Goal: Feedback & Contribution: Submit feedback/report problem

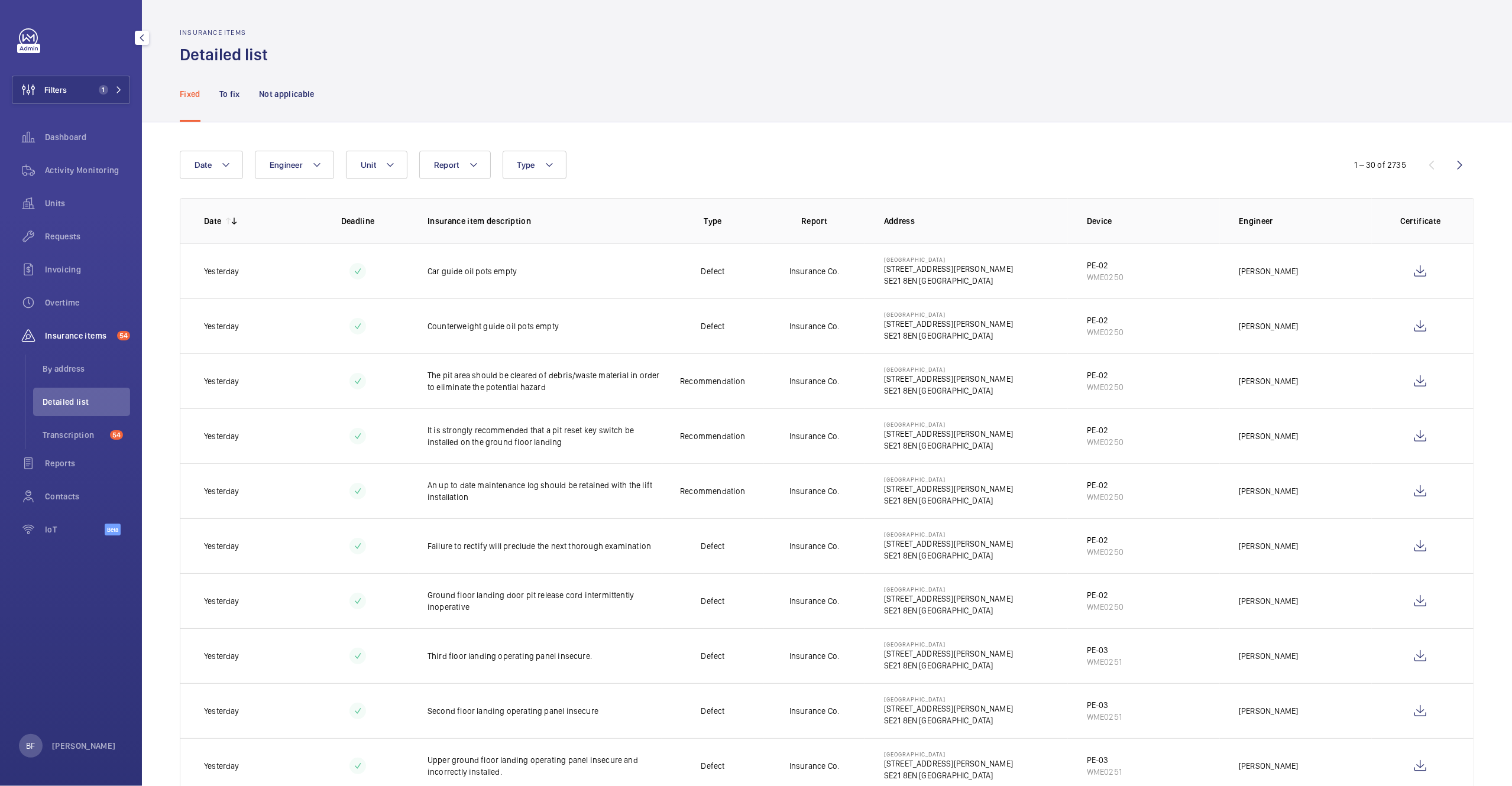
scroll to position [185, 0]
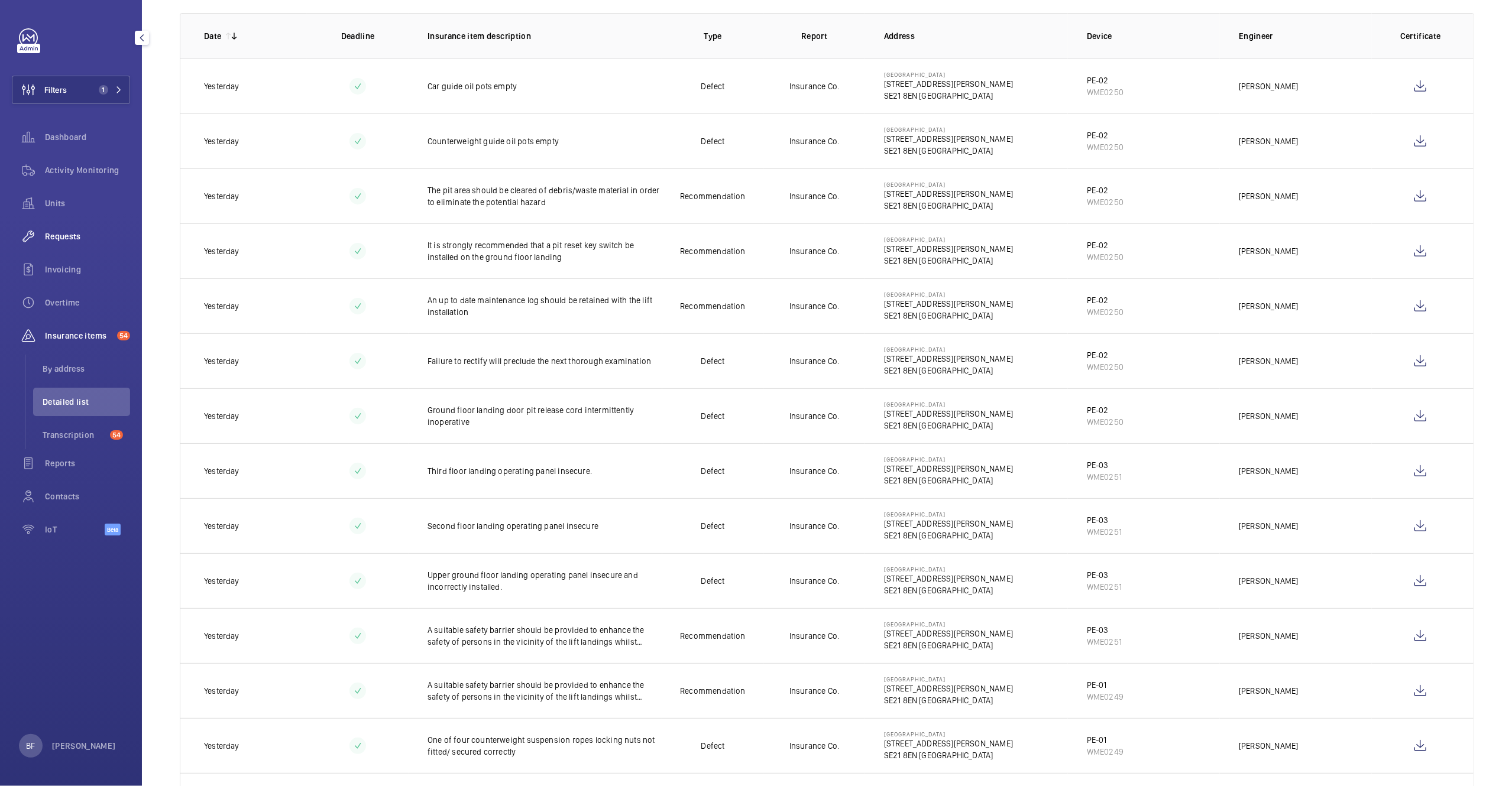
click at [82, 237] on span "Requests" at bounding box center [87, 237] width 85 height 12
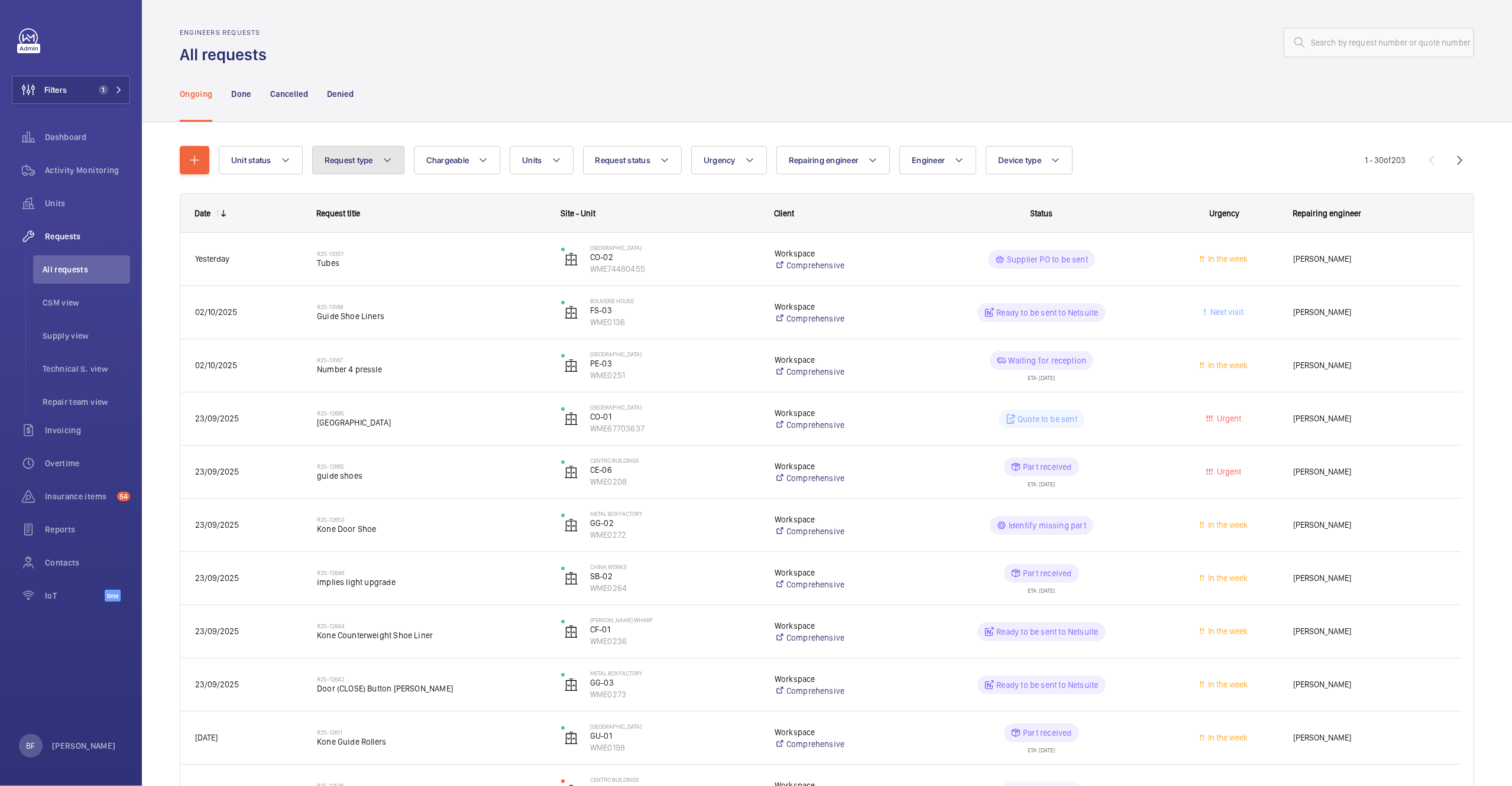
click at [365, 170] on button "Request type" at bounding box center [358, 160] width 92 height 28
click at [272, 156] on button "Unit status" at bounding box center [261, 160] width 84 height 28
click at [276, 228] on span "Stopped" at bounding box center [332, 224] width 163 height 12
click at [248, 228] on input "Stopped" at bounding box center [236, 224] width 24 height 24
checkbox input "true"
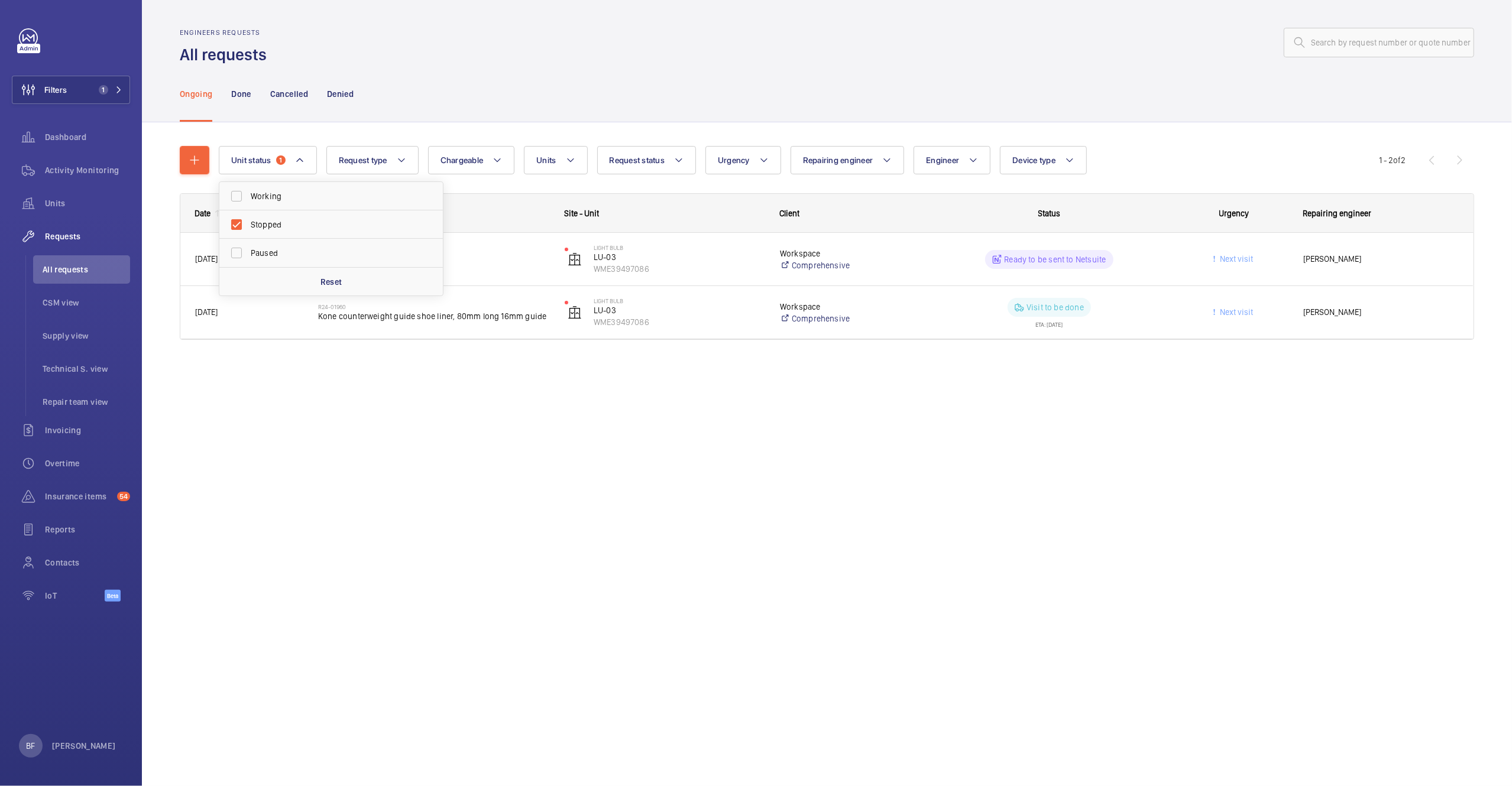
click at [460, 83] on div "Ongoing Done Cancelled Denied" at bounding box center [827, 94] width 1294 height 56
click at [233, 93] on p "Done" at bounding box center [241, 94] width 20 height 12
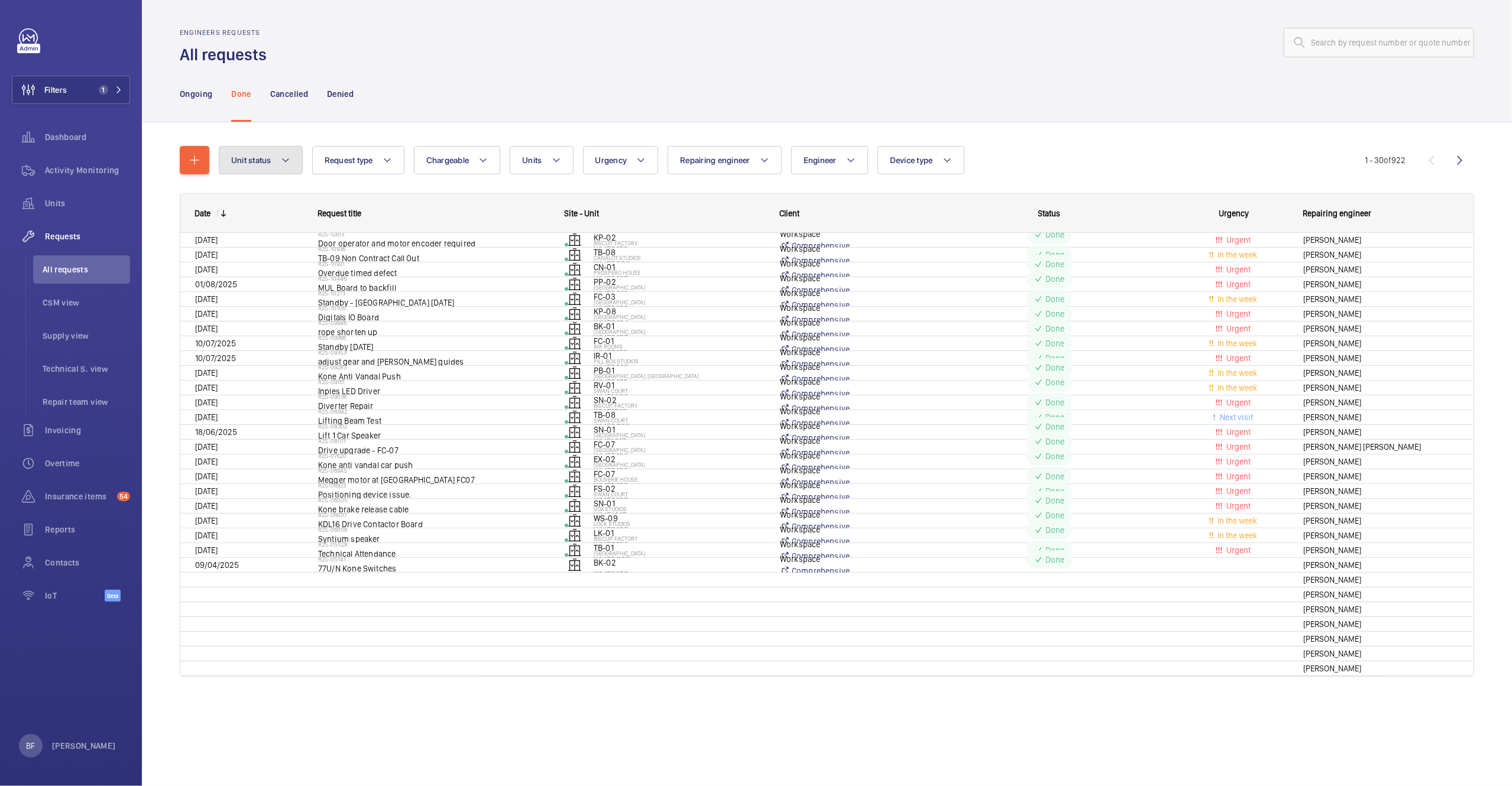
click at [277, 158] on button "Unit status" at bounding box center [261, 160] width 84 height 28
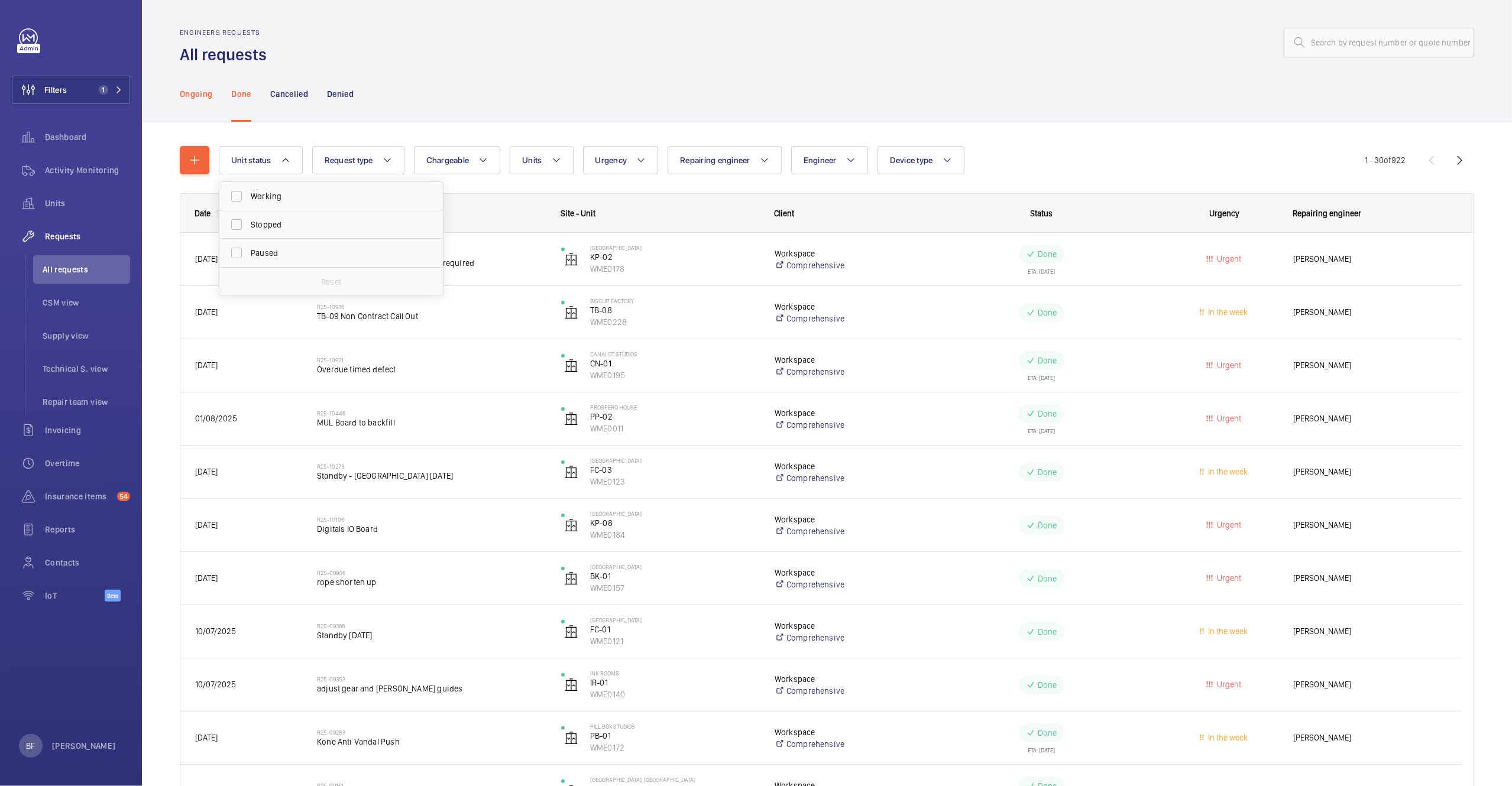
click at [206, 99] on p "Ongoing" at bounding box center [195, 94] width 32 height 12
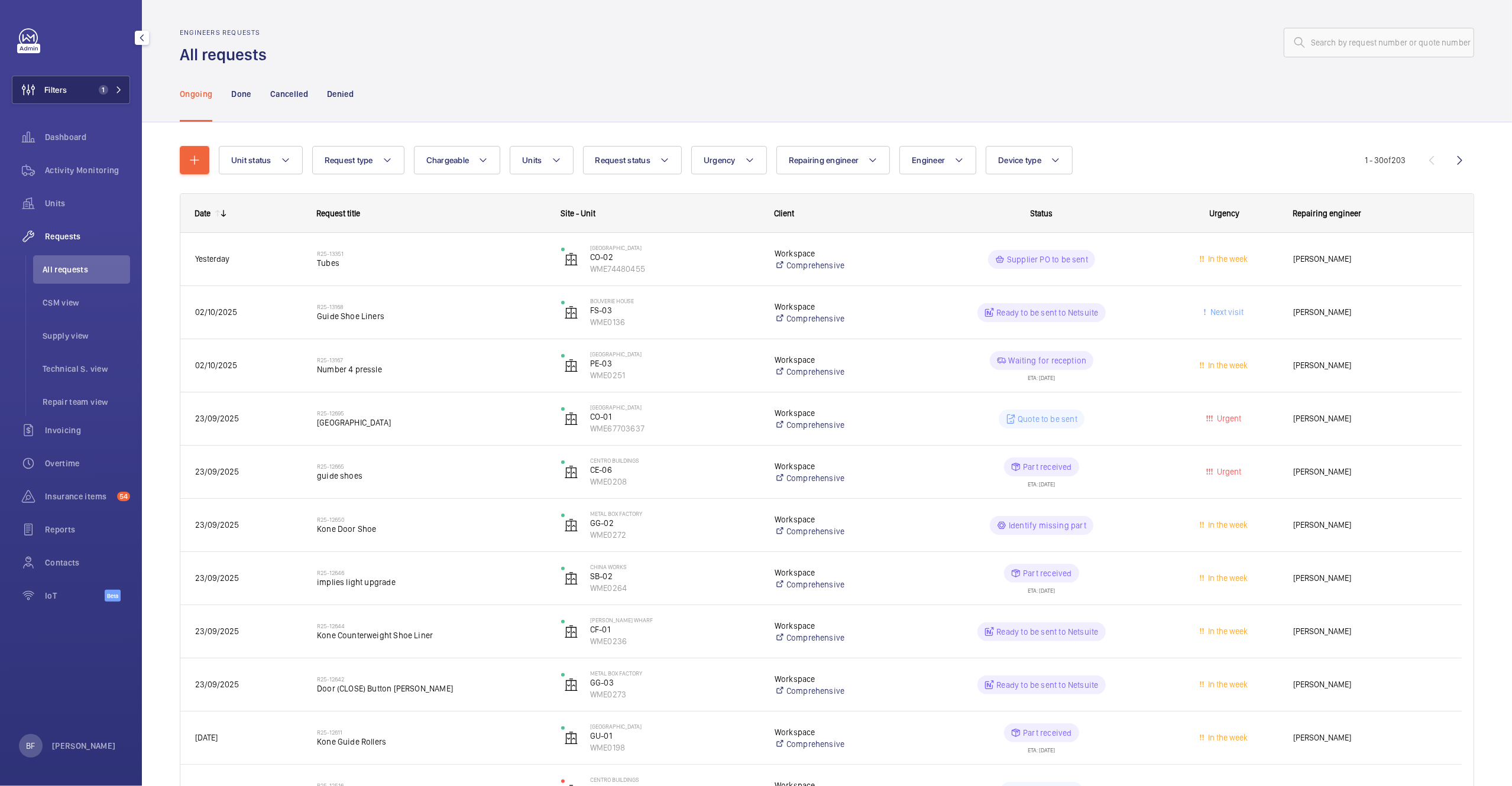
click at [88, 97] on button "Filters 1" at bounding box center [70, 90] width 118 height 28
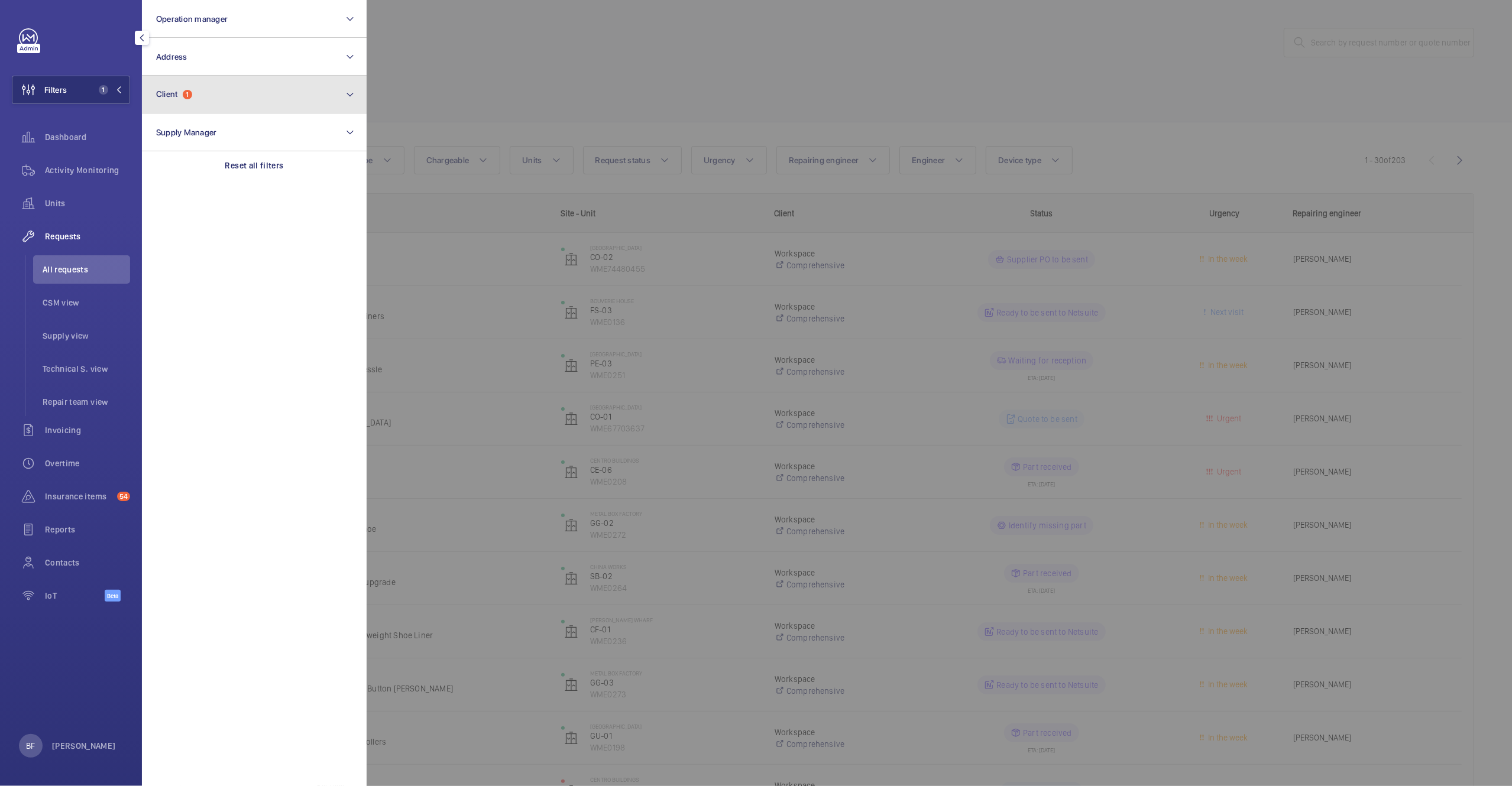
click at [233, 95] on button "Client 1" at bounding box center [254, 95] width 224 height 38
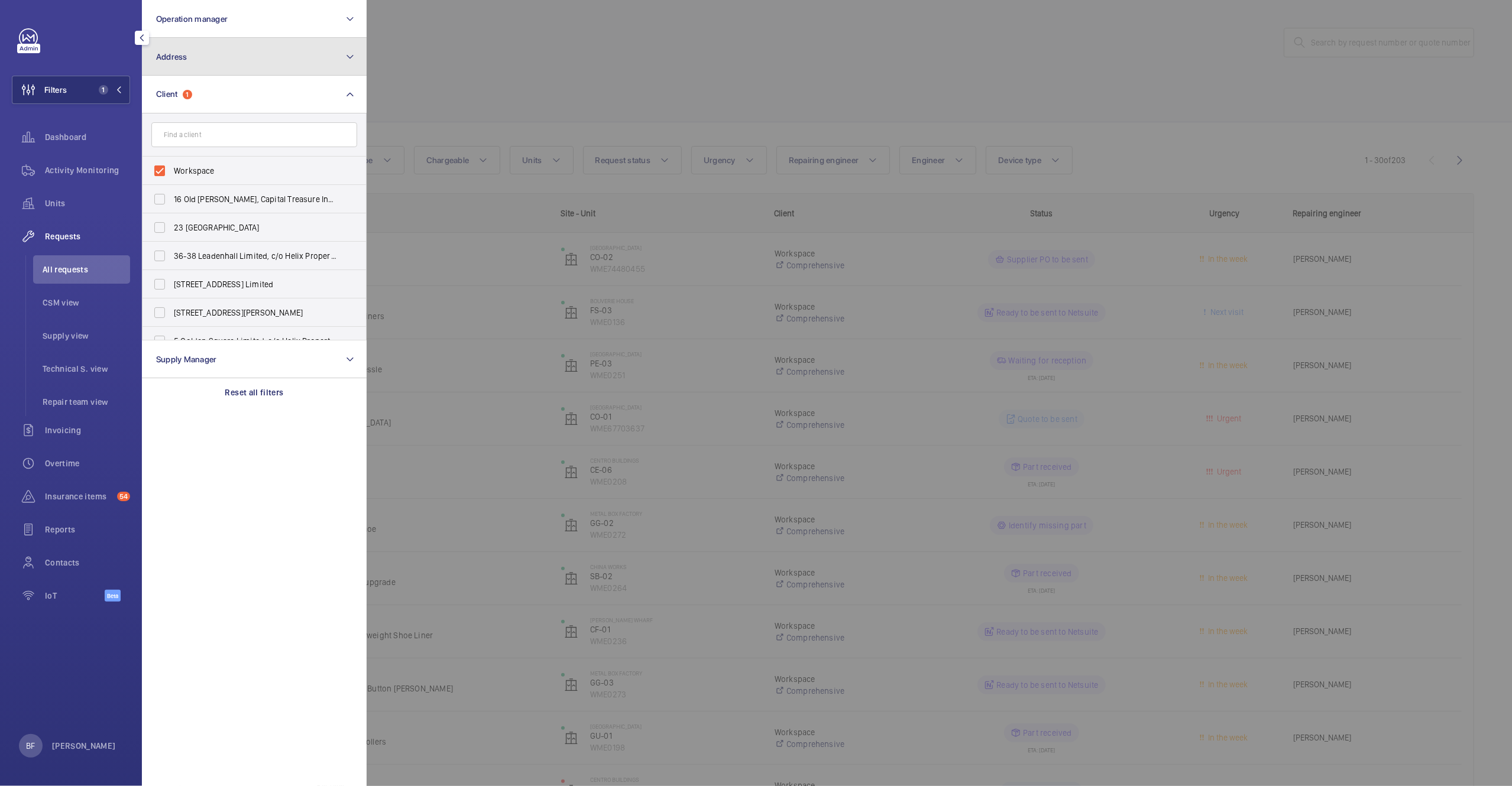
click at [259, 55] on button "Address" at bounding box center [254, 57] width 224 height 38
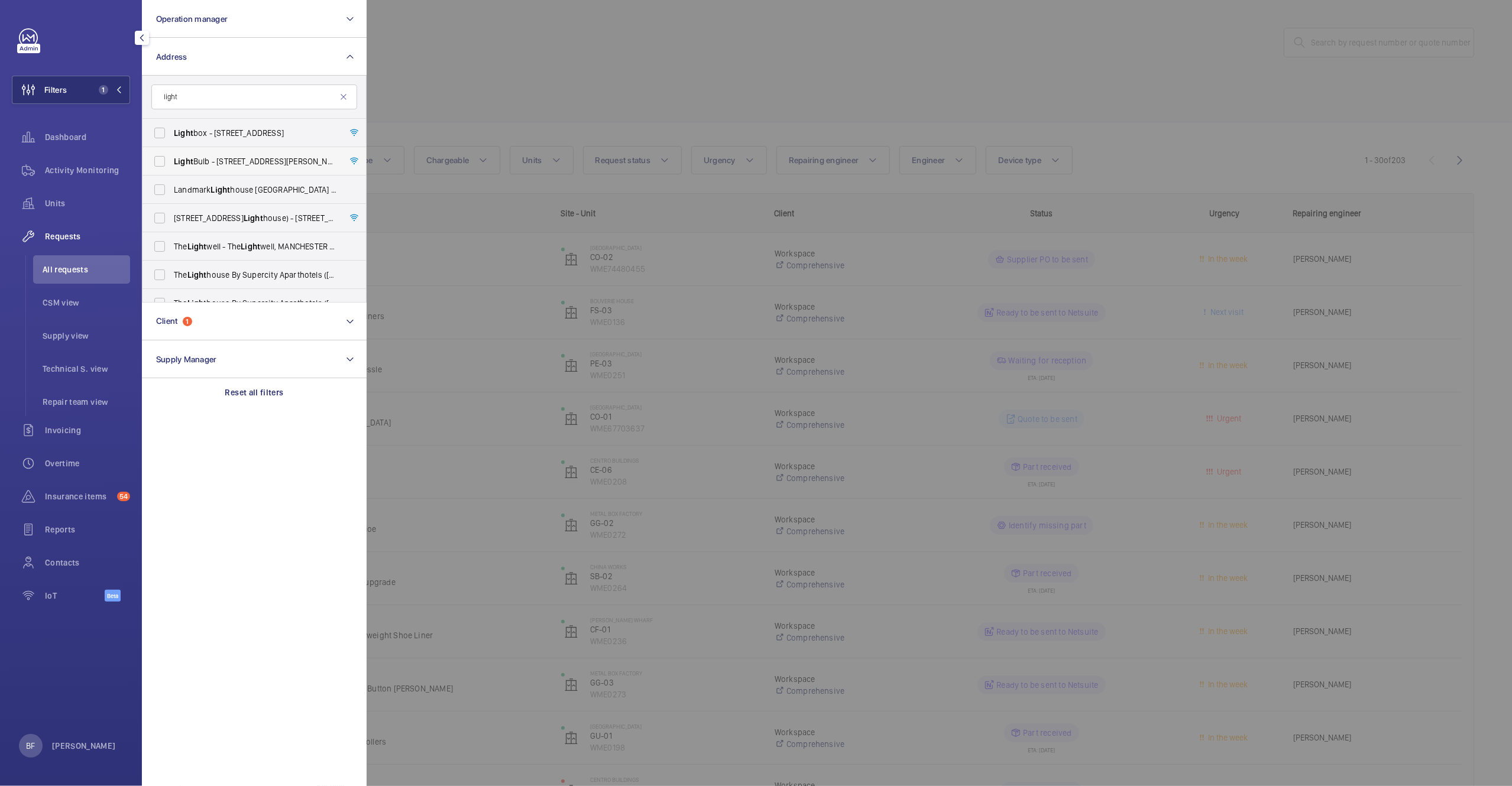
type input "light"
click at [279, 165] on span "Light Bulb - 1 Filament Walk, off Buckhold Road,, LONDON SW18 4GQ" at bounding box center [255, 162] width 163 height 12
click at [172, 165] on input "Light Bulb - 1 Filament Walk, off Buckhold Road,, LONDON SW18 4GQ" at bounding box center [159, 161] width 24 height 24
checkbox input "true"
click at [545, 72] on div at bounding box center [1122, 393] width 1512 height 786
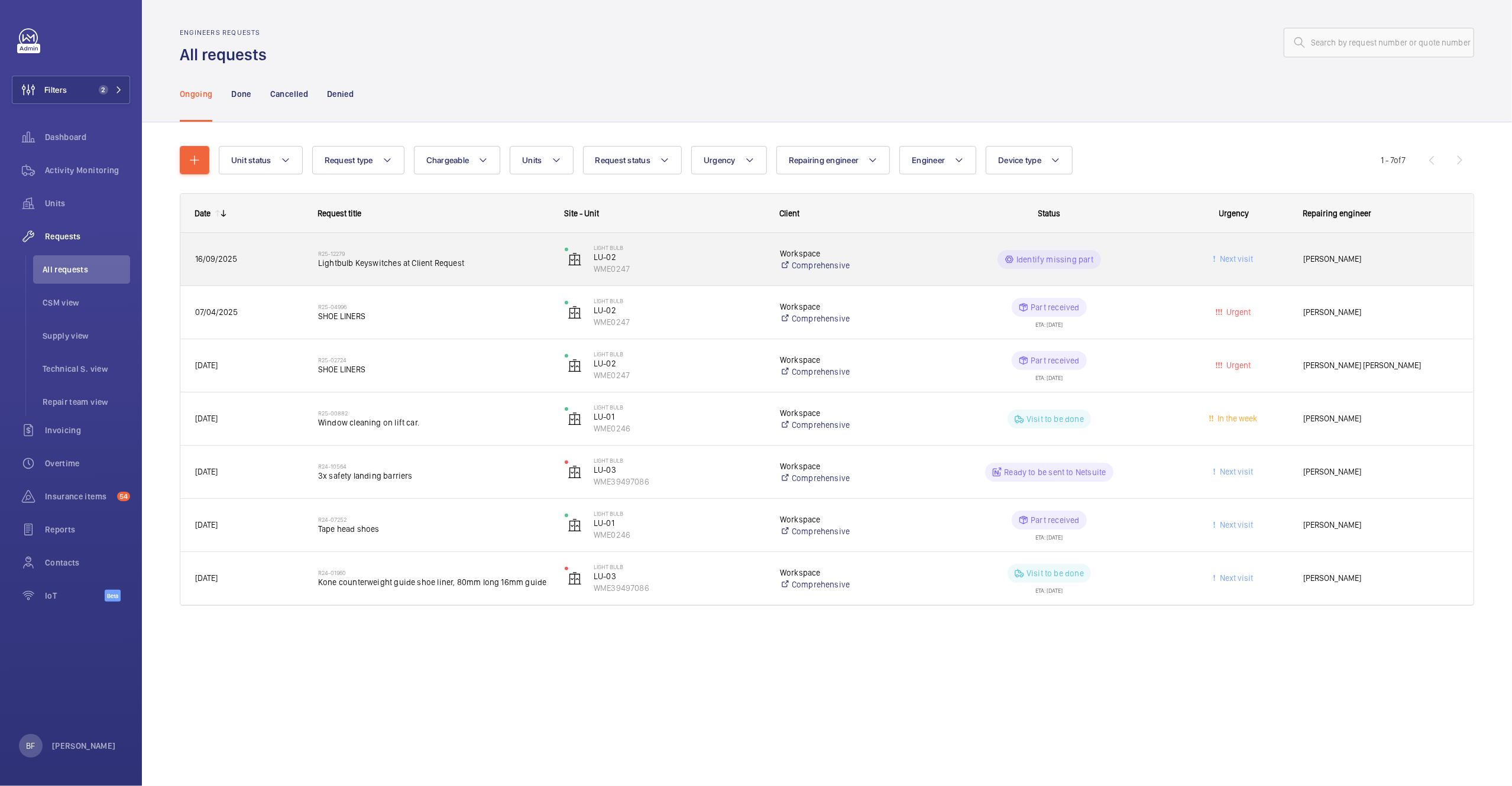
click at [266, 245] on div "16/09/2025" at bounding box center [242, 259] width 122 height 37
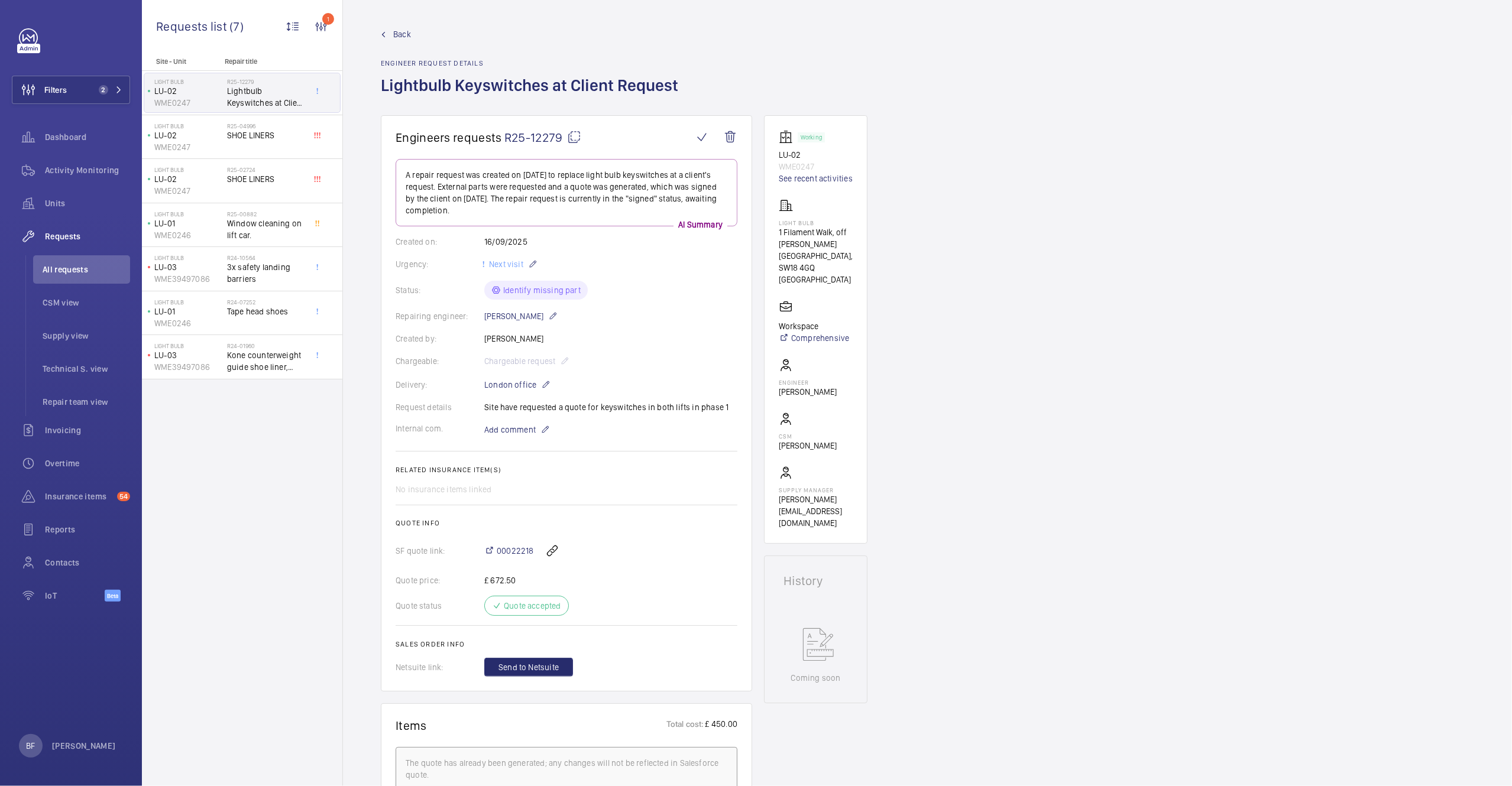
click at [392, 34] on link "Back" at bounding box center [533, 34] width 304 height 12
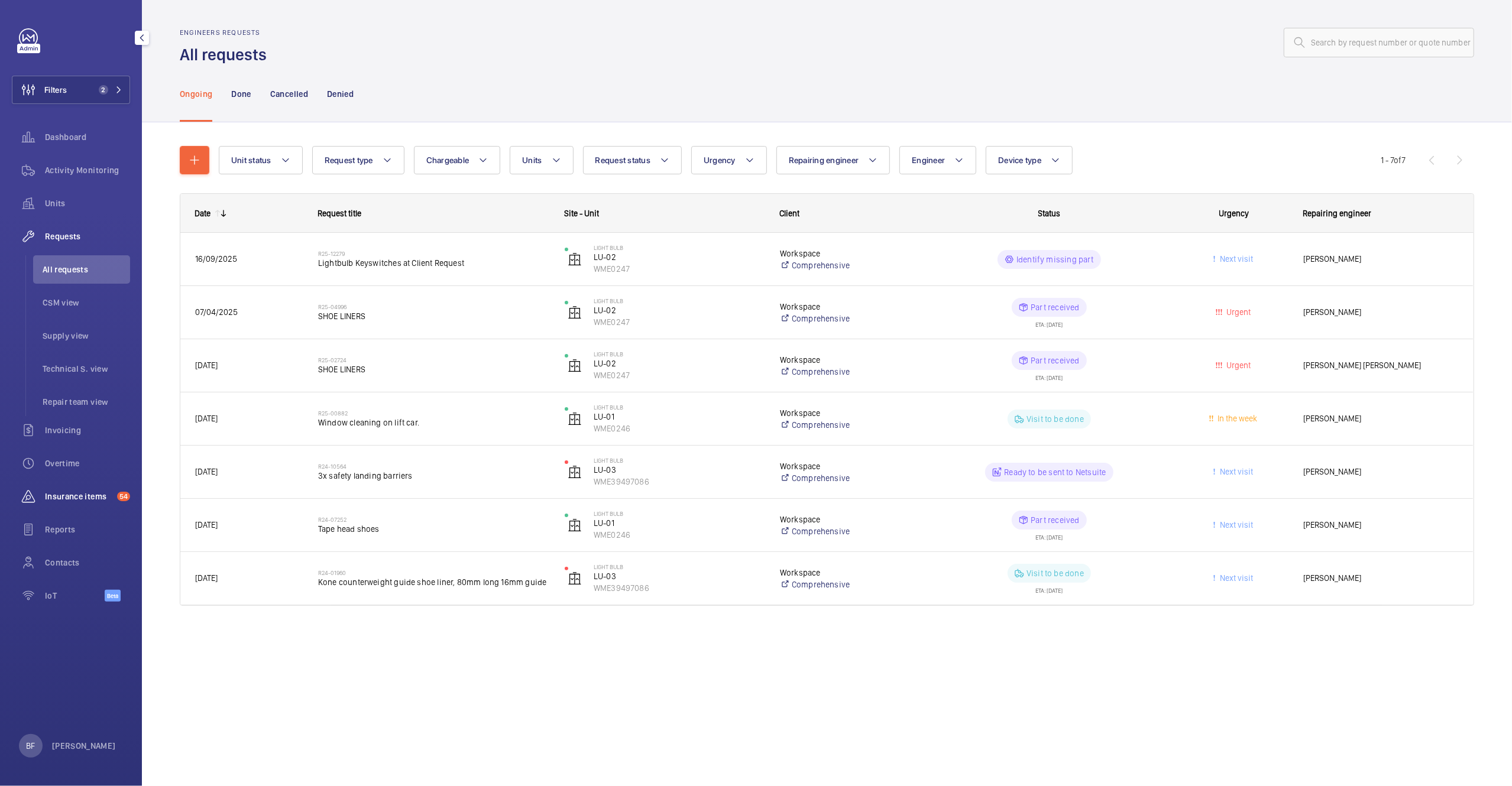
click at [79, 492] on span "Insurance items" at bounding box center [78, 497] width 68 height 12
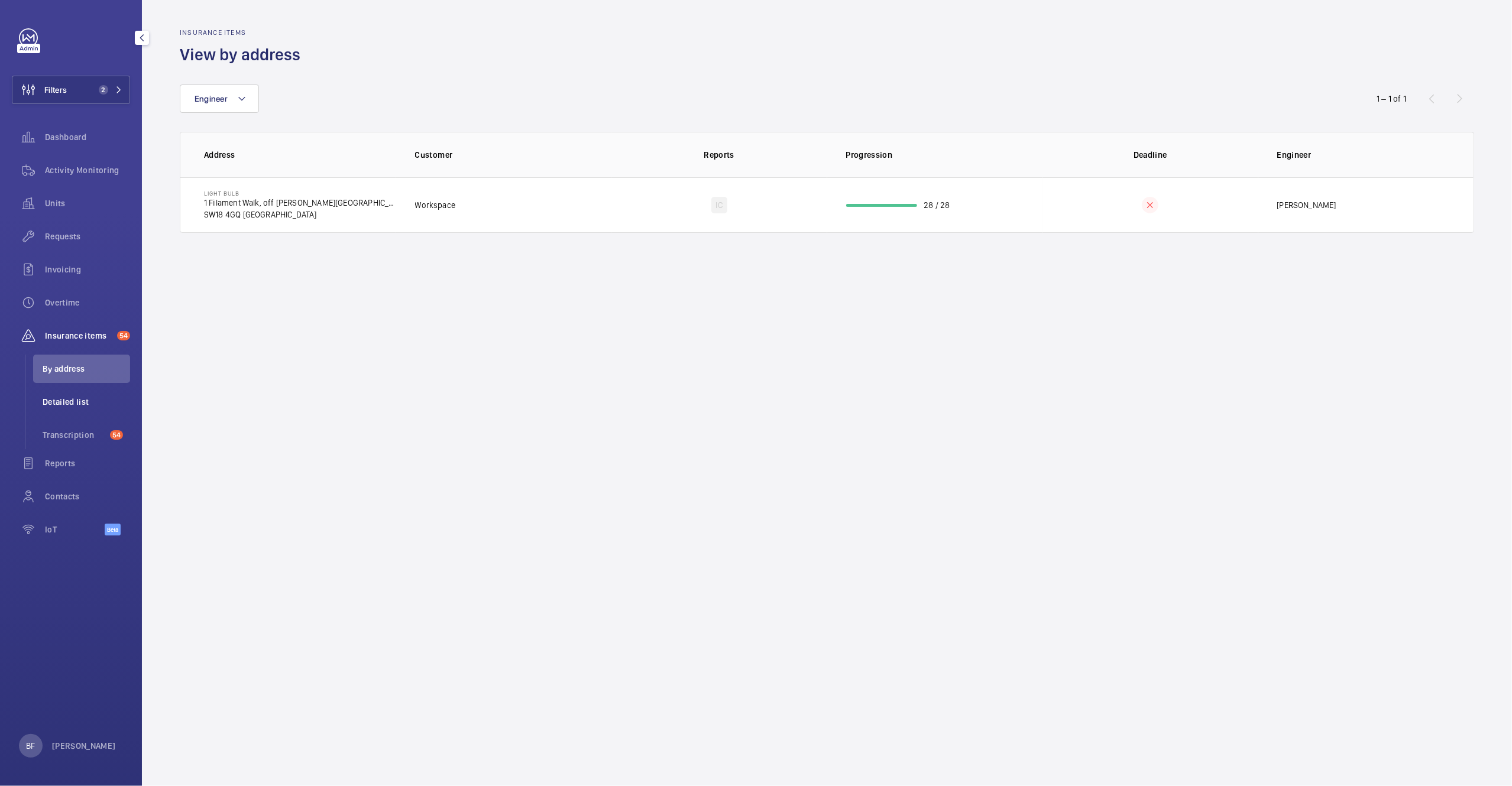
click at [70, 397] on span "Detailed list" at bounding box center [87, 402] width 87 height 12
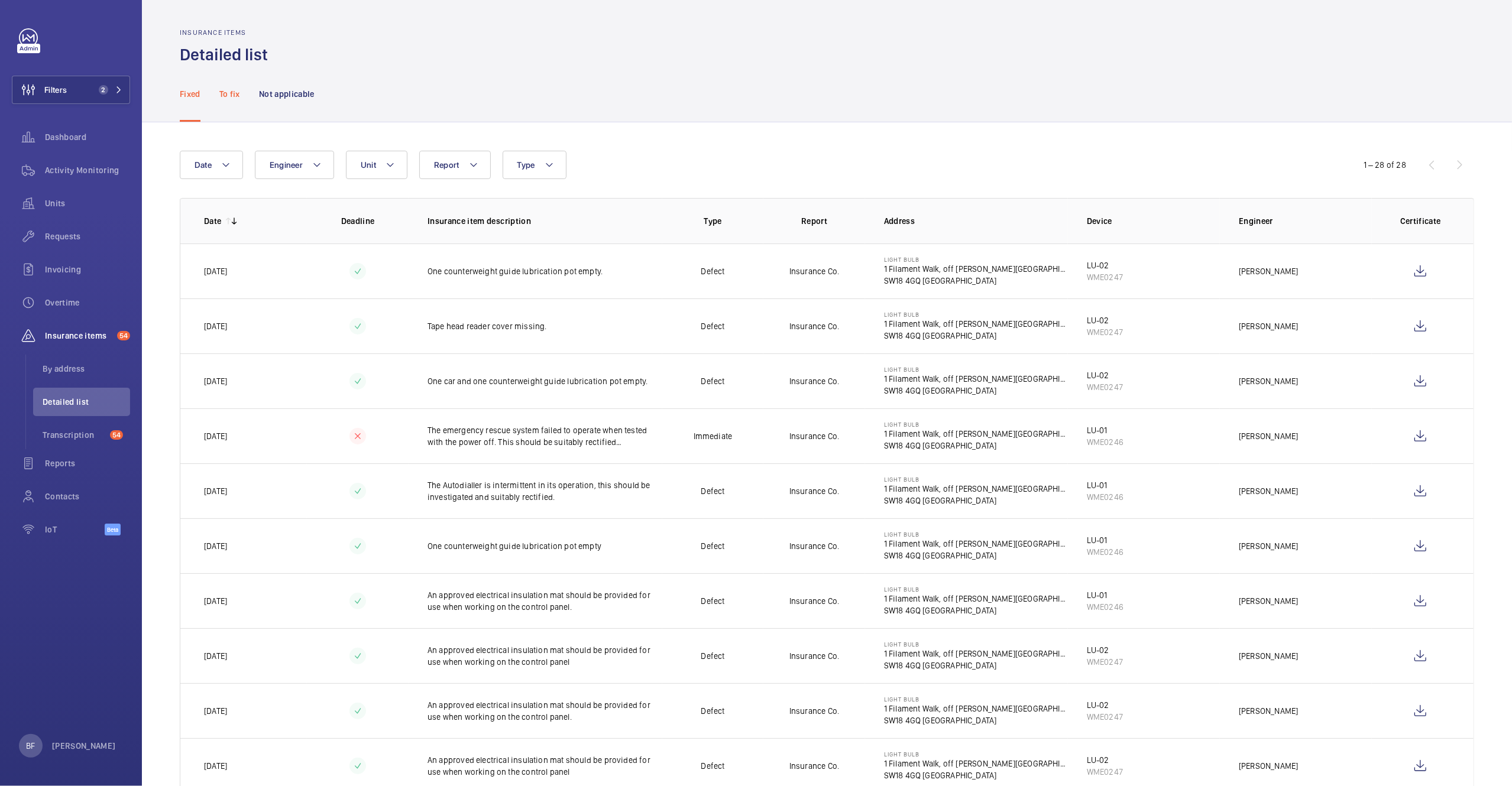
click at [238, 88] on p "To fix" at bounding box center [229, 94] width 21 height 12
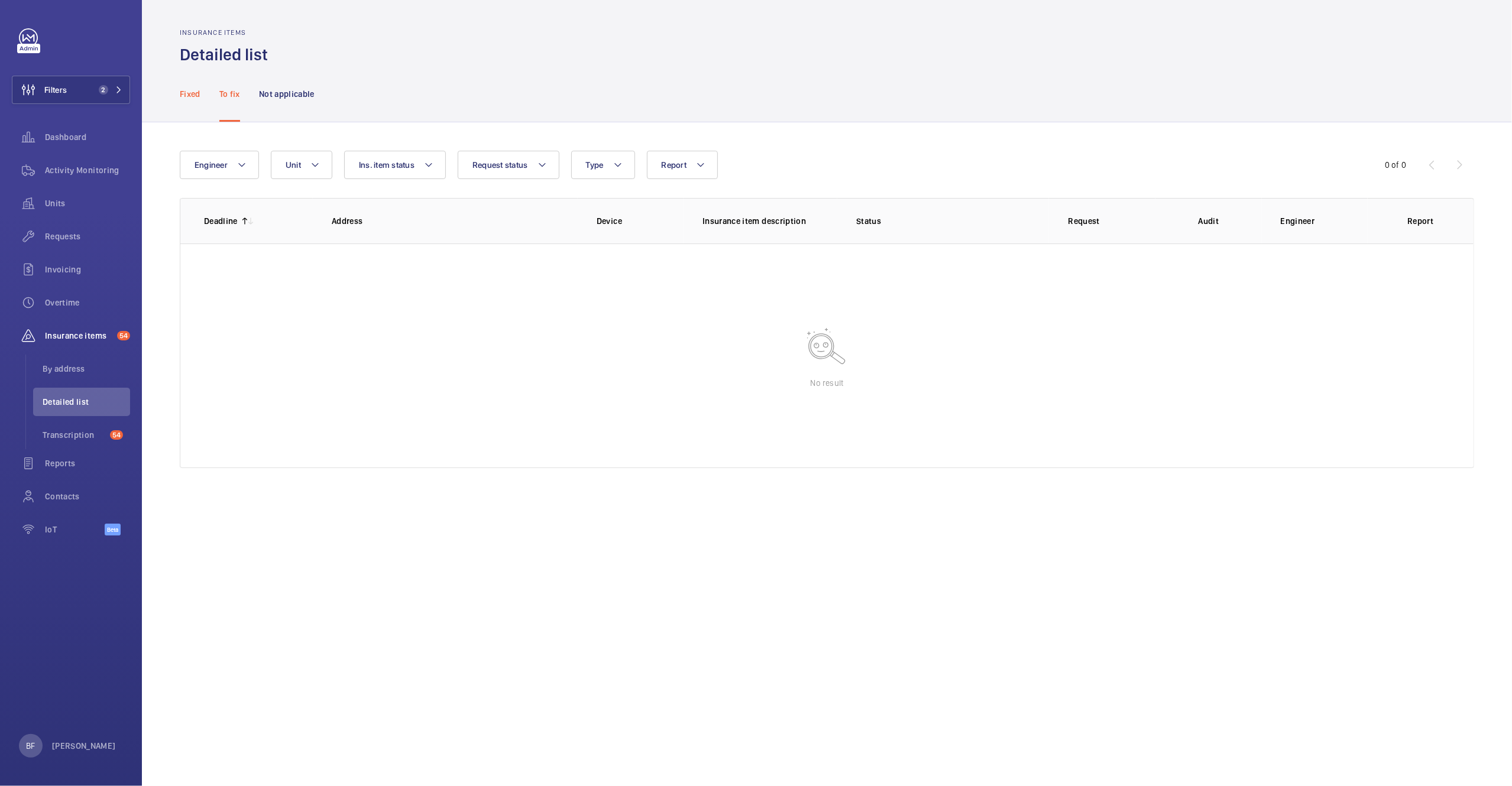
click at [193, 103] on div "Fixed" at bounding box center [190, 94] width 21 height 56
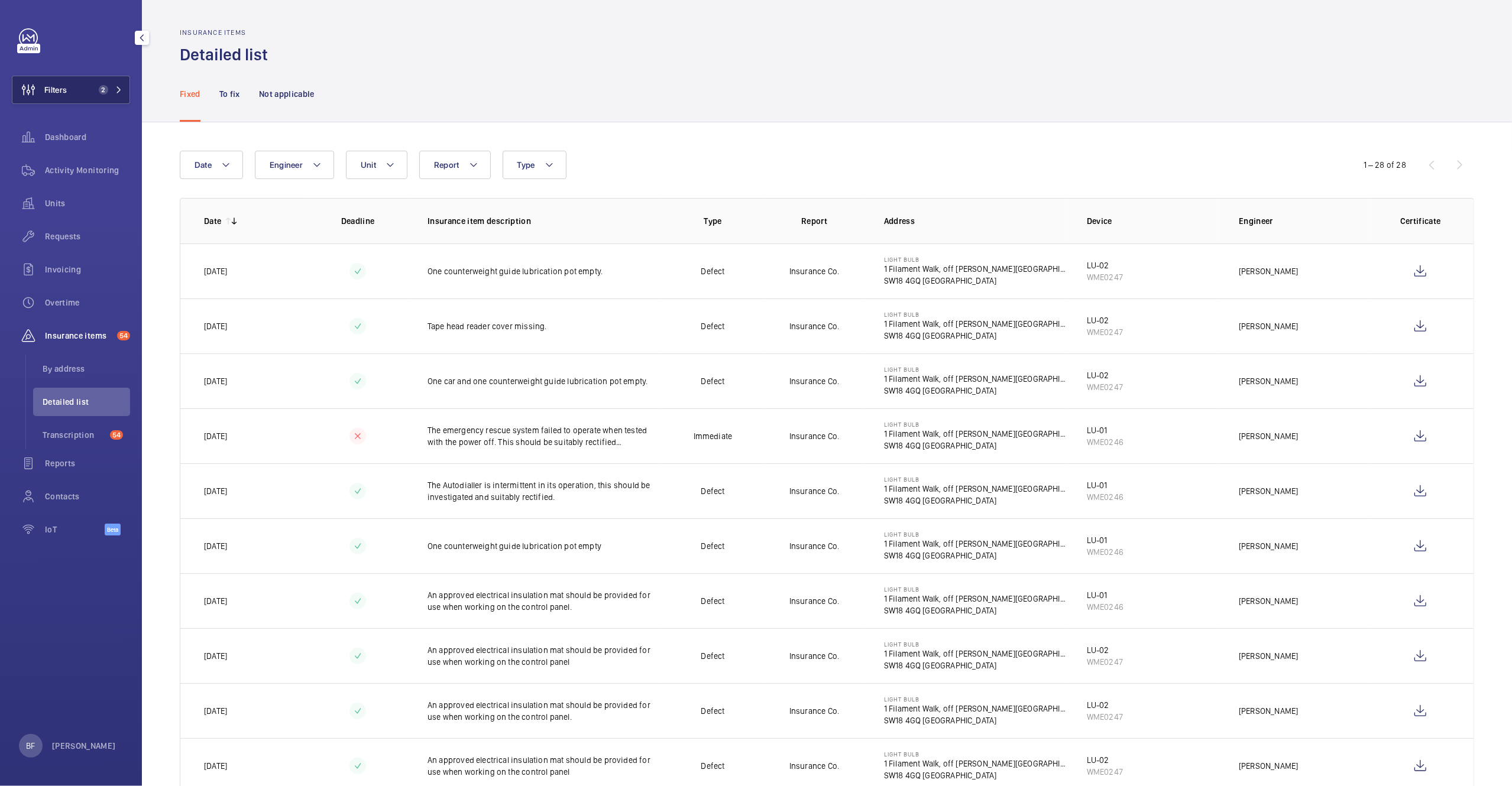
click at [120, 97] on button "Filters 2" at bounding box center [70, 90] width 118 height 28
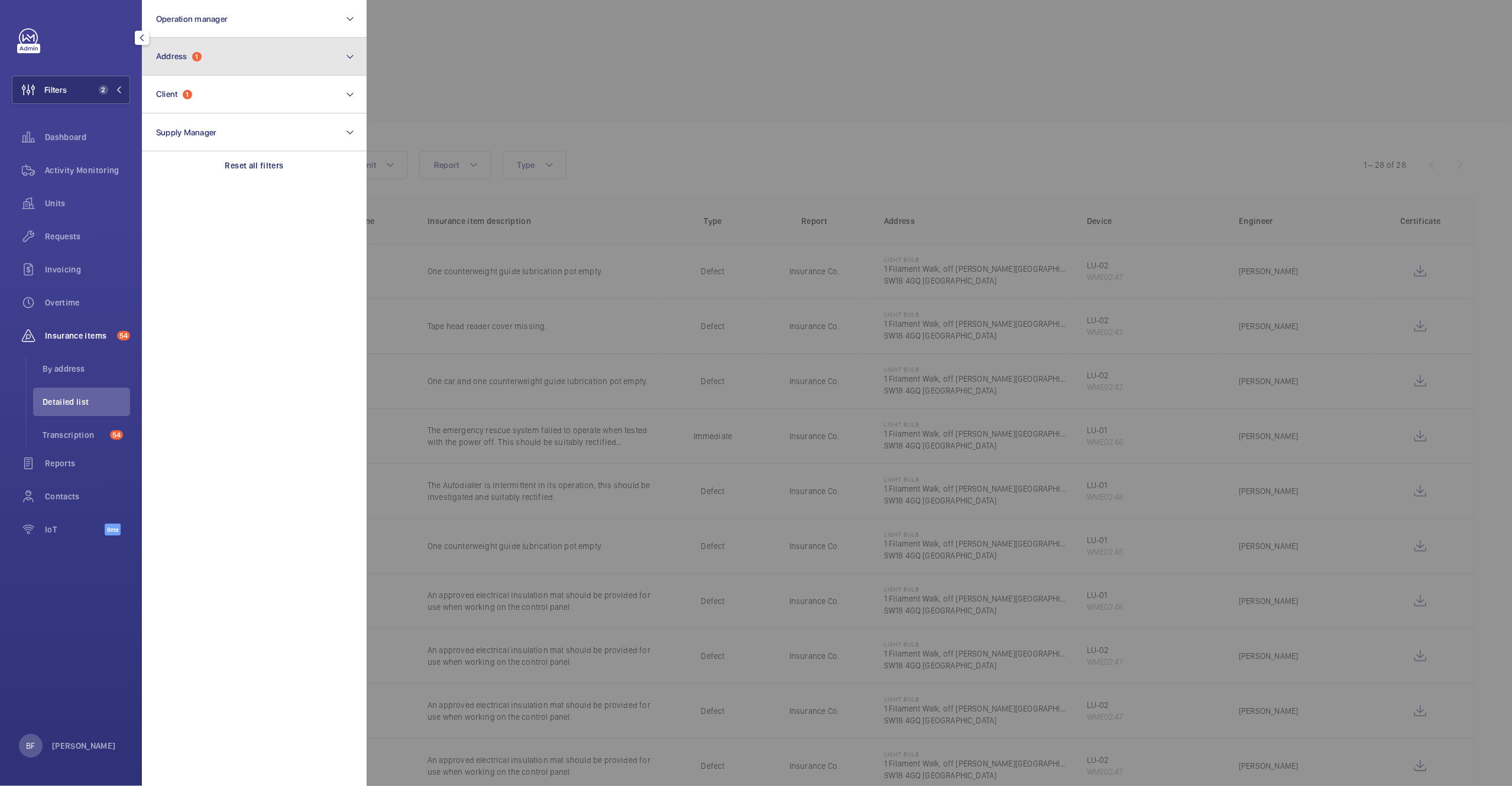
click at [218, 59] on button "Address 1" at bounding box center [254, 57] width 224 height 38
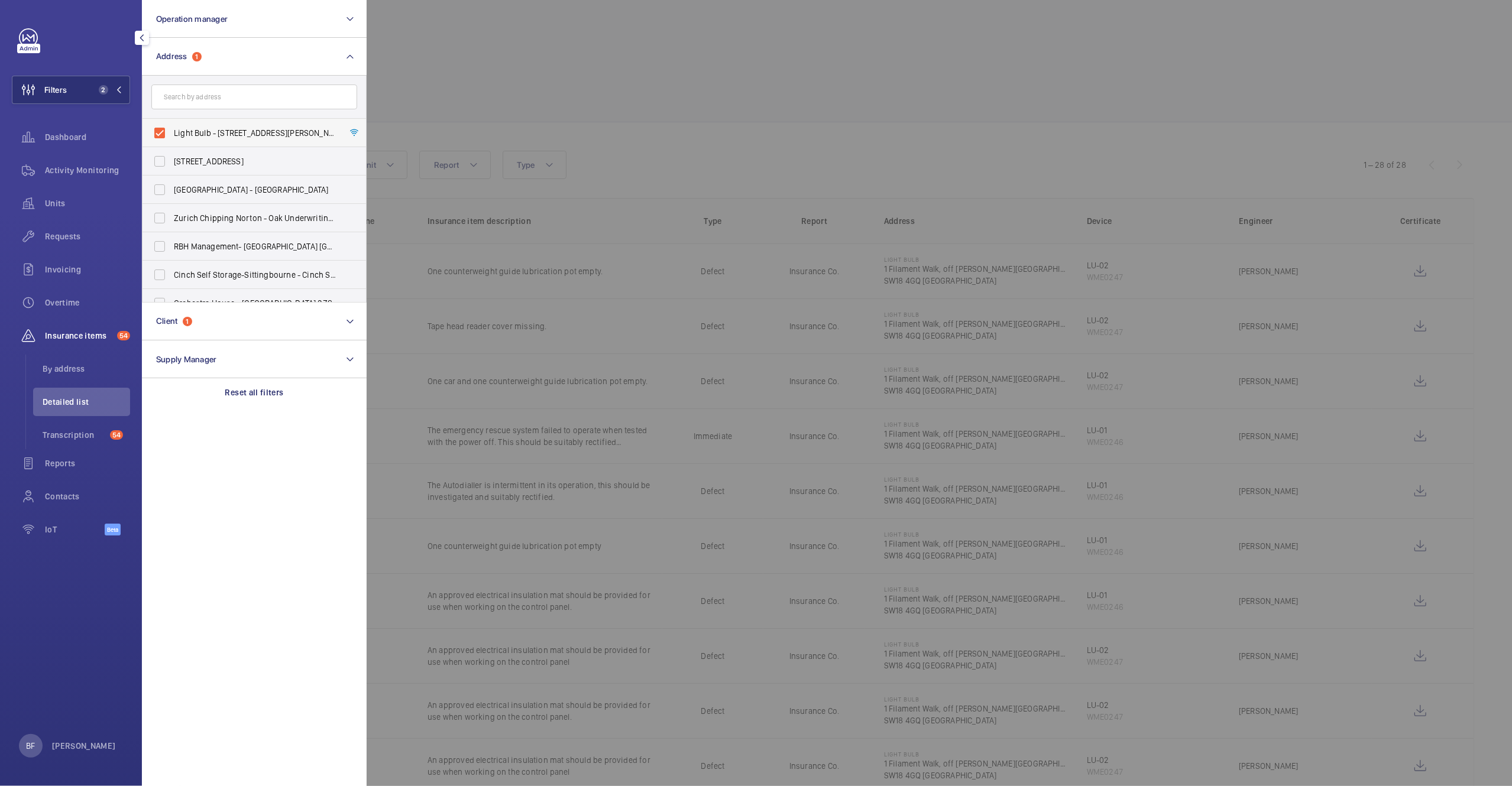
click at [219, 130] on span "Light Bulb - 1 Filament Walk, off Buckhold Road,, LONDON SW18 4GQ" at bounding box center [255, 133] width 163 height 12
click at [172, 130] on input "Light Bulb - 1 Filament Walk, off Buckhold Road,, LONDON SW18 4GQ" at bounding box center [159, 133] width 24 height 24
checkbox input "false"
click at [554, 80] on div at bounding box center [1122, 393] width 1512 height 786
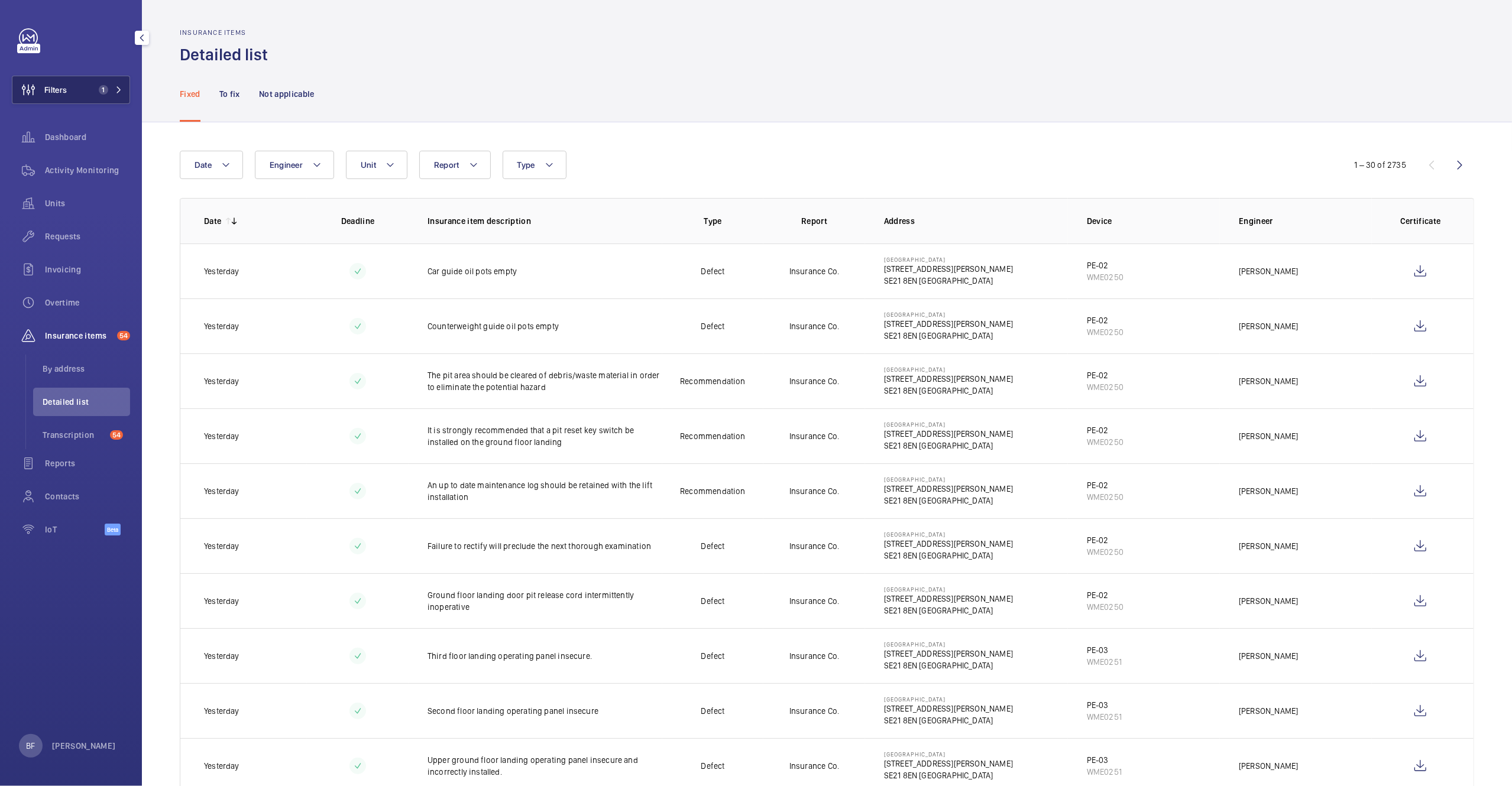
click at [90, 97] on button "Filters 1" at bounding box center [70, 90] width 118 height 28
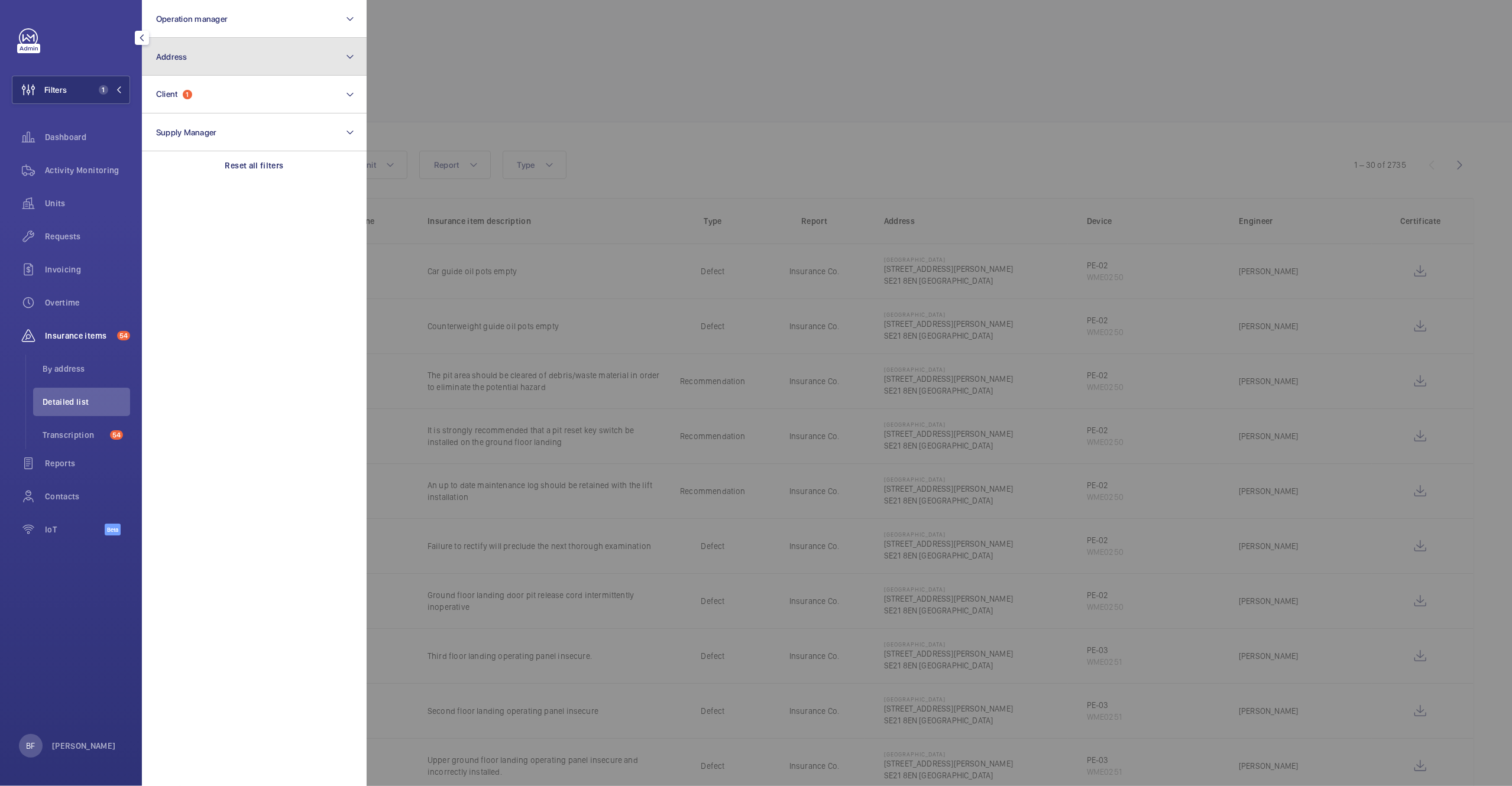
click at [201, 54] on button "Address" at bounding box center [254, 57] width 224 height 38
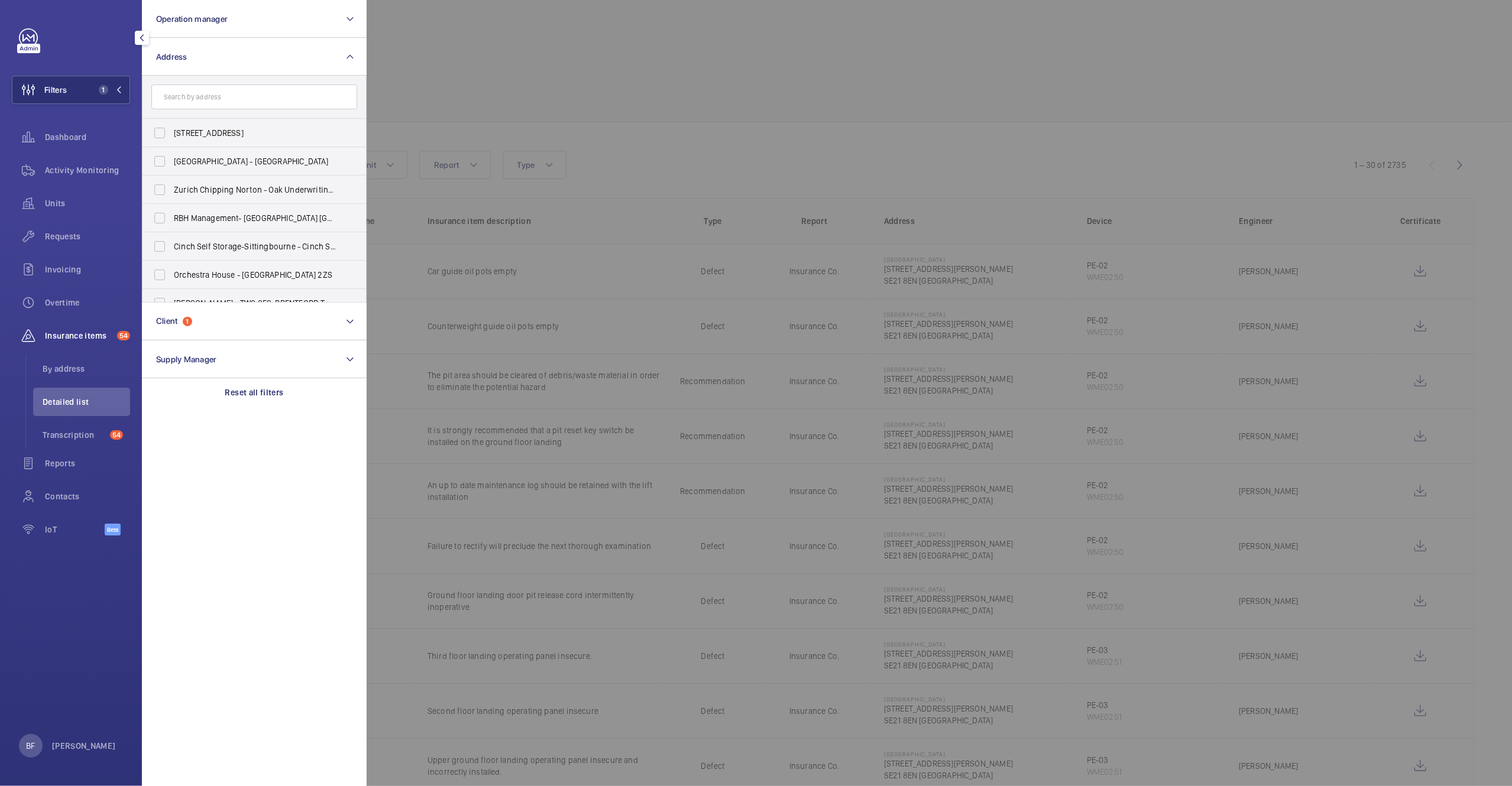
click at [204, 106] on input "text" at bounding box center [254, 97] width 205 height 25
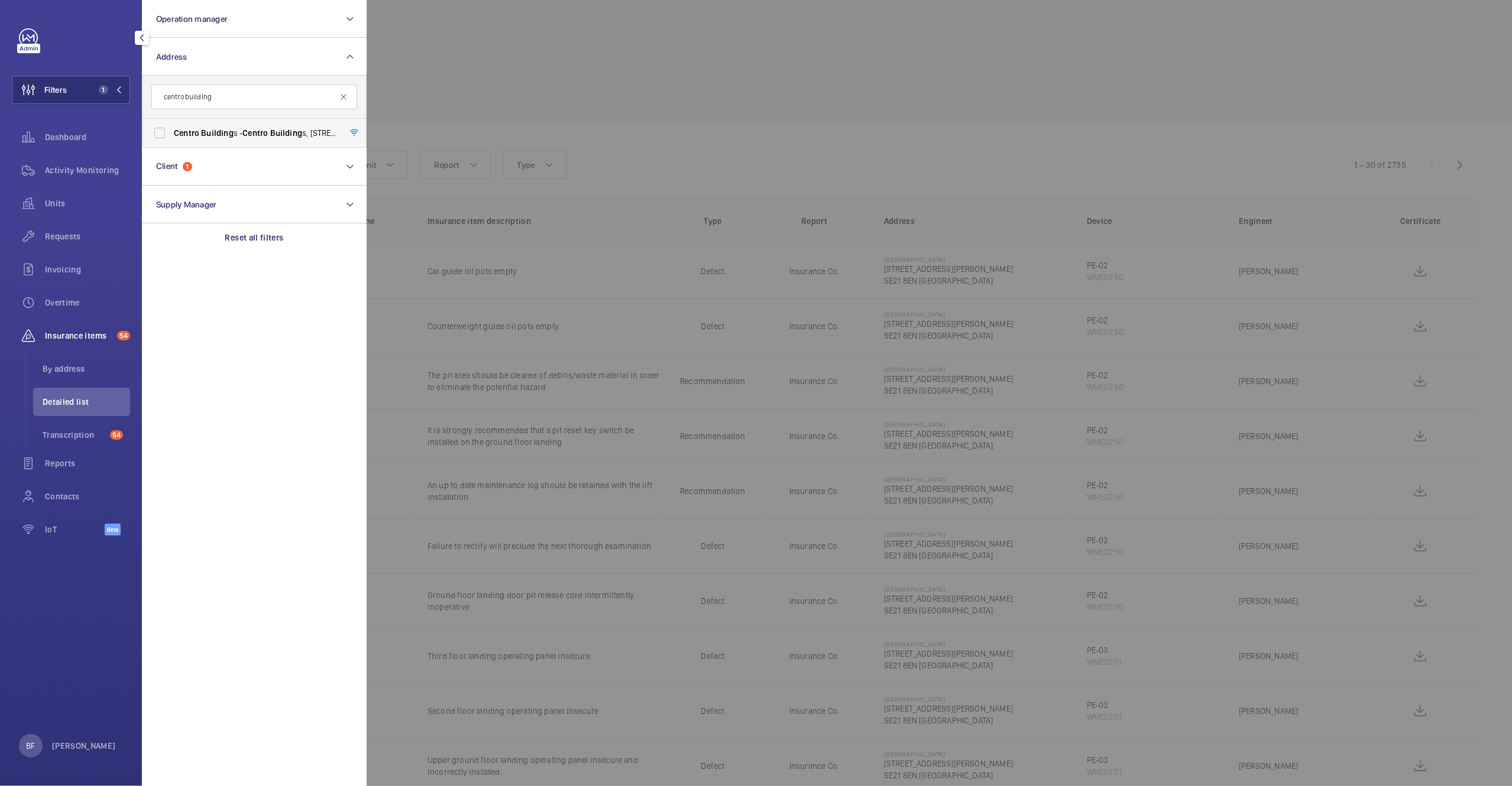
type input "centro building"
click at [217, 139] on label "Centro Building s - Centro Building s, 20-23 Mandela Street, Camden, London, NW…" at bounding box center [245, 133] width 205 height 28
click at [172, 139] on input "Centro Building s - Centro Building s, 20-23 Mandela Street, Camden, London, NW…" at bounding box center [159, 133] width 24 height 24
checkbox input "true"
click at [645, 71] on div at bounding box center [1122, 393] width 1512 height 786
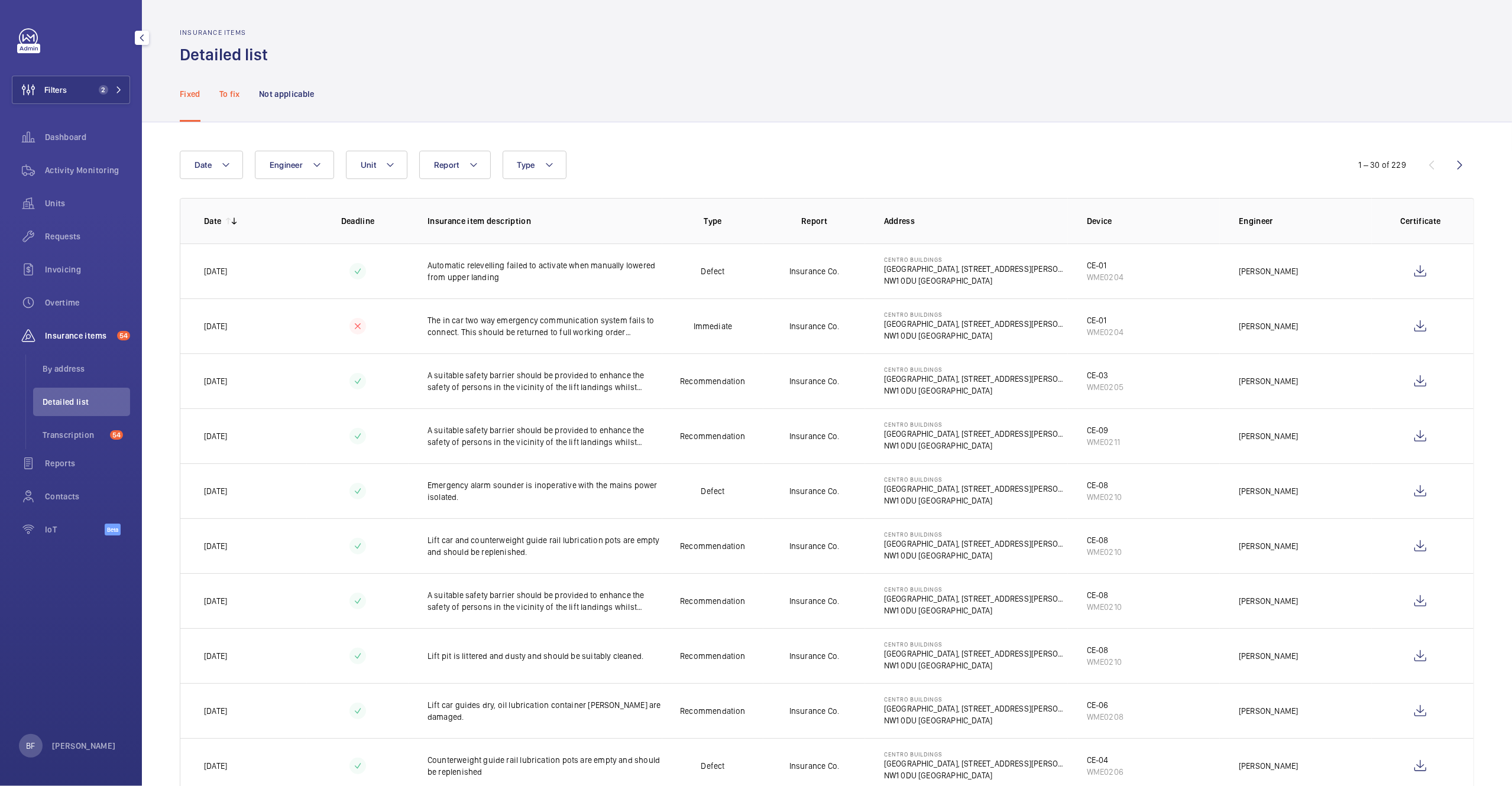
click at [226, 92] on p "To fix" at bounding box center [229, 94] width 21 height 12
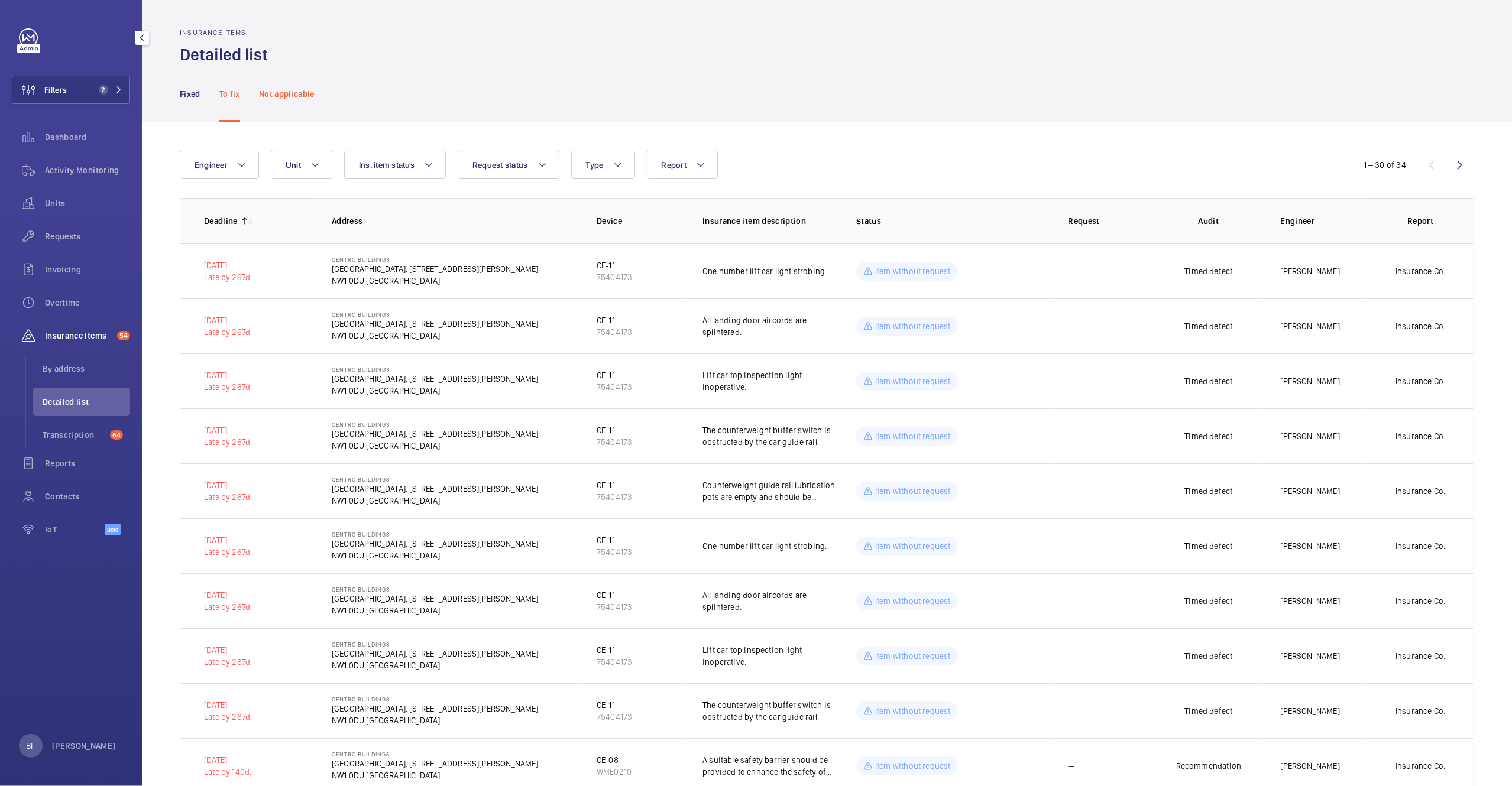
click at [294, 97] on p "Not applicable" at bounding box center [286, 94] width 55 height 12
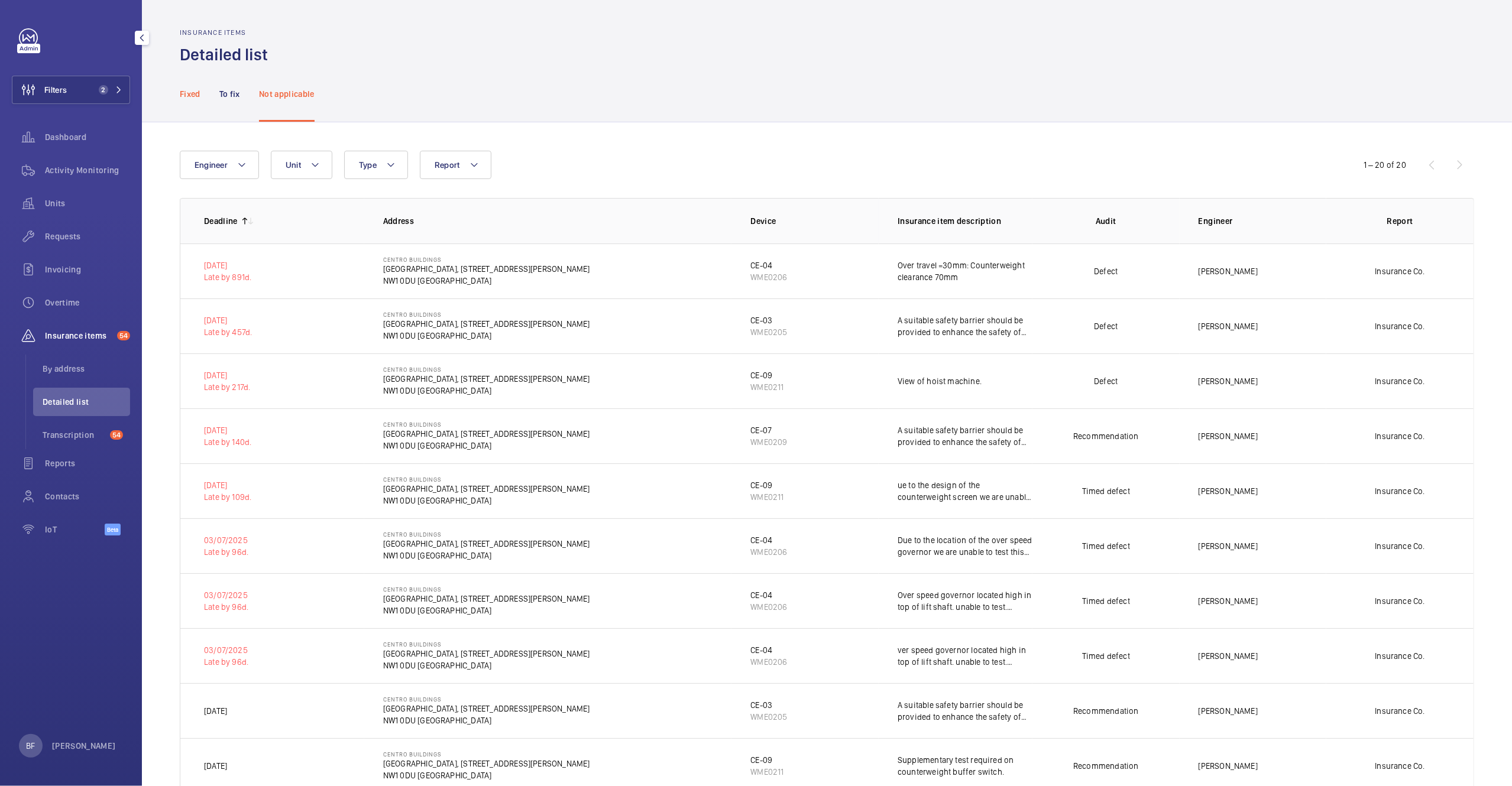
click at [196, 99] on p "Fixed" at bounding box center [190, 94] width 21 height 12
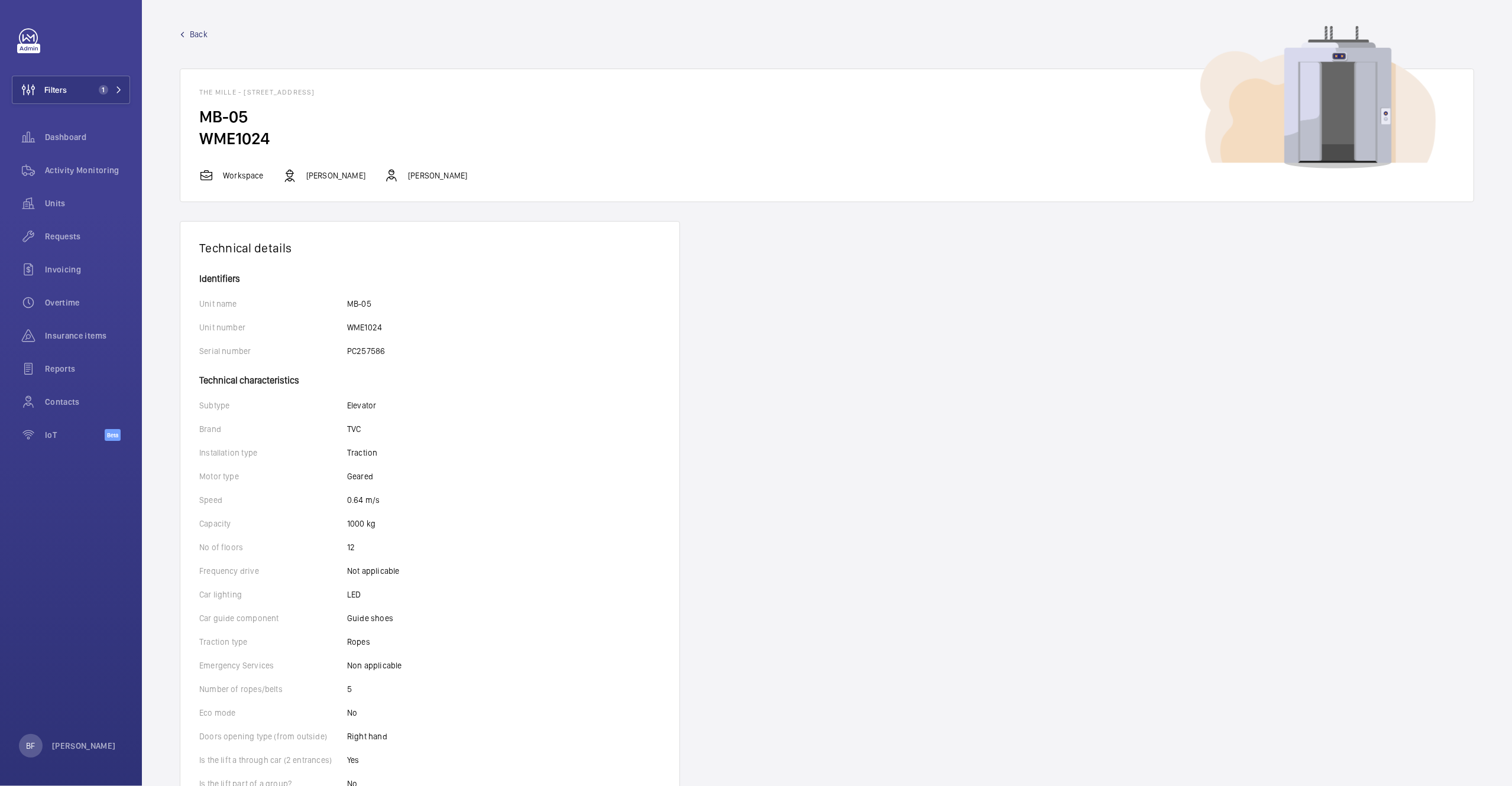
click at [204, 36] on span "Back" at bounding box center [199, 34] width 18 height 12
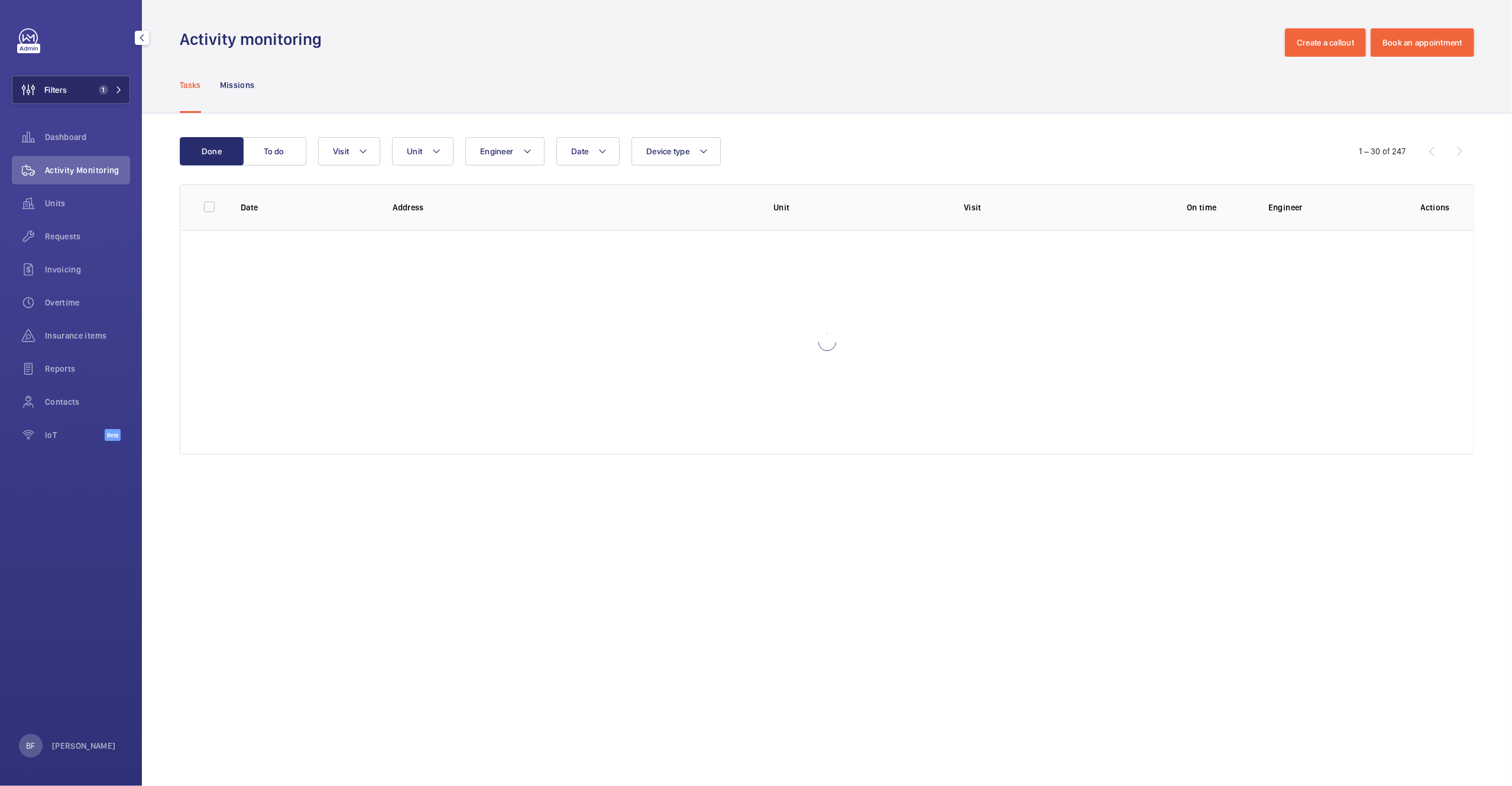
click at [123, 85] on button "Filters 1" at bounding box center [70, 90] width 118 height 28
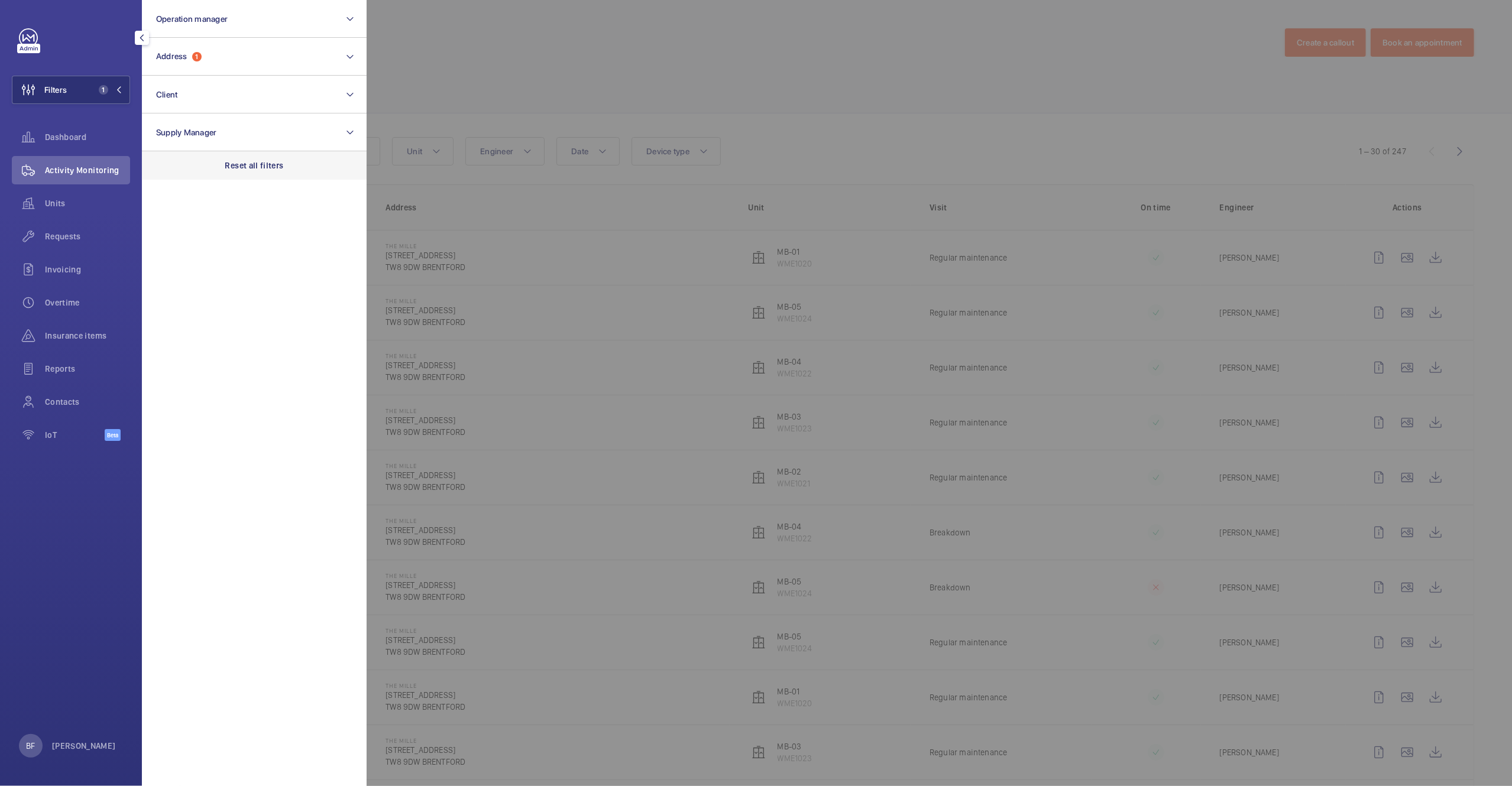
click at [251, 158] on div "Reset all filters" at bounding box center [254, 166] width 224 height 28
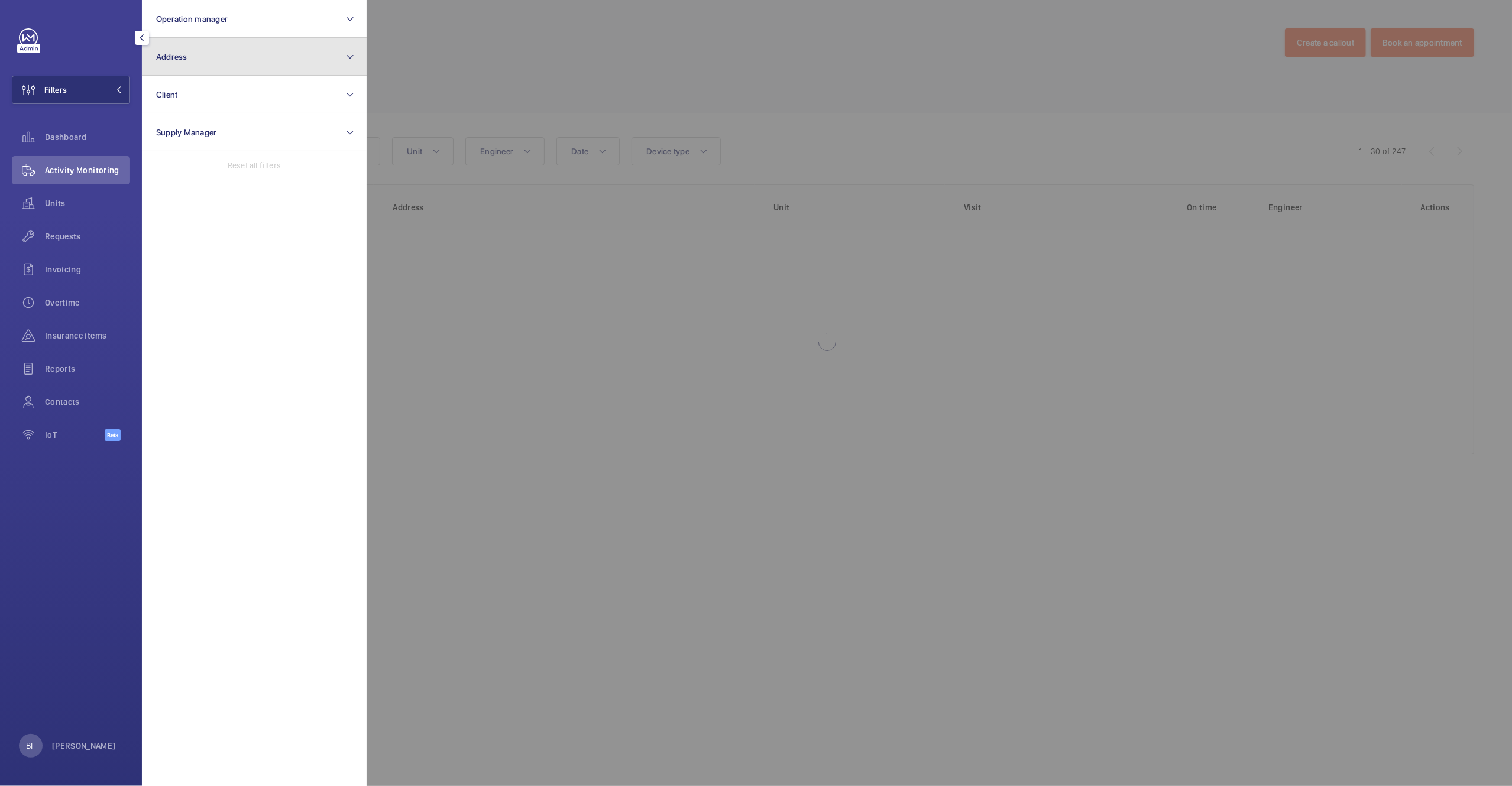
click at [249, 61] on button "Address" at bounding box center [254, 57] width 224 height 38
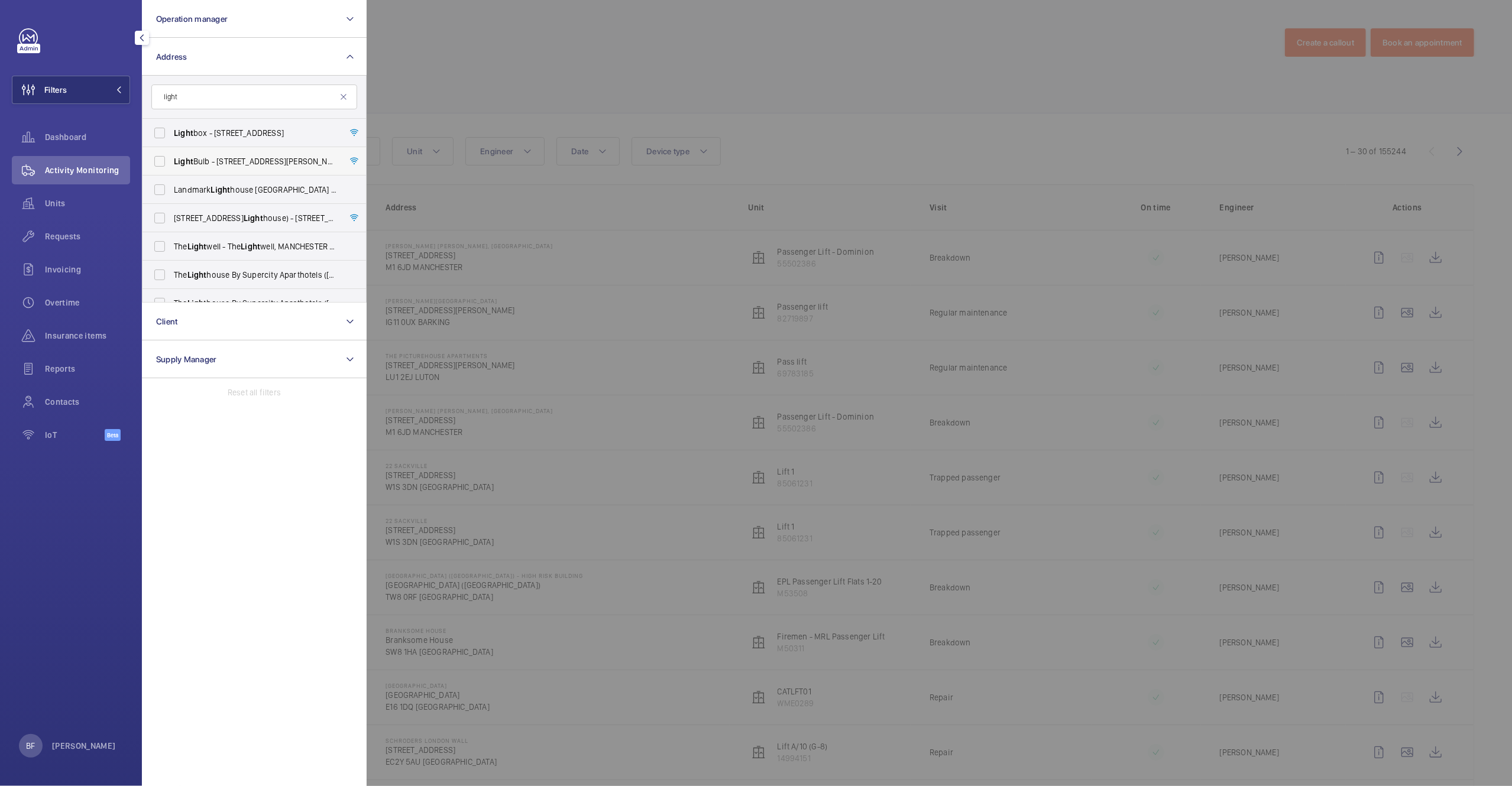
type input "light"
click at [243, 158] on span "Light Bulb - 1 Filament Walk, off Buckhold Road,, LONDON SW18 4GQ" at bounding box center [255, 162] width 163 height 12
click at [172, 158] on input "Light Bulb - 1 Filament Walk, off Buckhold Road,, LONDON SW18 4GQ" at bounding box center [159, 161] width 24 height 24
checkbox input "true"
click at [430, 105] on div at bounding box center [1122, 393] width 1512 height 786
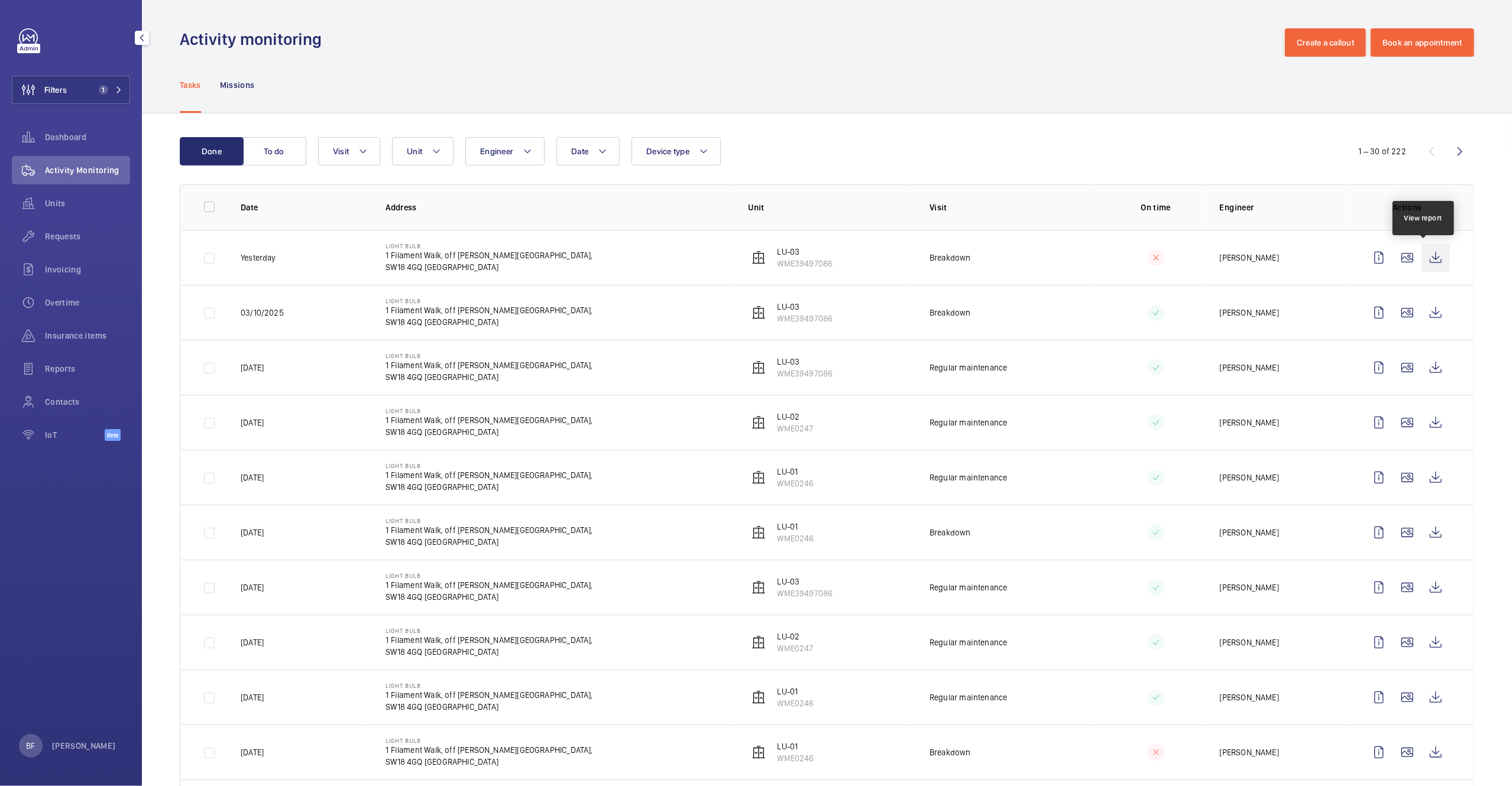
click at [1421, 261] on wm-front-icon-button at bounding box center [1435, 257] width 28 height 28
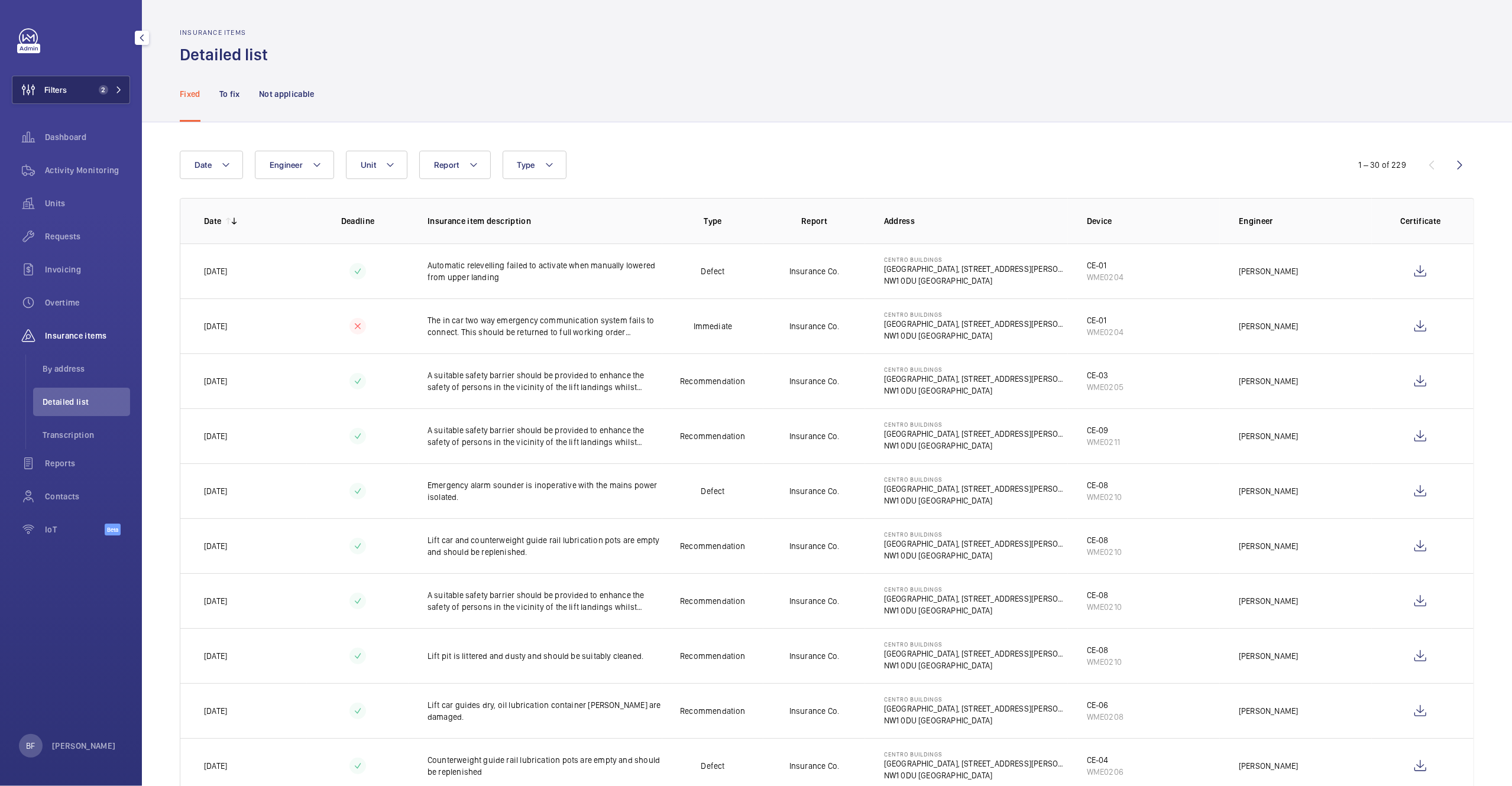
click at [86, 79] on button "Filters 2" at bounding box center [70, 90] width 118 height 28
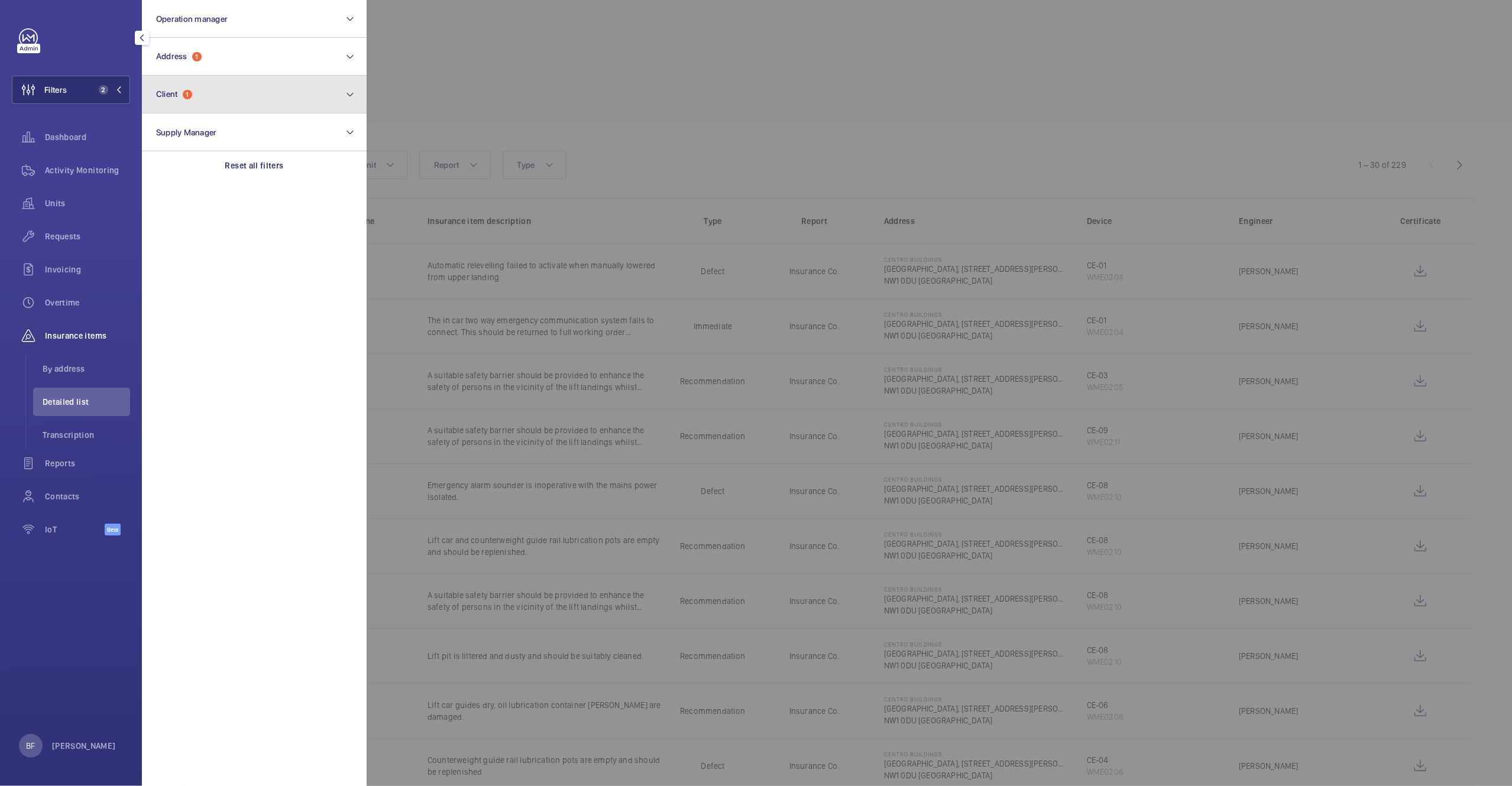
click at [235, 98] on button "Client 1" at bounding box center [254, 95] width 224 height 38
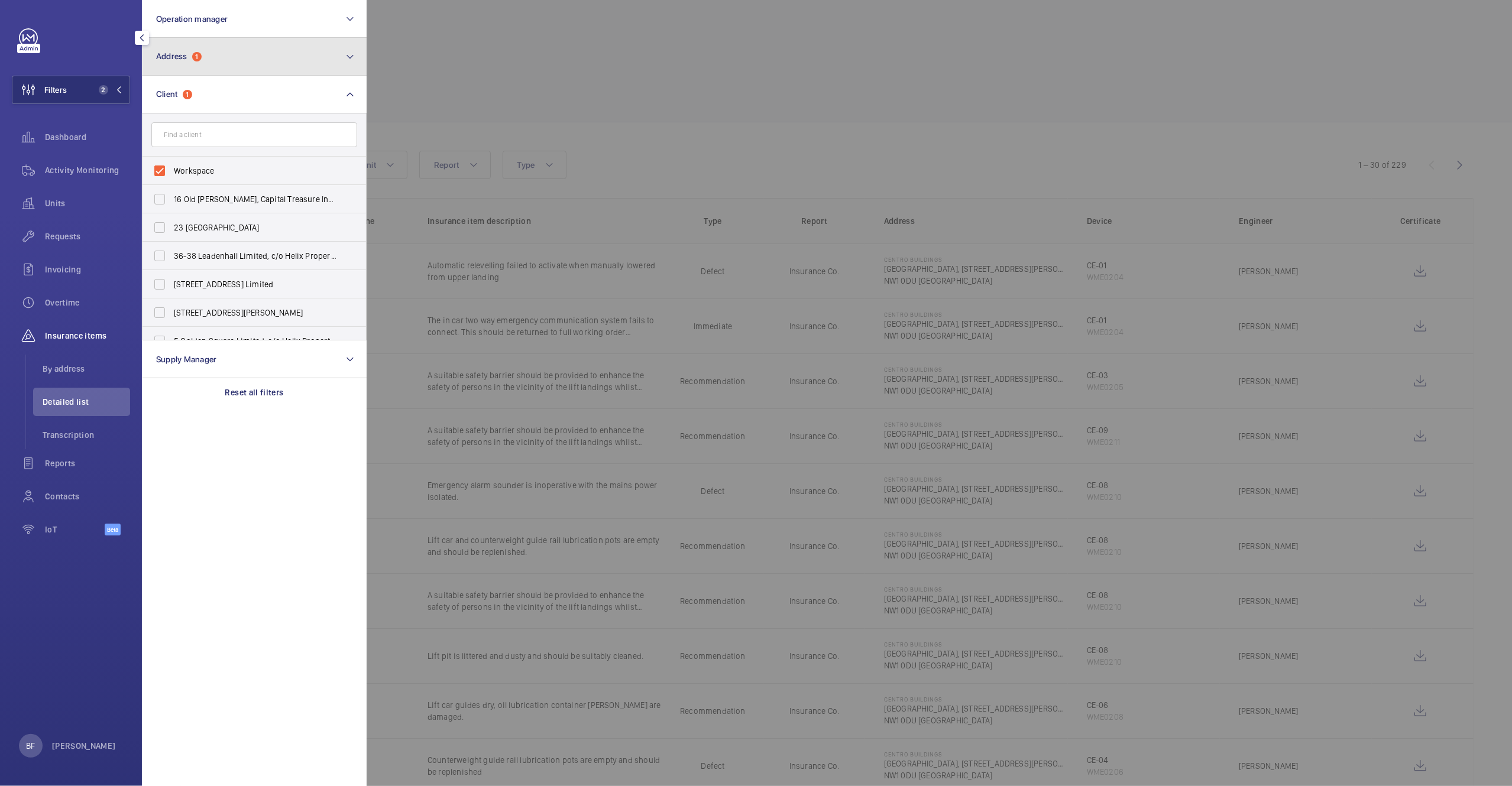
click at [222, 42] on button "Address 1" at bounding box center [254, 57] width 224 height 38
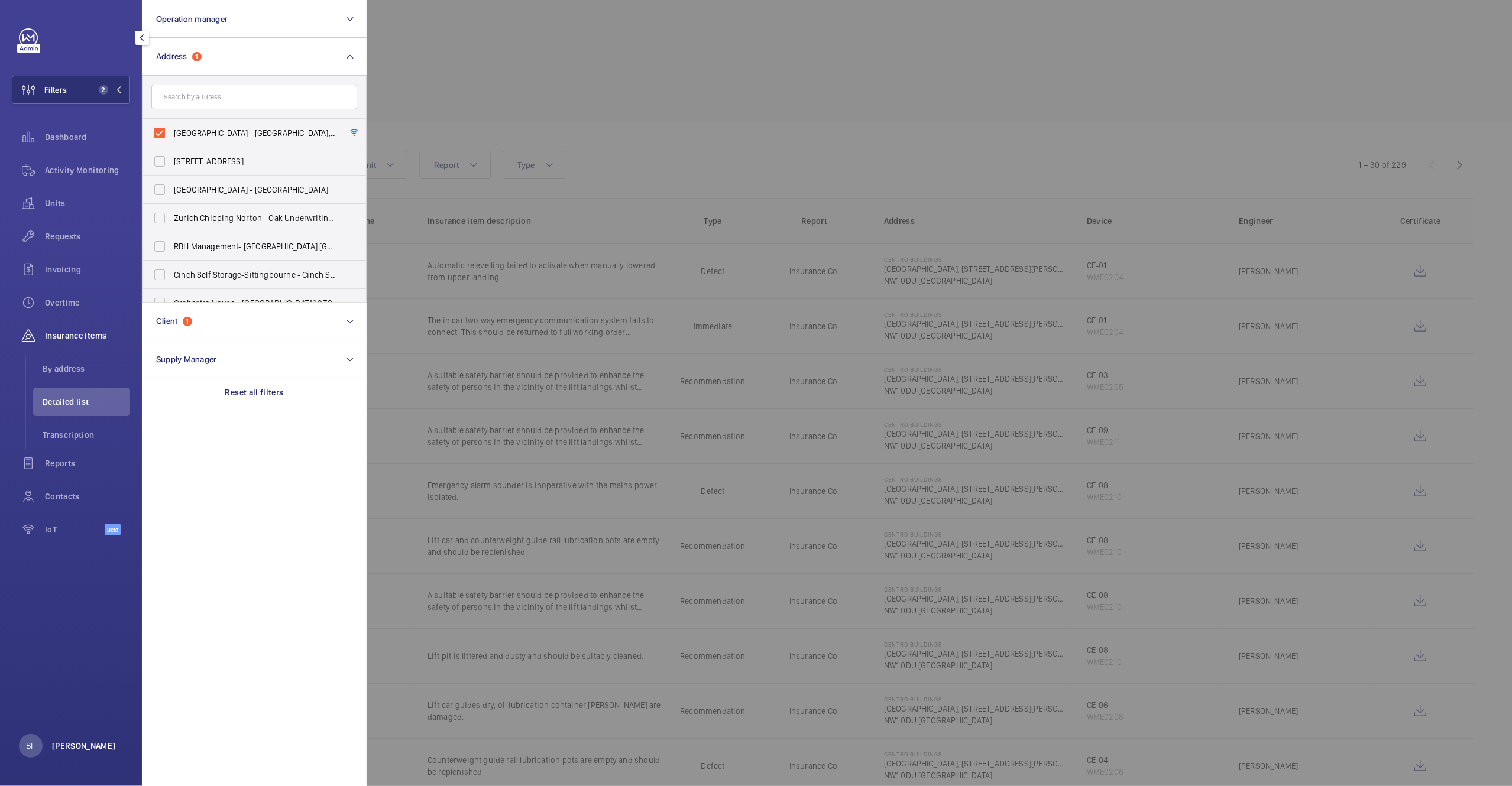
click at [61, 740] on p "[PERSON_NAME]" at bounding box center [83, 746] width 64 height 12
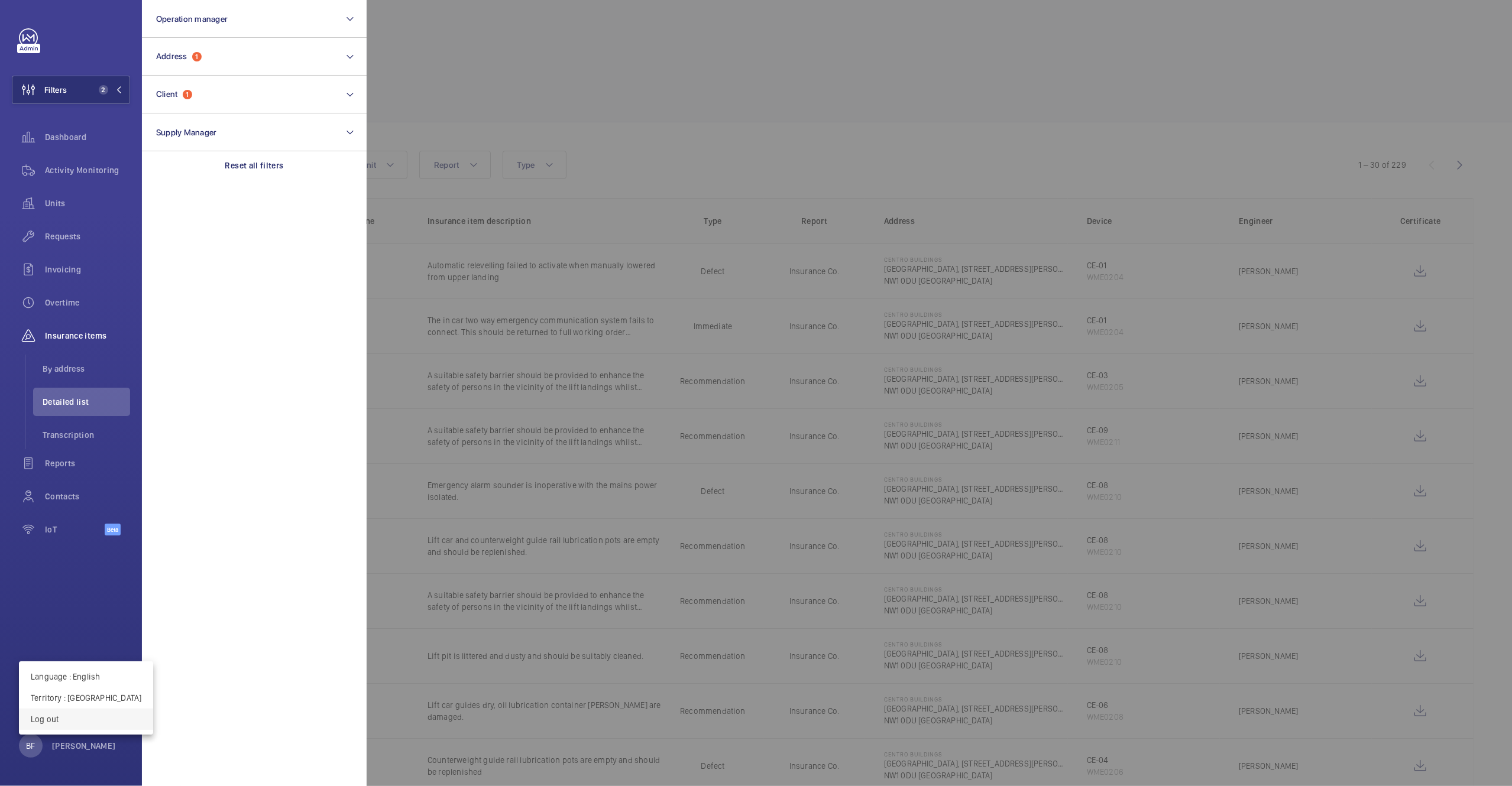
click at [64, 714] on p "Log out" at bounding box center [86, 719] width 111 height 12
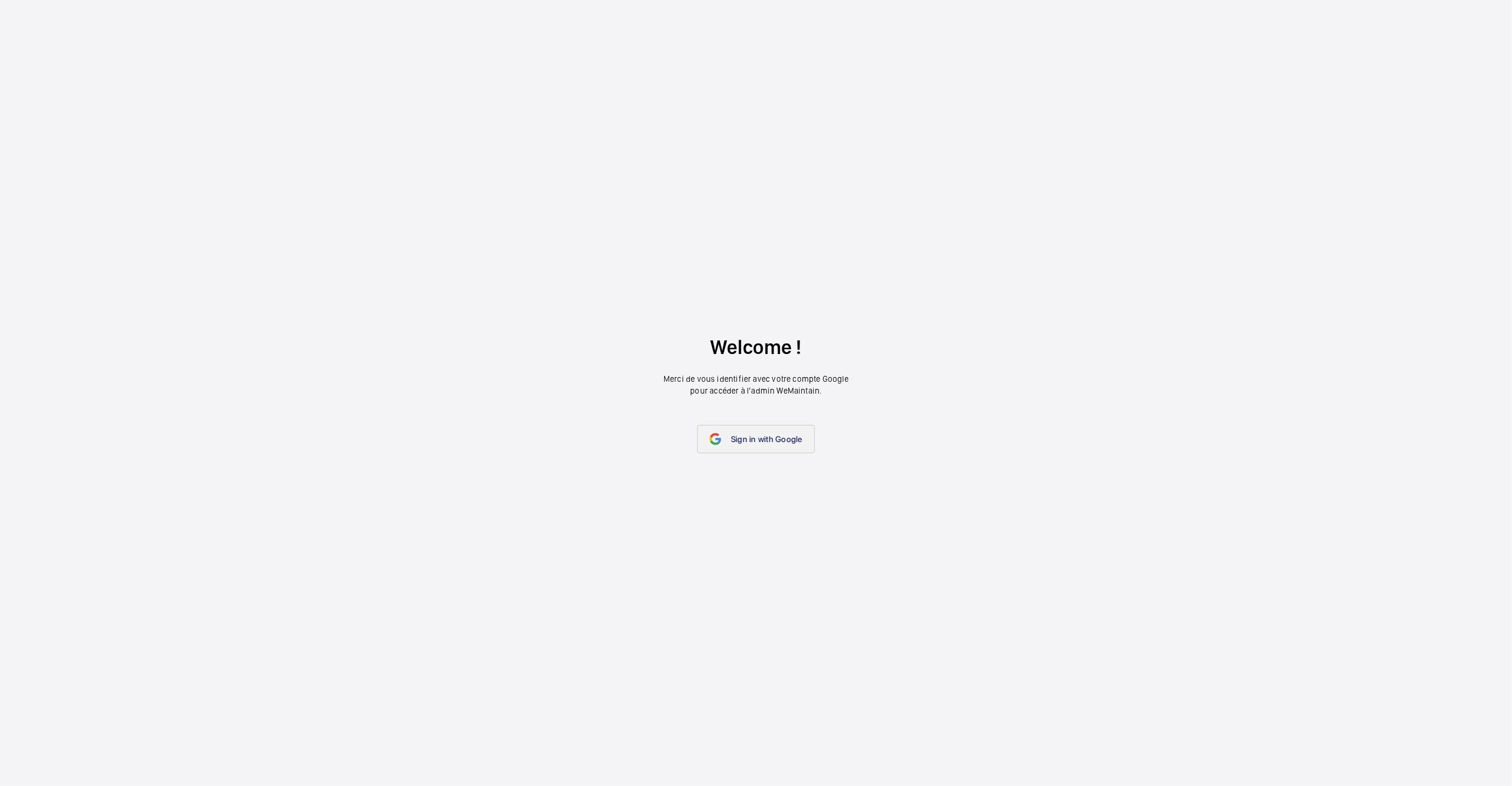
click at [775, 440] on span "Sign in with Google" at bounding box center [766, 439] width 72 height 9
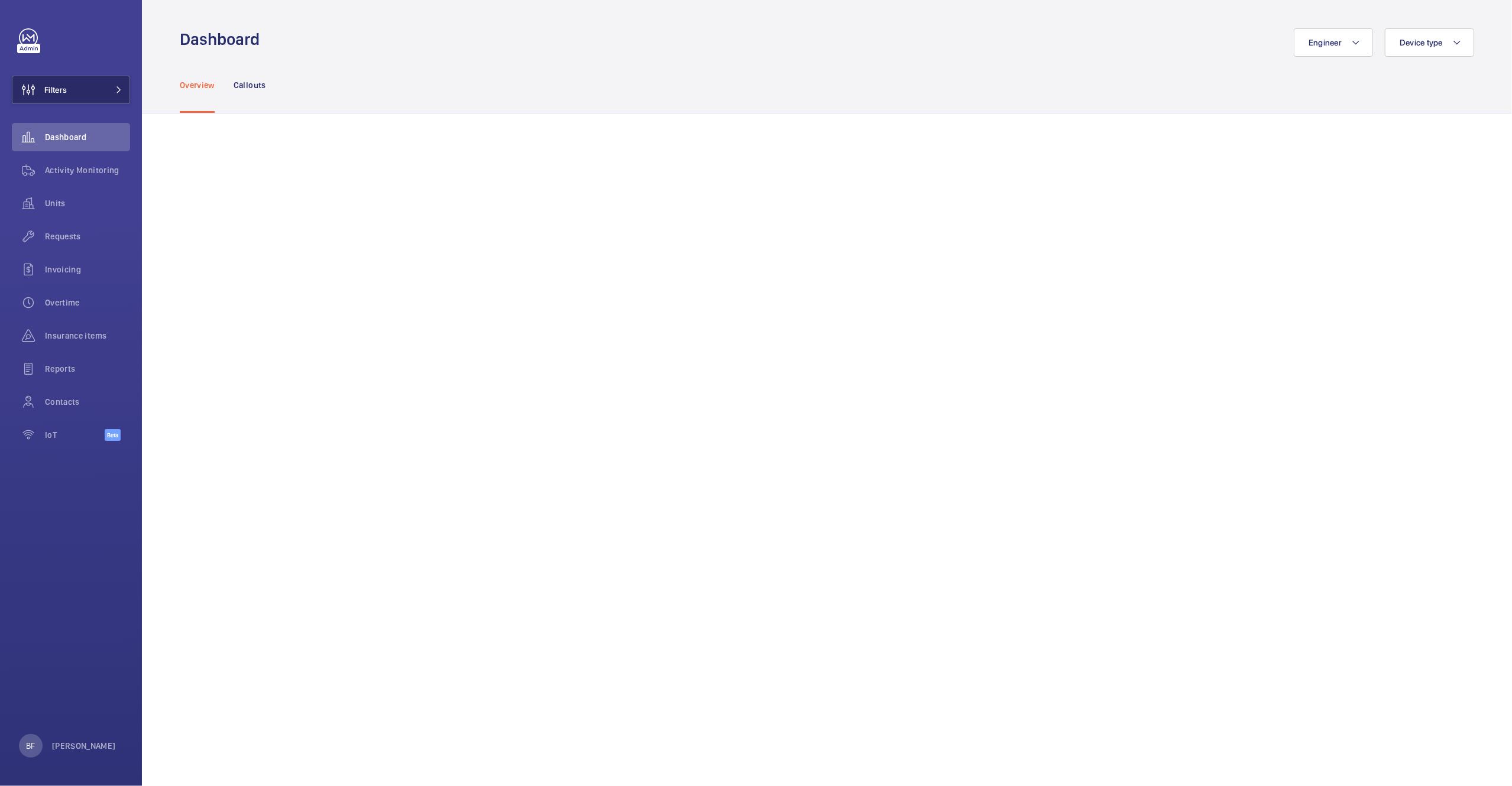
click at [82, 91] on button "Filters" at bounding box center [70, 90] width 118 height 28
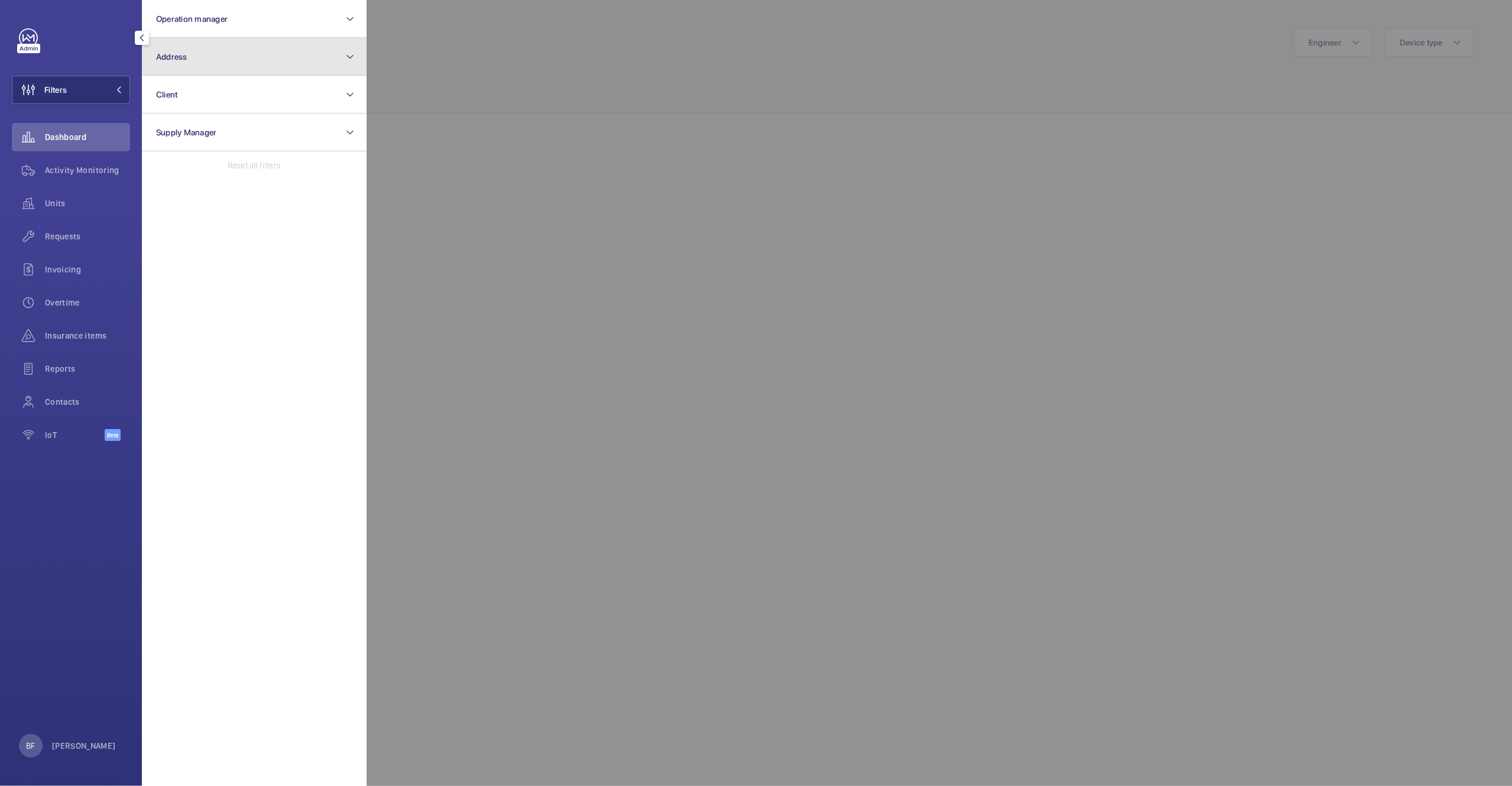
click at [253, 59] on button "Address" at bounding box center [254, 57] width 224 height 38
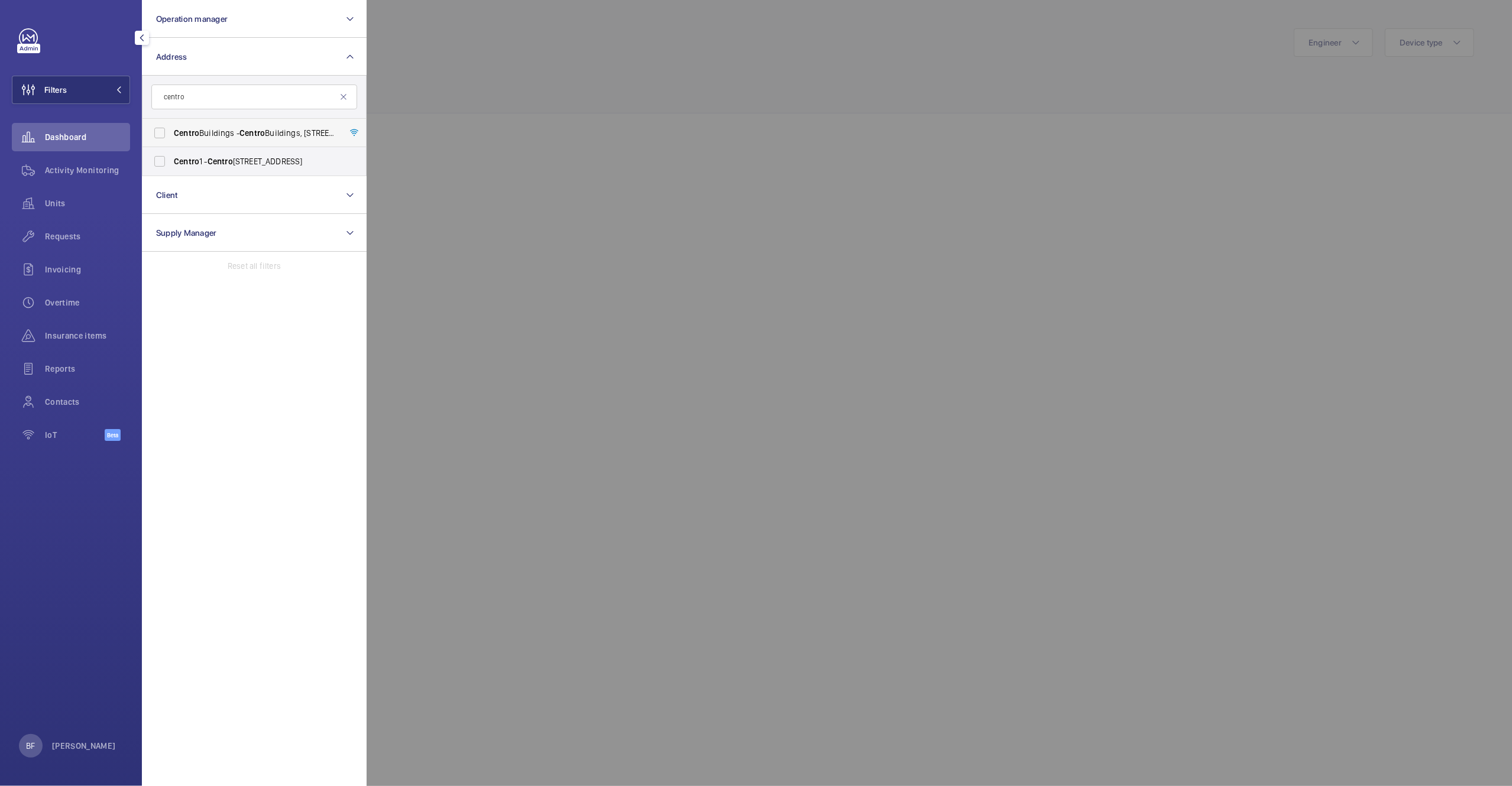
type input "centro"
click at [235, 137] on span "Centro Buildings - Centro Buildings, 20-23 Mandela Street, Camden, London, NW1 …" at bounding box center [255, 133] width 163 height 12
click at [172, 137] on input "Centro Buildings - Centro Buildings, 20-23 Mandela Street, Camden, London, NW1 …" at bounding box center [159, 133] width 24 height 24
checkbox input "true"
click at [527, 127] on div at bounding box center [1122, 393] width 1512 height 786
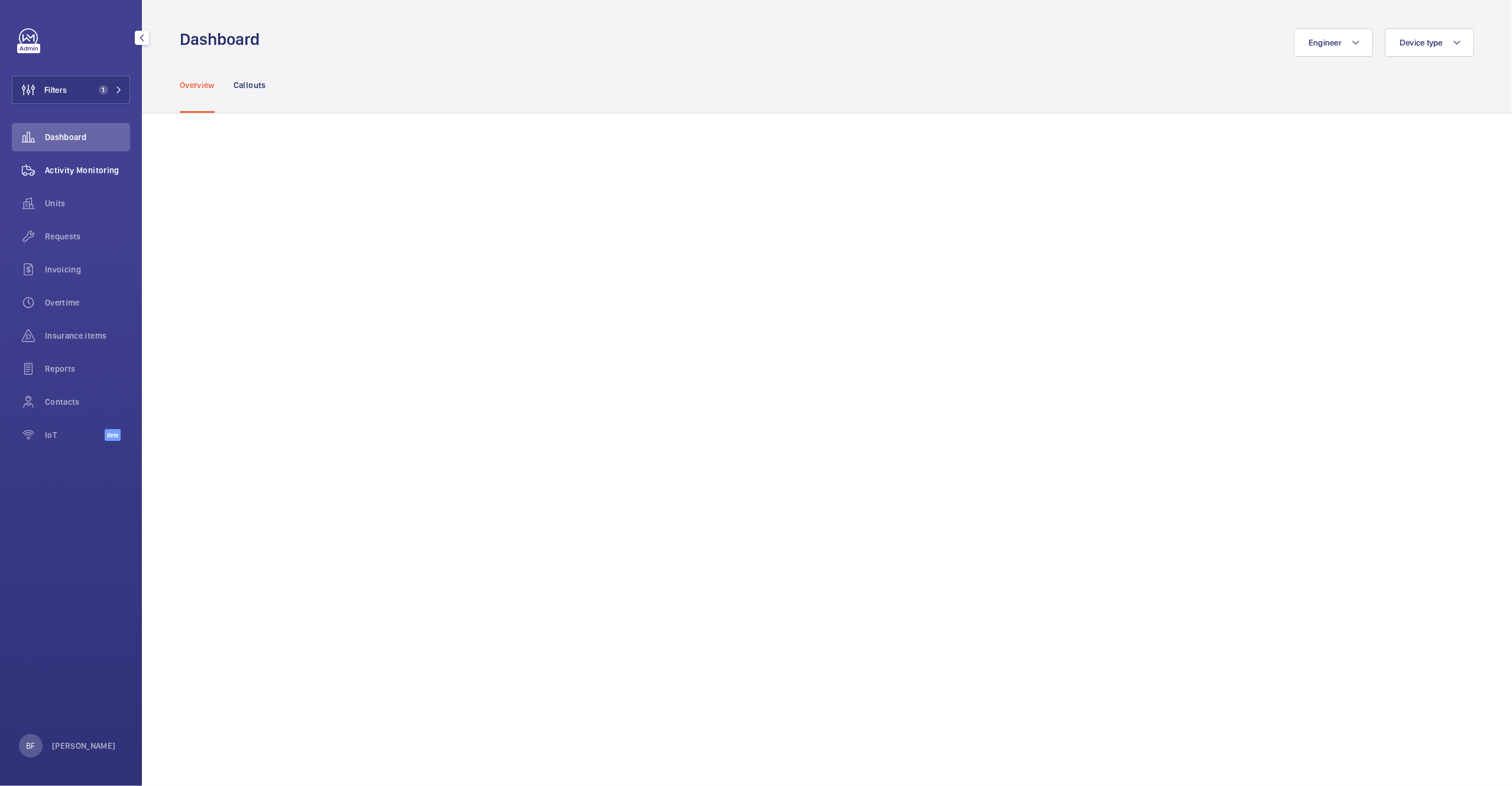
click at [64, 162] on div "Activity Monitoring" at bounding box center [70, 170] width 118 height 28
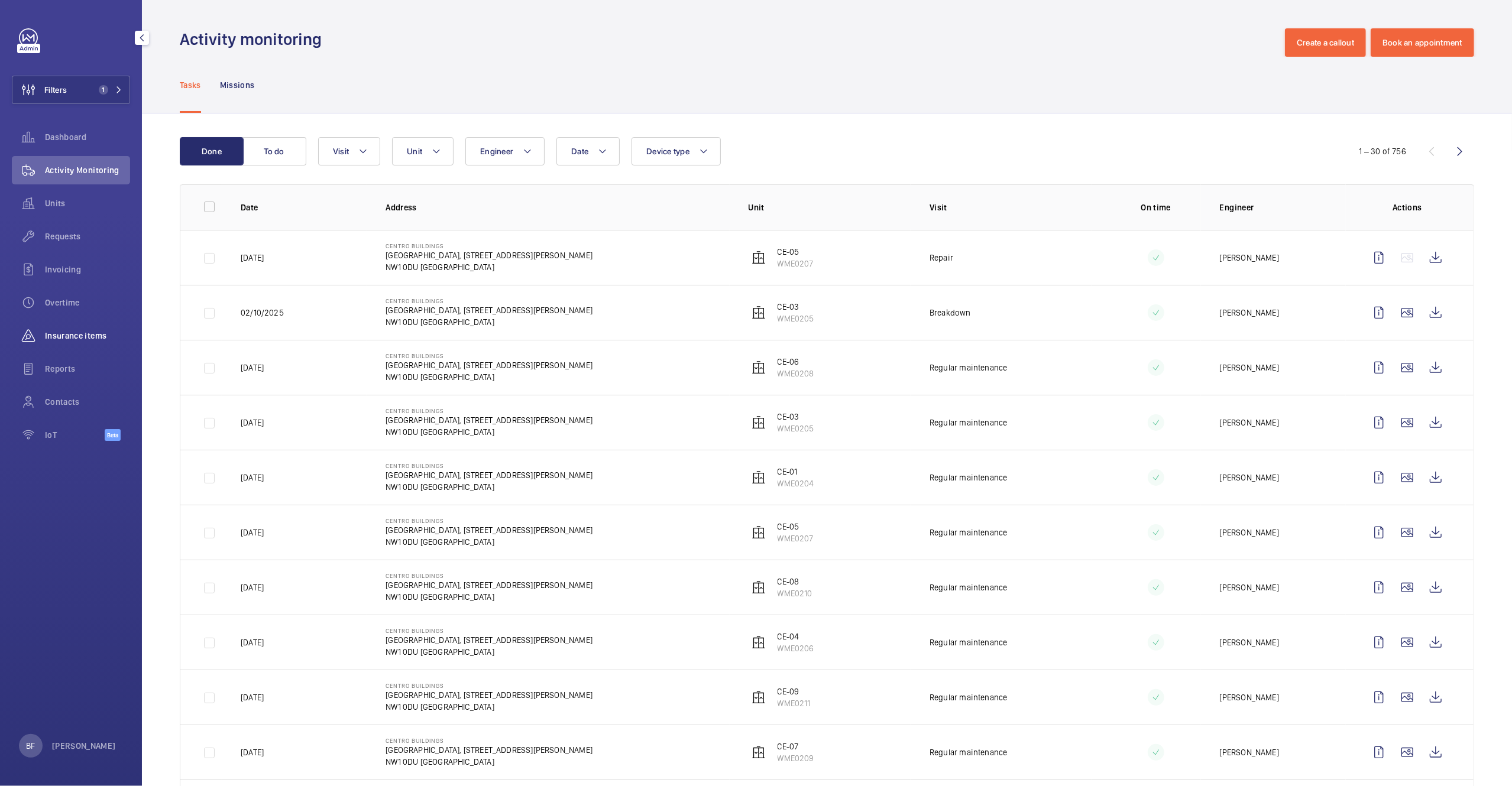
click at [76, 345] on div "Insurance items" at bounding box center [70, 336] width 118 height 28
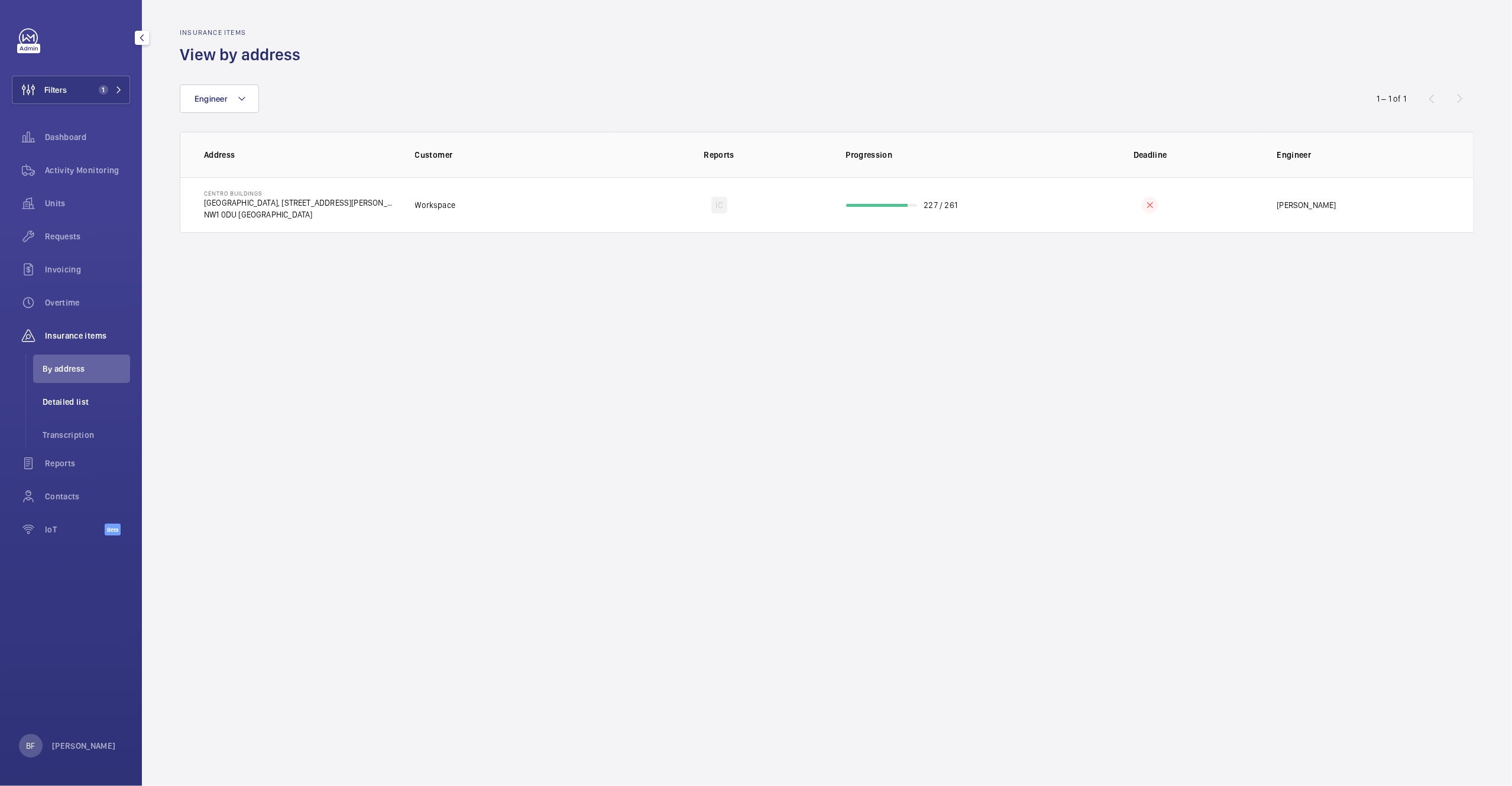
click at [88, 402] on span "Detailed list" at bounding box center [87, 402] width 87 height 12
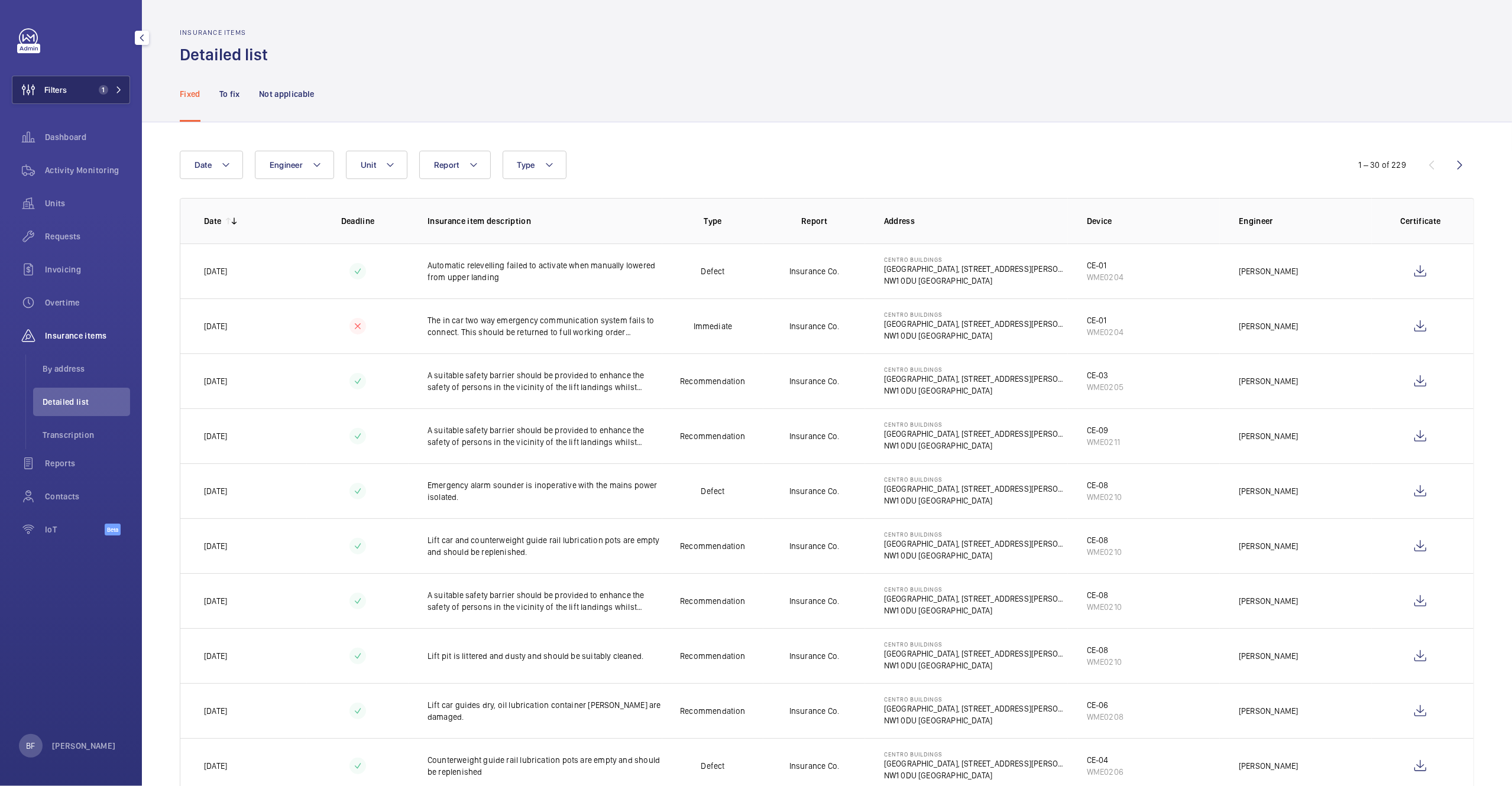
click at [78, 97] on button "Filters 1" at bounding box center [70, 90] width 118 height 28
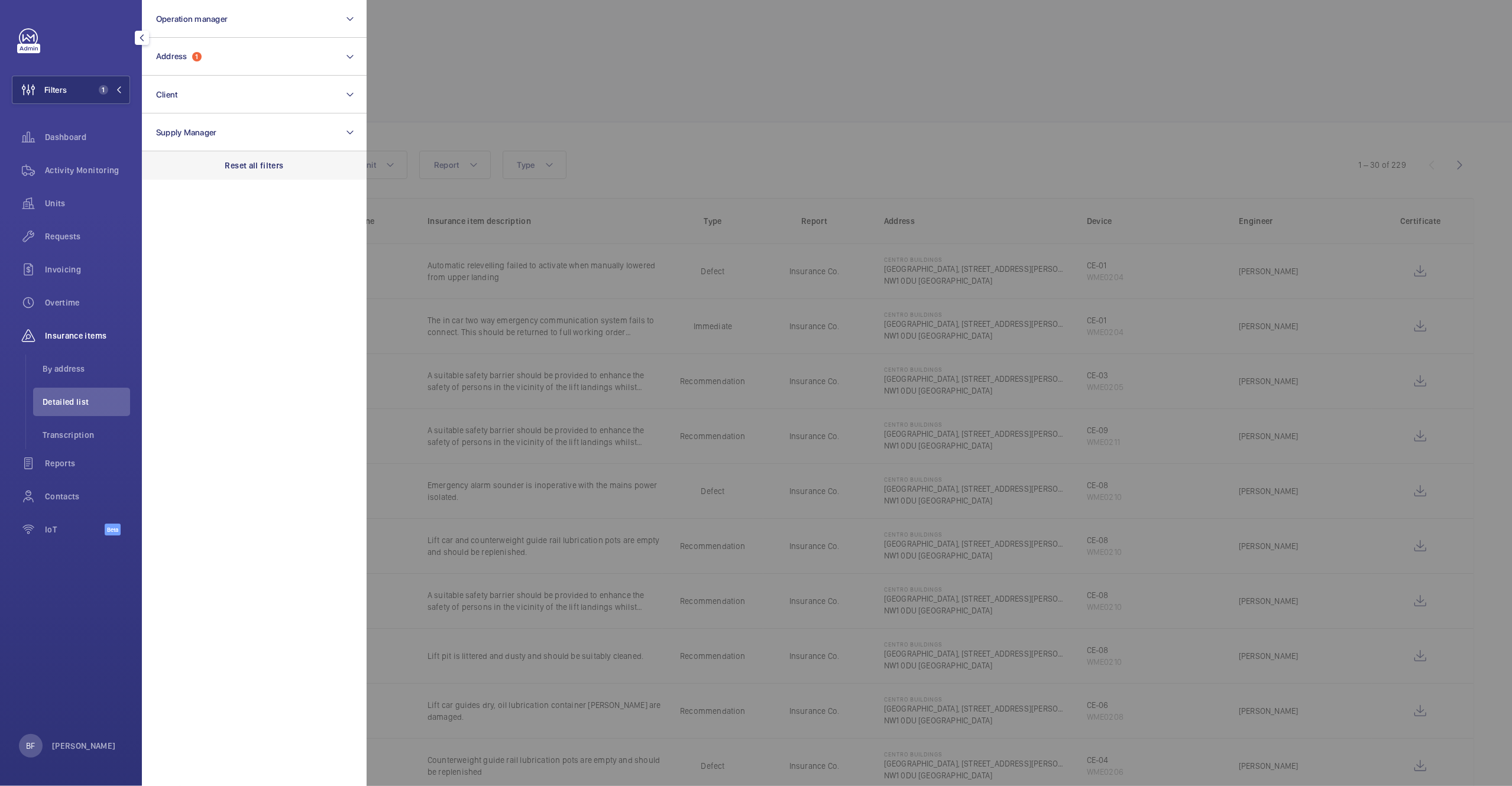
click at [217, 162] on div "Reset all filters" at bounding box center [254, 166] width 224 height 28
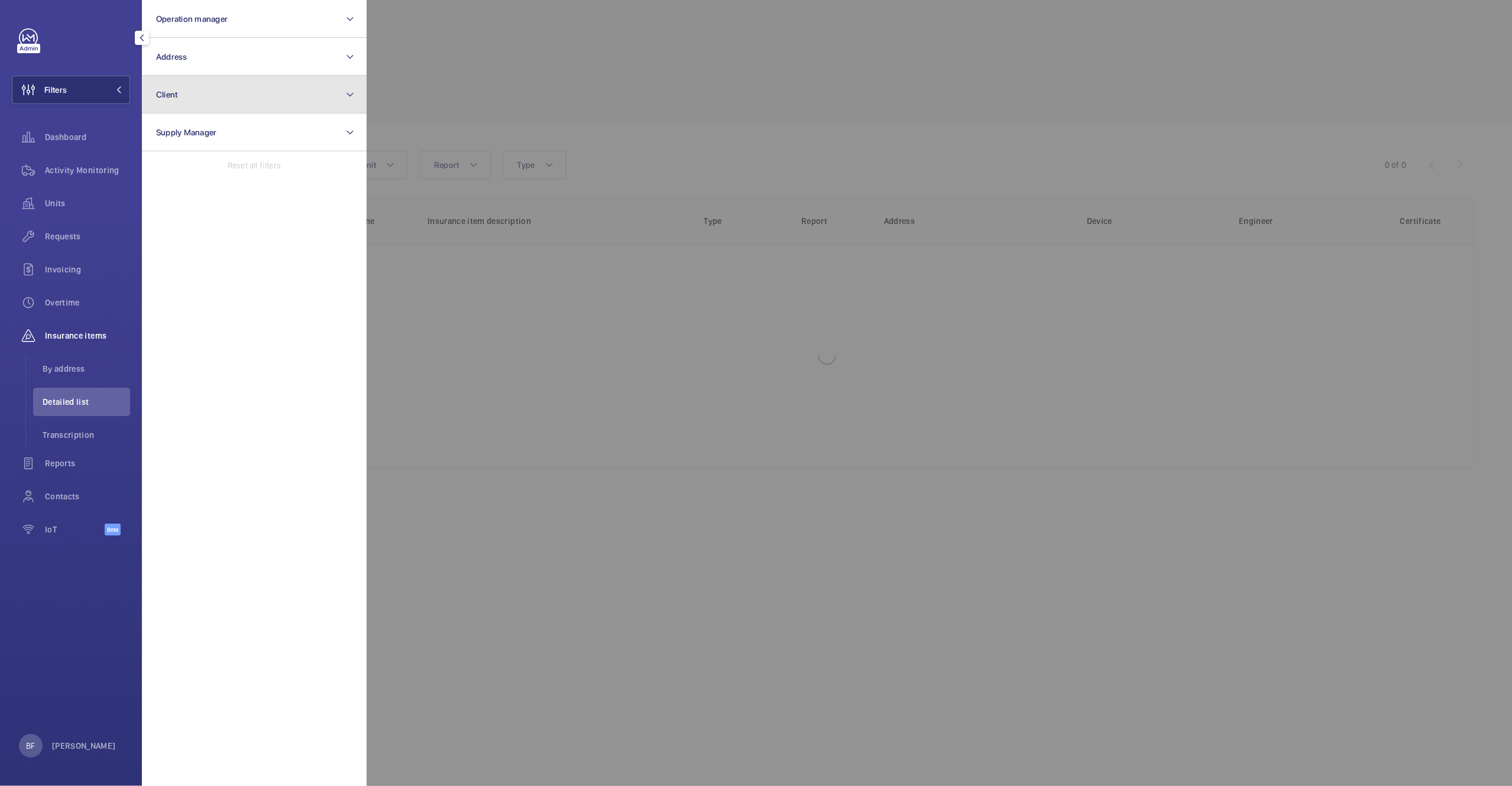
click at [219, 87] on button "Client" at bounding box center [254, 95] width 224 height 38
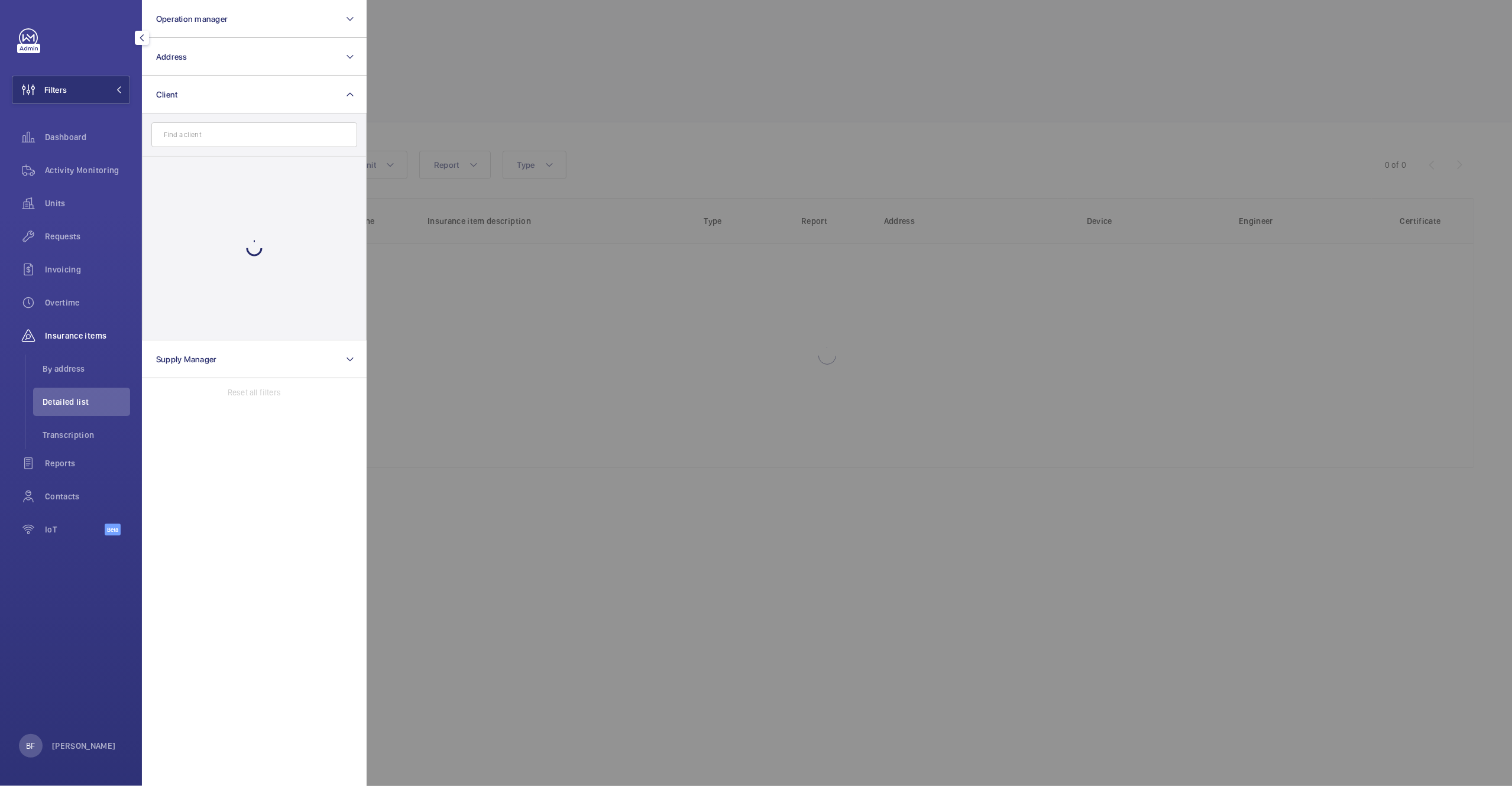
click at [227, 147] on input "text" at bounding box center [254, 134] width 205 height 25
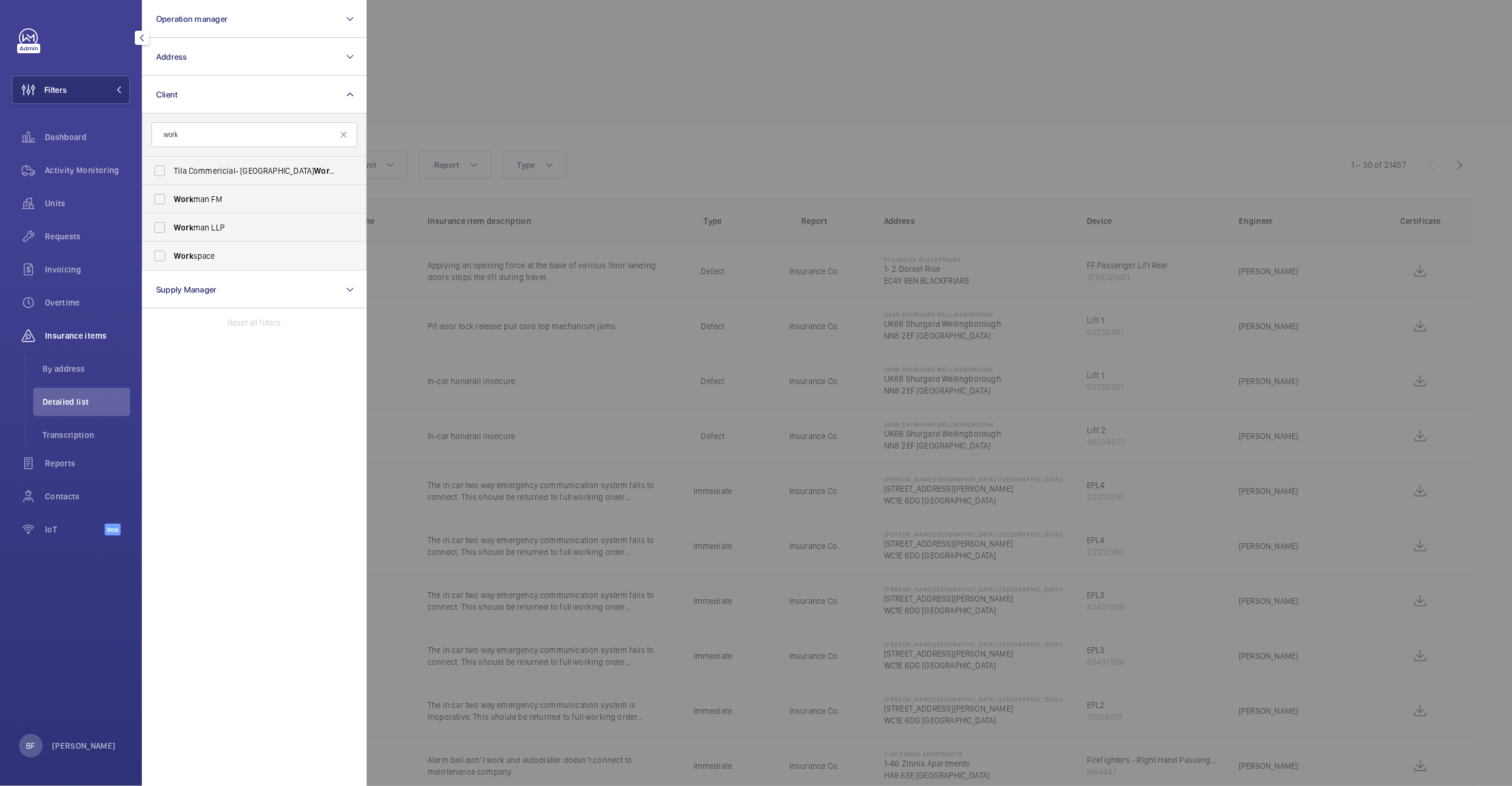
type input "work"
click at [215, 252] on span "Work space" at bounding box center [255, 256] width 163 height 12
click at [172, 252] on input "Work space" at bounding box center [159, 256] width 24 height 24
checkbox input "true"
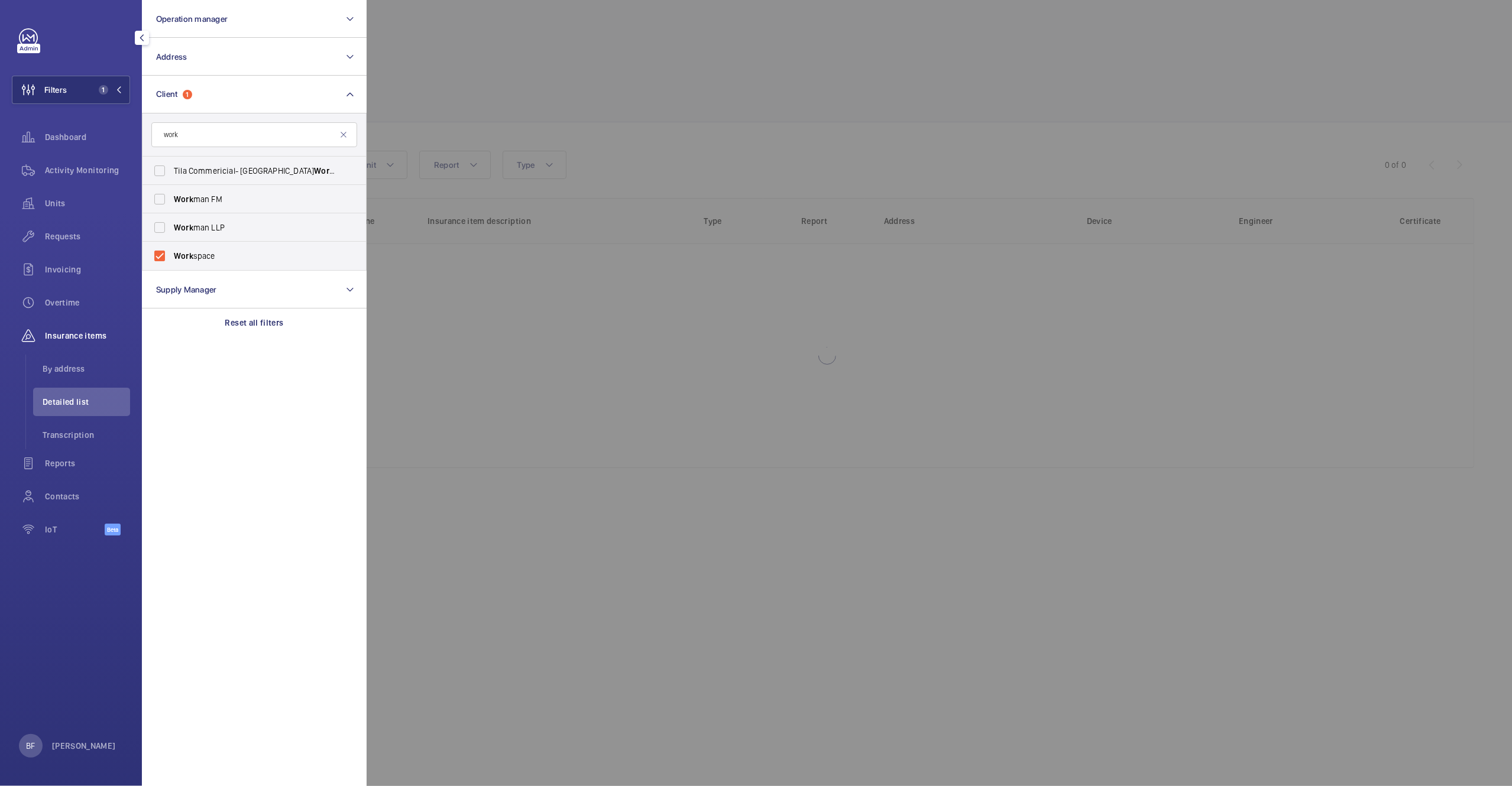
click at [518, 118] on div at bounding box center [1122, 393] width 1512 height 786
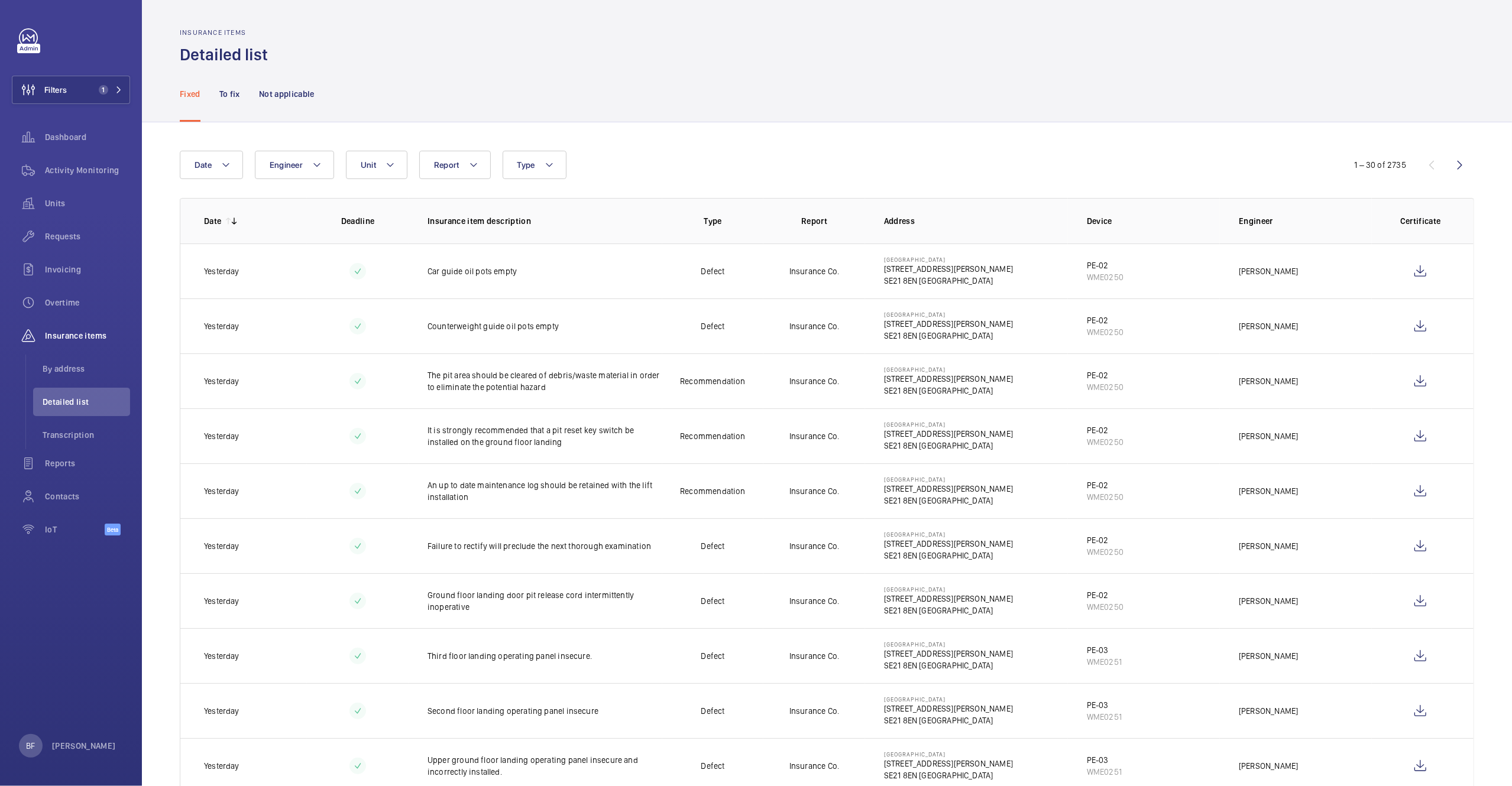
click at [369, 162] on span "Unit" at bounding box center [368, 164] width 16 height 9
type input "PE-01"
click at [471, 275] on span "PE-01 , WME0249" at bounding box center [470, 274] width 137 height 12
click at [384, 275] on input "PE-01 , WME0249" at bounding box center [371, 274] width 24 height 24
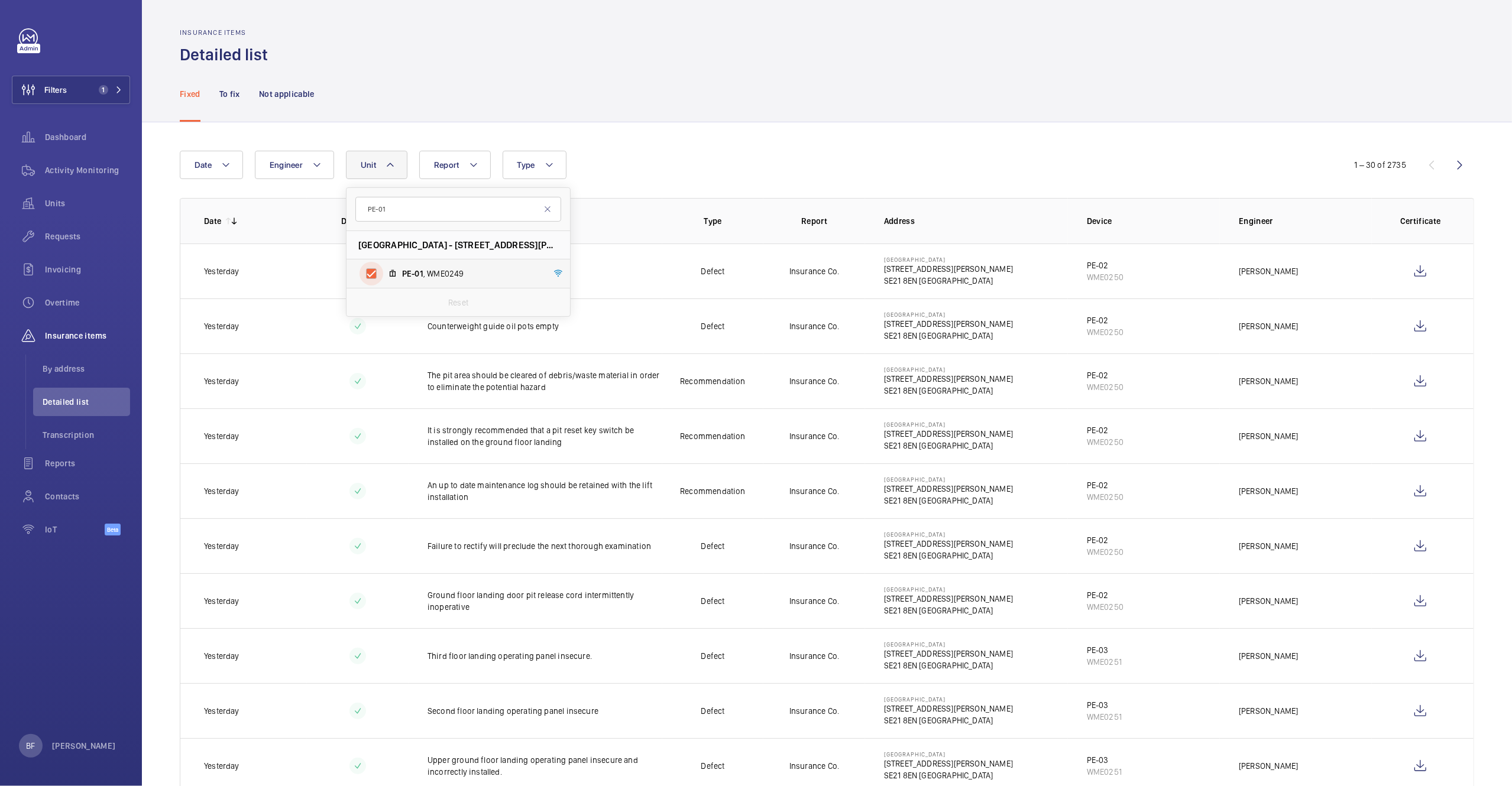
checkbox input "true"
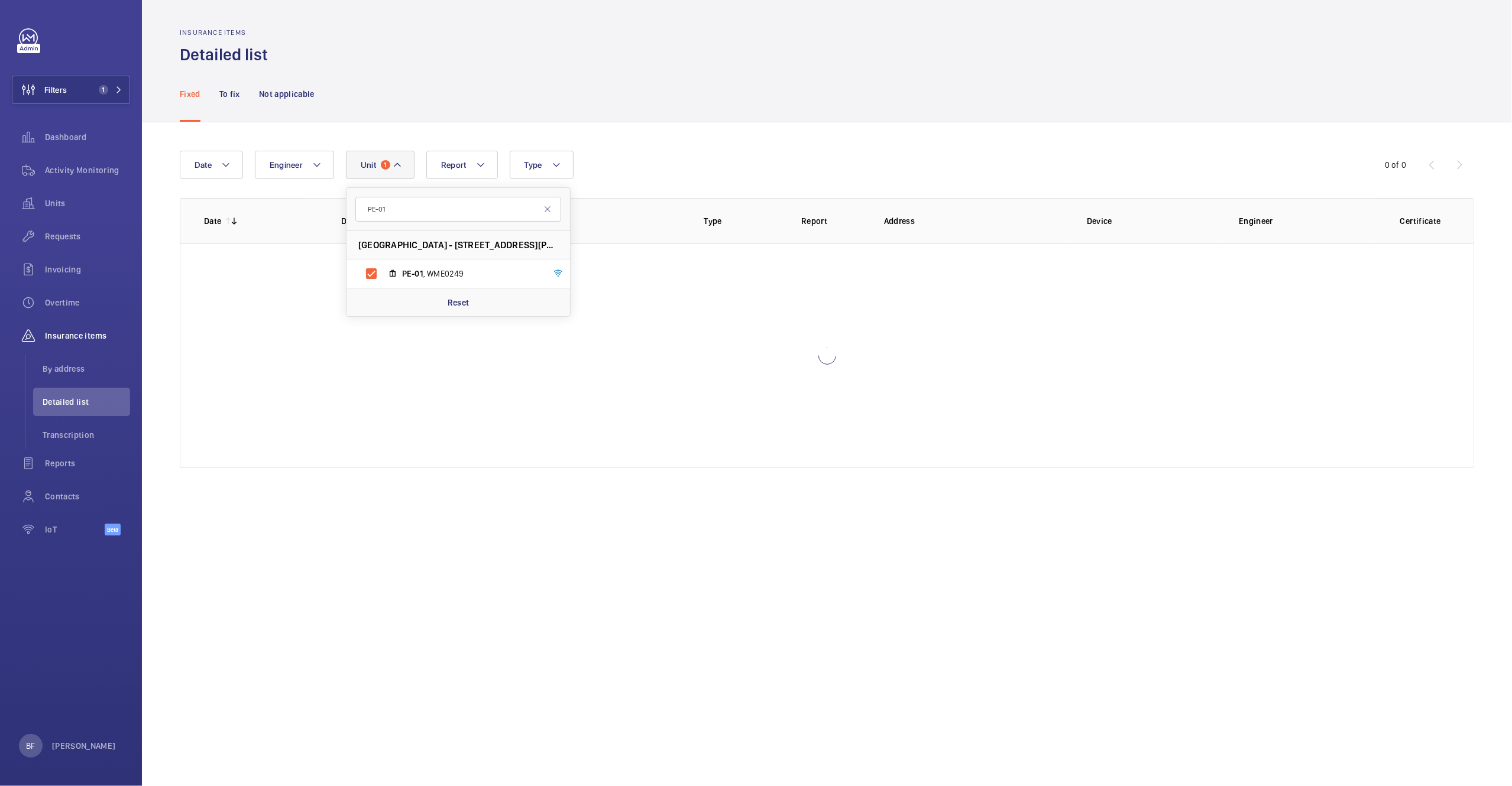
click at [729, 111] on div "Fixed To fix Not applicable" at bounding box center [827, 94] width 1294 height 56
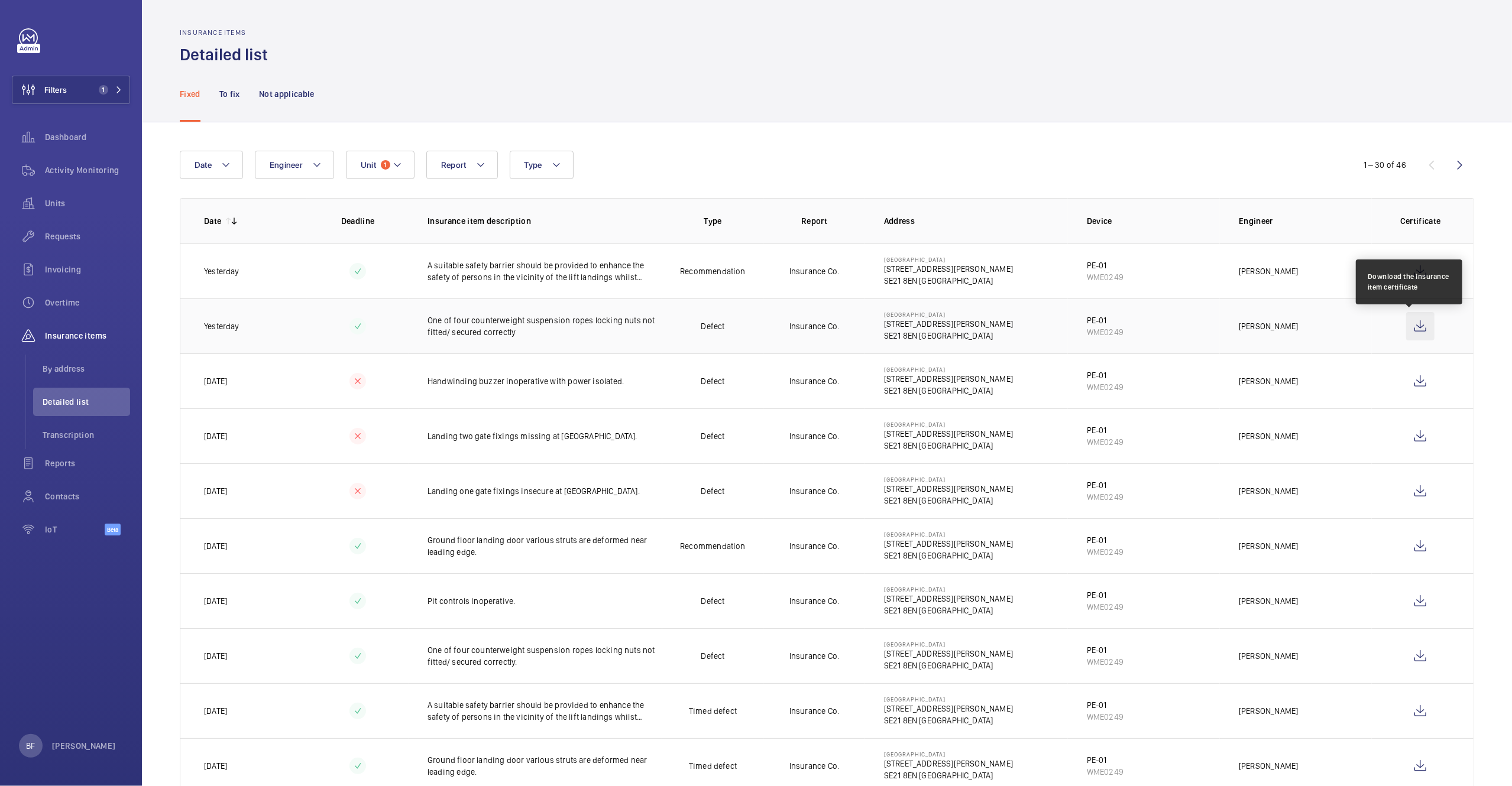
click at [1414, 329] on wm-front-icon-button at bounding box center [1420, 326] width 28 height 28
drag, startPoint x: 417, startPoint y: 320, endPoint x: 516, endPoint y: 339, distance: 100.8
click at [516, 339] on td "One of four counterweight suspension ropes locking nuts not fitted/ secured cor…" at bounding box center [535, 326] width 254 height 55
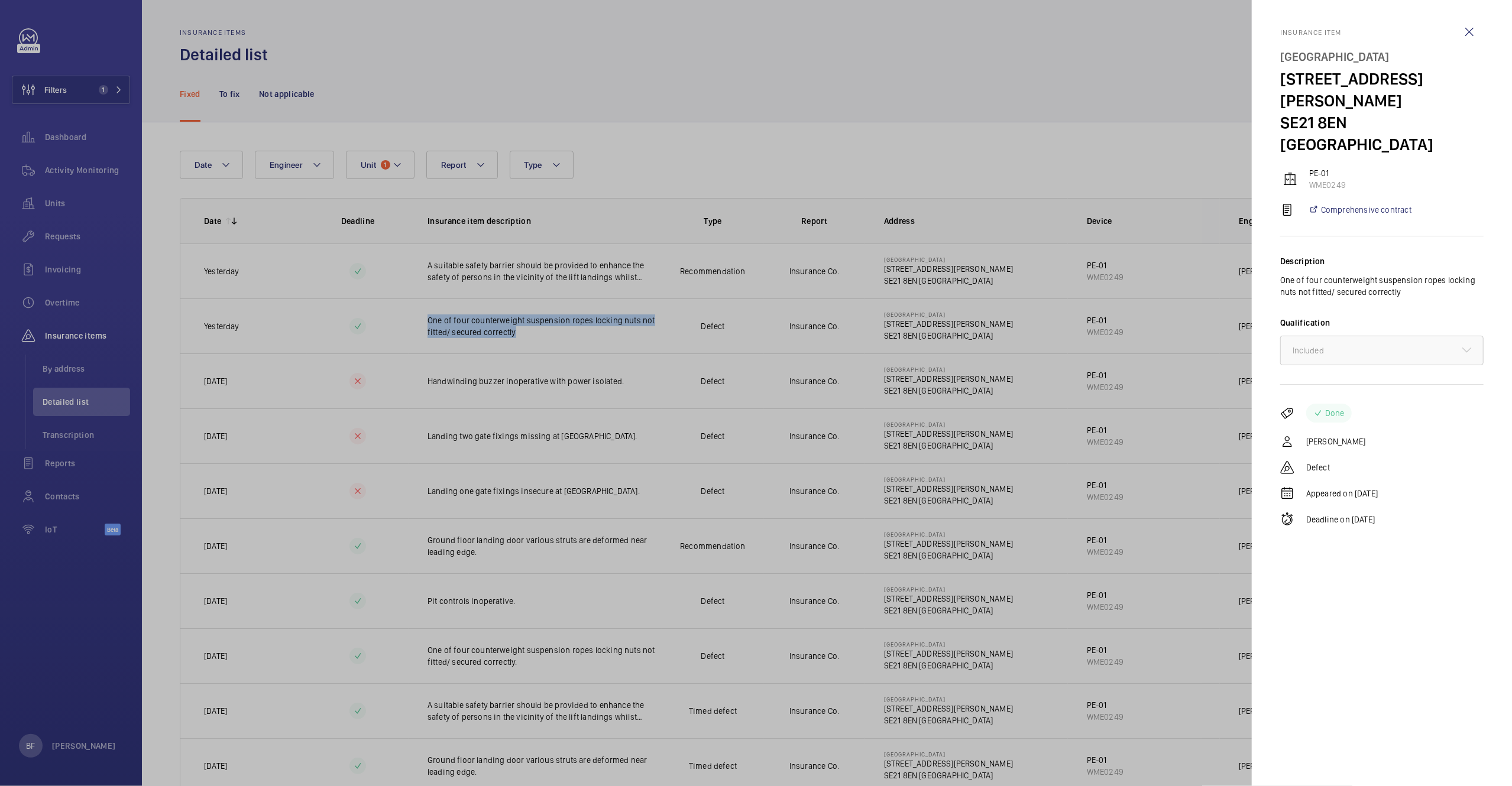
copy p "One of four counterweight suspension ropes locking nuts not fitted/ secured cor…"
click at [861, 164] on div at bounding box center [756, 393] width 1512 height 786
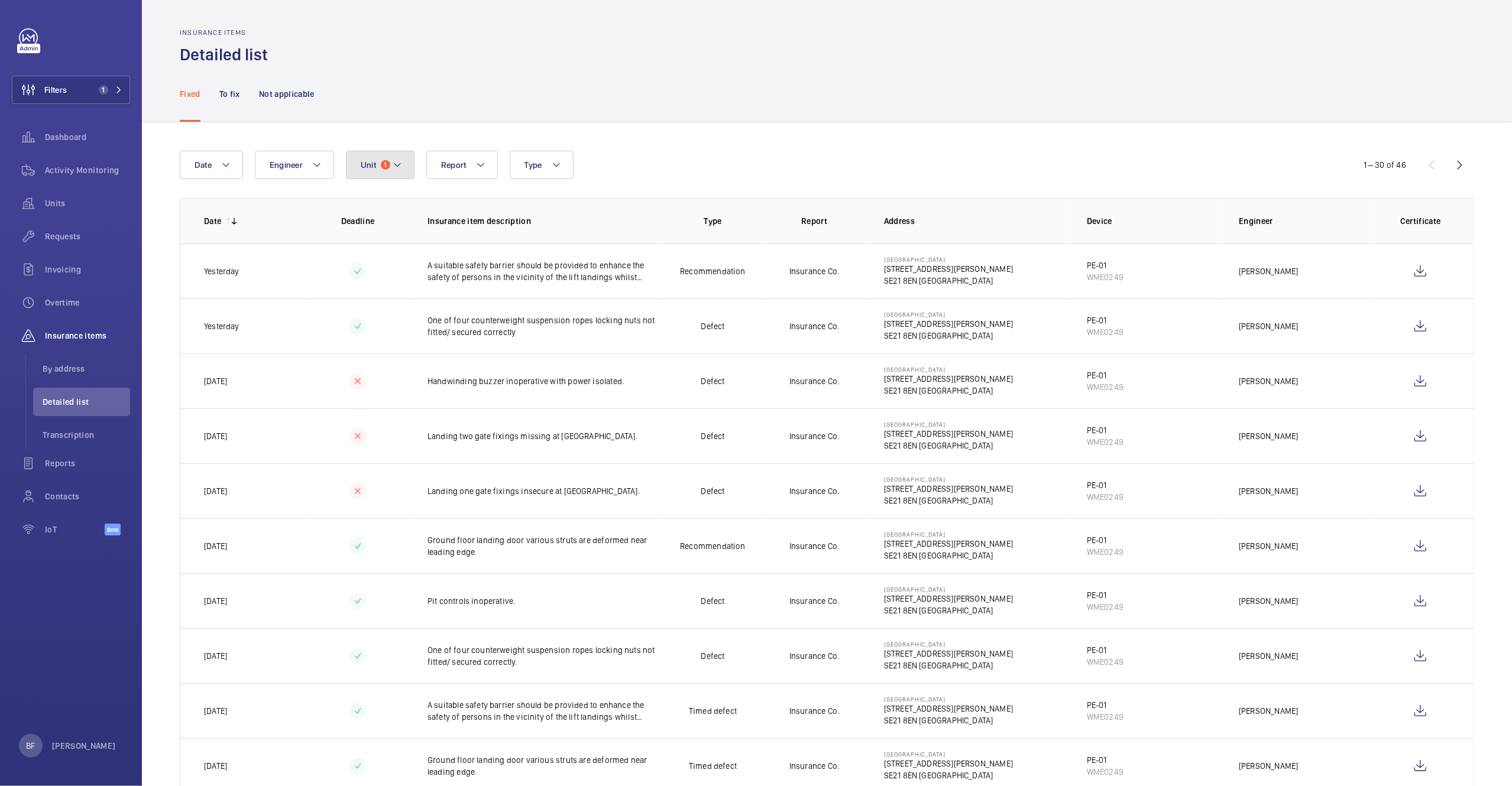
click at [400, 167] on mat-icon at bounding box center [397, 164] width 9 height 14
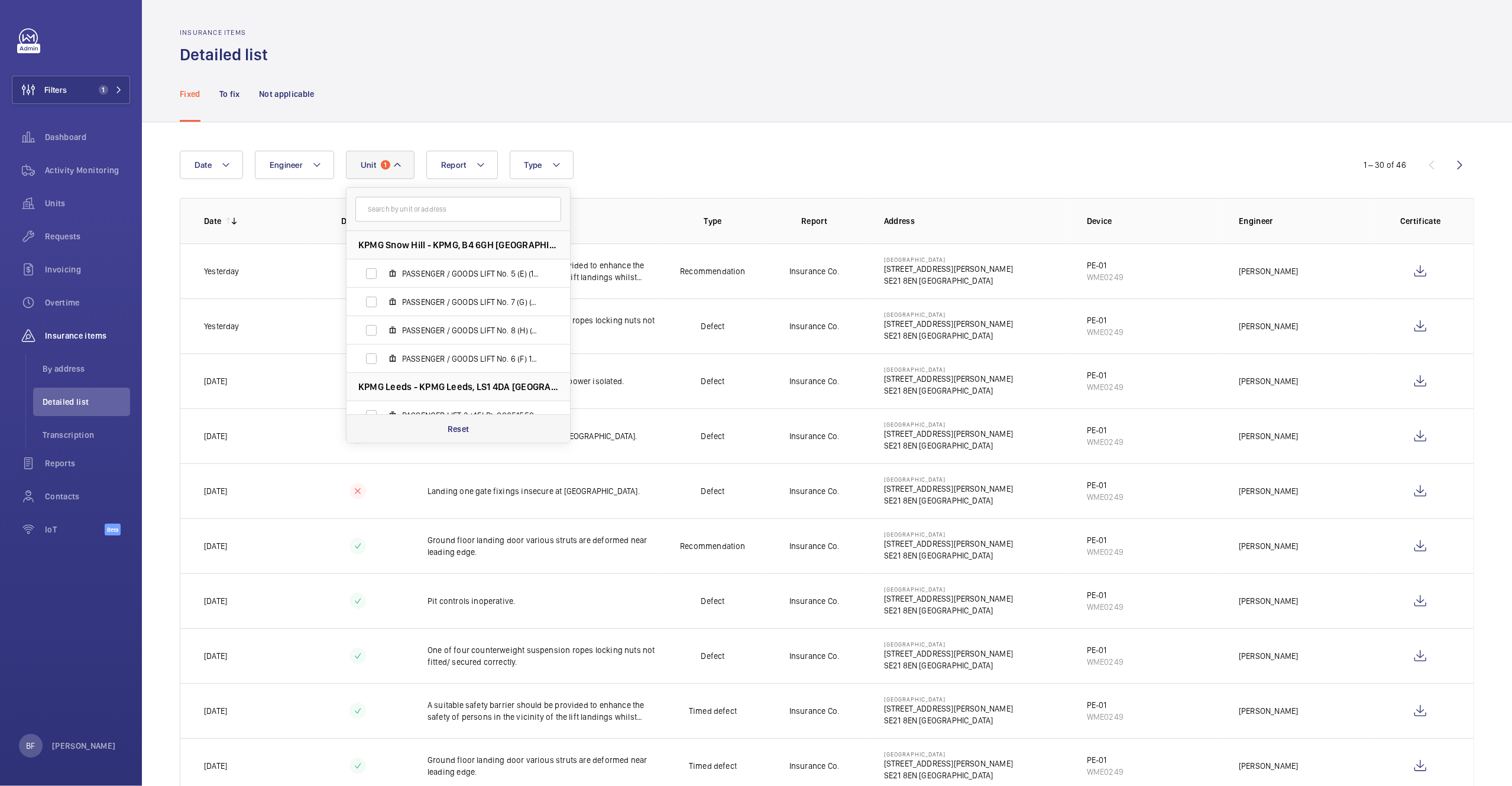
click at [455, 435] on div "Reset" at bounding box center [458, 429] width 224 height 28
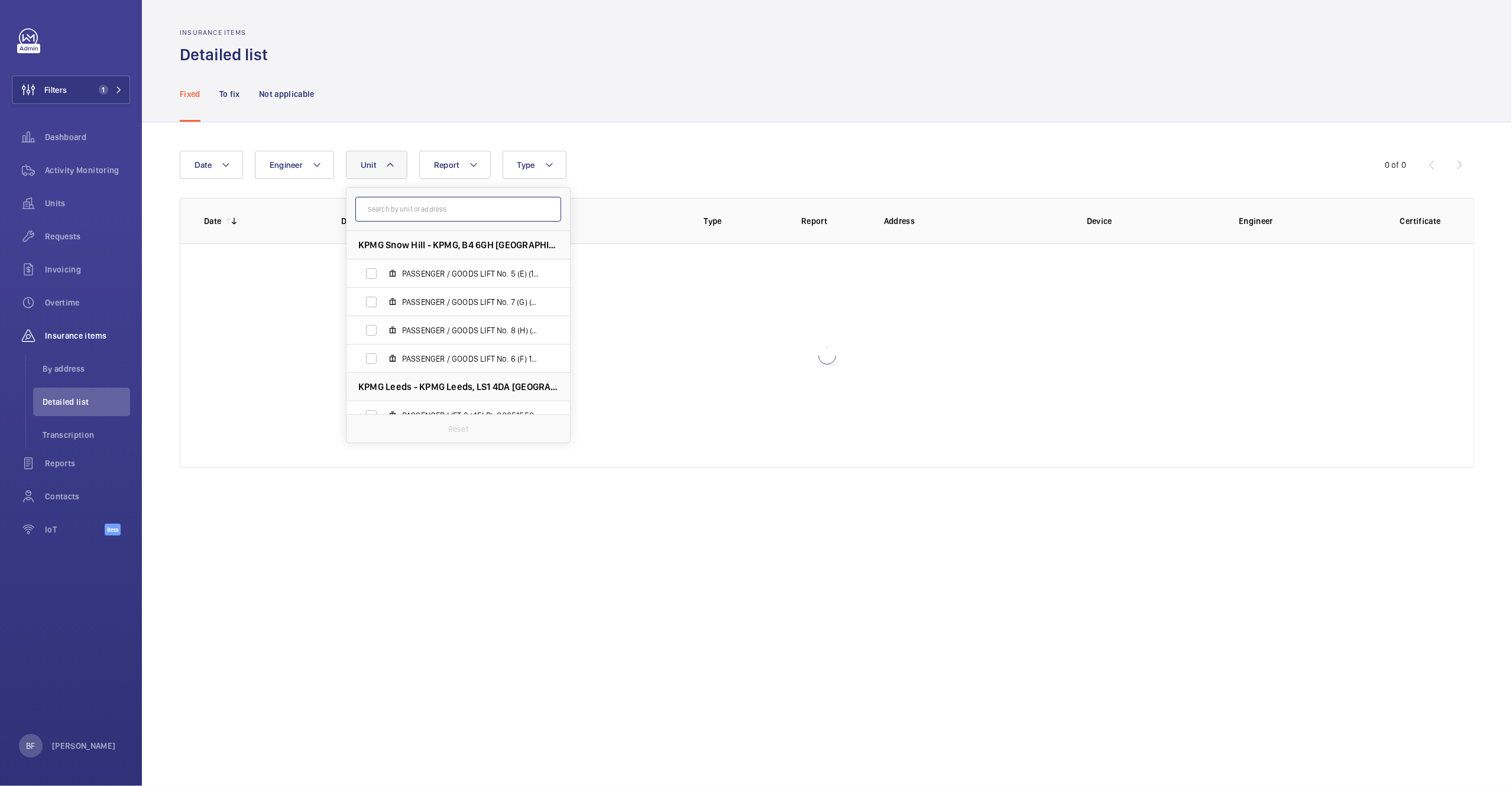
click at [427, 215] on input "text" at bounding box center [458, 209] width 205 height 25
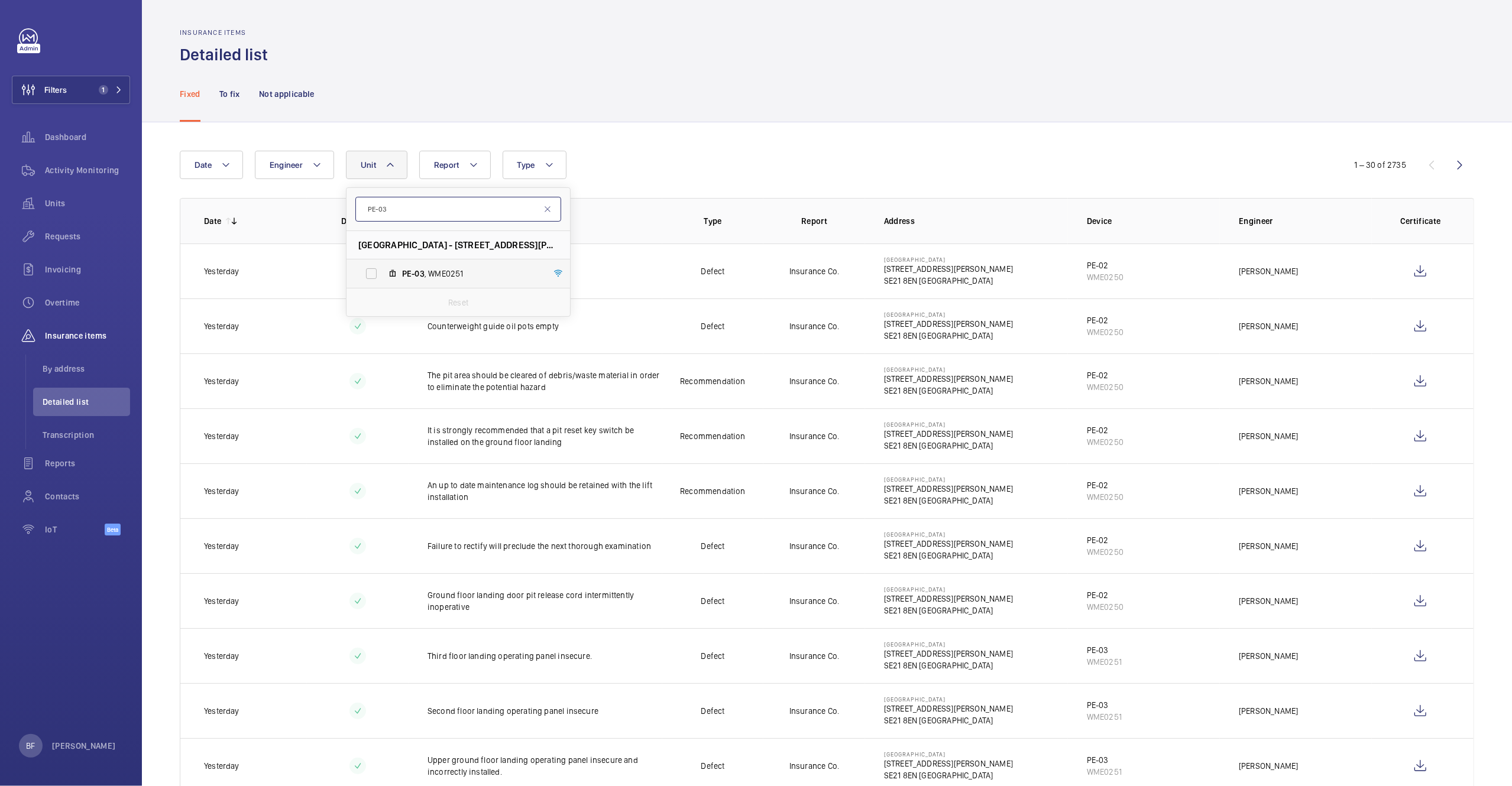
type input "PE-03"
drag, startPoint x: 481, startPoint y: 271, endPoint x: 487, endPoint y: 267, distance: 7.2
click at [479, 271] on span "PE-03 , WME0251" at bounding box center [470, 274] width 137 height 12
click at [384, 271] on input "PE-03 , WME0251" at bounding box center [371, 274] width 24 height 24
checkbox input "true"
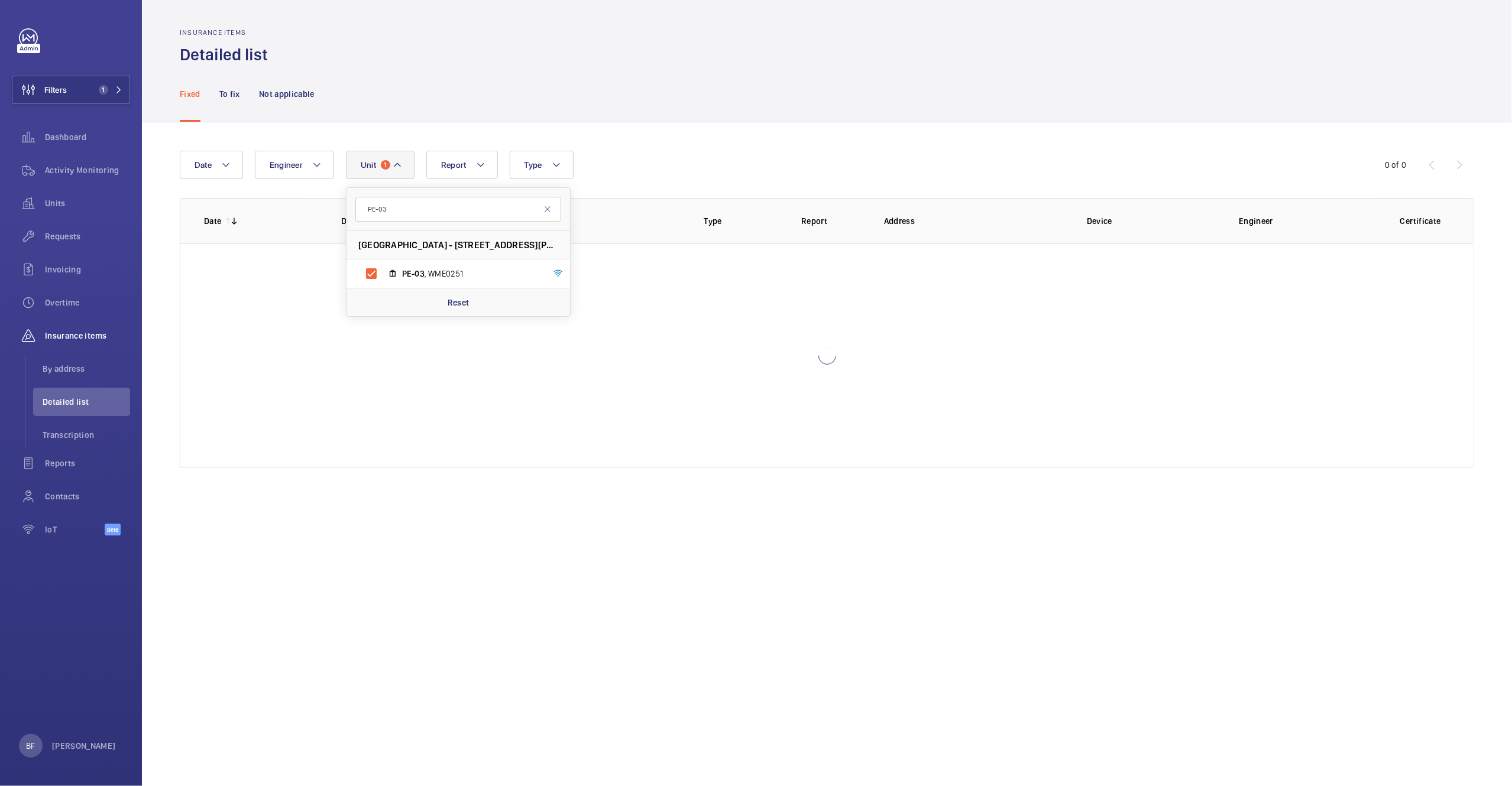
click at [798, 137] on div "Date Engineer Unit 1 PE-03 Parkhall Business Centre - 40 Martell Road, Dulwich,…" at bounding box center [827, 309] width 1370 height 374
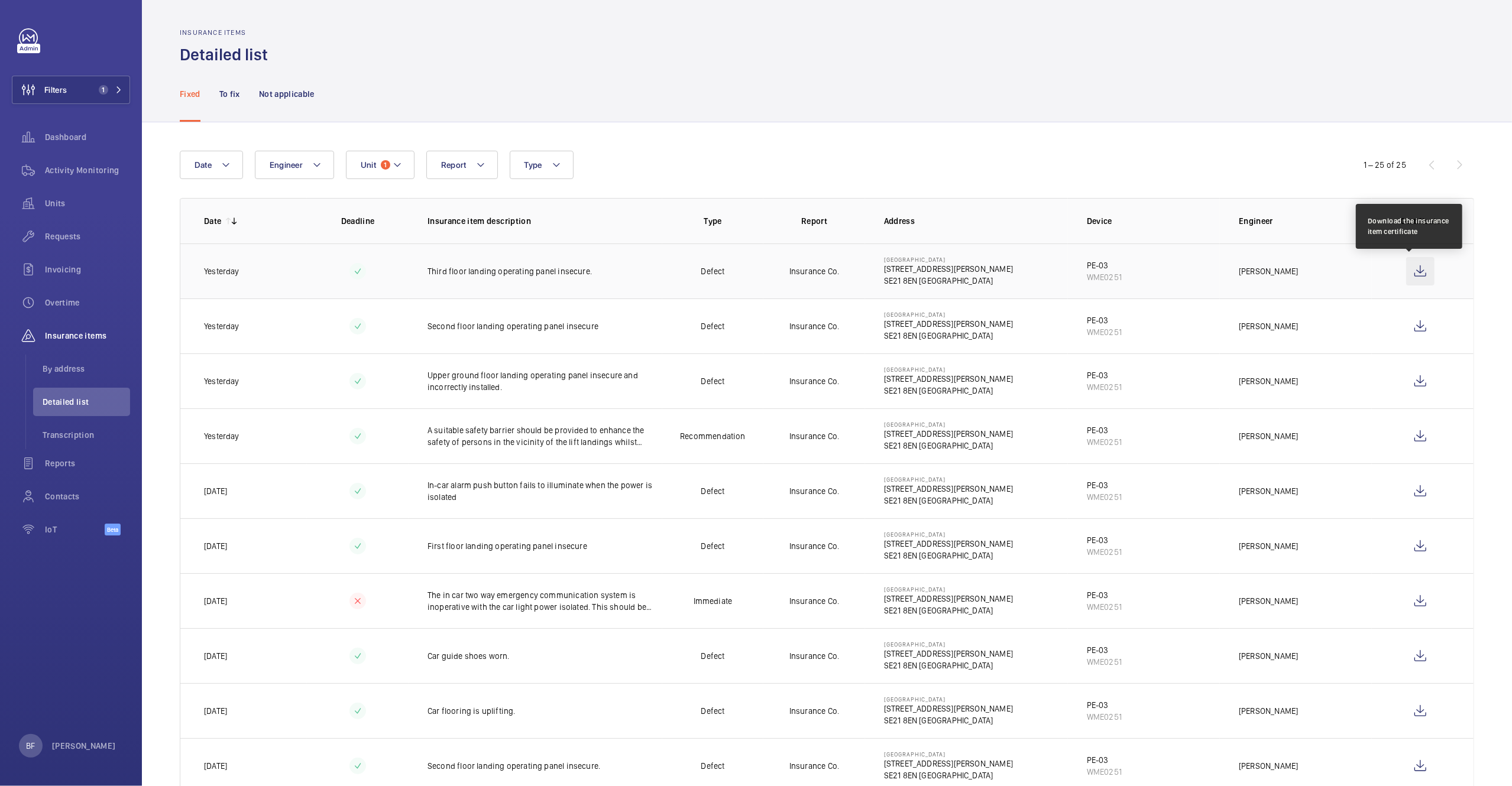
click at [1406, 271] on wm-front-icon-button at bounding box center [1420, 271] width 28 height 28
click at [1406, 327] on wm-front-icon-button at bounding box center [1420, 326] width 28 height 28
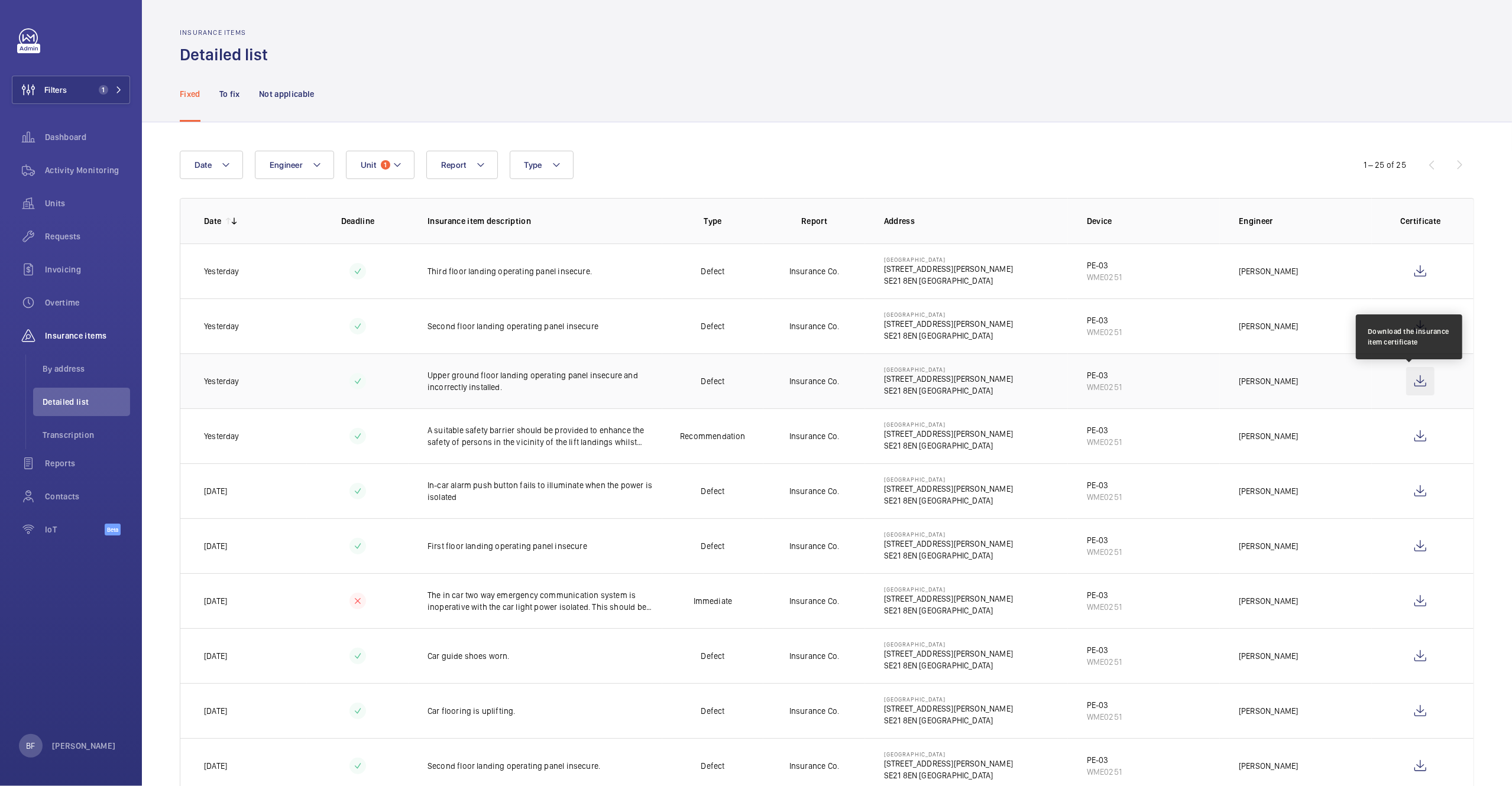
click at [1406, 384] on wm-front-icon-button at bounding box center [1420, 381] width 28 height 28
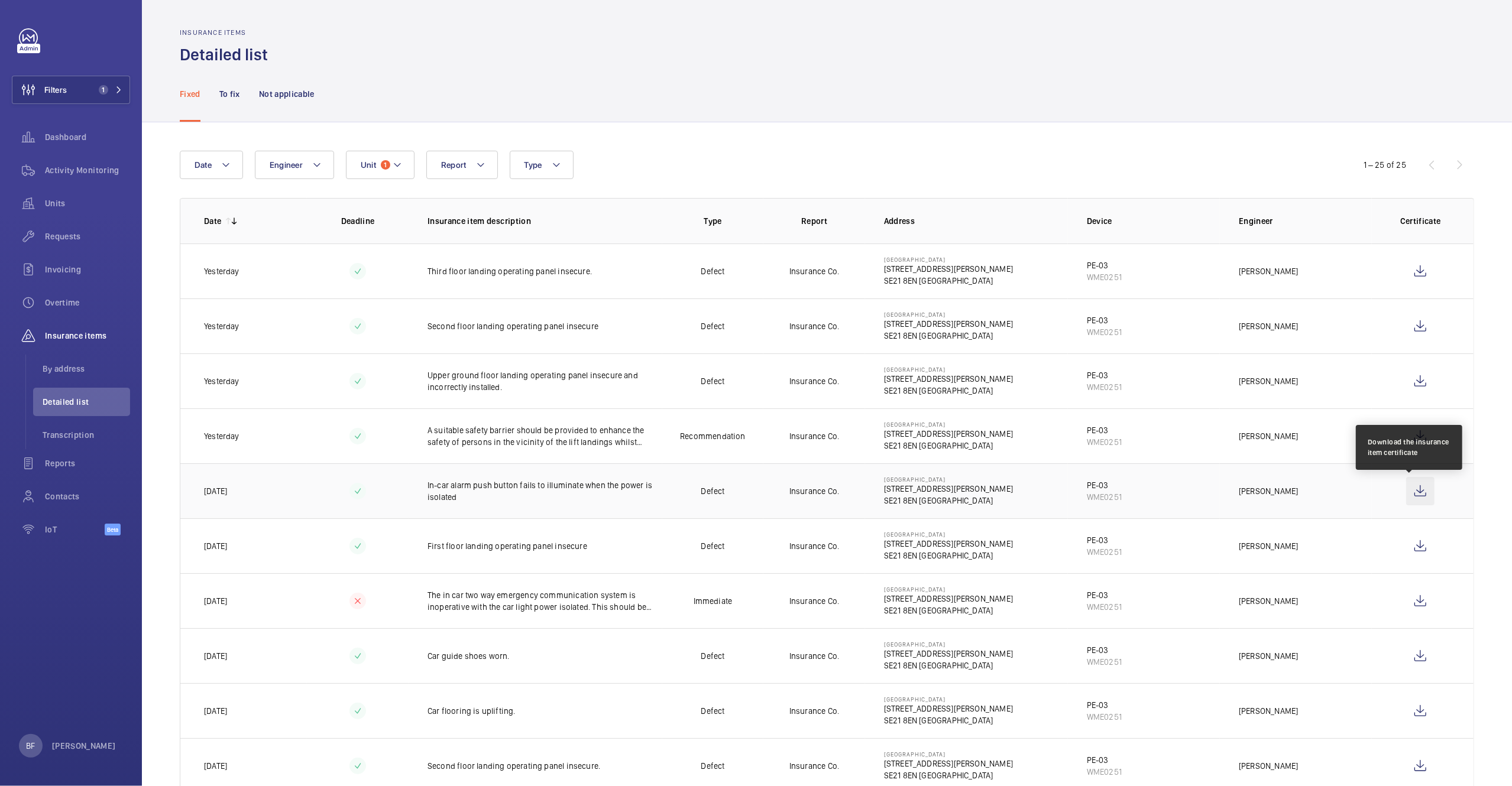
click at [1407, 490] on wm-front-icon-button at bounding box center [1420, 491] width 28 height 28
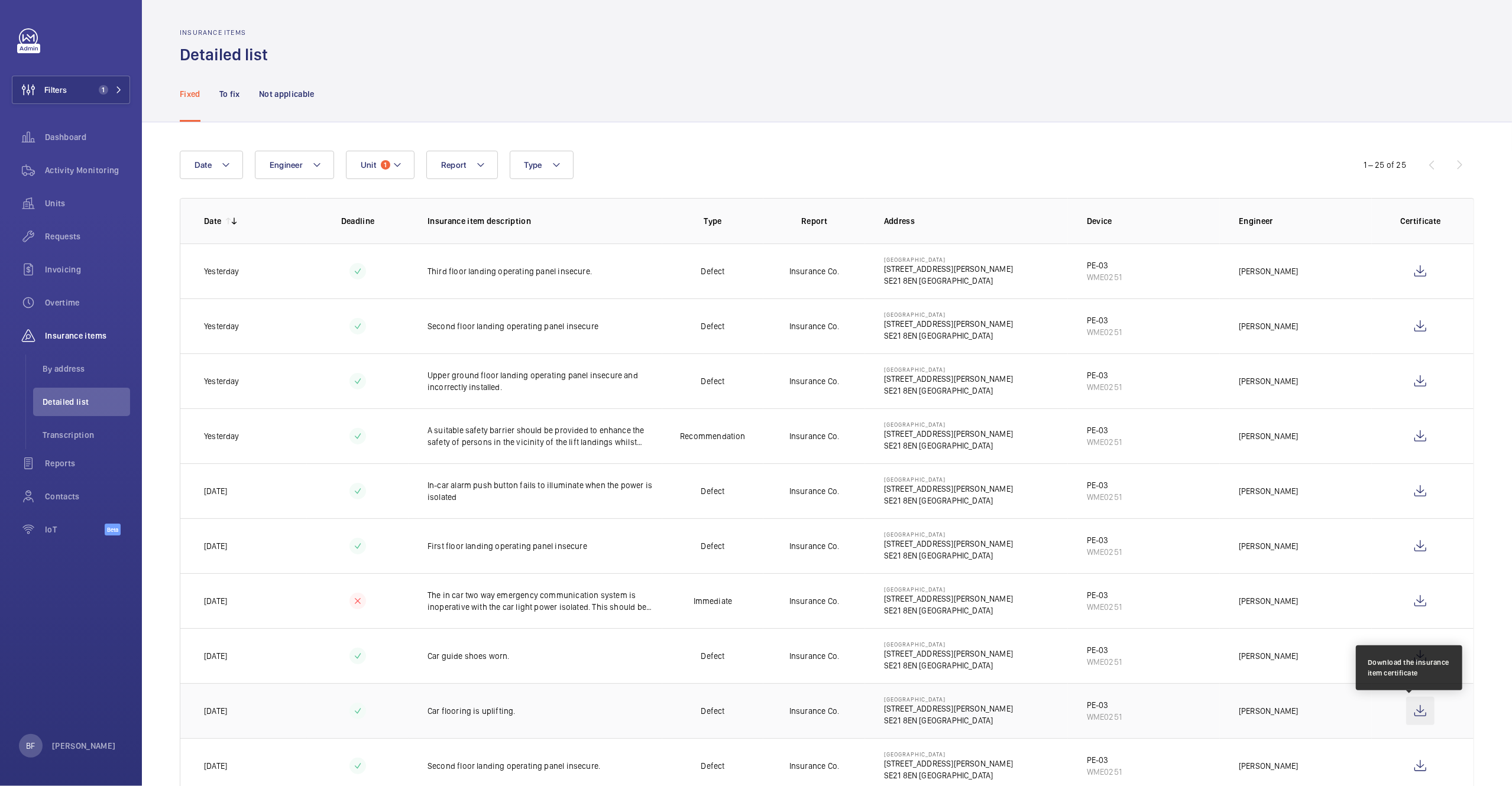
click at [1415, 711] on wm-front-icon-button at bounding box center [1420, 711] width 28 height 28
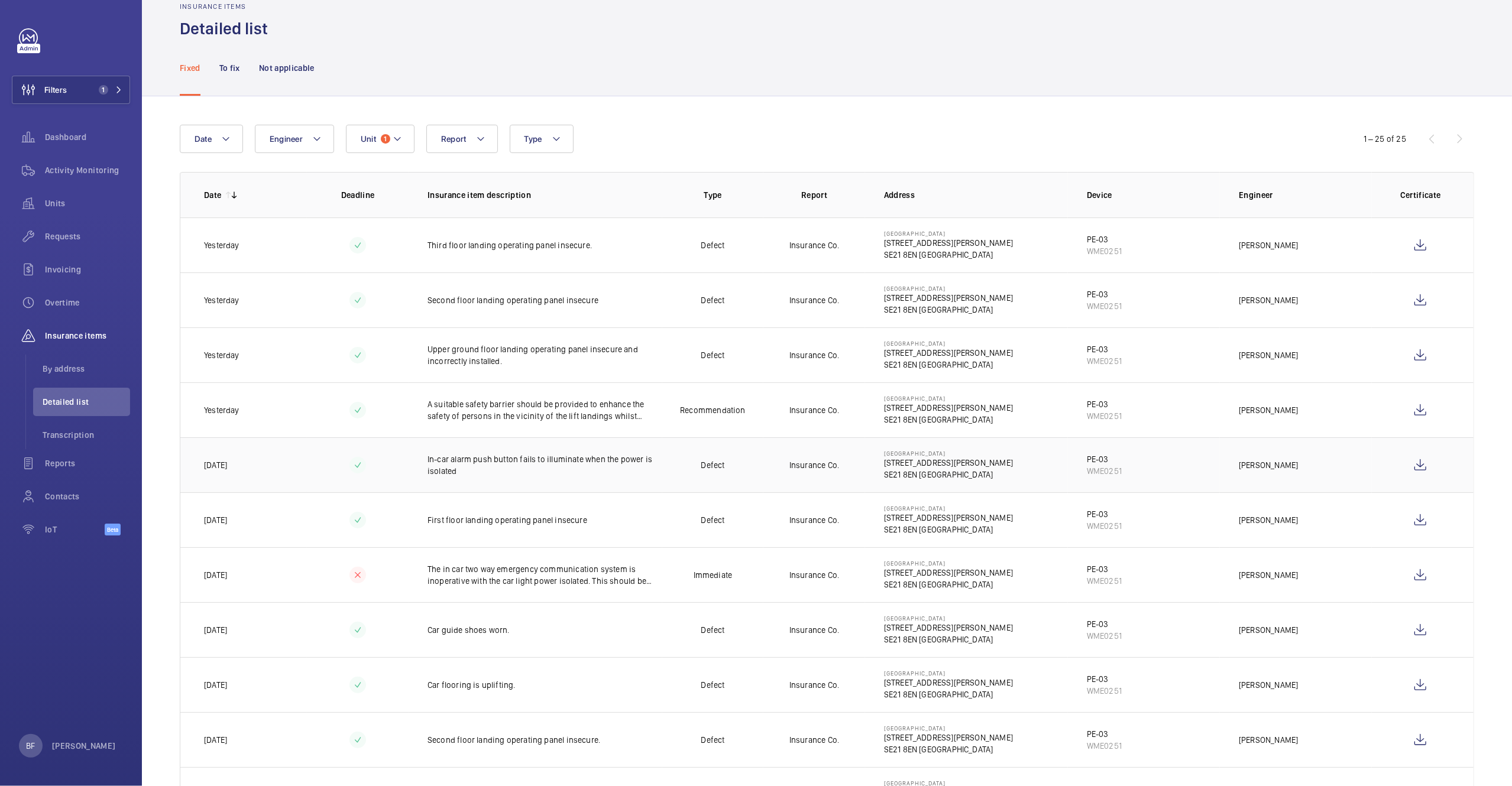
scroll to position [52, 0]
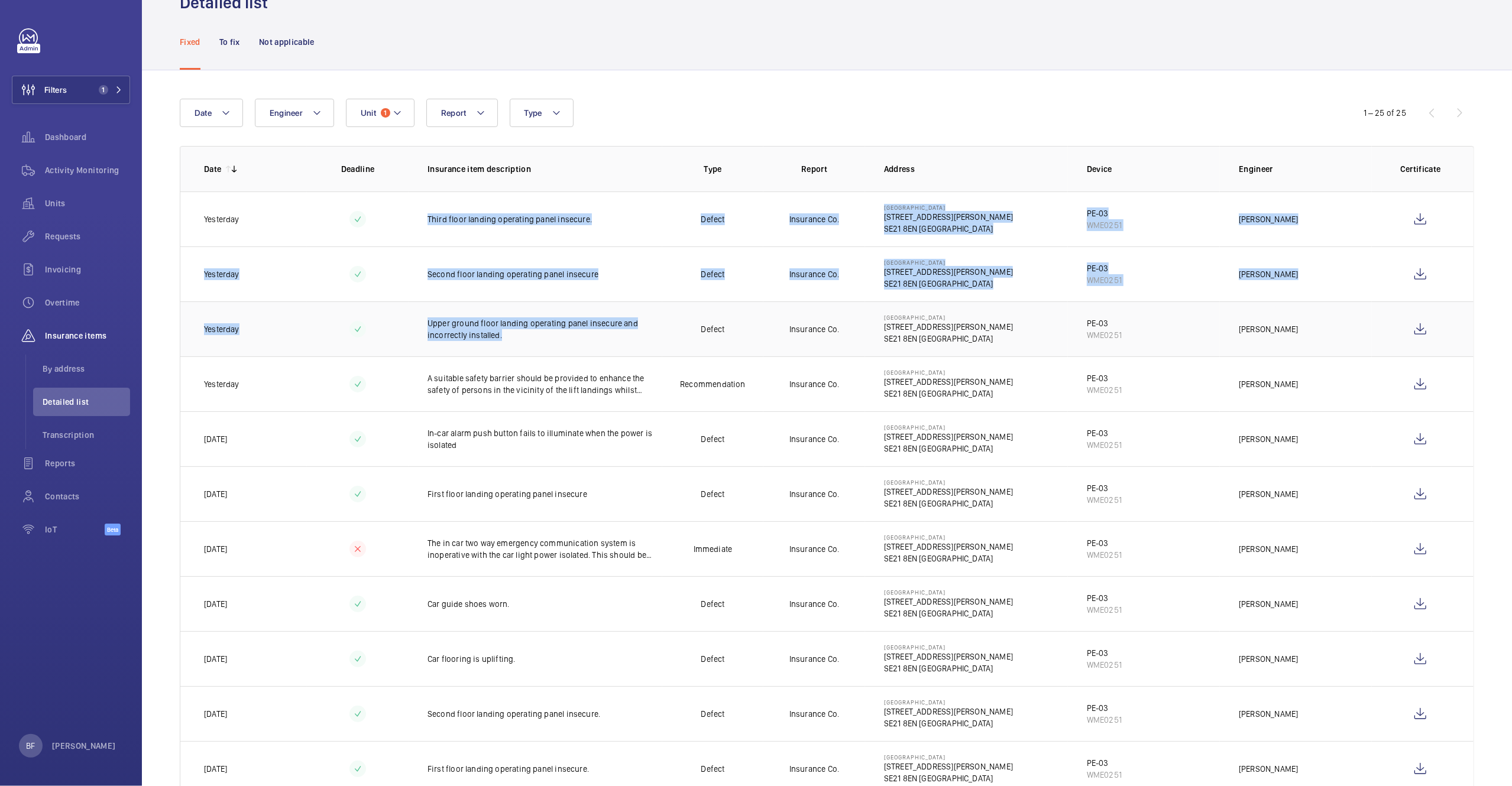
drag, startPoint x: 419, startPoint y: 221, endPoint x: 511, endPoint y: 333, distance: 144.9
click at [0, 0] on tbody "Yesterday Third floor landing operating panel insecure. Defect Insurance Co. Pa…" at bounding box center [0, 0] width 0 height 0
click at [1411, 500] on wm-front-icon-button at bounding box center [1420, 494] width 28 height 28
click at [1411, 609] on wm-front-icon-button at bounding box center [1420, 604] width 28 height 28
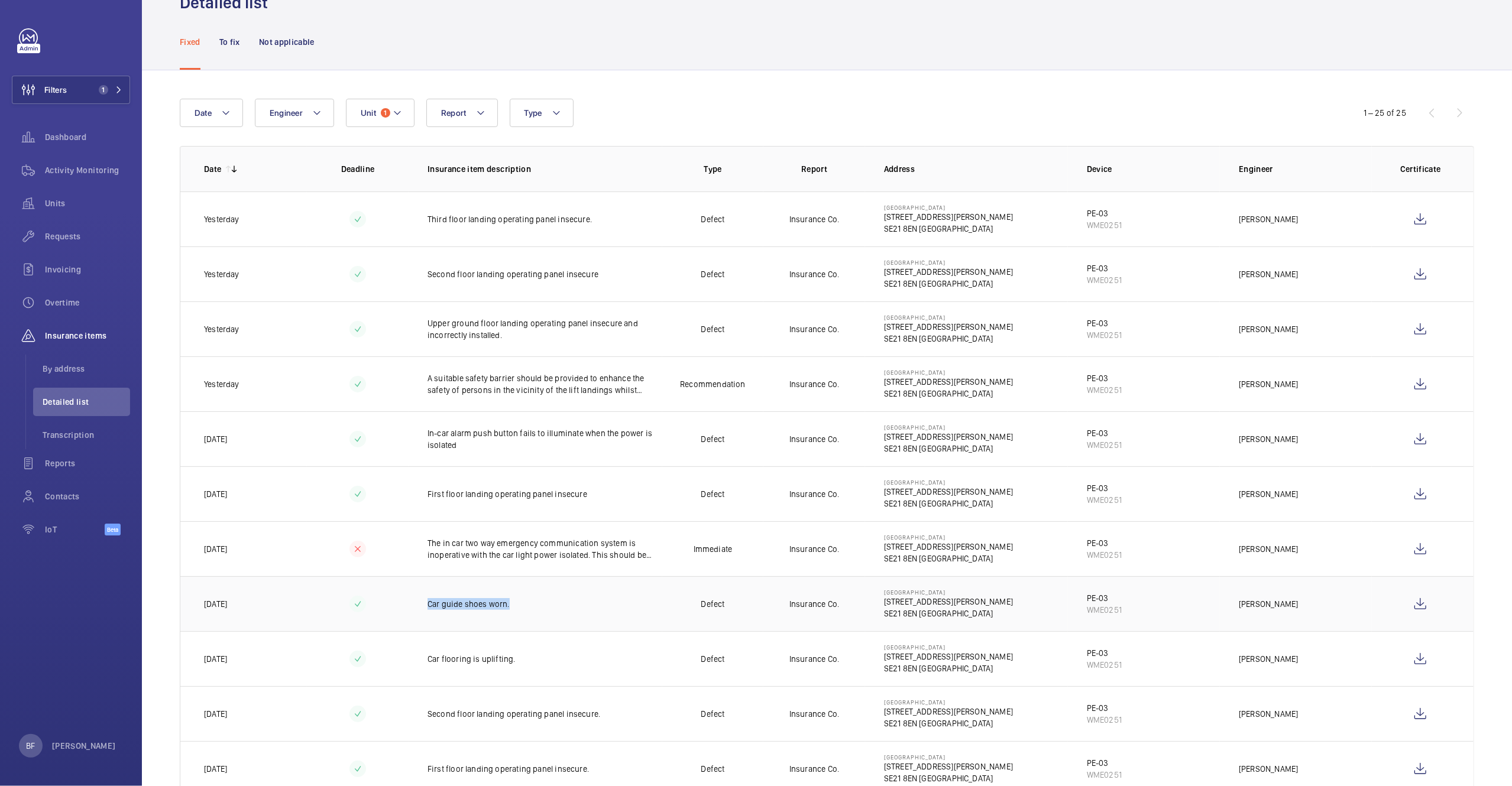
drag, startPoint x: 439, startPoint y: 607, endPoint x: 531, endPoint y: 607, distance: 92.0
click at [531, 607] on p "Car guide shoes worn." at bounding box center [544, 604] width 235 height 12
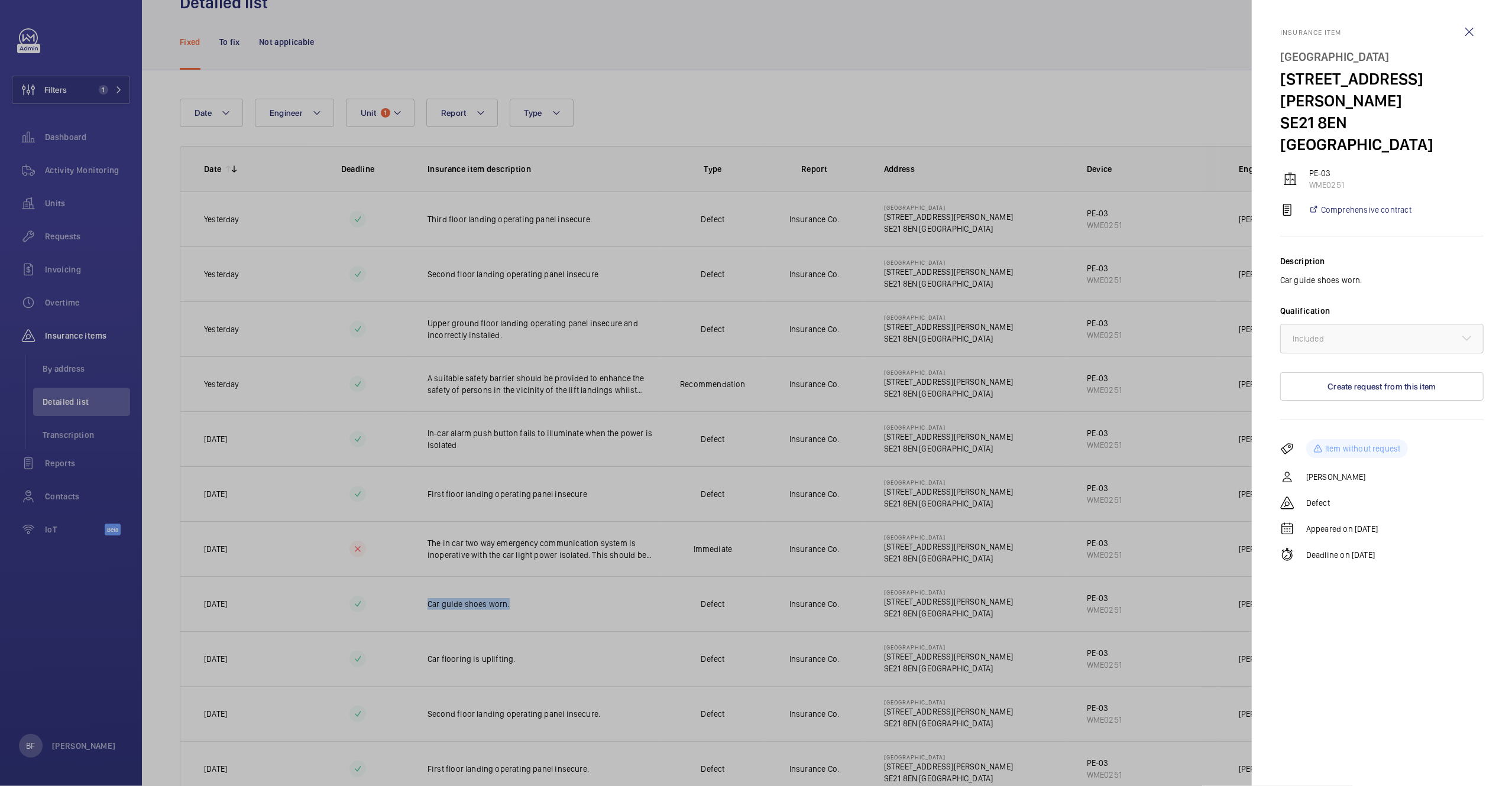
copy p "Car guide shoes worn."
click at [1468, 32] on wm-front-icon-button at bounding box center [1469, 32] width 28 height 28
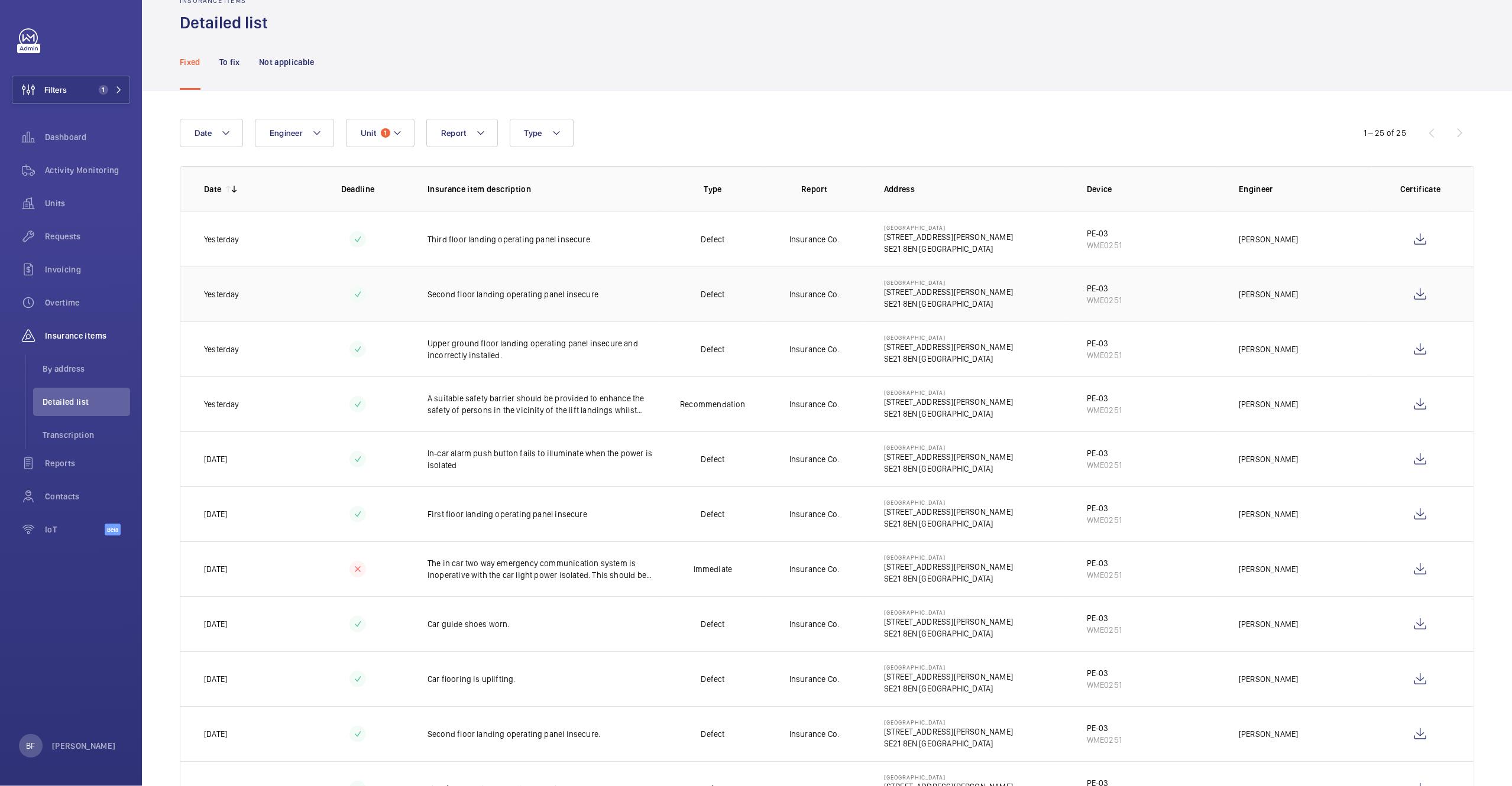
scroll to position [0, 0]
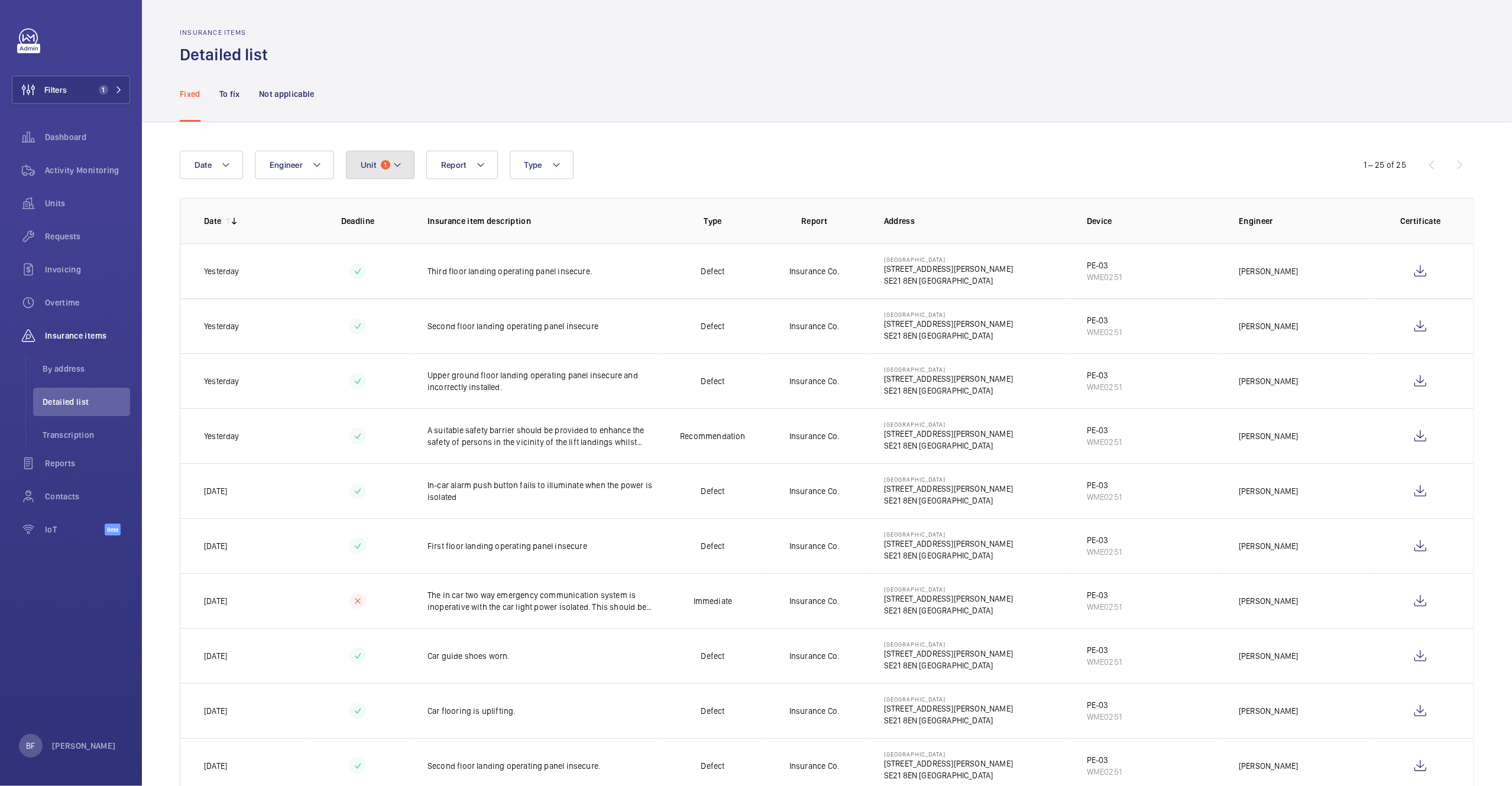
click at [386, 171] on button "Unit 1" at bounding box center [379, 165] width 68 height 28
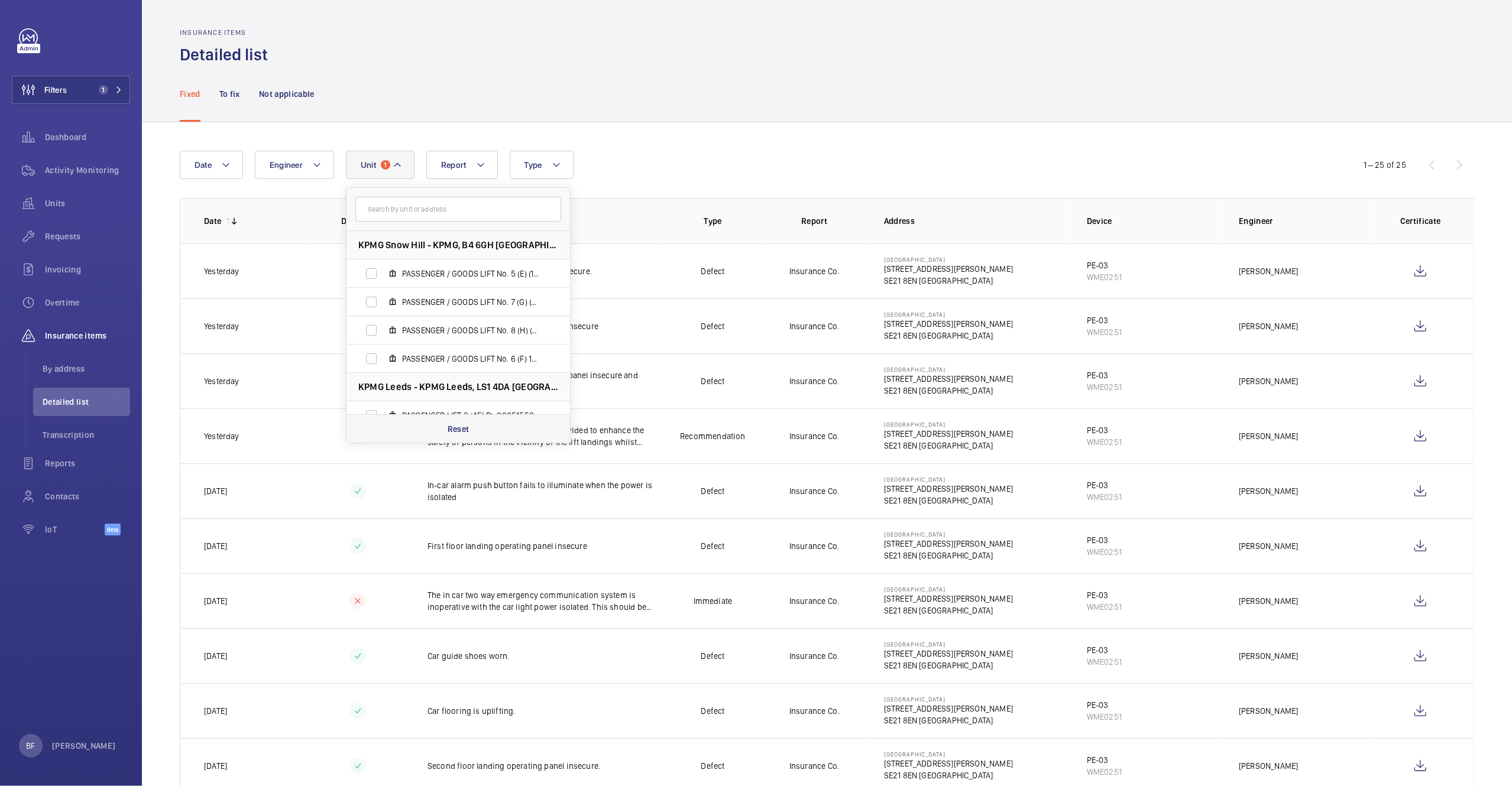
click at [463, 431] on p "Reset" at bounding box center [459, 429] width 22 height 12
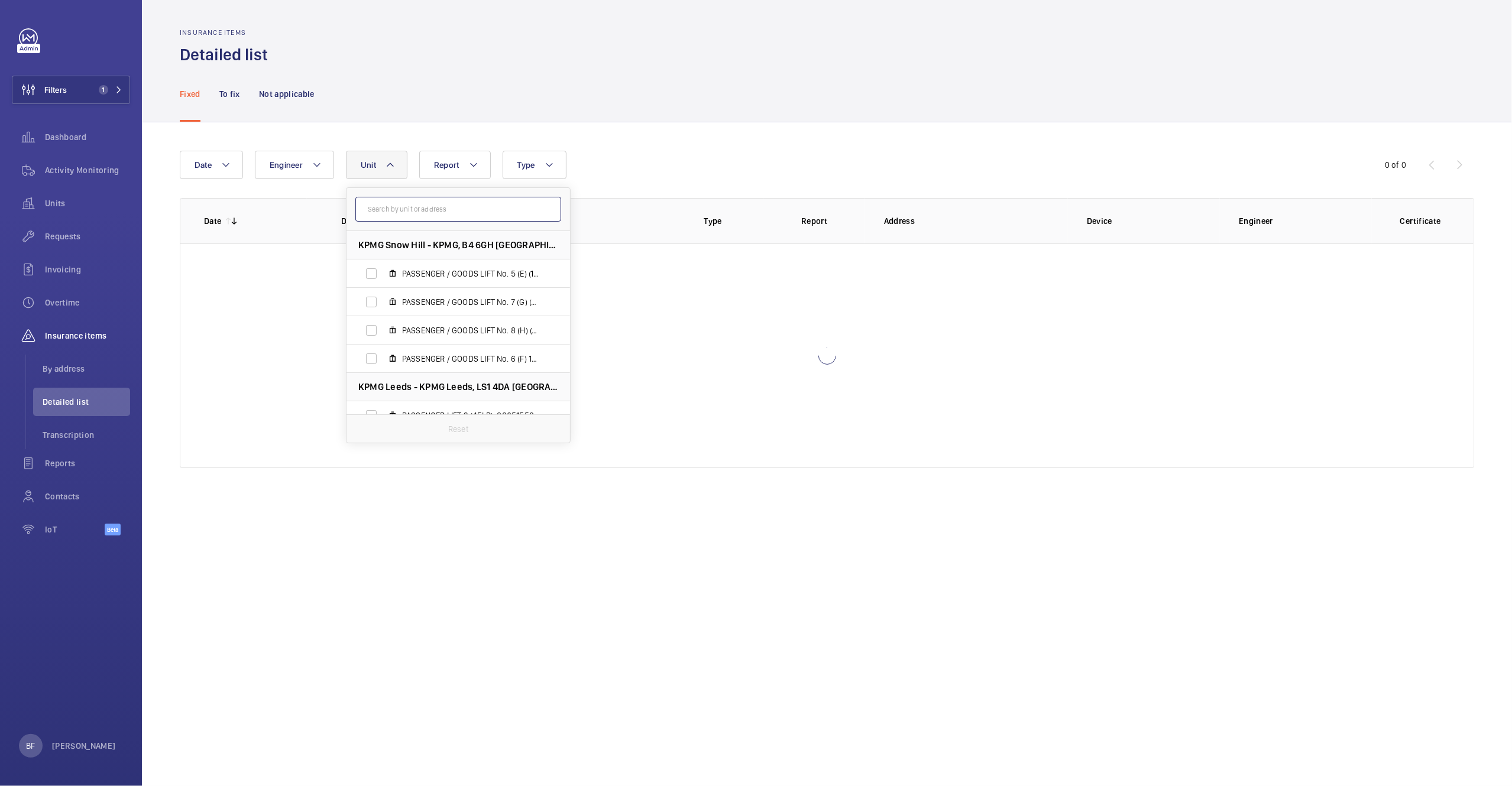
click at [455, 212] on input "text" at bounding box center [458, 209] width 205 height 25
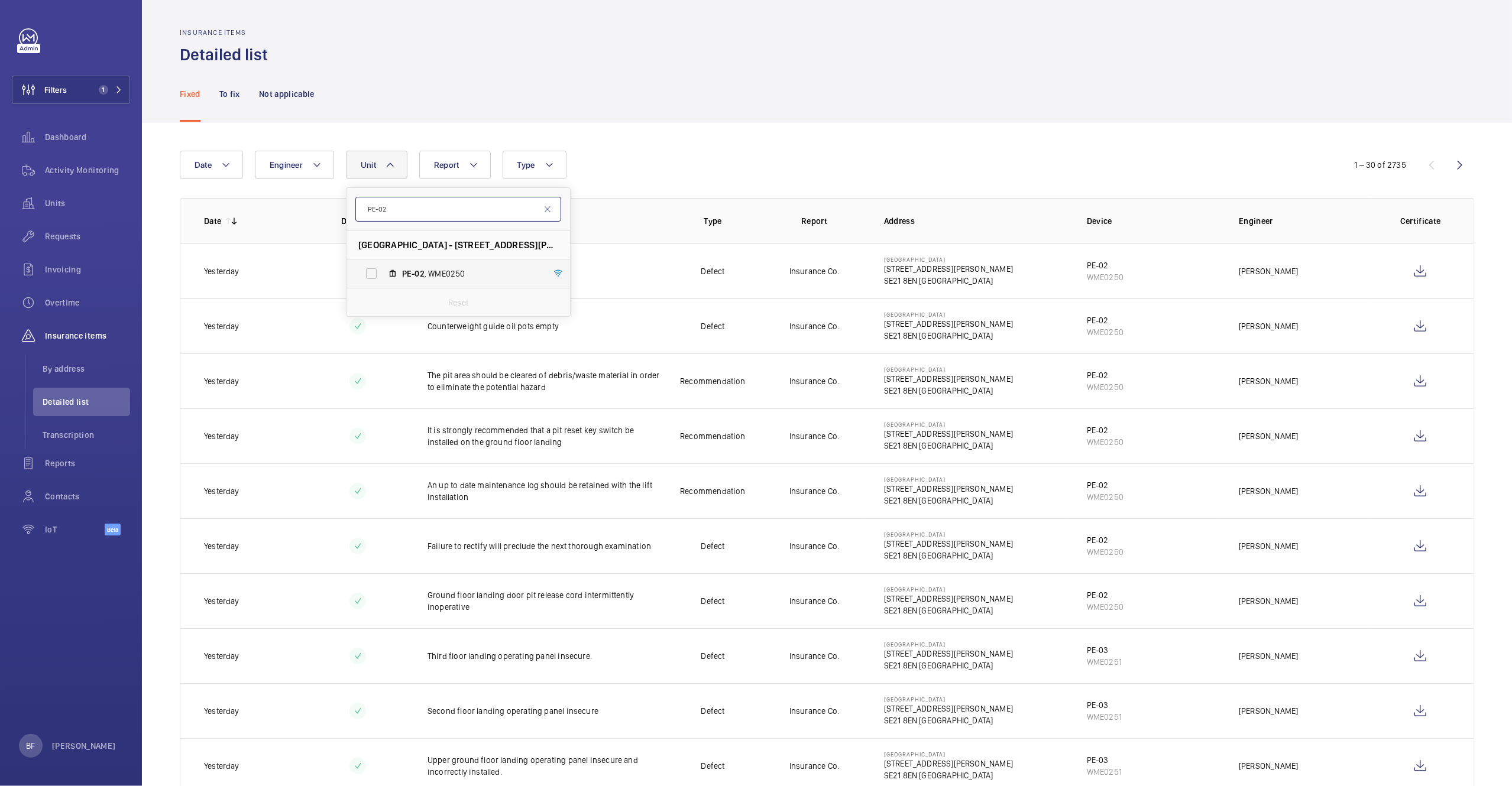
type input "PE-02"
click at [427, 271] on span "PE-02 , WME0250" at bounding box center [470, 274] width 137 height 12
click at [384, 271] on input "PE-02 , WME0250" at bounding box center [371, 274] width 24 height 24
checkbox input "true"
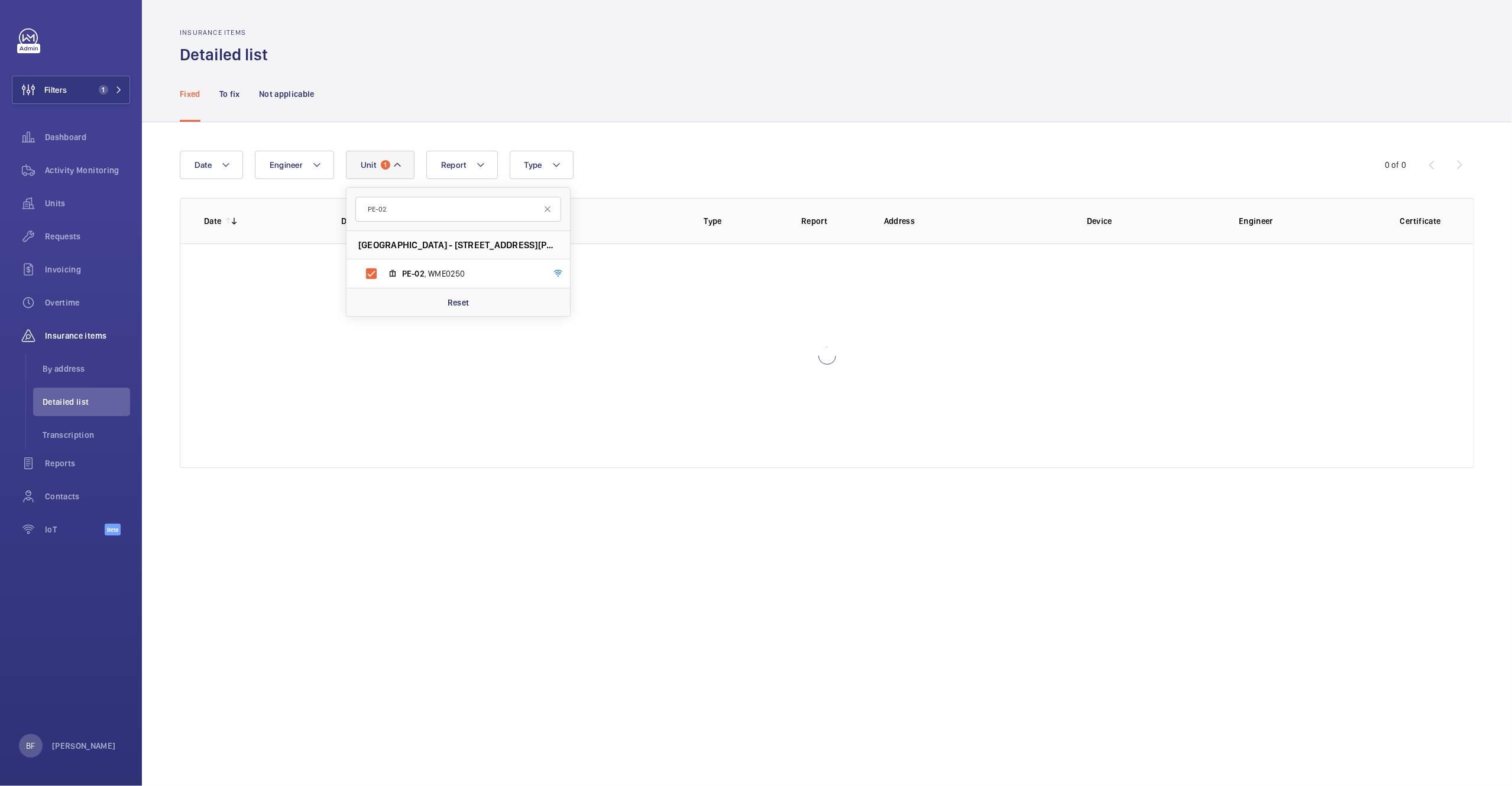
click at [729, 88] on div "Fixed To fix Not applicable" at bounding box center [827, 94] width 1294 height 56
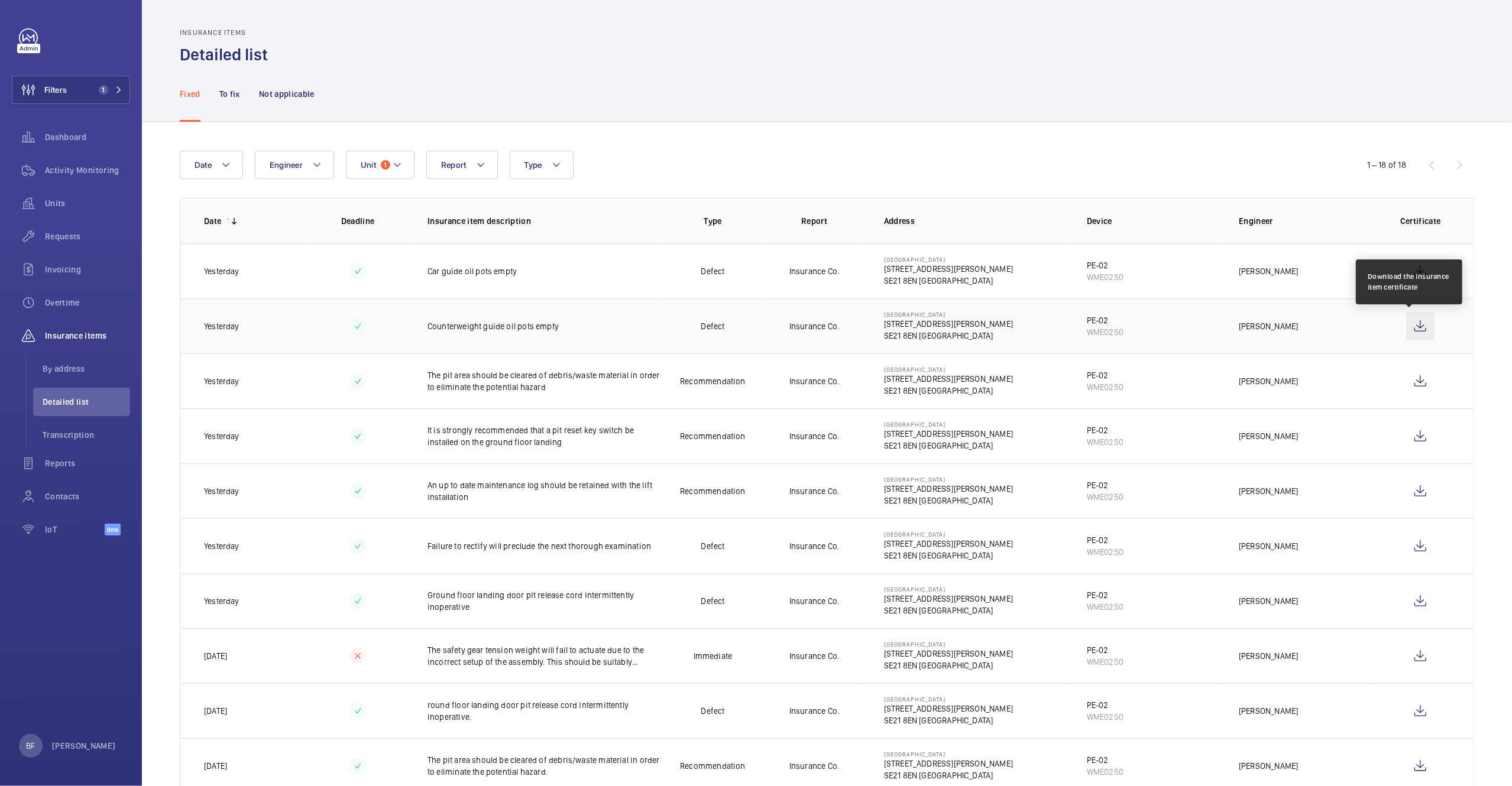
click at [1414, 332] on wm-front-icon-button at bounding box center [1420, 326] width 28 height 28
click at [1410, 275] on wm-front-icon-button at bounding box center [1420, 271] width 28 height 28
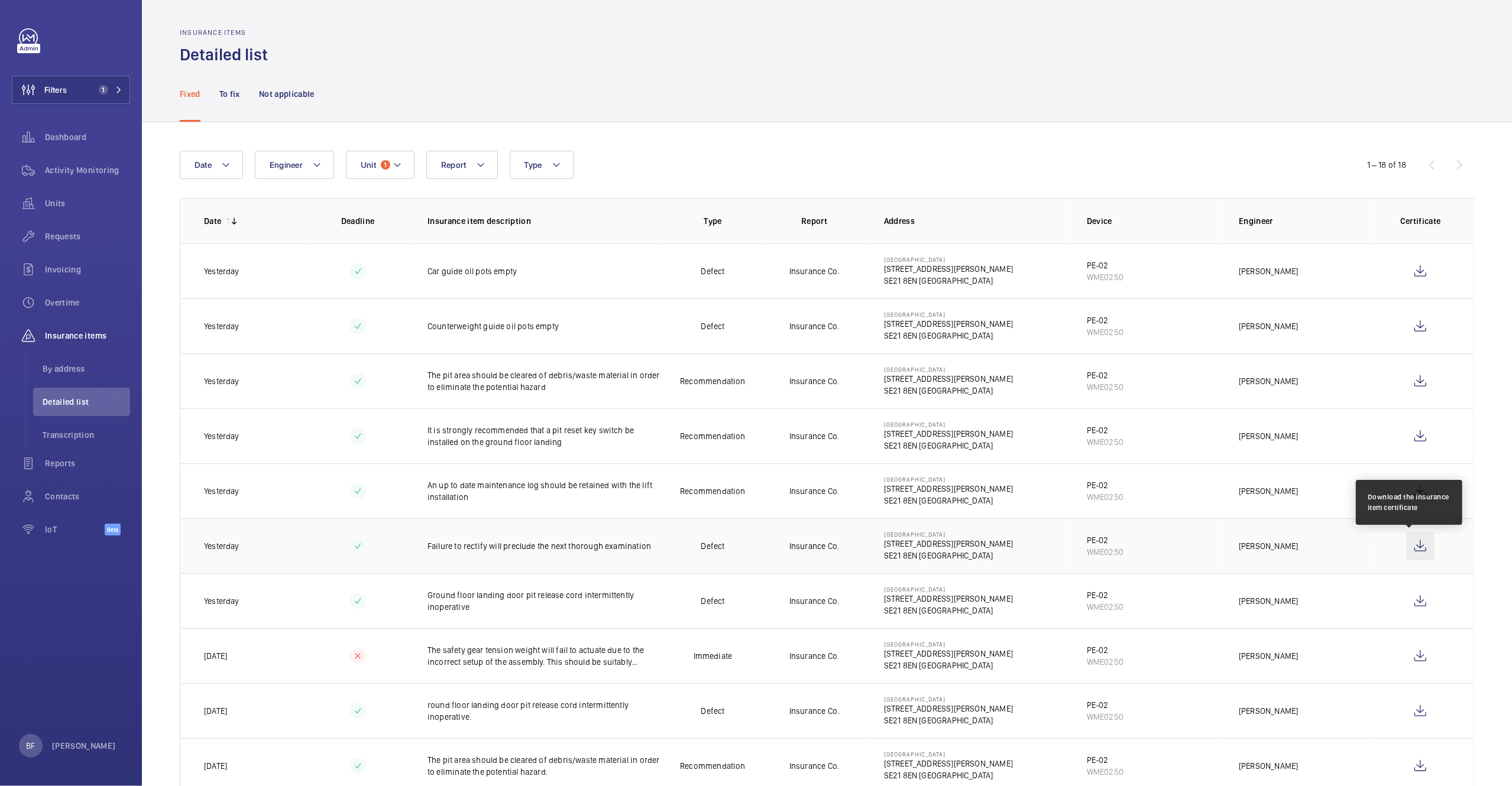
click at [1411, 554] on wm-front-icon-button at bounding box center [1420, 546] width 28 height 28
click at [1406, 599] on wm-front-icon-button at bounding box center [1420, 601] width 28 height 28
click at [1410, 496] on wm-front-icon-button at bounding box center [1420, 491] width 28 height 28
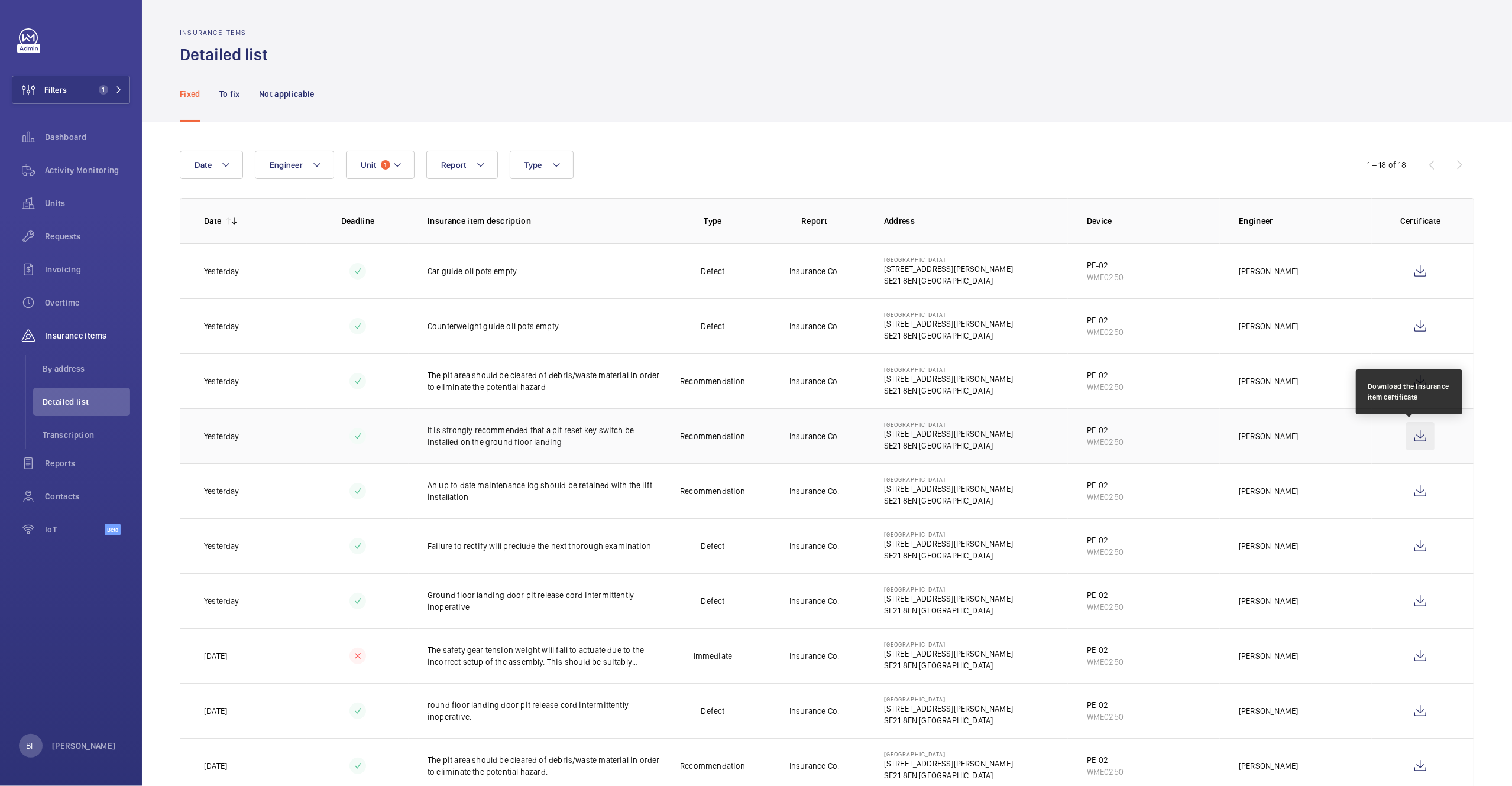
click at [1409, 441] on wm-front-icon-button at bounding box center [1420, 436] width 28 height 28
click at [1406, 380] on wm-front-icon-button at bounding box center [1420, 381] width 28 height 28
drag, startPoint x: 463, startPoint y: 497, endPoint x: 424, endPoint y: 483, distance: 41.4
click at [424, 483] on td "An up to date maintenance log should be retained with the lift installation" at bounding box center [535, 491] width 254 height 55
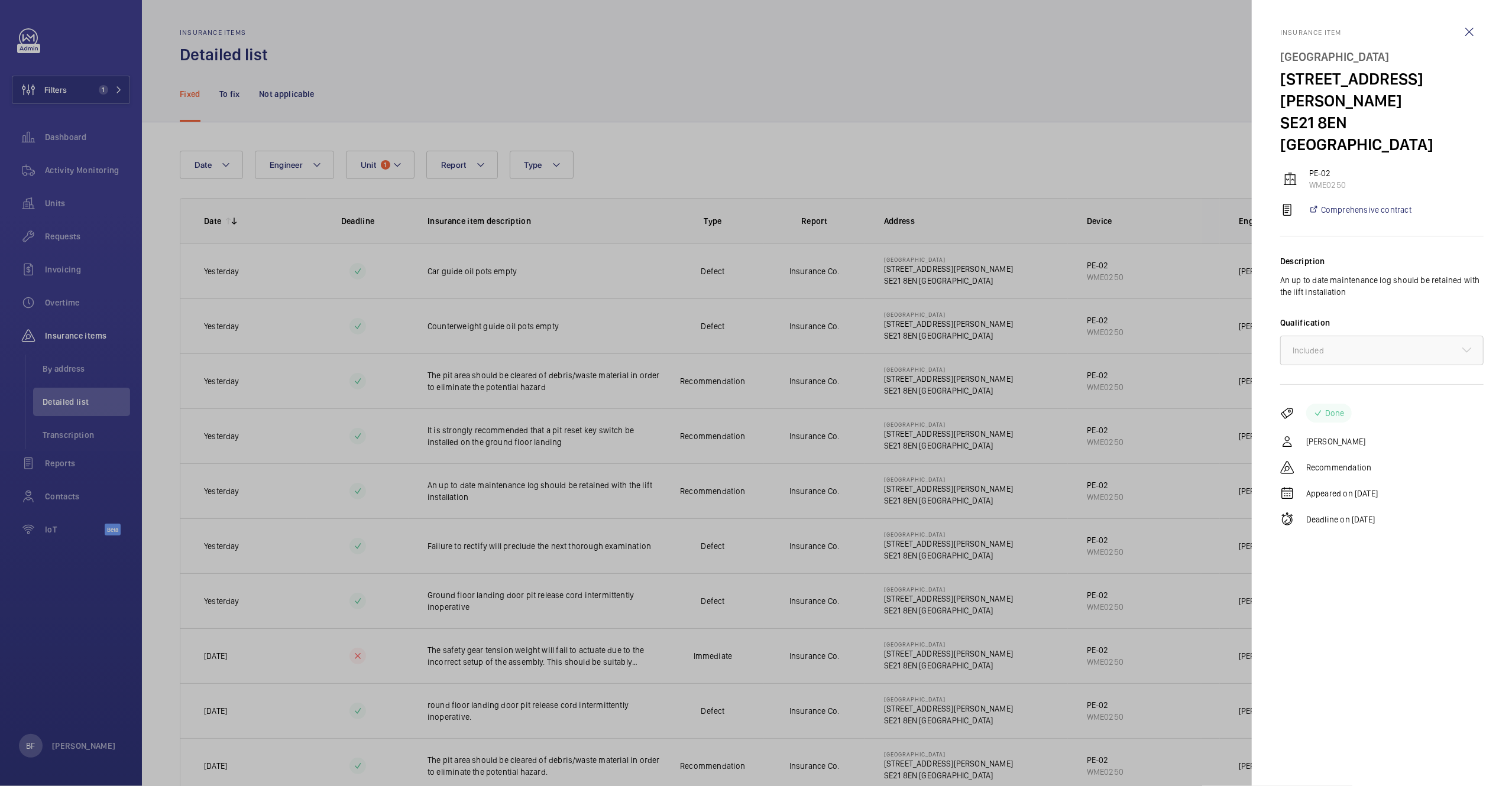
click at [467, 497] on div at bounding box center [756, 393] width 1512 height 786
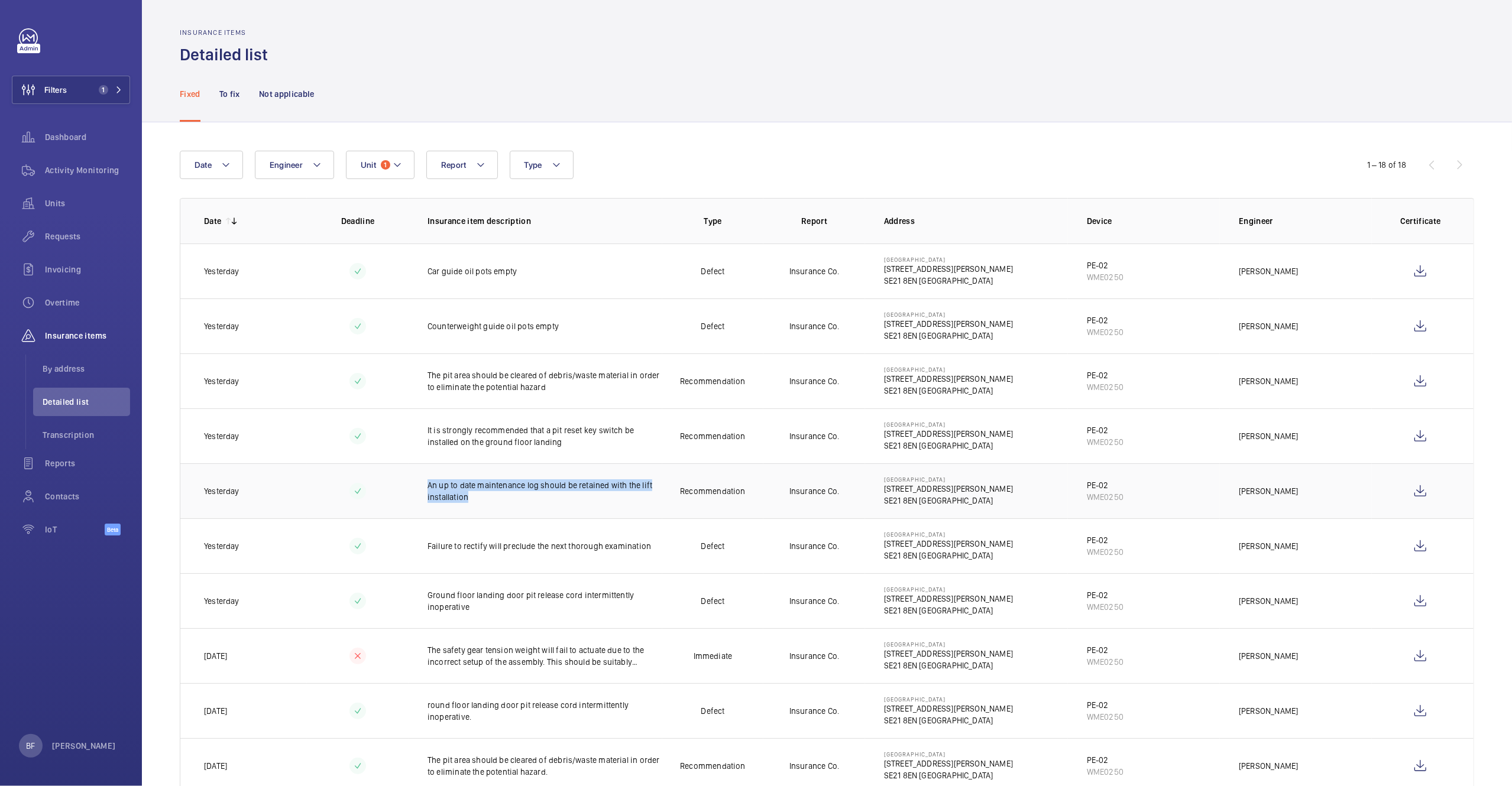
drag, startPoint x: 467, startPoint y: 500, endPoint x: 426, endPoint y: 487, distance: 43.0
click at [427, 487] on p "An up to date maintenance log should be retained with the lift installation" at bounding box center [544, 491] width 235 height 24
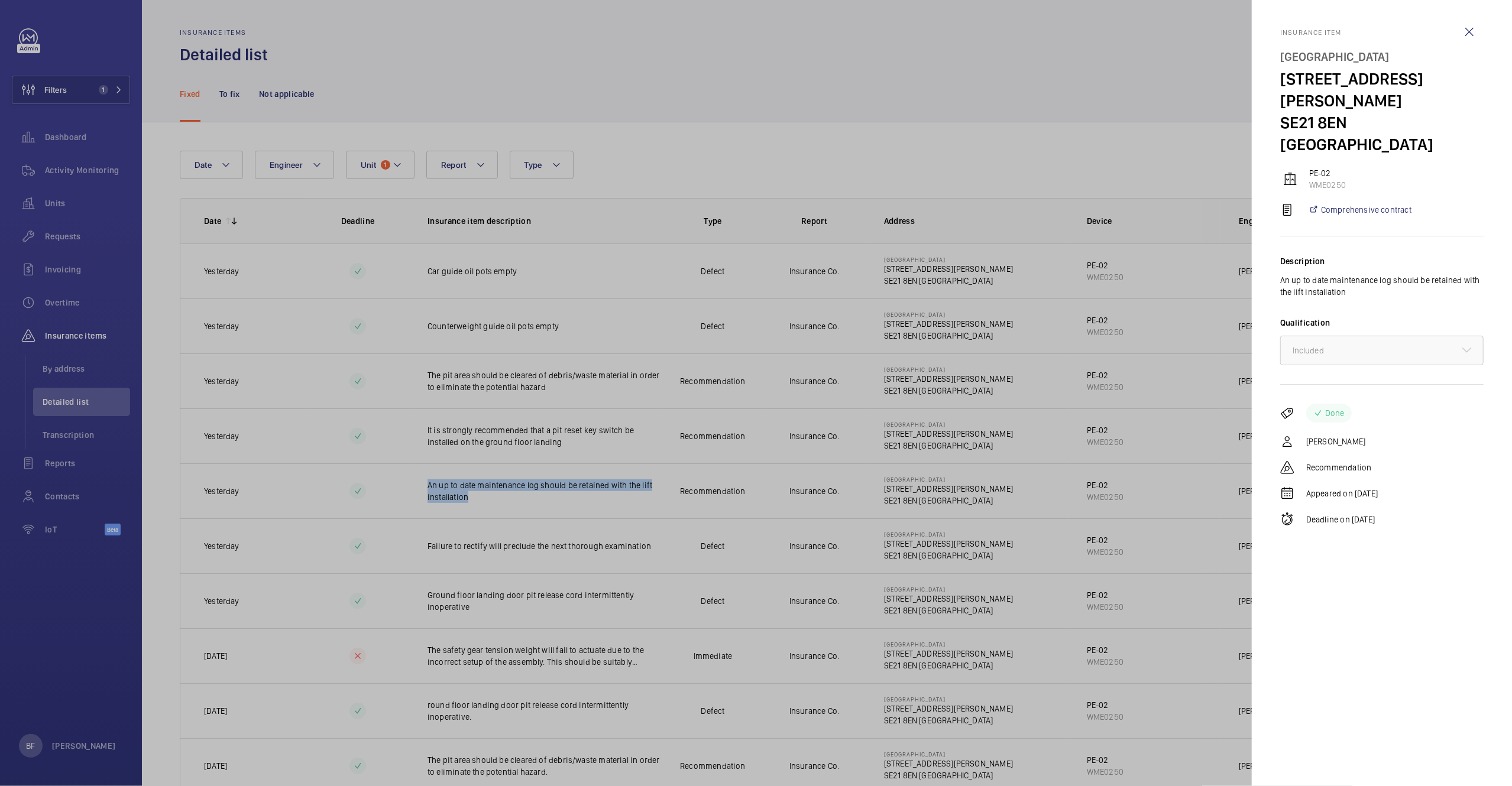
copy p "An up to date maintenance log should be retained with the lift installation"
click at [535, 393] on div at bounding box center [756, 393] width 1512 height 786
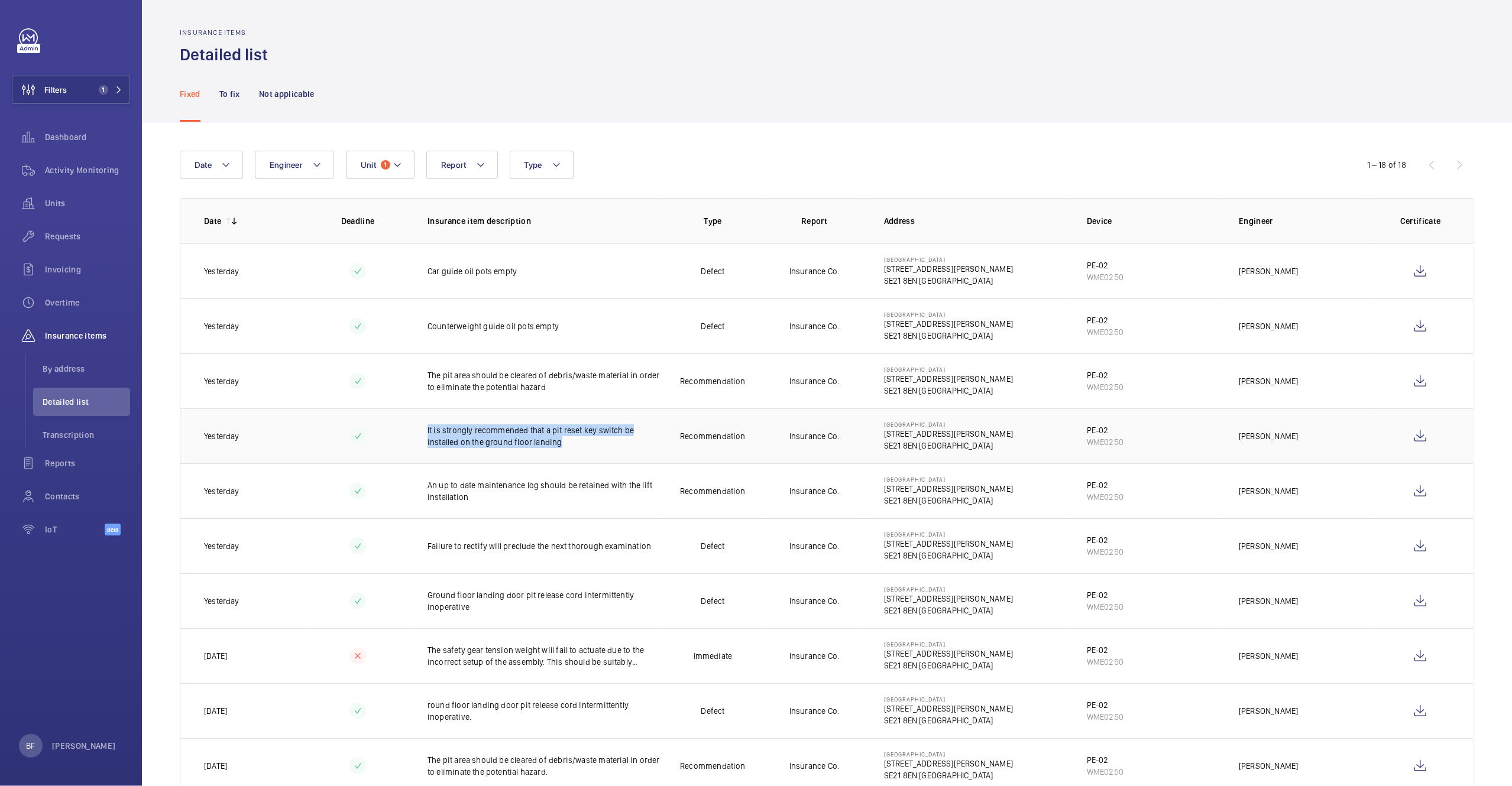
drag, startPoint x: 425, startPoint y: 428, endPoint x: 565, endPoint y: 448, distance: 141.4
click at [565, 448] on p "It is strongly recommended that a pit reset key switch be installed on the grou…" at bounding box center [544, 436] width 235 height 24
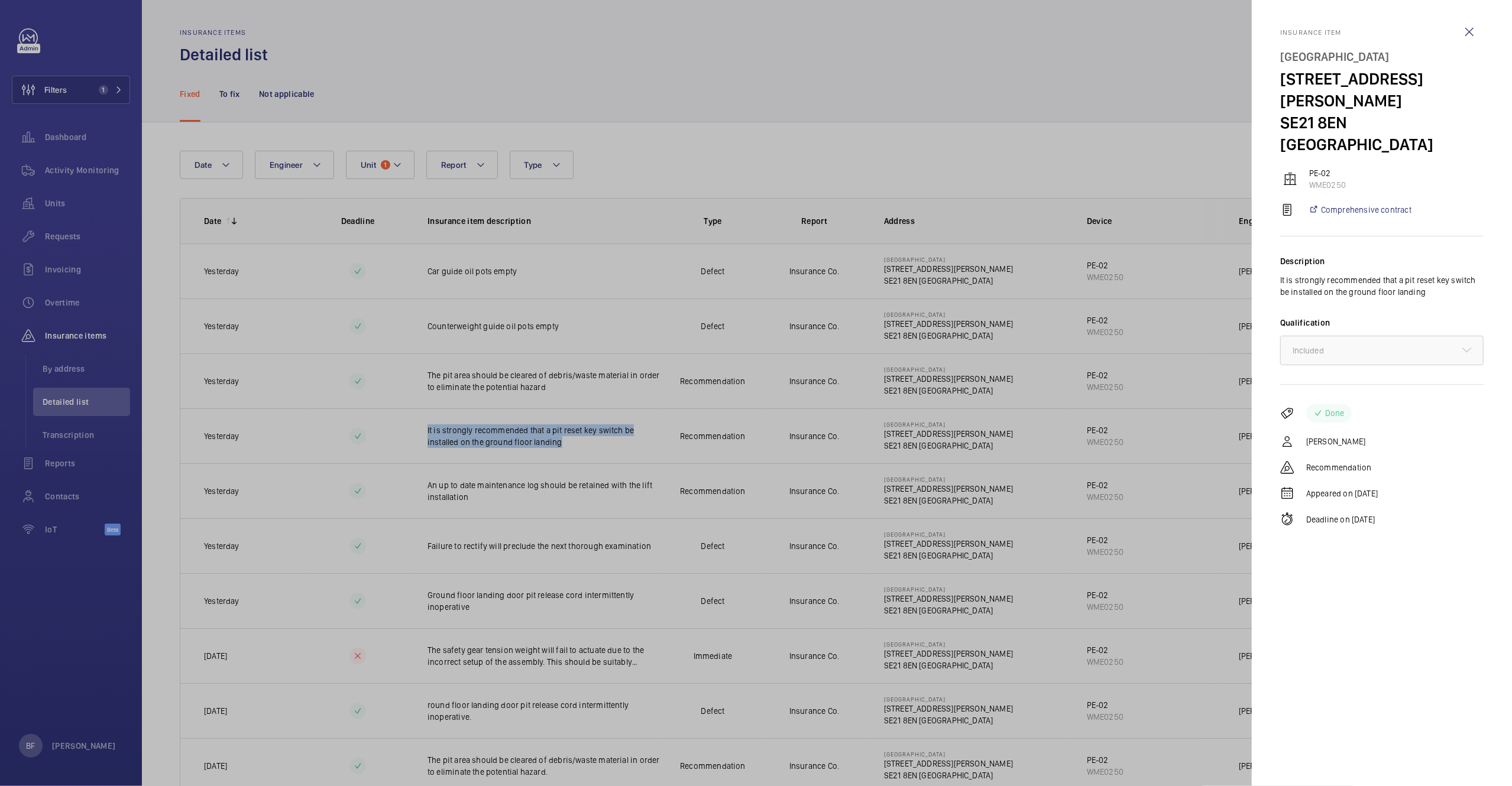
copy p "It is strongly recommended that a pit reset key switch be installed on the grou…"
click at [1477, 31] on wm-front-icon-button at bounding box center [1469, 32] width 28 height 28
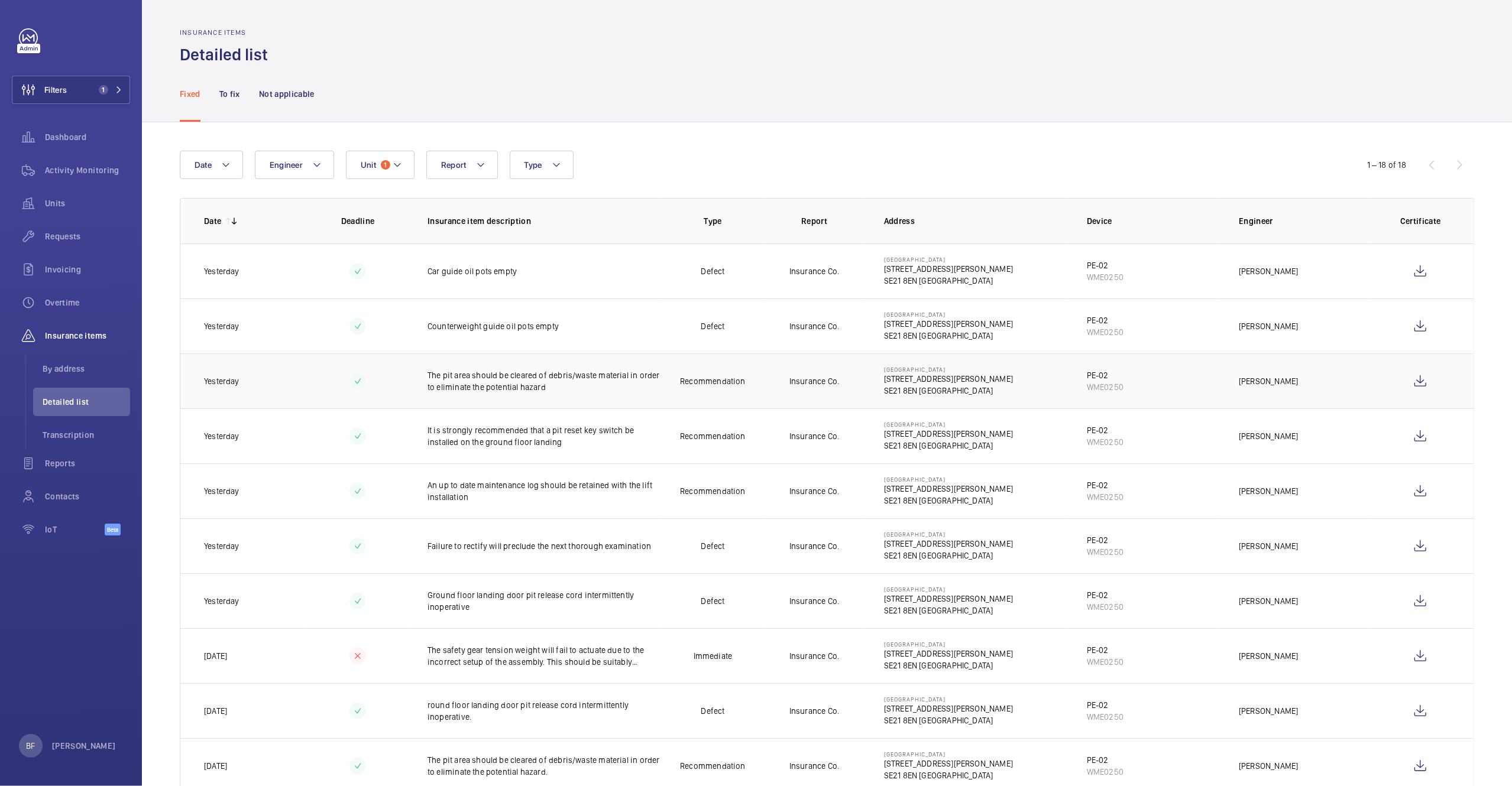
click at [385, 374] on td at bounding box center [357, 381] width 101 height 55
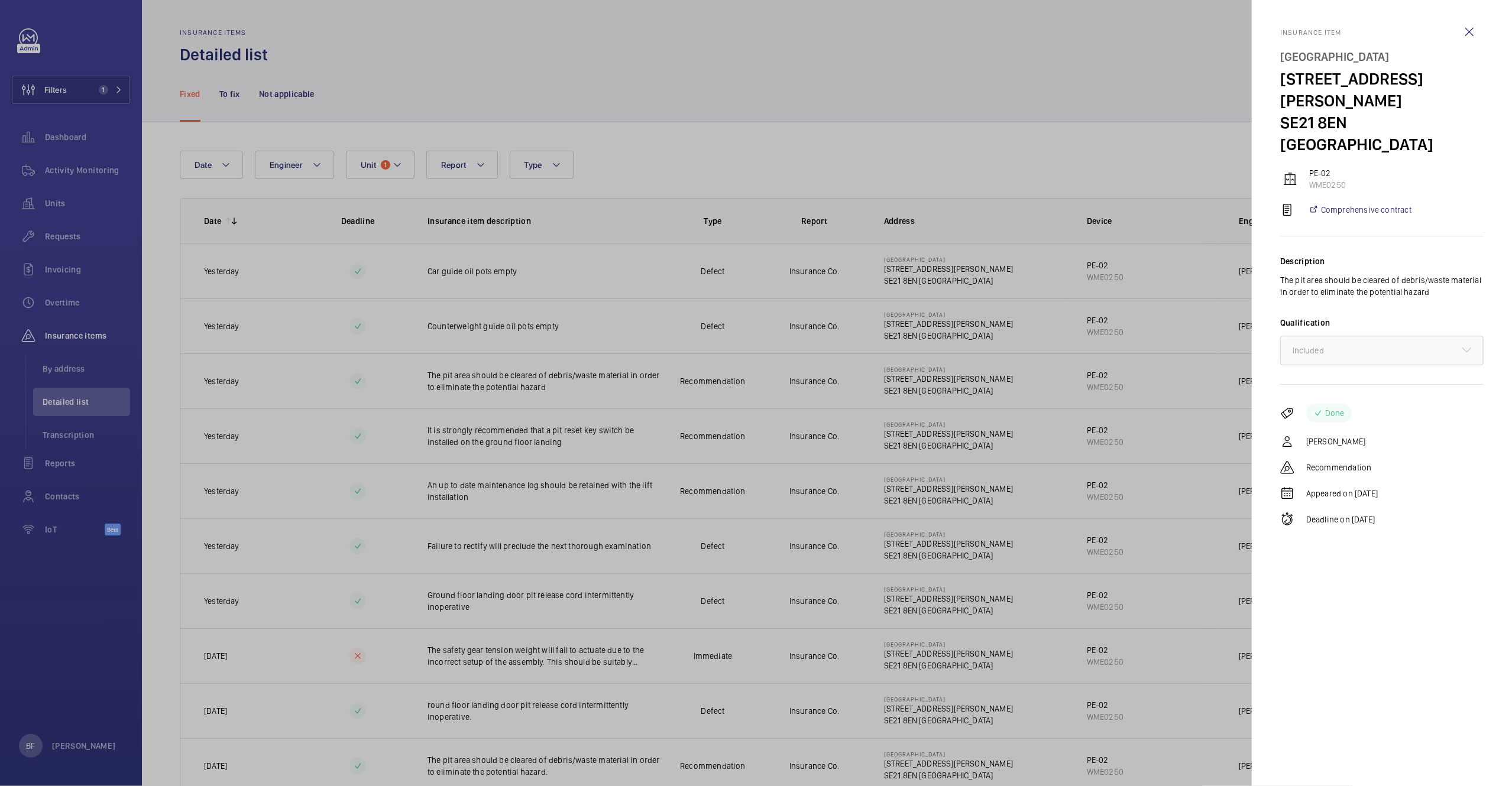
click at [417, 374] on div at bounding box center [756, 393] width 1512 height 786
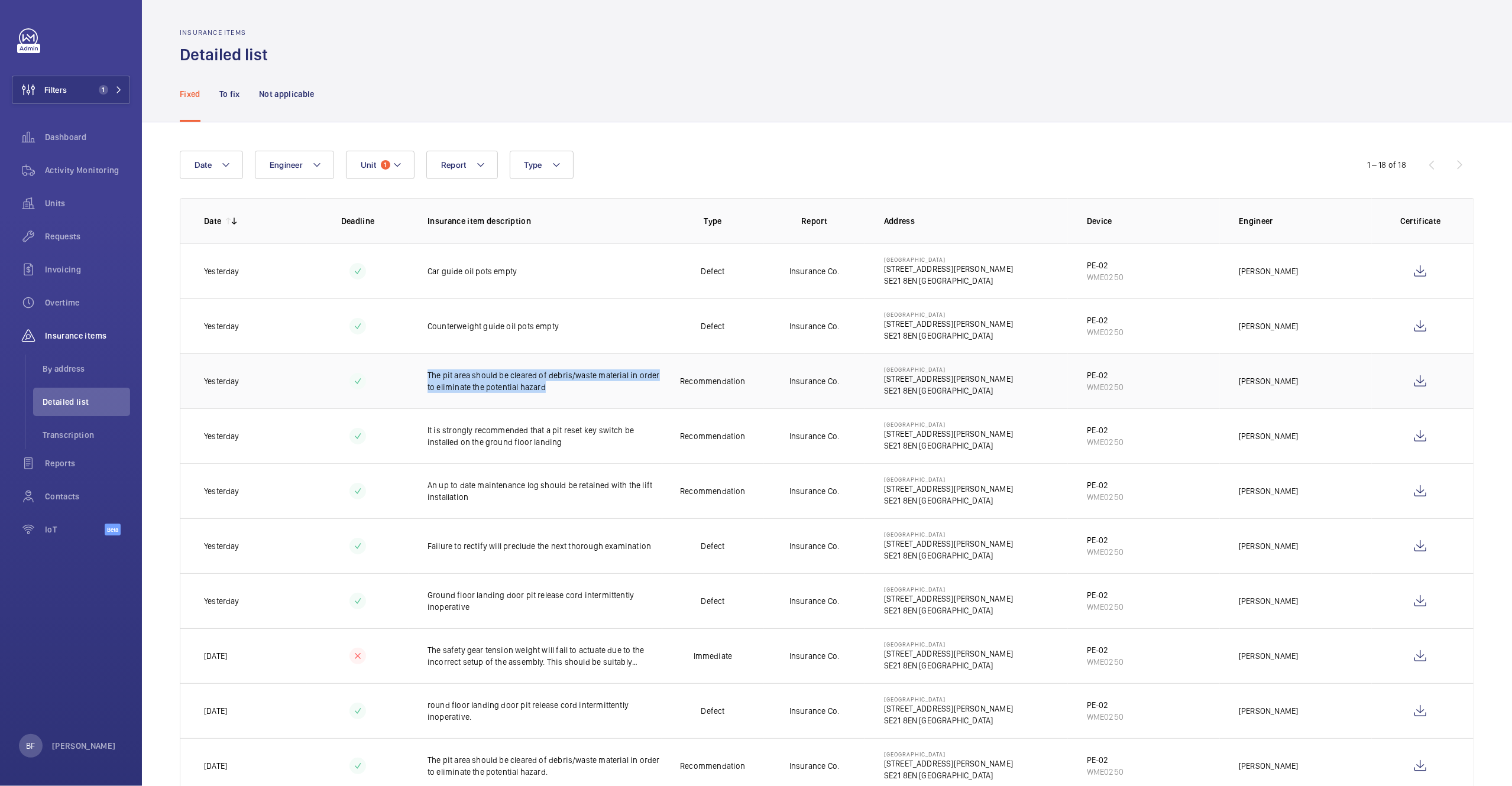
drag, startPoint x: 422, startPoint y: 374, endPoint x: 570, endPoint y: 404, distance: 151.0
click at [570, 404] on td "The pit area should be cleared of debris/waste material in order to eliminate t…" at bounding box center [535, 381] width 254 height 55
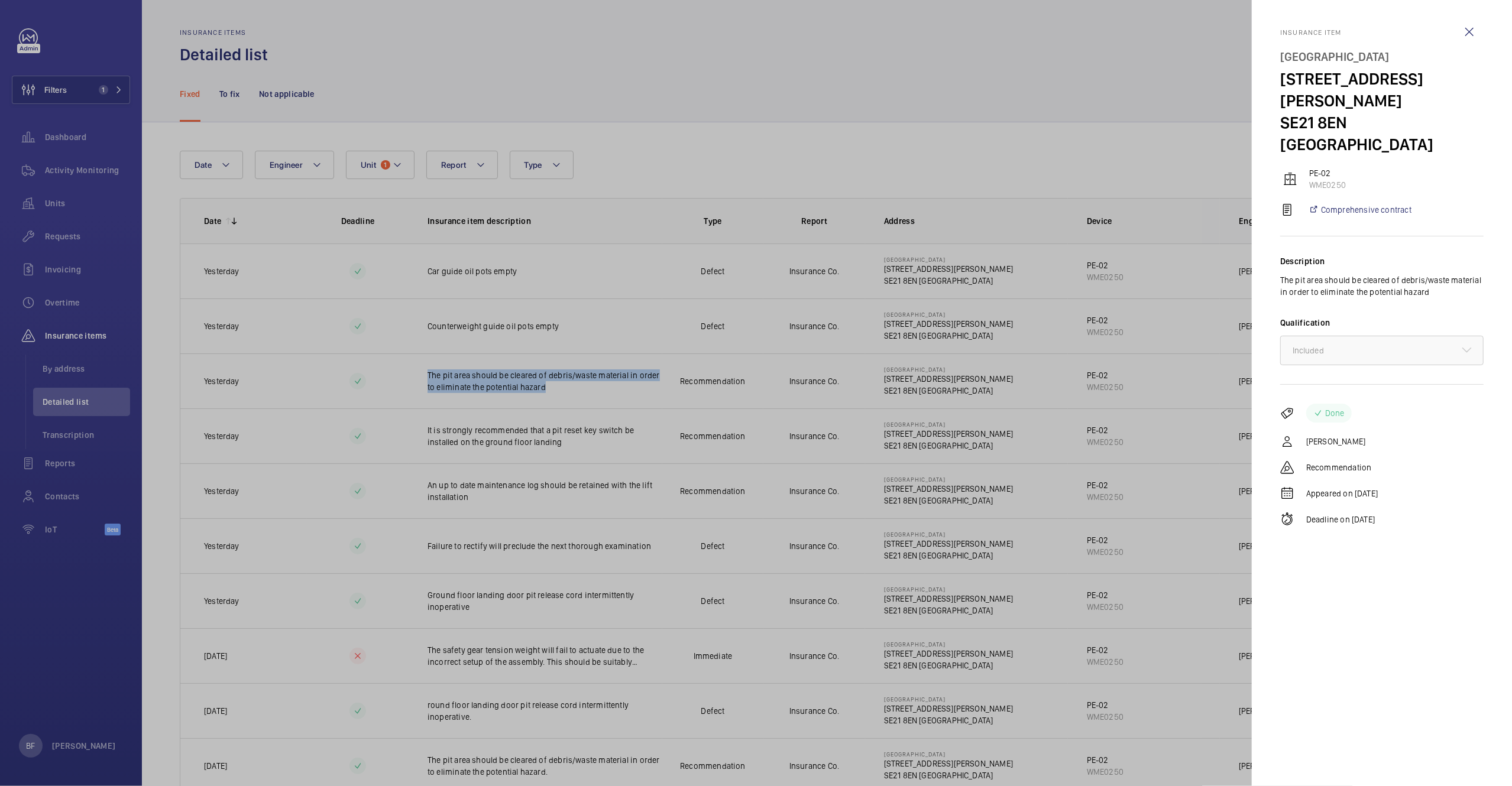
copy p "The pit area should be cleared of debris/waste material in order to eliminate t…"
click at [1476, 42] on wm-front-icon-button at bounding box center [1469, 32] width 28 height 28
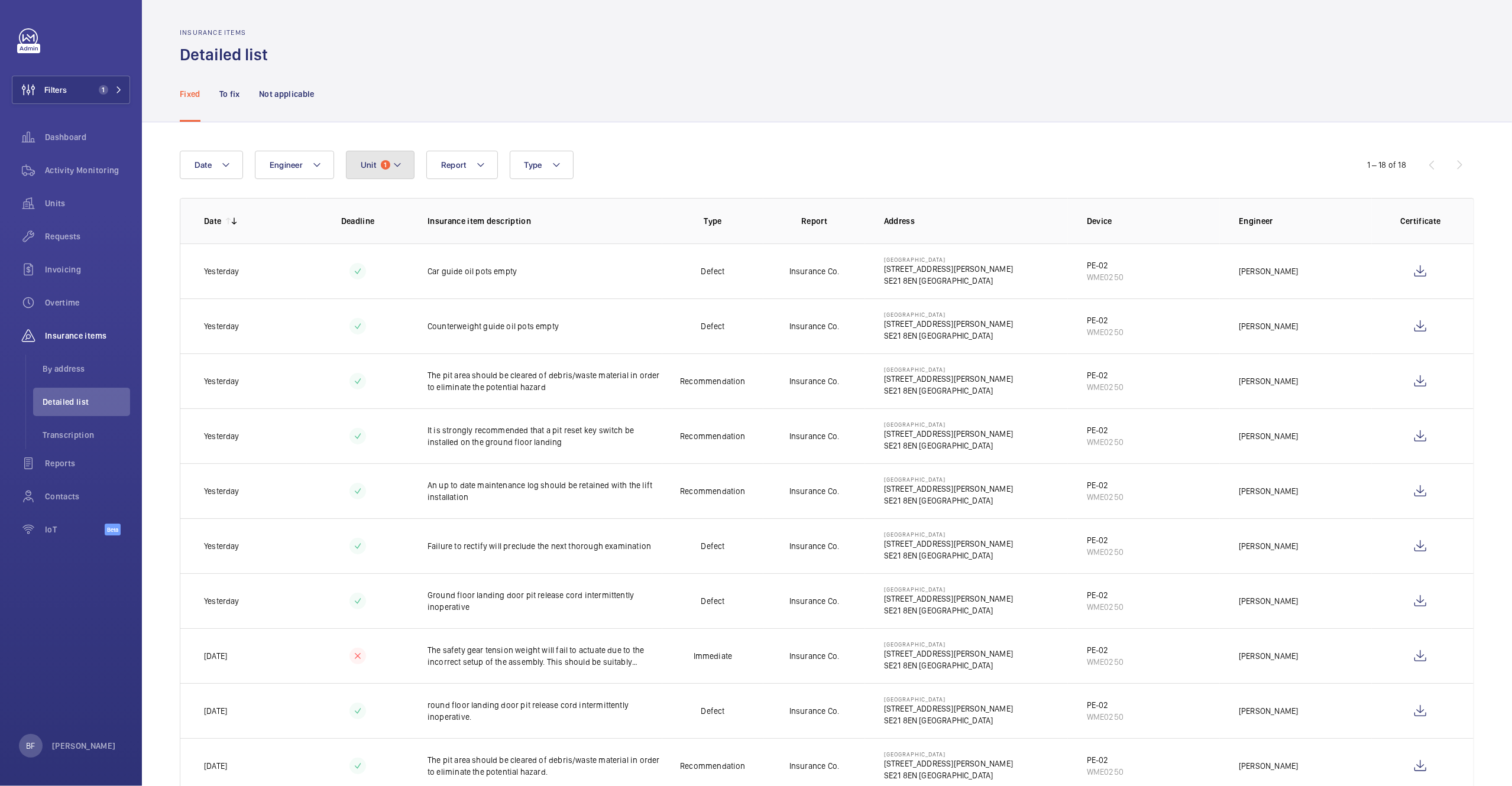
click at [370, 176] on button "Unit 1" at bounding box center [379, 165] width 68 height 28
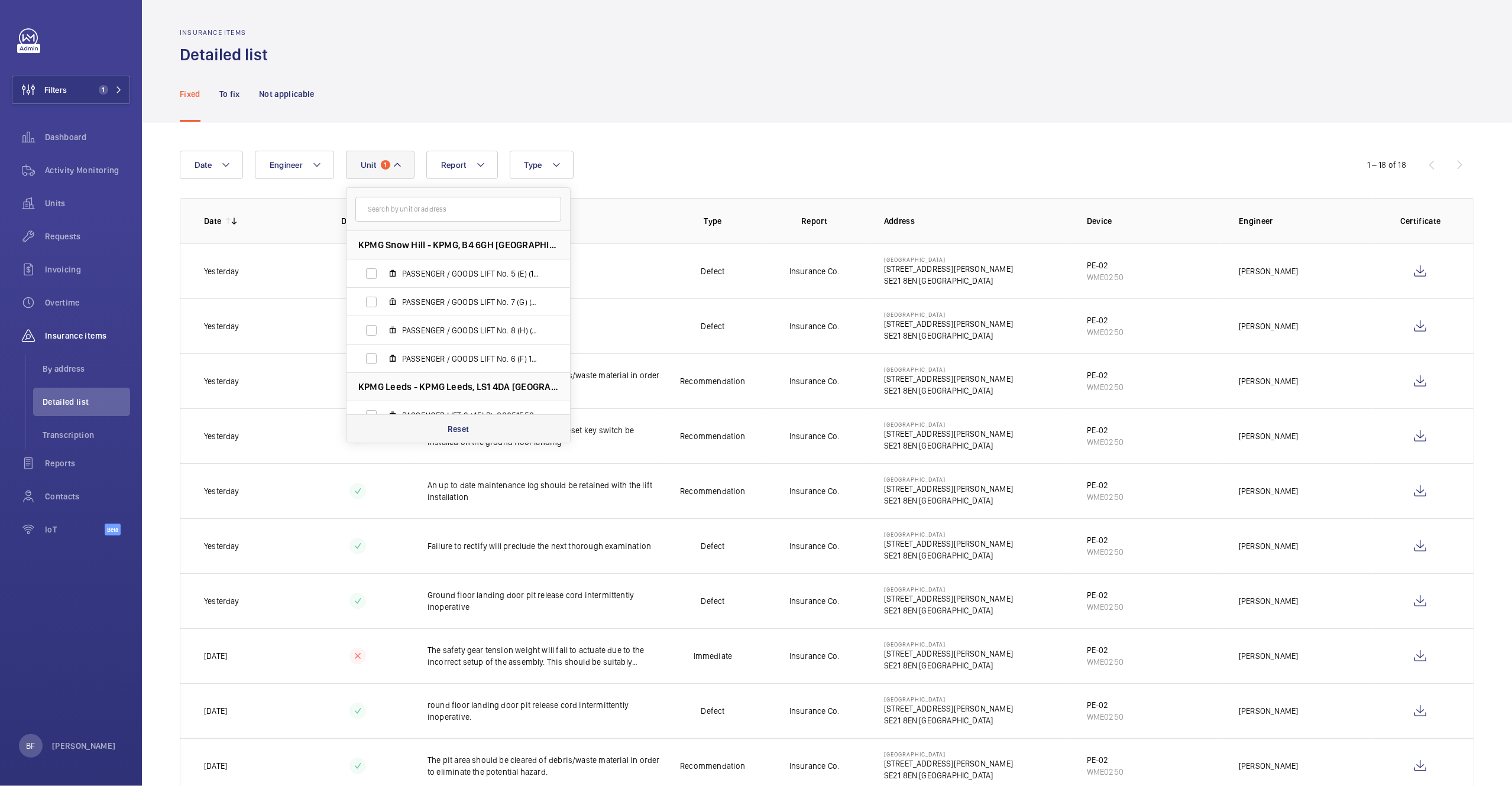
click at [431, 430] on div "Reset" at bounding box center [458, 429] width 224 height 28
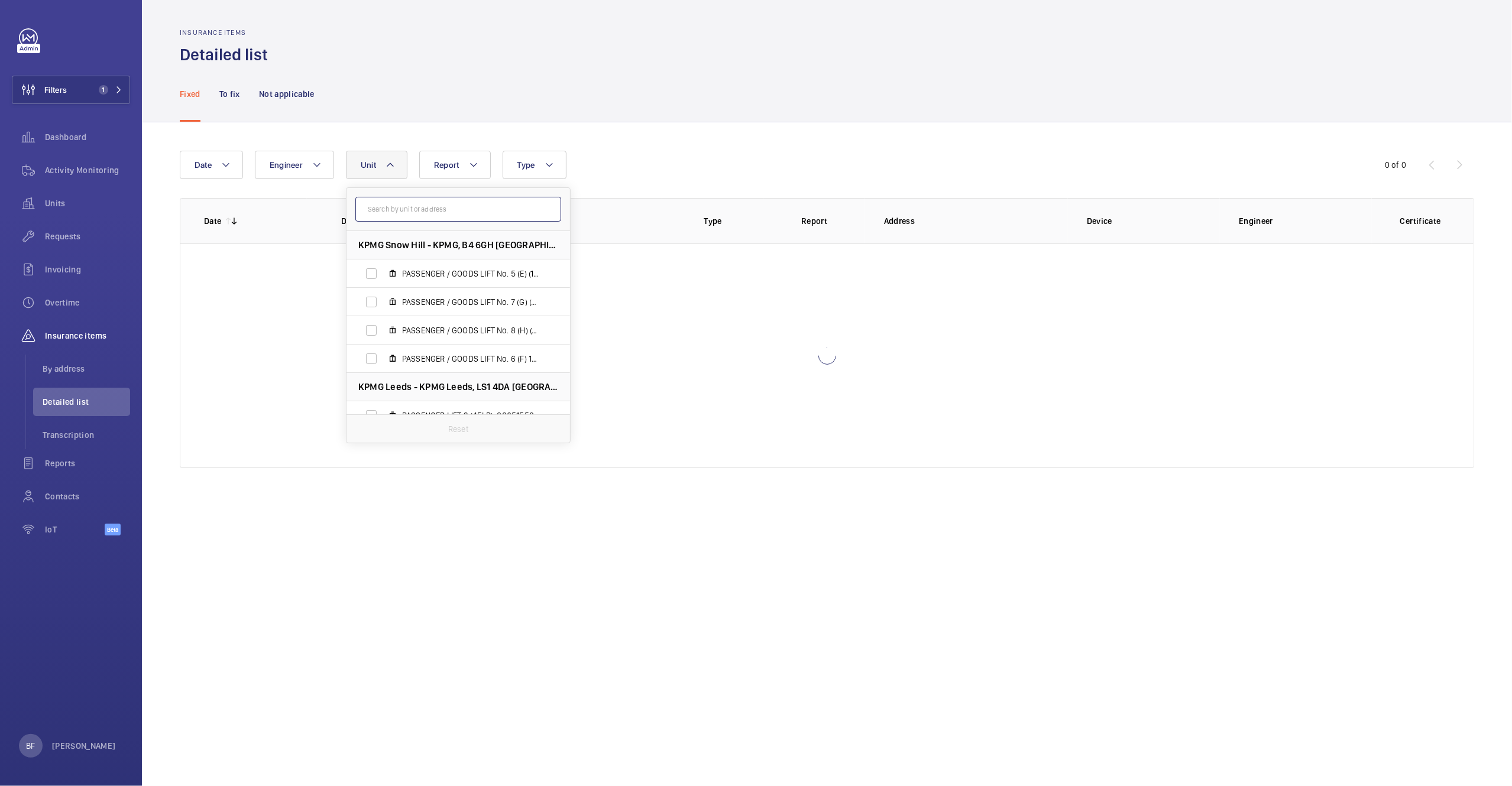
click at [427, 208] on input "text" at bounding box center [458, 209] width 205 height 25
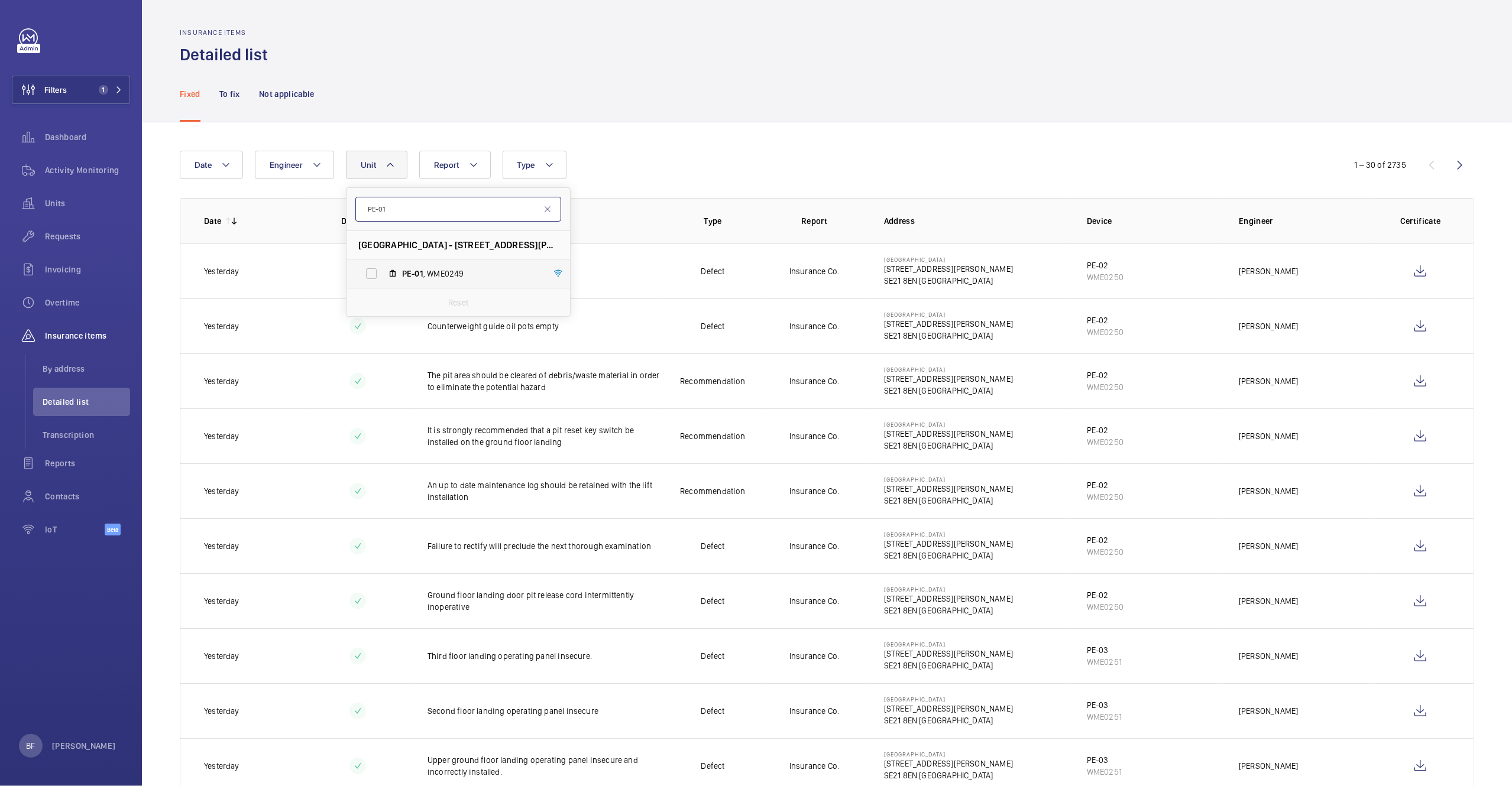
type input "PE-01"
click at [436, 263] on label "PE-01 , WME0249" at bounding box center [449, 274] width 205 height 28
click at [384, 263] on input "PE-01 , WME0249" at bounding box center [371, 274] width 24 height 24
checkbox input "true"
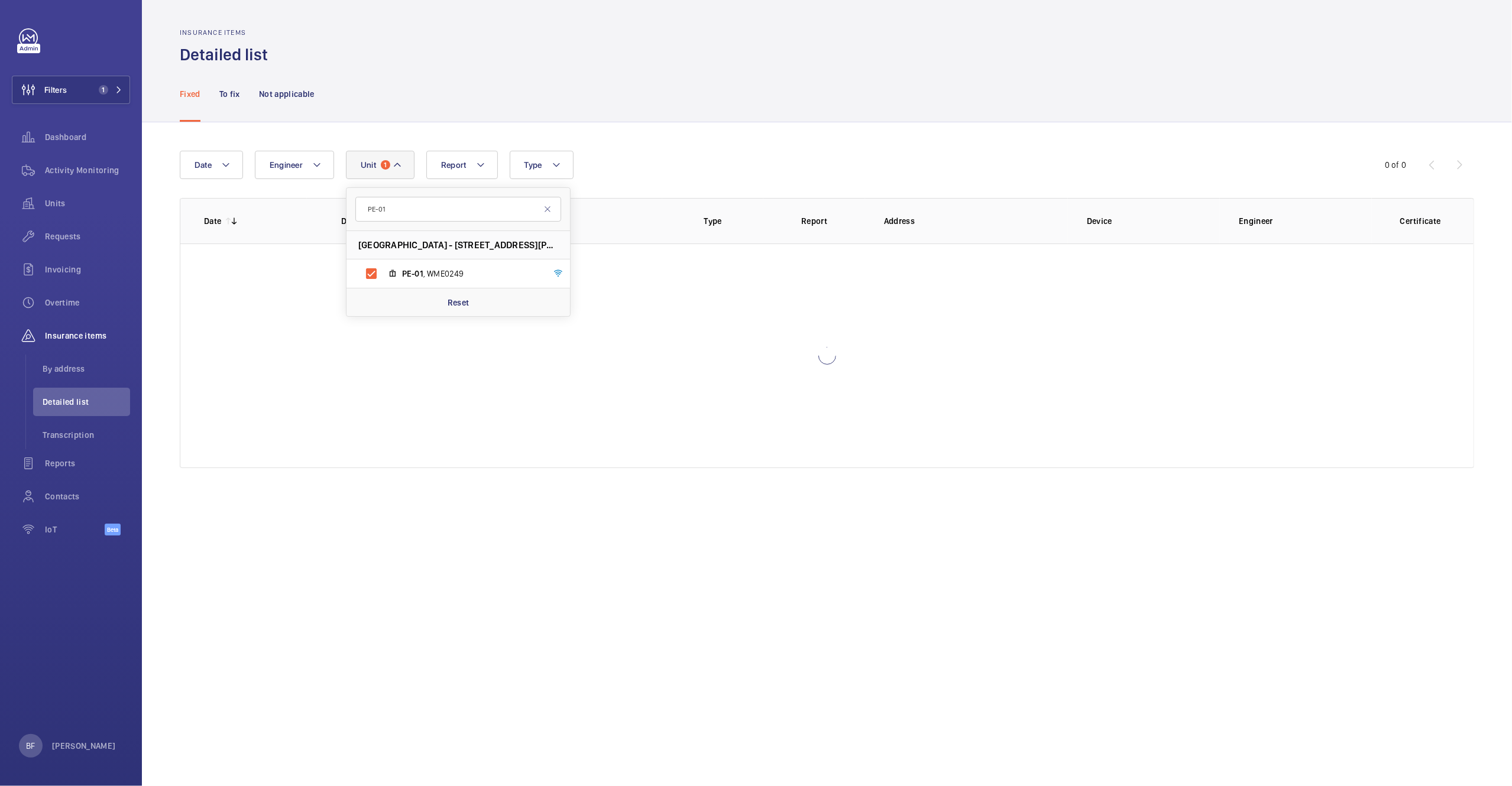
click at [778, 87] on div "Fixed To fix Not applicable" at bounding box center [827, 94] width 1294 height 56
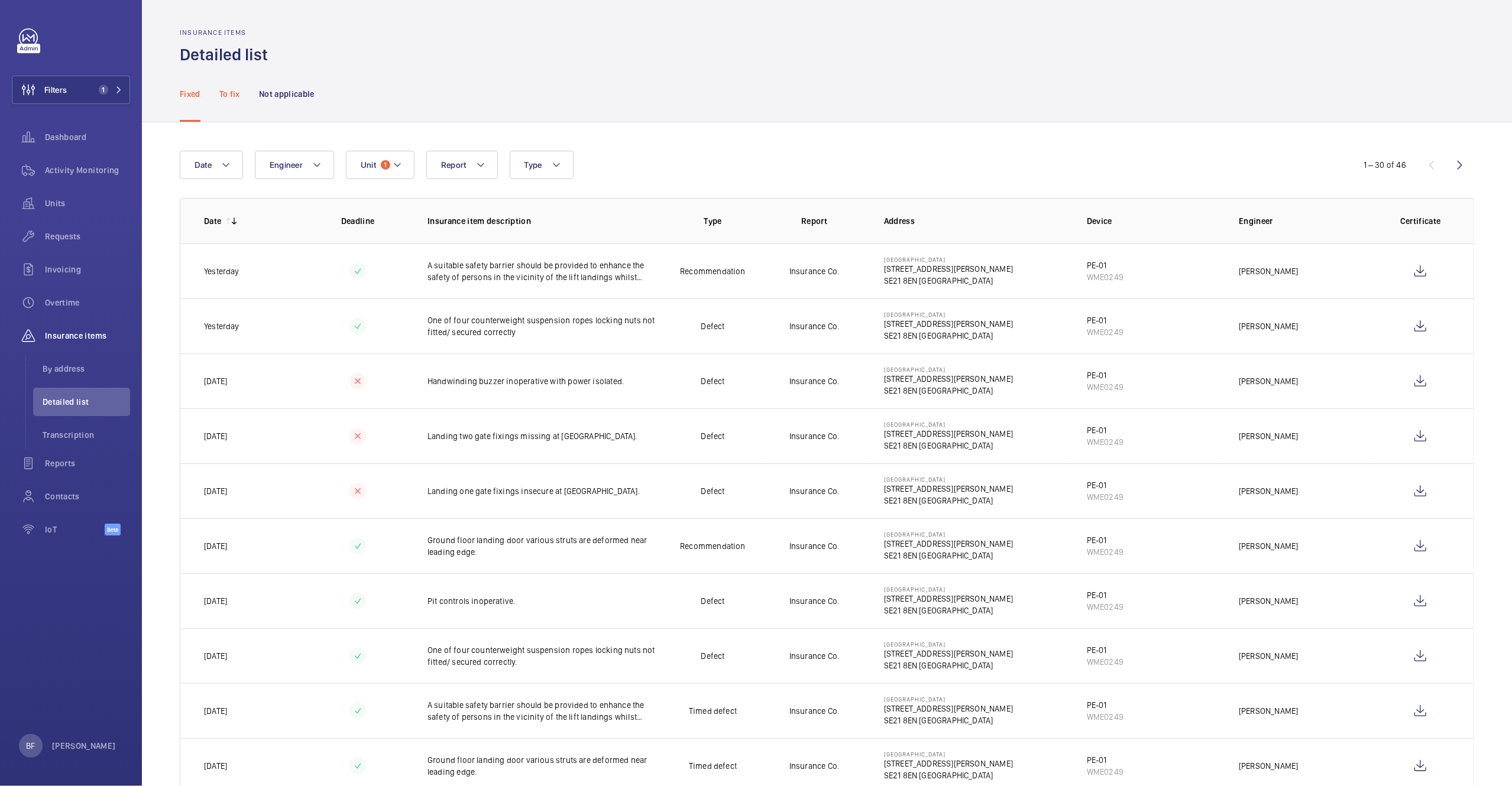
click at [233, 99] on p "To fix" at bounding box center [229, 94] width 21 height 12
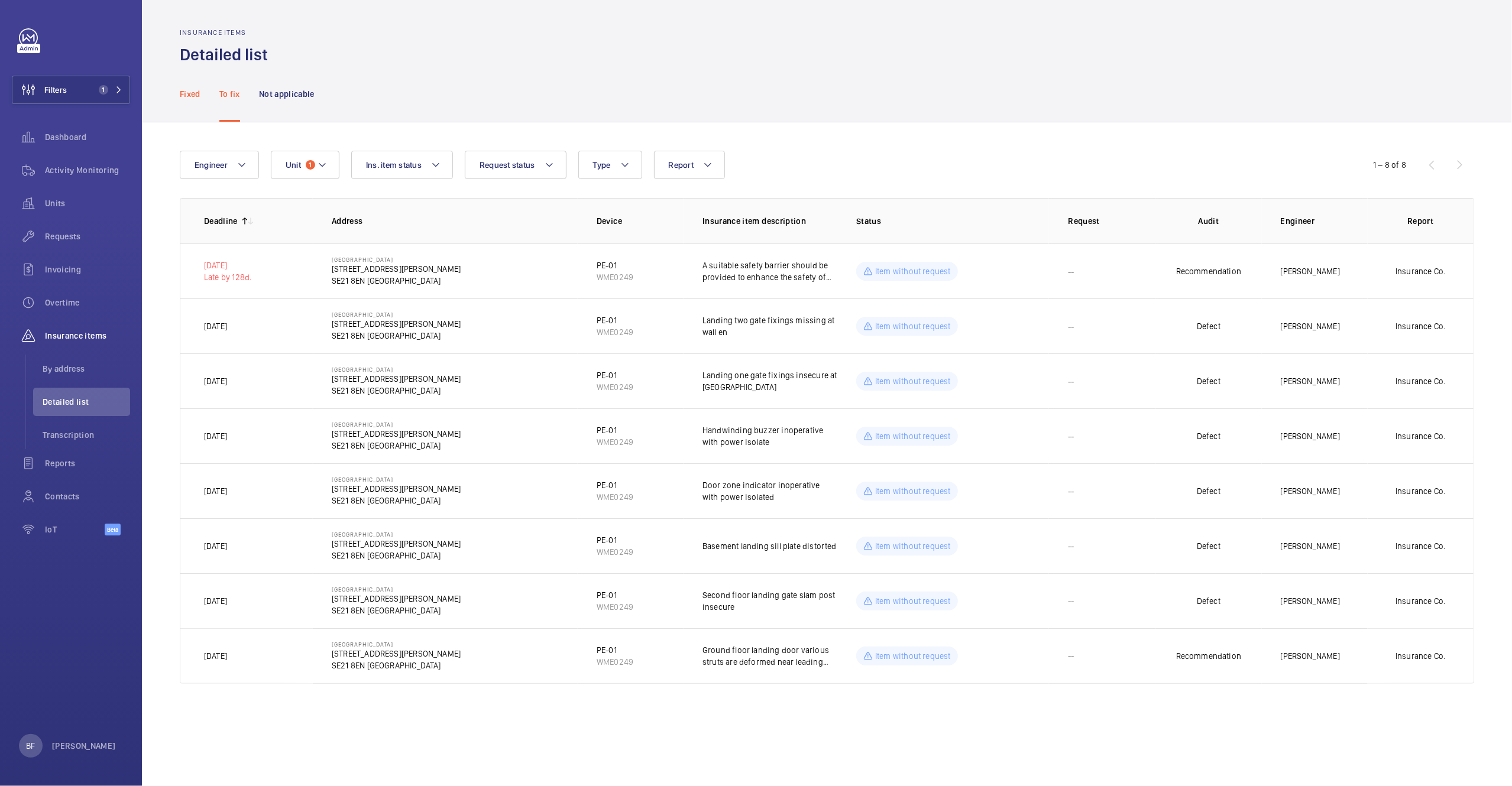
click at [191, 92] on p "Fixed" at bounding box center [190, 94] width 21 height 12
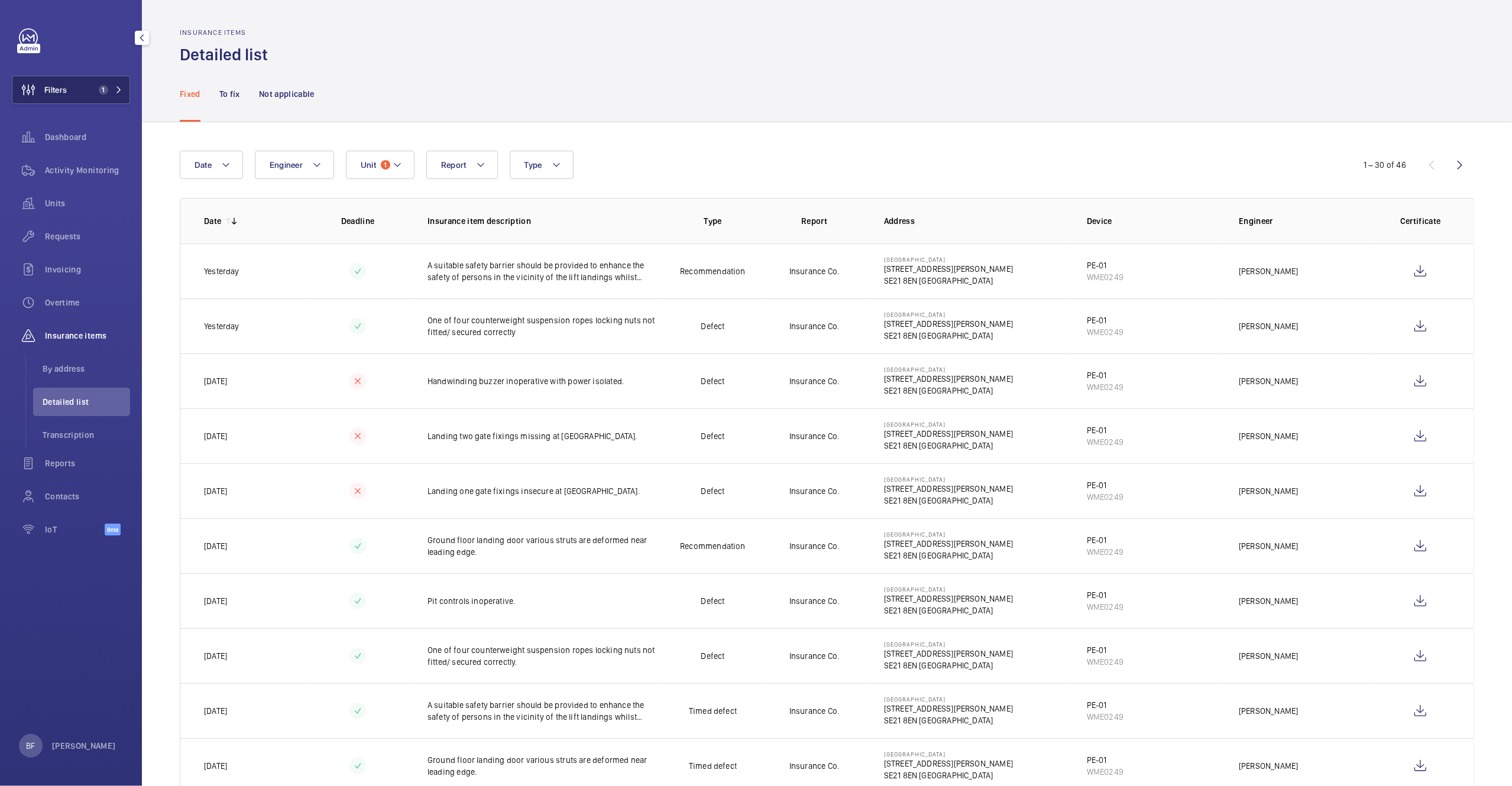
click at [63, 91] on span "Filters" at bounding box center [55, 90] width 22 height 12
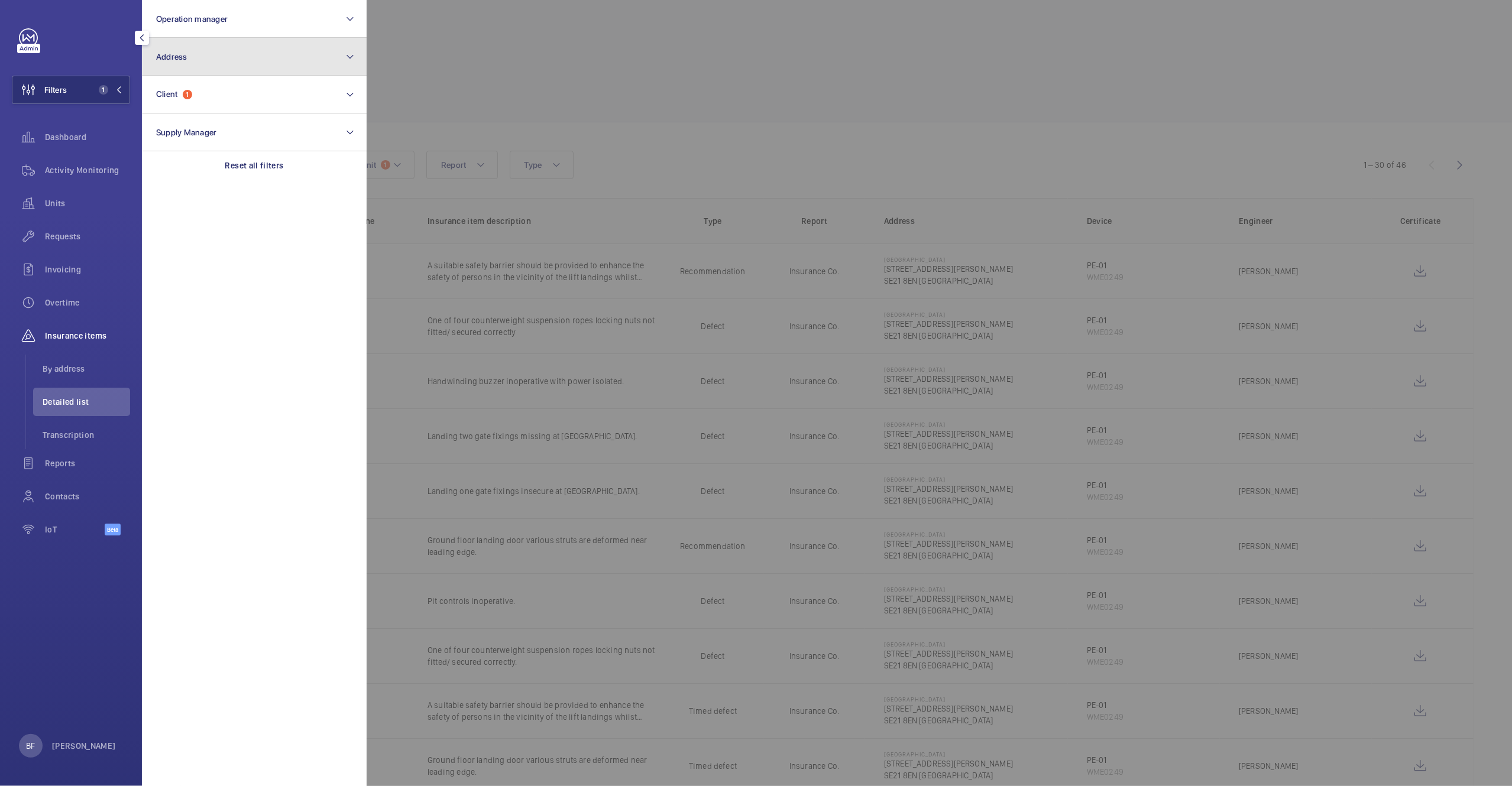
click at [244, 41] on button "Address" at bounding box center [254, 57] width 224 height 38
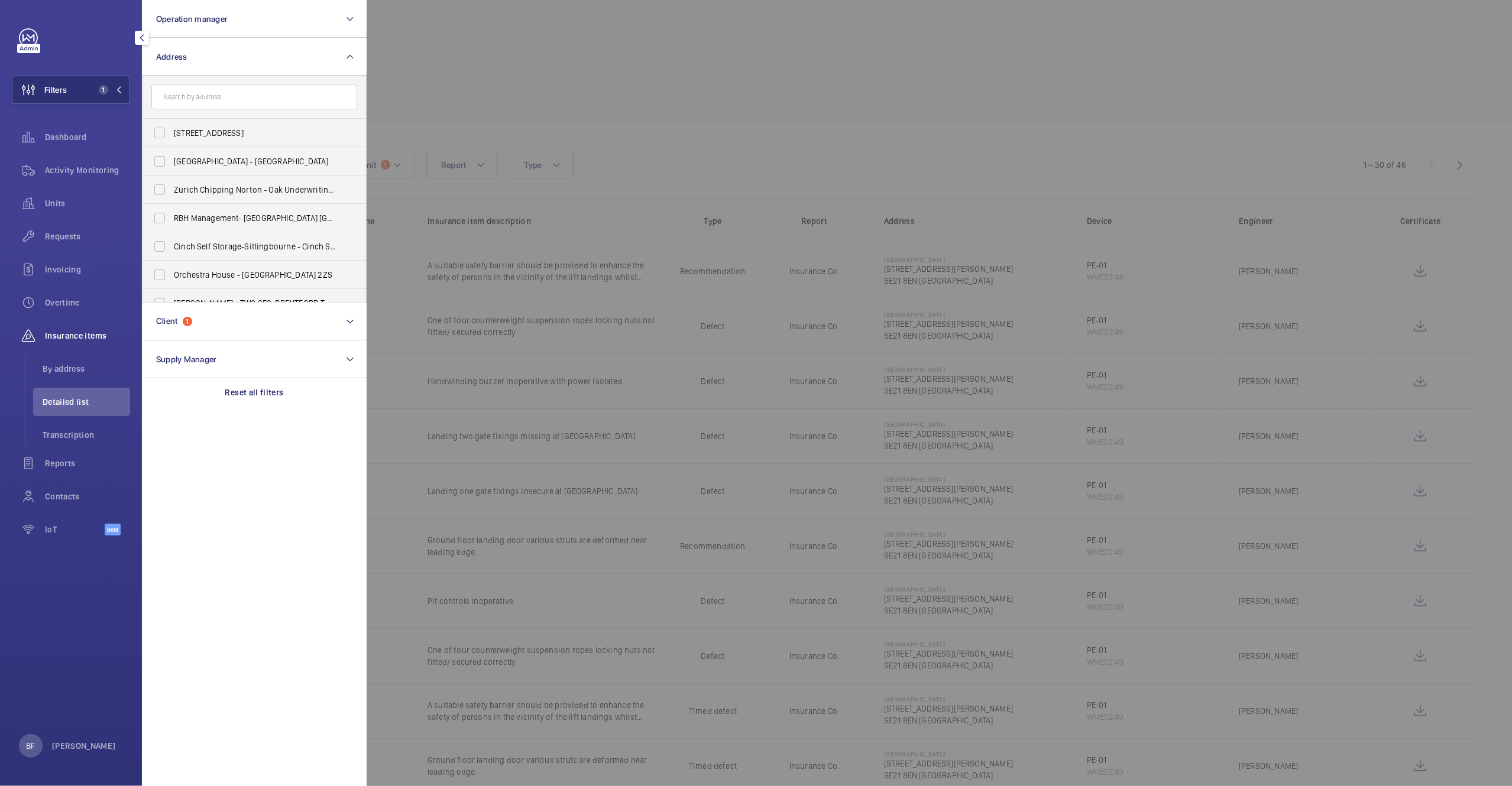
click at [603, 59] on div at bounding box center [1122, 393] width 1512 height 786
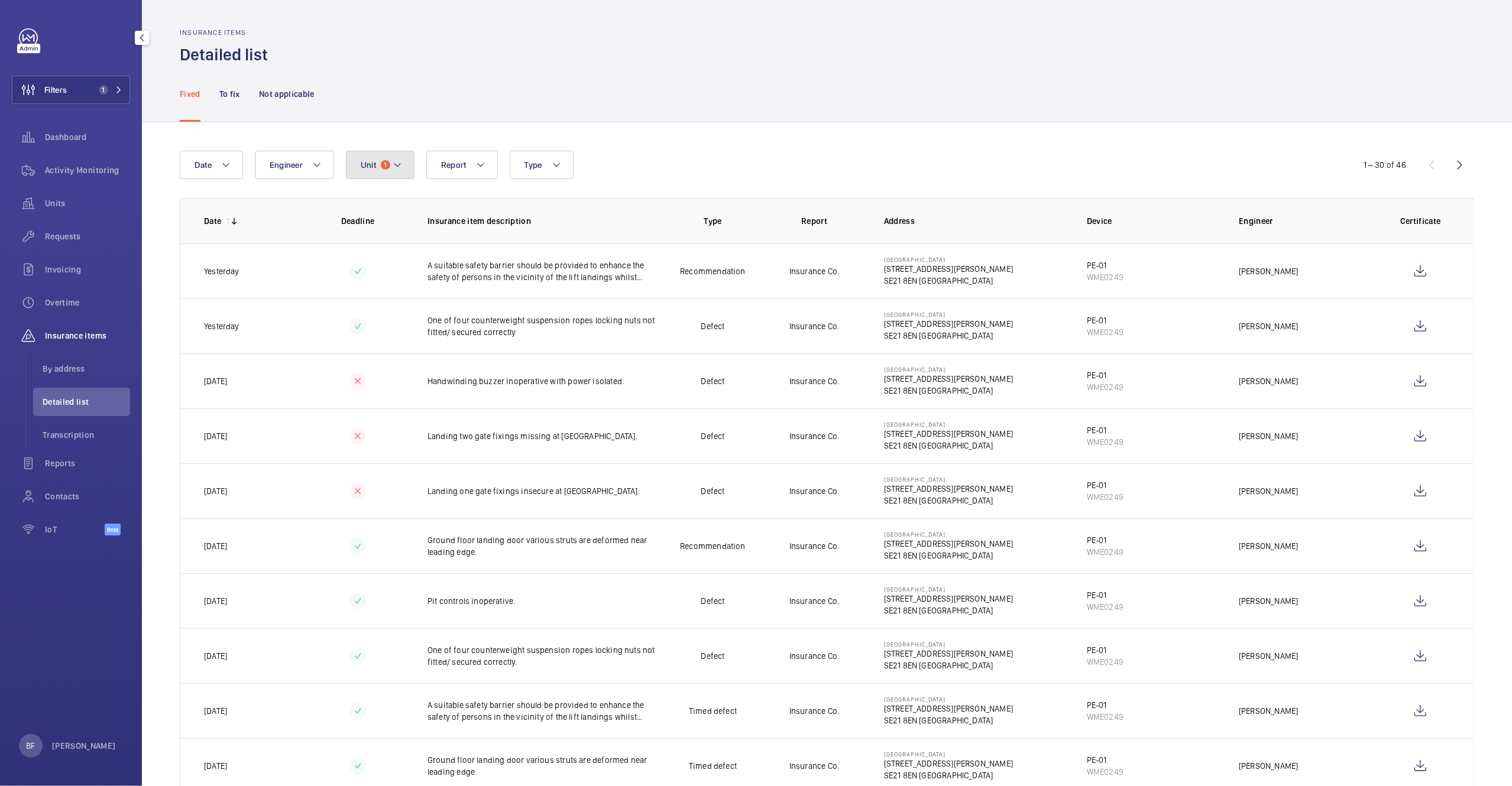
click at [370, 169] on span "Unit" at bounding box center [368, 164] width 16 height 9
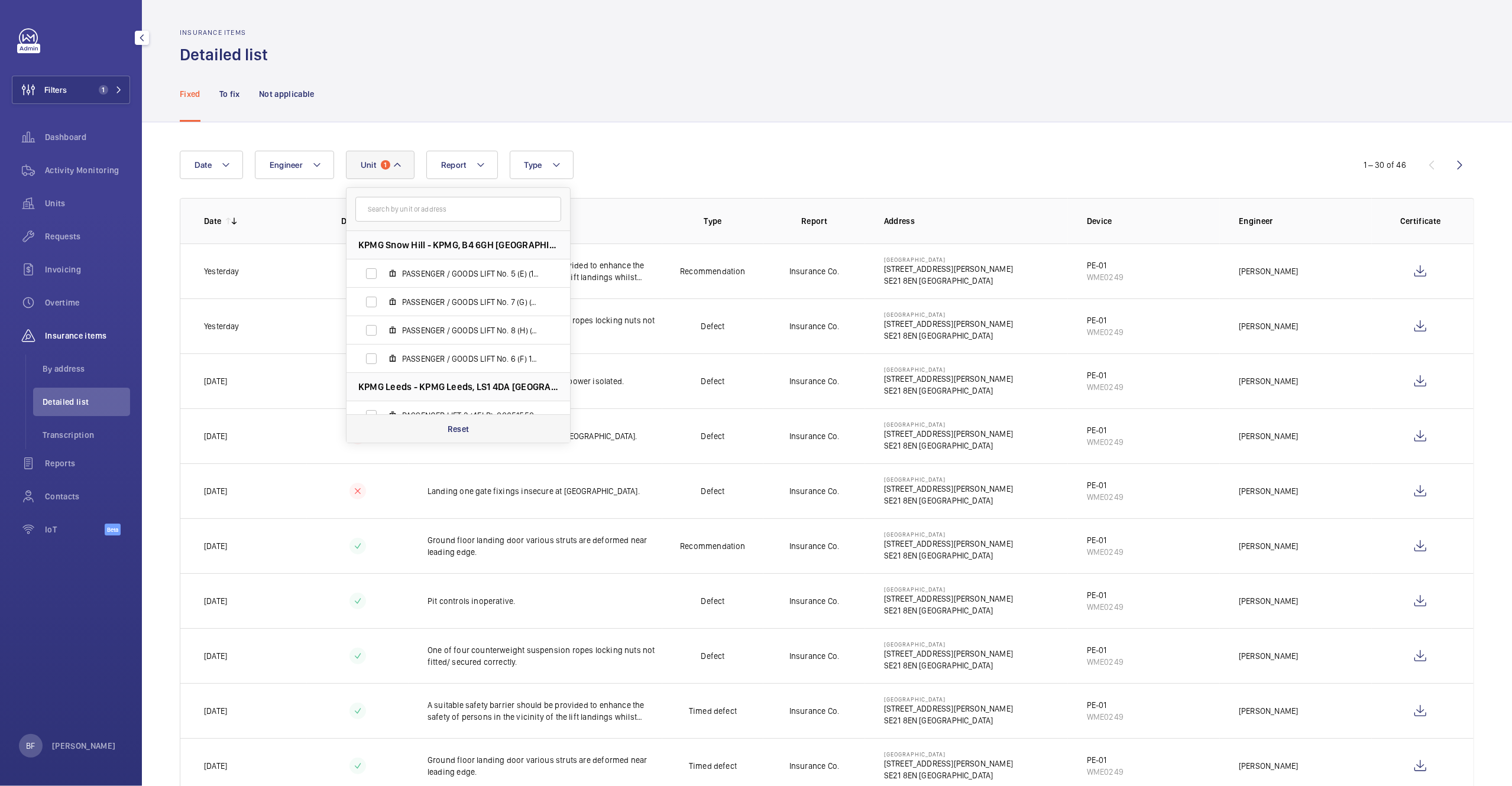
click at [459, 426] on p "Reset" at bounding box center [459, 429] width 22 height 12
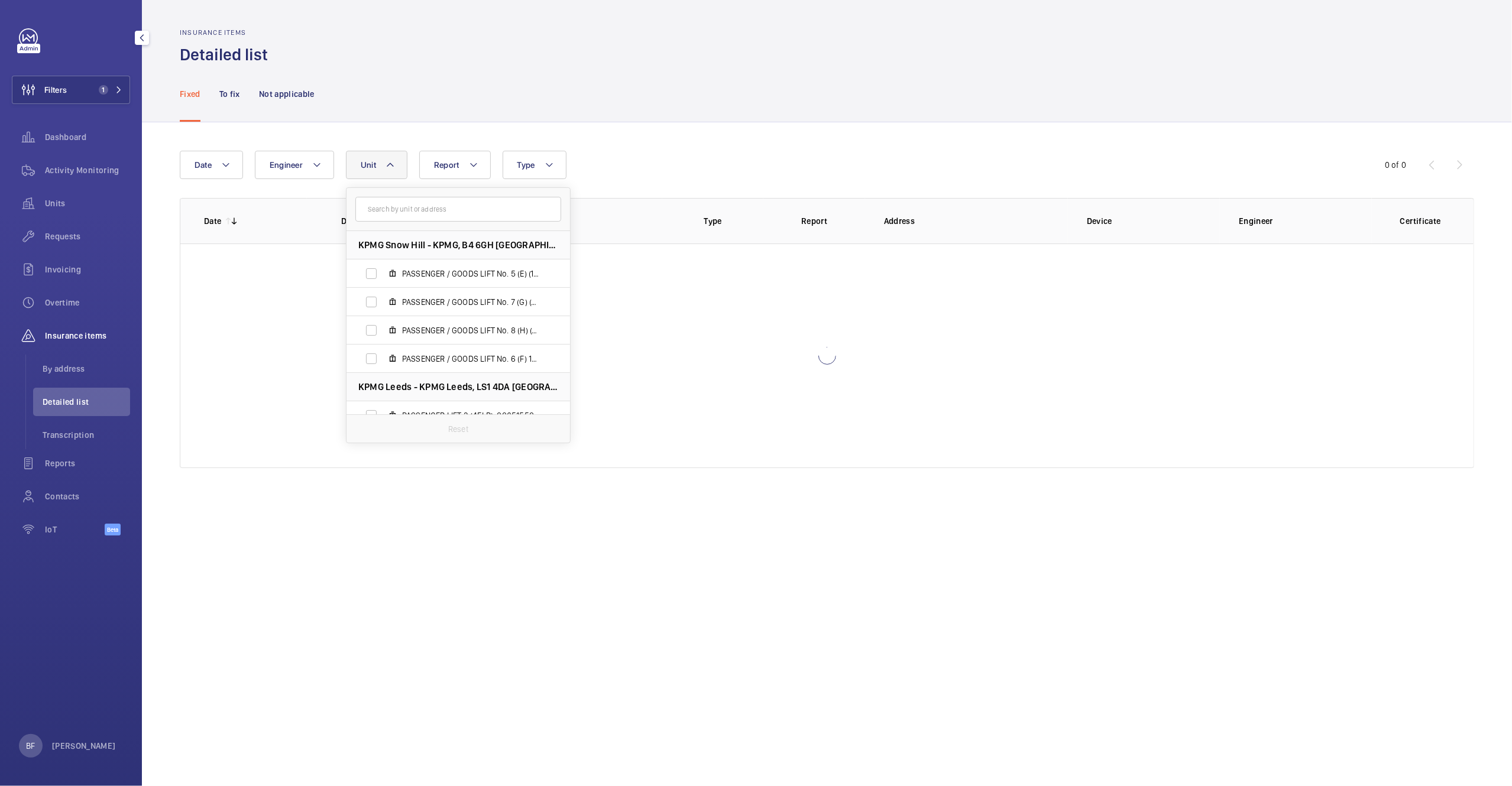
click at [544, 20] on wm-front-admin-header "Insurance items Detailed list" at bounding box center [827, 33] width 1370 height 66
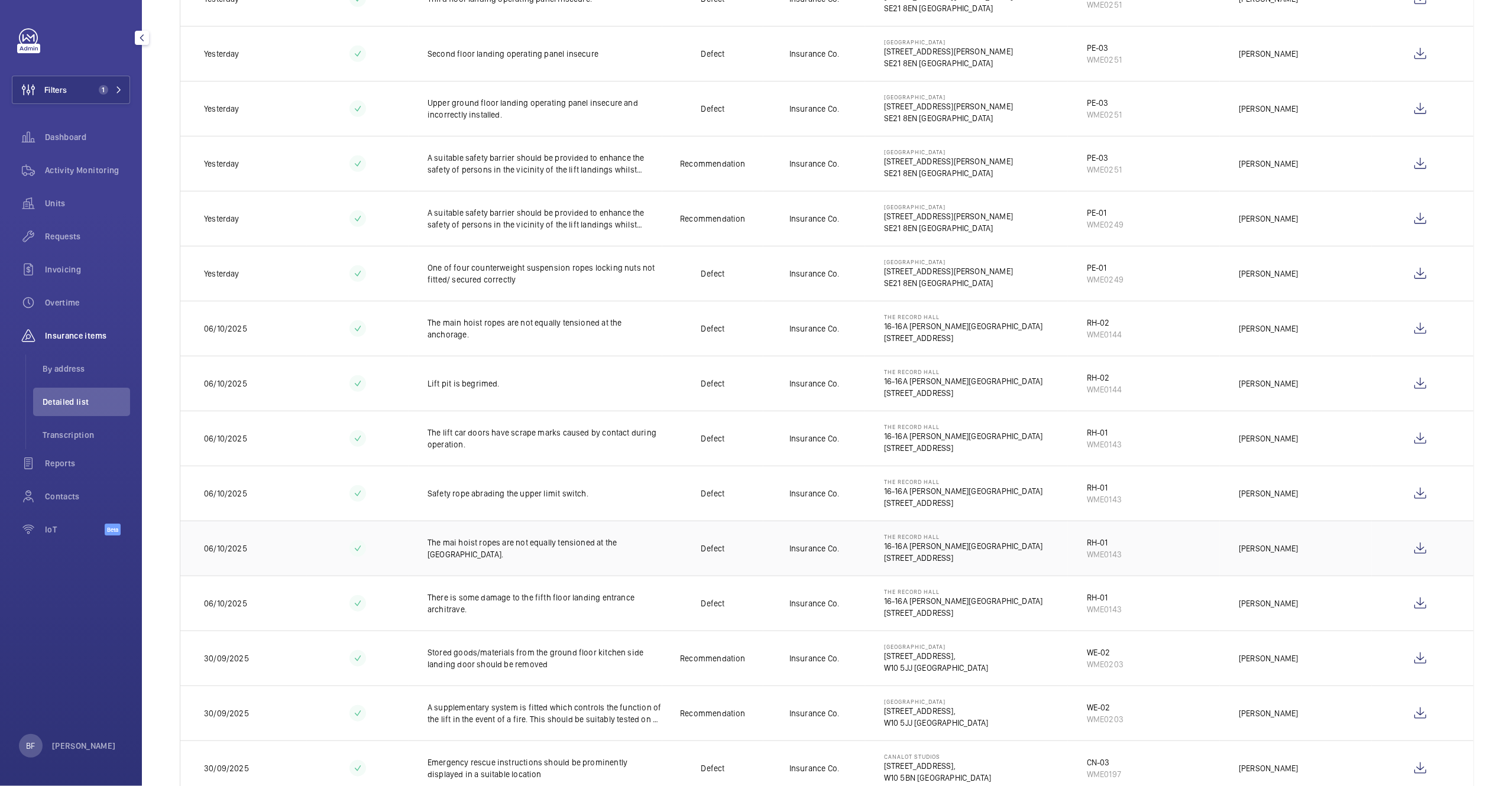
scroll to position [659, 0]
click at [1415, 495] on wm-front-icon-button at bounding box center [1420, 492] width 28 height 28
drag, startPoint x: 424, startPoint y: 496, endPoint x: 609, endPoint y: 497, distance: 185.0
click at [609, 497] on td "Safety rope abrading the upper limit switch." at bounding box center [535, 492] width 254 height 55
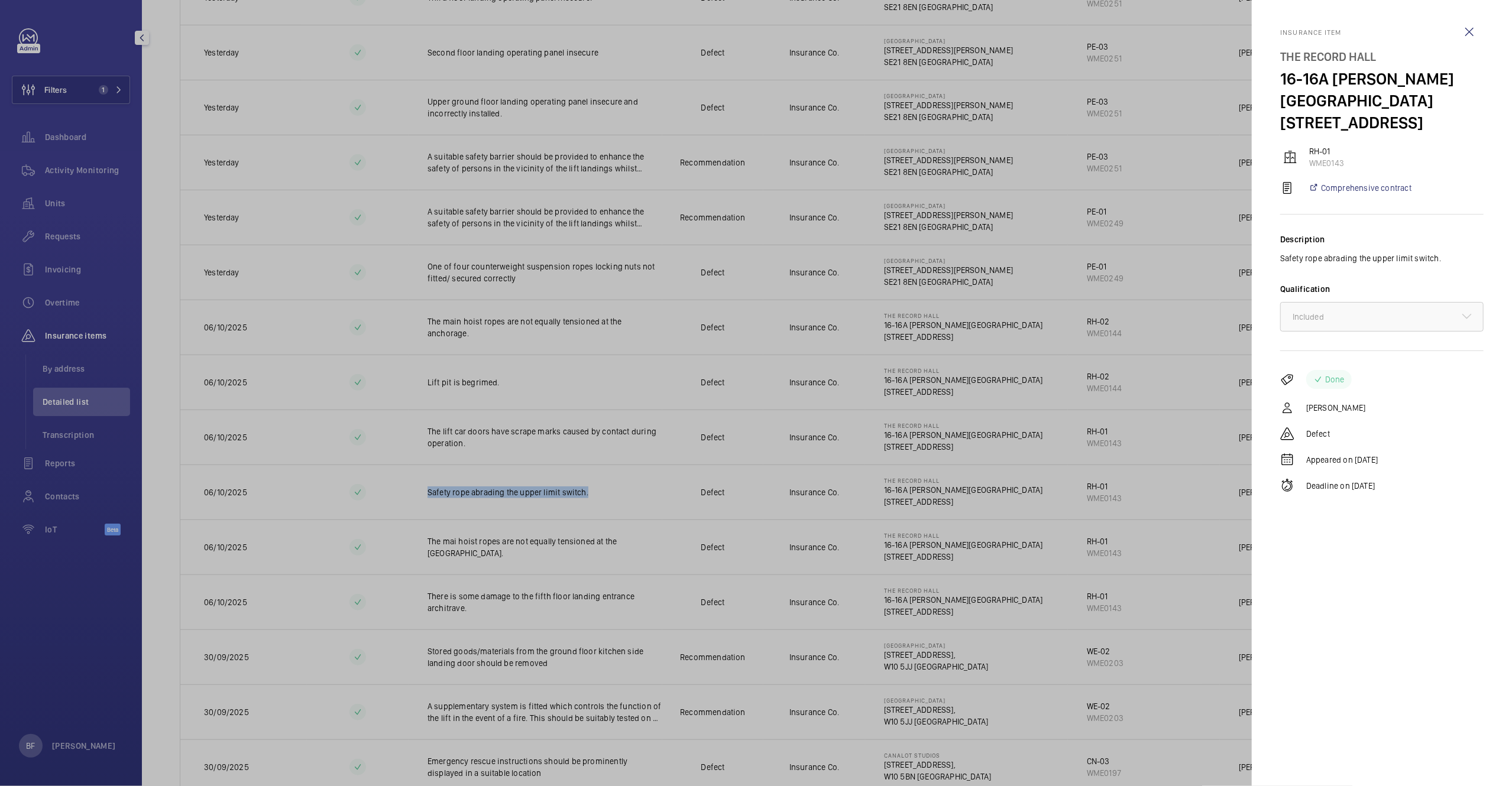
copy p "Safety rope abrading the upper limit switch."
click at [1464, 36] on wm-front-icon-button at bounding box center [1469, 32] width 28 height 28
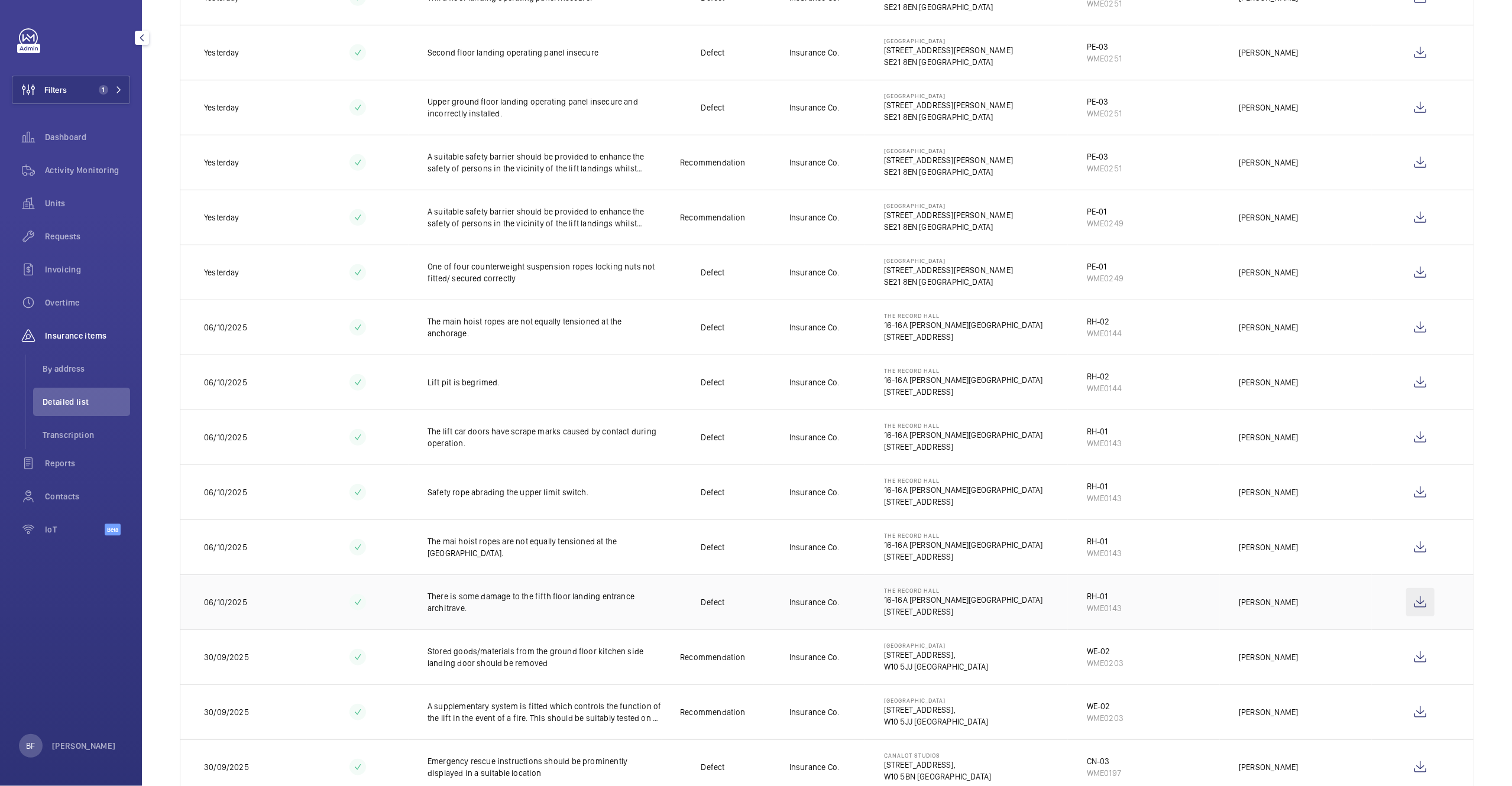
click at [1408, 606] on wm-front-icon-button at bounding box center [1420, 602] width 28 height 28
drag, startPoint x: 425, startPoint y: 595, endPoint x: 483, endPoint y: 610, distance: 59.9
click at [483, 610] on p "There is some damage to the fifth floor landing entrance architrave." at bounding box center [544, 602] width 235 height 24
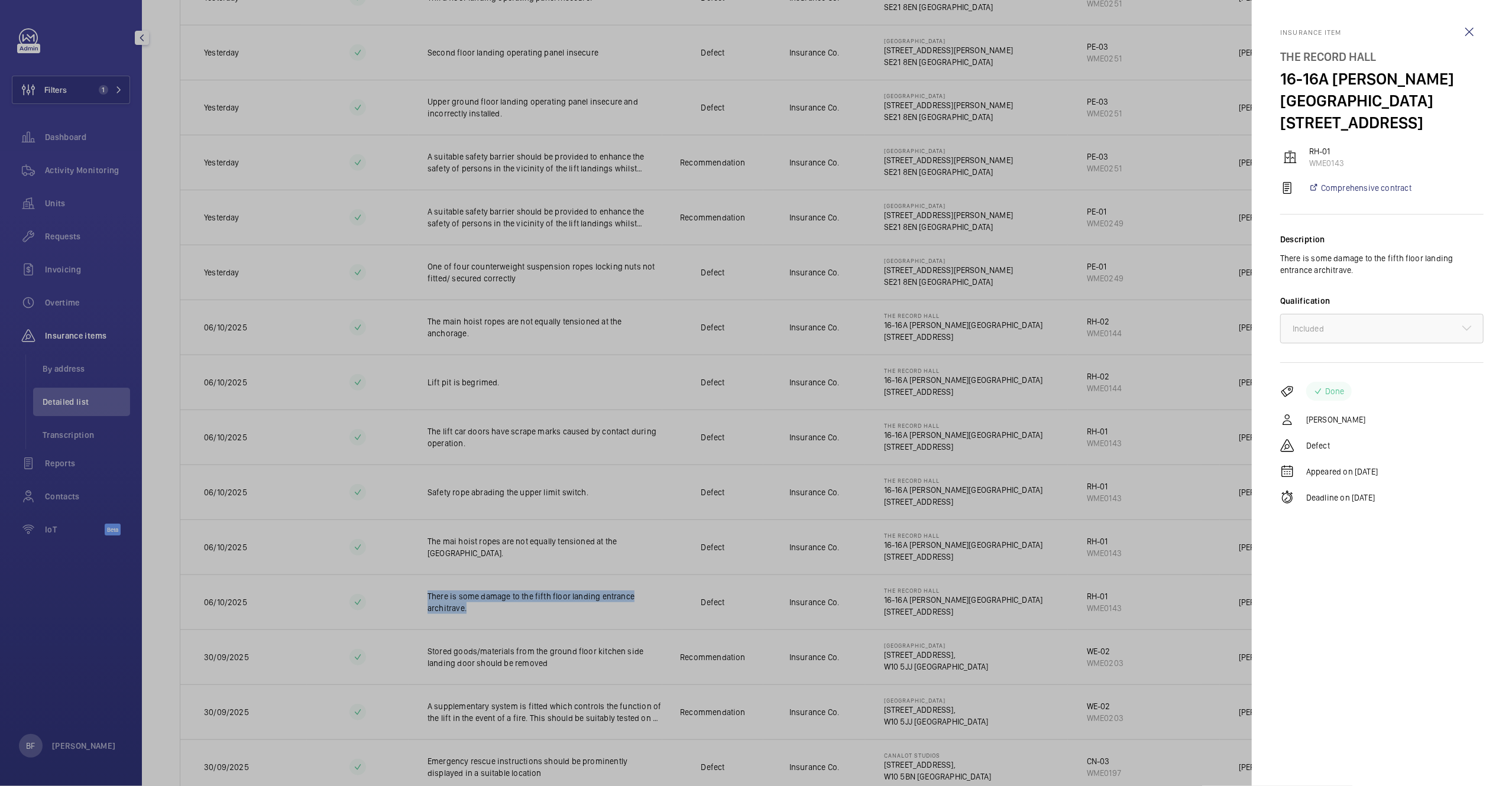
copy p "There is some damage to the fifth floor landing entrance architrave."
click at [662, 454] on div at bounding box center [756, 393] width 1512 height 786
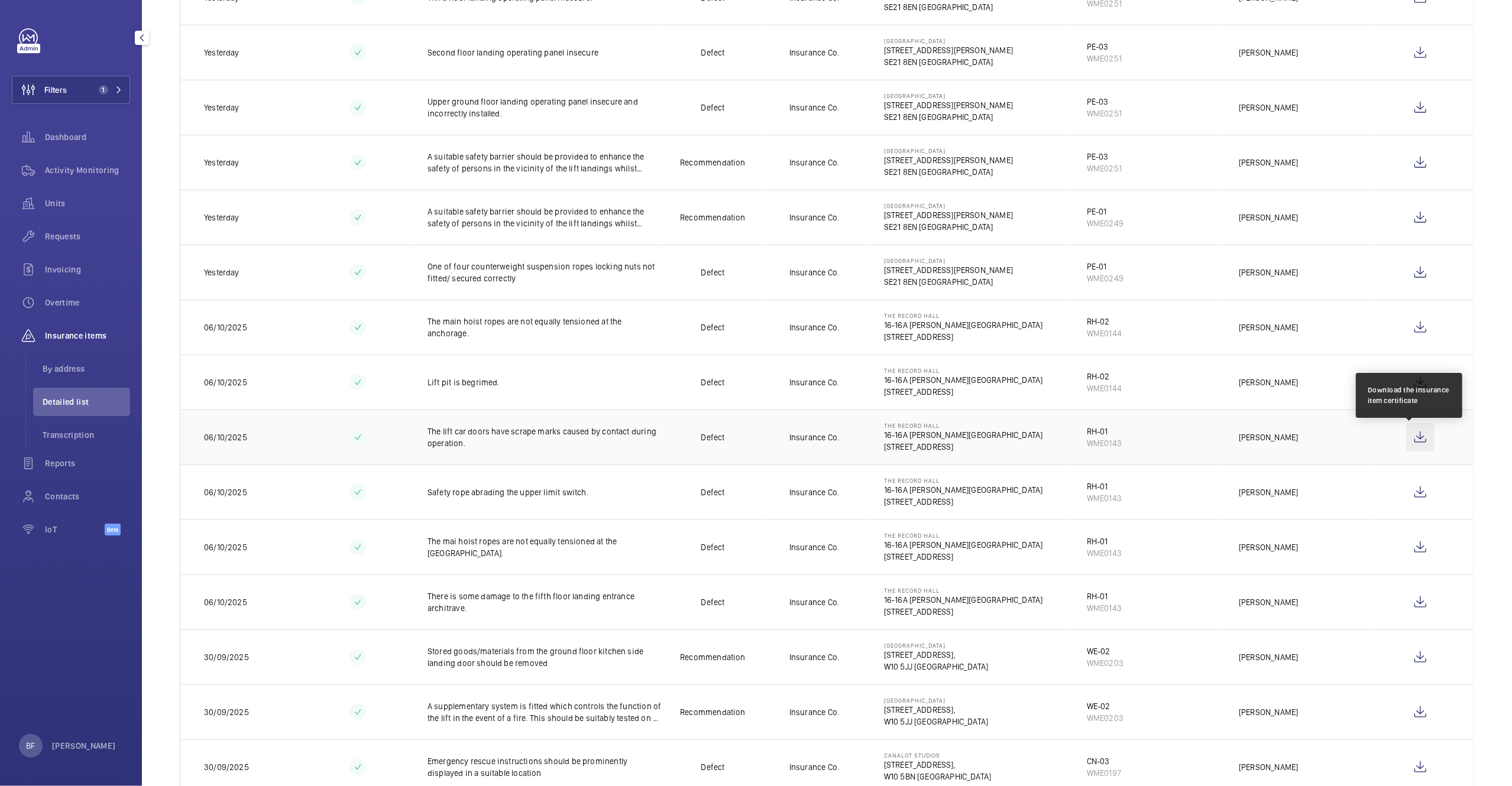
click at [1406, 438] on wm-front-icon-button at bounding box center [1420, 437] width 28 height 28
drag, startPoint x: 423, startPoint y: 430, endPoint x: 475, endPoint y: 454, distance: 57.3
click at [475, 454] on td "The lift car doors have scrape marks caused by contact during operation." at bounding box center [535, 437] width 254 height 55
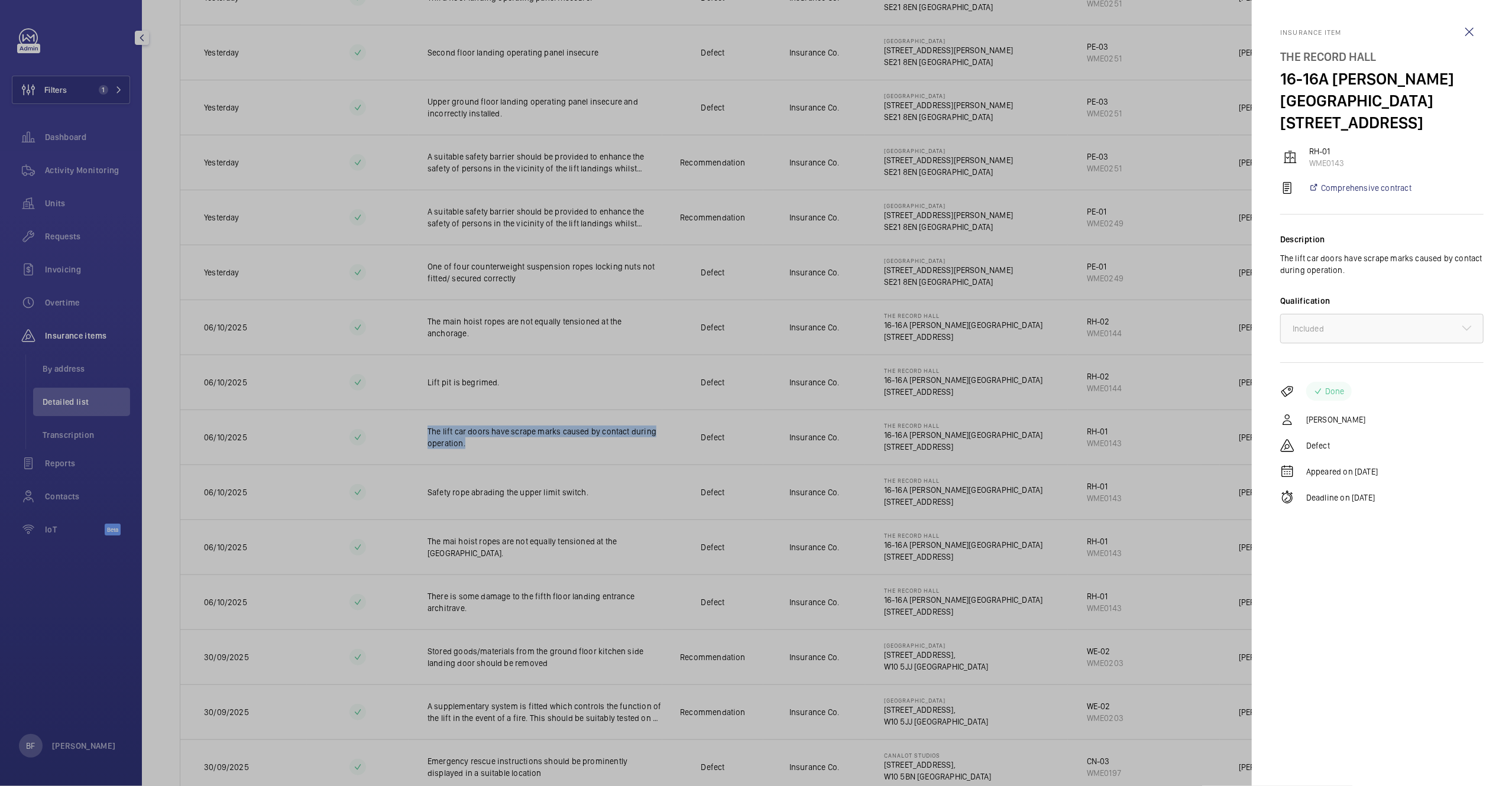
copy p "The lift car doors have scrape marks caused by contact during operation."
click at [1473, 32] on wm-front-icon-button at bounding box center [1469, 32] width 28 height 28
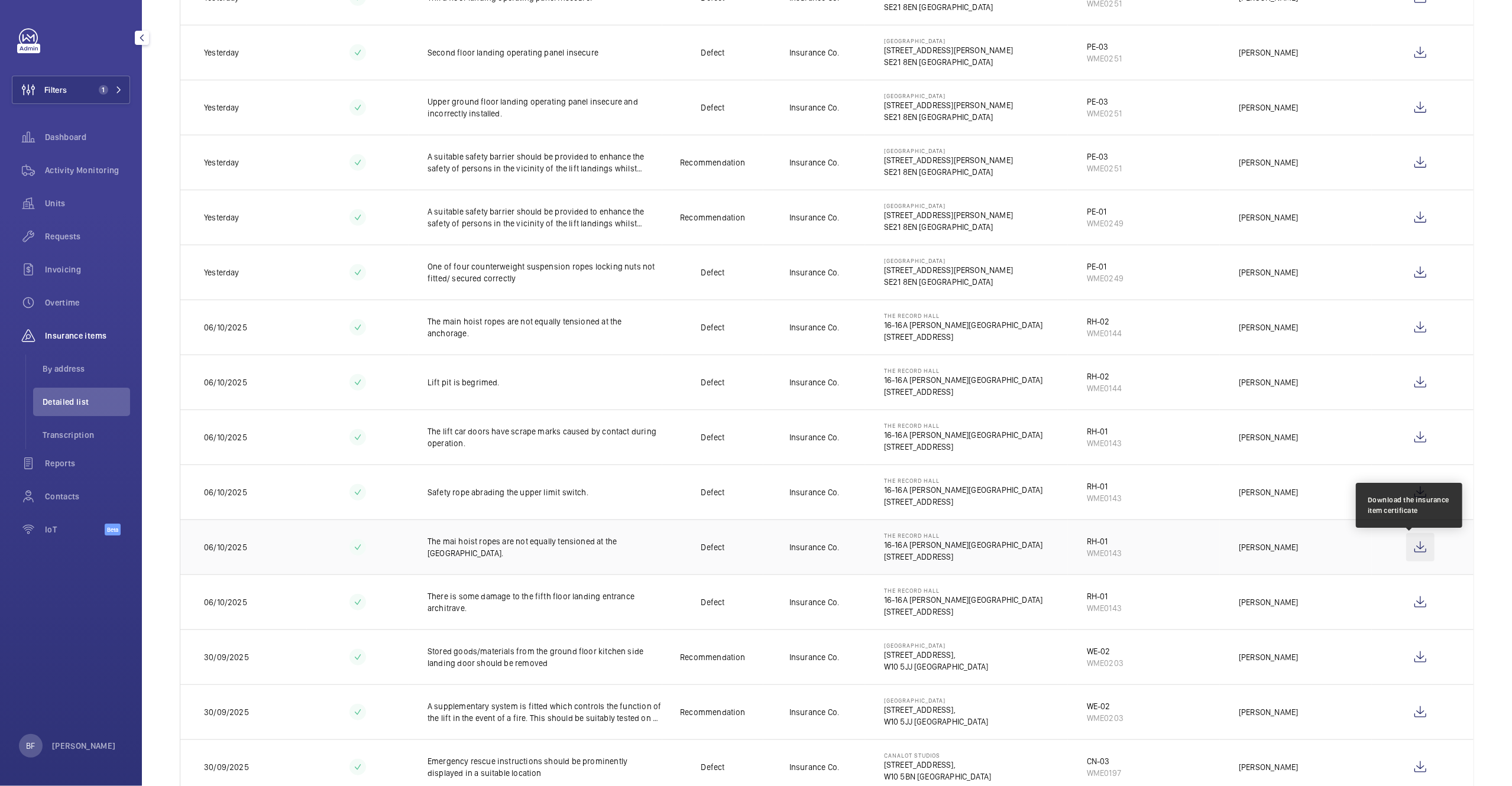
click at [1408, 548] on wm-front-icon-button at bounding box center [1420, 548] width 28 height 28
drag, startPoint x: 418, startPoint y: 551, endPoint x: 657, endPoint y: 554, distance: 239.0
click at [0, 0] on tr "06/10/2025 The mai hoist ropes are not equally tensioned at the anchorage. Defe…" at bounding box center [0, 0] width 0 height 0
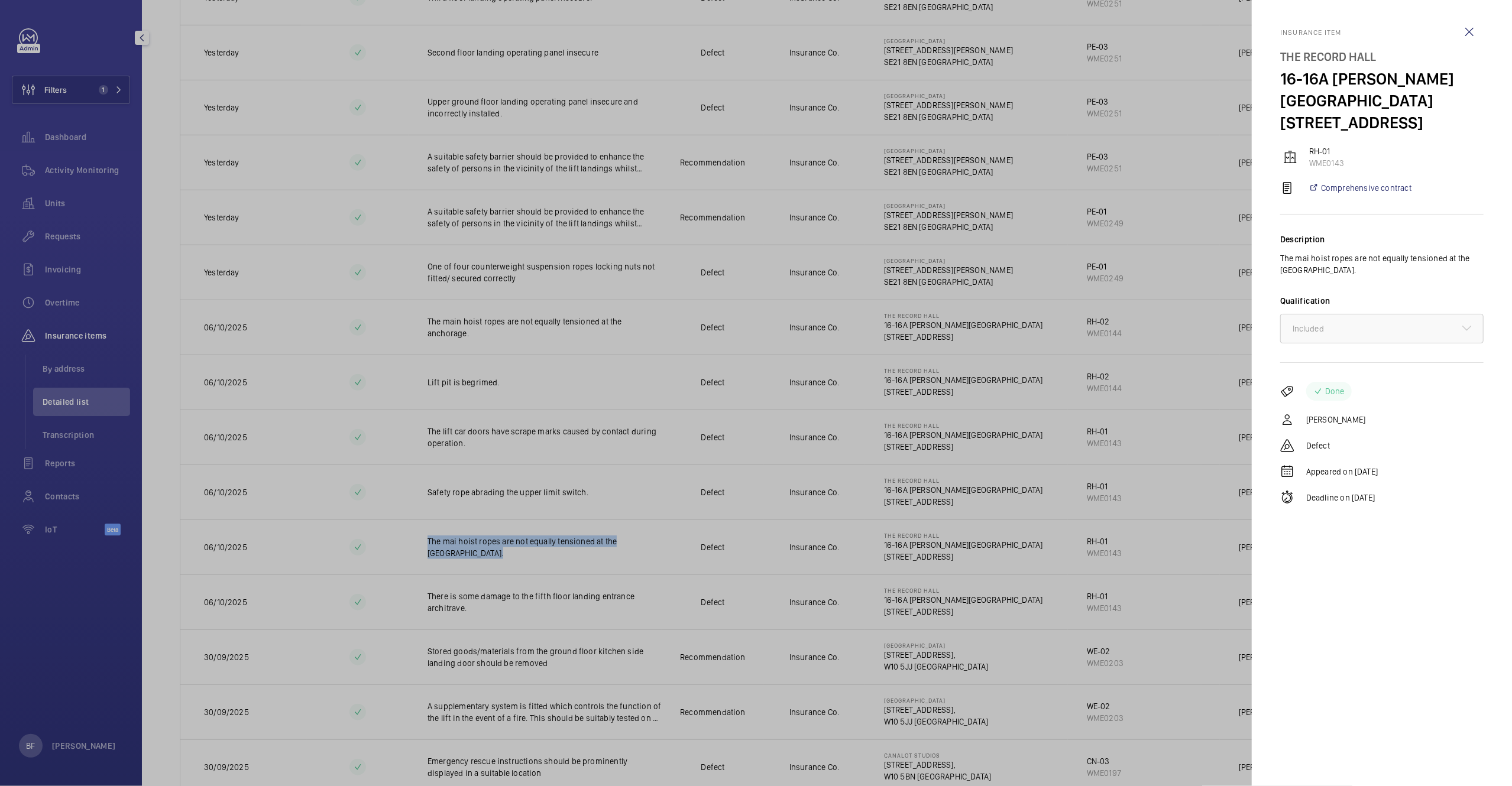
copy p "The mai hoist ropes are not equally tensioned at the anchorage."
click at [648, 537] on div at bounding box center [756, 393] width 1512 height 786
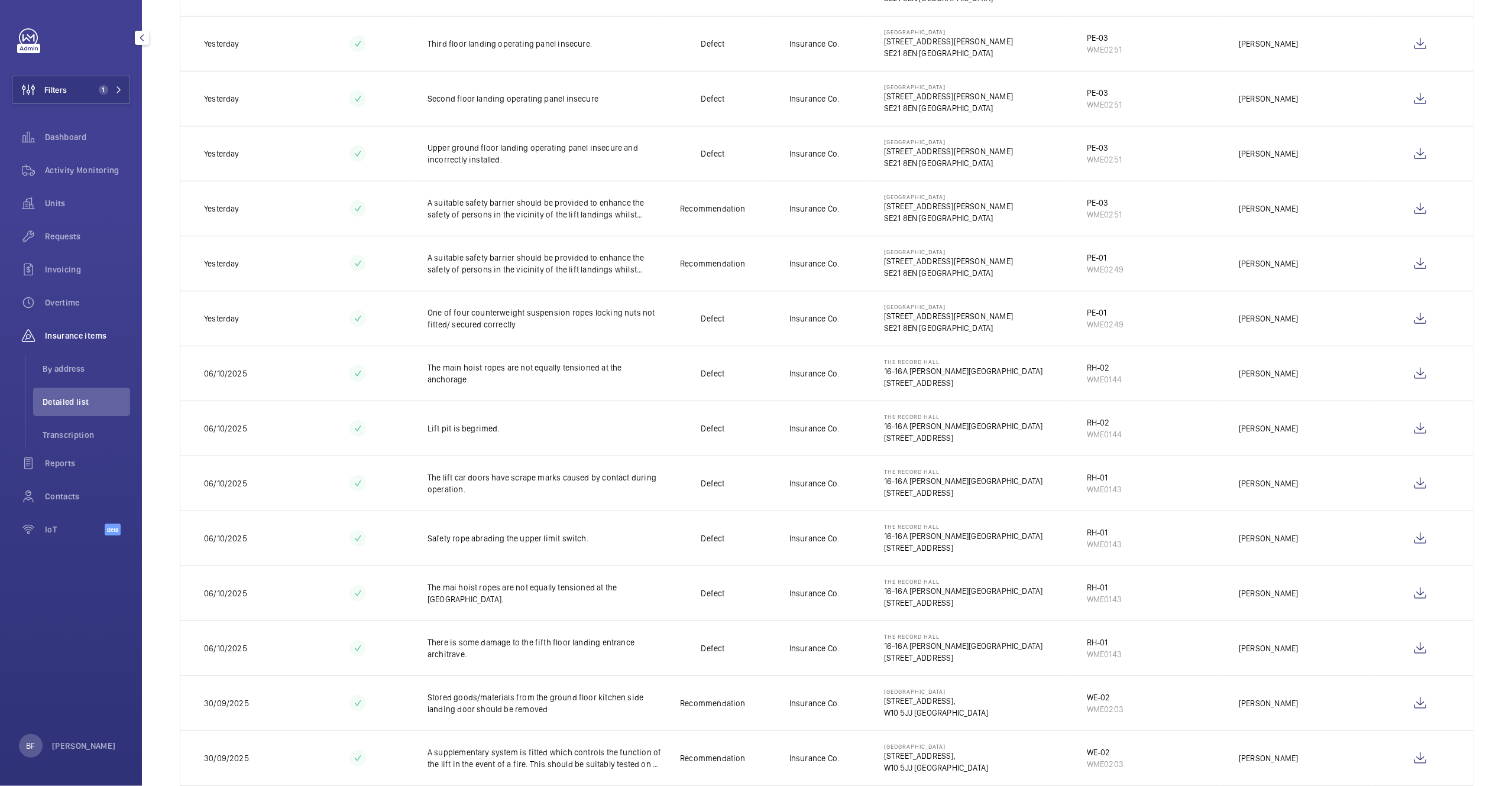
scroll to position [611, 0]
click at [1413, 379] on wm-front-icon-button at bounding box center [1420, 374] width 28 height 28
drag, startPoint x: 469, startPoint y: 388, endPoint x: 423, endPoint y: 370, distance: 49.4
click at [423, 370] on td "The main hoist ropes are not equally tensioned at the anchorage." at bounding box center [535, 374] width 254 height 55
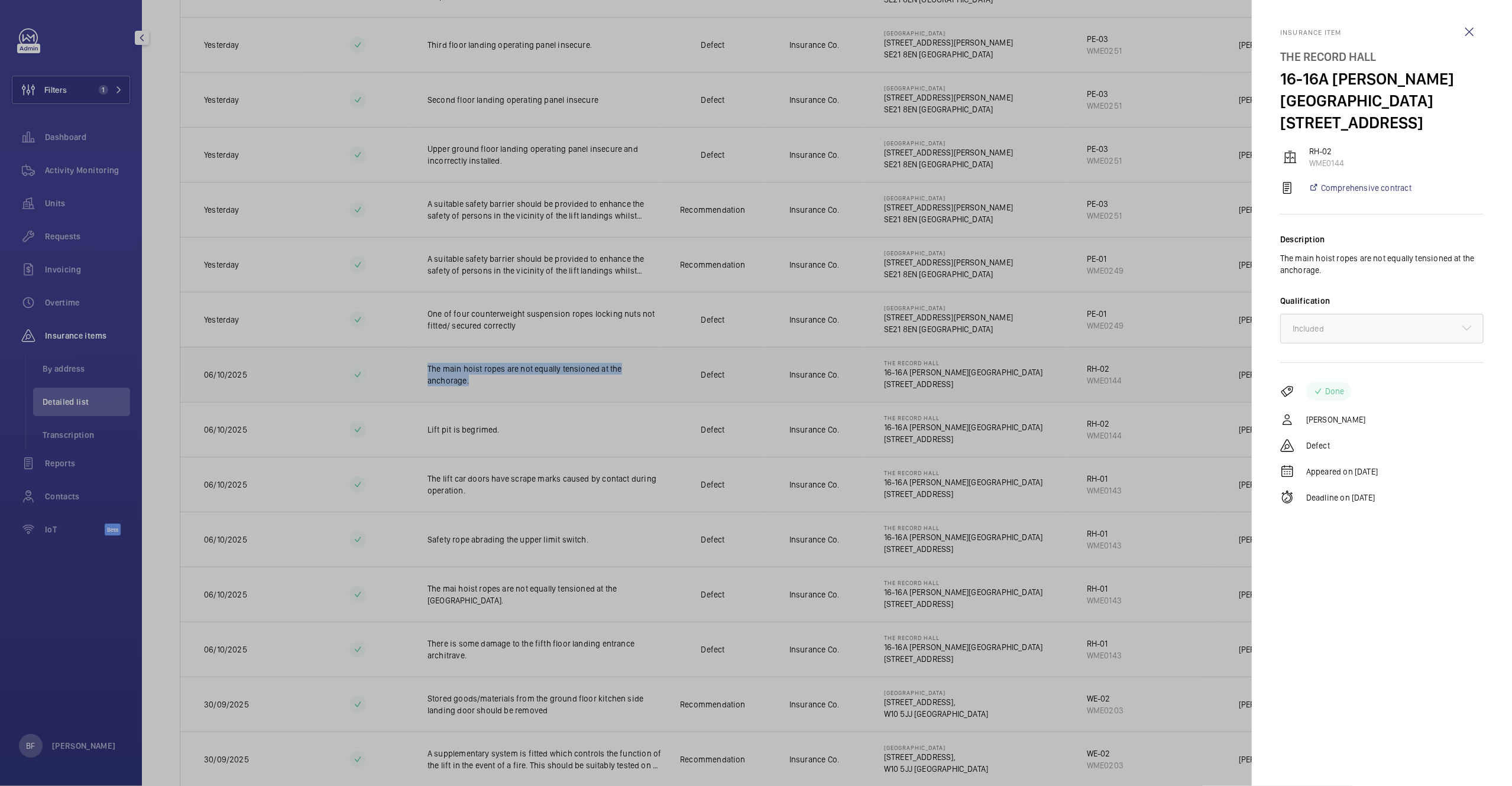
copy p "The main hoist ropes are not equally tensioned at the anchorage."
click at [485, 398] on div at bounding box center [756, 393] width 1512 height 786
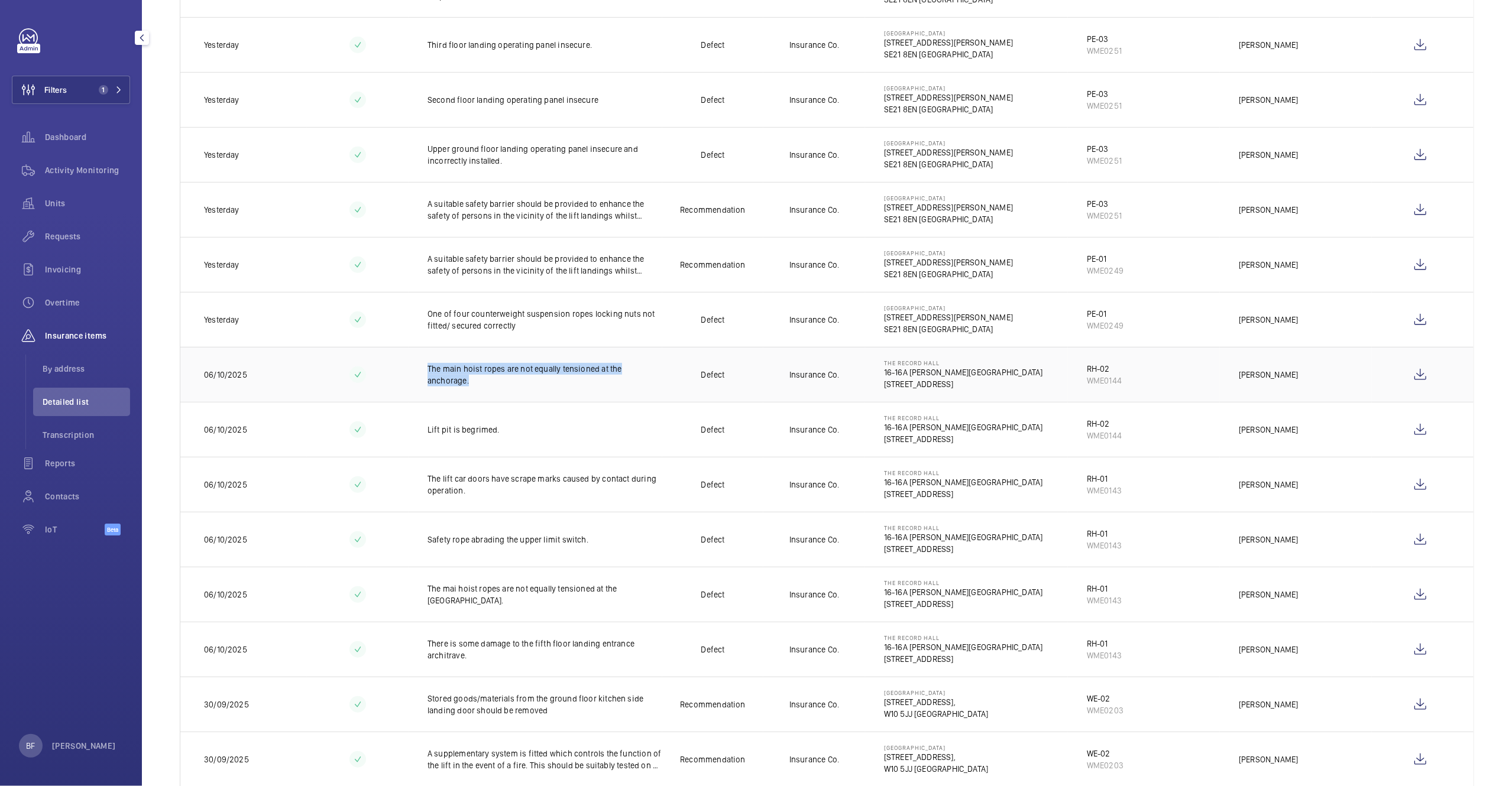
drag, startPoint x: 471, startPoint y: 385, endPoint x: 424, endPoint y: 366, distance: 50.7
click at [424, 366] on td "The main hoist ropes are not equally tensioned at the anchorage." at bounding box center [535, 374] width 254 height 55
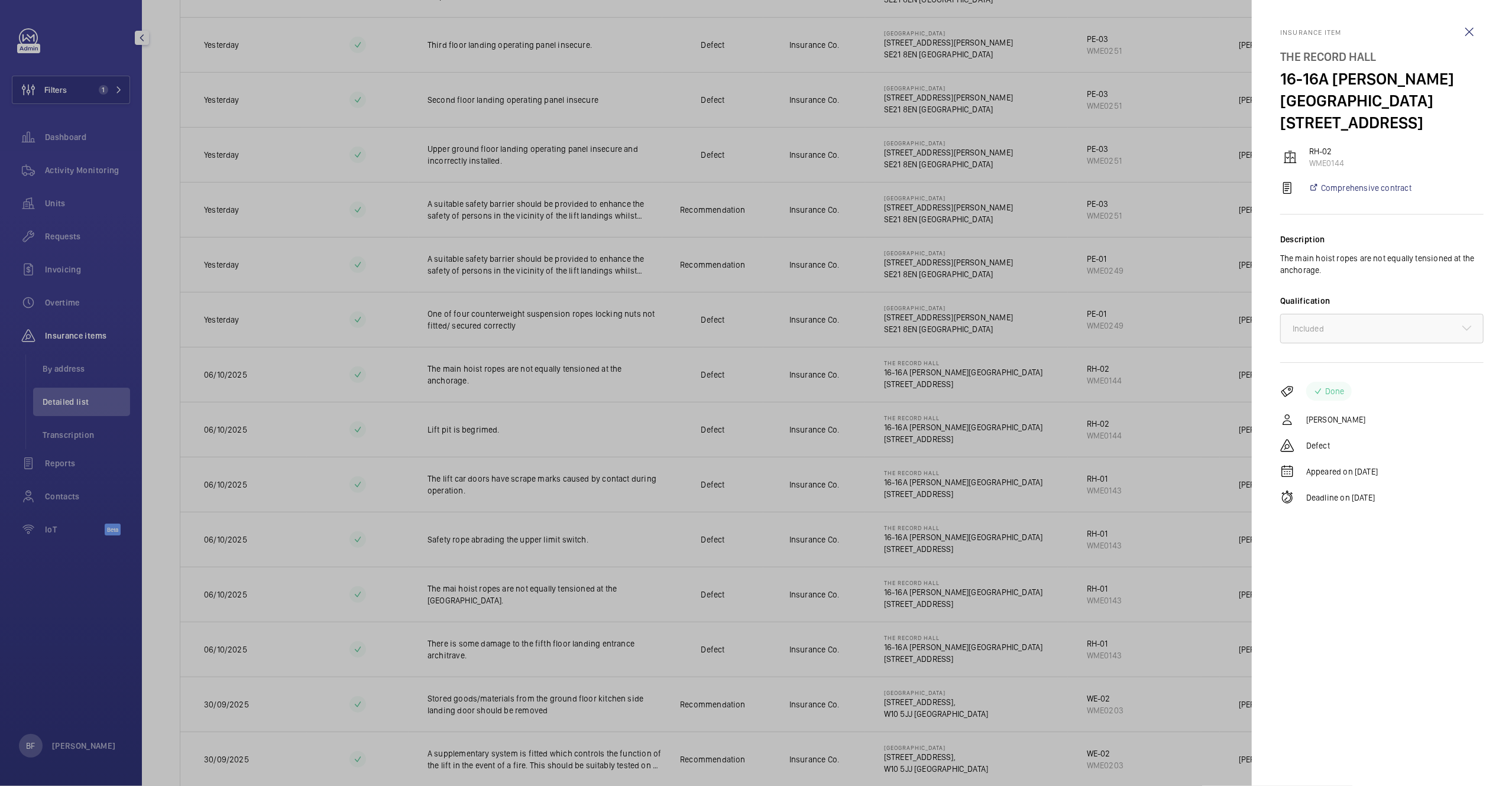
click at [644, 435] on div at bounding box center [756, 393] width 1512 height 786
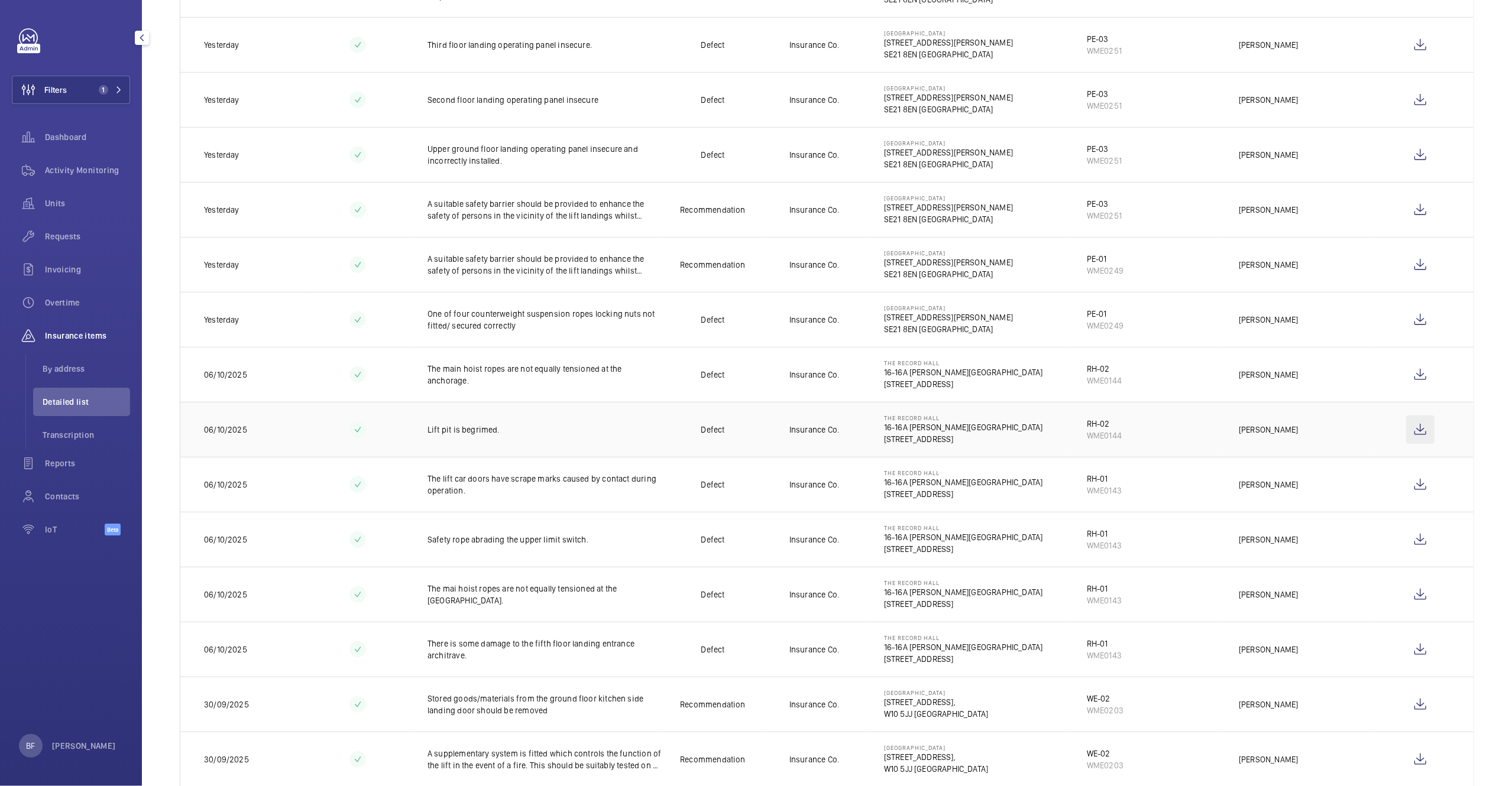
click at [1411, 435] on wm-front-icon-button at bounding box center [1420, 430] width 28 height 28
click at [462, 433] on p "Lift pit is begrimed." at bounding box center [544, 430] width 235 height 12
click at [462, 433] on mat-sidenav-container "Filters 1 Dashboard Activity Monitoring Units Requests Invoicing Overtime Insur…" at bounding box center [756, 393] width 1512 height 786
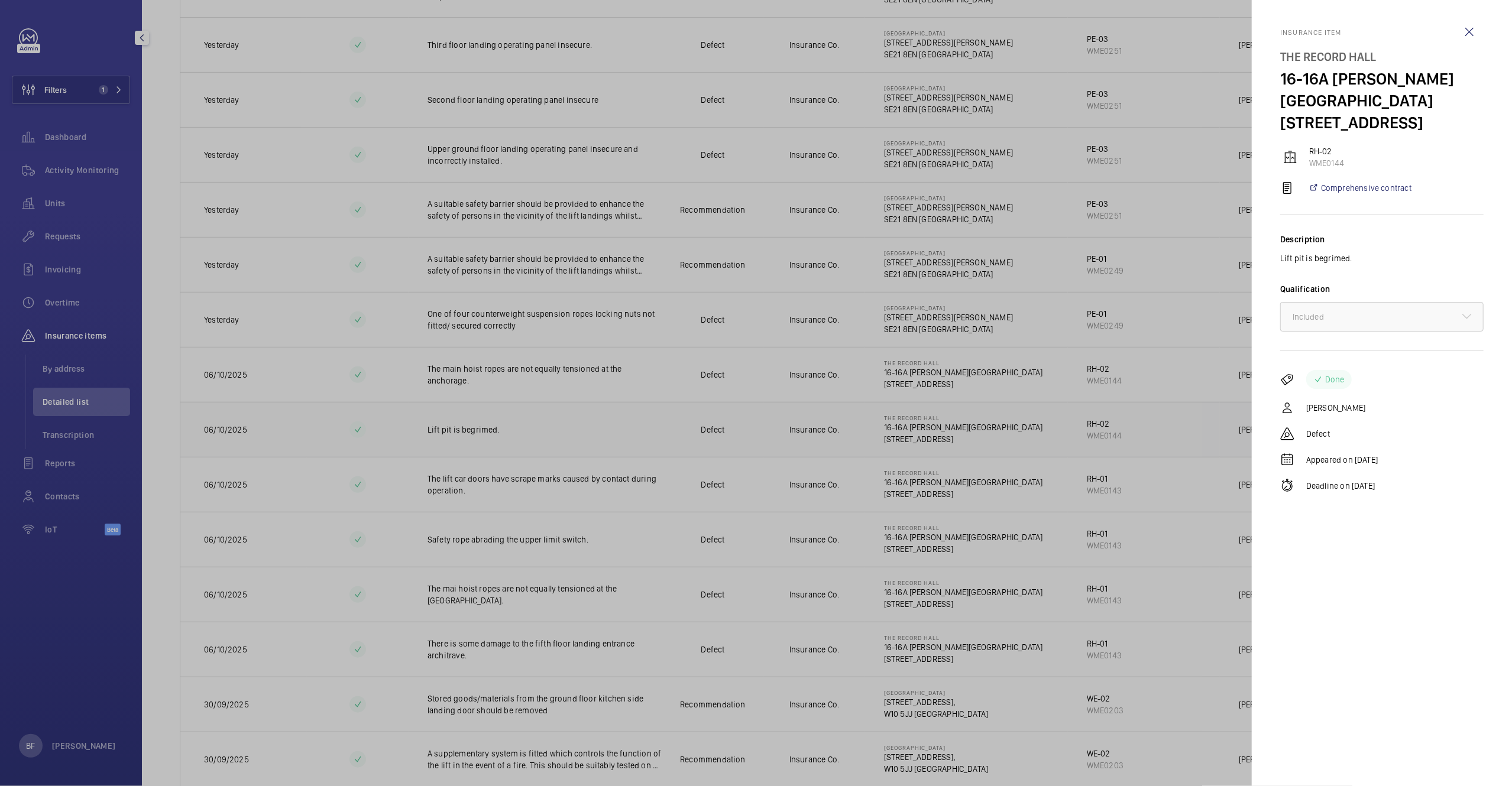
click at [462, 433] on div at bounding box center [756, 393] width 1512 height 786
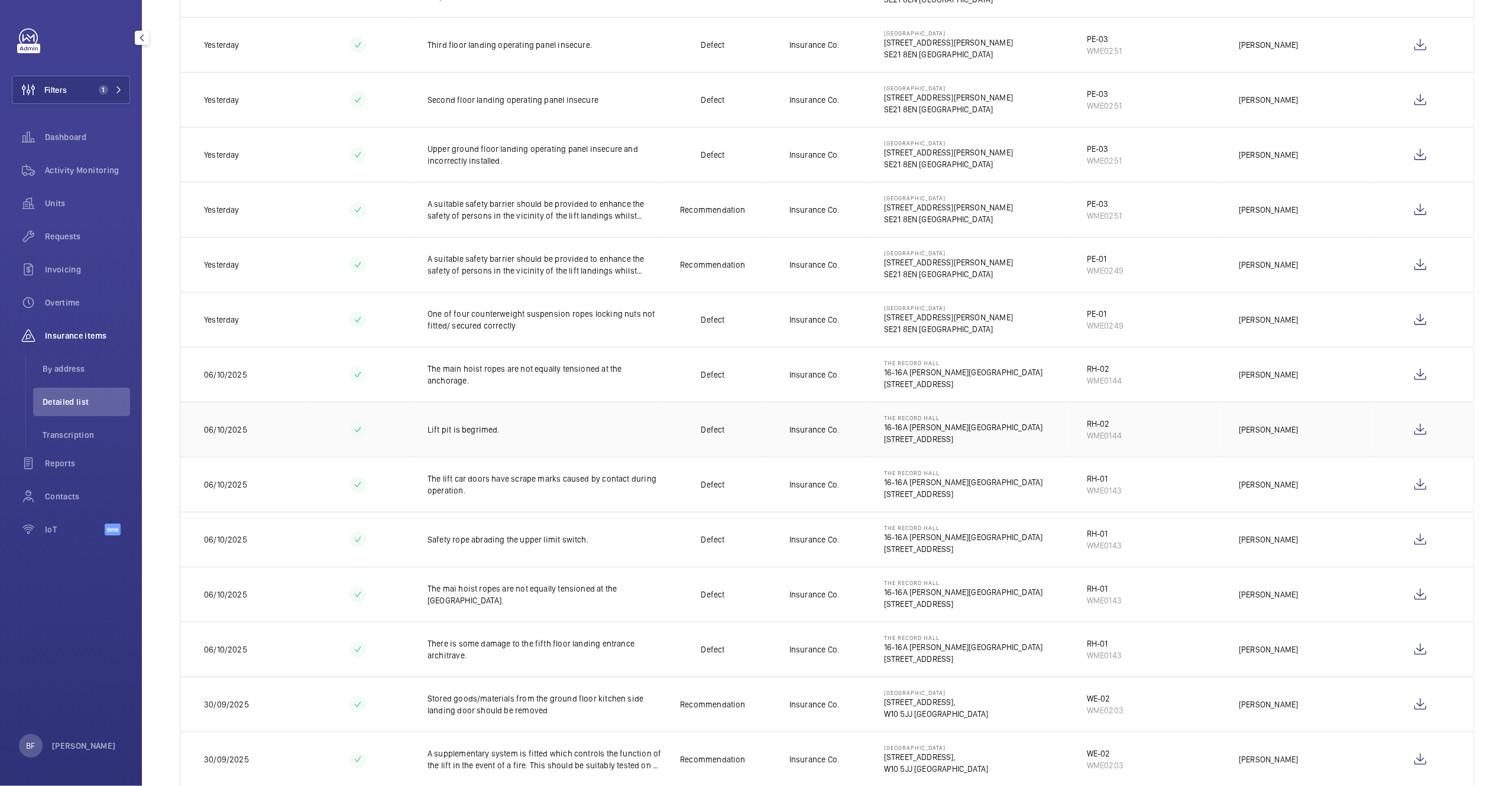
click at [478, 435] on p "Lift pit is begrimed." at bounding box center [544, 430] width 235 height 12
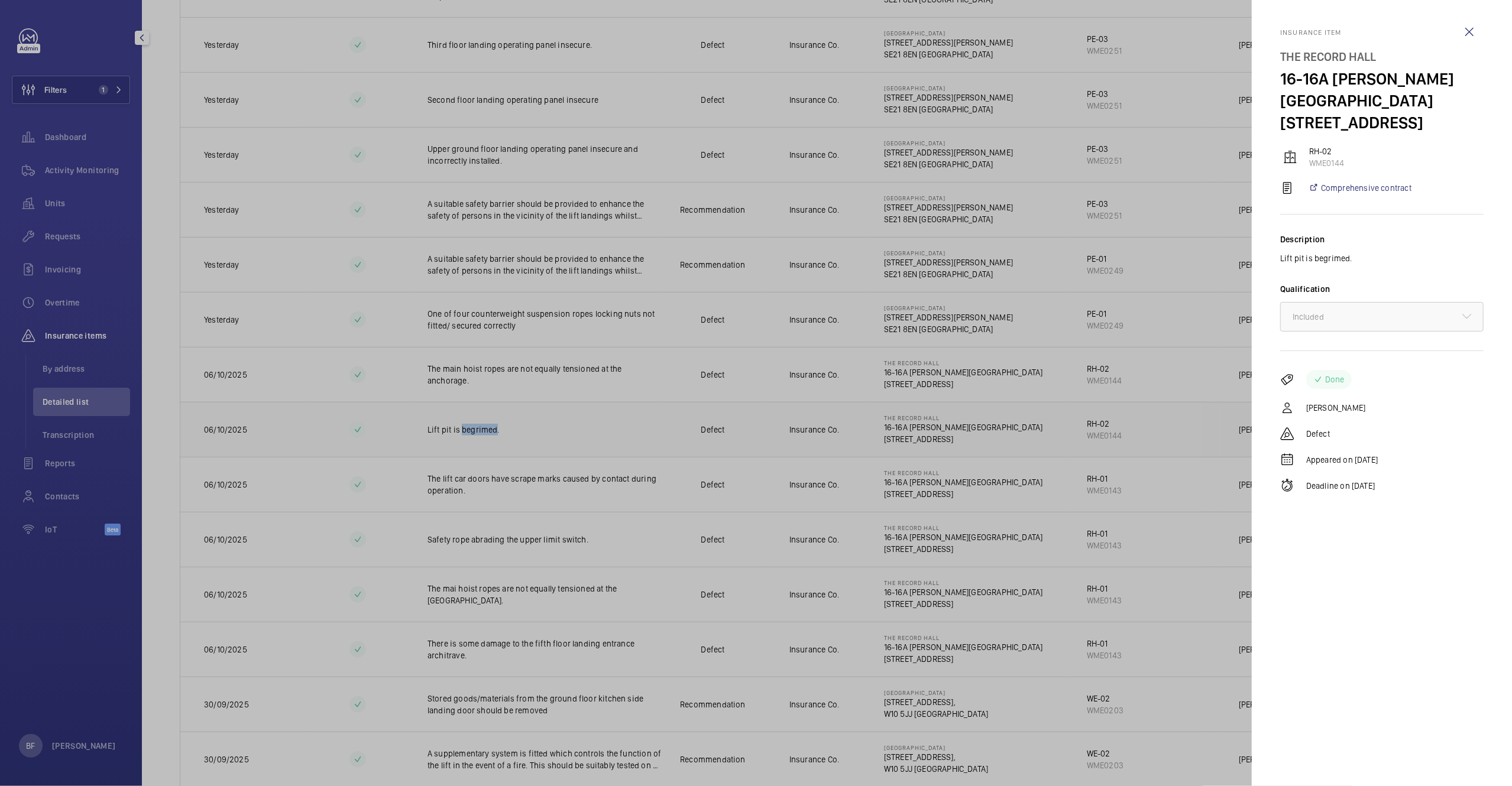
click at [478, 435] on mat-sidenav-container "Filters 1 Dashboard Activity Monitoring Units Requests Invoicing Overtime Insur…" at bounding box center [756, 393] width 1512 height 786
click at [478, 435] on div at bounding box center [756, 393] width 1512 height 786
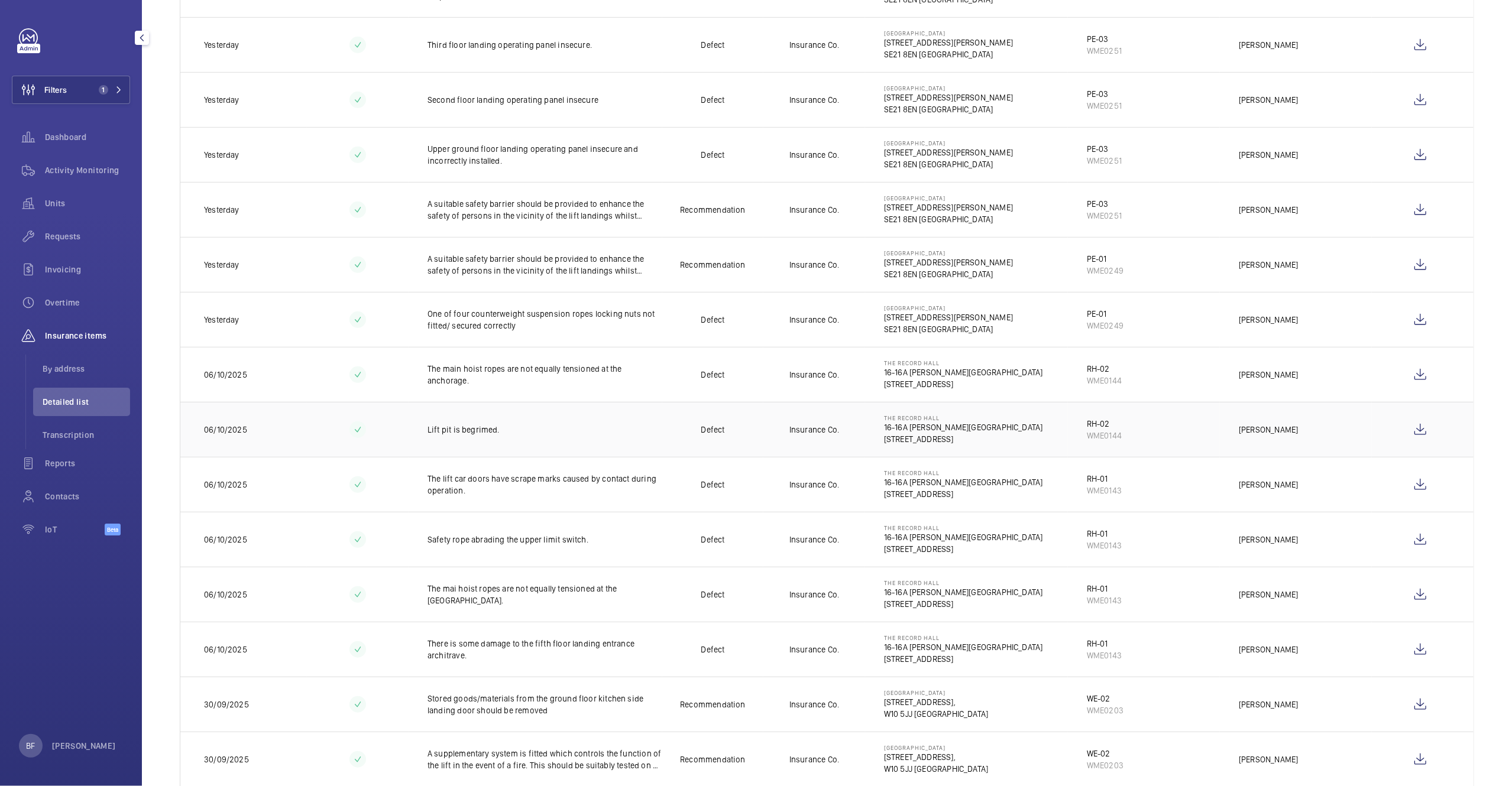
click at [506, 435] on p "Lift pit is begrimed." at bounding box center [544, 430] width 235 height 12
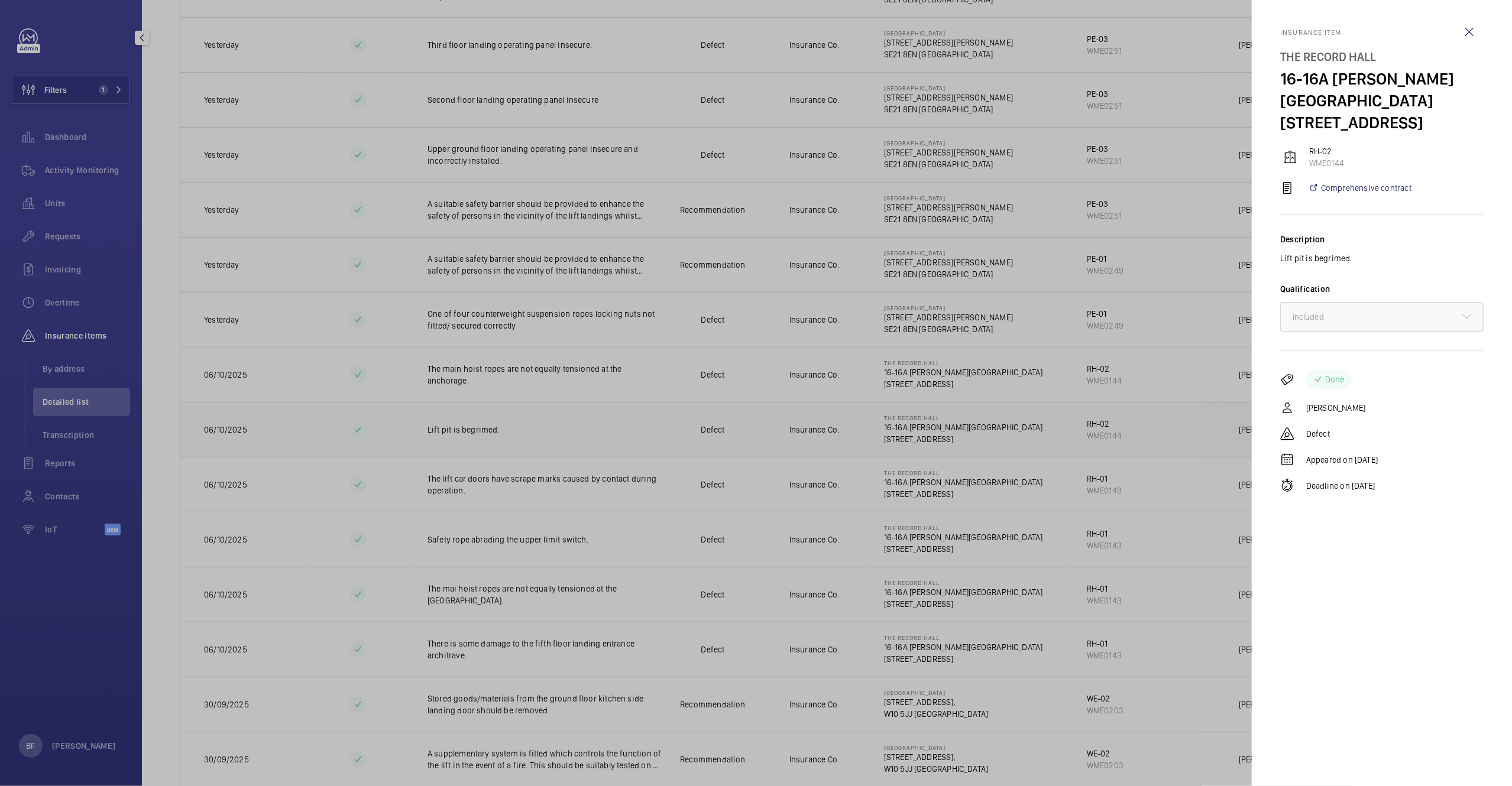
click at [506, 437] on mat-sidenav-container "Filters 1 Dashboard Activity Monitoring Units Requests Invoicing Overtime Insur…" at bounding box center [756, 393] width 1512 height 786
click at [506, 437] on div at bounding box center [756, 393] width 1512 height 786
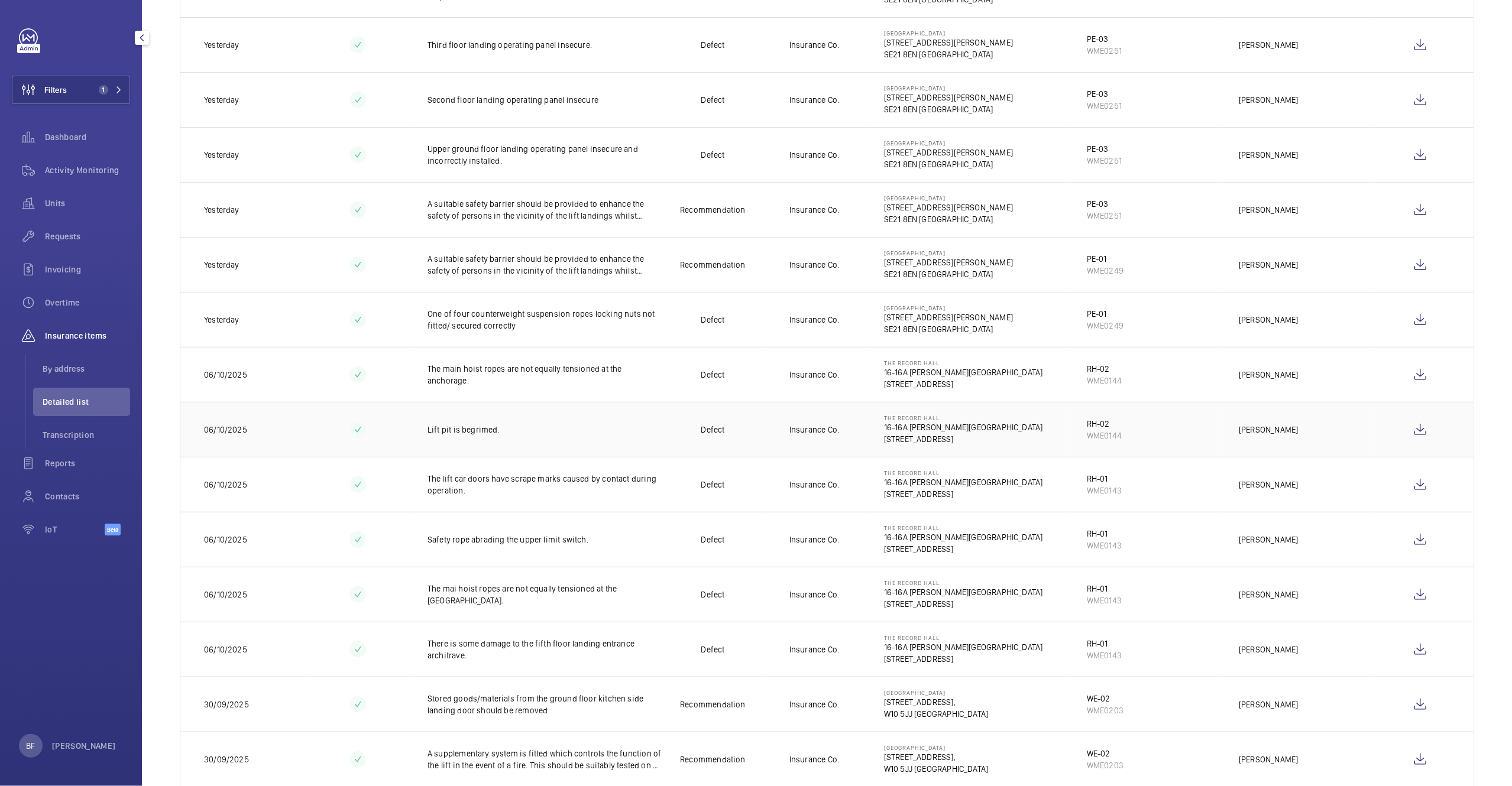
click at [506, 437] on div at bounding box center [756, 393] width 1512 height 786
drag, startPoint x: 417, startPoint y: 429, endPoint x: 521, endPoint y: 427, distance: 104.0
click at [521, 427] on td "Lift pit is begrimed." at bounding box center [535, 429] width 254 height 55
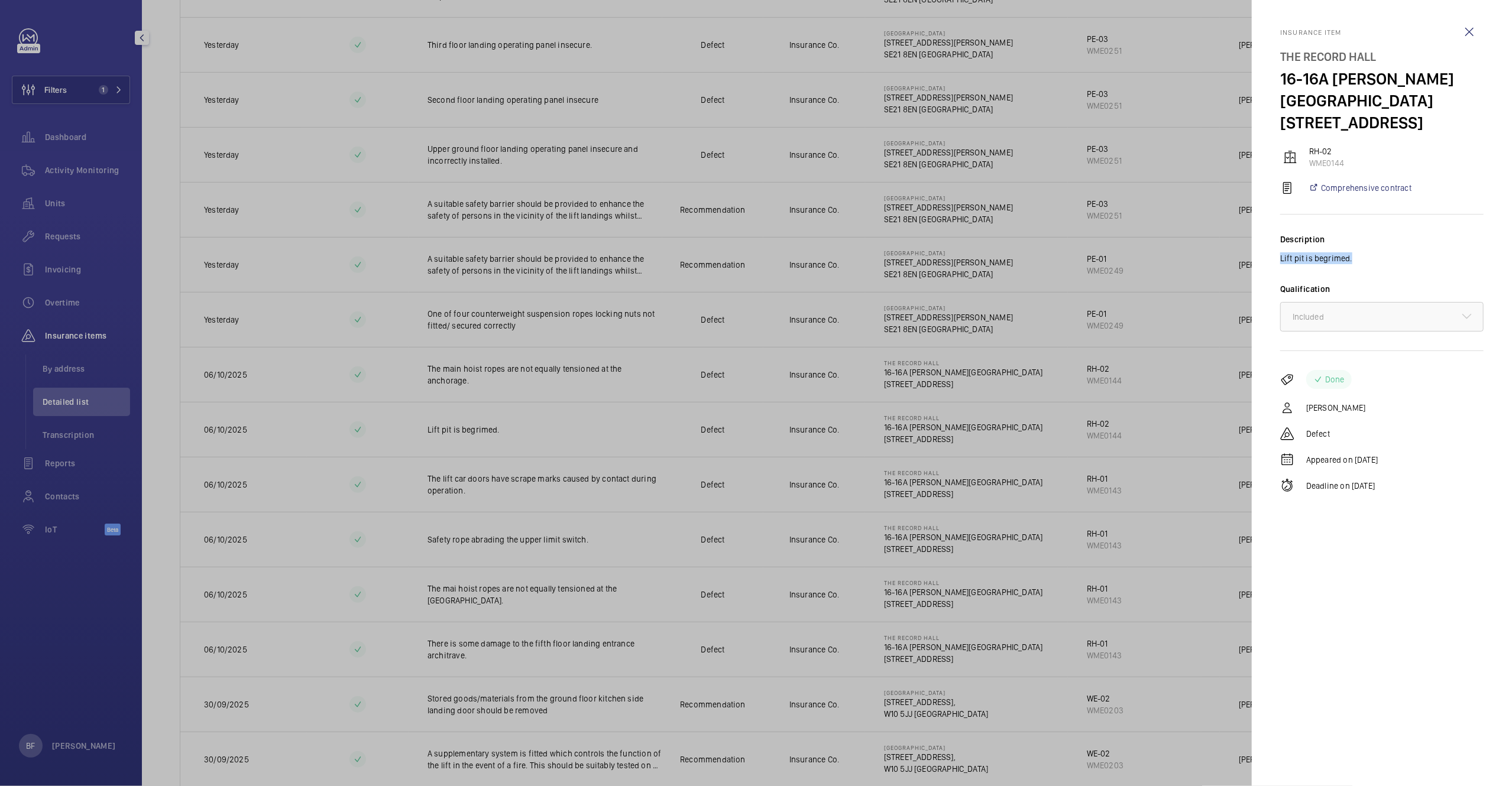
drag, startPoint x: 1339, startPoint y: 234, endPoint x: 1278, endPoint y: 238, distance: 61.1
click at [1278, 238] on mat-sidenav "Insurance item The Record Hall 16-16A Baldwin's Gardens EC1N 7RJ LONDON RH-02 W…" at bounding box center [1382, 393] width 260 height 786
click at [1468, 28] on wm-front-icon-button at bounding box center [1469, 32] width 28 height 28
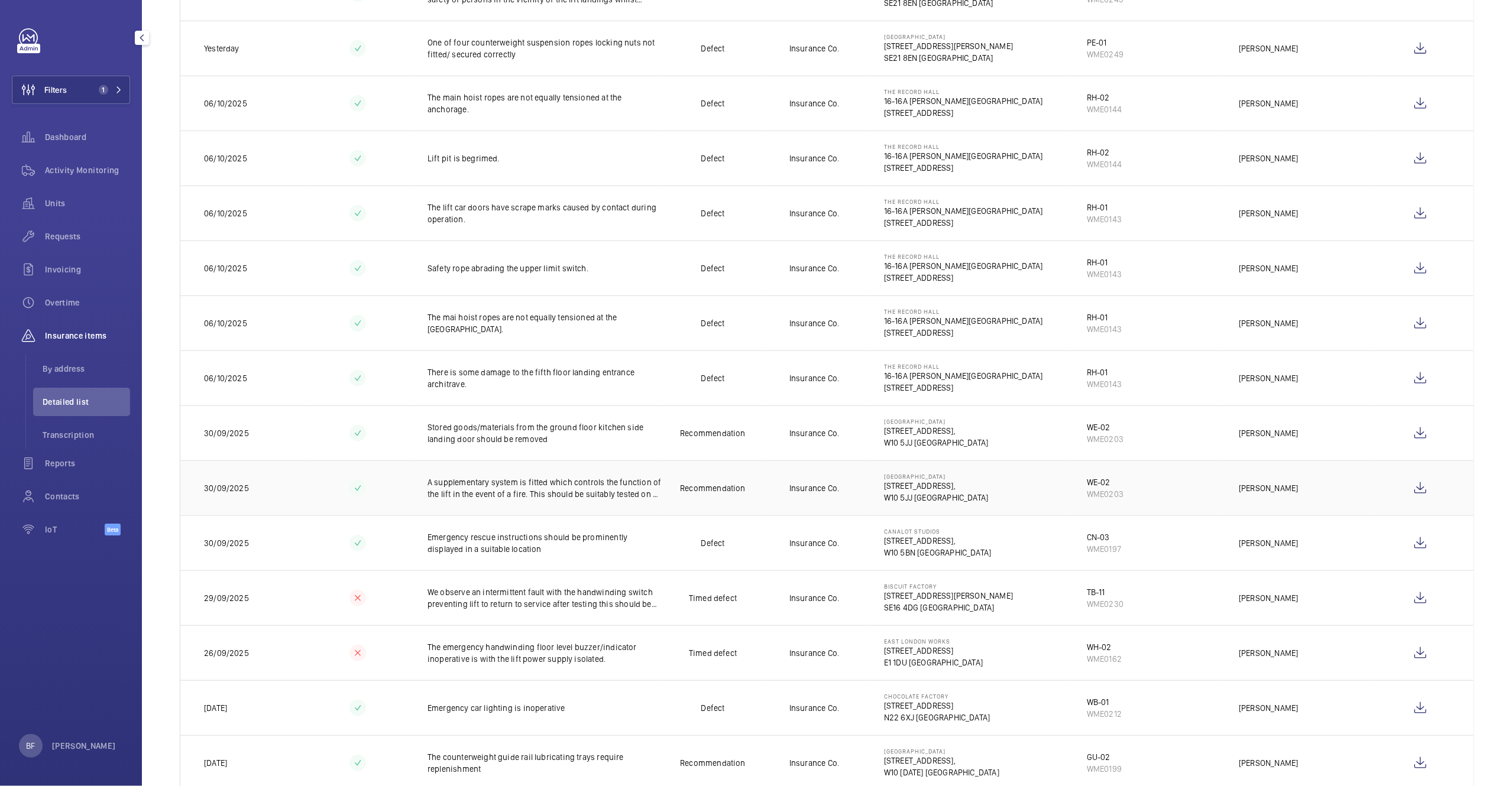
scroll to position [883, 0]
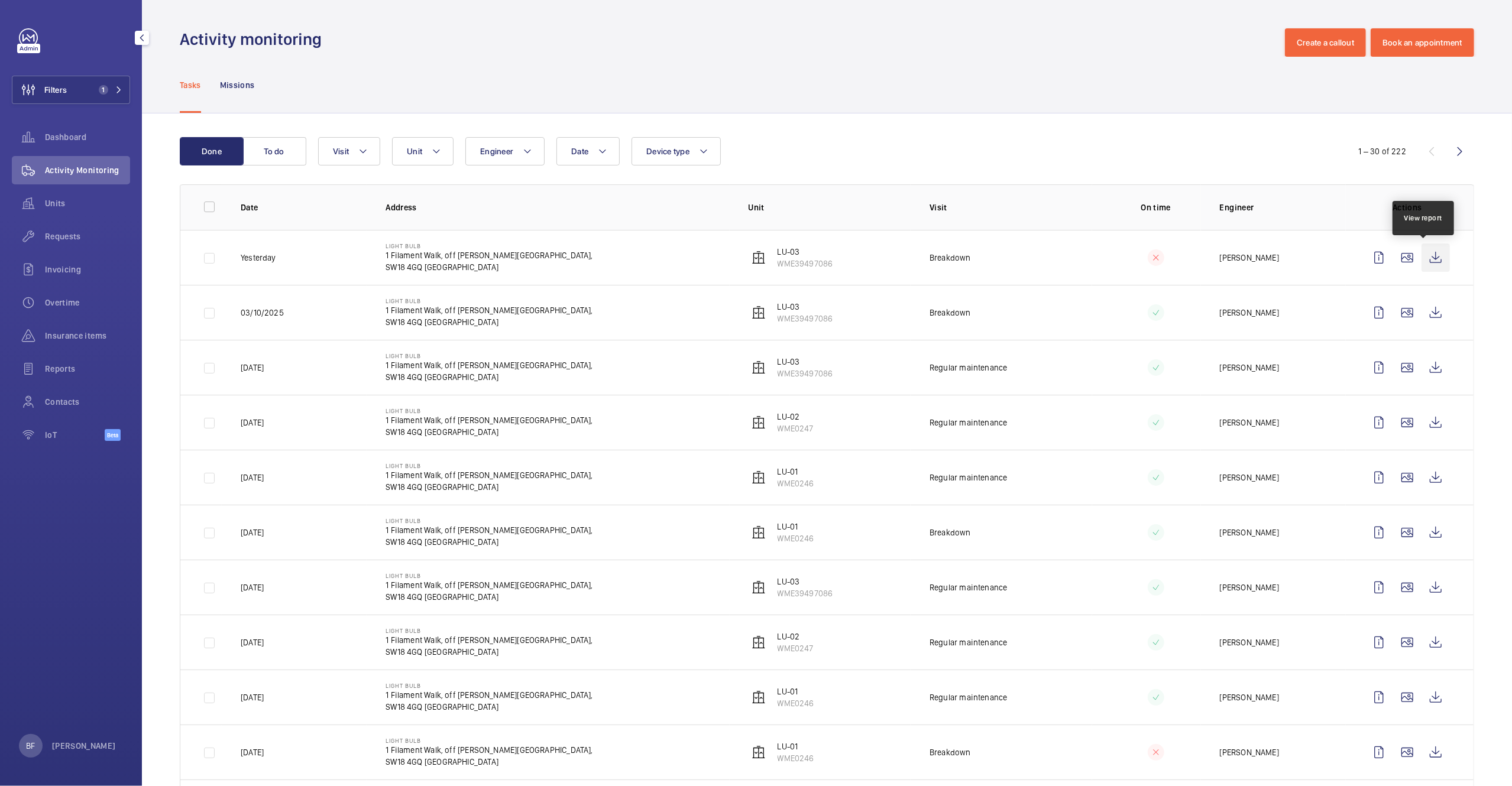
click at [1422, 254] on wm-front-icon-button at bounding box center [1435, 257] width 28 height 28
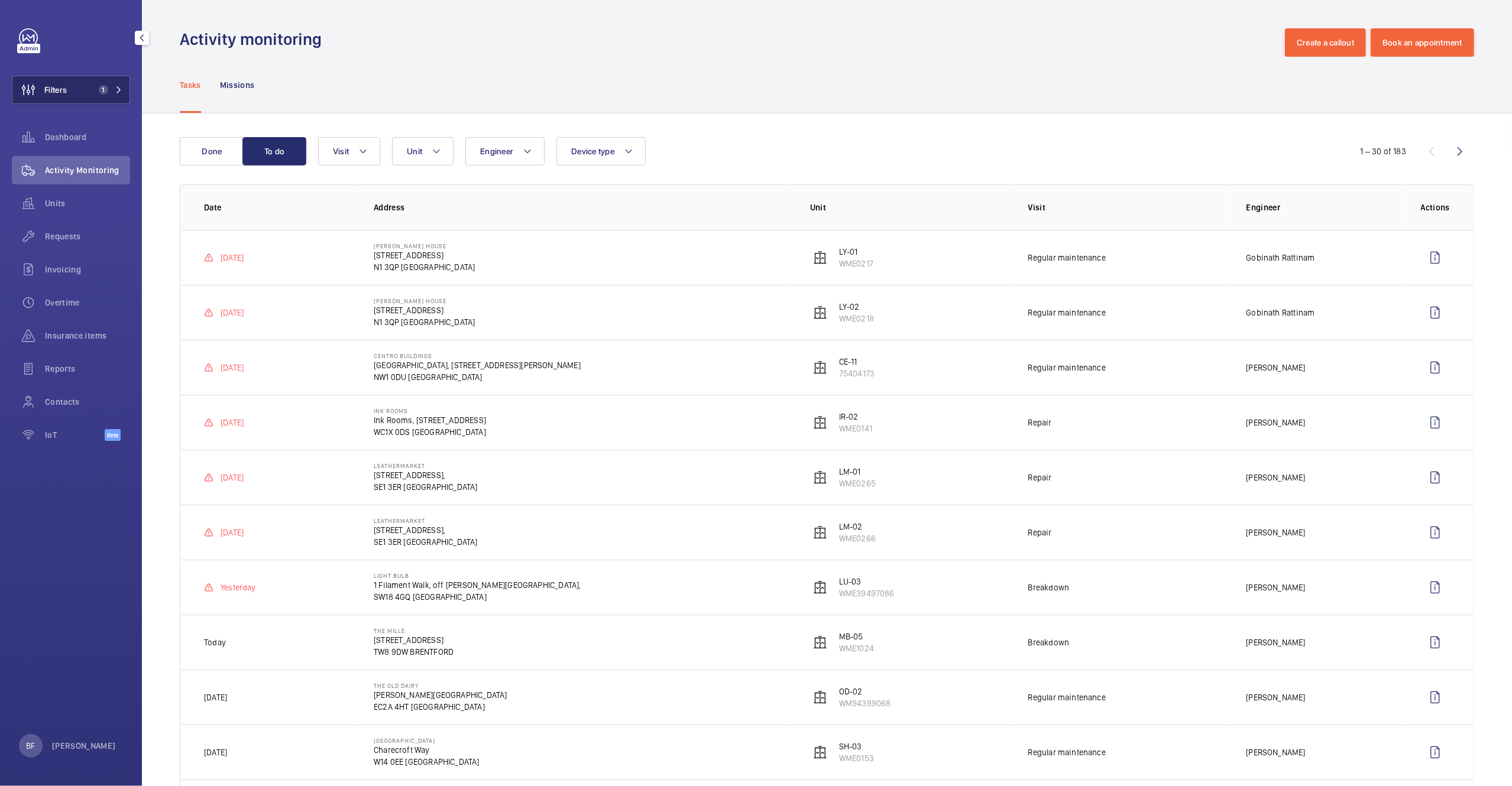
click at [97, 87] on span "1" at bounding box center [101, 89] width 14 height 9
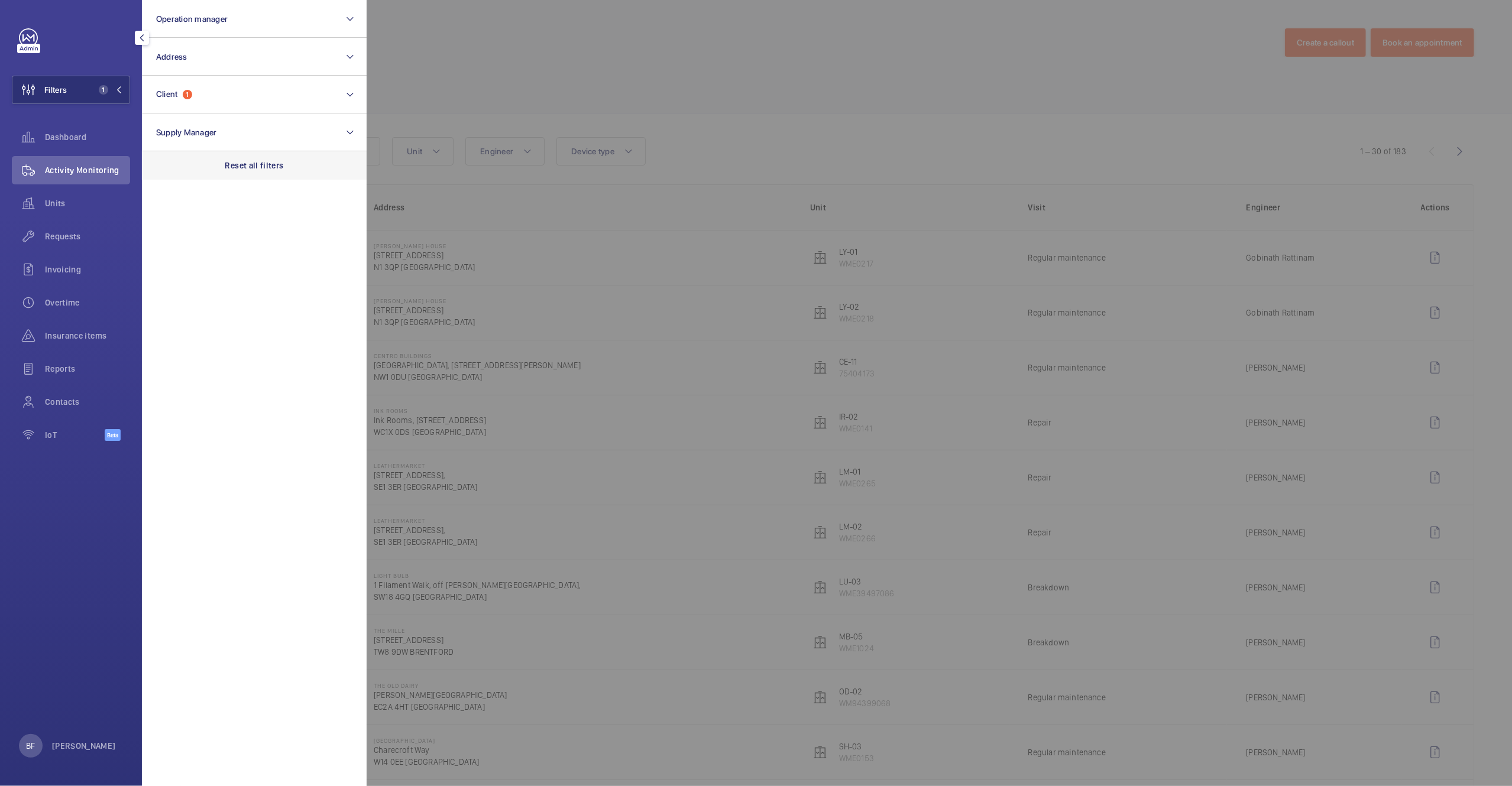
click at [257, 158] on div "Reset all filters" at bounding box center [254, 166] width 224 height 28
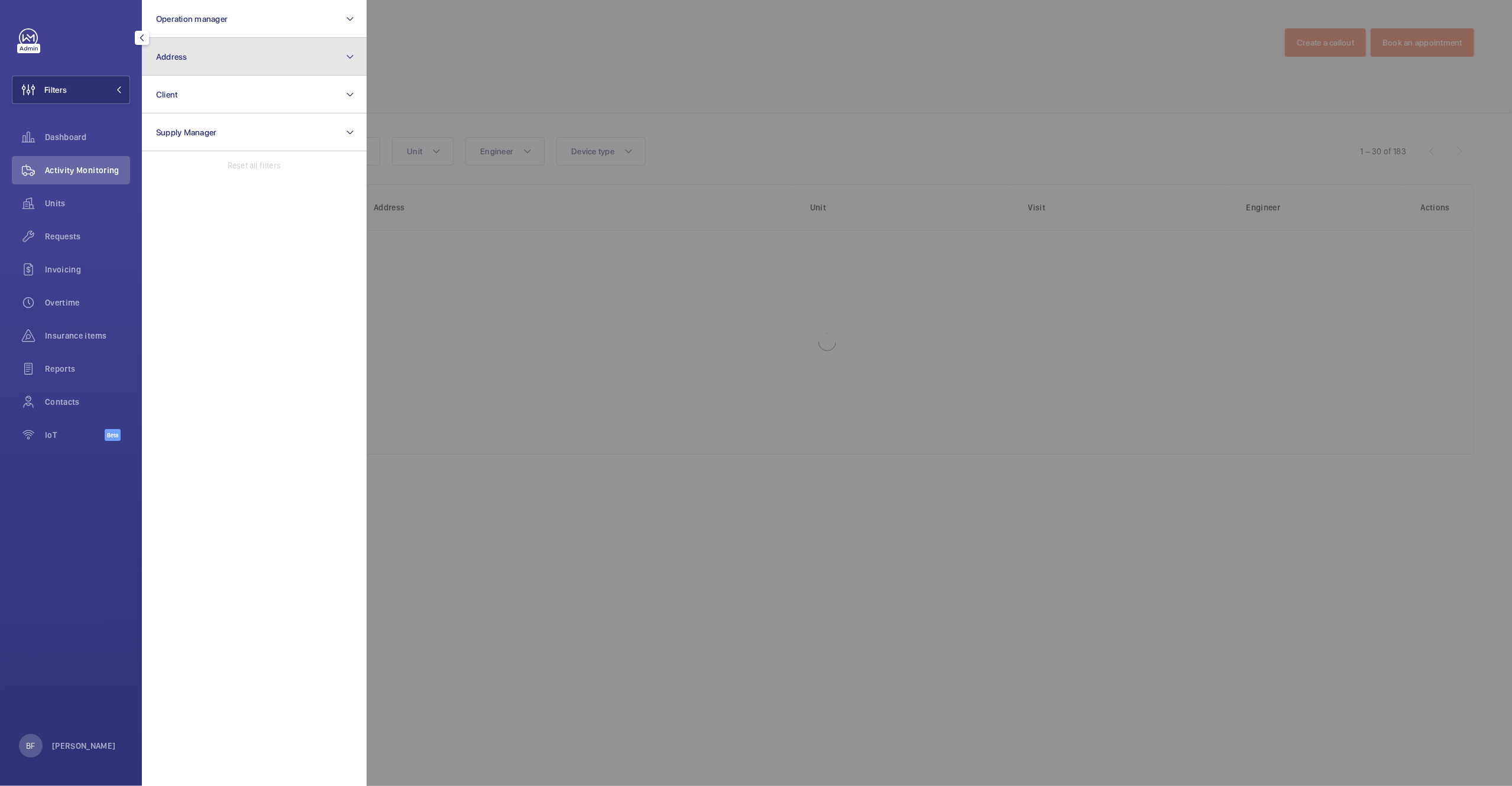
click at [216, 47] on button "Address" at bounding box center [254, 57] width 224 height 38
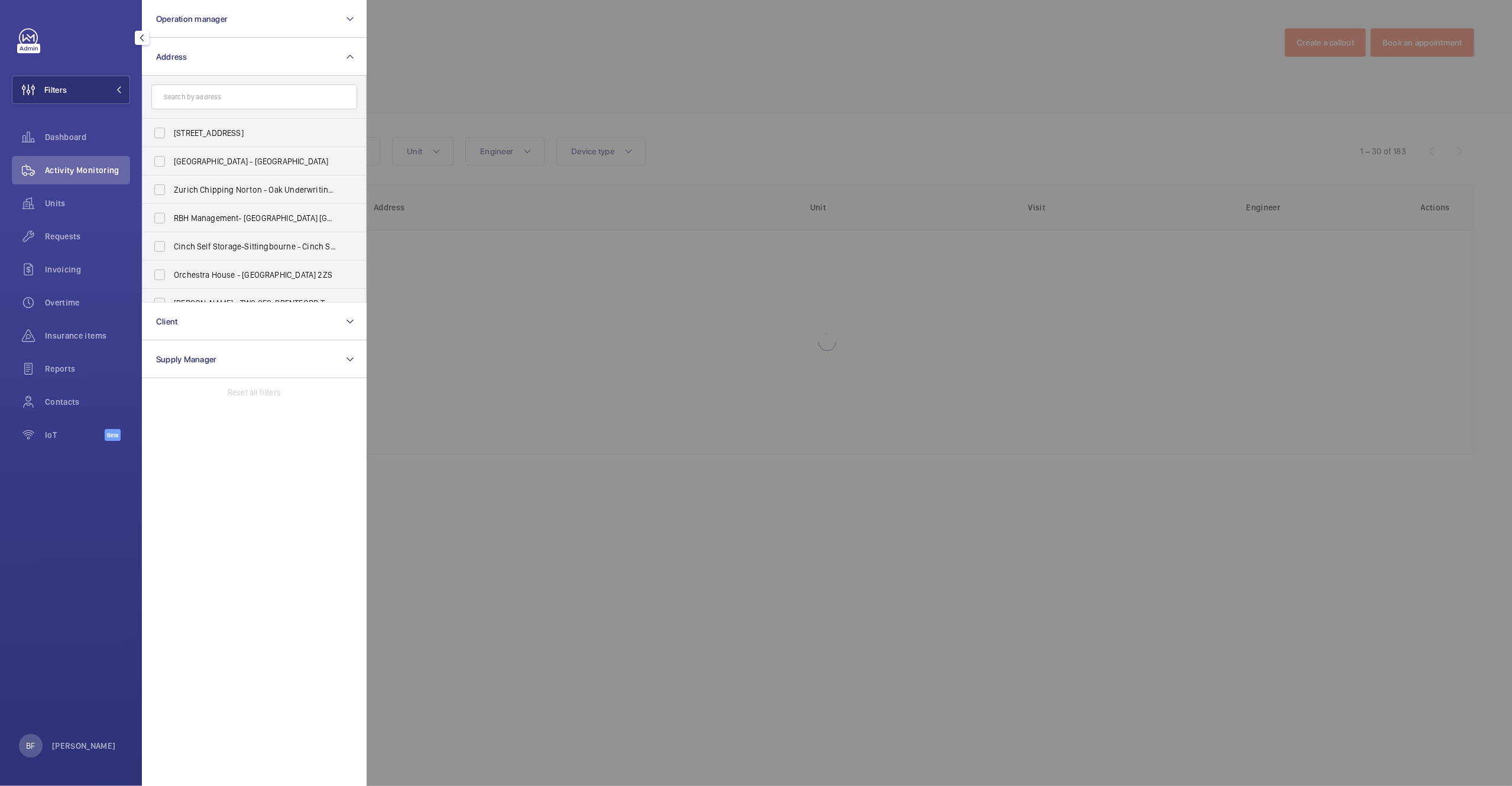
click at [210, 97] on input "text" at bounding box center [254, 97] width 205 height 25
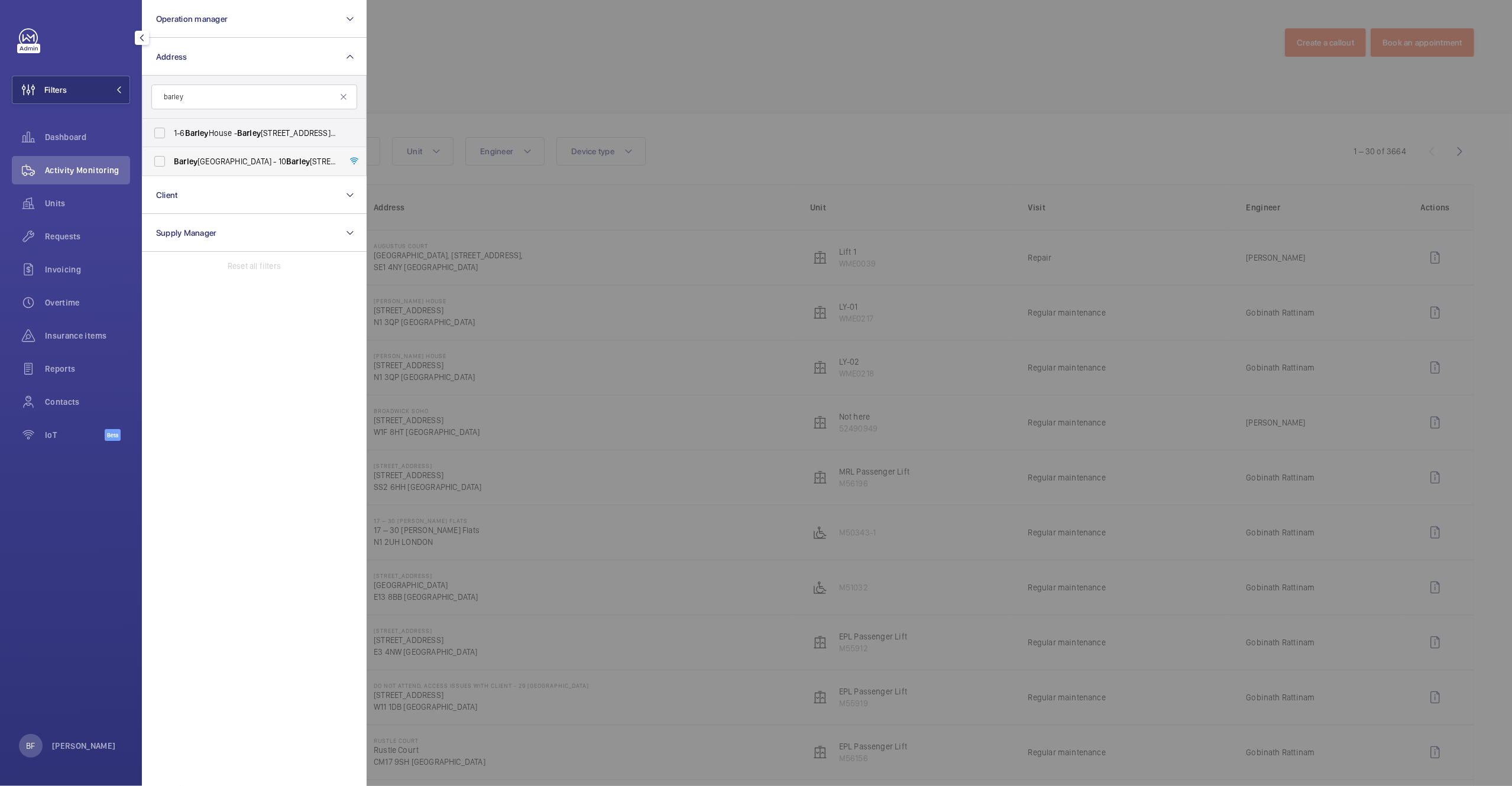
type input "barley"
click at [254, 160] on span "[GEOGRAPHIC_DATA] - [STREET_ADDRESS]" at bounding box center [255, 162] width 163 height 12
click at [172, 160] on input "[GEOGRAPHIC_DATA] - [STREET_ADDRESS]" at bounding box center [159, 161] width 24 height 24
checkbox input "true"
click at [775, 451] on div at bounding box center [1122, 393] width 1512 height 786
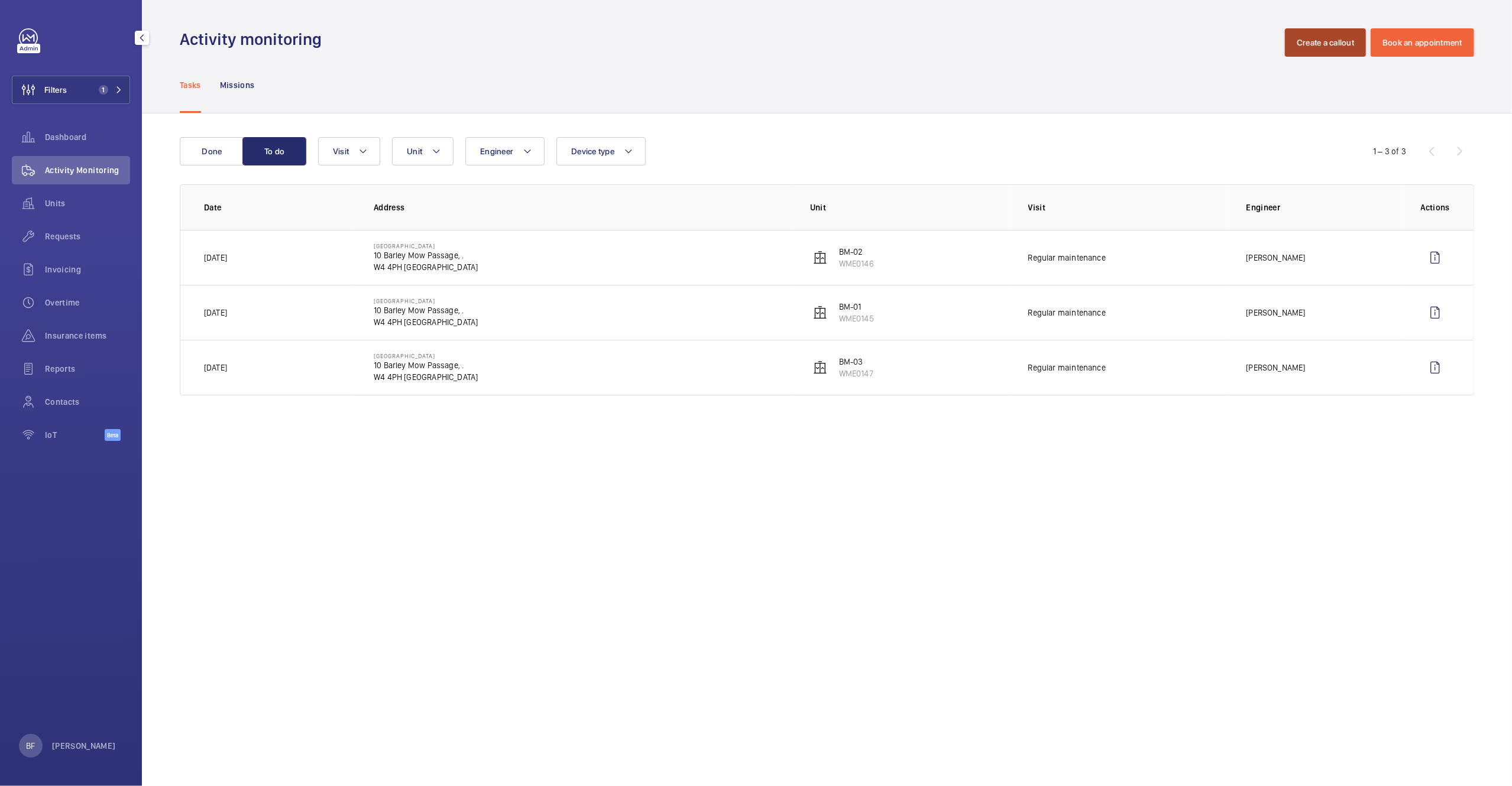
click at [1317, 35] on button "Create a callout" at bounding box center [1326, 42] width 81 height 28
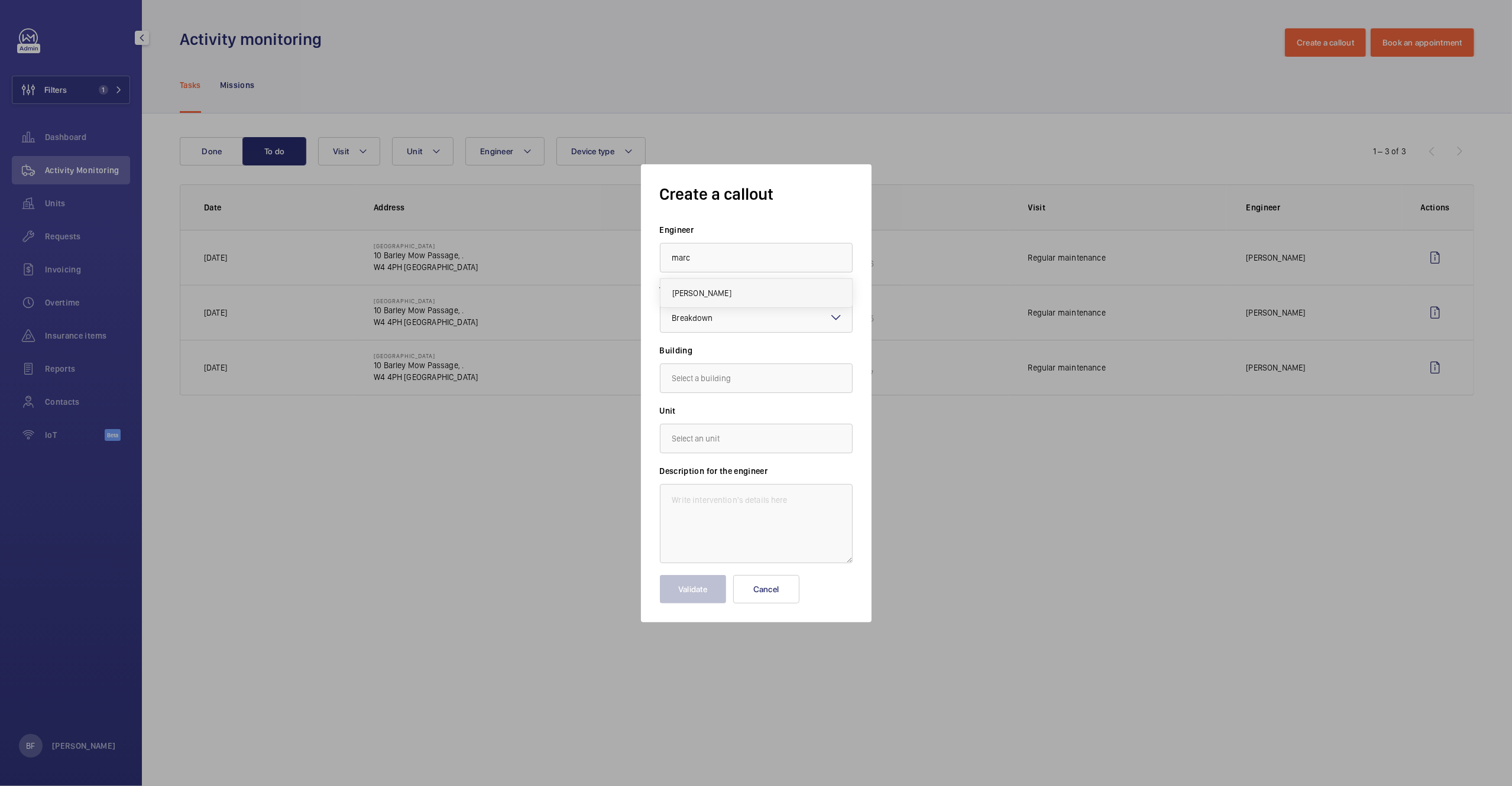
click at [736, 285] on mat-option "[PERSON_NAME]" at bounding box center [756, 293] width 191 height 28
type input "[PERSON_NAME]"
click at [756, 395] on form "Engineer [PERSON_NAME] Task type Select a task type × Breakdown × Building Unit…" at bounding box center [756, 414] width 193 height 379
click at [745, 381] on input "text" at bounding box center [756, 379] width 193 height 30
click at [742, 417] on span "[STREET_ADDRESS]" at bounding box center [707, 414] width 70 height 12
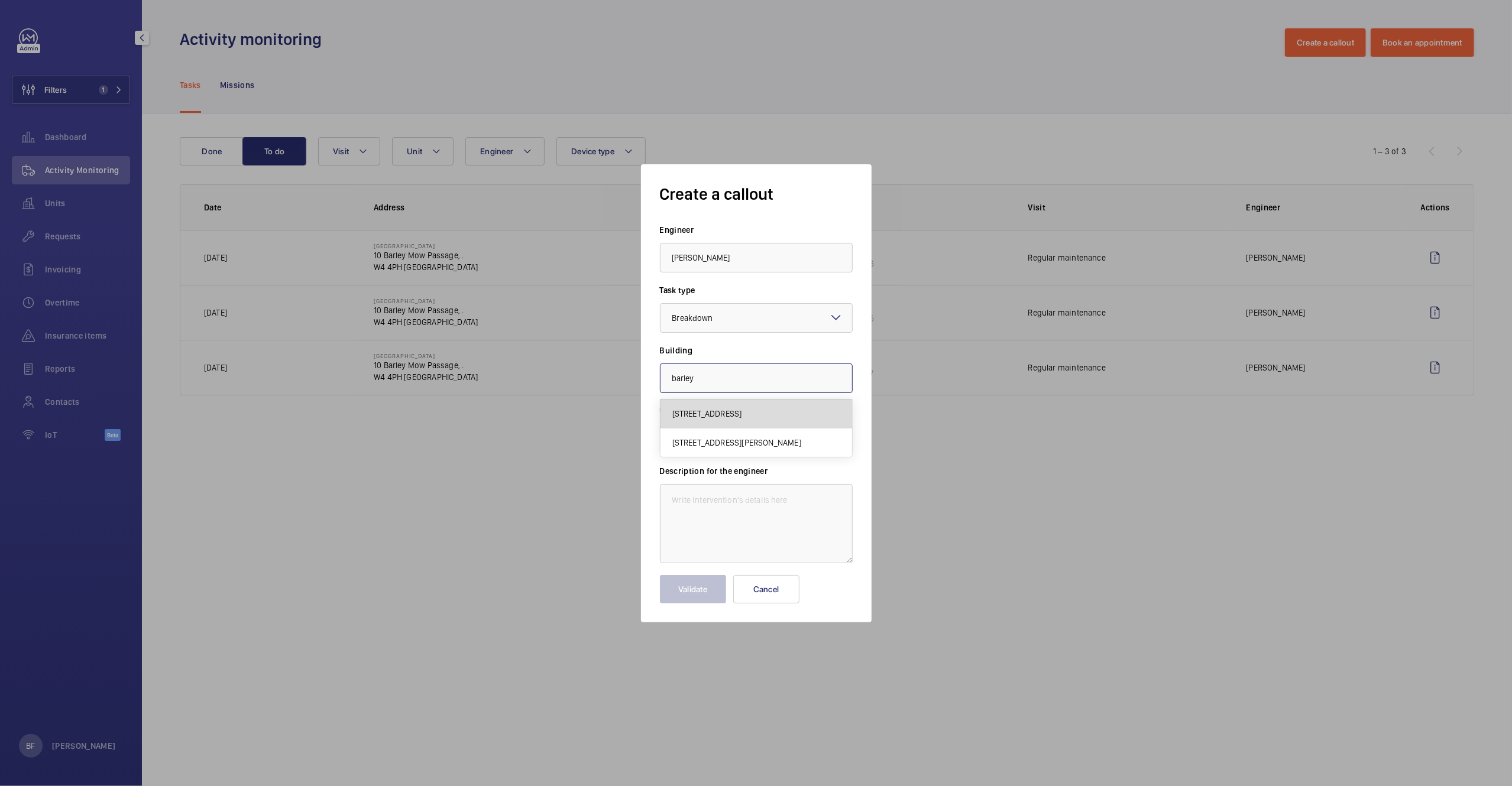
type input "[STREET_ADDRESS]"
click at [757, 444] on input "text" at bounding box center [756, 439] width 193 height 30
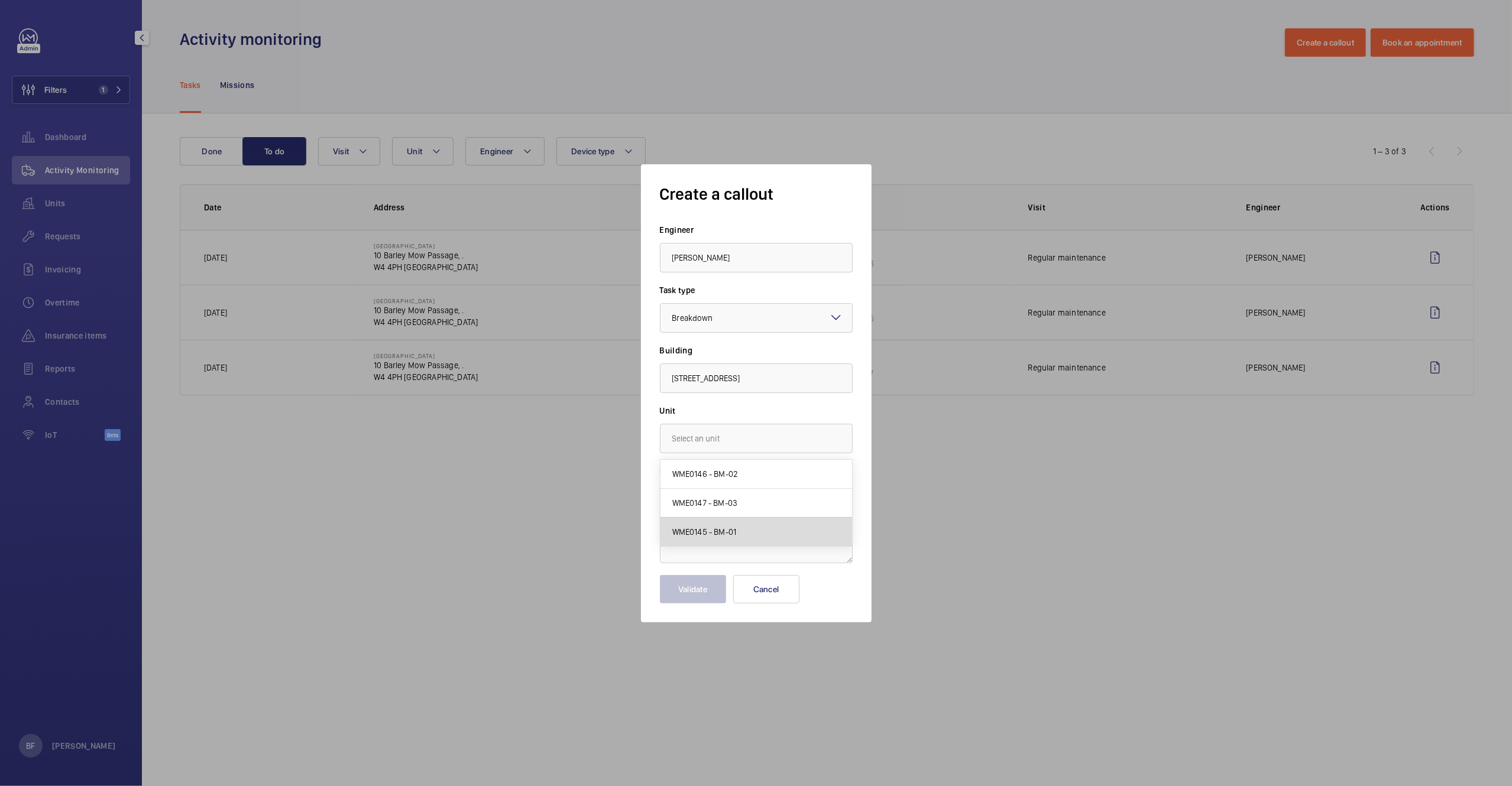
click at [764, 530] on mat-option "WME0145 - BM-01" at bounding box center [756, 532] width 191 height 28
type input "WME0145 - BM-01"
click at [673, 512] on textarea at bounding box center [756, 524] width 193 height 79
paste textarea "Autodiallers not connecting for BM01 and BM02. BM03 connects but cannot hear an…"
click at [664, 504] on textarea "Autodiallers not connecting for BM01 and BM02. BM03 connects but cannot hear an…" at bounding box center [756, 524] width 193 height 79
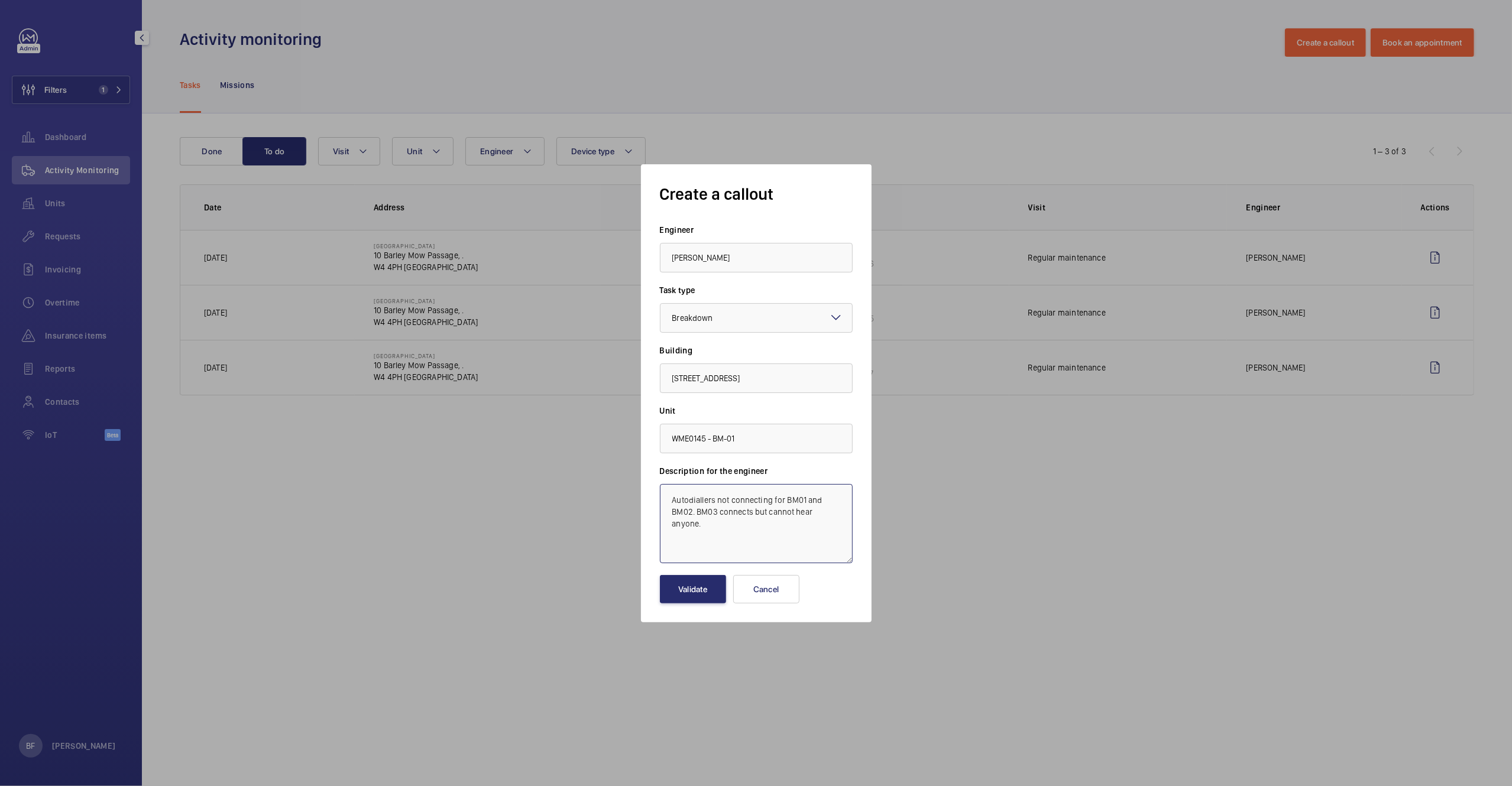
click at [671, 496] on textarea "Autodiallers not connecting for BM01 and BM02. BM03 connects but cannot hear an…" at bounding box center [756, 524] width 193 height 79
paste textarea "Job 358944"
type textarea "Job 358944 - Autodiallers not connecting for BM01 and BM02. BM03 connects but c…"
click at [723, 588] on button "Validate" at bounding box center [693, 589] width 66 height 28
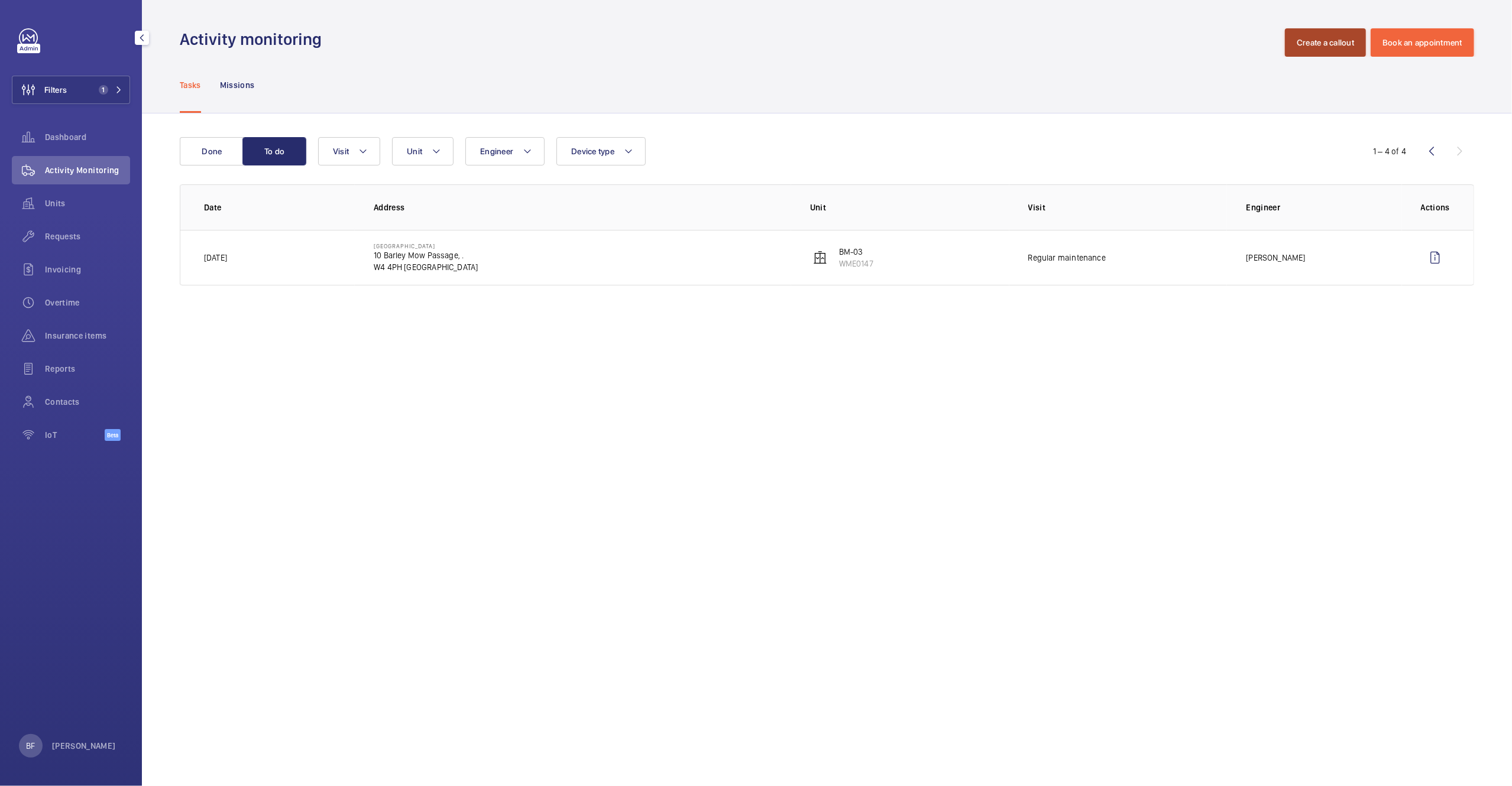
click at [1333, 49] on button "Create a callout" at bounding box center [1326, 42] width 81 height 28
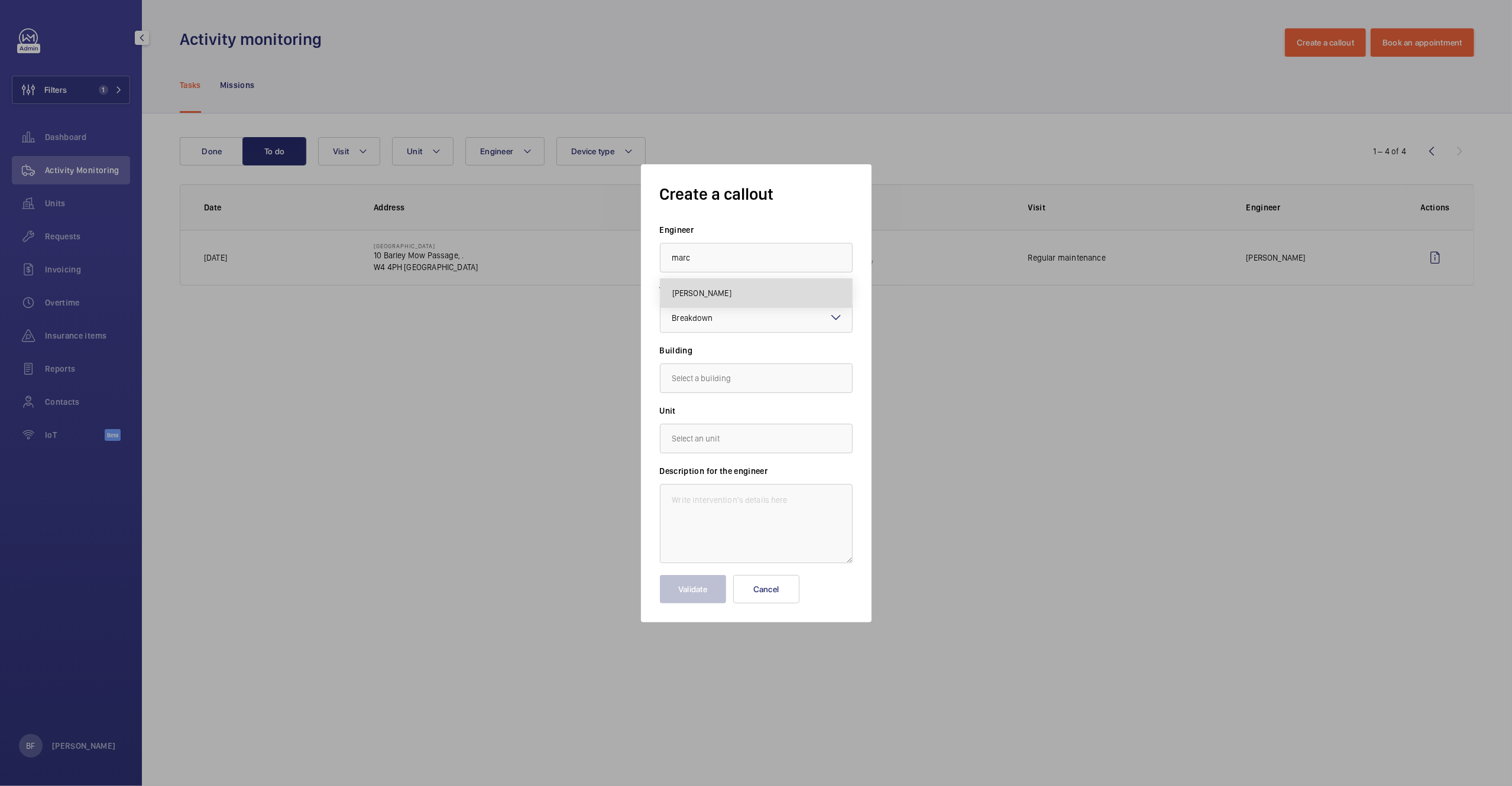
click at [777, 286] on mat-option "[PERSON_NAME]" at bounding box center [756, 293] width 191 height 28
type input "[PERSON_NAME]"
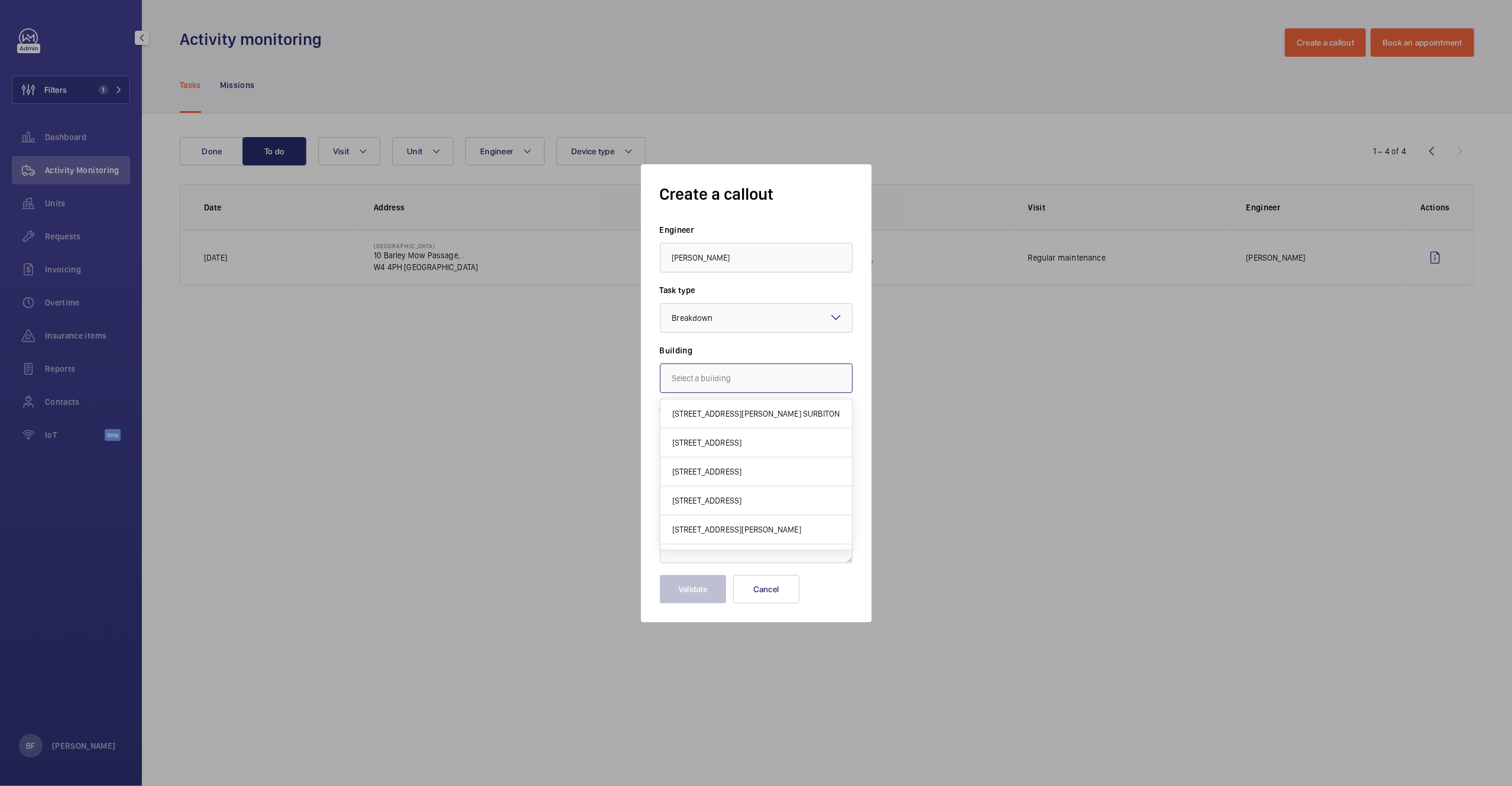
click at [736, 388] on input "text" at bounding box center [756, 379] width 193 height 30
click at [732, 416] on span "[STREET_ADDRESS]" at bounding box center [707, 414] width 70 height 12
type input "[STREET_ADDRESS]"
click at [738, 438] on input "text" at bounding box center [756, 439] width 193 height 30
click at [753, 470] on mat-option "WME0146 - BM-02" at bounding box center [756, 474] width 191 height 29
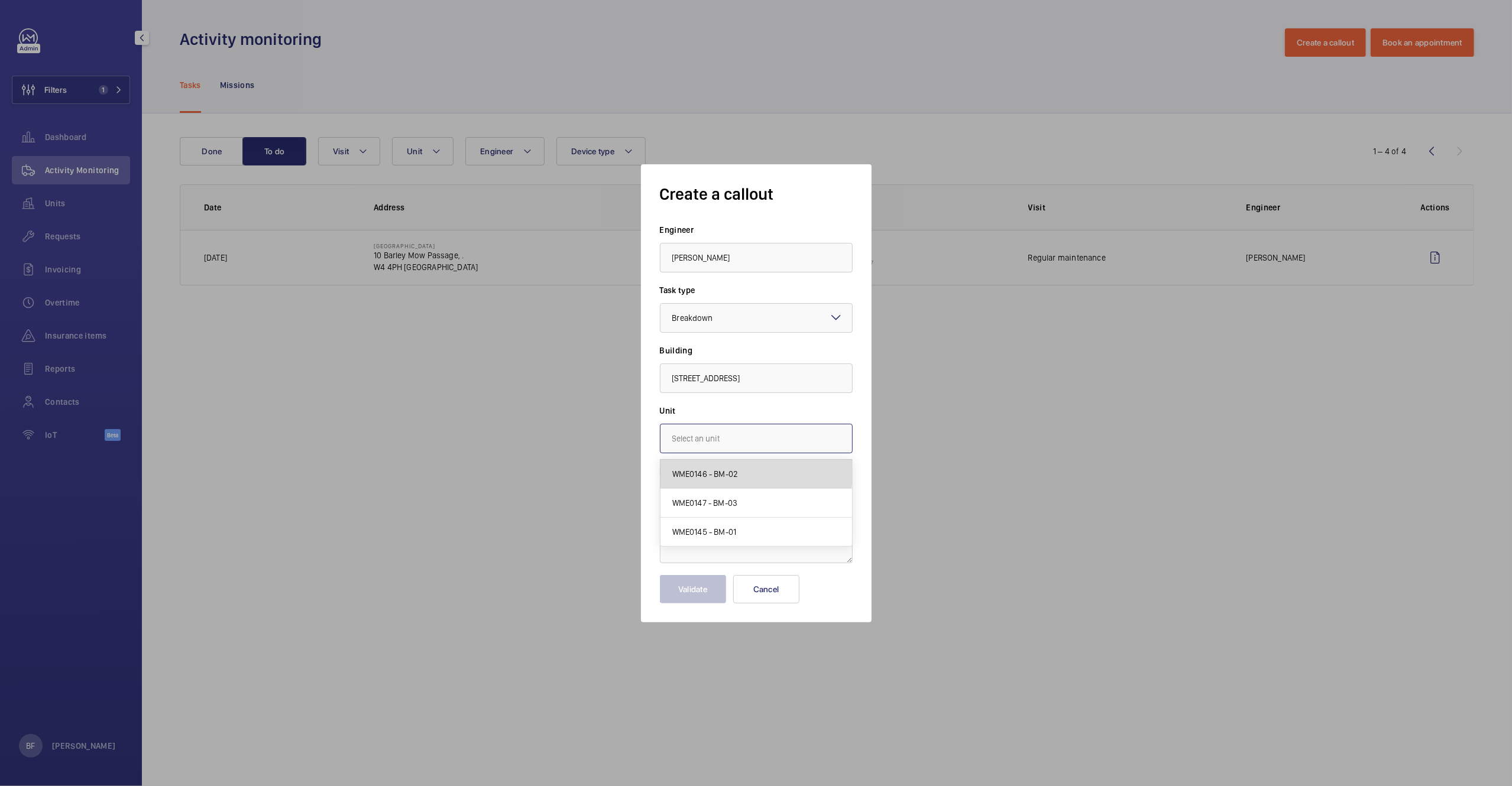
type input "WME0146 - BM-02"
click at [726, 498] on textarea at bounding box center [756, 524] width 193 height 79
paste textarea "Job 358944"
click at [813, 502] on textarea "Job 358944 -" at bounding box center [756, 524] width 193 height 79
paste textarea "Autodiallers not connecting for BM01 and BM02. BM03 connects but cannot hear an…"
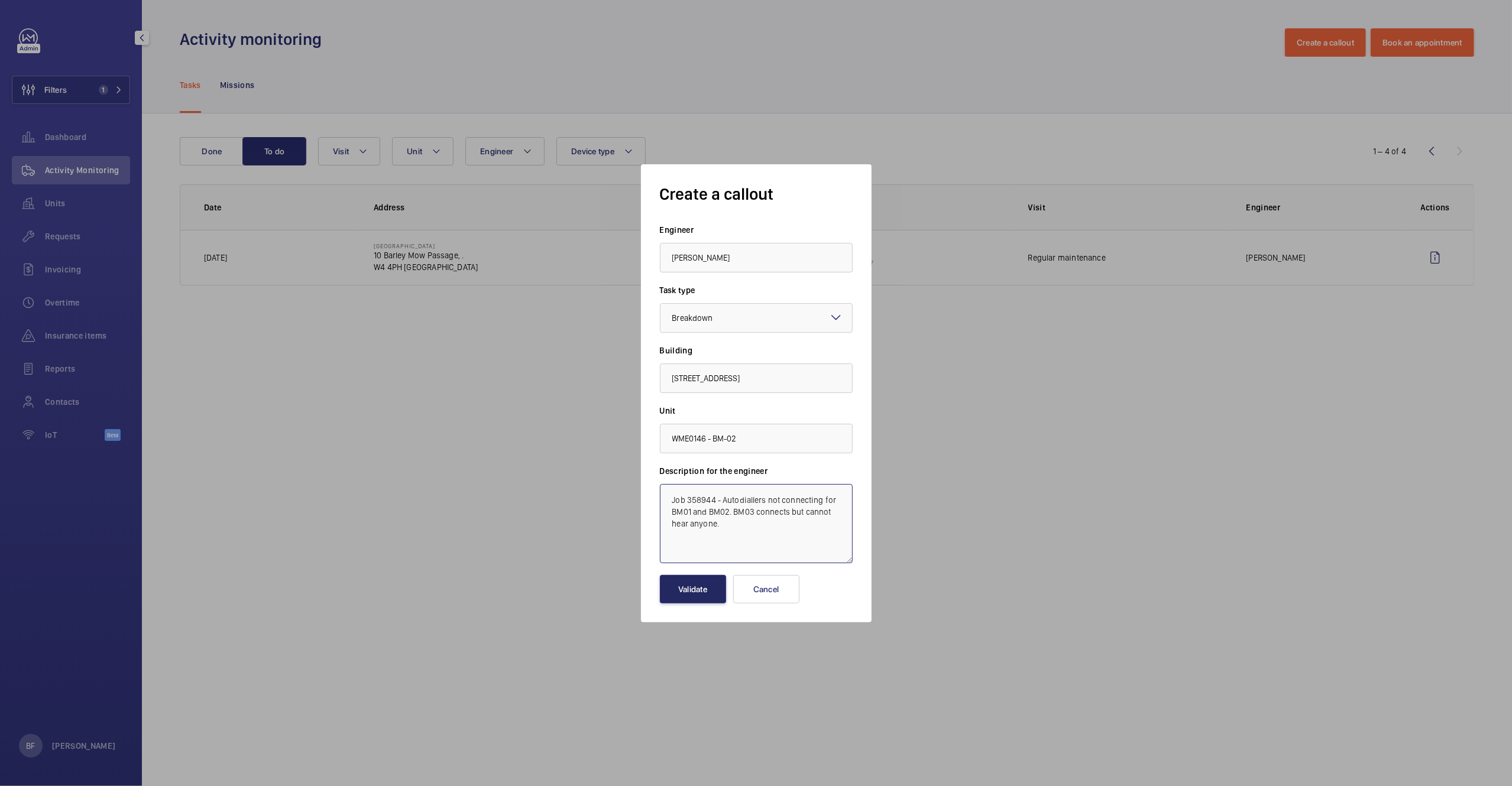
type textarea "Job 358944 - Autodiallers not connecting for BM01 and BM02. BM03 connects but c…"
click at [699, 584] on button "Validate" at bounding box center [693, 589] width 66 height 28
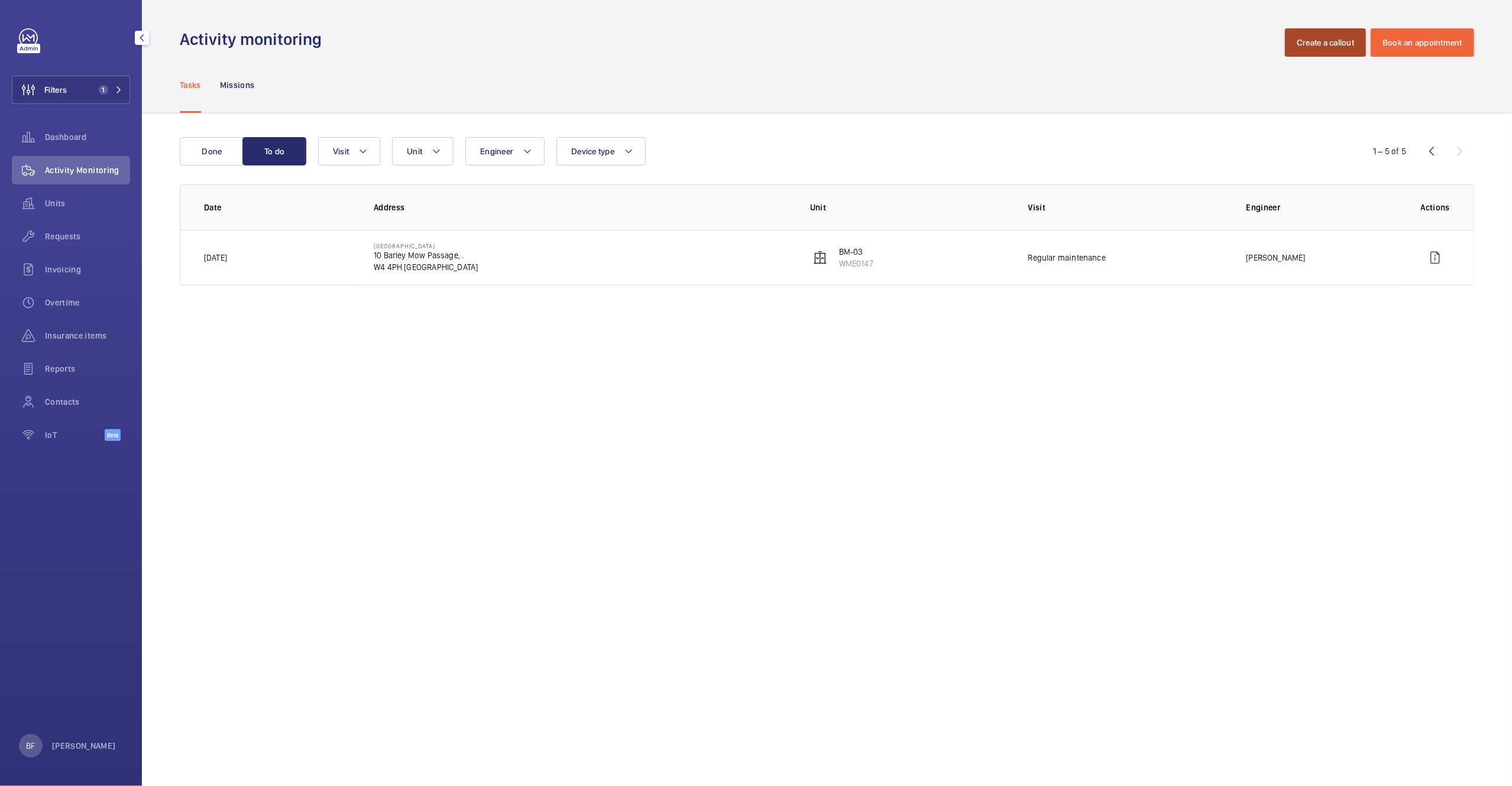
click at [1315, 36] on button "Create a callout" at bounding box center [1326, 42] width 81 height 28
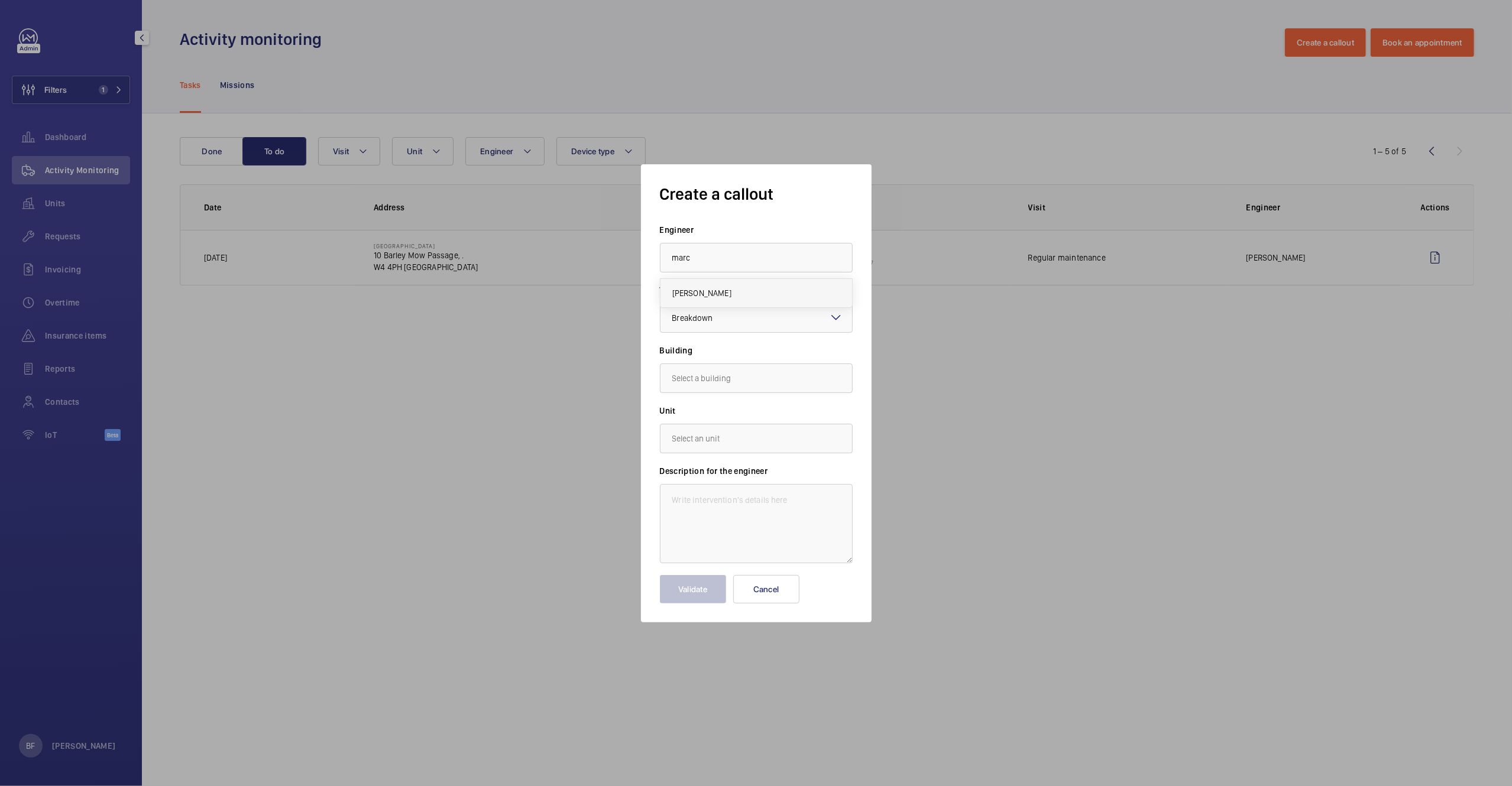
click at [758, 291] on mat-option "[PERSON_NAME]" at bounding box center [756, 293] width 191 height 28
type input "[PERSON_NAME]"
click at [754, 381] on input "text" at bounding box center [756, 379] width 193 height 30
click at [711, 422] on mat-option "10 Barley Mow Passage, ., W4 4PH LONDON" at bounding box center [756, 414] width 191 height 28
type input "10 Barley Mow Passage, ., W4 4PH LONDON"
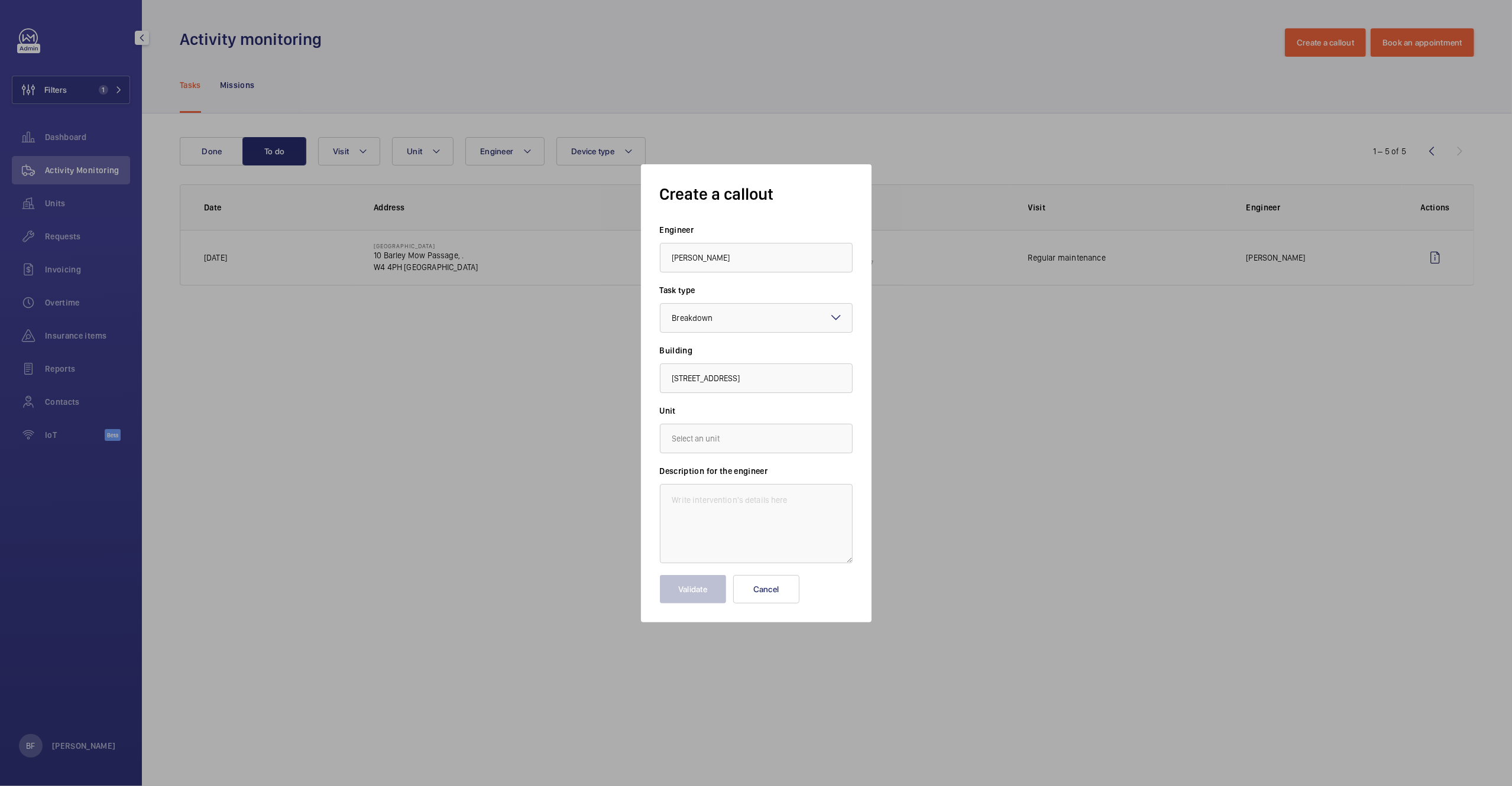
click at [706, 453] on form "Engineer Marc Gracia Task type Select a task type × Breakdown × Building 10 Bar…" at bounding box center [756, 414] width 193 height 379
click at [704, 443] on input "text" at bounding box center [756, 439] width 193 height 30
click at [713, 508] on span "WME0147 - BM-03" at bounding box center [705, 503] width 66 height 12
type input "WME0147 - BM-03"
click at [711, 496] on textarea at bounding box center [756, 524] width 193 height 79
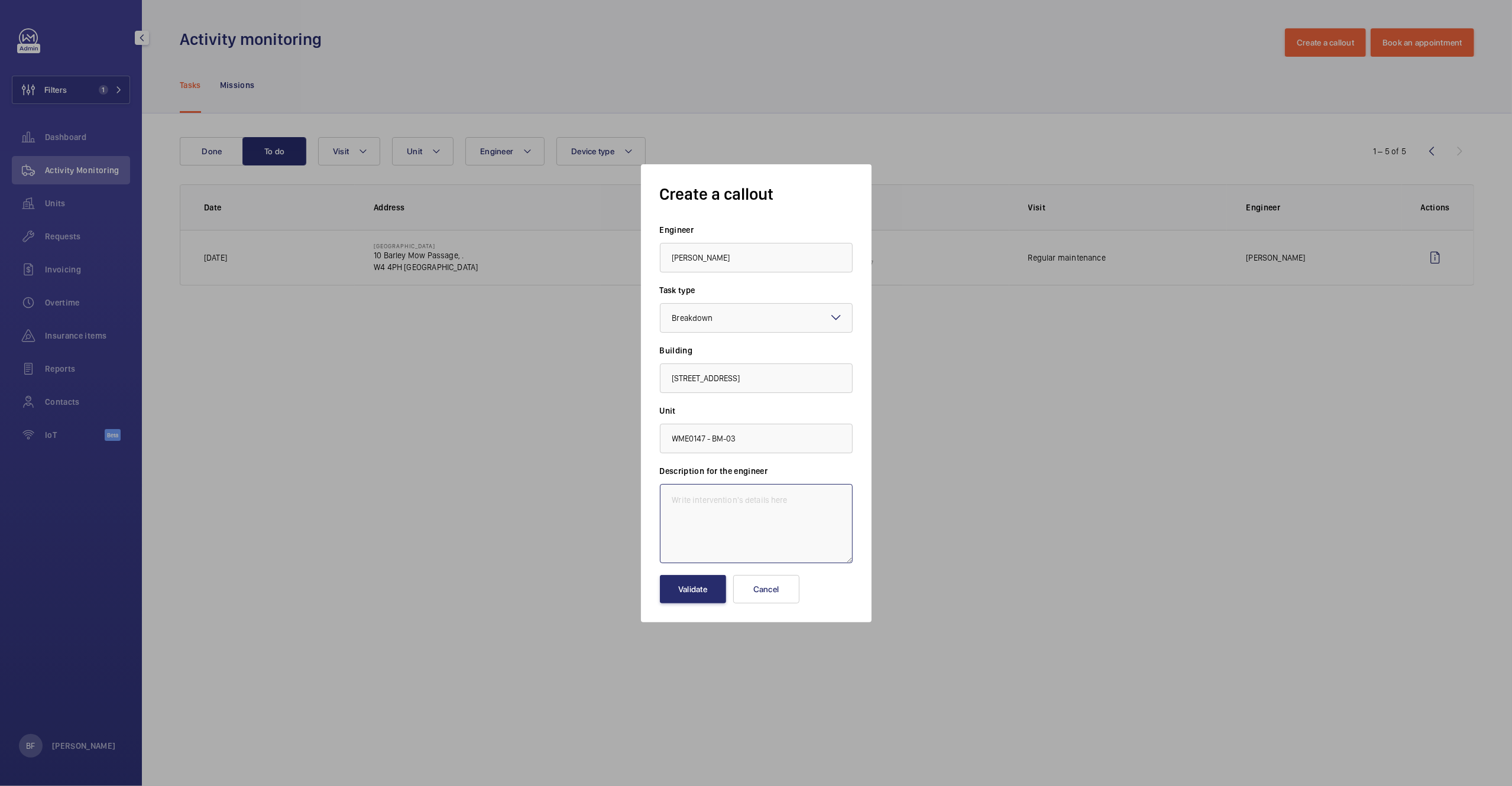
paste textarea "Autodiallers not connecting for BM01 and BM02. BM03 connects but cannot hear an…"
click at [671, 502] on textarea "Autodiallers not connecting for BM01 and BM02. BM03 connects but cannot hear an…" at bounding box center [756, 524] width 193 height 79
paste textarea "Job 358944"
type textarea "Job 358944 - Autodiallers not connecting for BM01 and BM02. BM03 connects but c…"
click at [697, 586] on button "Validate" at bounding box center [693, 589] width 66 height 28
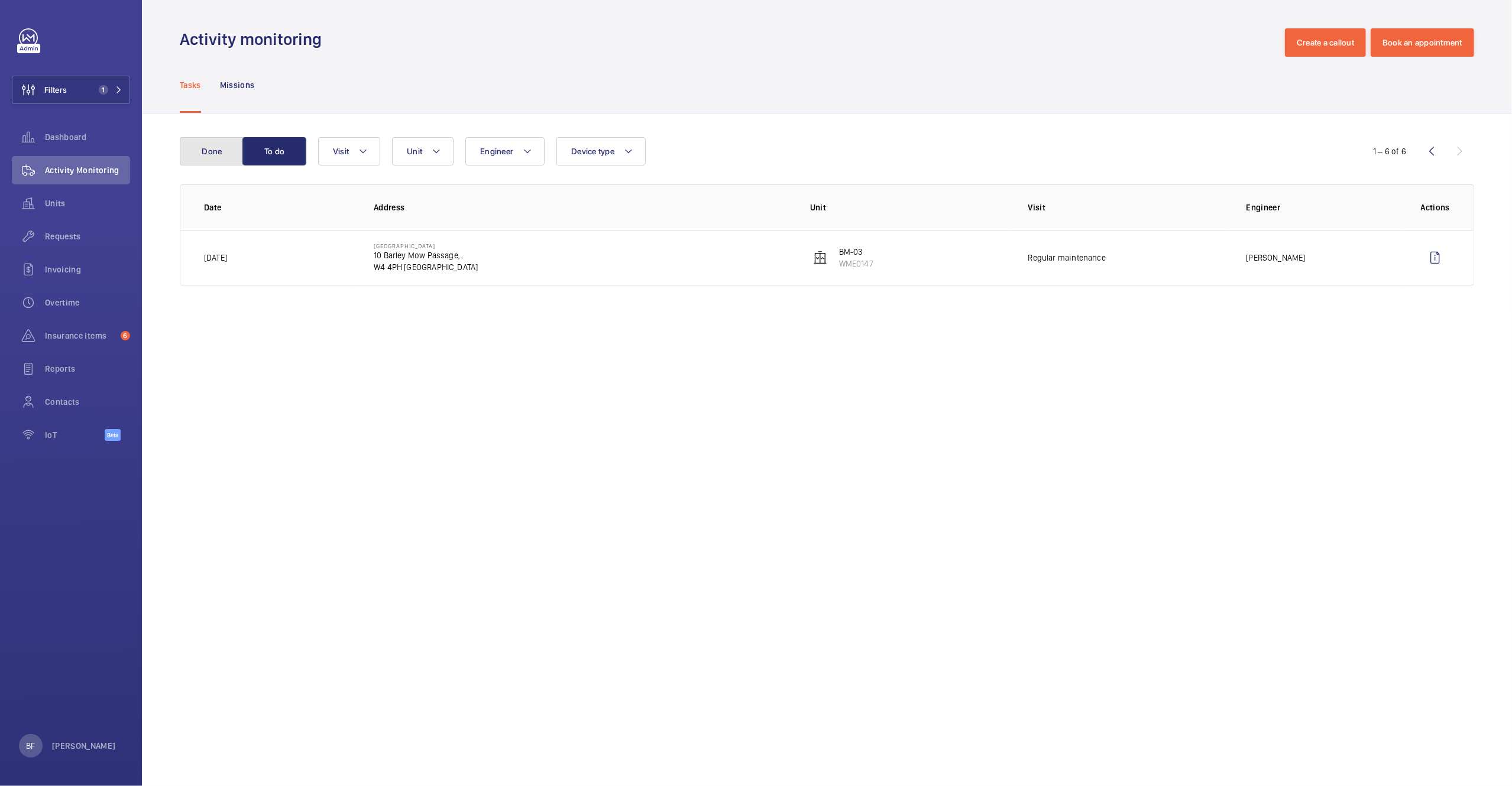
click at [233, 152] on button "Done" at bounding box center [211, 151] width 64 height 28
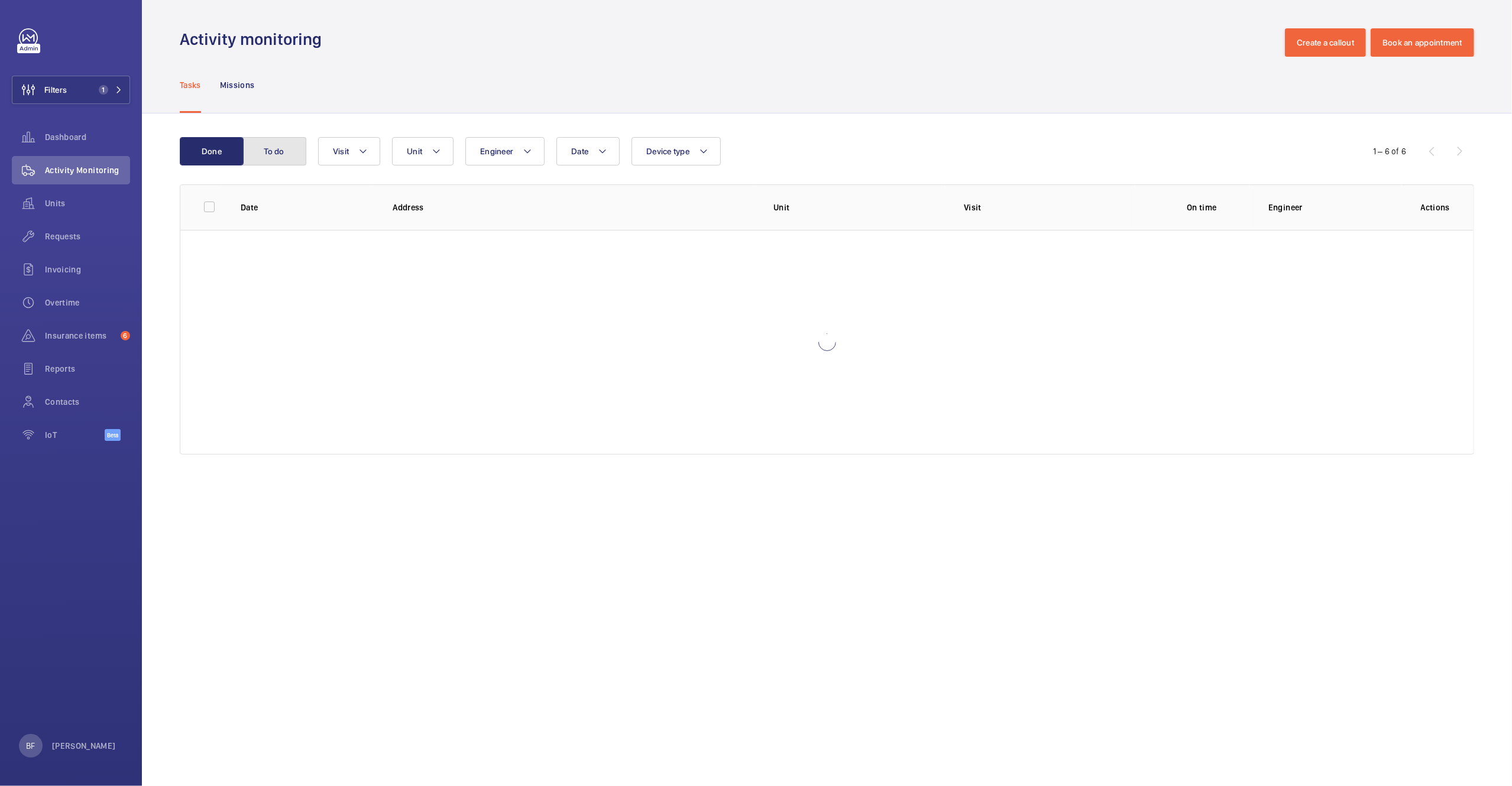
click at [262, 147] on button "To do" at bounding box center [274, 151] width 64 height 28
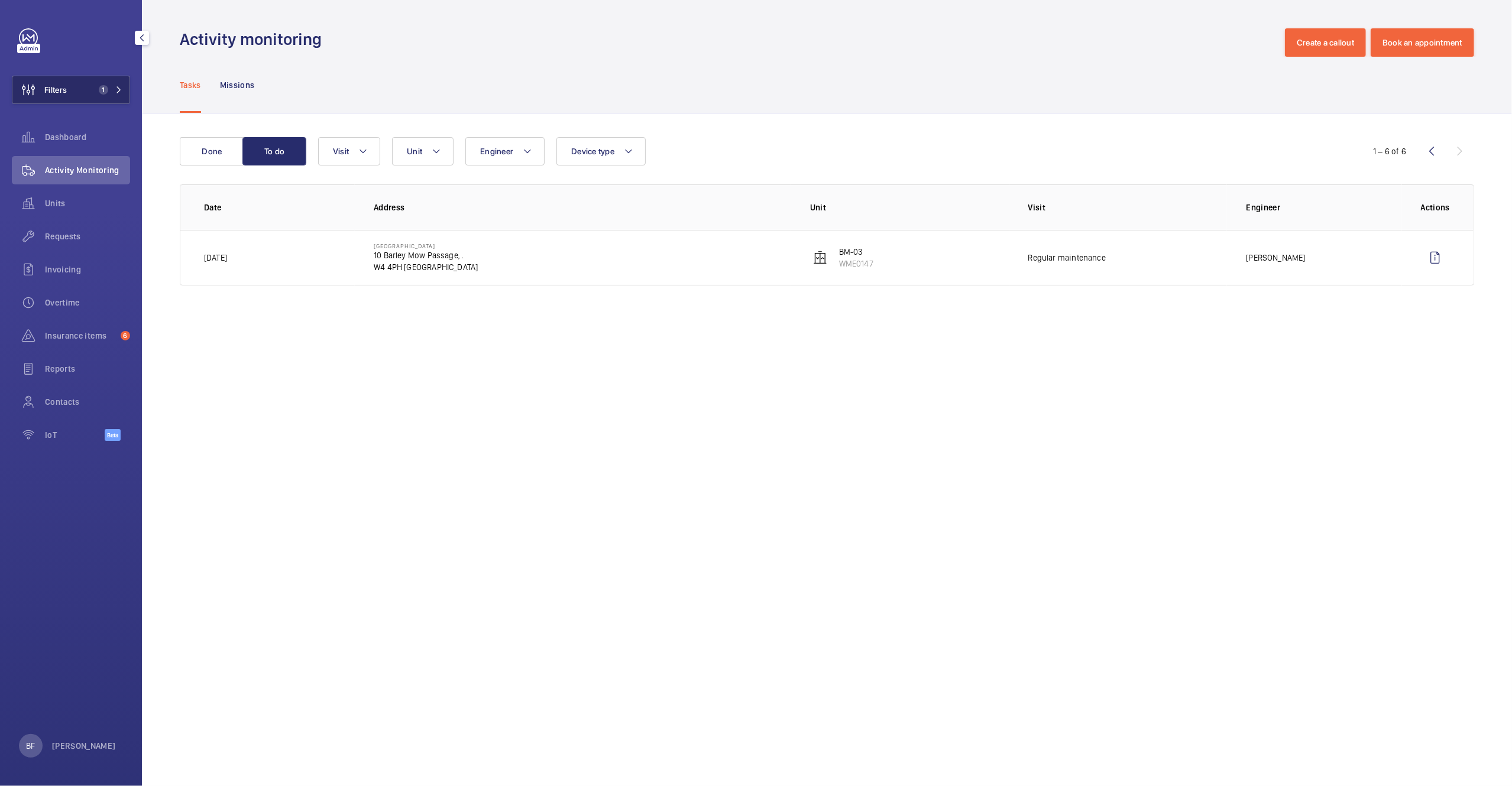
click at [101, 82] on button "Filters 1" at bounding box center [70, 90] width 118 height 28
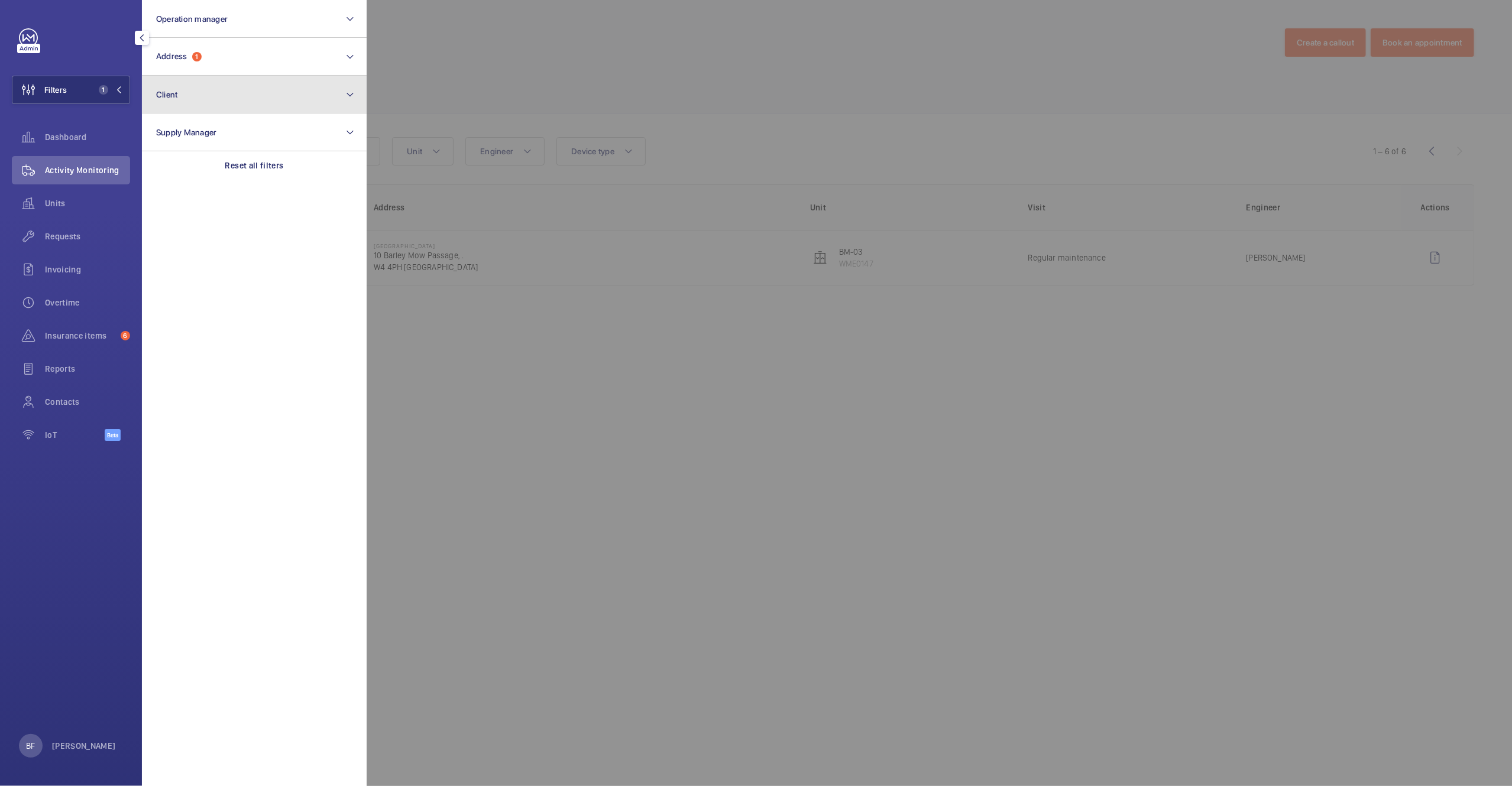
click at [185, 94] on button "Client" at bounding box center [254, 95] width 224 height 38
type input "workspace"
click at [219, 172] on span "Workspace" at bounding box center [255, 171] width 163 height 12
click at [172, 172] on input "Workspace" at bounding box center [159, 171] width 24 height 24
checkbox input "true"
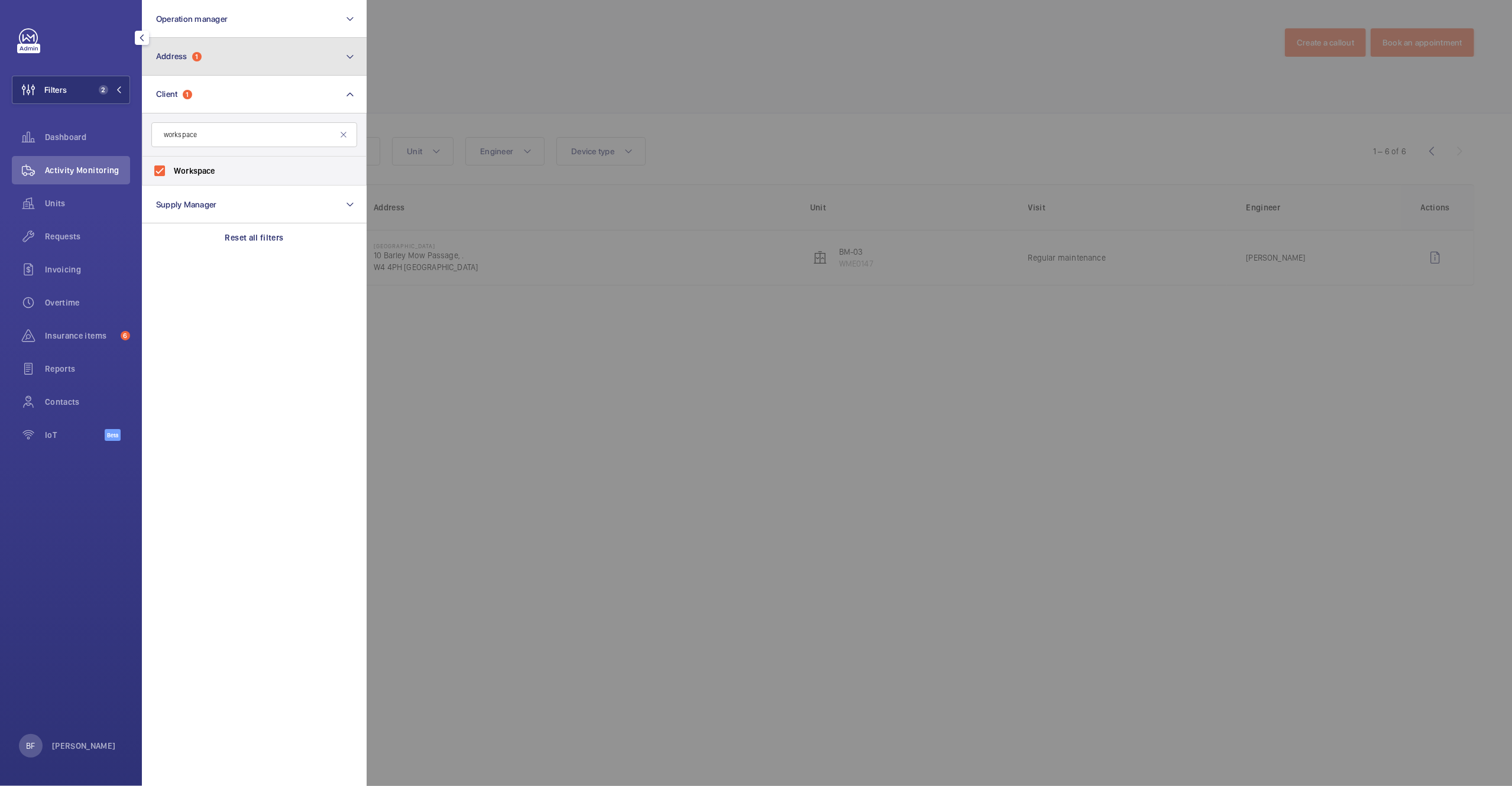
click at [254, 47] on button "Address 1" at bounding box center [254, 57] width 224 height 38
click at [254, 62] on button "Address 1" at bounding box center [254, 57] width 224 height 38
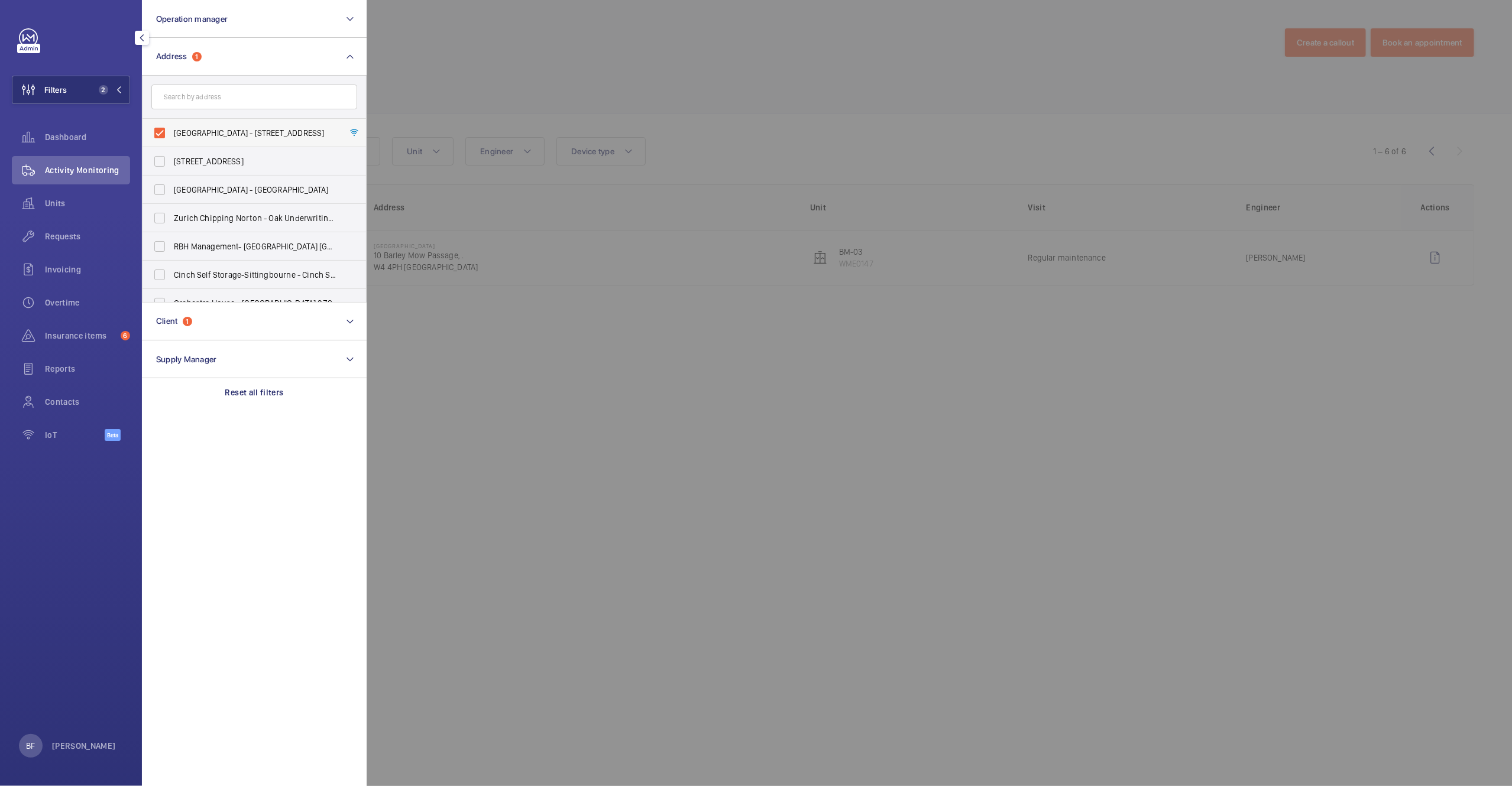
click at [233, 127] on span "[GEOGRAPHIC_DATA] - [STREET_ADDRESS]" at bounding box center [255, 133] width 163 height 12
click at [172, 127] on input "[GEOGRAPHIC_DATA] - [STREET_ADDRESS]" at bounding box center [159, 133] width 24 height 24
click at [233, 127] on span "[GEOGRAPHIC_DATA] - [STREET_ADDRESS]" at bounding box center [255, 133] width 163 height 12
click at [172, 127] on input "[GEOGRAPHIC_DATA] - [STREET_ADDRESS]" at bounding box center [159, 133] width 24 height 24
checkbox input "true"
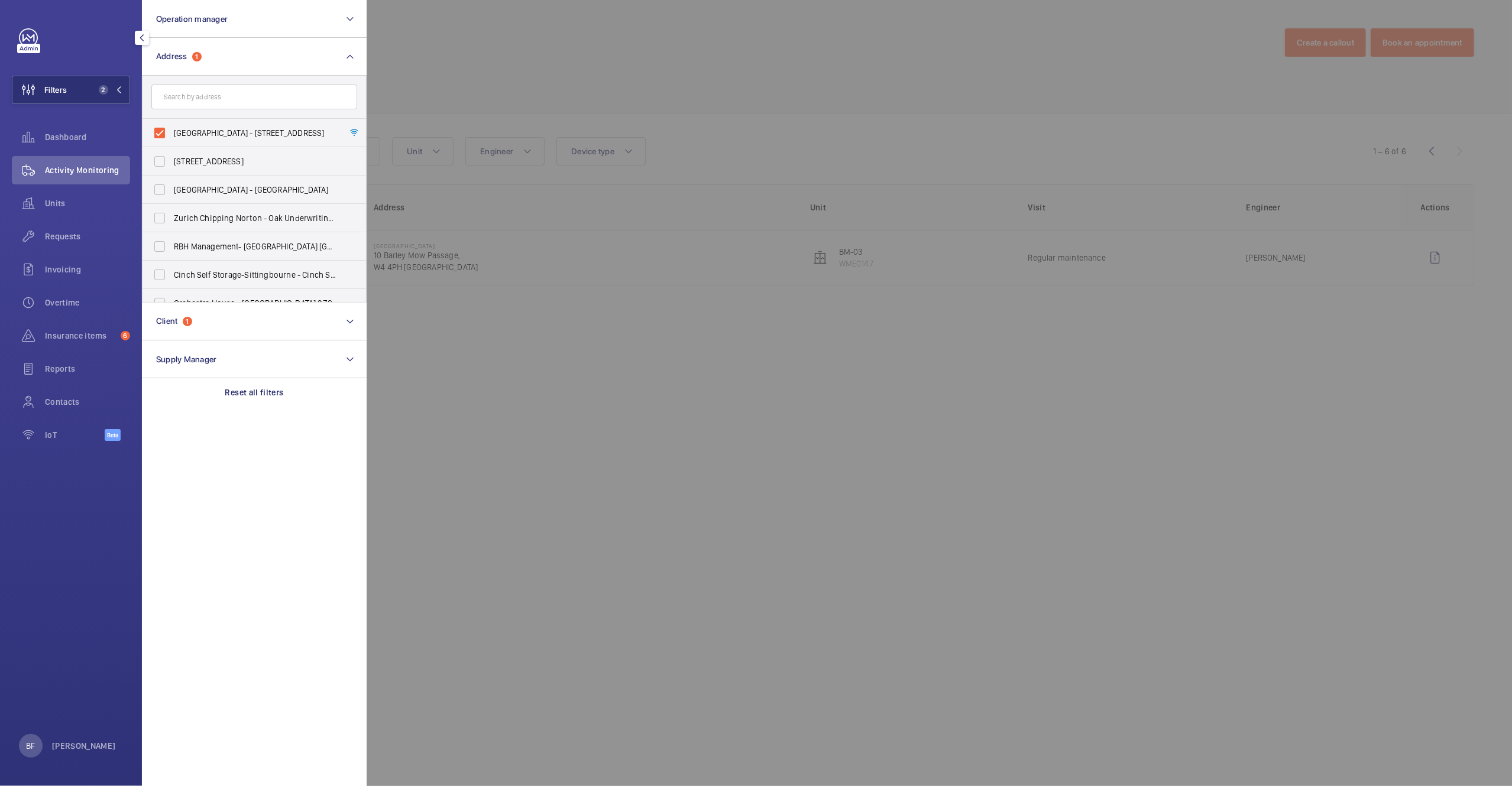
click at [417, 93] on div at bounding box center [1122, 393] width 1512 height 786
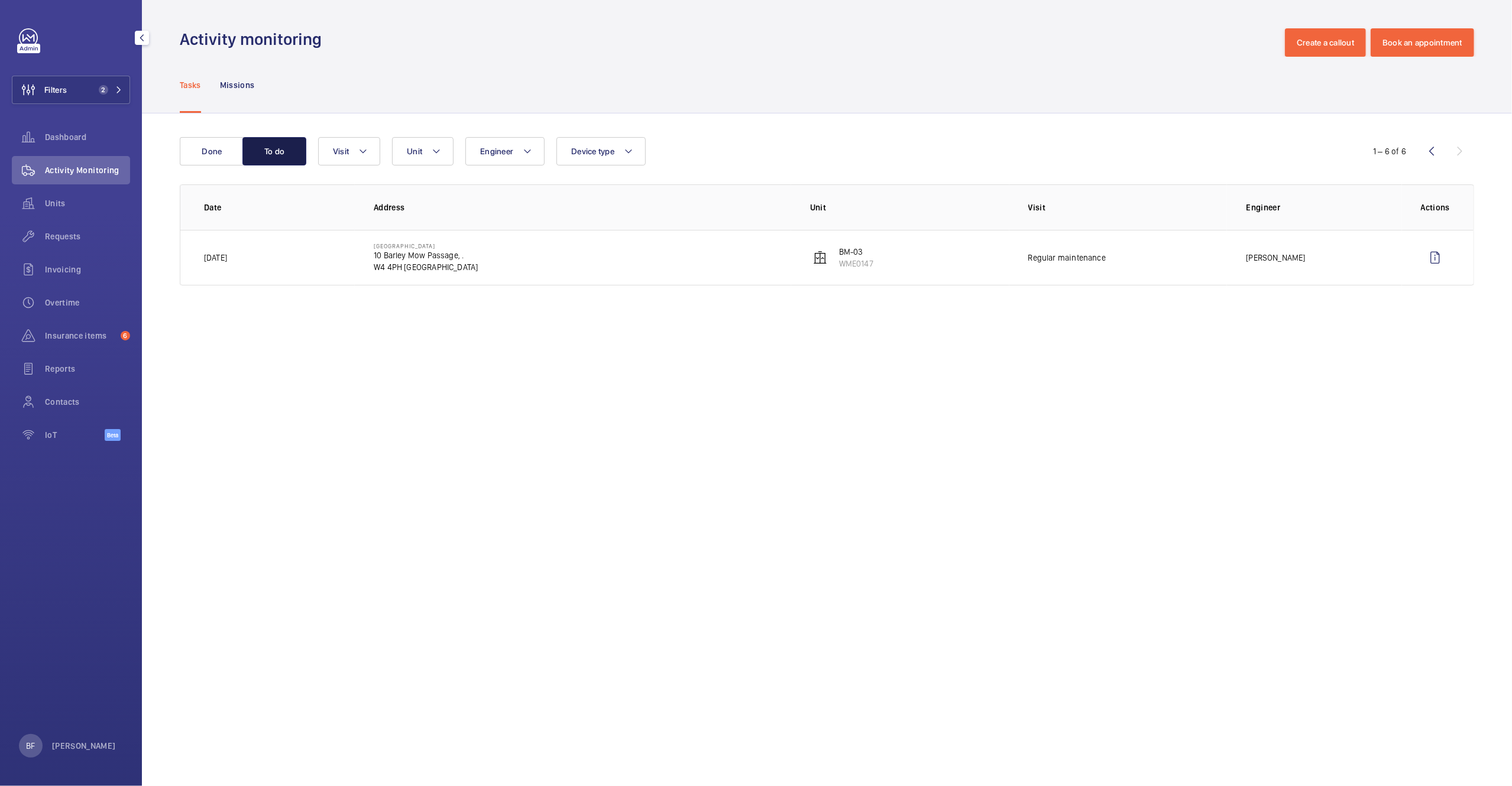
click at [278, 157] on button "To do" at bounding box center [274, 151] width 64 height 28
click at [210, 161] on button "Done" at bounding box center [211, 151] width 64 height 28
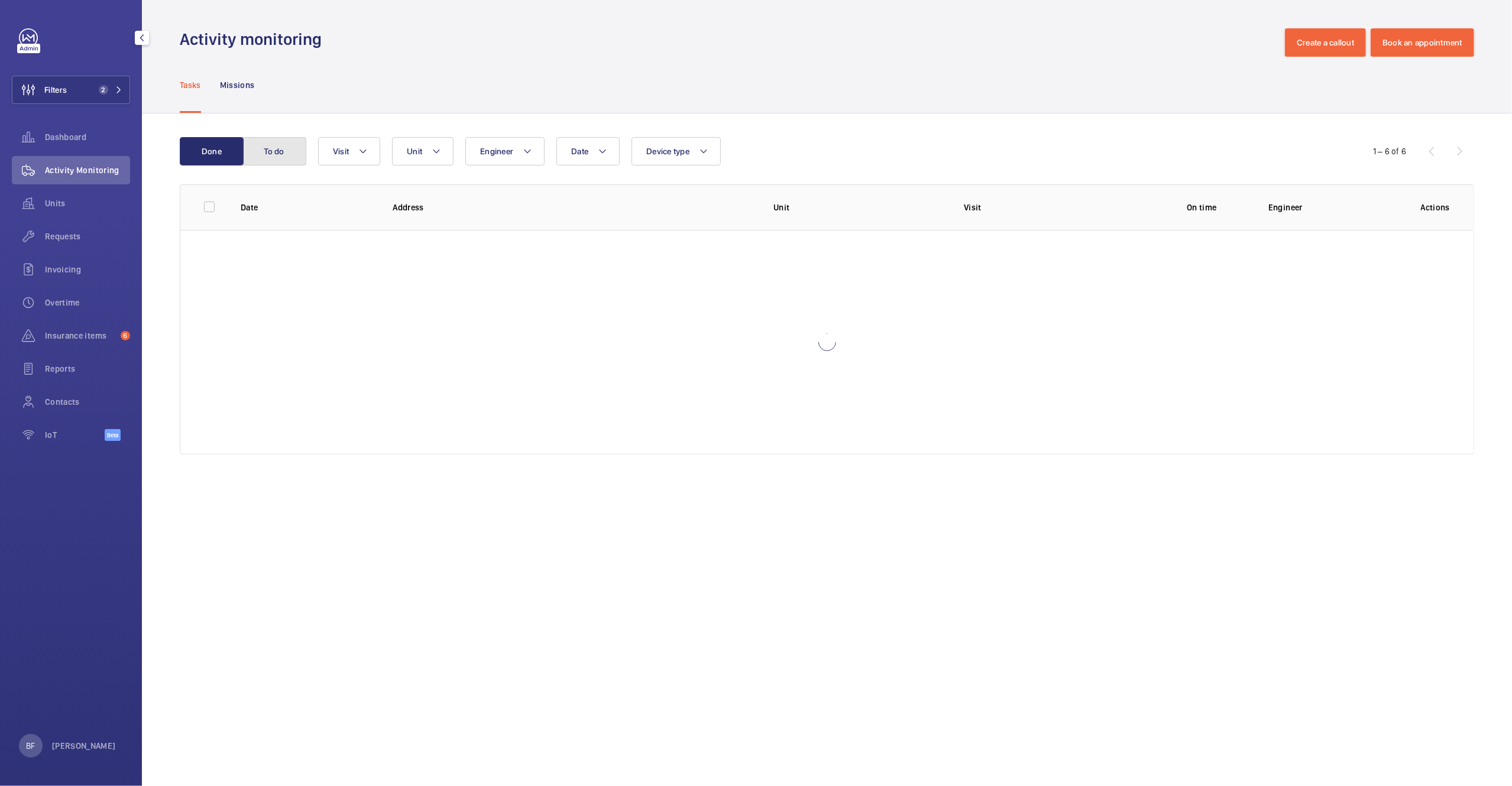
click at [271, 153] on button "To do" at bounding box center [274, 151] width 64 height 28
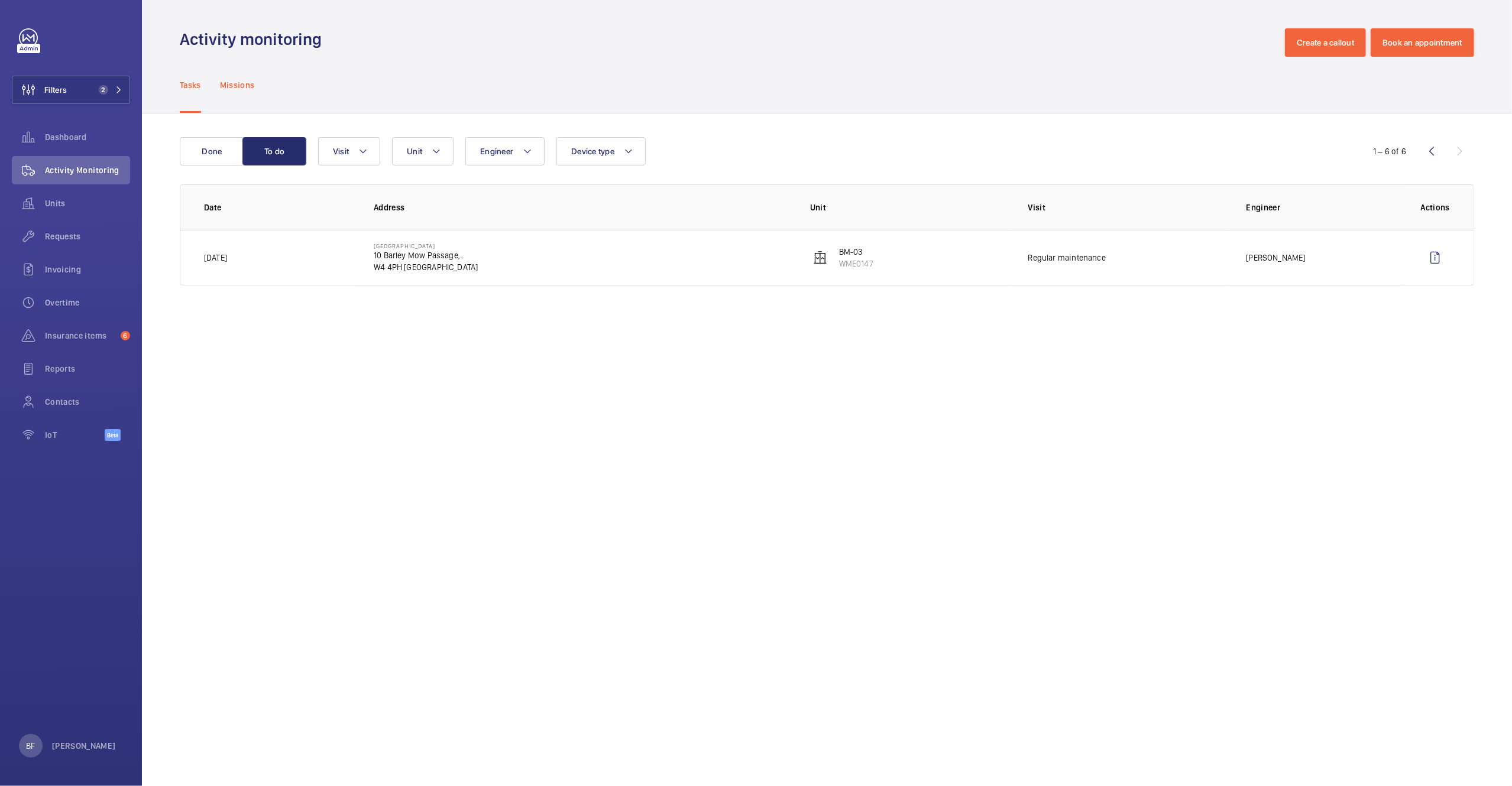
click at [224, 94] on div "Missions" at bounding box center [238, 85] width 35 height 56
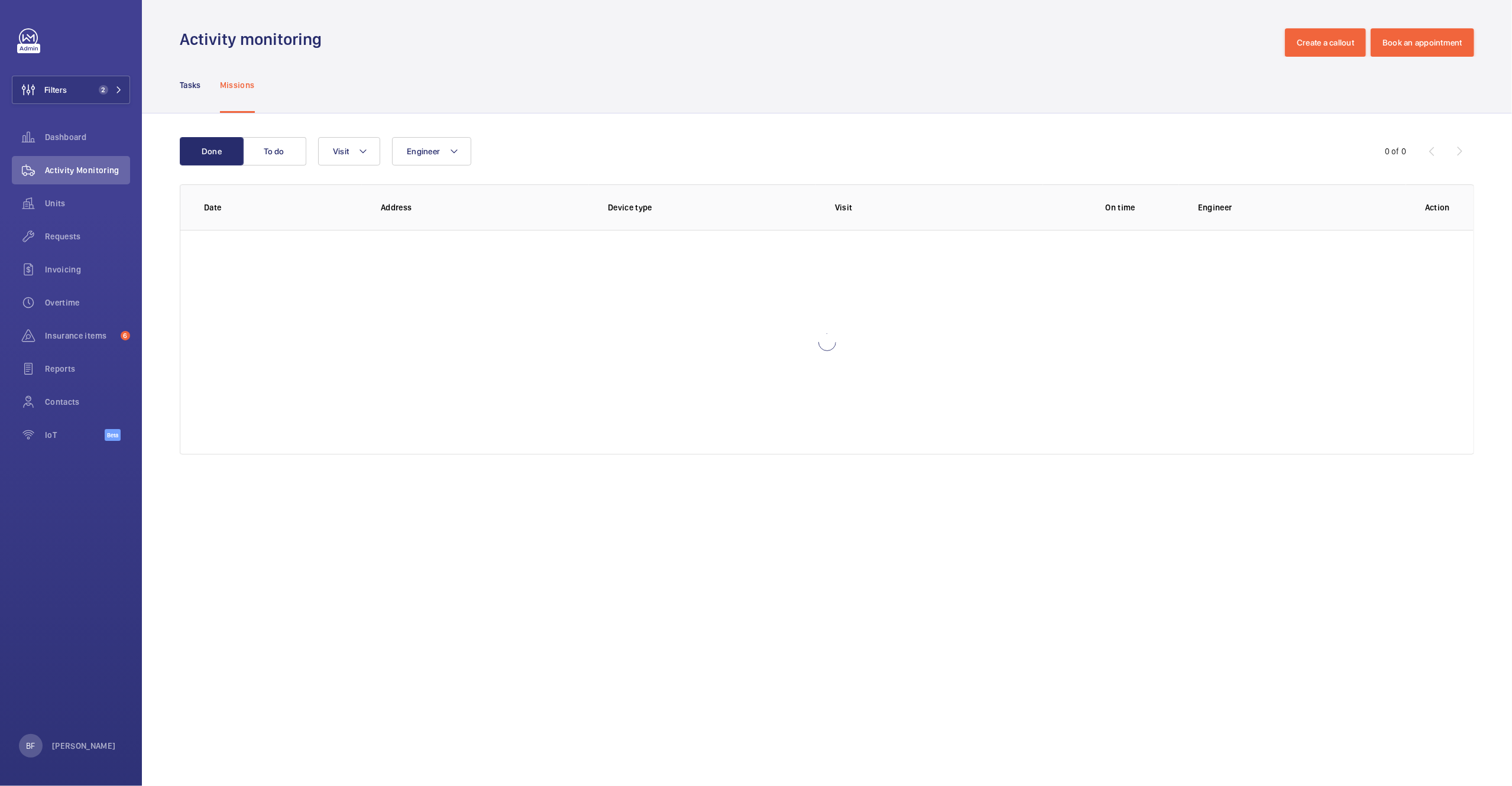
click at [231, 92] on div "Missions" at bounding box center [238, 85] width 35 height 56
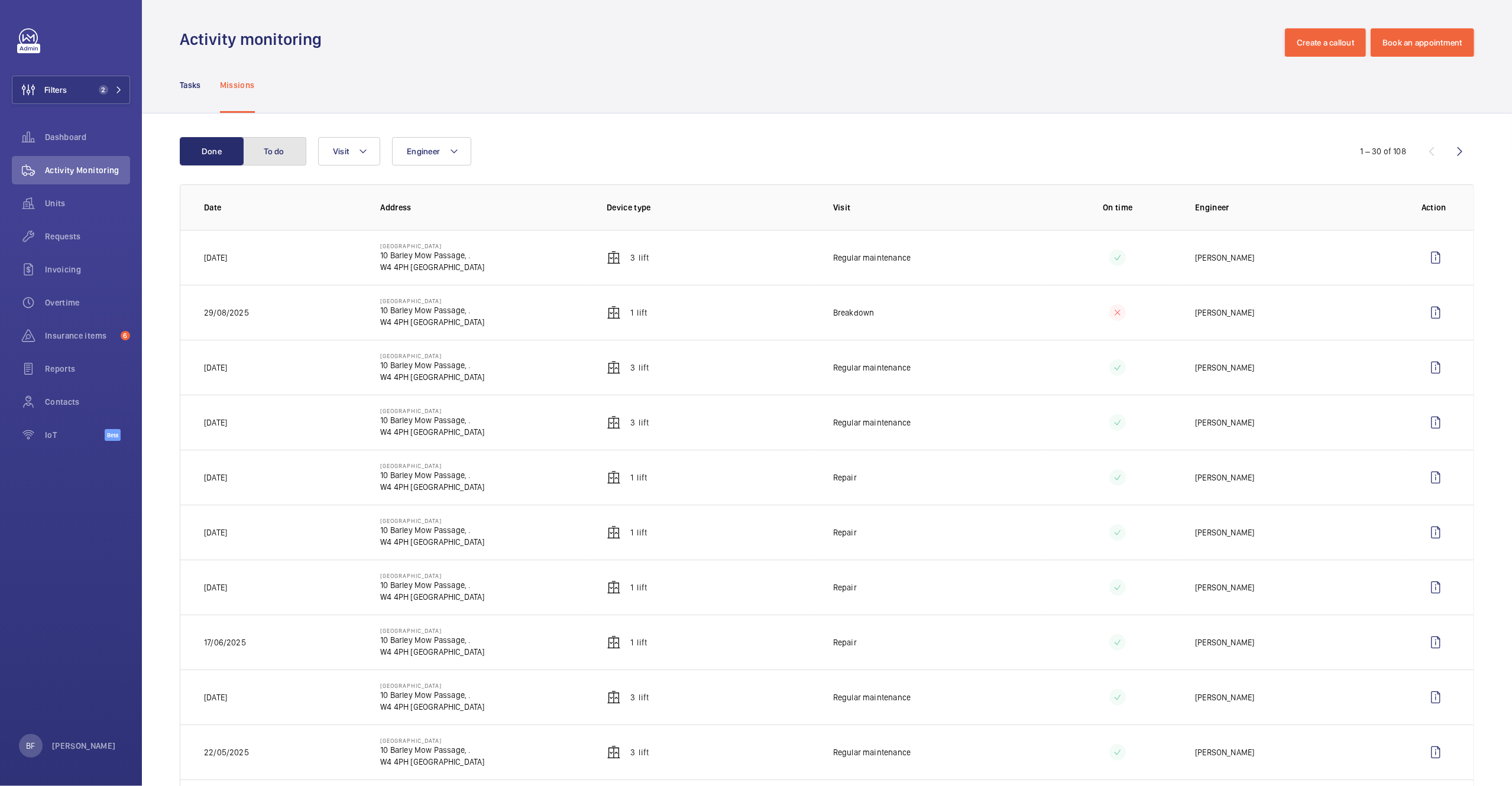
click at [280, 146] on button "To do" at bounding box center [274, 151] width 64 height 28
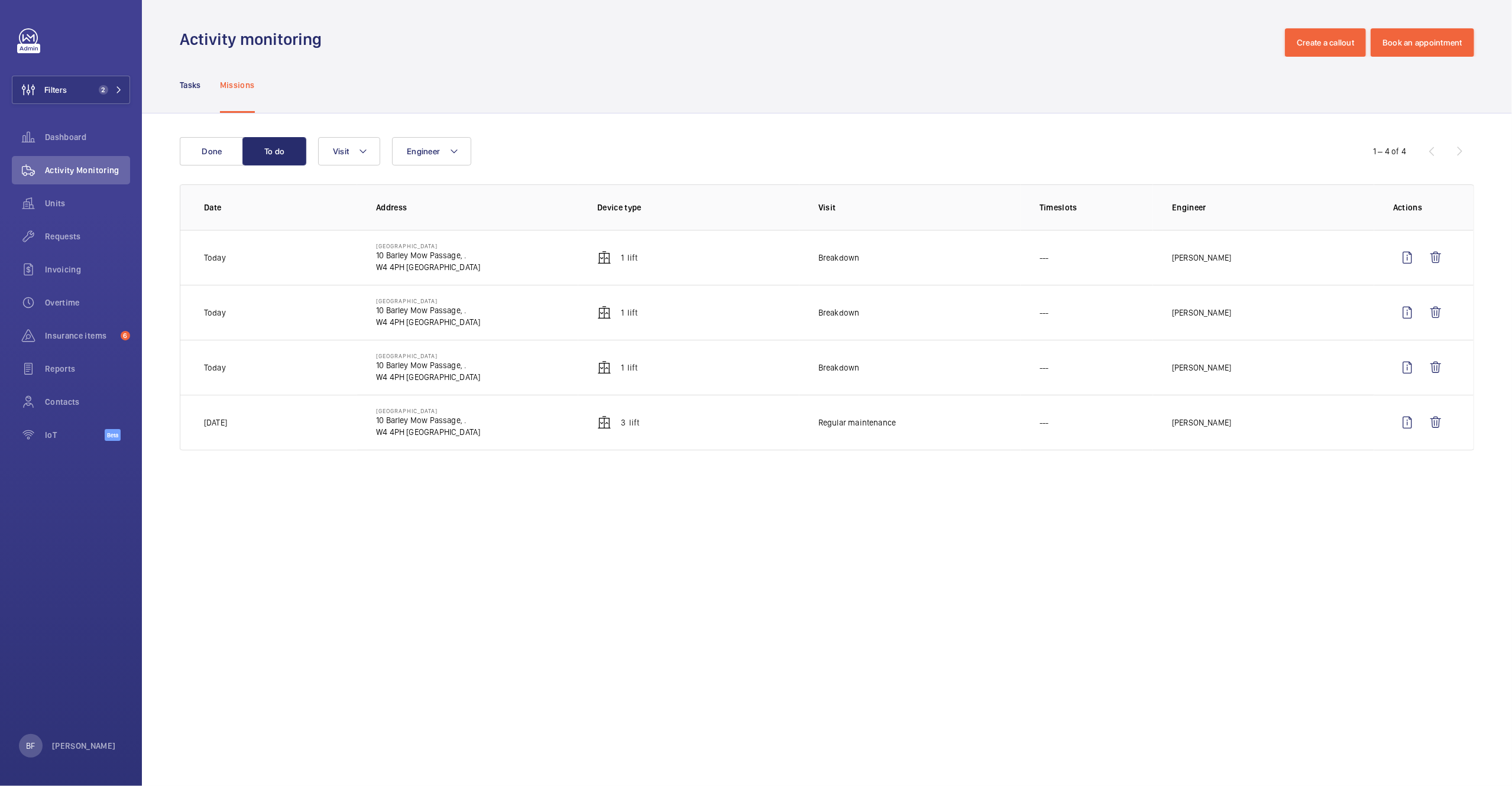
click at [1048, 259] on p "---" at bounding box center [1043, 257] width 9 height 12
click at [668, 537] on wm-front-admin-operations-monitoring "Activity monitoring Create a callout Book an appointment Tasks Missions Done To…" at bounding box center [827, 393] width 1370 height 786
click at [70, 82] on button "Filters 2" at bounding box center [70, 90] width 118 height 28
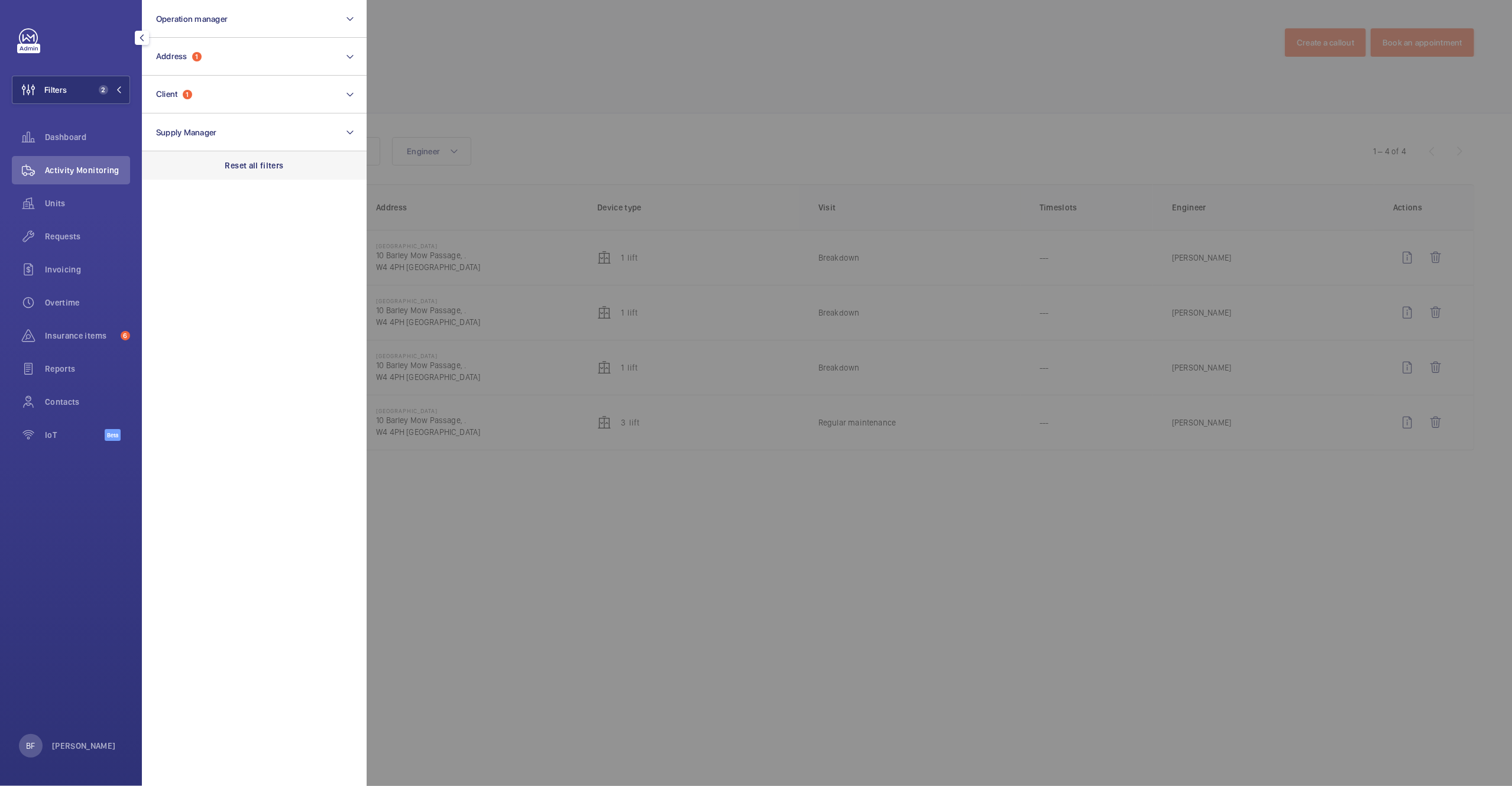
click at [293, 158] on div "Reset all filters" at bounding box center [254, 166] width 224 height 28
click at [245, 47] on button "Address" at bounding box center [254, 57] width 224 height 38
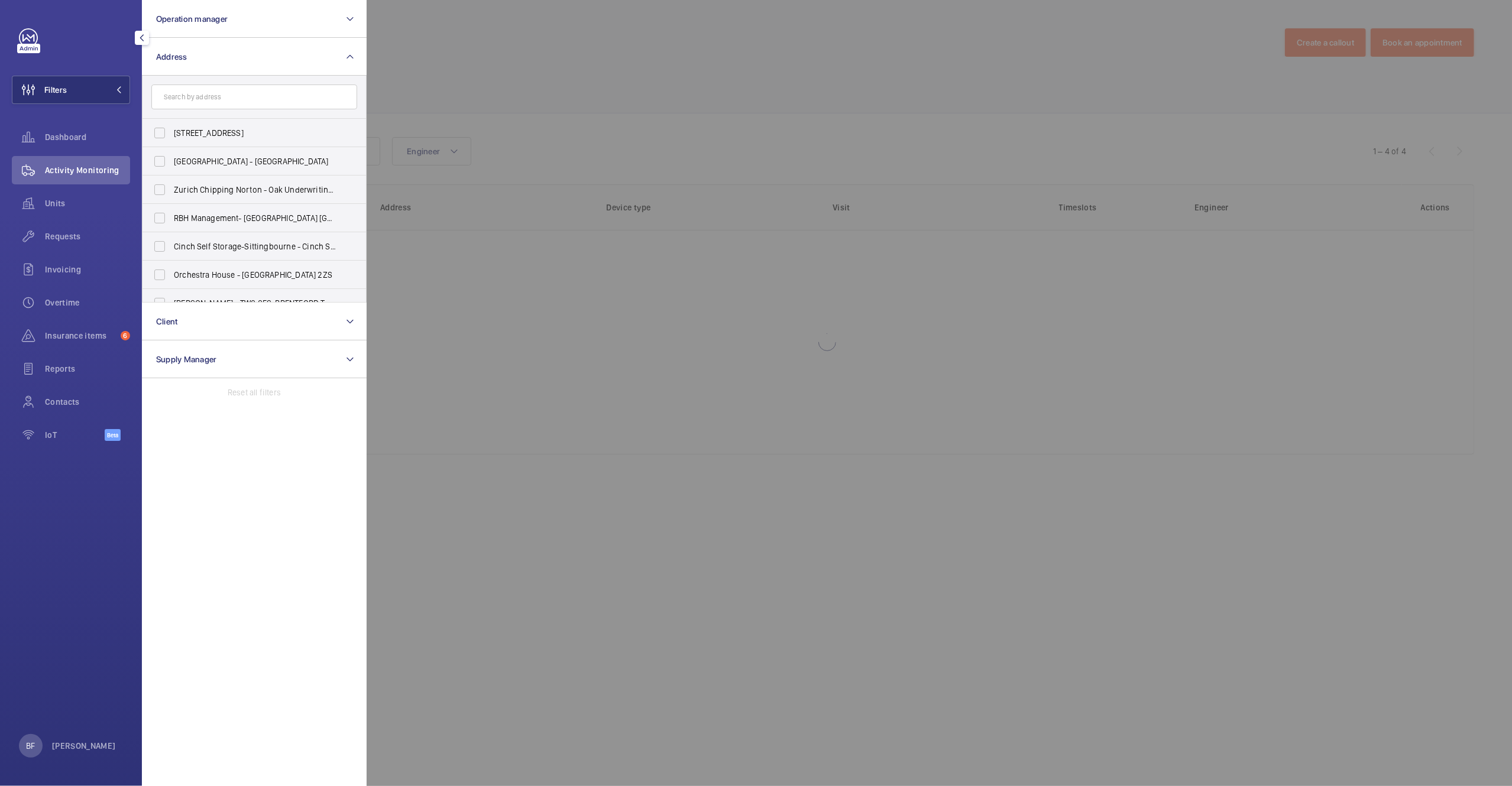
click at [243, 103] on input "text" at bounding box center [254, 97] width 205 height 25
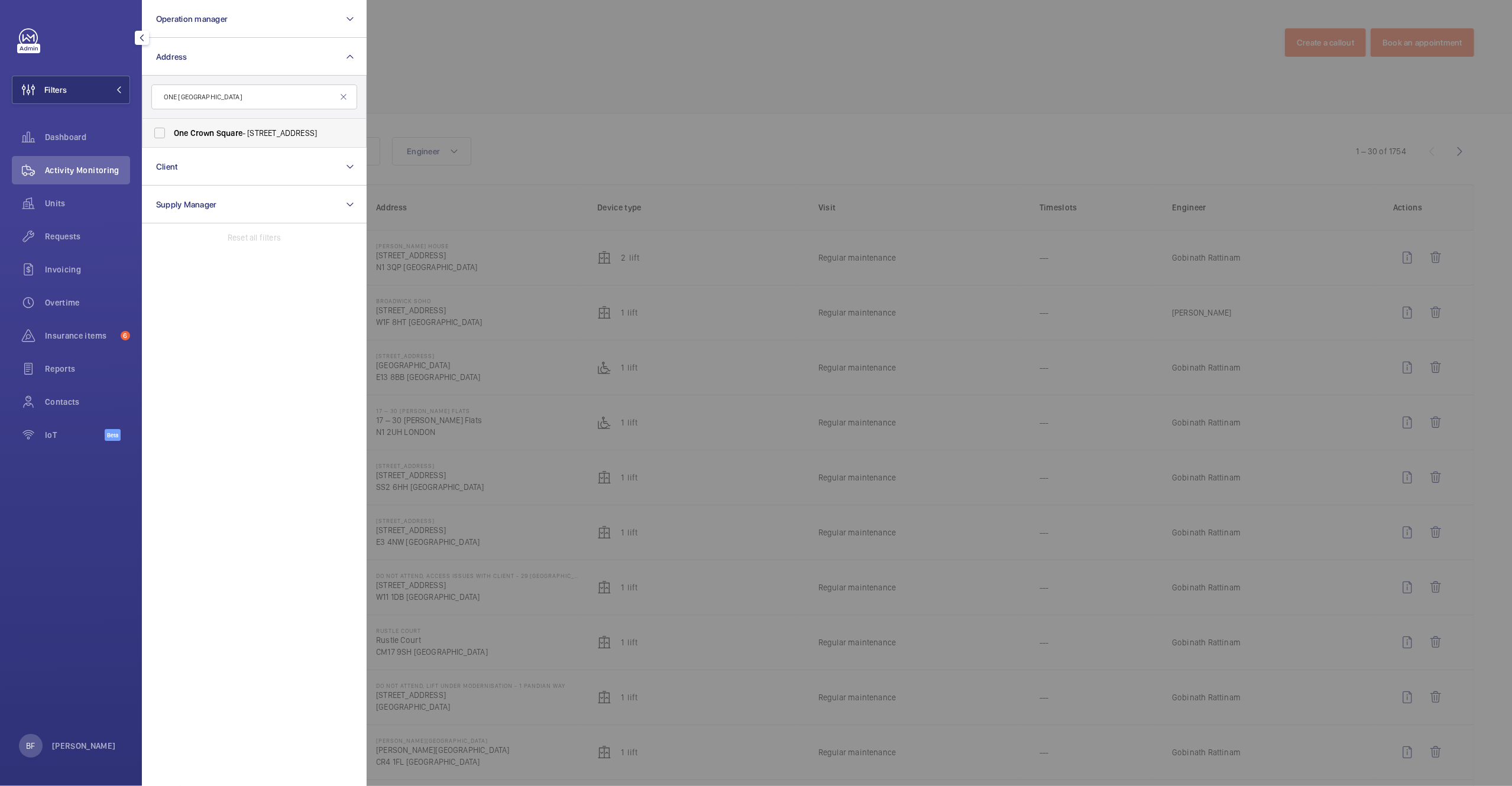
type input "ONE [GEOGRAPHIC_DATA]"
click at [272, 133] on span "[STREET_ADDRESS]" at bounding box center [255, 133] width 163 height 12
click at [172, 133] on input "[STREET_ADDRESS]" at bounding box center [159, 133] width 24 height 24
checkbox input "true"
click at [572, 134] on div at bounding box center [1122, 393] width 1512 height 786
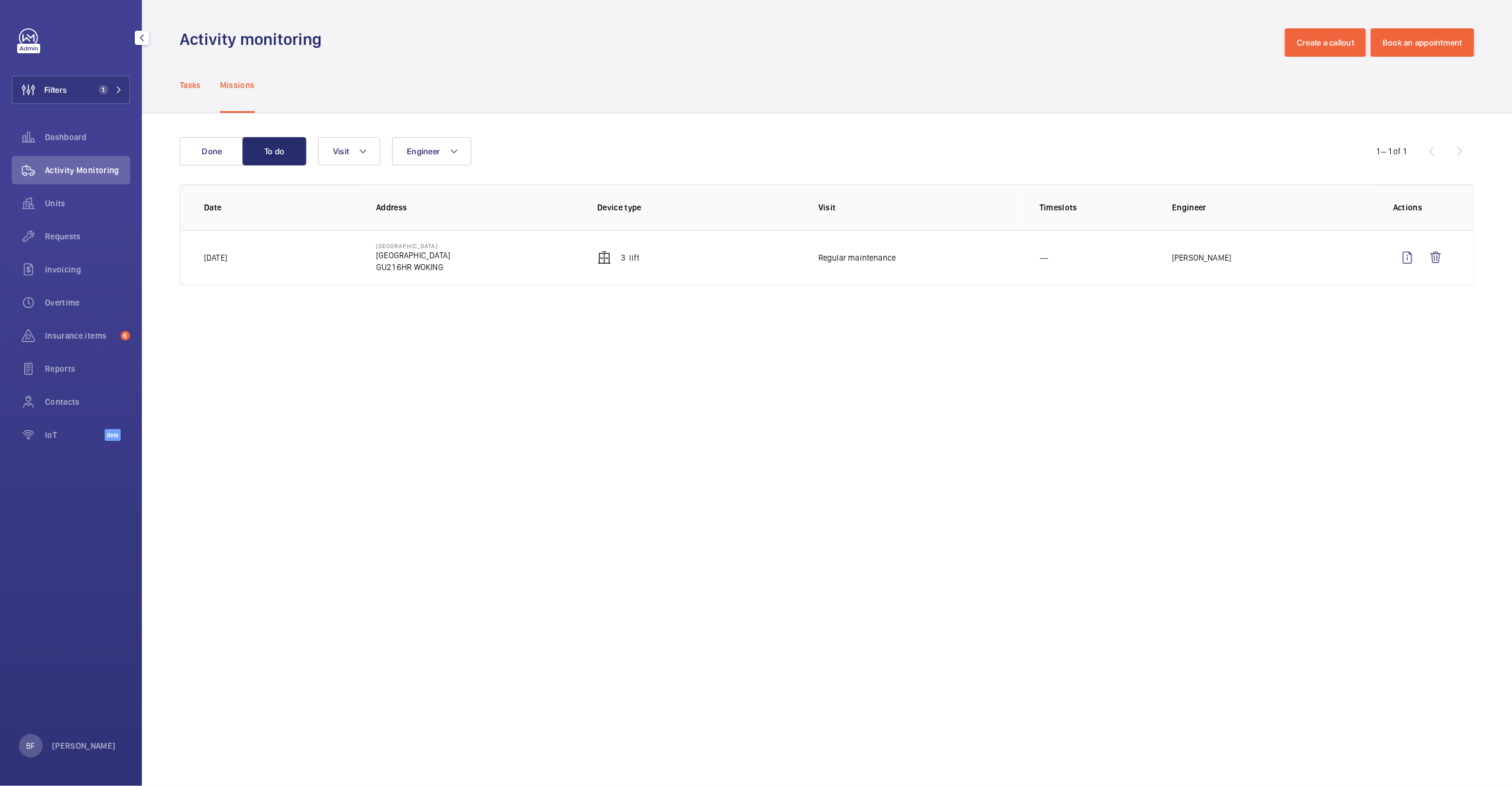
click at [184, 84] on p "Tasks" at bounding box center [191, 85] width 21 height 12
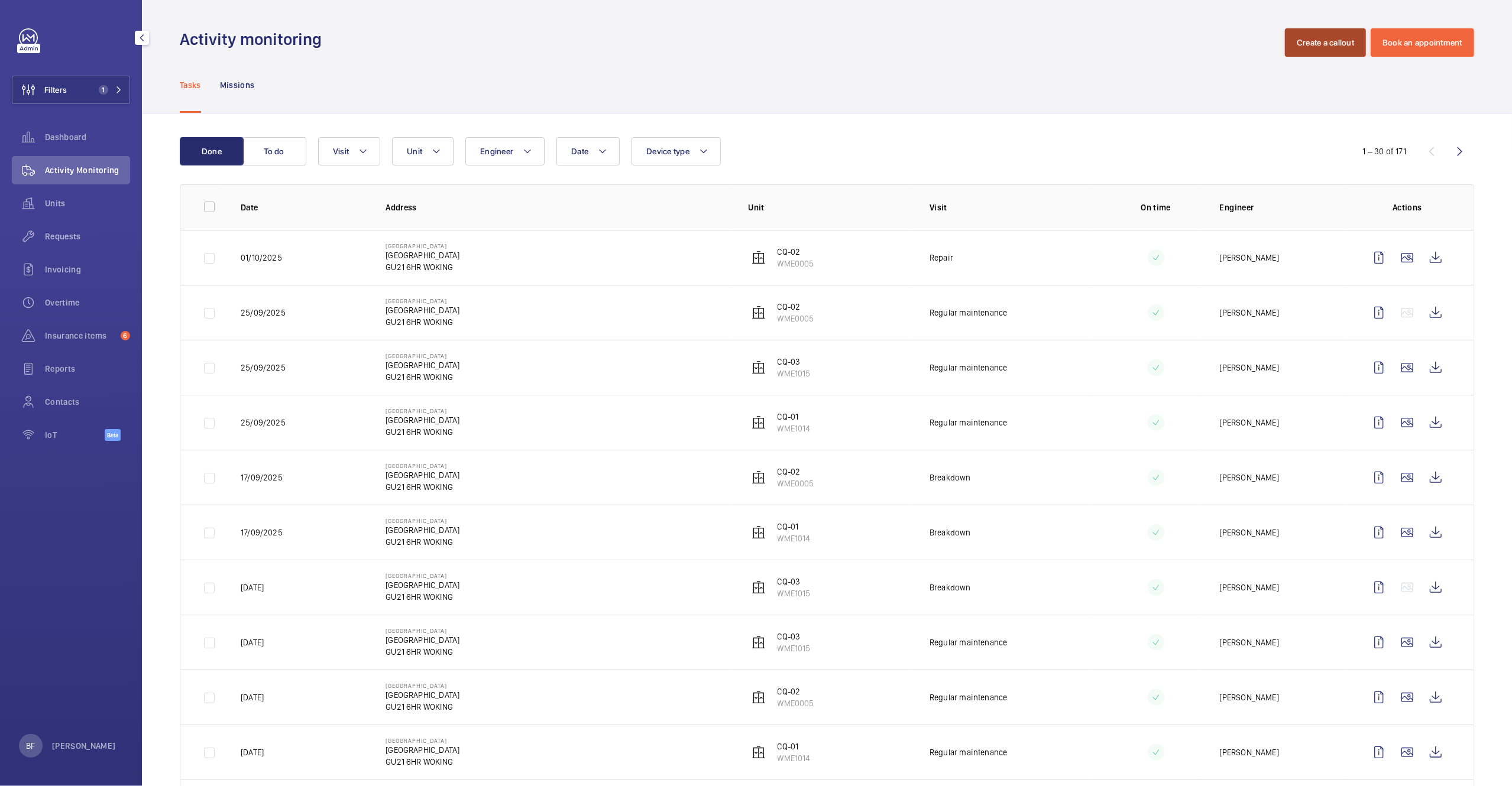
click at [1335, 39] on button "Create a callout" at bounding box center [1326, 42] width 81 height 28
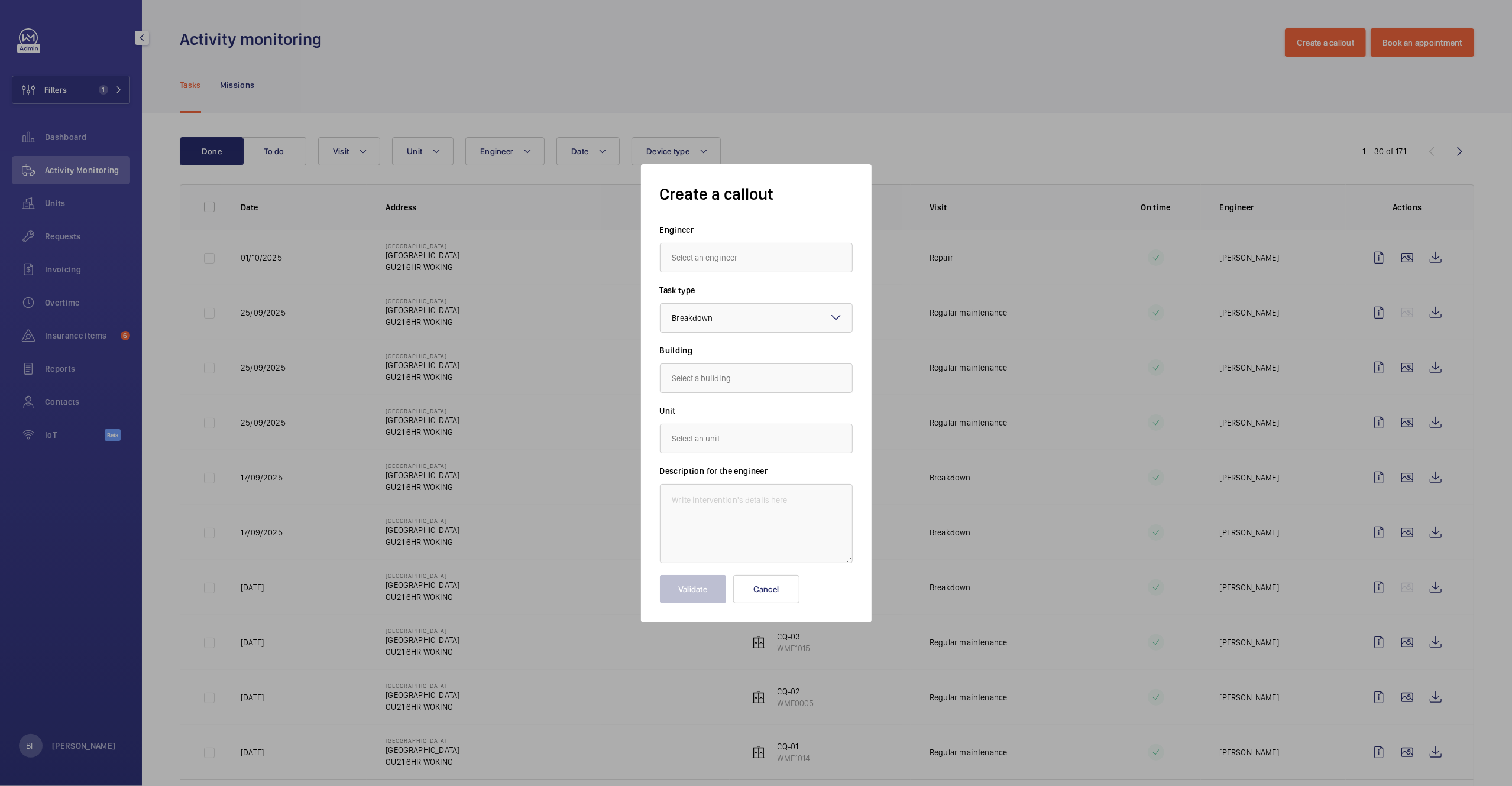
click at [718, 279] on div at bounding box center [756, 280] width 185 height 7
click at [729, 258] on input "text" at bounding box center [756, 258] width 193 height 30
click at [742, 295] on mat-option "Marc Gracia" at bounding box center [756, 293] width 191 height 28
type input "Marc Gracia"
click at [725, 379] on input "text" at bounding box center [756, 379] width 193 height 30
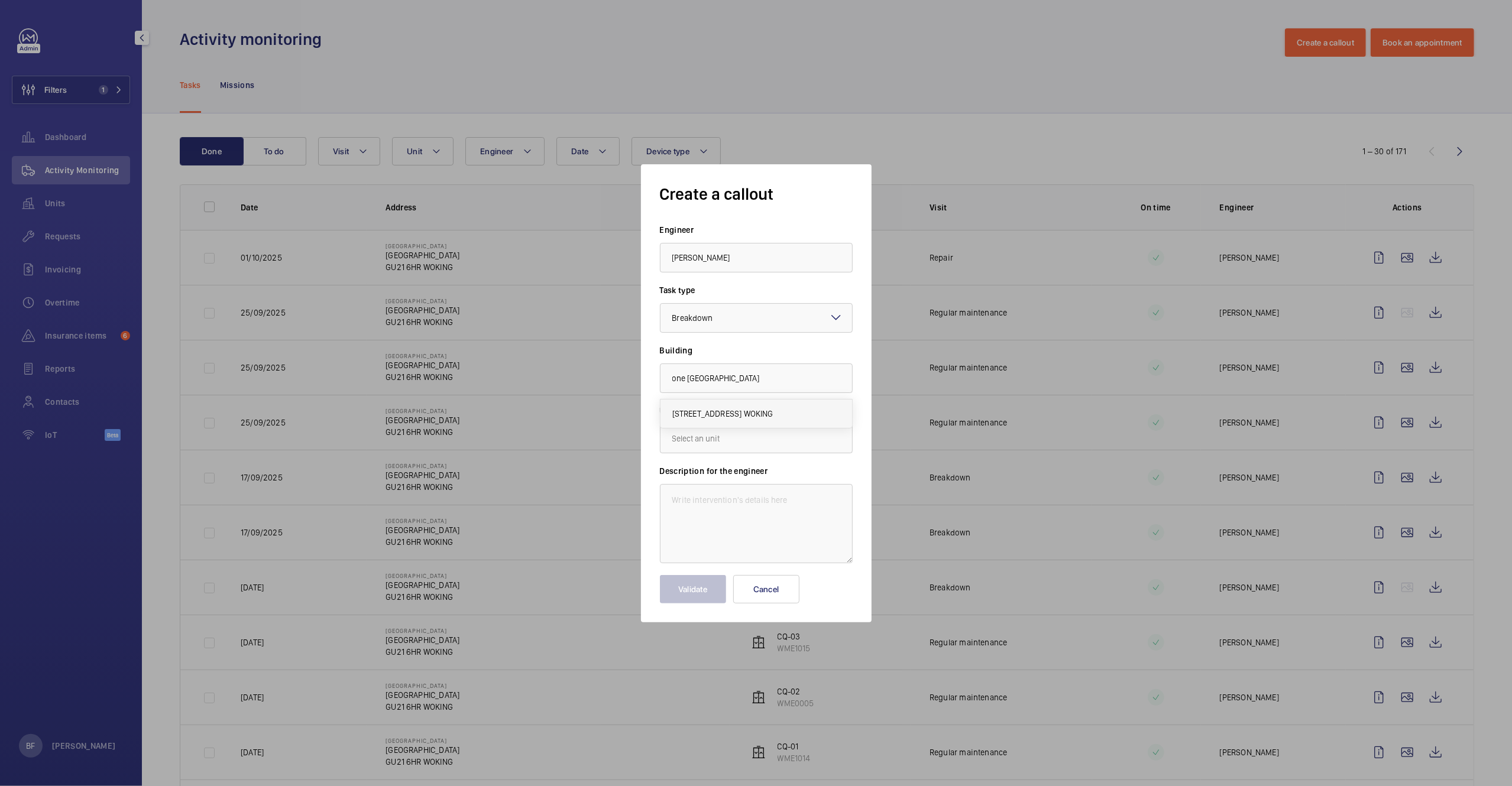
click at [752, 403] on mat-option "Church Street East, GU21 6HR WOKING" at bounding box center [756, 414] width 191 height 28
type input "Church Street East, GU21 6HR WOKING"
click at [723, 433] on input "text" at bounding box center [756, 439] width 193 height 30
click at [730, 531] on span "WME0005 - CQ-02" at bounding box center [705, 532] width 67 height 12
type input "WME0005 - CQ-02"
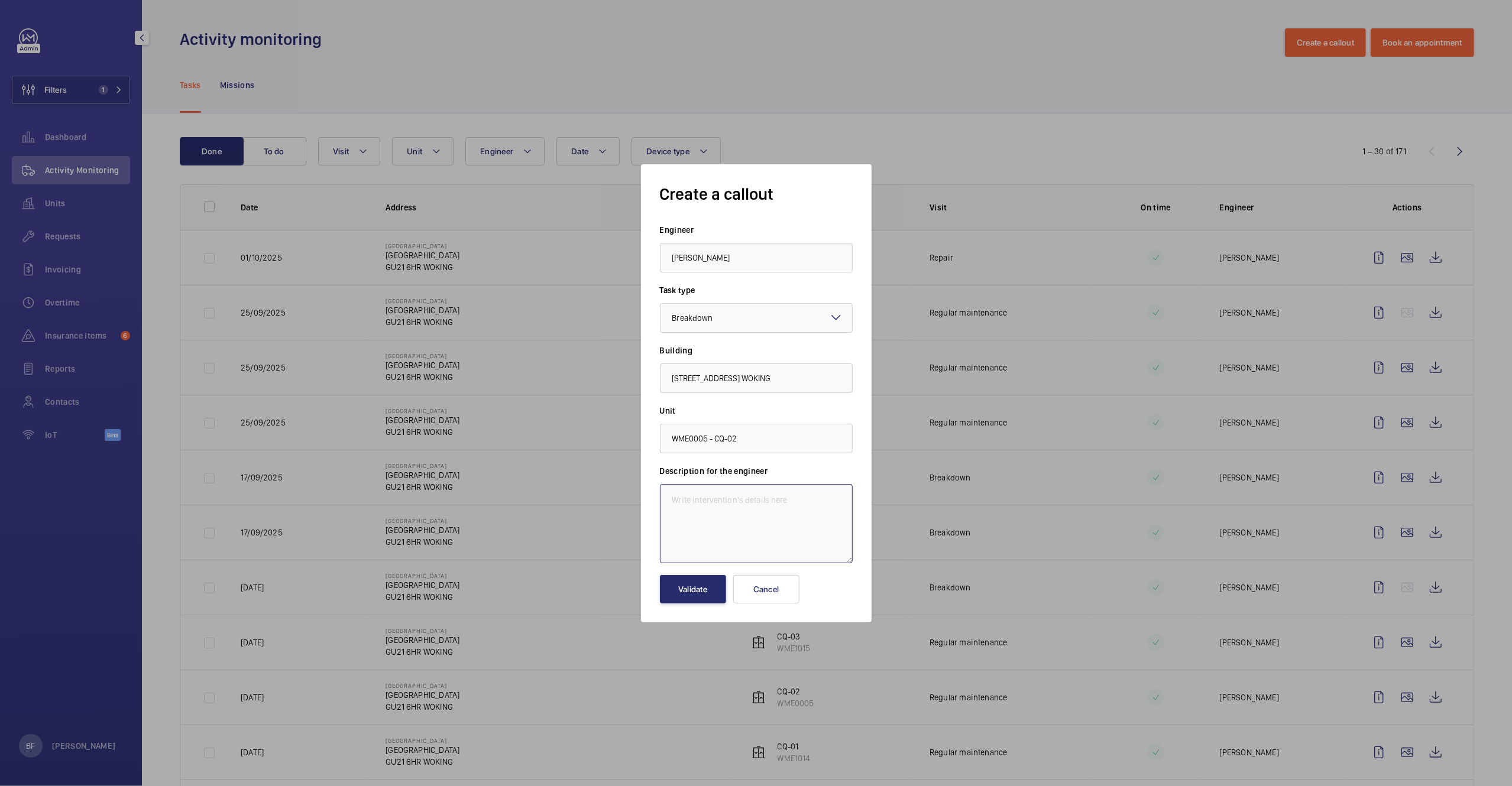
click at [723, 490] on textarea at bounding box center [756, 524] width 193 height 79
paste textarea "CQ - 02 will not go up to the 3rd or 4th floor, please attend site to investiga…"
click at [673, 501] on textarea "CQ - 02 will not go up to the 3rd or 4th floor, please attend site to investiga…" at bounding box center [756, 524] width 193 height 79
paste textarea "Job #358921"
type textarea "Job #358921 - CQ - 02 will not go up to the 3rd or 4th floor, please attend sit…"
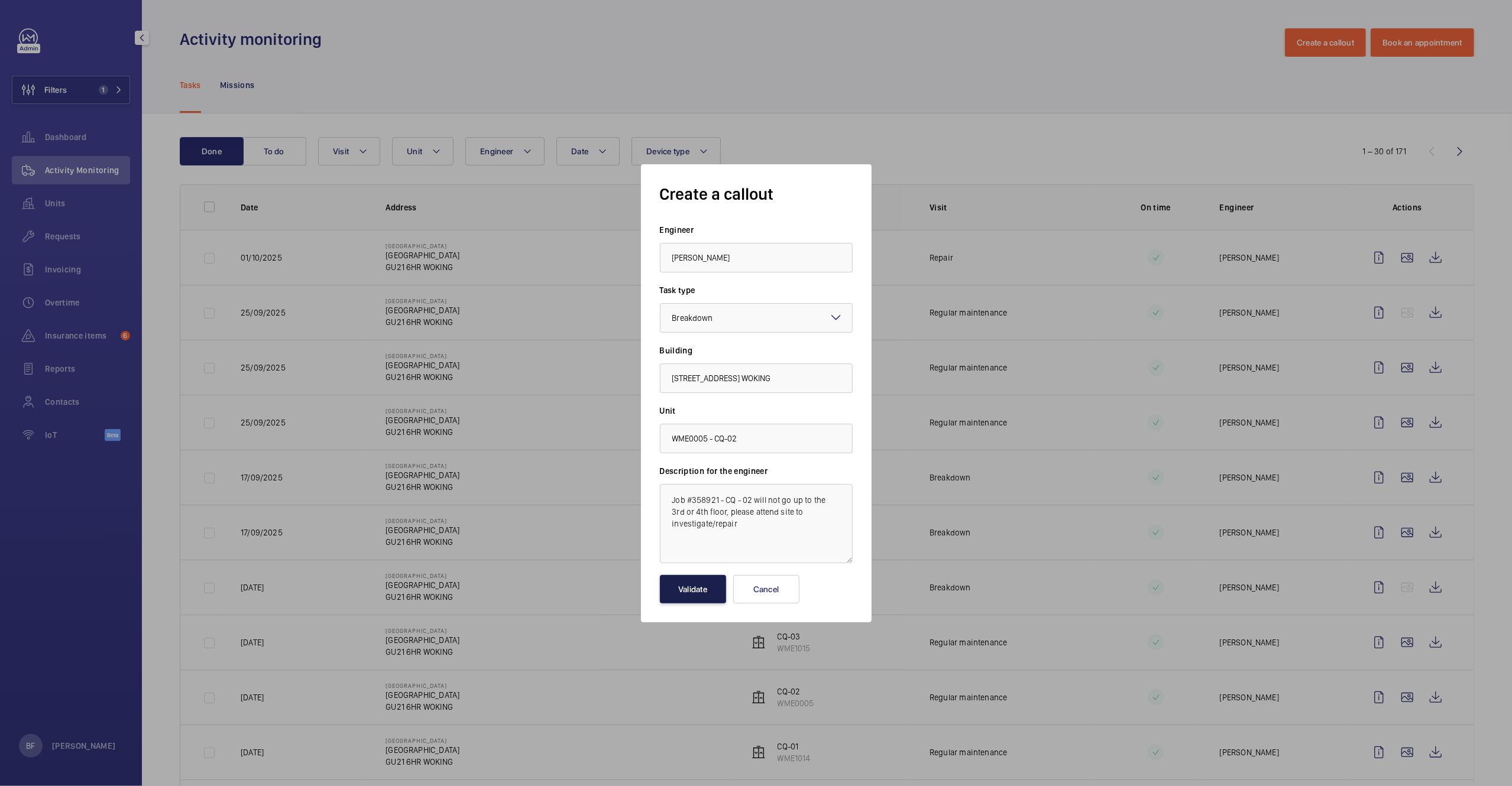
click at [718, 595] on button "Validate" at bounding box center [693, 589] width 66 height 28
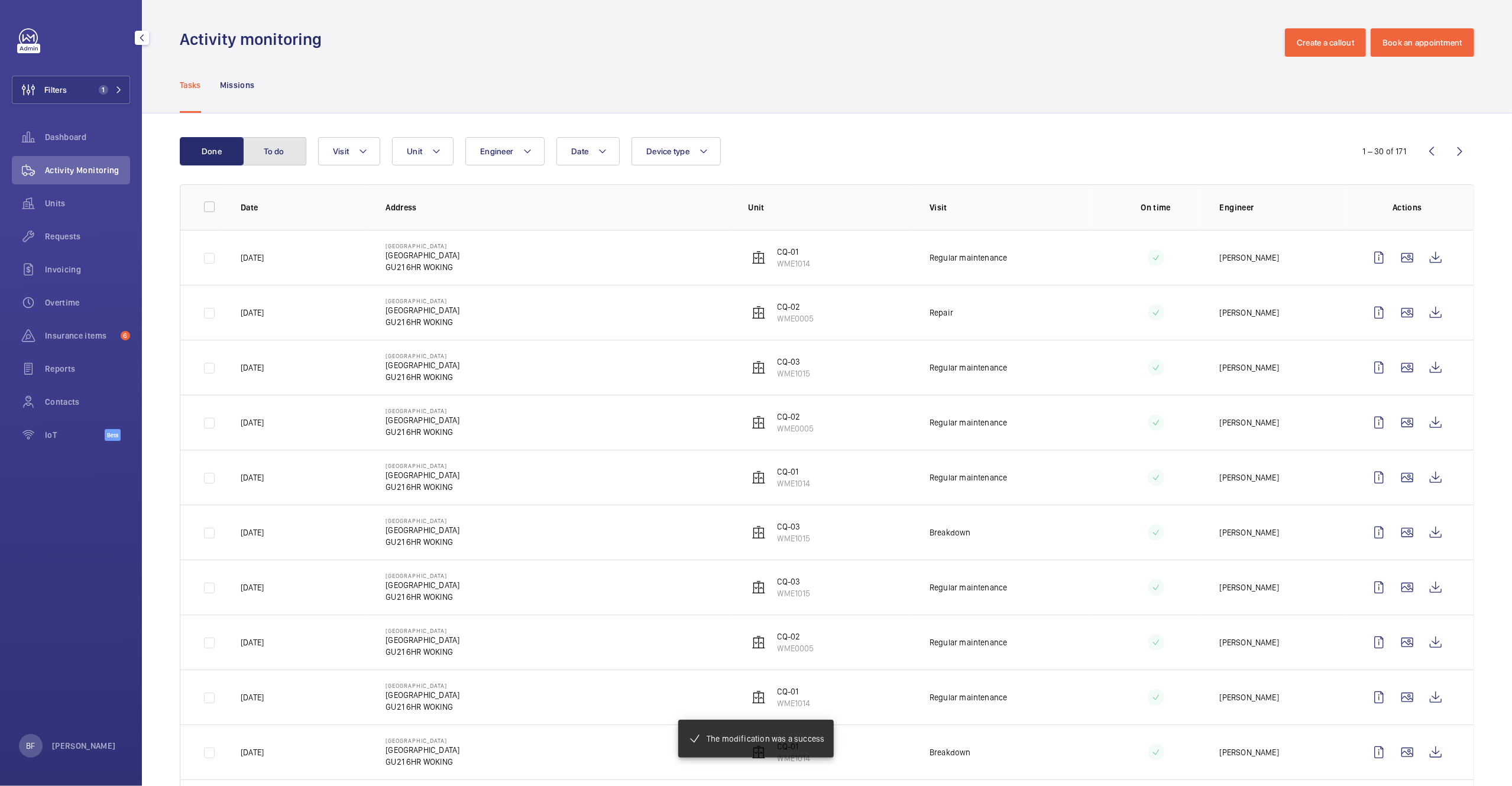
click at [283, 138] on button "To do" at bounding box center [274, 151] width 64 height 28
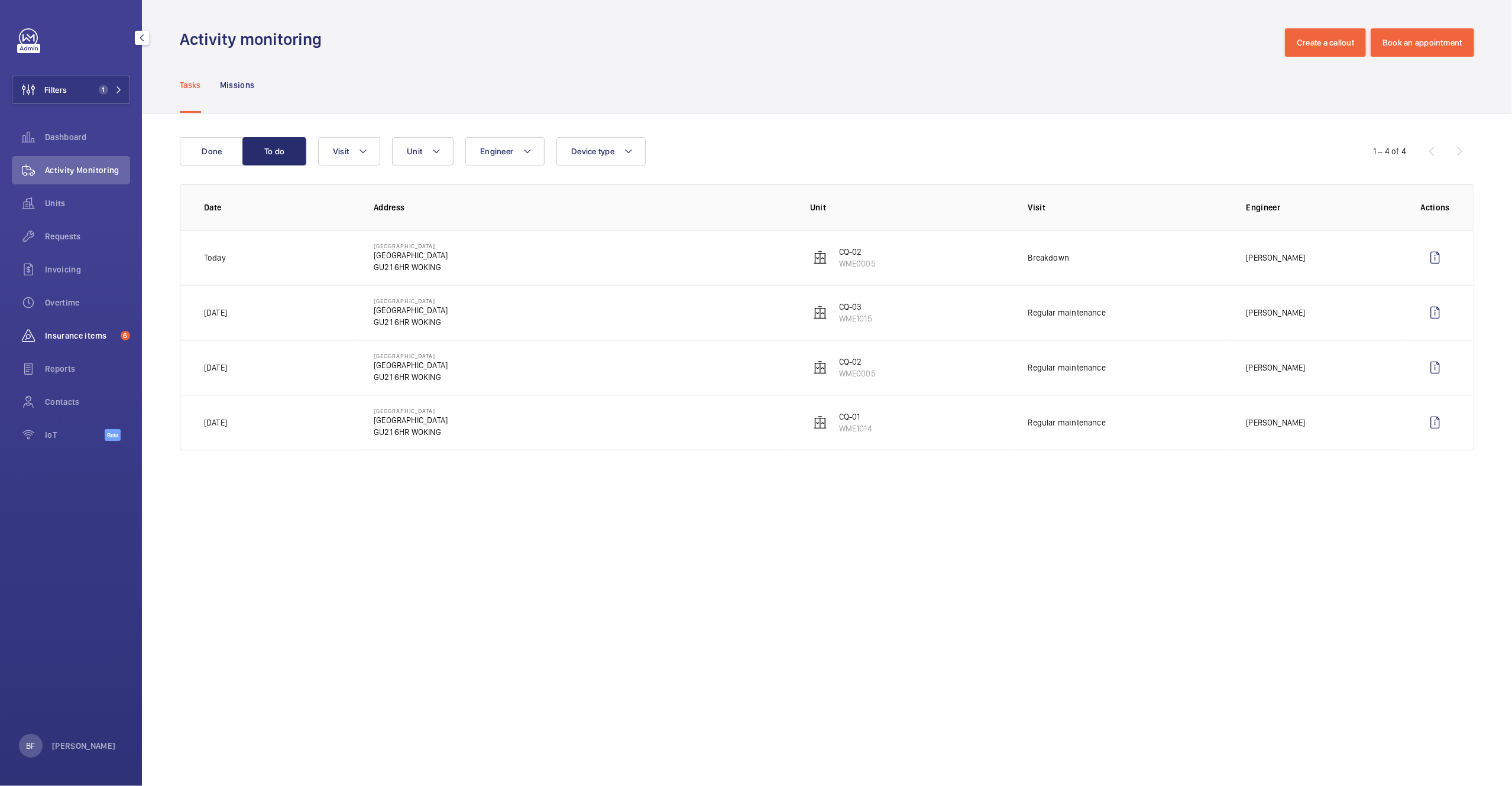
click at [83, 336] on span "Insurance items" at bounding box center [80, 336] width 71 height 12
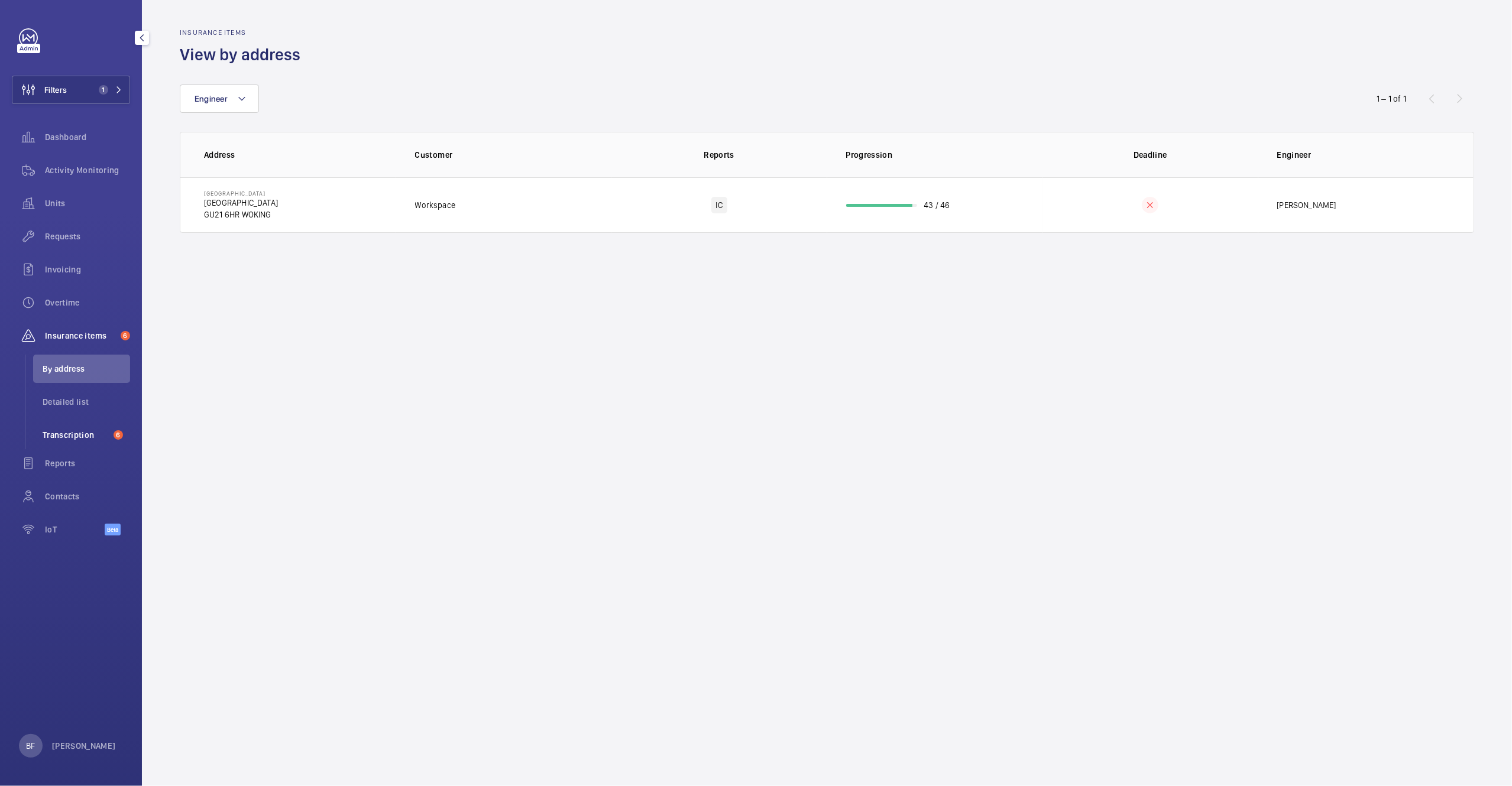
click at [87, 429] on span "Transcription" at bounding box center [76, 435] width 66 height 12
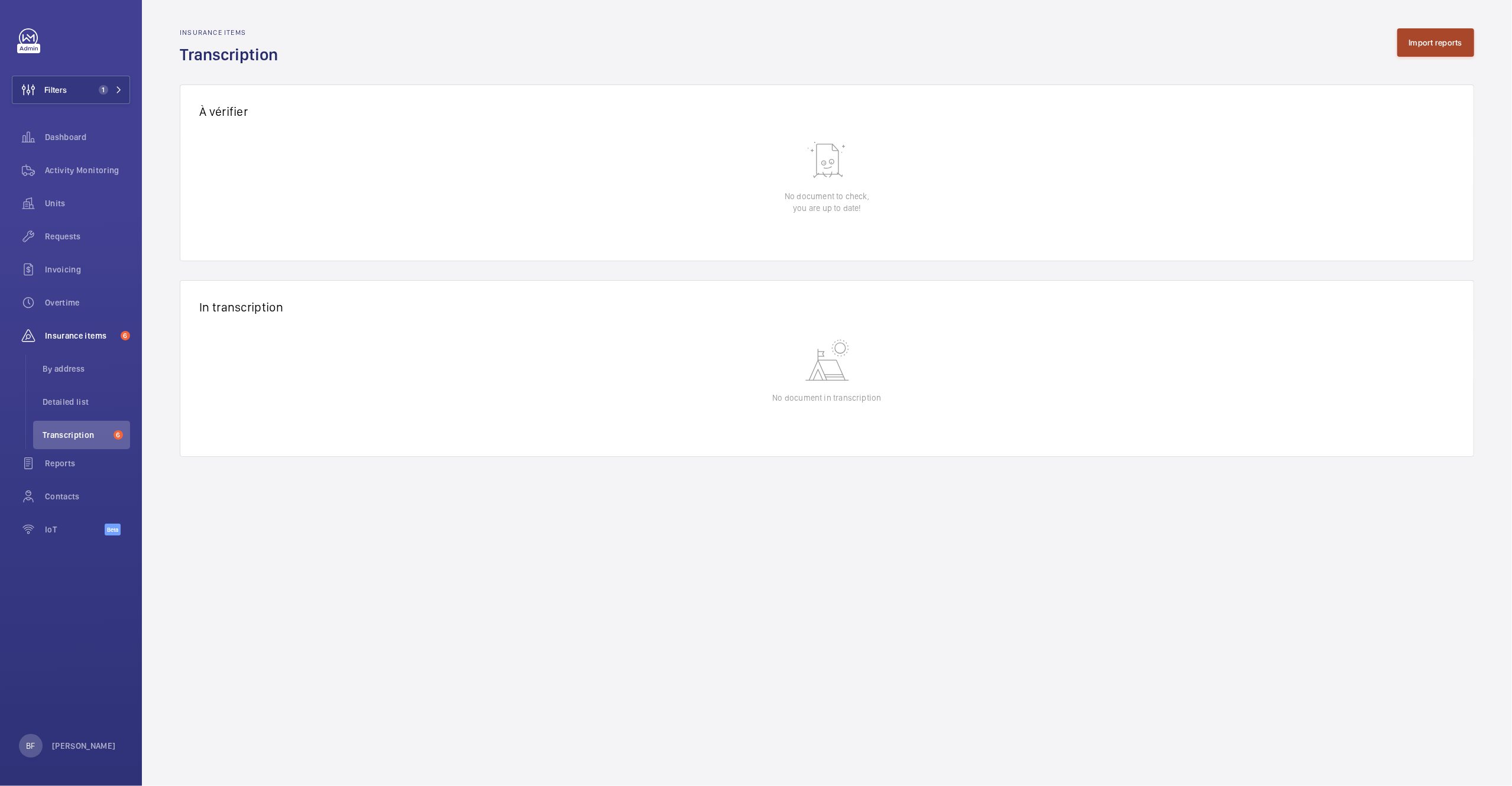
click at [1448, 36] on button "Import reports" at bounding box center [1436, 42] width 78 height 28
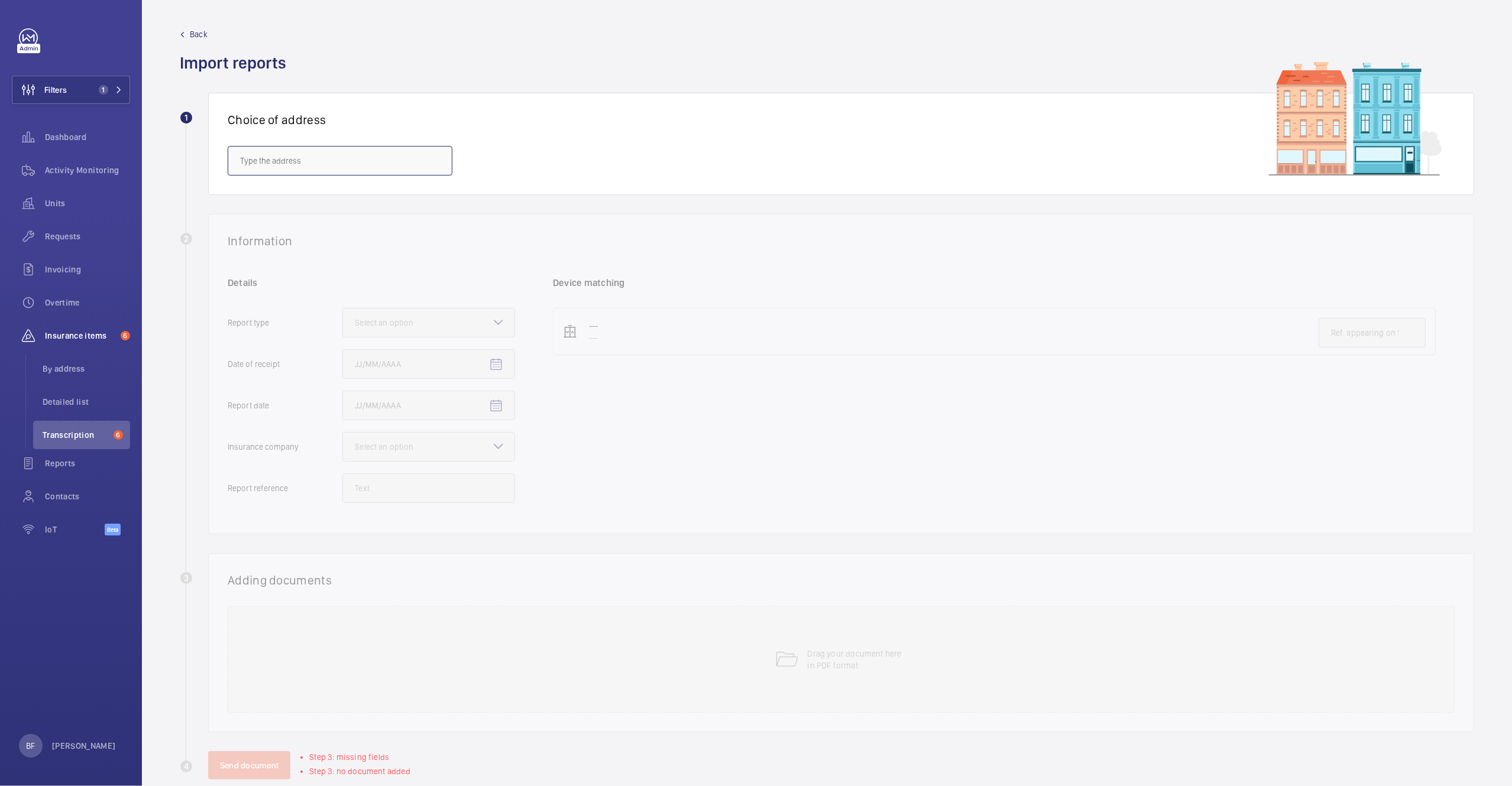
click at [283, 152] on input "text" at bounding box center [340, 161] width 224 height 30
click at [279, 156] on input "text" at bounding box center [340, 161] width 224 height 30
click at [247, 149] on input "text" at bounding box center [340, 161] width 224 height 30
paste input "HP21 9LP"
click at [271, 191] on span "Byron House - Byron House Care Home, AYLESBURY HP21 9LP" at bounding box center [340, 197] width 200 height 12
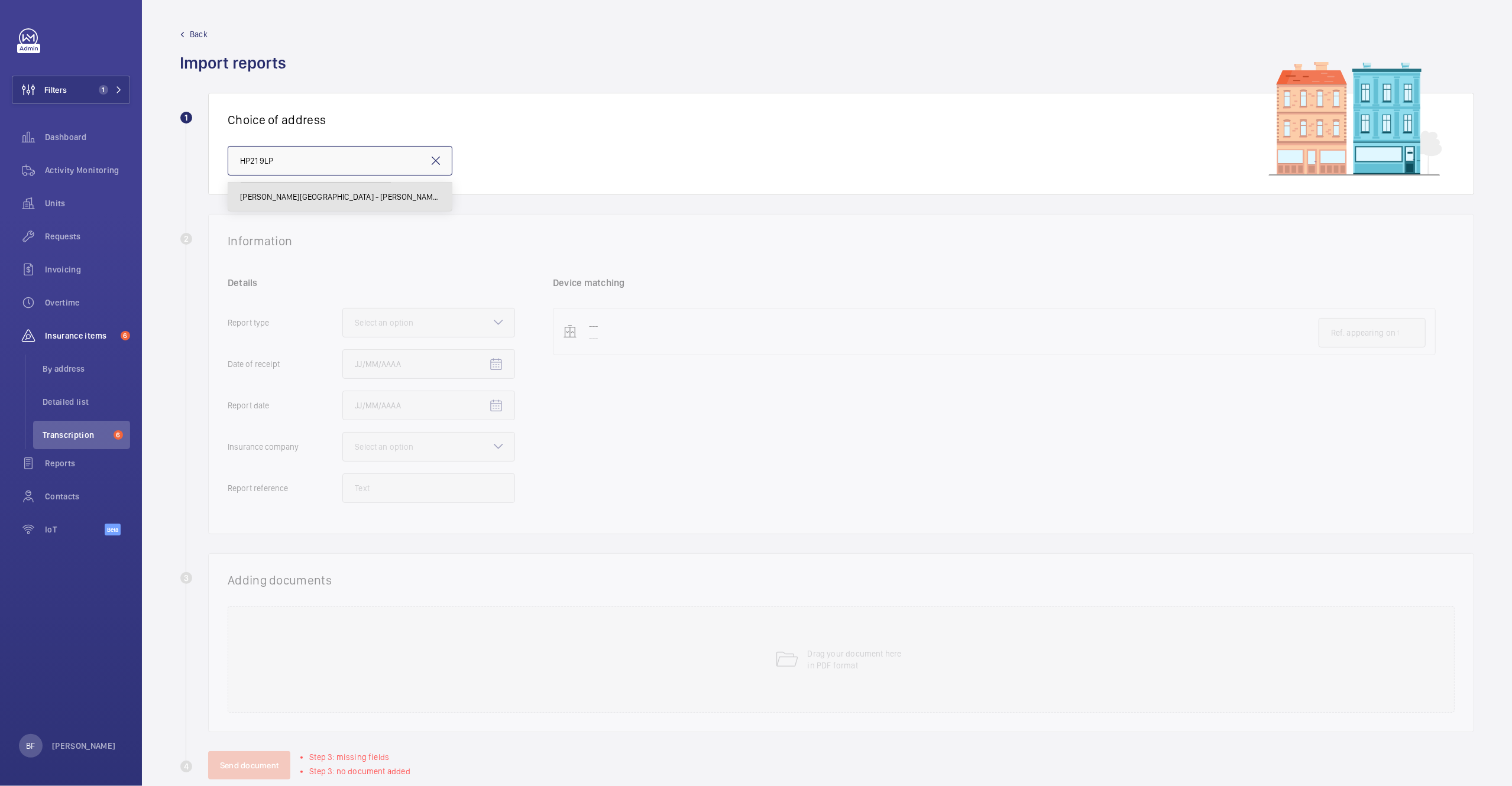
type input "Byron House - Byron House Care Home, AYLESBURY HP21 9LP"
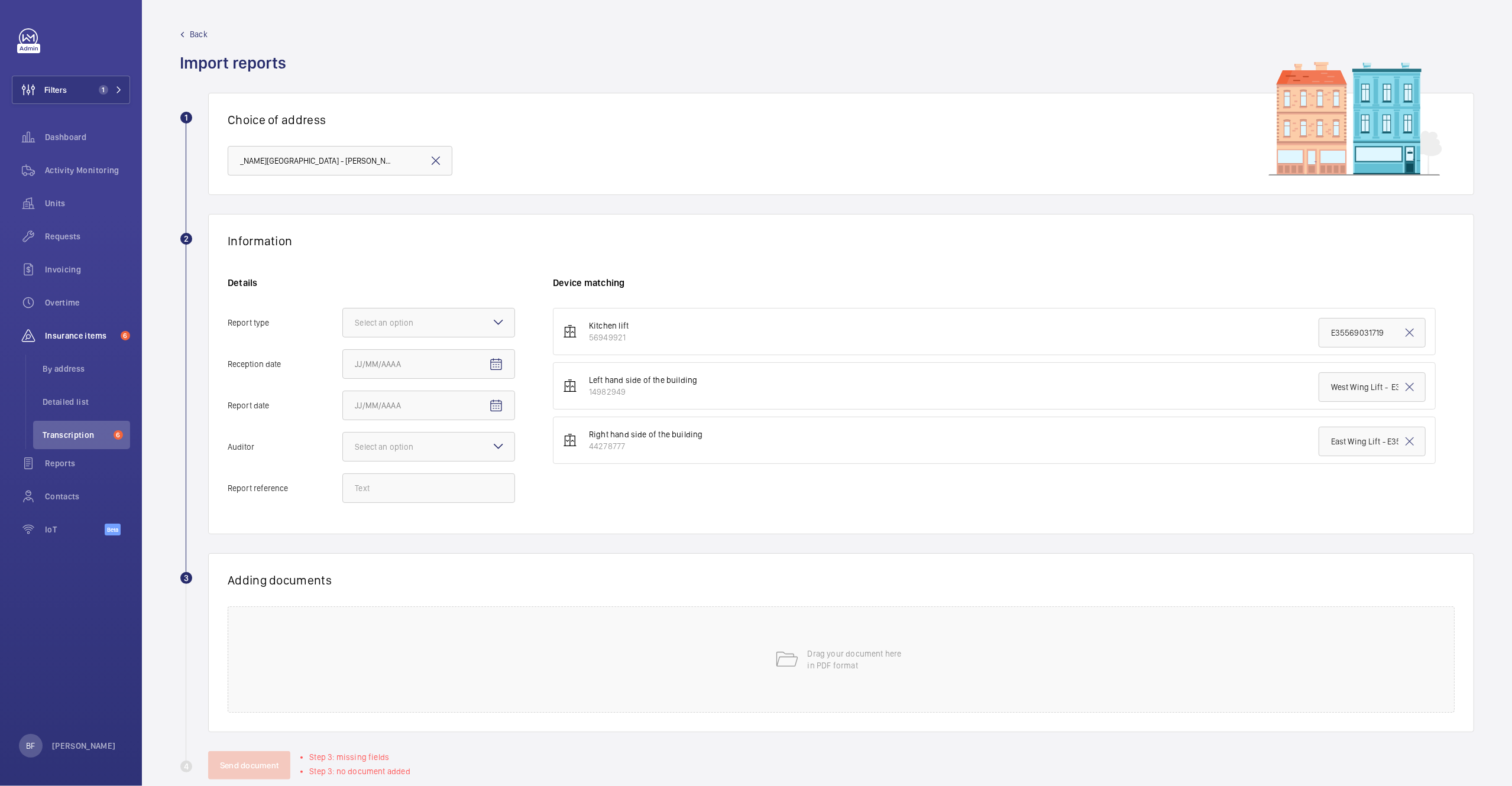
click at [445, 306] on div "Details Report type Select an option Reception date Report date Auditor Select …" at bounding box center [390, 395] width 325 height 238
click at [486, 325] on div at bounding box center [429, 322] width 172 height 28
click at [343, 325] on input "Report type Select an option" at bounding box center [343, 322] width 0 height 28
click at [441, 365] on span "Insurance company" at bounding box center [428, 359] width 148 height 12
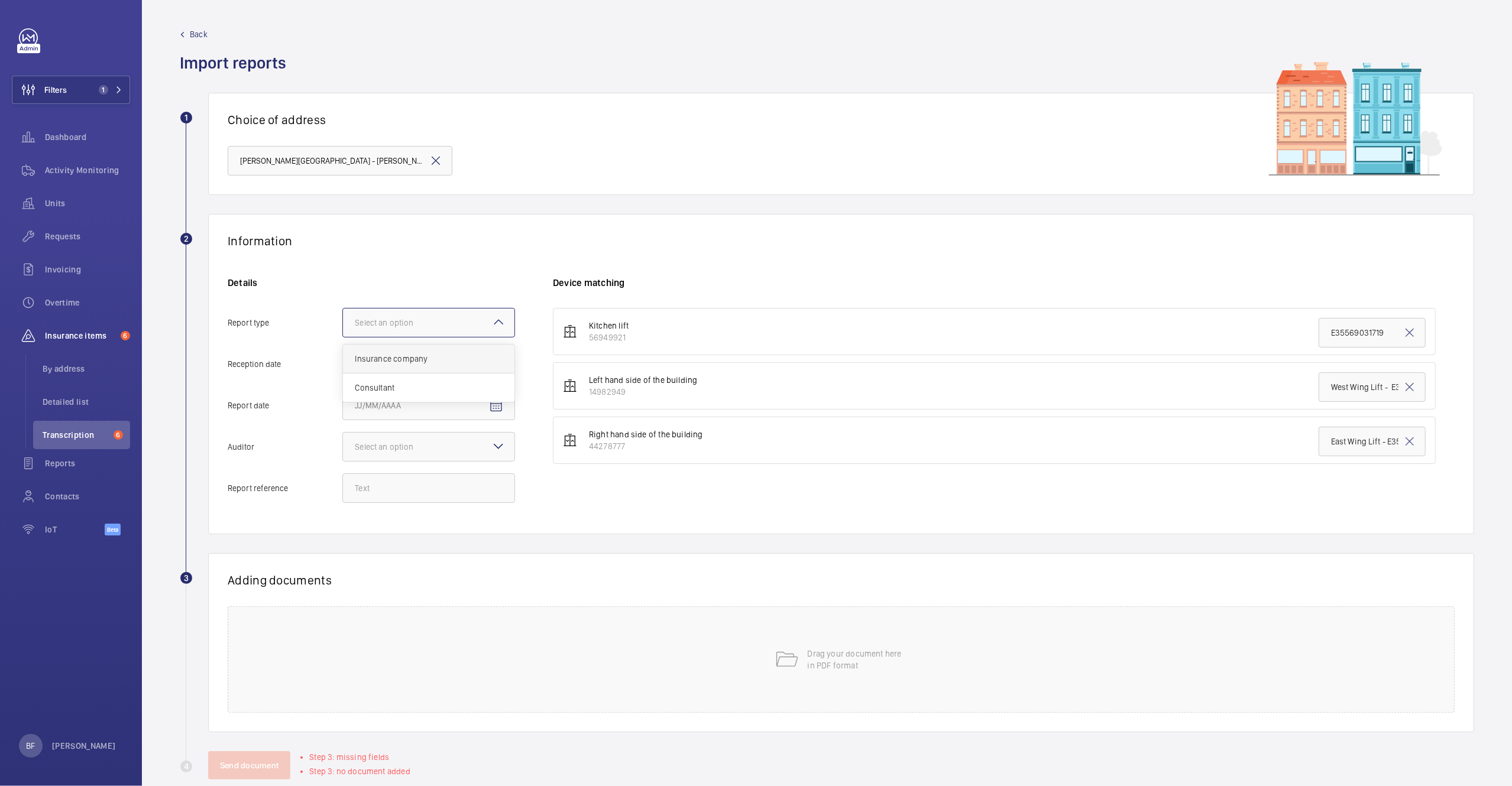
click at [343, 337] on input "Report type Select an option Insurance company Consultant" at bounding box center [343, 322] width 0 height 28
click at [496, 374] on span "Open calendar" at bounding box center [496, 365] width 28 height 28
click at [432, 487] on span "8" at bounding box center [431, 486] width 21 height 21
type input "10/8/2025"
click at [497, 402] on mat-icon "Open calendar" at bounding box center [496, 406] width 14 height 14
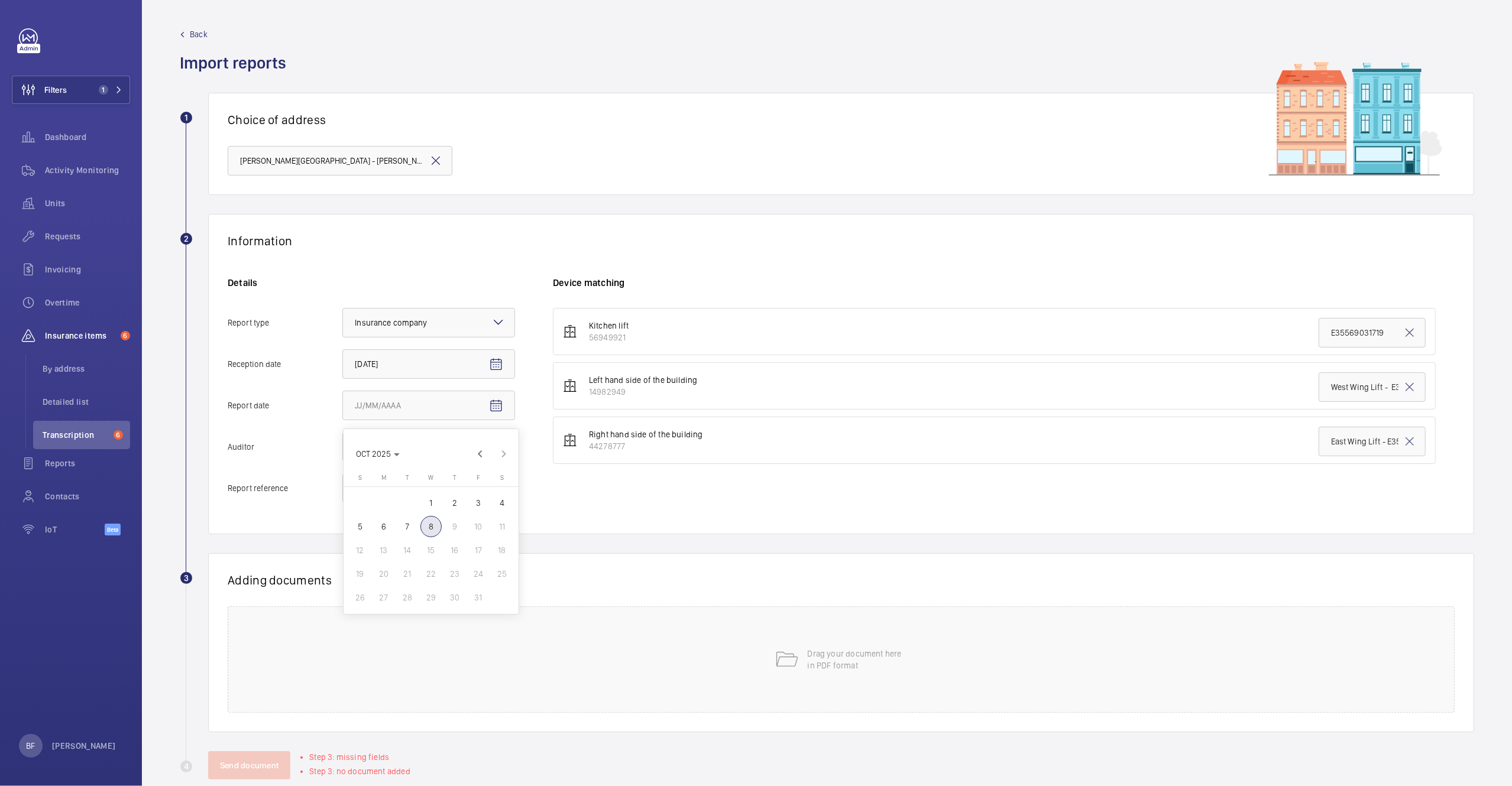
click at [392, 529] on span "6" at bounding box center [384, 527] width 21 height 21
type input "10/6/2025"
click at [462, 455] on div at bounding box center [429, 447] width 172 height 28
click at [343, 455] on input "Auditor Select an option" at bounding box center [343, 447] width 0 height 28
click at [388, 568] on span "Allianz" at bounding box center [428, 570] width 148 height 12
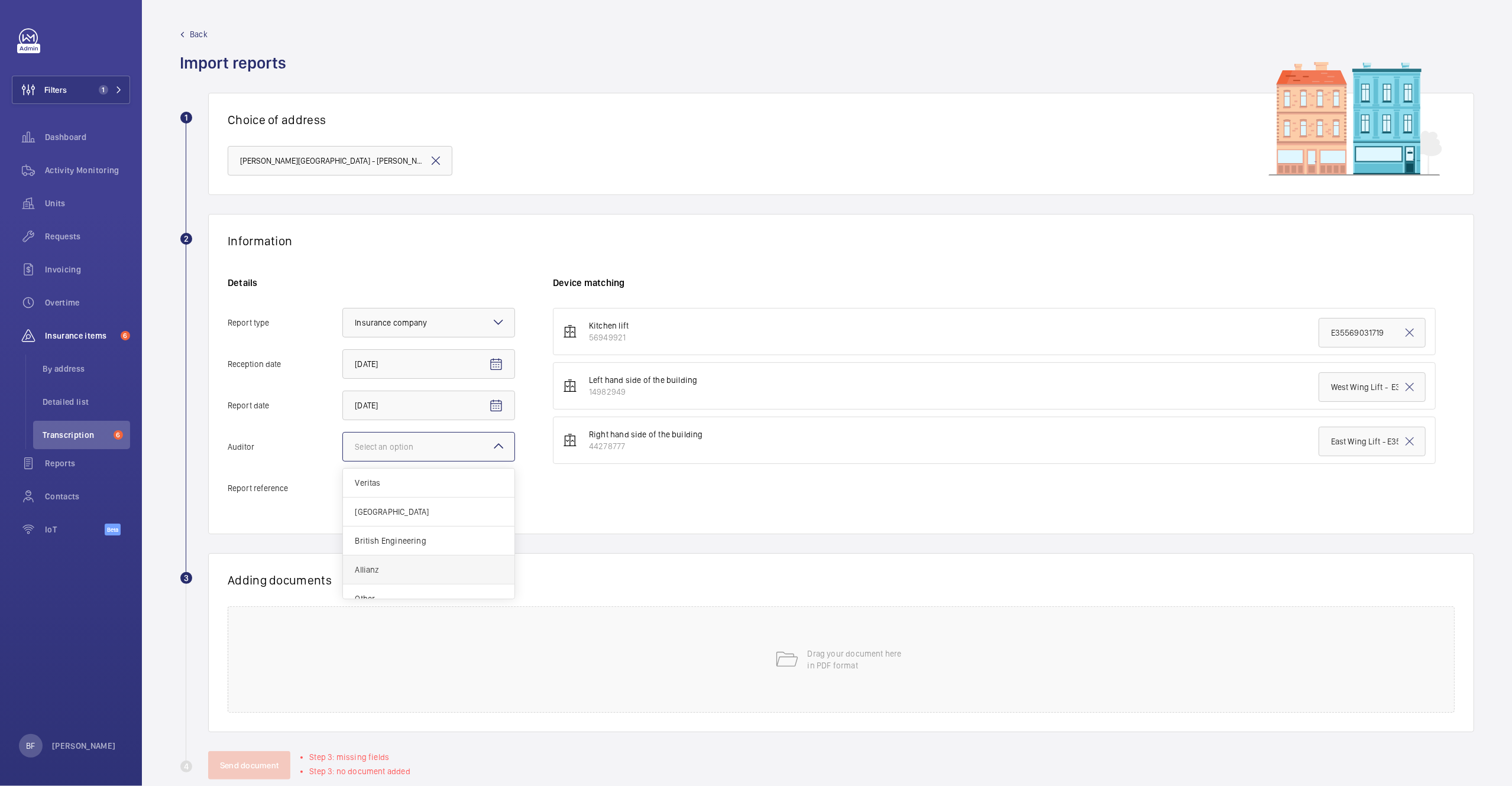
click at [343, 461] on input "Auditor Select an option Veritas Zurich British Engineering Allianz Other" at bounding box center [343, 447] width 0 height 28
click at [469, 488] on input "Report reference" at bounding box center [428, 488] width 172 height 30
paste input "E35569034986"
type input "E35569034986"
click at [1360, 443] on input "East Wing Lift - E35569034069" at bounding box center [1373, 442] width 107 height 30
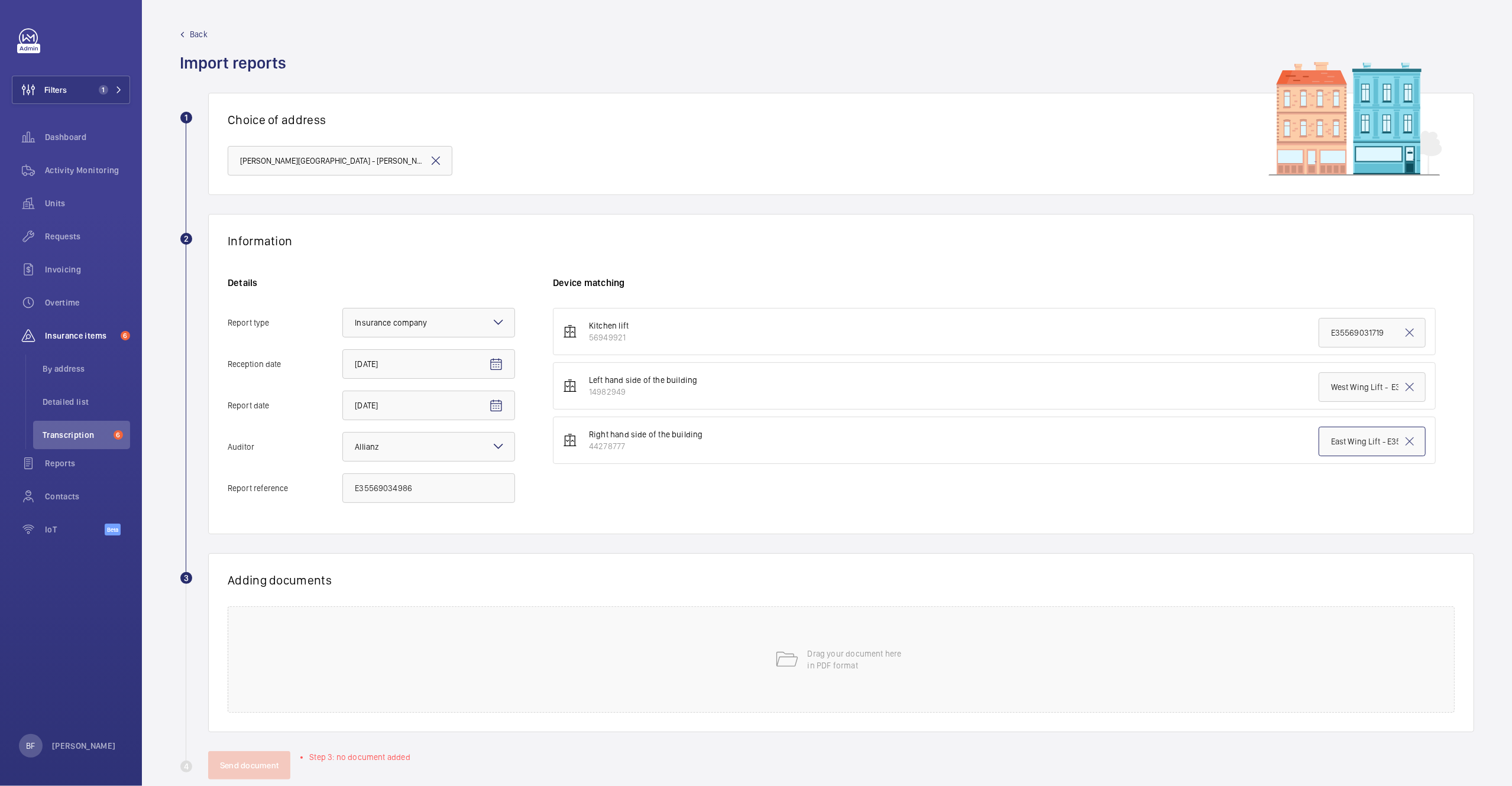
click at [1360, 443] on input "East Wing Lift - E35569034069" at bounding box center [1373, 442] width 107 height 30
paste input "35569034986"
type input "E35569034986"
click at [385, 651] on div "Drag your document here in PDF format" at bounding box center [841, 659] width 1227 height 106
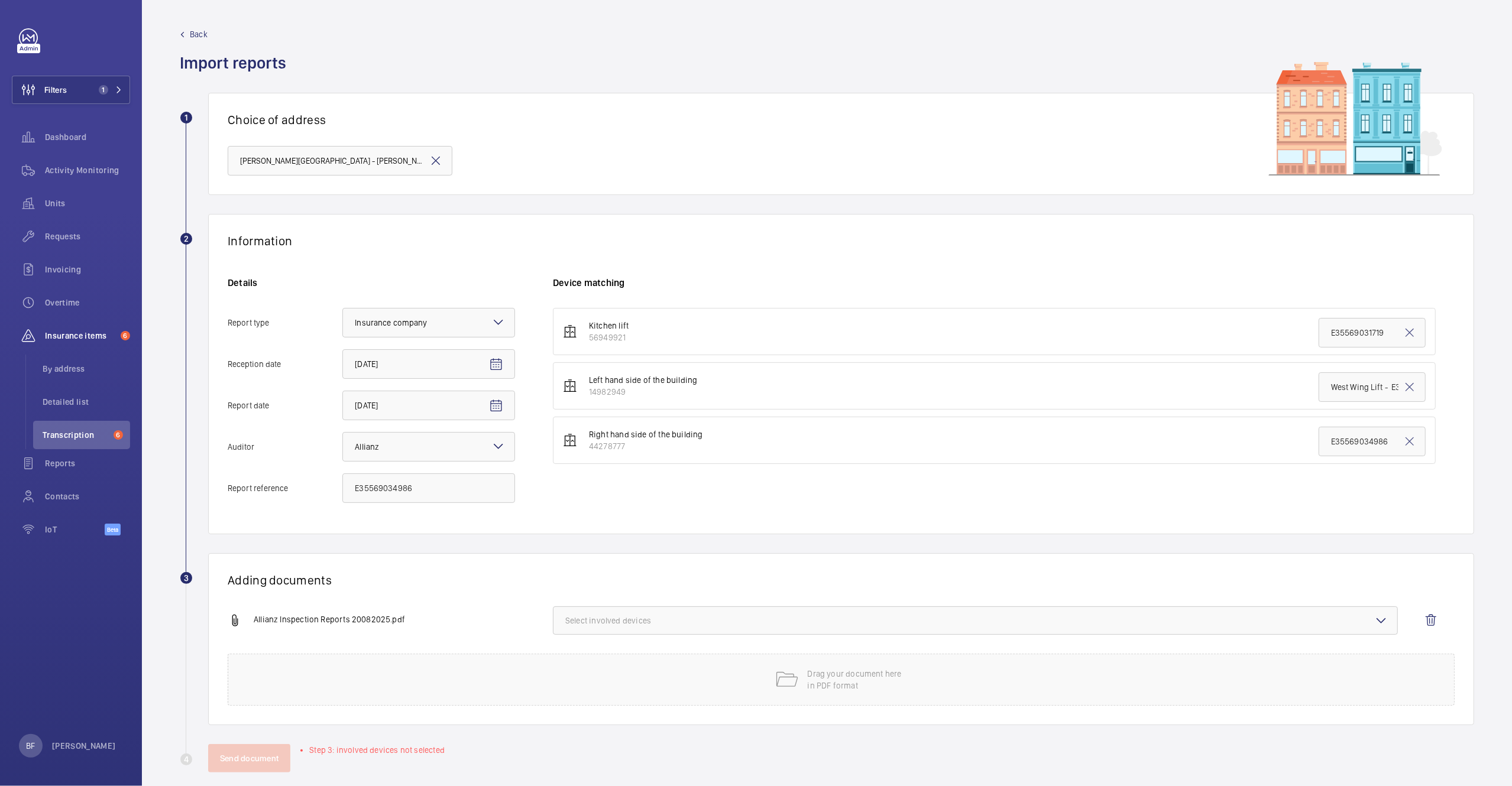
click at [643, 632] on button "Select involved devices" at bounding box center [975, 620] width 845 height 28
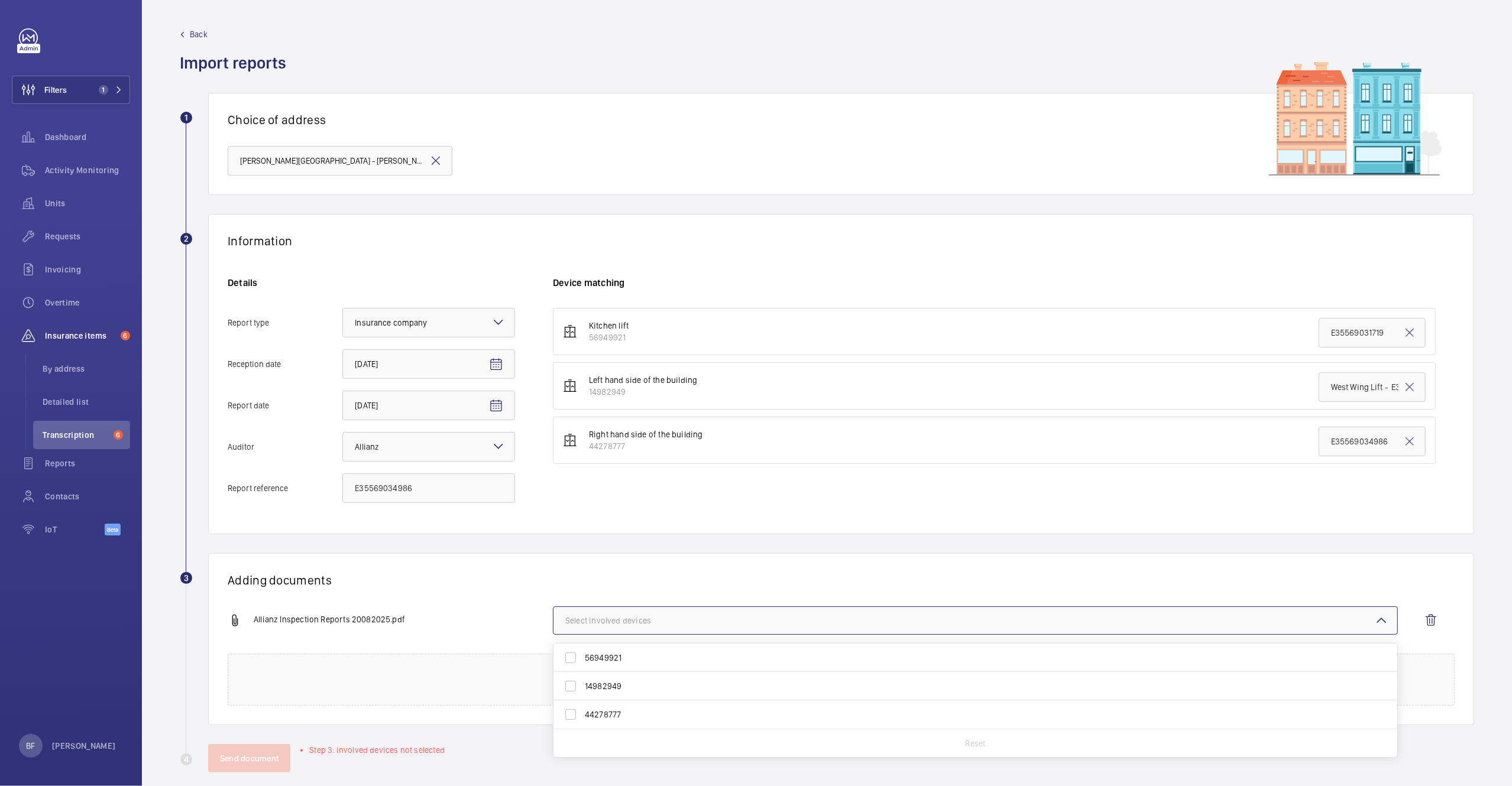
click at [612, 718] on span "44278777" at bounding box center [976, 714] width 783 height 12
click at [582, 718] on input "44278777" at bounding box center [570, 714] width 24 height 24
checkbox input "true"
click at [480, 538] on wm-front-report-upload-form "2 Information Details Report type Select an option × Insurance company × Recept…" at bounding box center [827, 492] width 1294 height 558
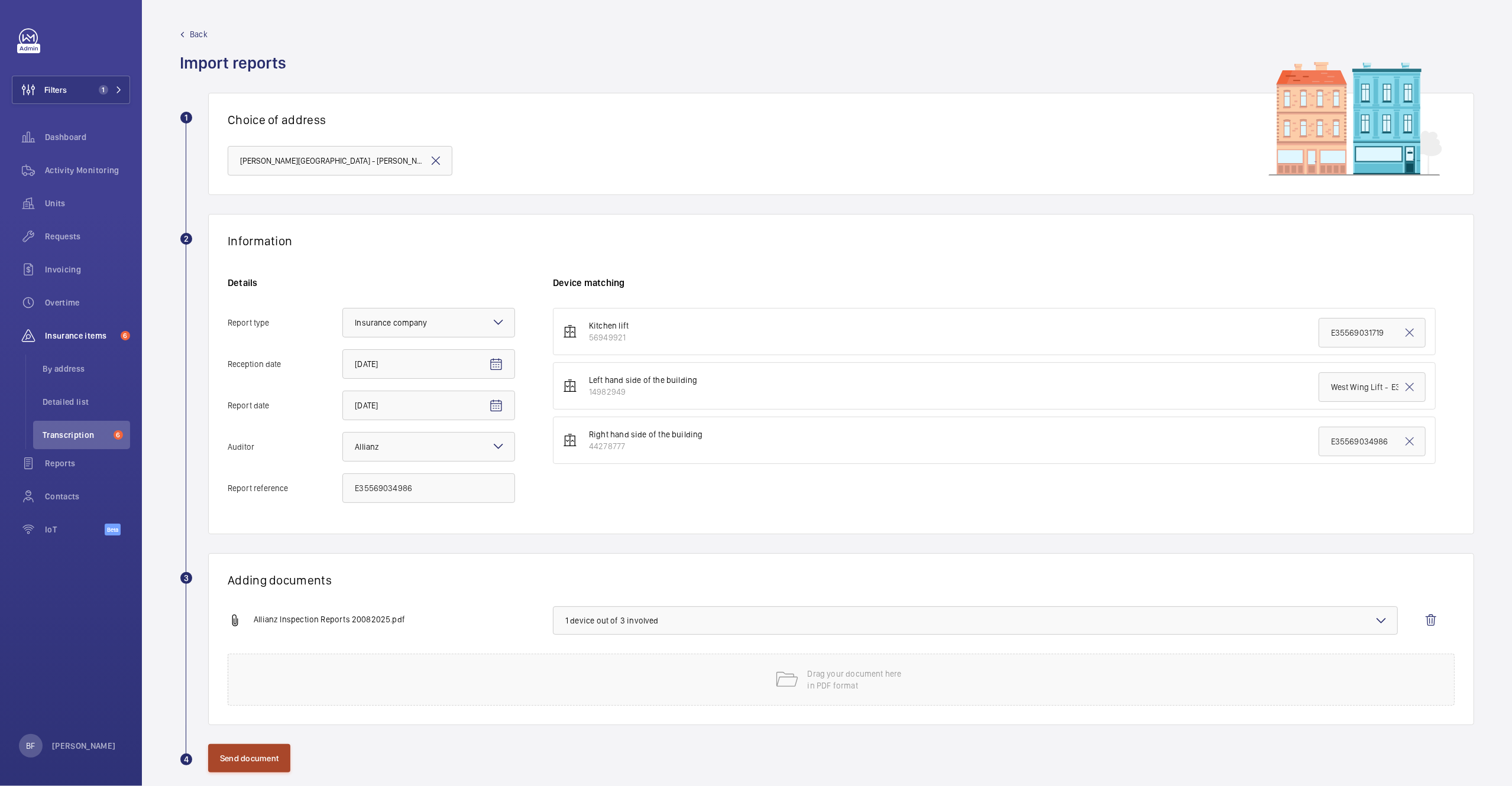
click at [275, 761] on button "Send document" at bounding box center [249, 759] width 82 height 28
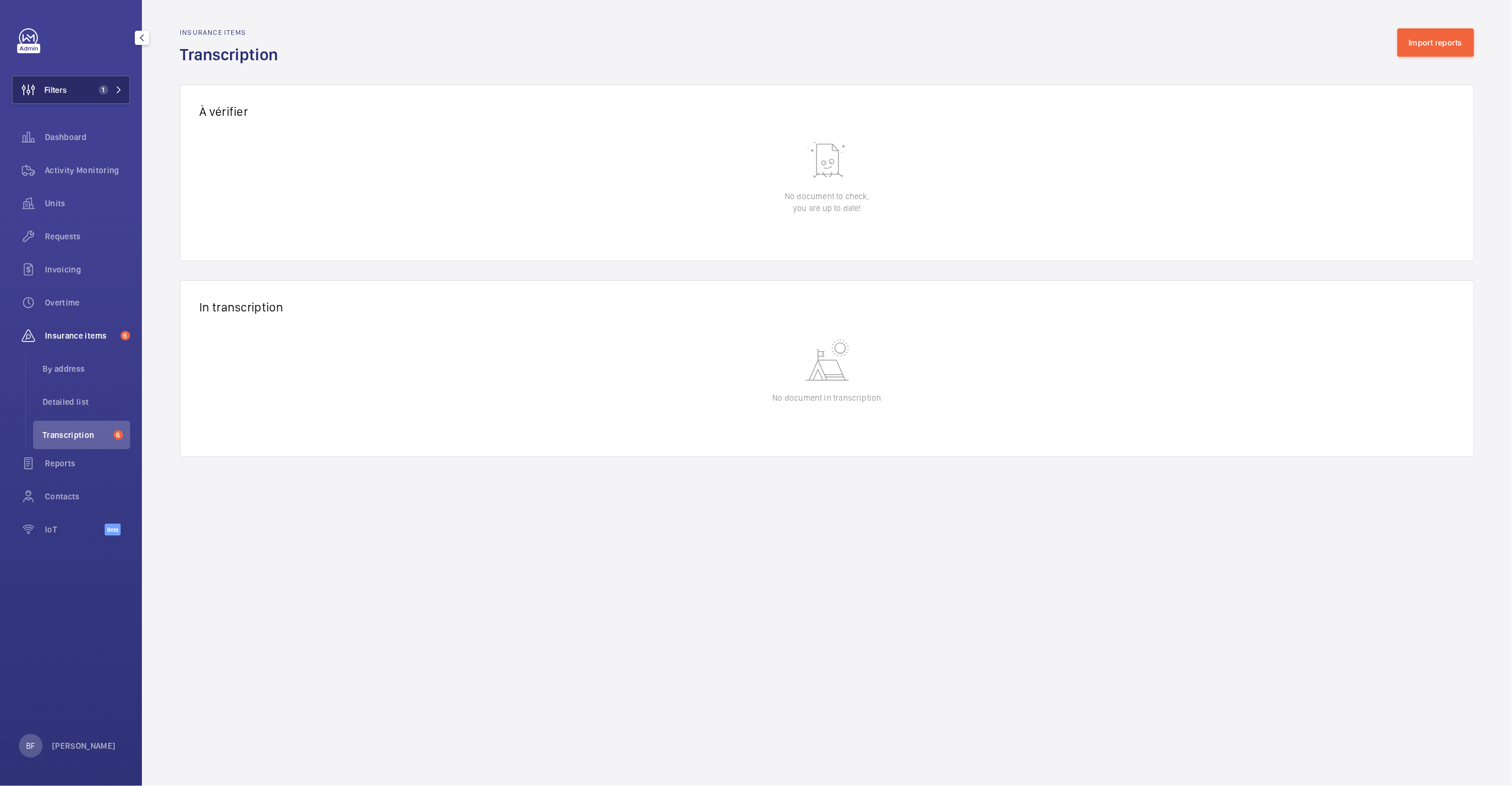
click at [80, 95] on button "Filters 1" at bounding box center [70, 90] width 118 height 28
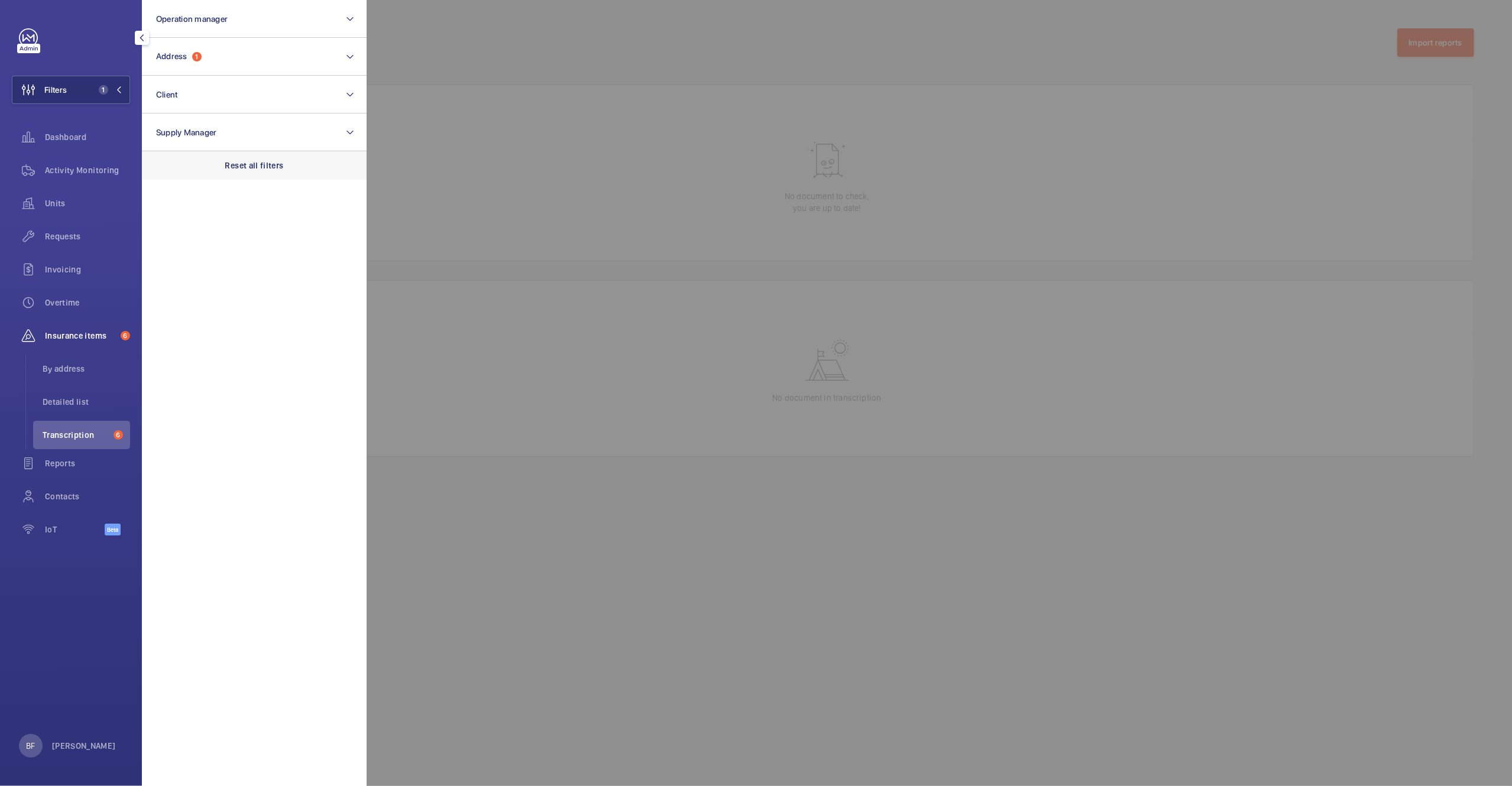
click at [277, 168] on p "Reset all filters" at bounding box center [254, 166] width 59 height 12
click at [441, 159] on div at bounding box center [1122, 393] width 1512 height 786
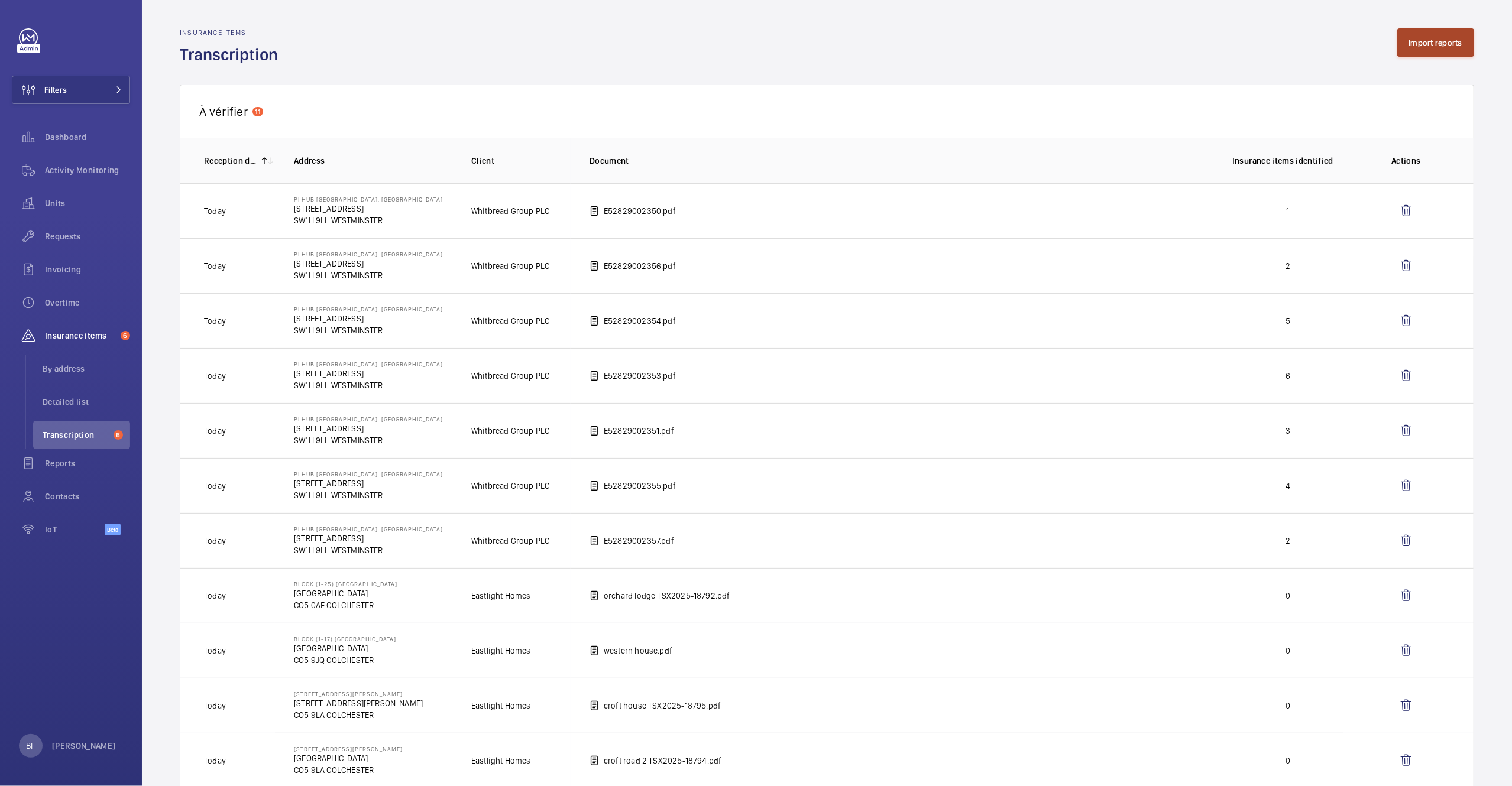
click at [1411, 31] on button "Import reports" at bounding box center [1436, 42] width 78 height 28
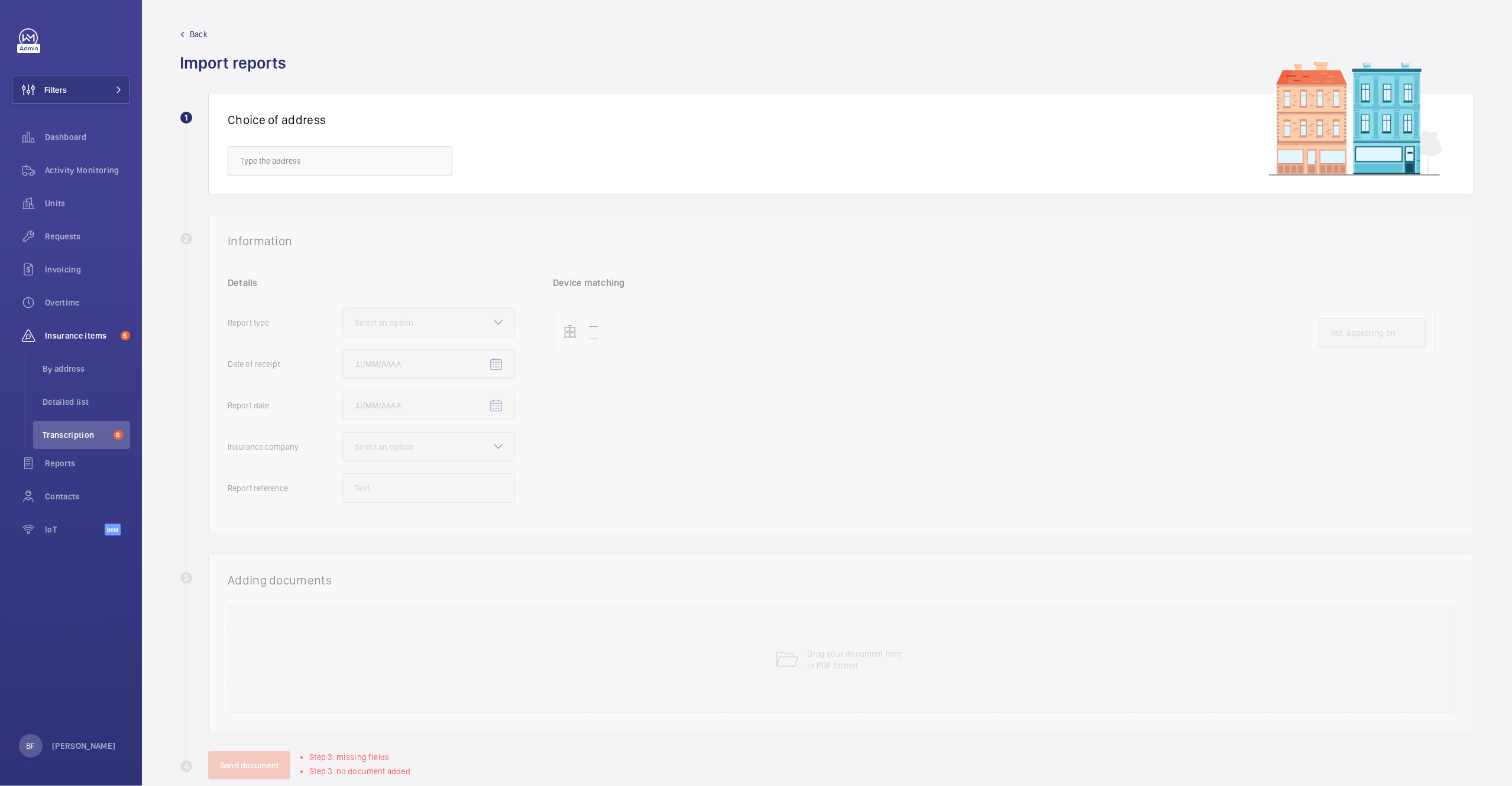
drag, startPoint x: 262, startPoint y: 139, endPoint x: 269, endPoint y: 146, distance: 9.9
click at [262, 140] on div "Choice of address" at bounding box center [841, 144] width 1266 height 102
click at [279, 161] on input "text" at bounding box center [340, 161] width 224 height 30
click at [298, 187] on mat-option "Byron House - Byron House Care Home, AYLESBURY HP21 9LP" at bounding box center [340, 197] width 224 height 28
type input "Byron House - Byron House Care Home, AYLESBURY HP21 9LP"
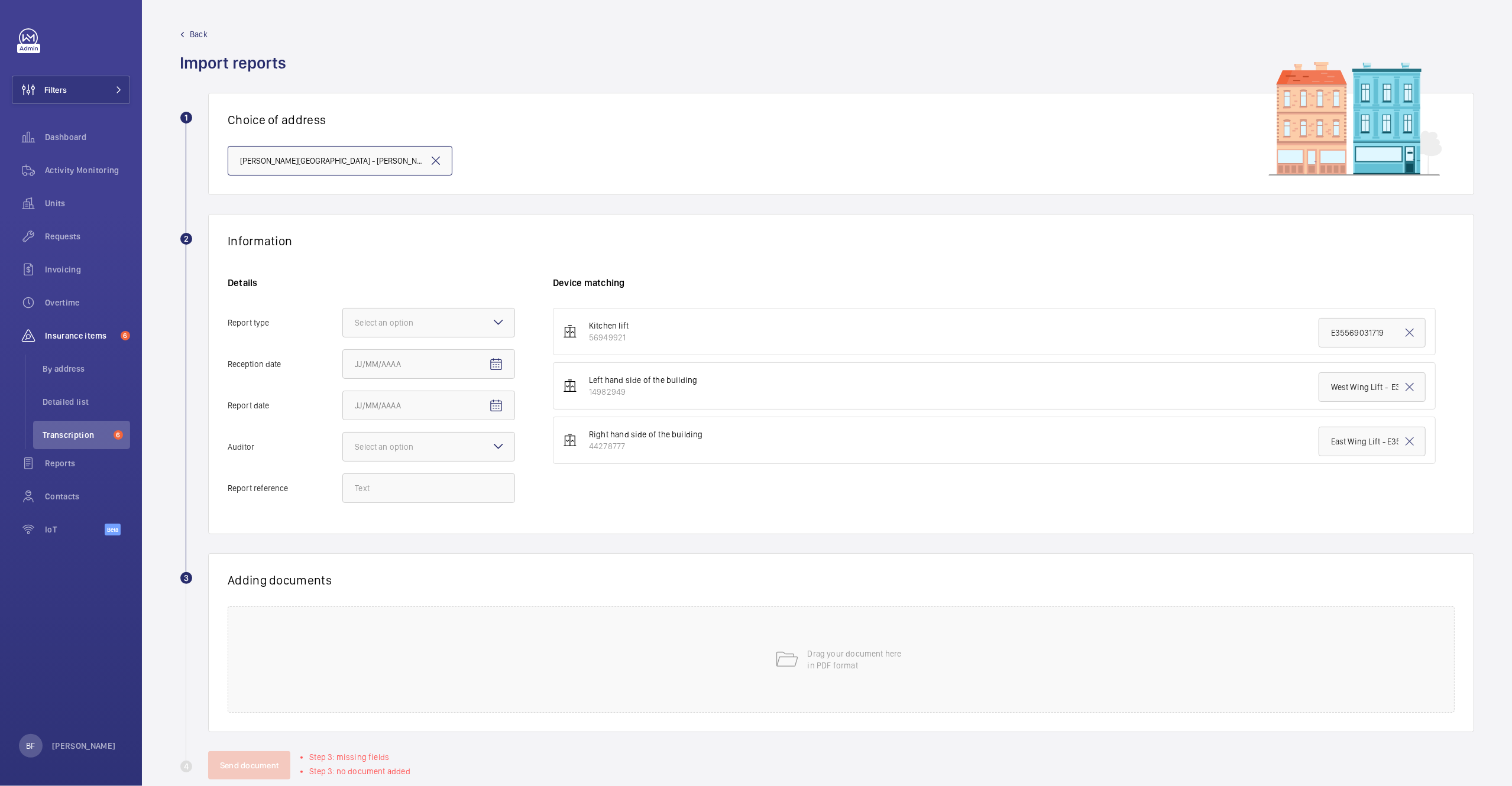
scroll to position [0, 31]
click at [488, 329] on div at bounding box center [429, 322] width 172 height 28
click at [343, 329] on input "Report type Select an option" at bounding box center [343, 322] width 0 height 28
click at [488, 360] on span "Insurance company" at bounding box center [428, 359] width 148 height 12
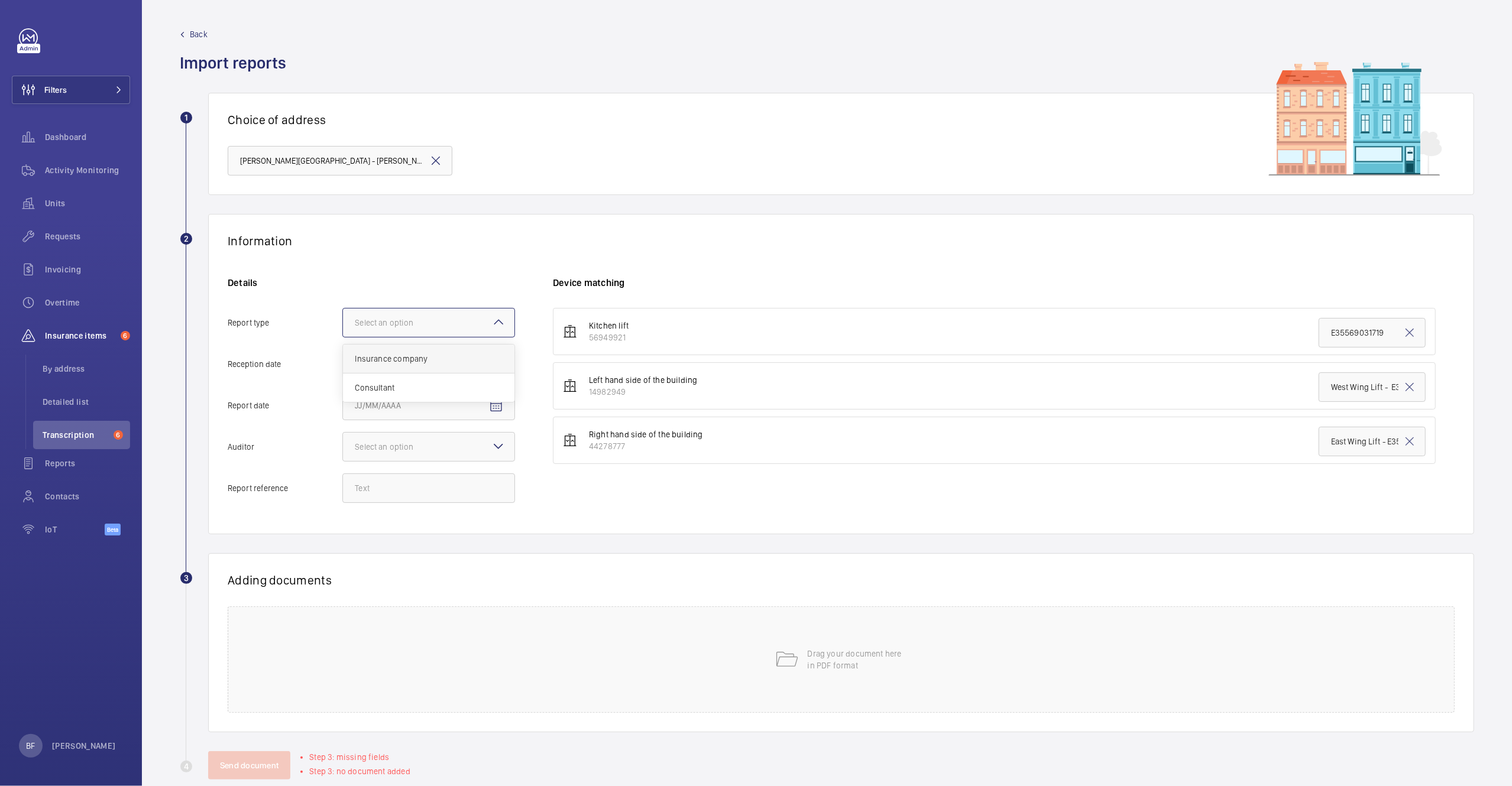
click at [343, 337] on input "Report type Select an option Insurance company Consultant" at bounding box center [343, 322] width 0 height 28
click at [497, 365] on mat-icon "Open calendar" at bounding box center [496, 365] width 14 height 14
click at [434, 478] on span "8" at bounding box center [431, 486] width 21 height 21
type input "10/8/2025"
click at [506, 405] on span "Open calendar" at bounding box center [496, 406] width 28 height 28
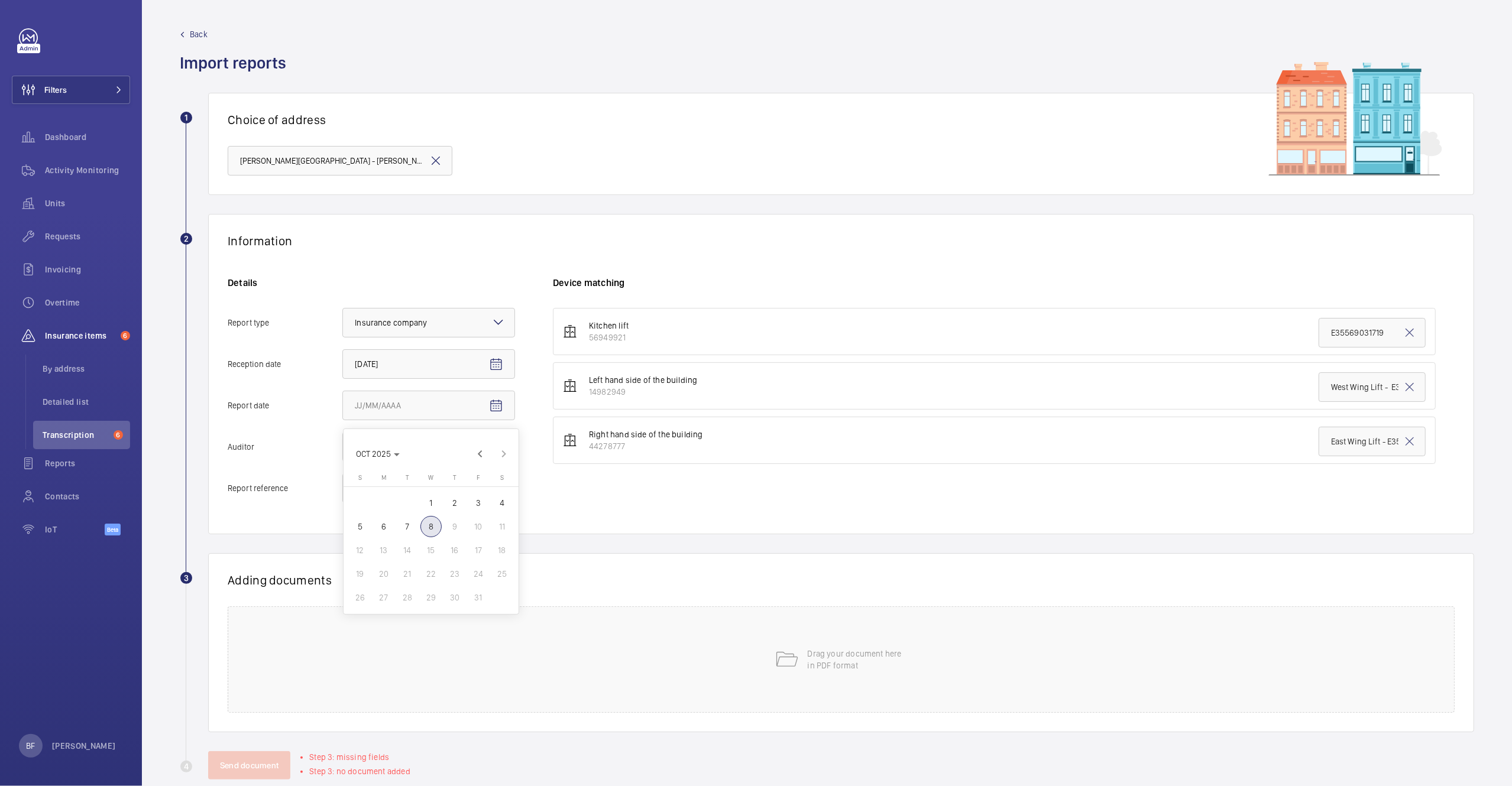
click at [389, 525] on span "6" at bounding box center [384, 527] width 21 height 21
type input "10/6/2025"
click at [463, 437] on div at bounding box center [429, 447] width 172 height 28
click at [343, 437] on input "Auditor Select an option" at bounding box center [343, 447] width 0 height 28
click at [383, 572] on span "Allianz" at bounding box center [428, 570] width 148 height 12
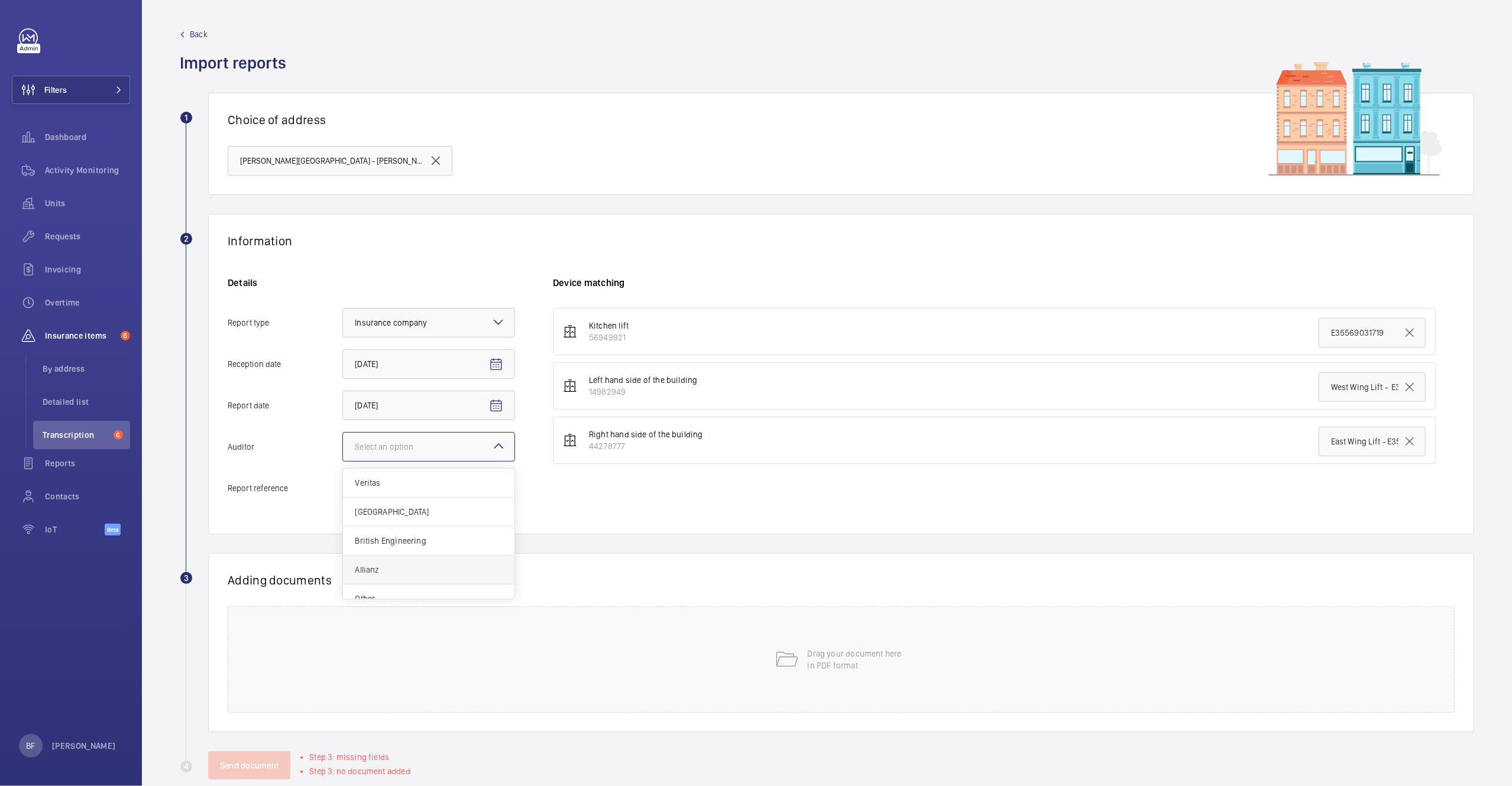
click at [343, 461] on input "Auditor Select an option Veritas Zurich British Engineering Allianz Other" at bounding box center [343, 447] width 0 height 28
click at [379, 494] on input "Report reference" at bounding box center [428, 488] width 172 height 30
click at [437, 481] on input "Report reference" at bounding box center [428, 488] width 172 height 30
paste input "E35569034988"
type input "E35569034988"
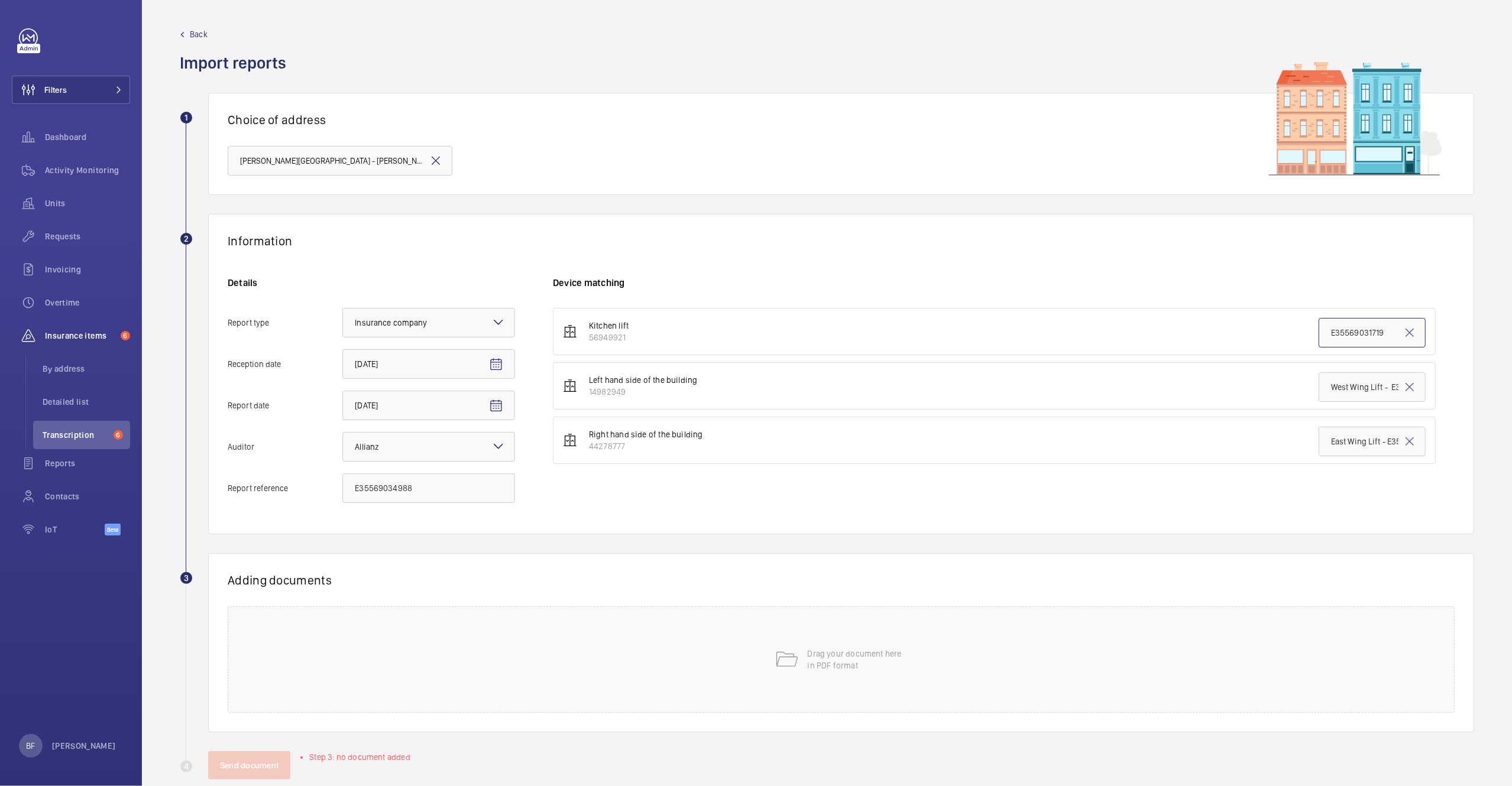
click at [1358, 339] on input "E35569031719" at bounding box center [1373, 333] width 107 height 30
paste input "4988"
type input "E35569034988"
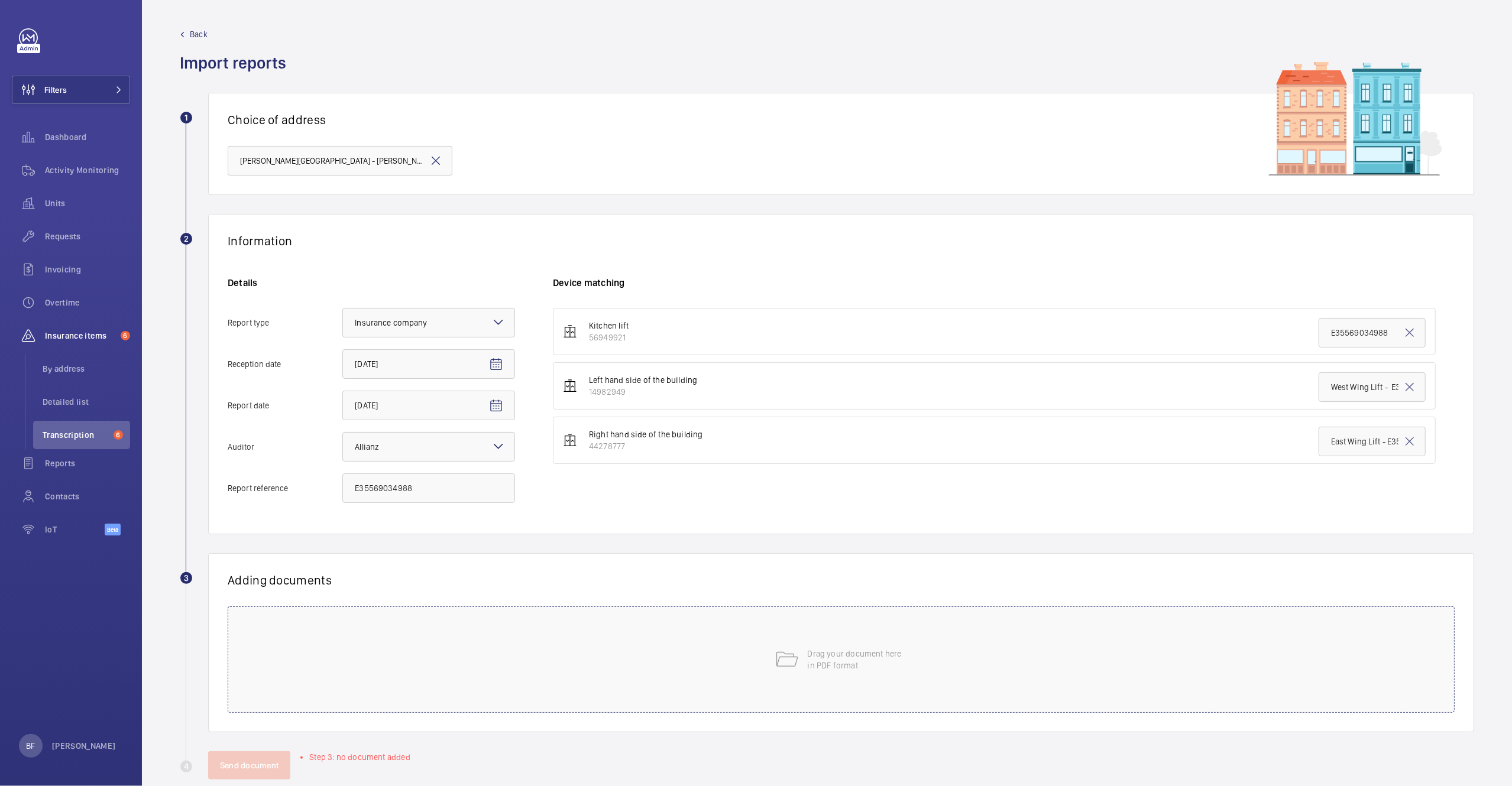
click at [505, 642] on div "Drag your document here in PDF format" at bounding box center [841, 659] width 1227 height 106
click at [1037, 619] on span "Select involved devices" at bounding box center [975, 621] width 820 height 12
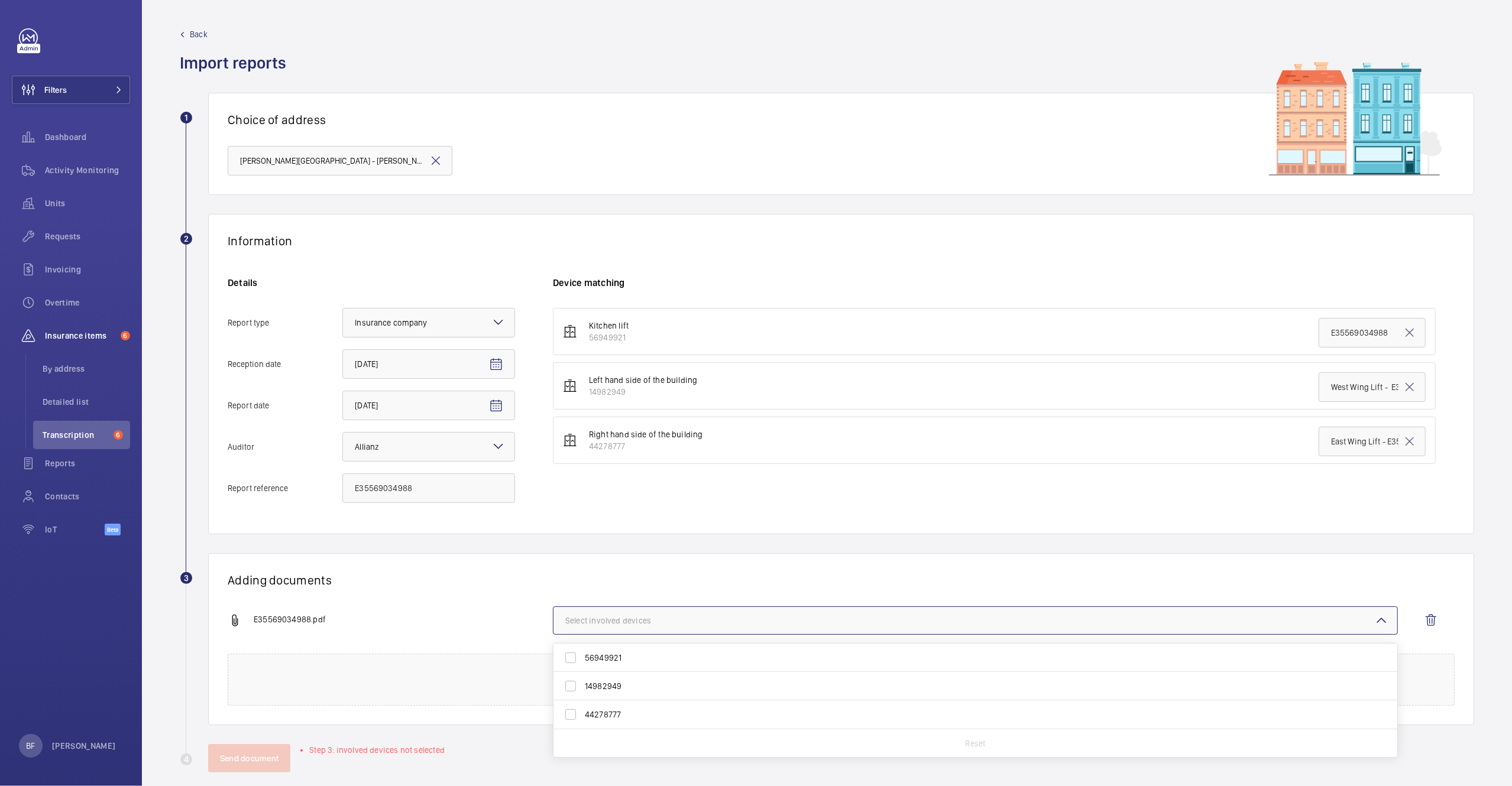
click at [635, 661] on span "56949921" at bounding box center [976, 658] width 783 height 12
click at [582, 661] on input "56949921" at bounding box center [570, 658] width 24 height 24
checkbox input "true"
drag, startPoint x: 667, startPoint y: 558, endPoint x: 638, endPoint y: 588, distance: 41.7
click at [667, 558] on div "Adding documents E35569034988.pdf 1 device out of 3 involved 56949921 14982949 …" at bounding box center [841, 639] width 1266 height 172
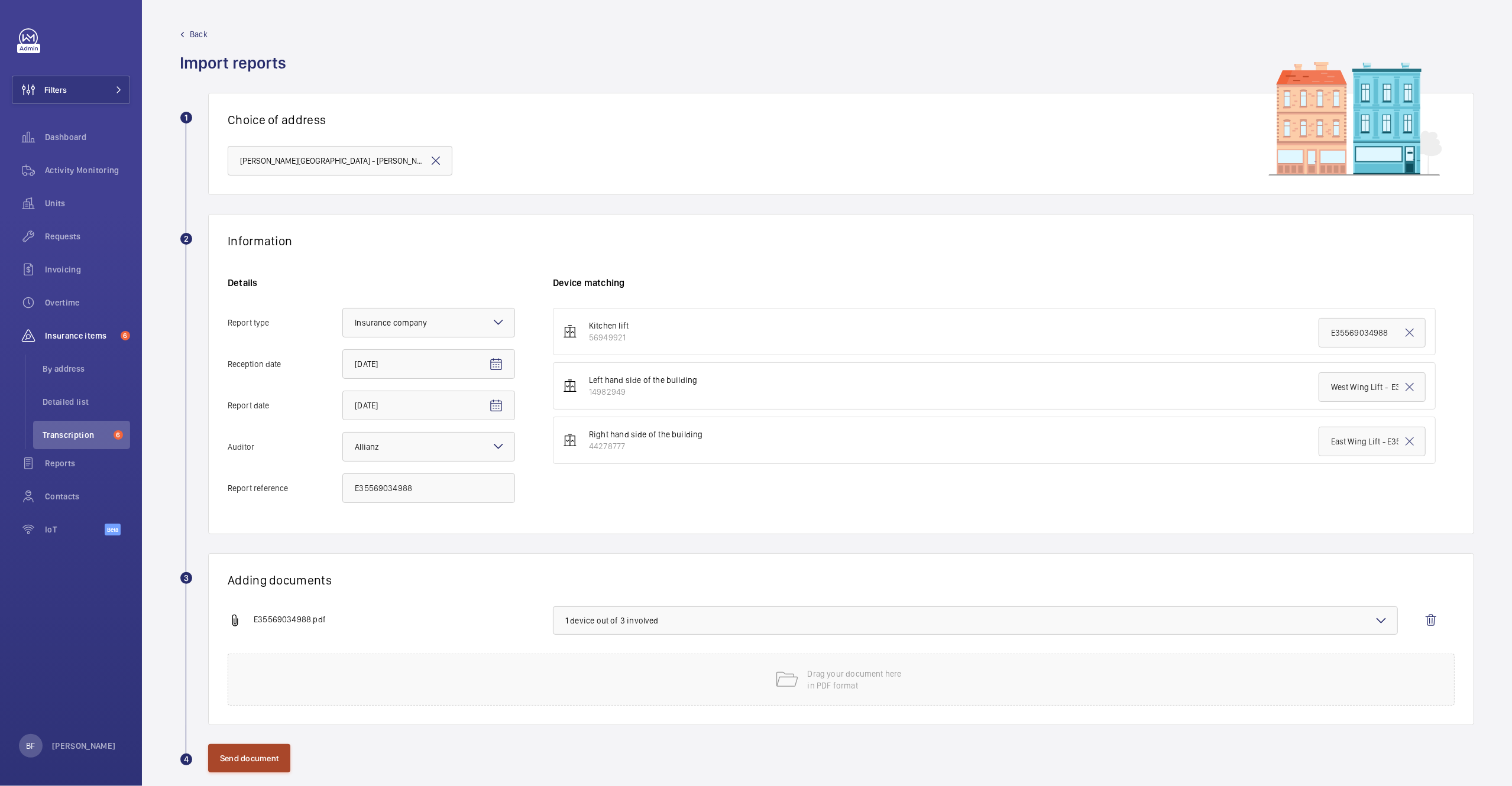
click at [276, 757] on button "Send document" at bounding box center [249, 759] width 82 height 28
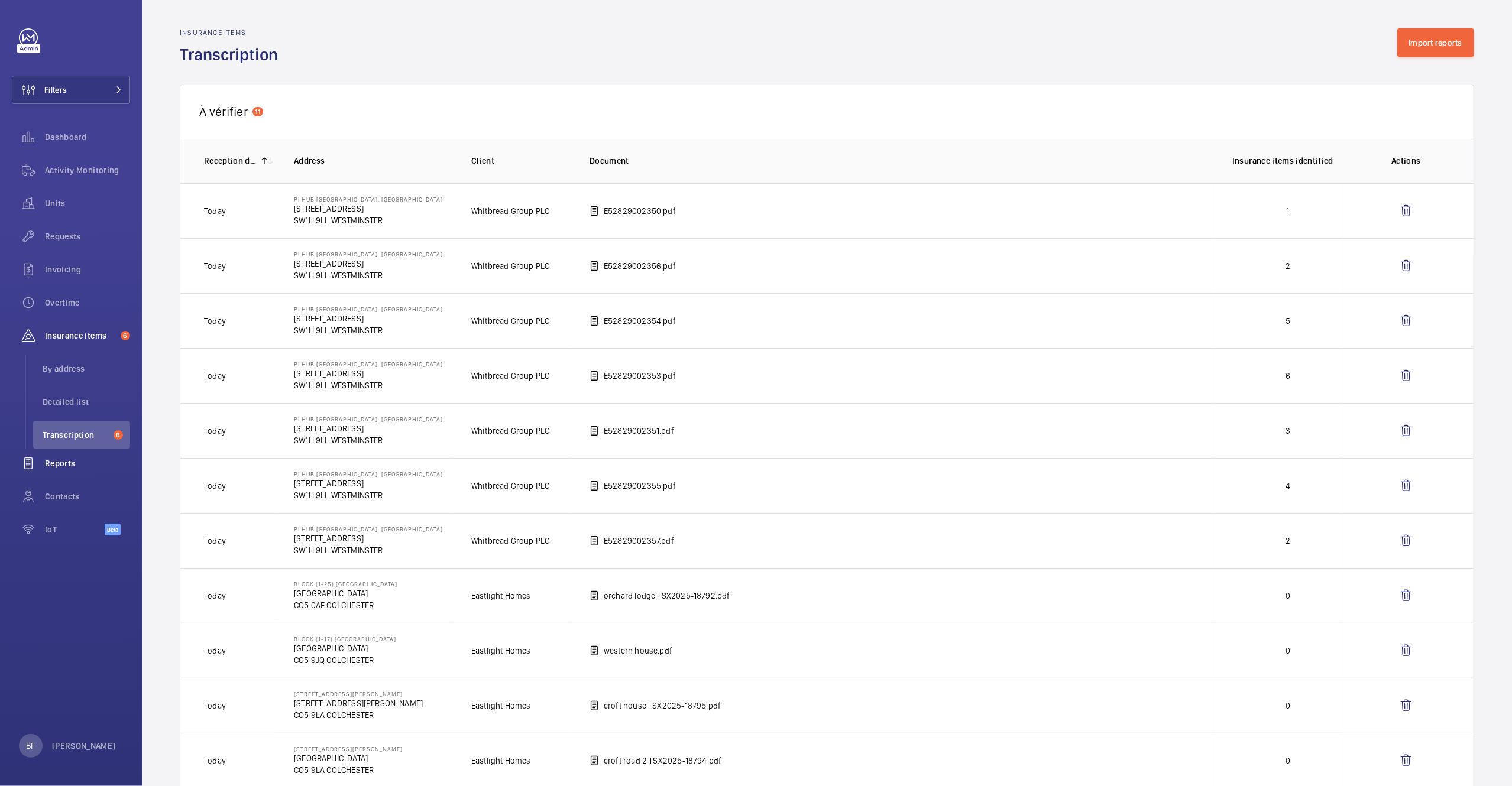
scroll to position [594, 0]
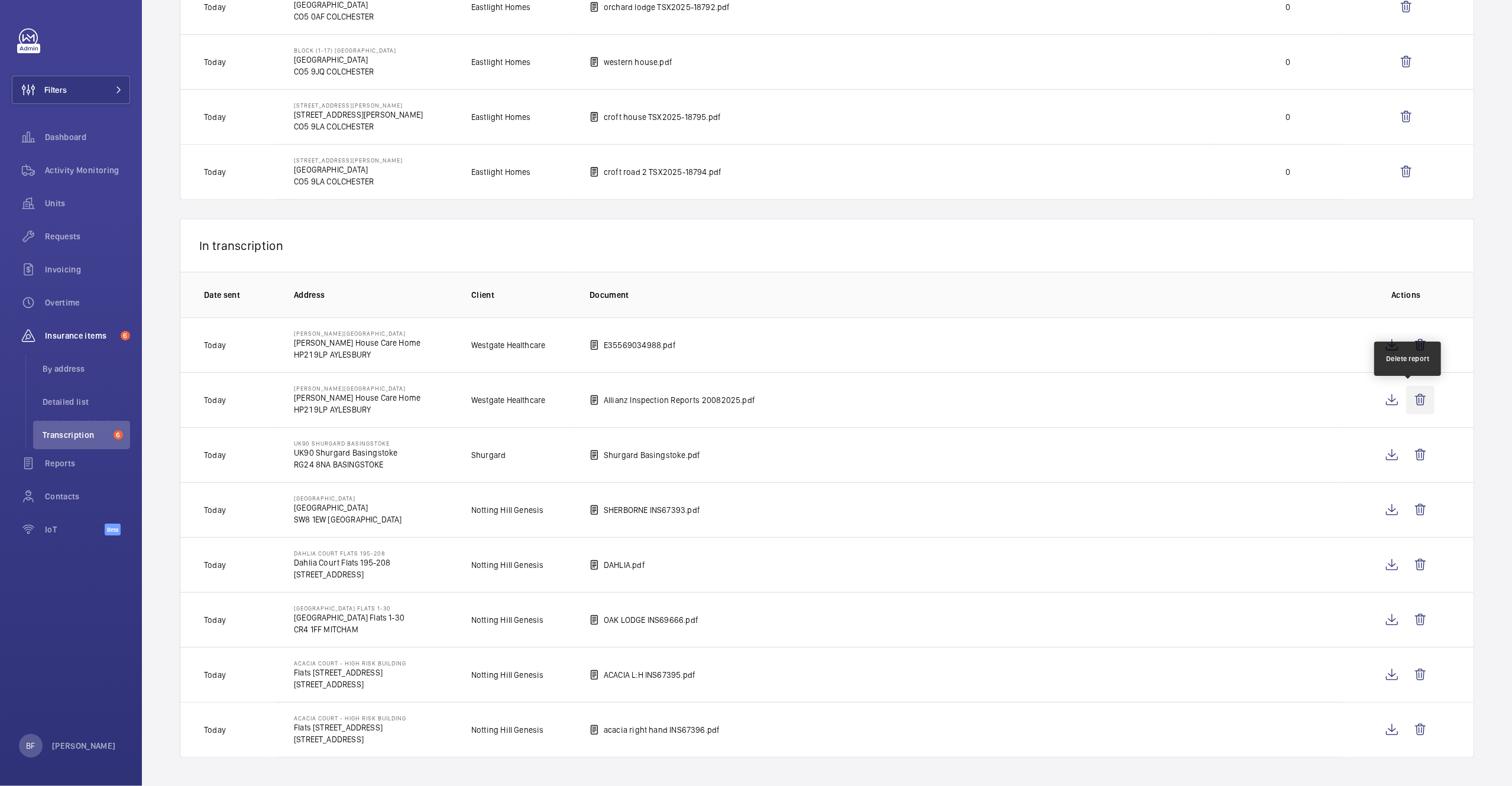
click at [1406, 402] on wm-front-icon-button at bounding box center [1420, 400] width 28 height 28
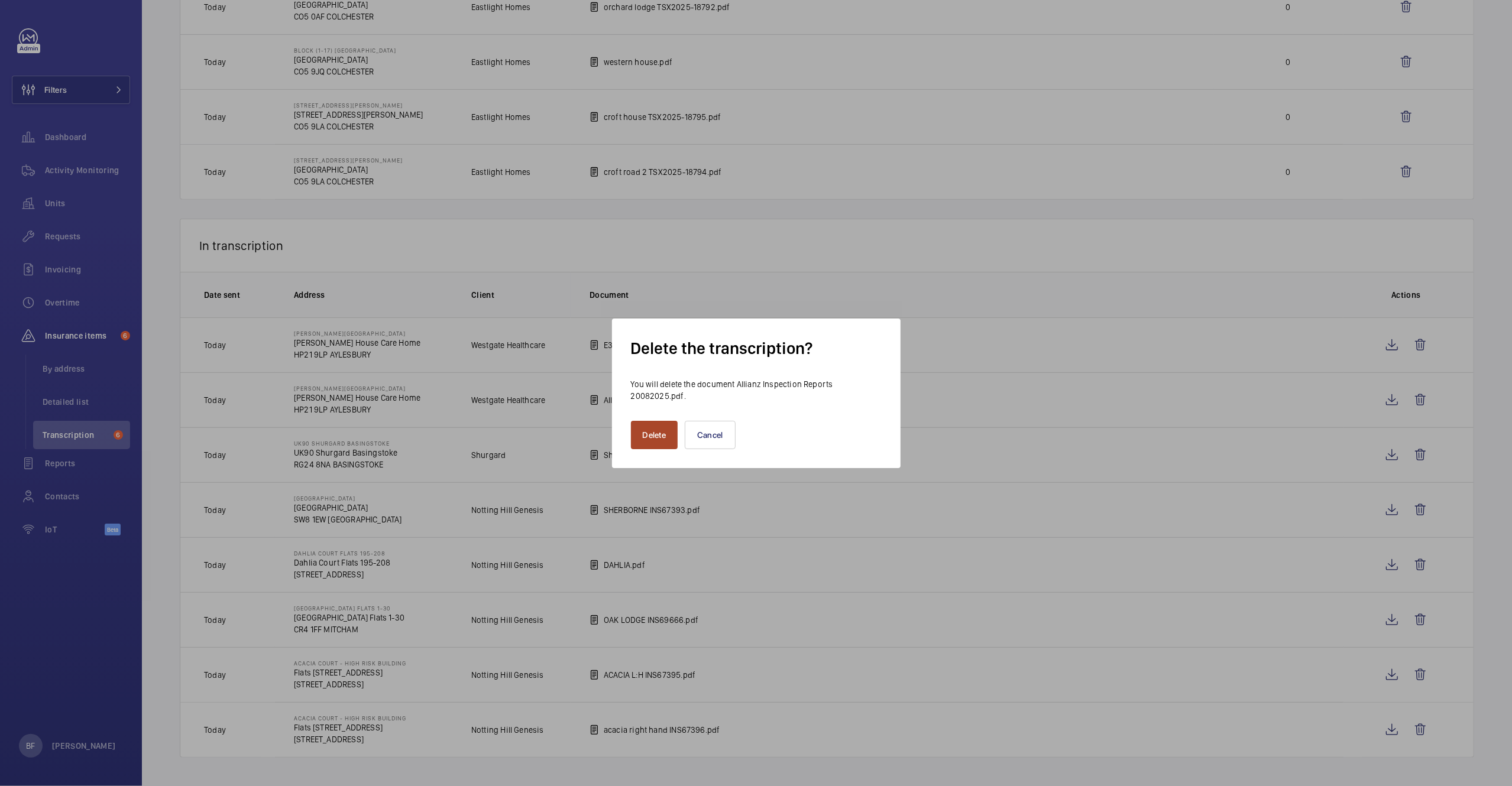
click at [660, 435] on button "Delete" at bounding box center [654, 435] width 47 height 28
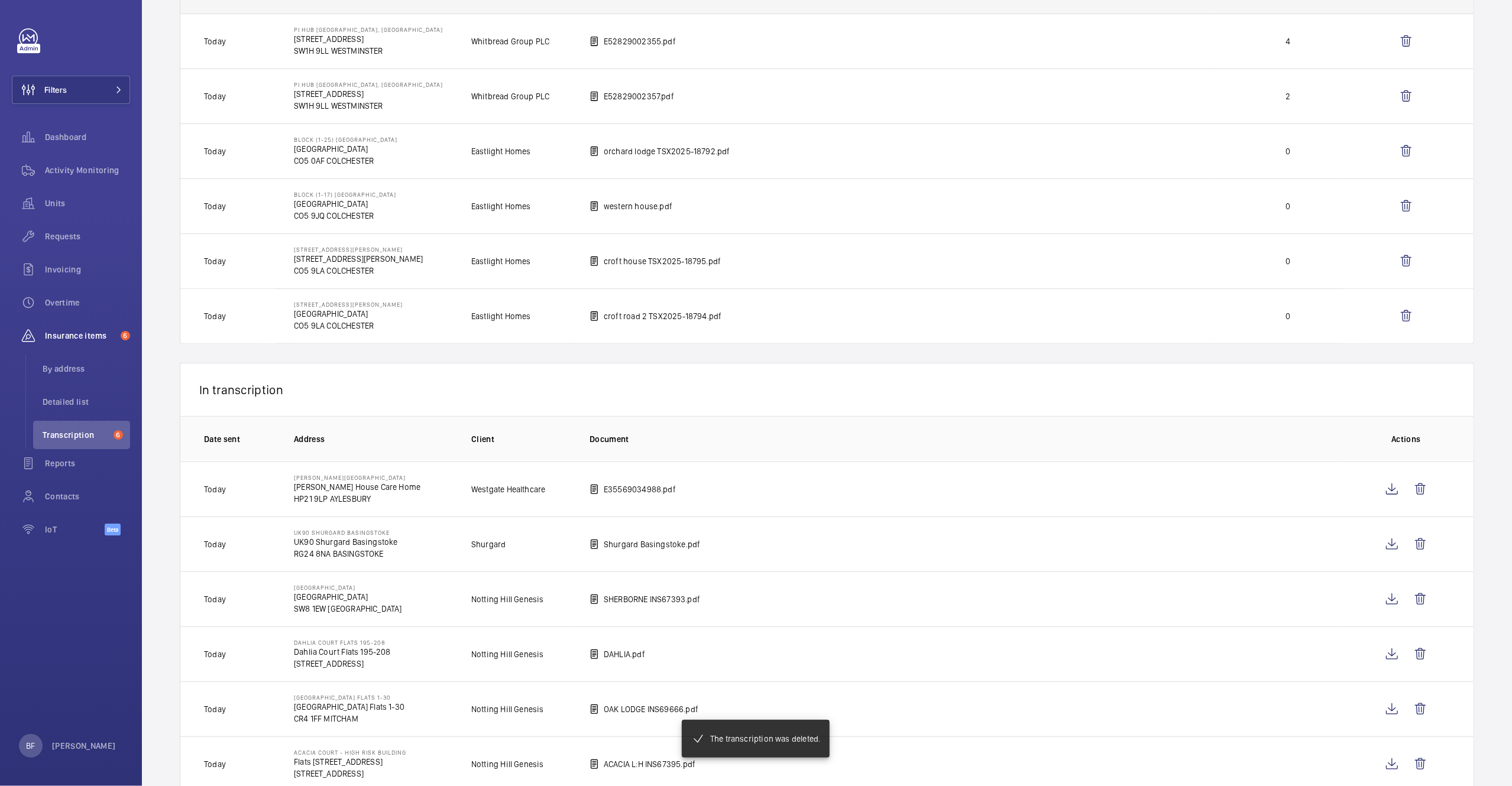
scroll to position [0, 0]
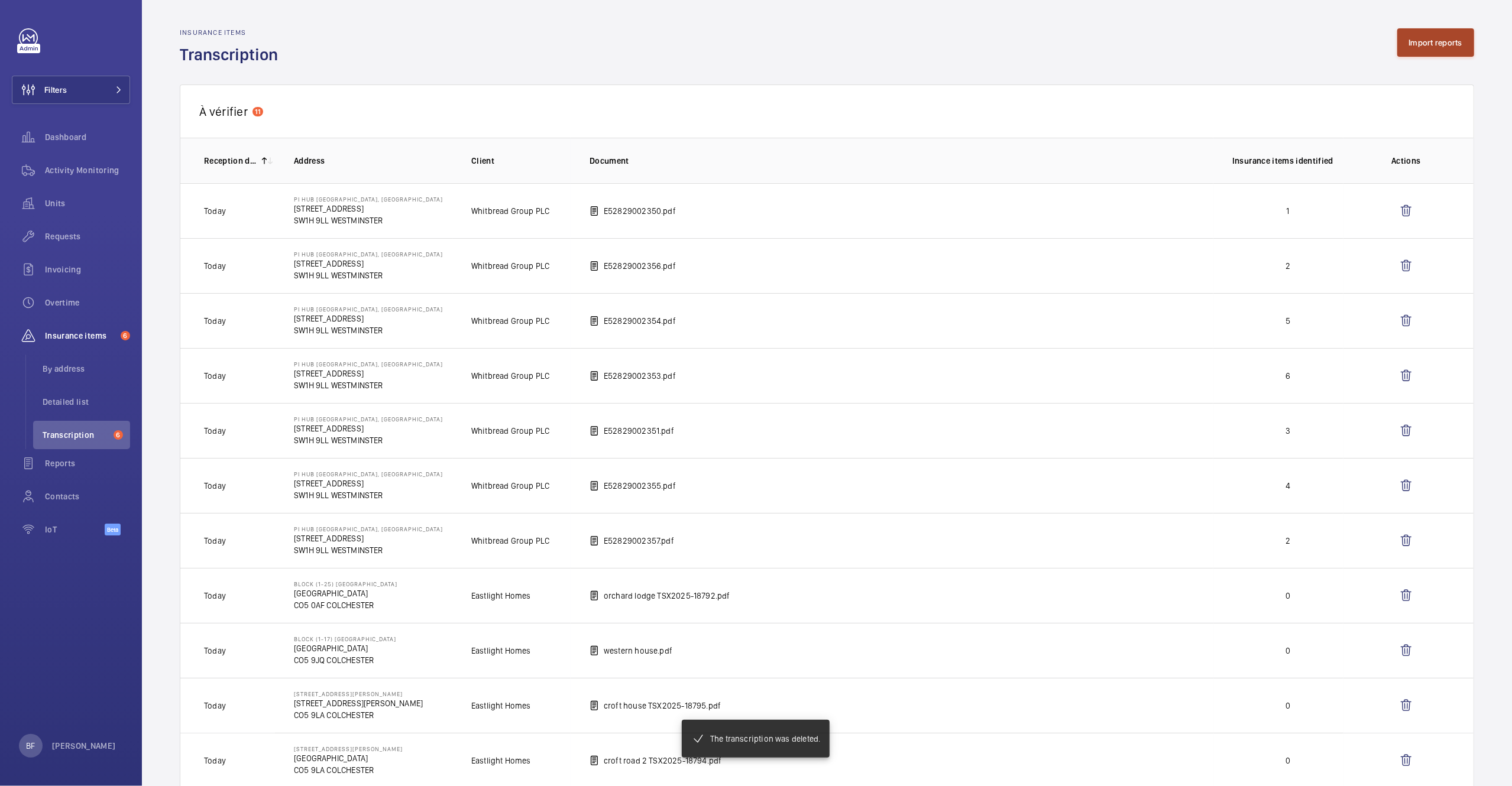
click at [1430, 53] on button "Import reports" at bounding box center [1436, 42] width 78 height 28
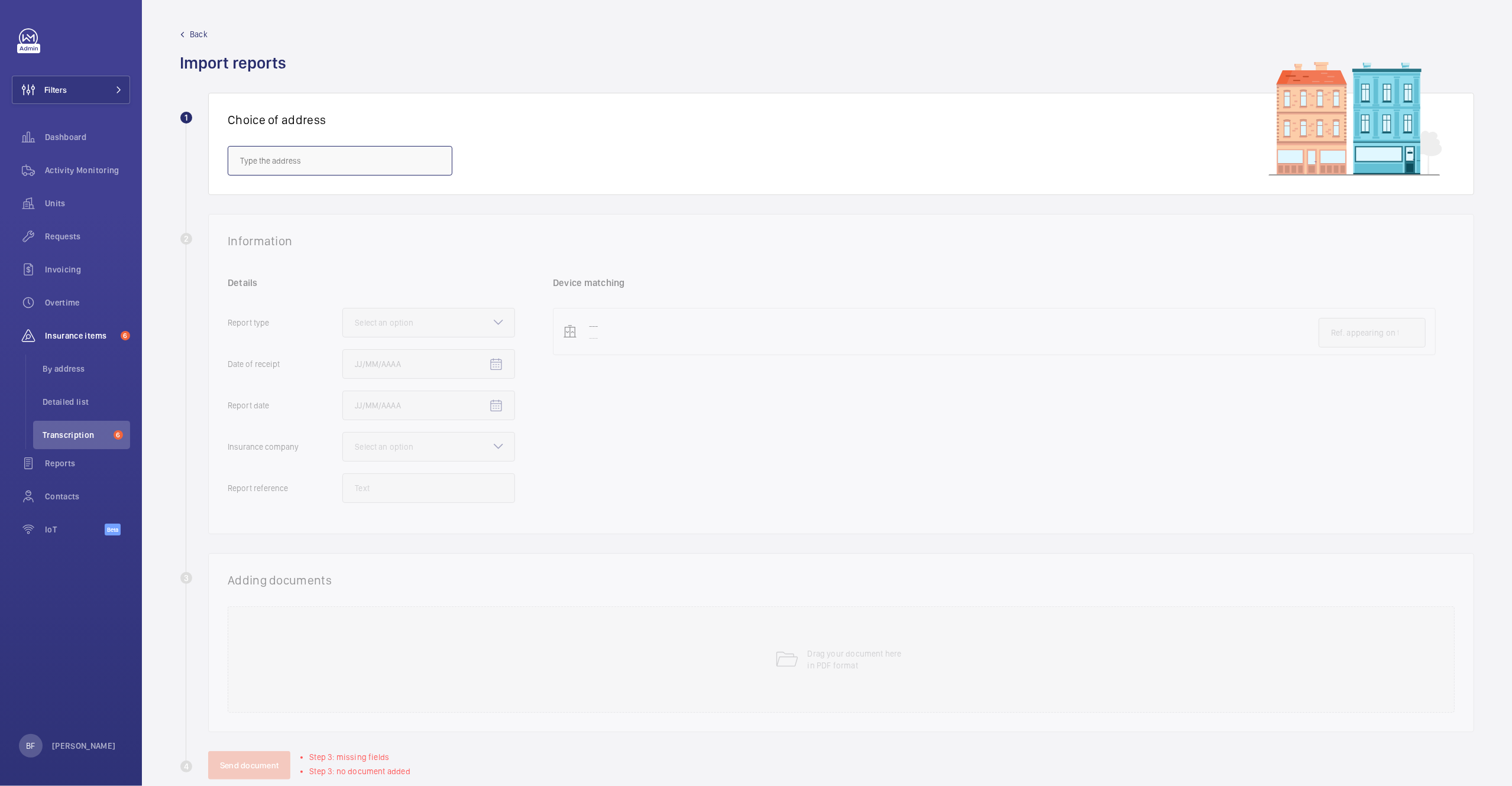
click at [404, 160] on input "text" at bounding box center [340, 161] width 224 height 30
click at [322, 192] on span "Byron House - Byron House Care Home, AYLESBURY HP21 9LP" at bounding box center [340, 197] width 200 height 12
type input "Byron House - Byron House Care Home, AYLESBURY HP21 9LP"
click at [432, 322] on div "Select an option" at bounding box center [398, 322] width 88 height 12
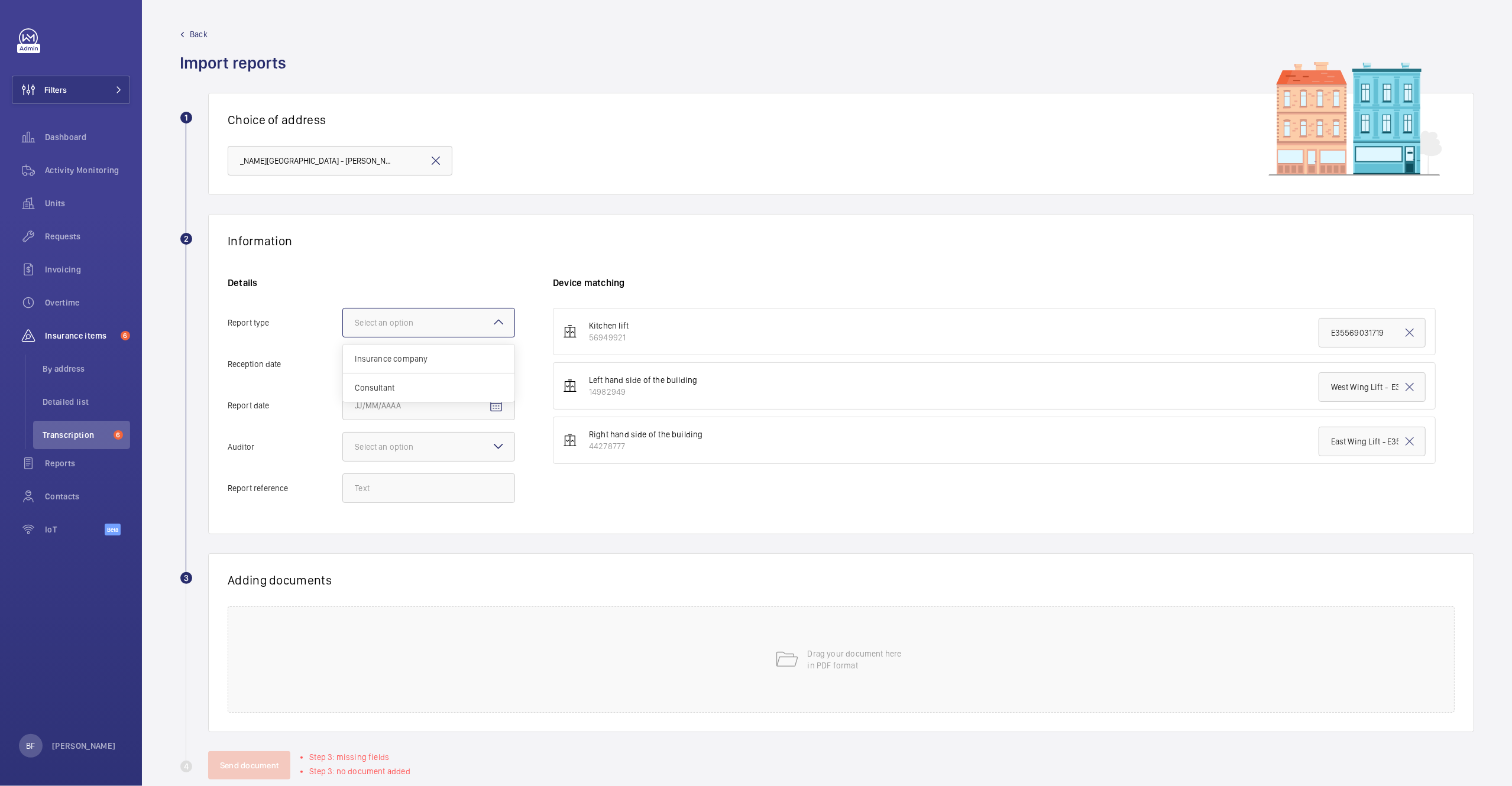
click at [343, 322] on input "Report type Select an option Insurance company Consultant" at bounding box center [343, 322] width 0 height 28
click at [453, 357] on span "Insurance company" at bounding box center [428, 359] width 148 height 12
click at [343, 337] on input "Report type Select an option Insurance company Consultant" at bounding box center [343, 322] width 0 height 28
click at [494, 366] on mat-icon "Open calendar" at bounding box center [496, 365] width 14 height 14
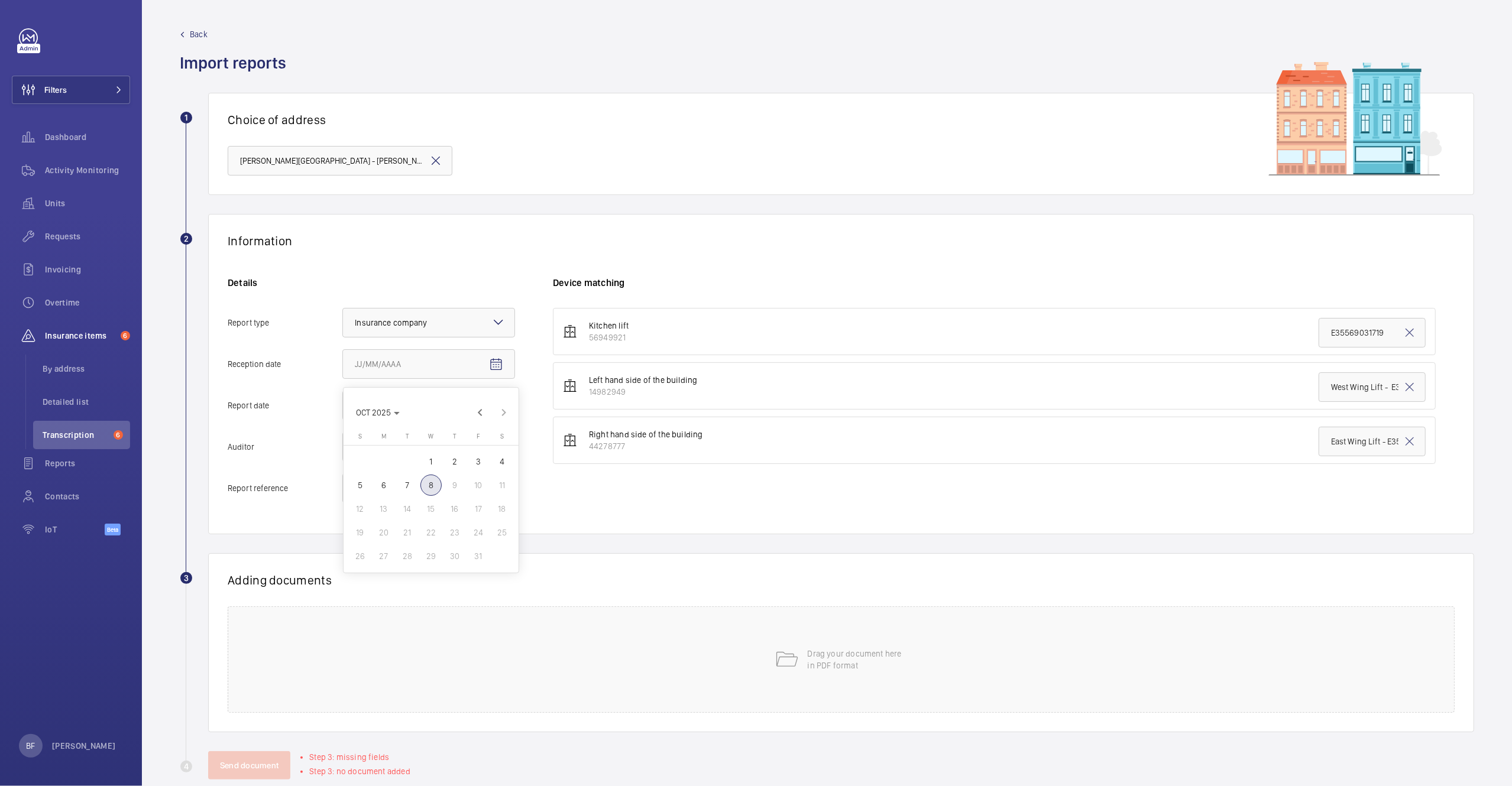
click at [432, 485] on span "8" at bounding box center [431, 486] width 21 height 21
type input "10/8/2025"
click at [480, 407] on input "Report date" at bounding box center [428, 406] width 172 height 30
click at [503, 407] on mat-icon "Open calendar" at bounding box center [496, 406] width 14 height 14
click at [377, 519] on span "6" at bounding box center [384, 527] width 21 height 21
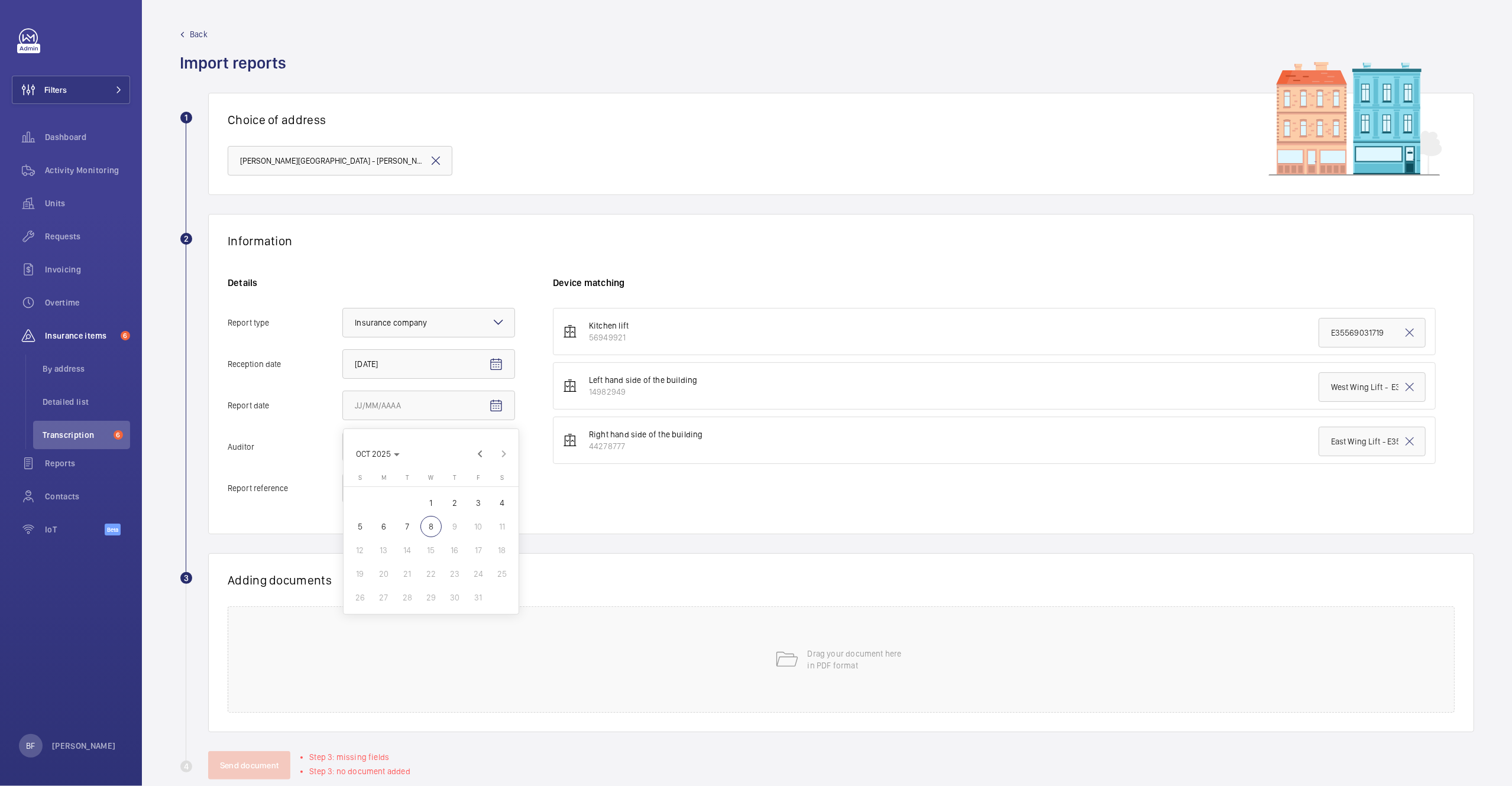
type input "10/6/2025"
click at [452, 439] on div at bounding box center [429, 447] width 172 height 28
click at [343, 439] on input "Auditor Select an option" at bounding box center [343, 447] width 0 height 28
click at [393, 562] on div "Allianz" at bounding box center [429, 570] width 172 height 29
click at [343, 461] on input "Auditor Select an option Veritas Zurich British Engineering Allianz Other" at bounding box center [343, 447] width 0 height 28
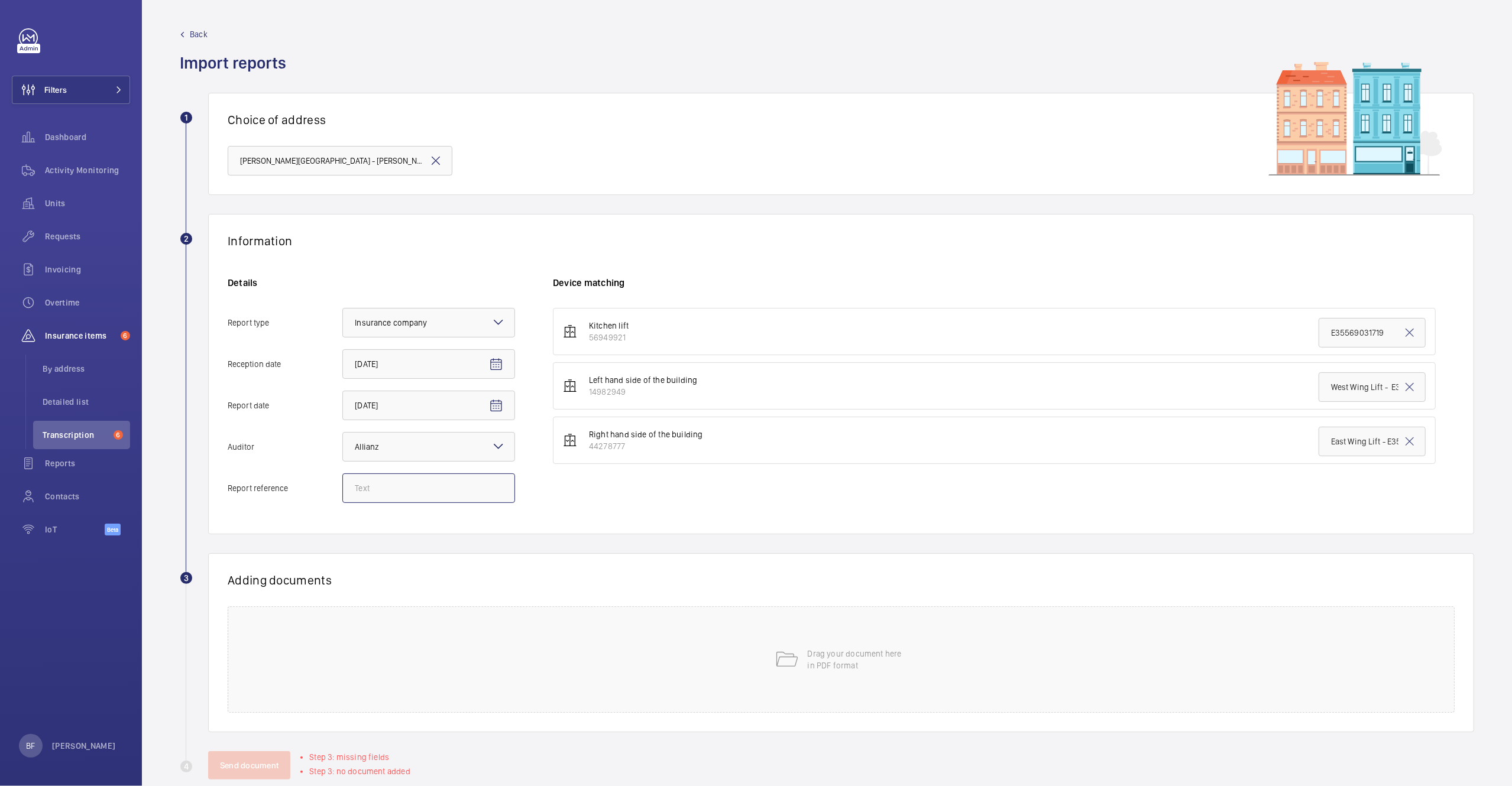
click at [390, 501] on input "Report reference" at bounding box center [428, 488] width 172 height 30
click at [422, 482] on input "Report reference" at bounding box center [428, 488] width 172 height 30
paste input "E35569034986"
type input "E35569034986"
click at [1336, 437] on input "East Wing Lift - E35569034069" at bounding box center [1373, 442] width 107 height 30
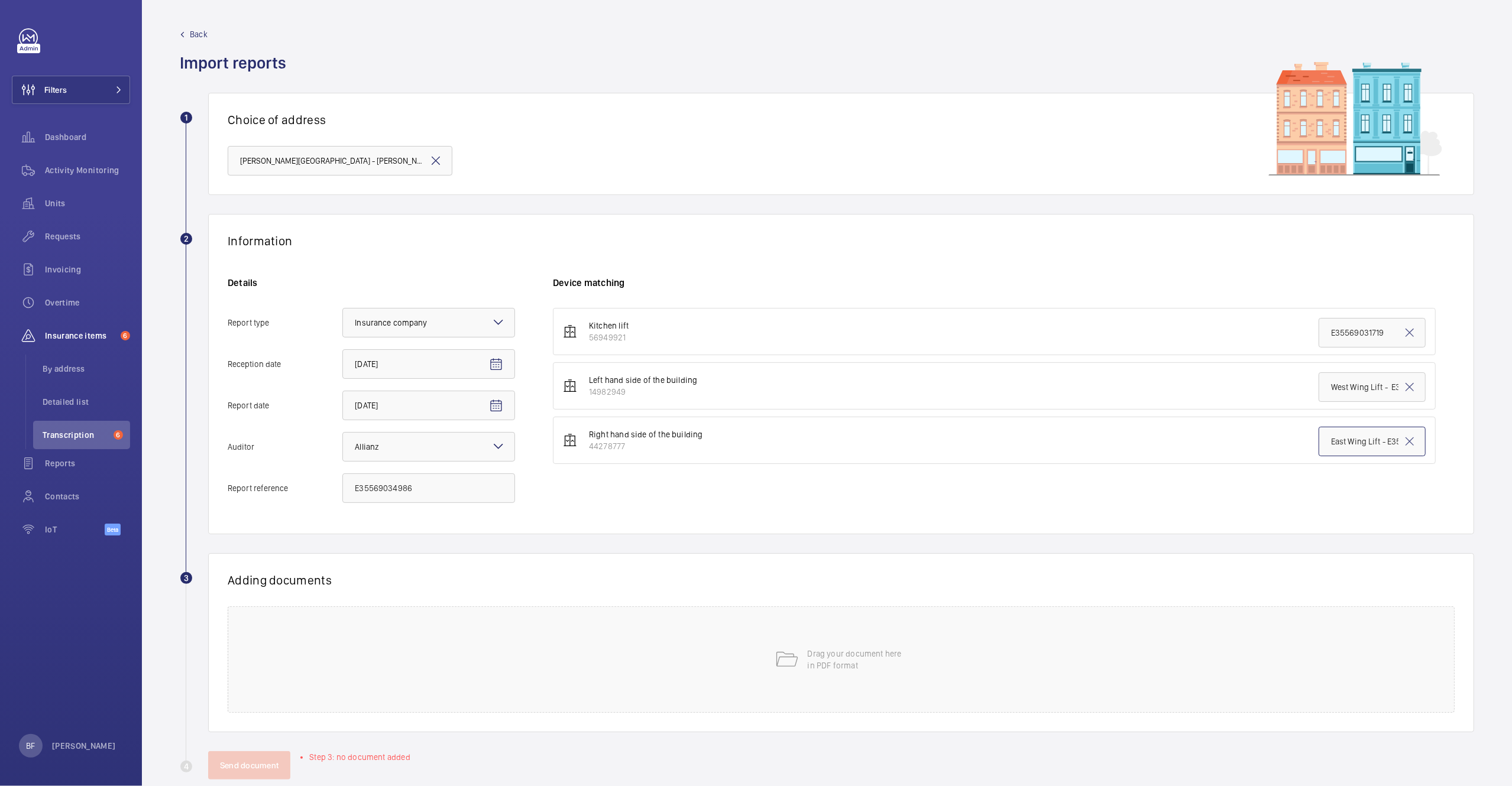
click at [1336, 437] on input "East Wing Lift - E35569034069" at bounding box center [1373, 442] width 107 height 30
paste input "35569034986"
type input "E35569034986"
click at [483, 673] on div "Drag your document here in PDF format" at bounding box center [841, 659] width 1227 height 106
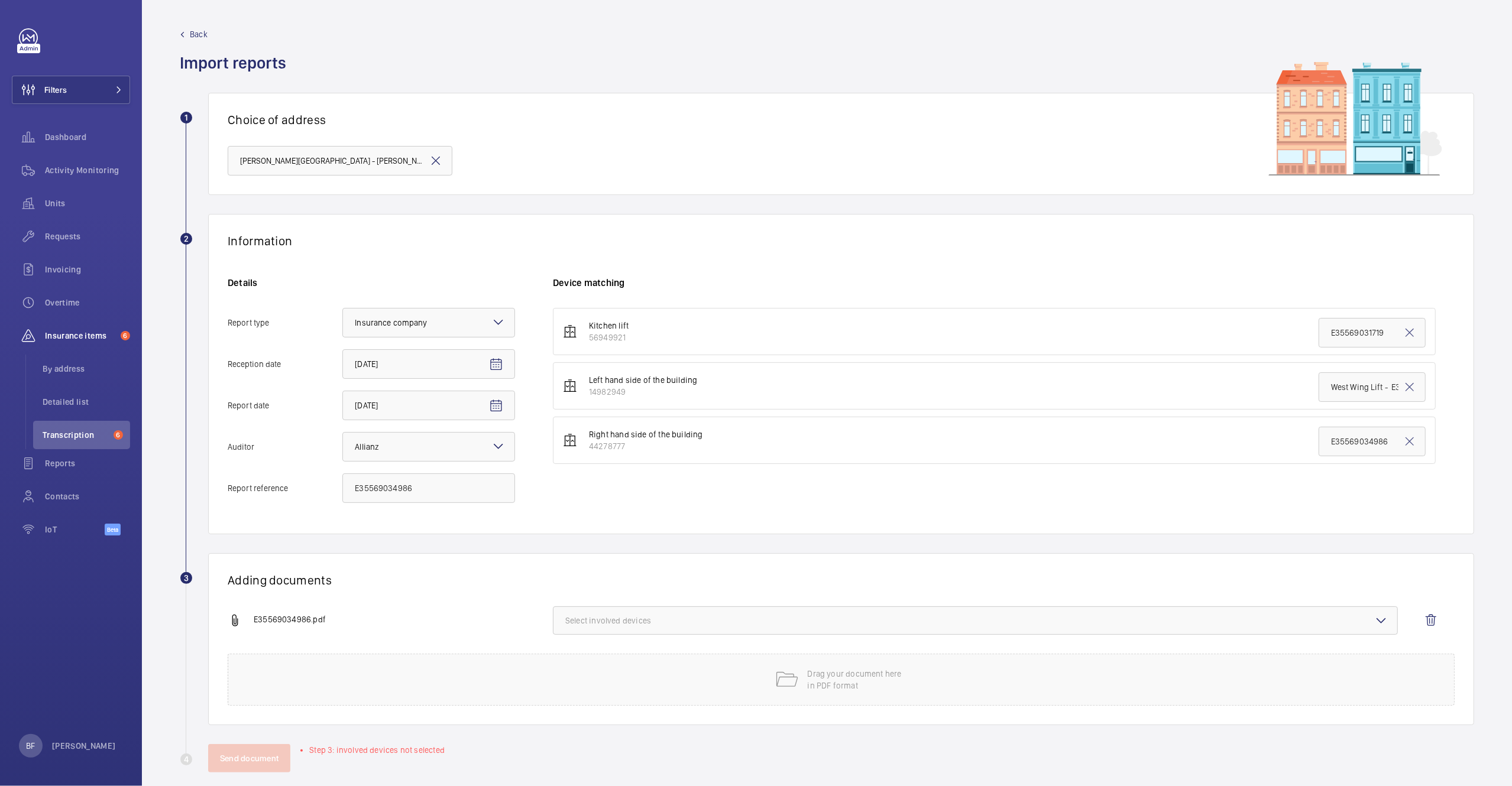
click at [620, 621] on span "Select involved devices" at bounding box center [975, 621] width 820 height 12
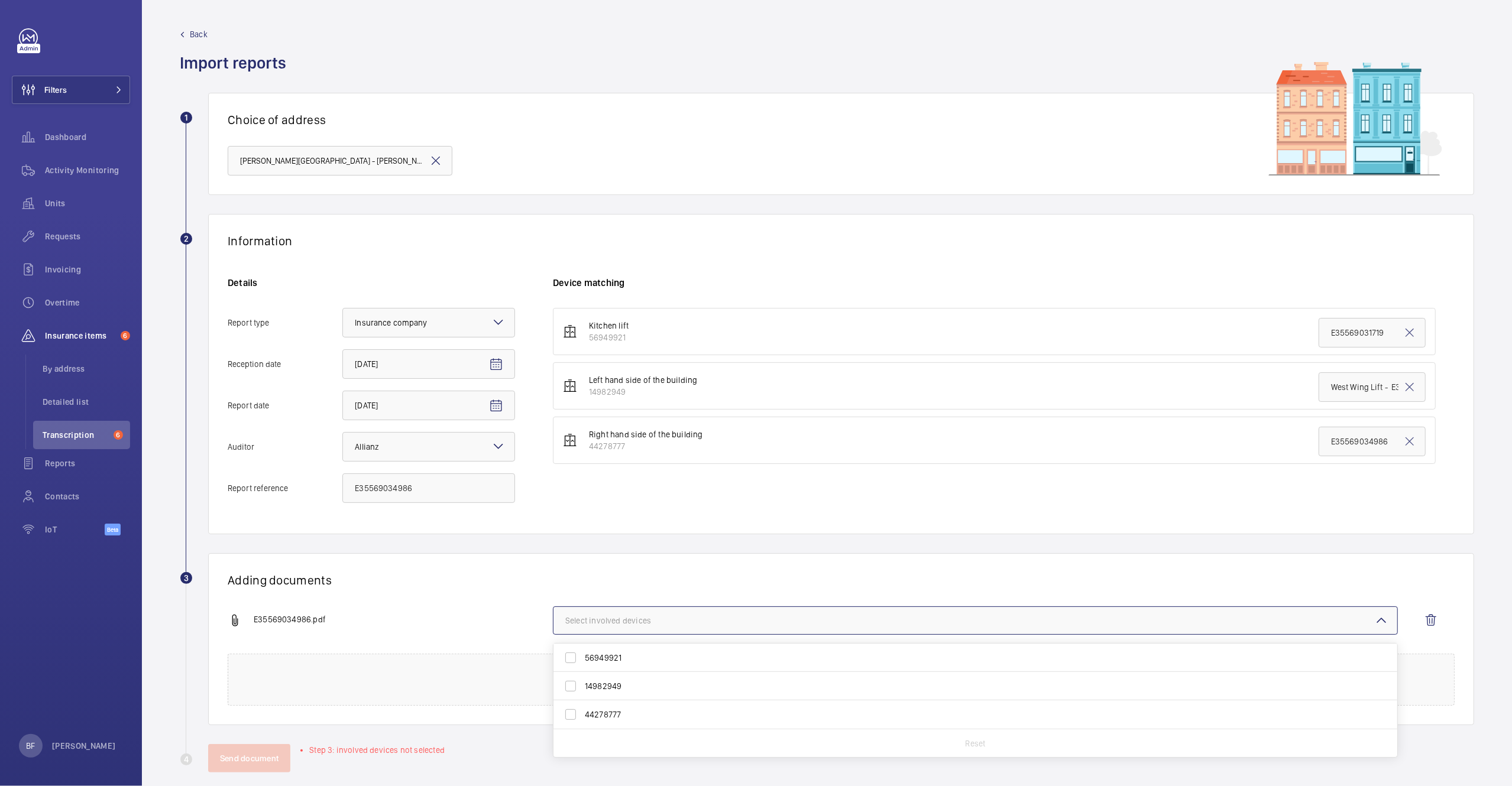
click at [629, 721] on span "44278777" at bounding box center [976, 714] width 783 height 12
click at [582, 722] on input "44278777" at bounding box center [570, 714] width 24 height 24
checkbox input "true"
click at [480, 617] on div "E35569034986.pdf" at bounding box center [390, 620] width 325 height 14
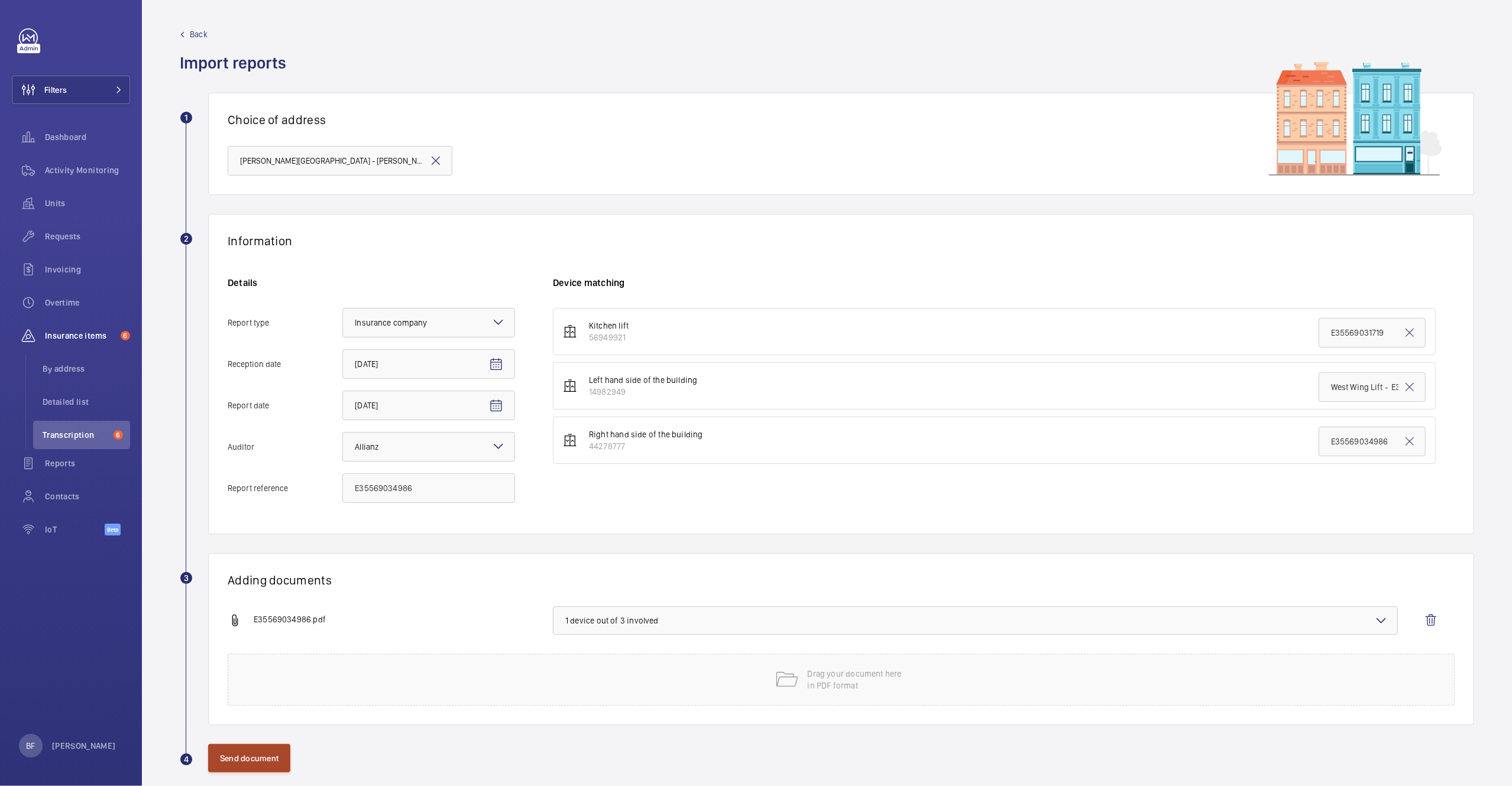
click at [261, 764] on button "Send document" at bounding box center [249, 759] width 82 height 28
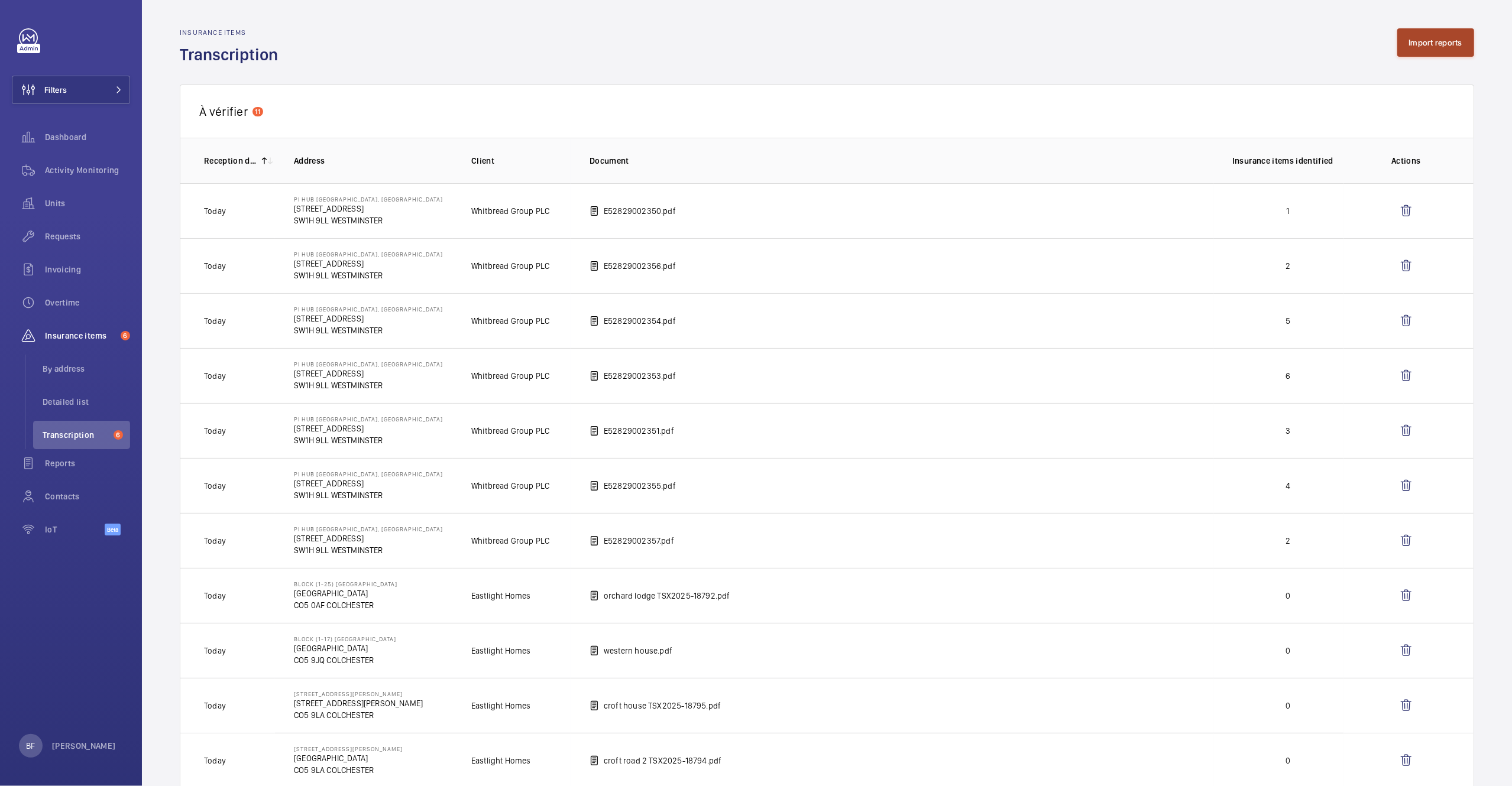
click at [1436, 40] on button "Import reports" at bounding box center [1436, 42] width 78 height 28
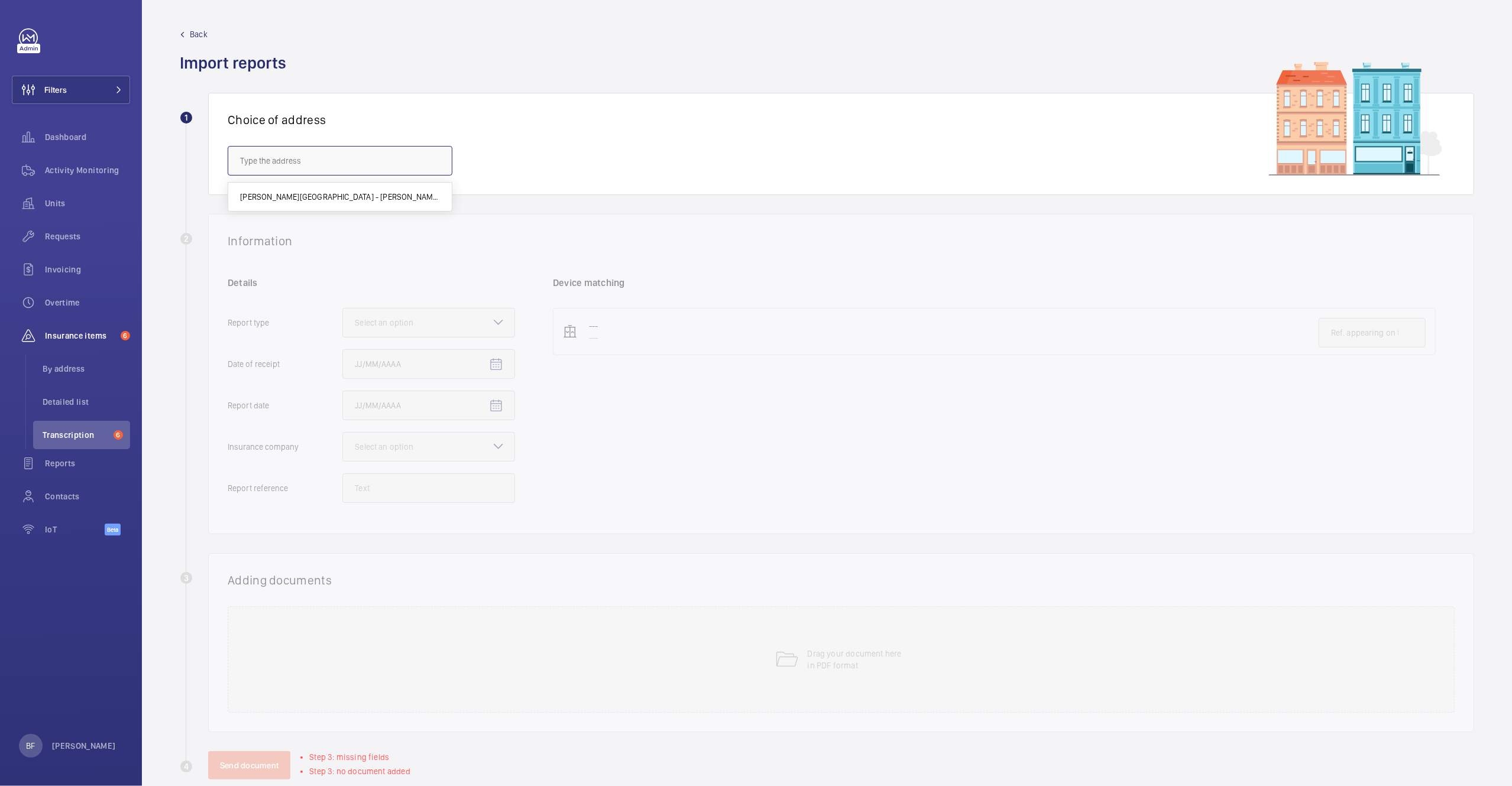
click at [406, 159] on input "text" at bounding box center [340, 161] width 224 height 30
click at [363, 202] on span "Byron House - Byron House Care Home, AYLESBURY HP21 9LP" at bounding box center [340, 197] width 200 height 12
type input "Byron House - Byron House Care Home, AYLESBURY HP21 9LP"
click at [440, 321] on div "Select an option" at bounding box center [398, 322] width 88 height 12
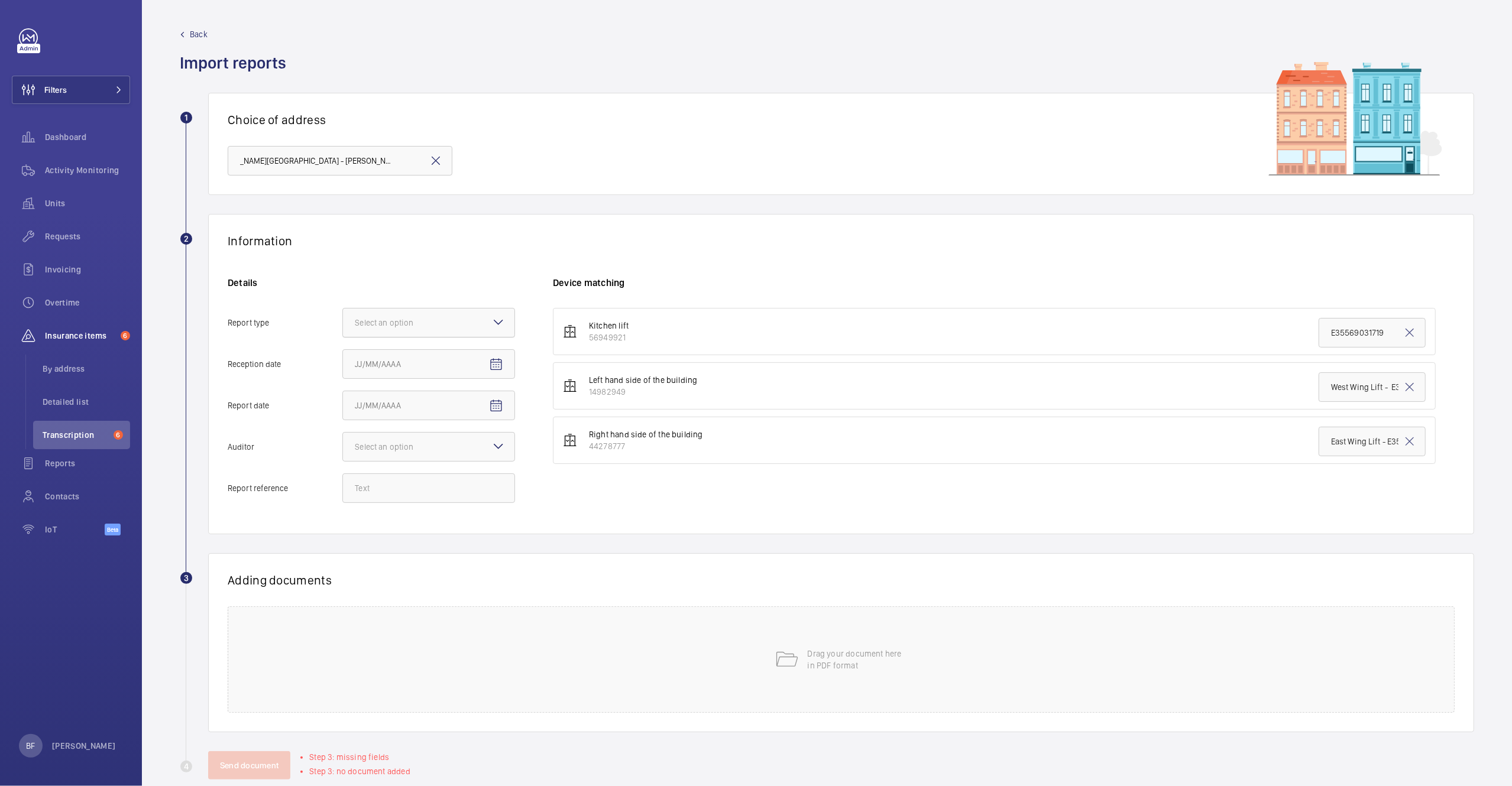
click at [343, 321] on input "Report type Select an option" at bounding box center [343, 322] width 0 height 28
click at [497, 360] on span "Insurance company" at bounding box center [428, 359] width 148 height 12
click at [343, 337] on input "Report type Select an option Insurance company Consultant" at bounding box center [343, 322] width 0 height 28
click at [508, 370] on span "Open calendar" at bounding box center [496, 365] width 28 height 28
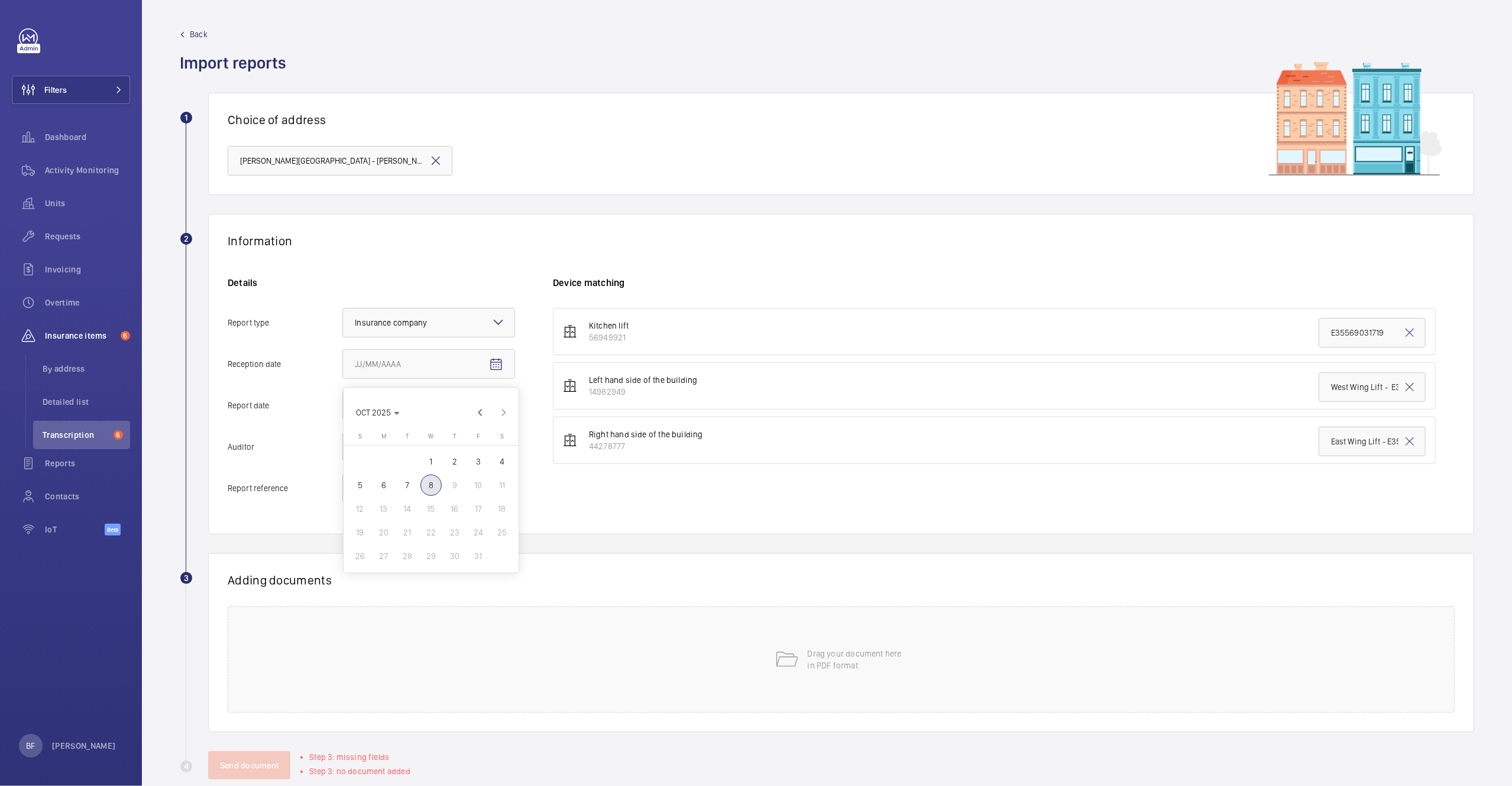
click at [436, 484] on span "8" at bounding box center [431, 486] width 21 height 21
type input "10/8/2025"
click at [502, 404] on mat-icon "Open calendar" at bounding box center [496, 406] width 14 height 14
click at [377, 531] on span "6" at bounding box center [384, 527] width 21 height 21
type input "10/6/2025"
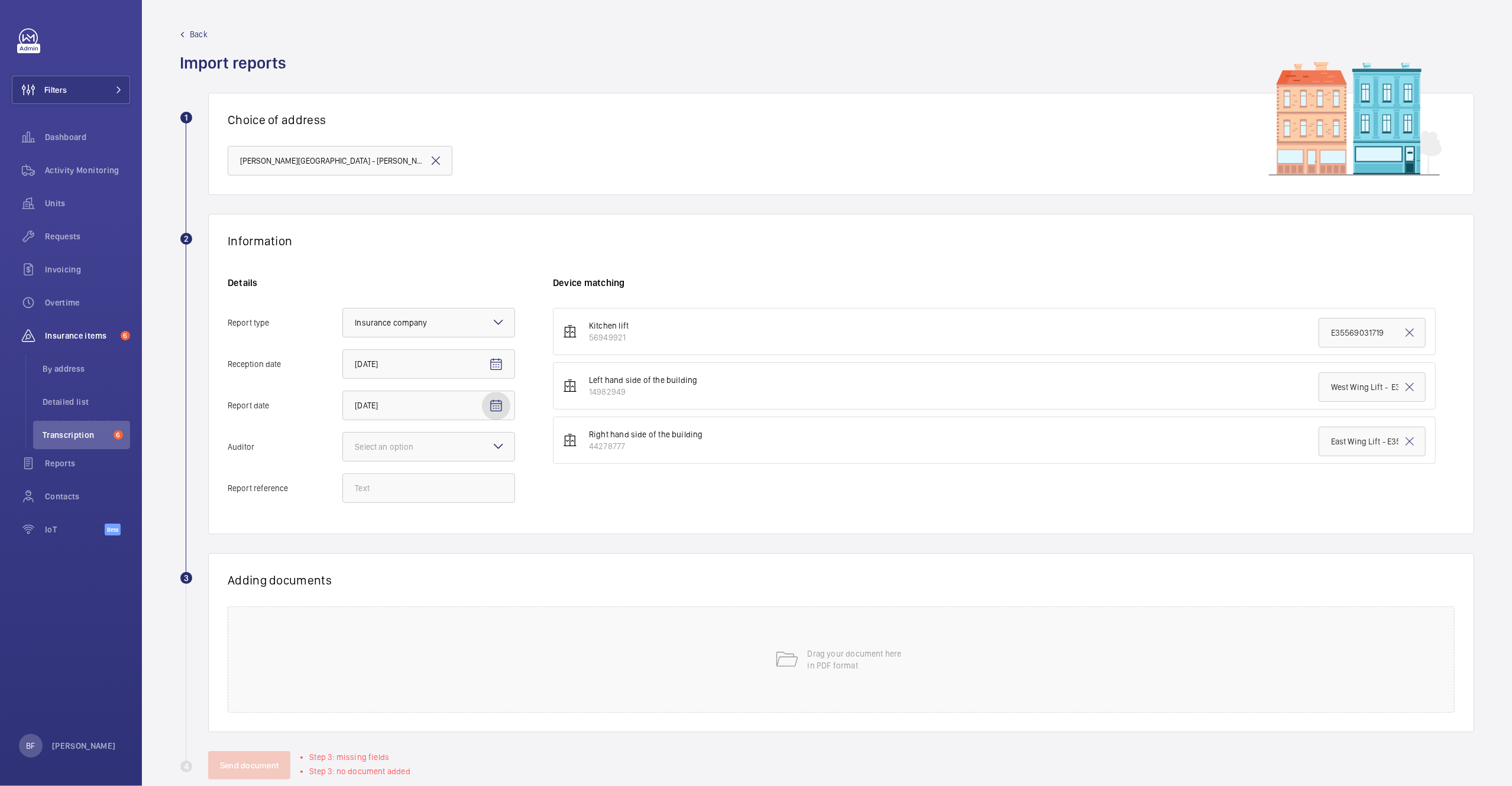
drag, startPoint x: 445, startPoint y: 424, endPoint x: 450, endPoint y: 432, distance: 9.4
click at [445, 425] on div "Details Report type Select an option × Insurance company × Reception date 10/8/…" at bounding box center [390, 395] width 325 height 238
click at [456, 451] on div at bounding box center [429, 447] width 172 height 28
click at [343, 451] on input "Auditor Select an option Veritas Zurich British Engineering Allianz Other" at bounding box center [343, 447] width 0 height 28
click at [384, 571] on span "Allianz" at bounding box center [428, 570] width 148 height 12
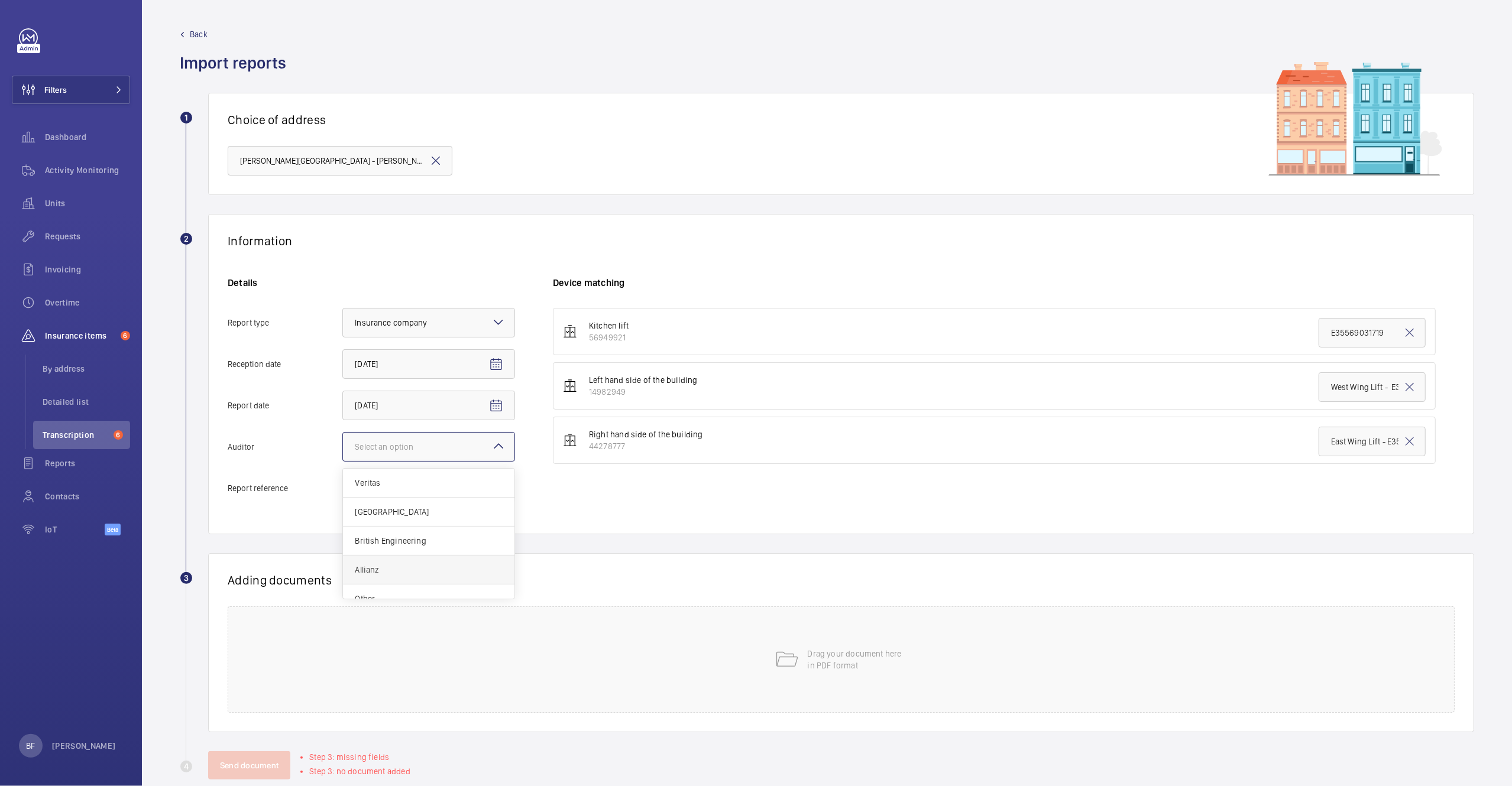
click at [343, 461] on input "Auditor Select an option Veritas Zurich British Engineering Allianz Other" at bounding box center [343, 447] width 0 height 28
click at [426, 479] on input "Report reference" at bounding box center [428, 488] width 172 height 30
click at [392, 492] on input "Report reference" at bounding box center [428, 488] width 172 height 30
paste input "E35569034987"
type input "E35569034987"
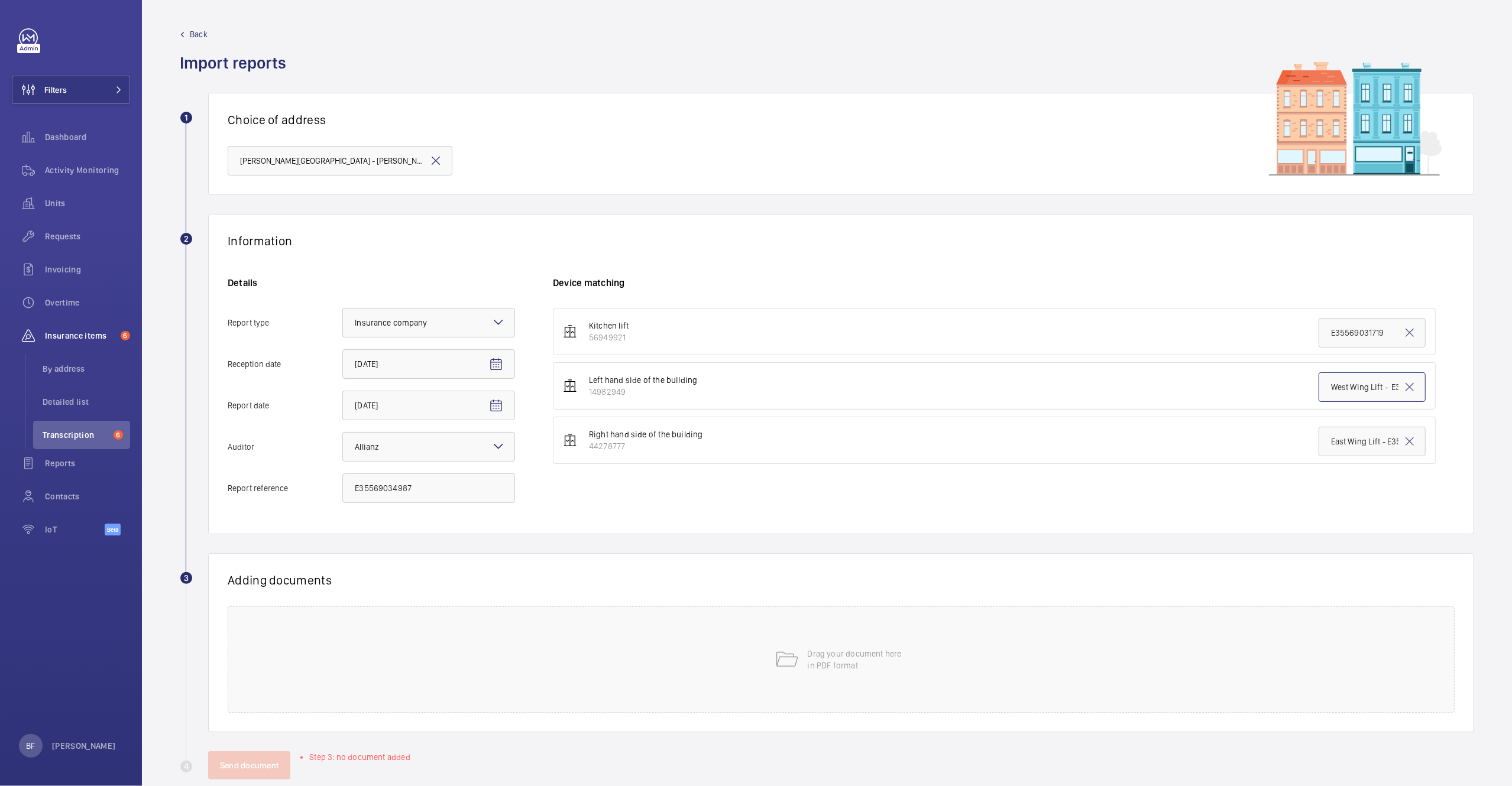
click at [1337, 389] on input "West Wing Lift - E35569034068" at bounding box center [1373, 388] width 107 height 30
paste input "E35569034987"
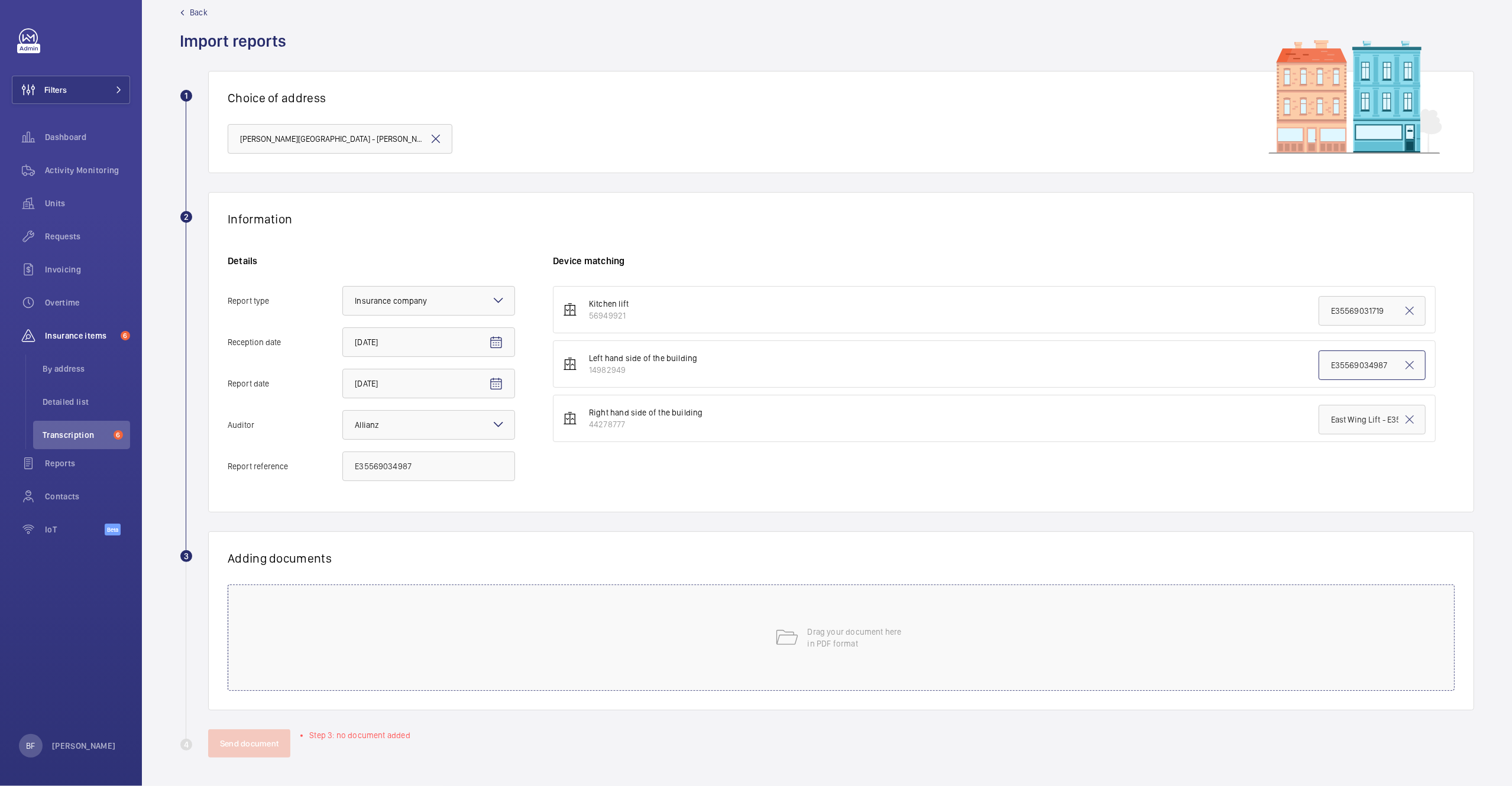
scroll to position [22, 0]
type input "E35569034987"
click at [420, 605] on div "Drag your document here in PDF format" at bounding box center [841, 638] width 1227 height 106
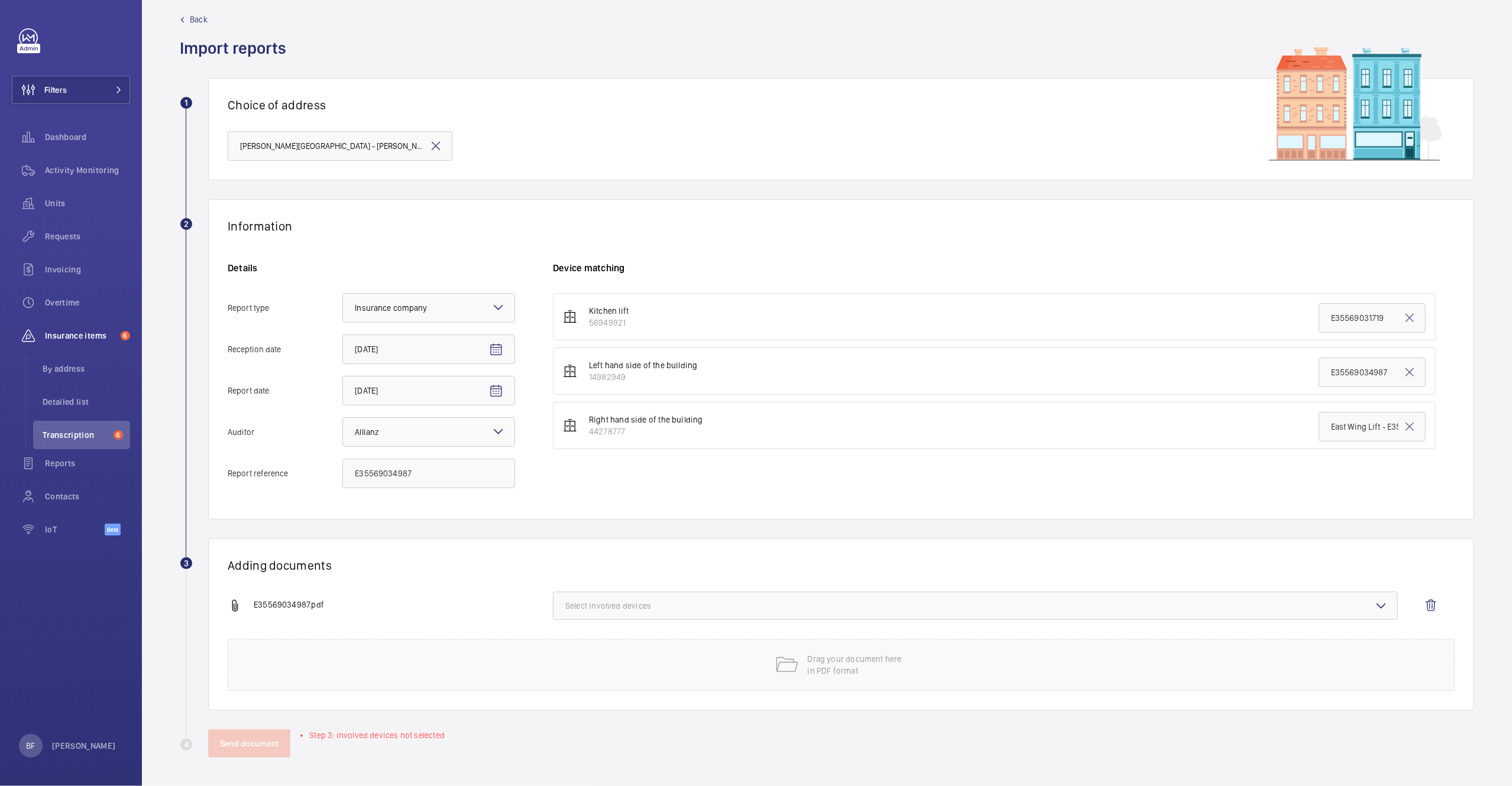
click at [599, 617] on button "Select involved devices" at bounding box center [975, 606] width 845 height 28
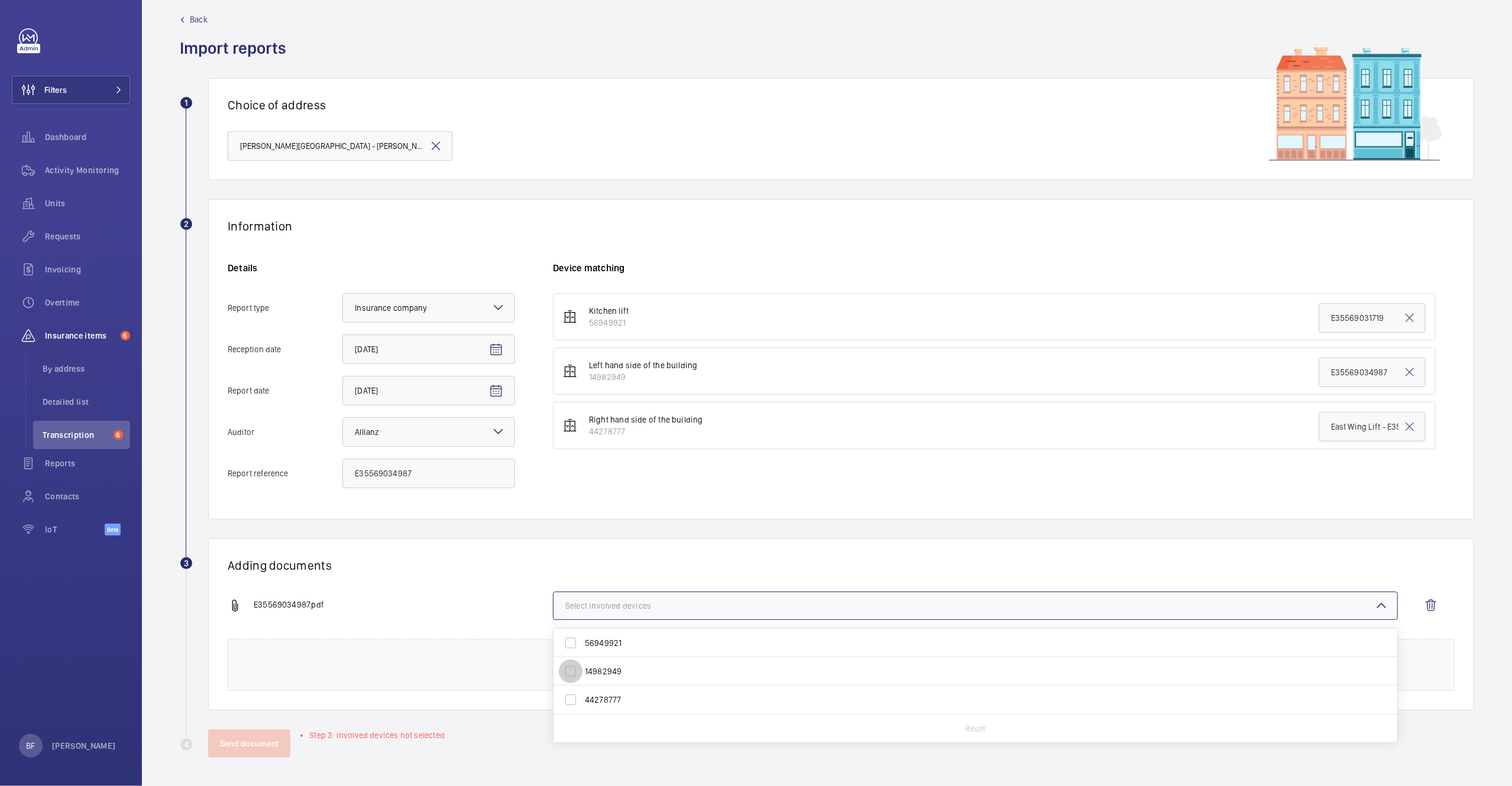
click at [580, 679] on input "14982949" at bounding box center [570, 671] width 24 height 24
checkbox input "true"
click at [456, 592] on div "E35569034987.pdf 1 device out of 3 involved 56949921 14982949 44278777 Reset" at bounding box center [836, 615] width 1218 height 47
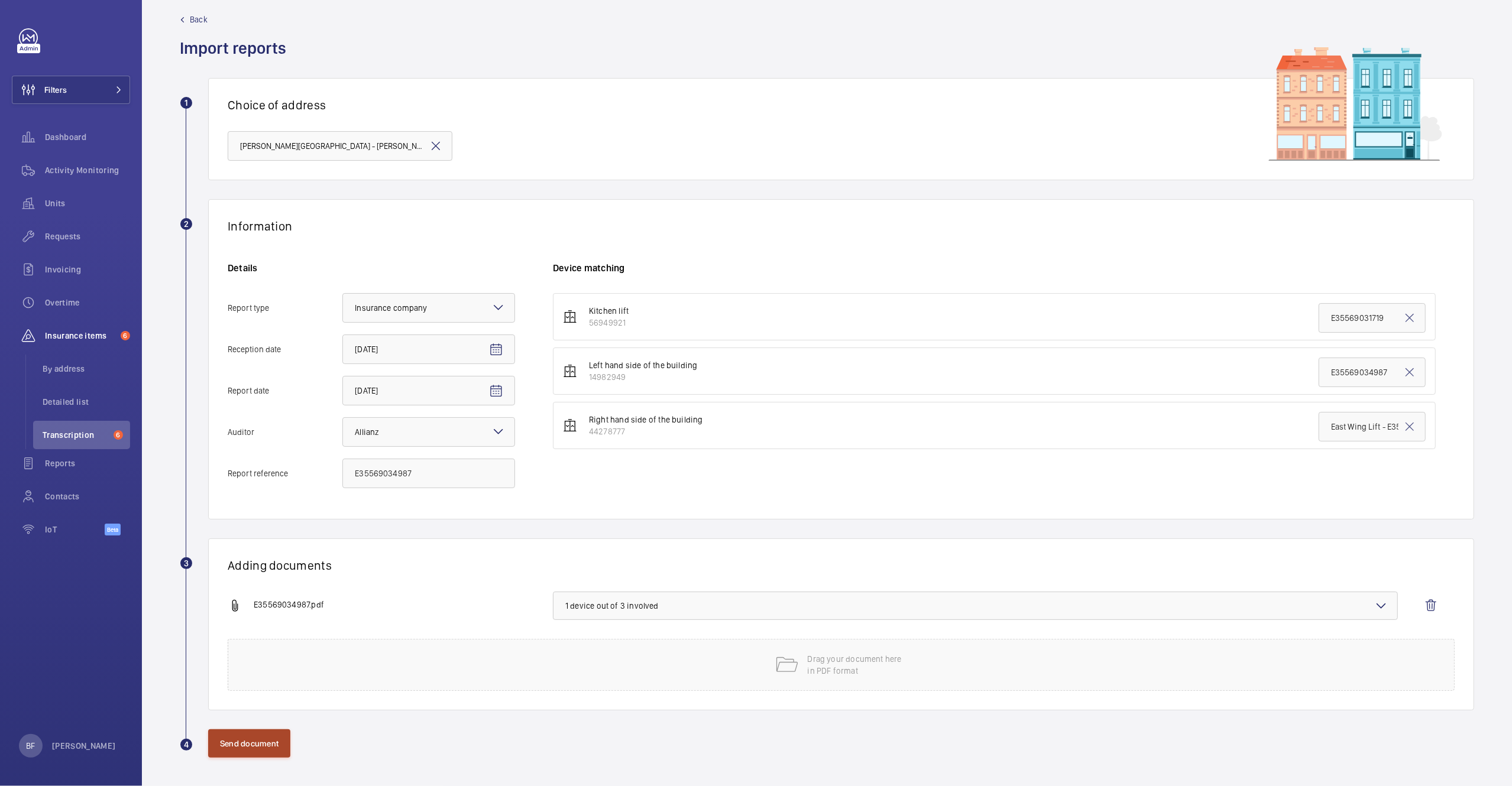
click at [276, 735] on button "Send document" at bounding box center [249, 744] width 82 height 28
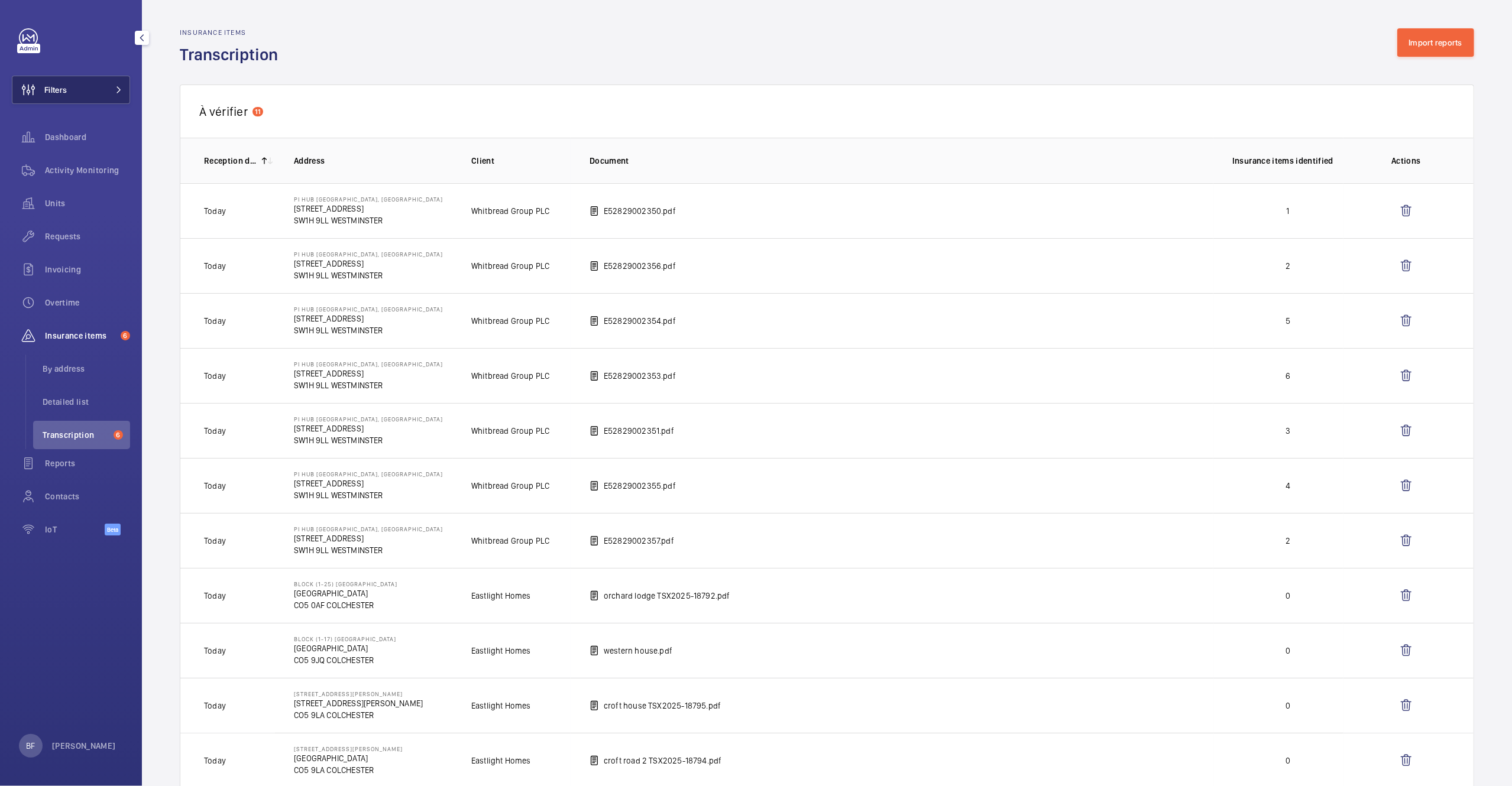
click at [121, 97] on button "Filters" at bounding box center [70, 90] width 118 height 28
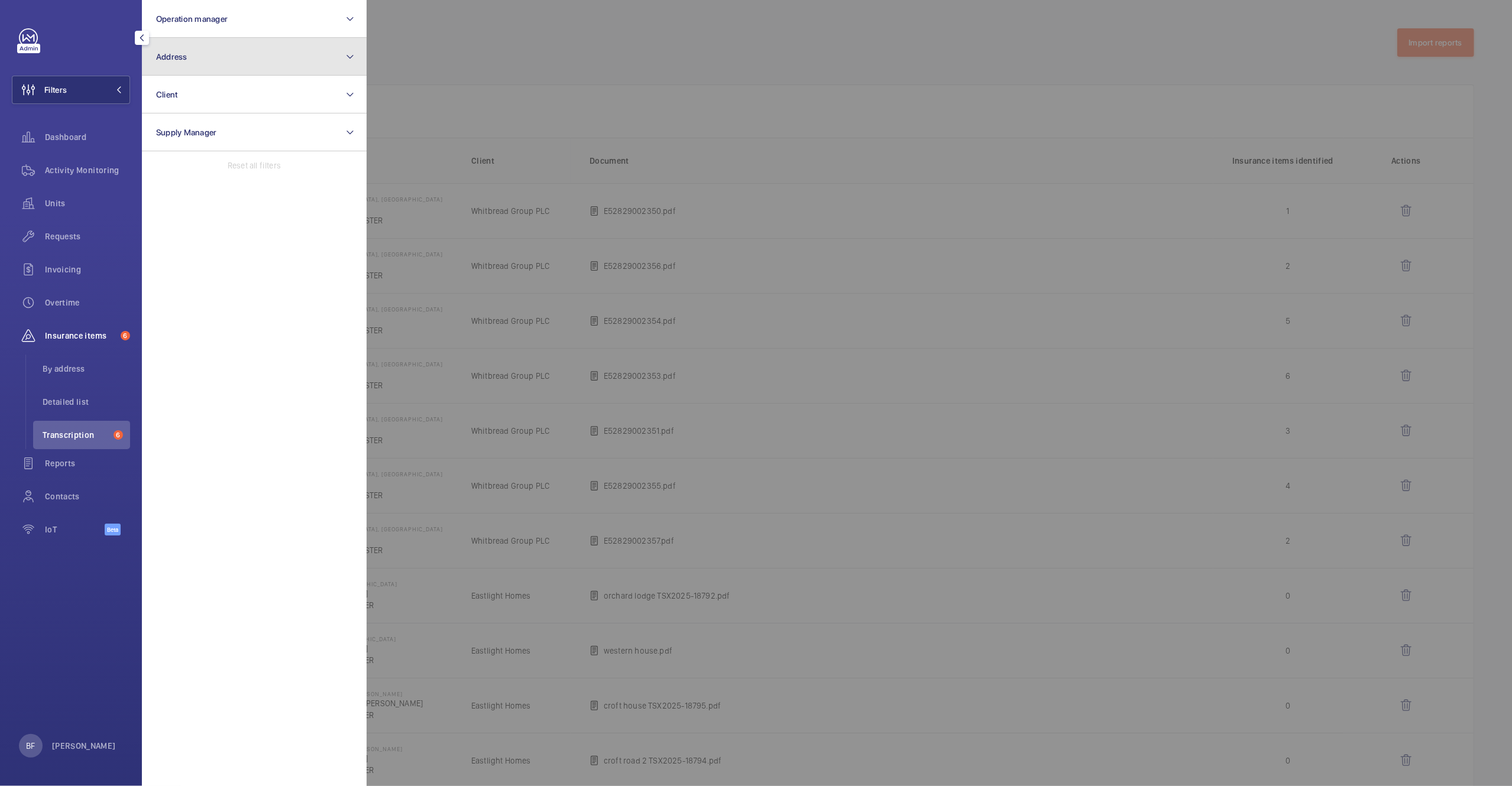
click at [172, 54] on span "Address" at bounding box center [172, 56] width 31 height 9
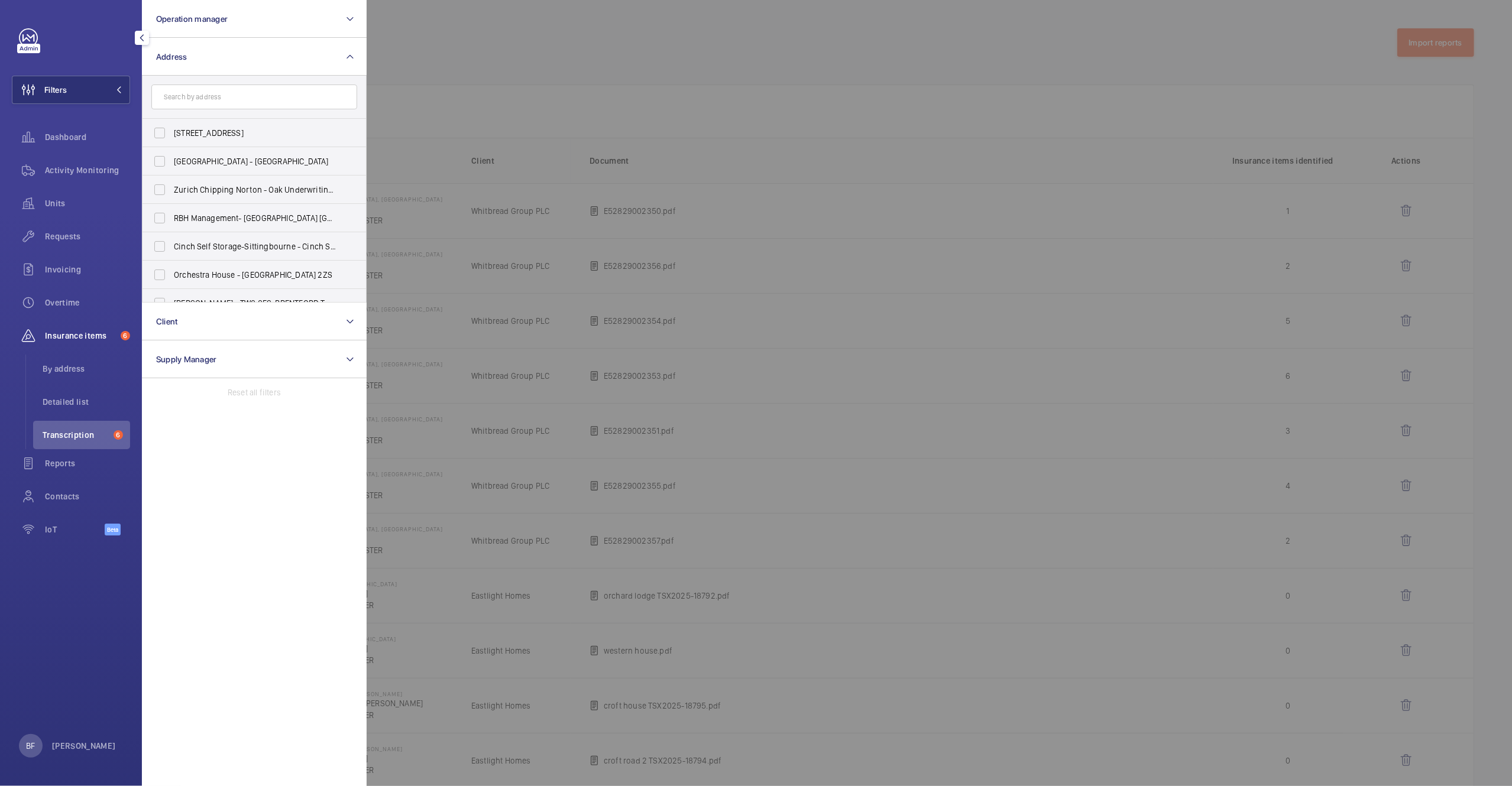
click at [233, 97] on input "text" at bounding box center [254, 97] width 205 height 25
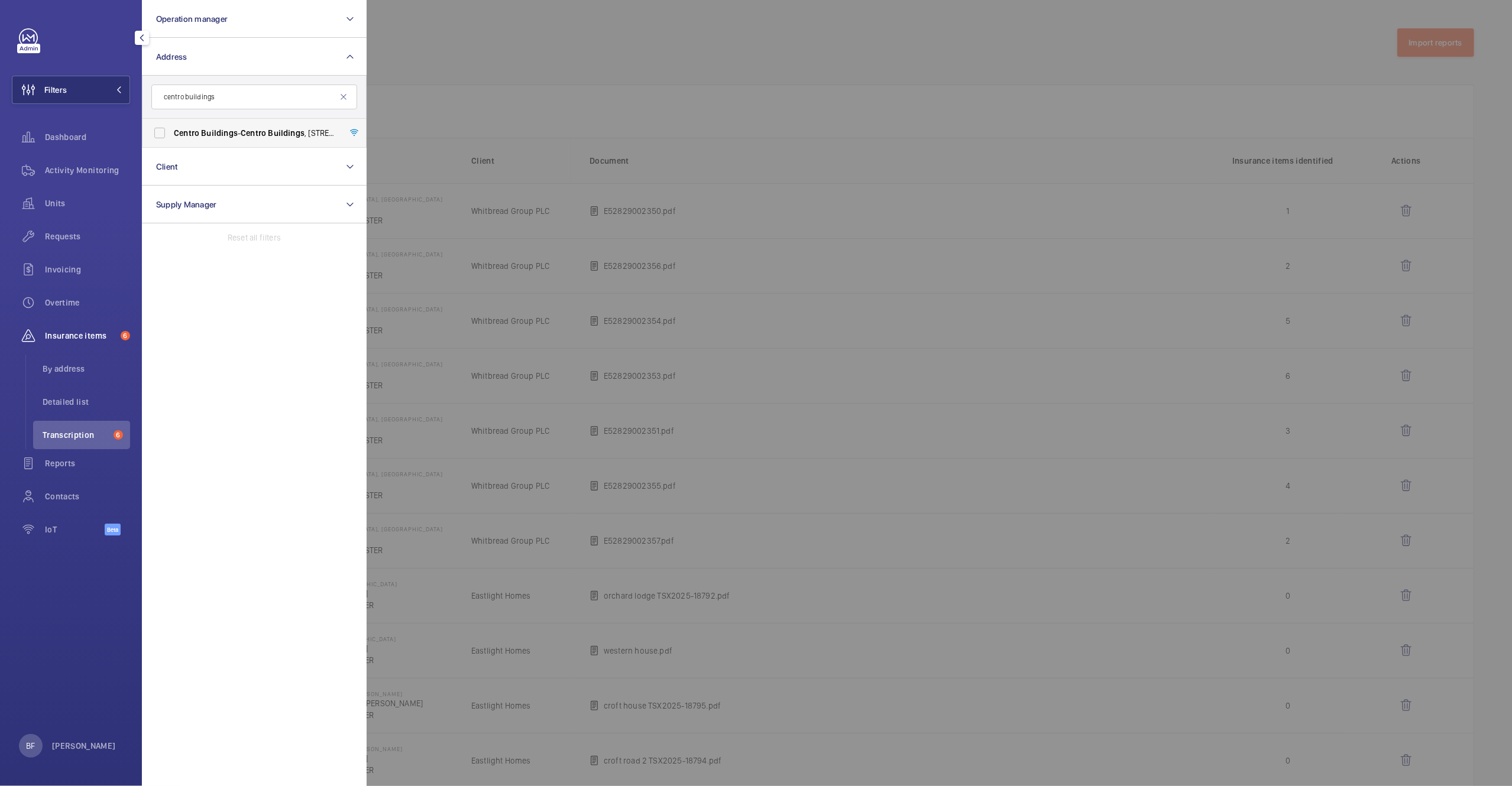
type input "centro buildings"
click at [219, 134] on span "Buildings" at bounding box center [219, 133] width 36 height 9
click at [172, 134] on input "Centro Buildings - Centro Buildings , 20-23 Mandela Street, Camden, London, NW1…" at bounding box center [159, 133] width 24 height 24
checkbox input "true"
click at [85, 164] on span "Activity Monitoring" at bounding box center [87, 170] width 85 height 12
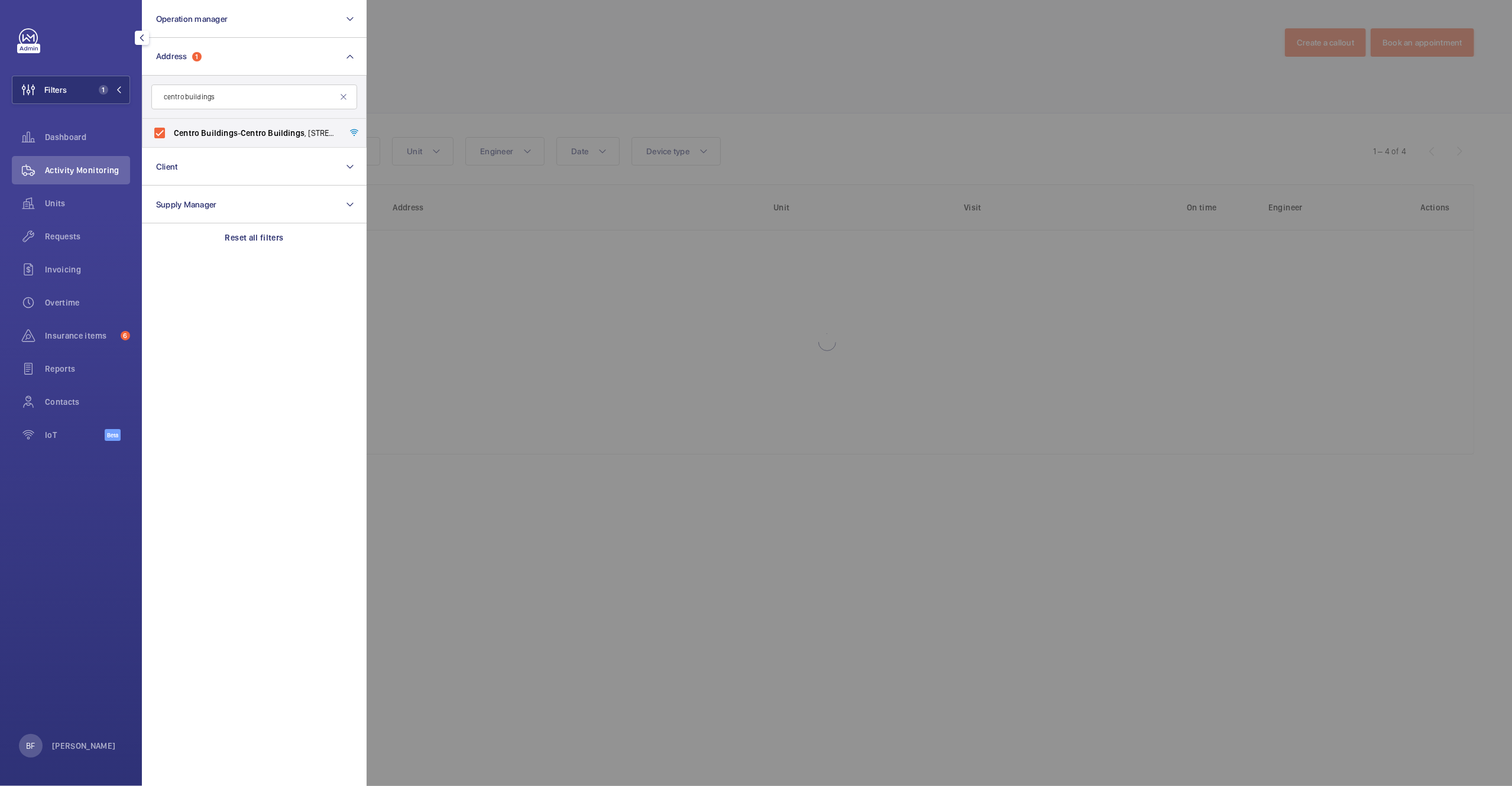
click at [670, 78] on div at bounding box center [1122, 393] width 1512 height 786
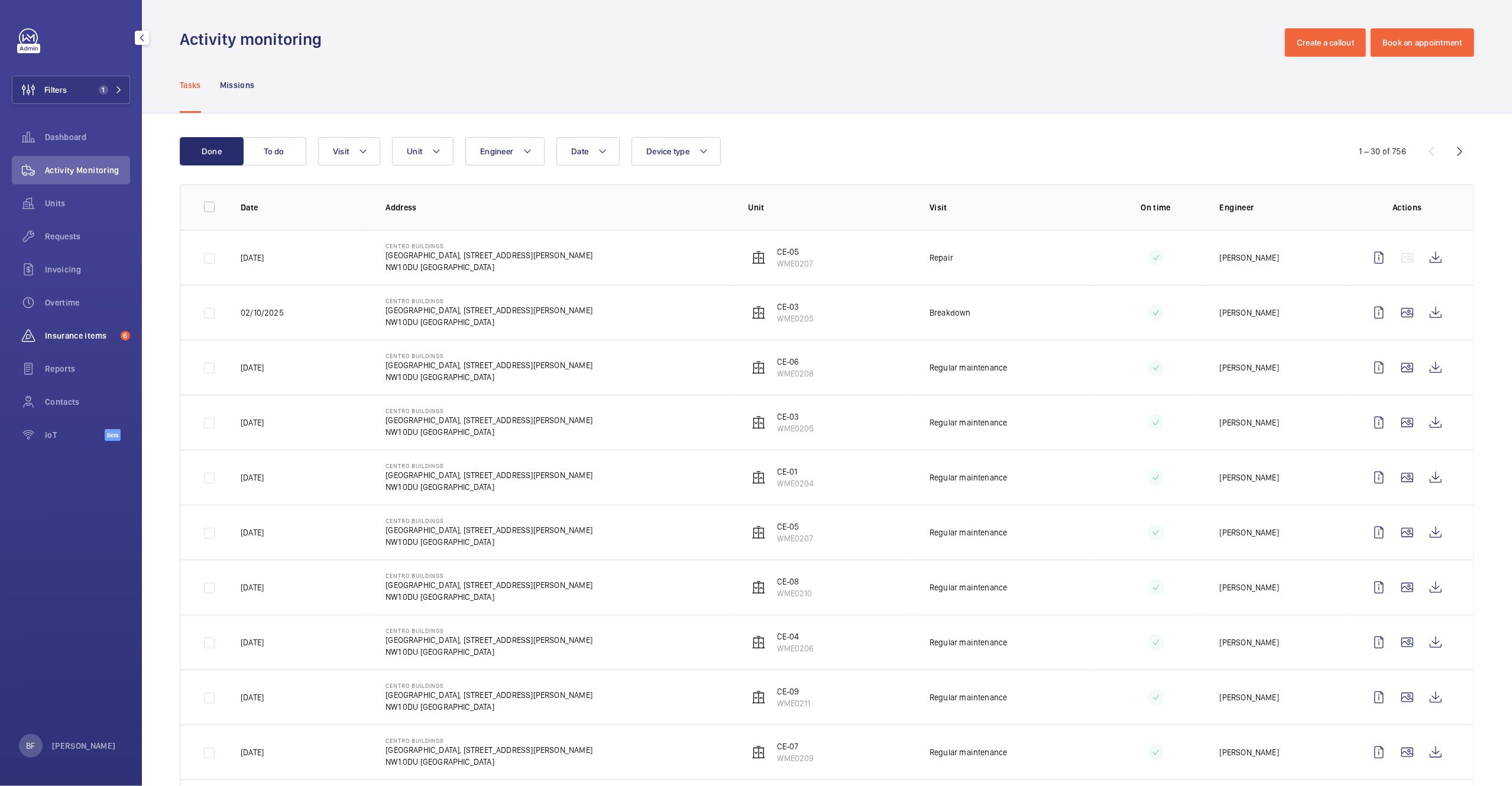
click at [81, 327] on div "Insurance items 6" at bounding box center [70, 336] width 118 height 28
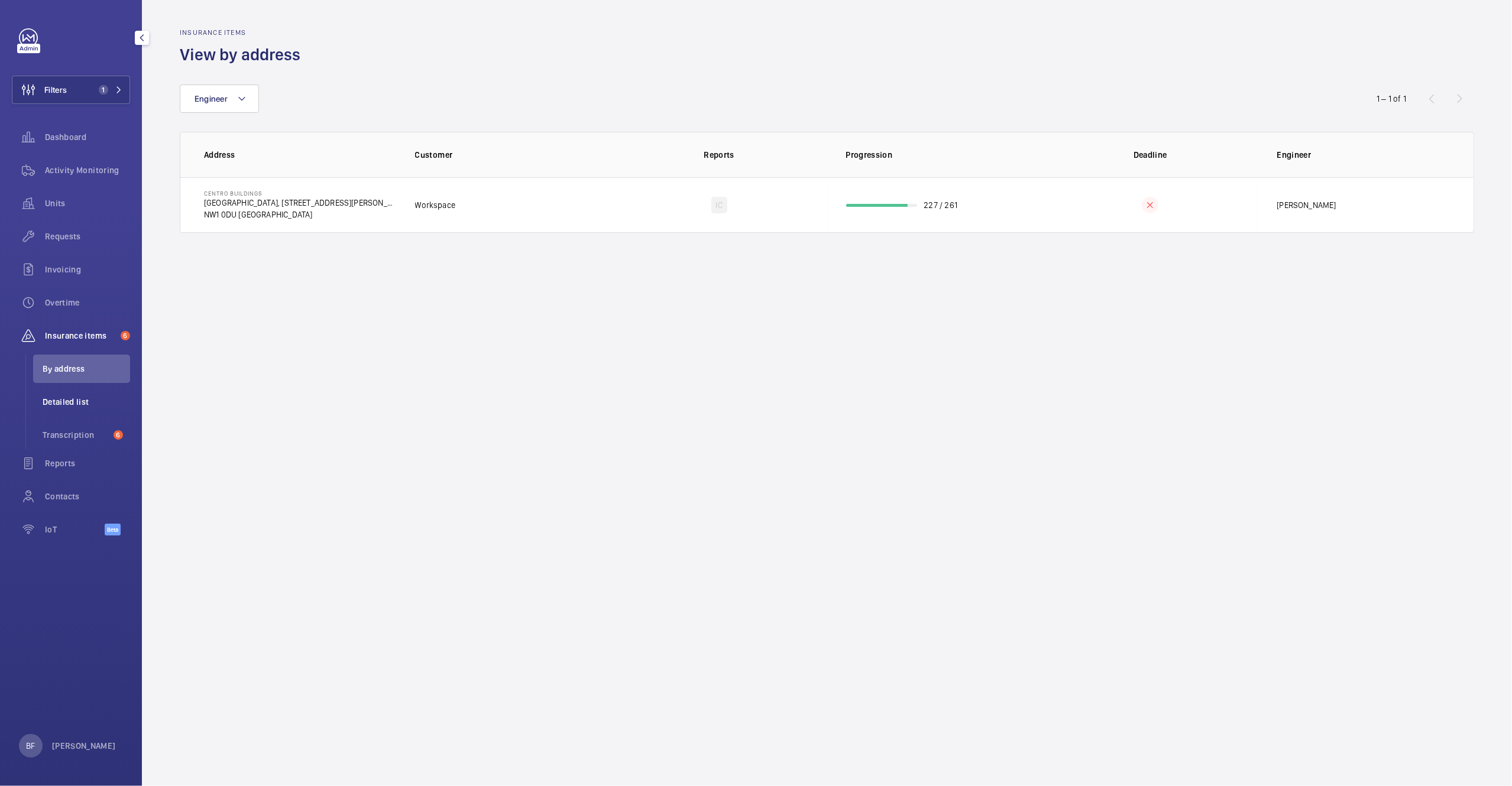
click at [97, 399] on span "Detailed list" at bounding box center [87, 402] width 87 height 12
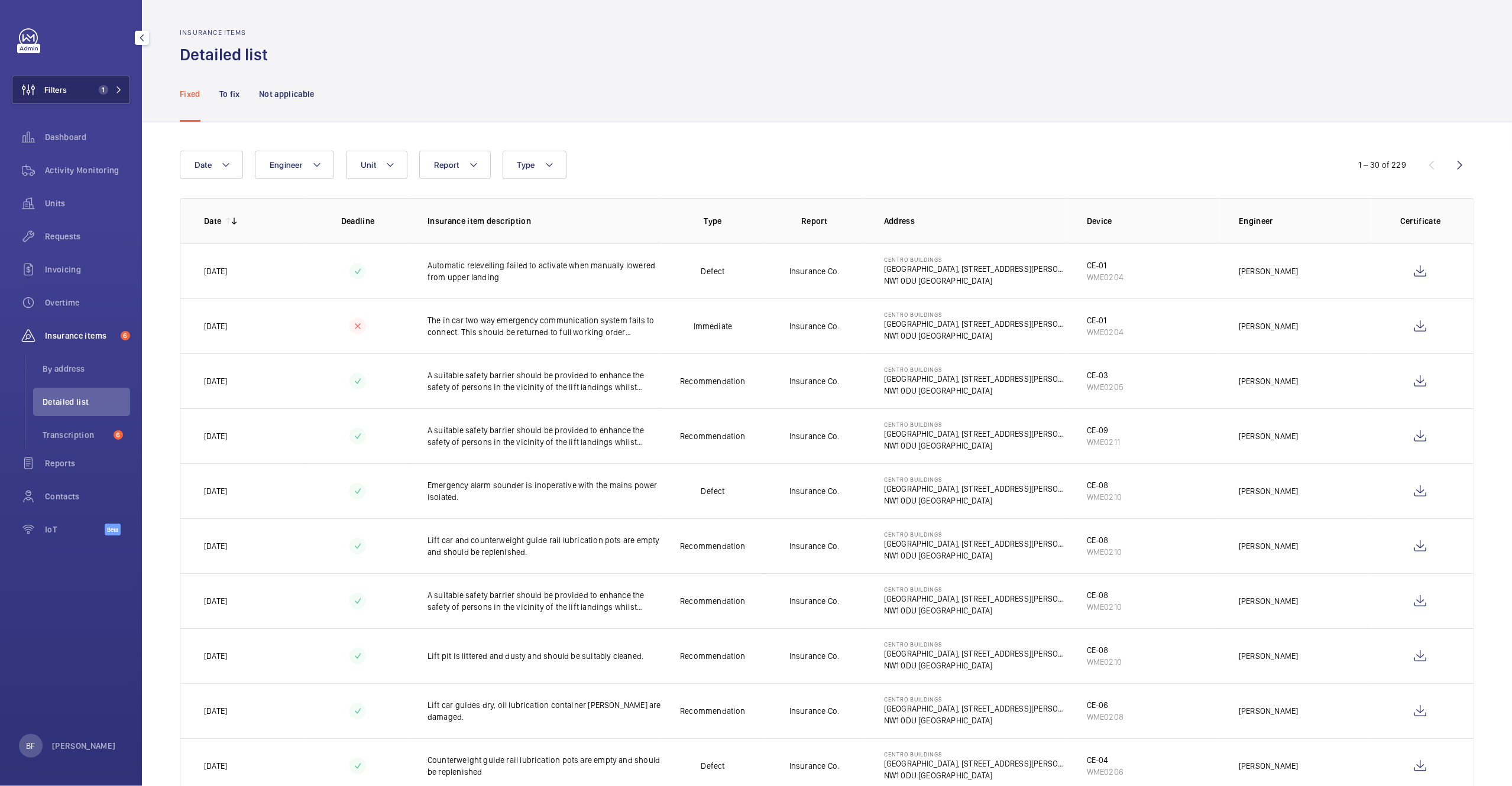
click at [78, 91] on button "Filters 1" at bounding box center [70, 90] width 118 height 28
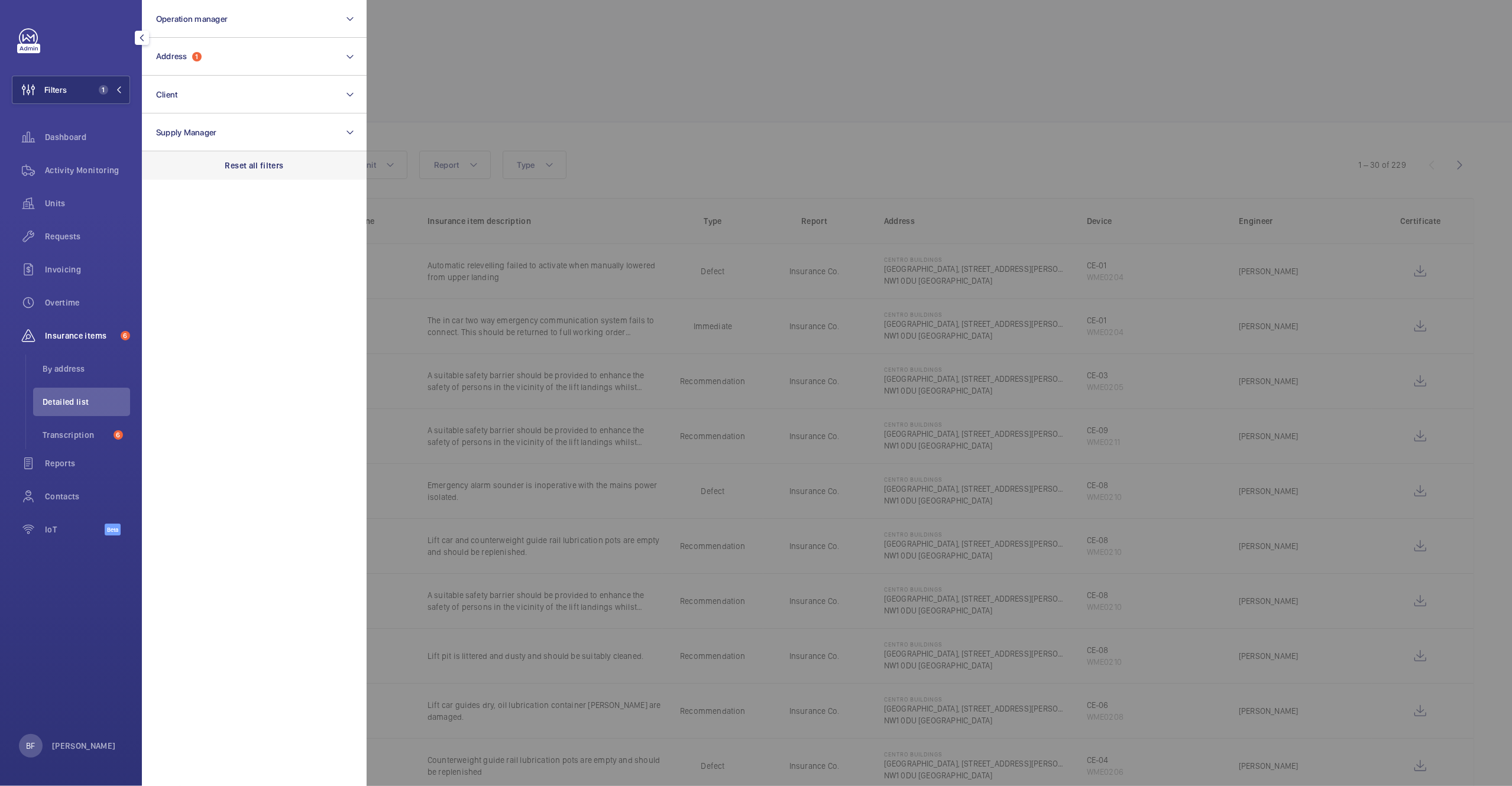
click at [275, 166] on p "Reset all filters" at bounding box center [254, 166] width 59 height 12
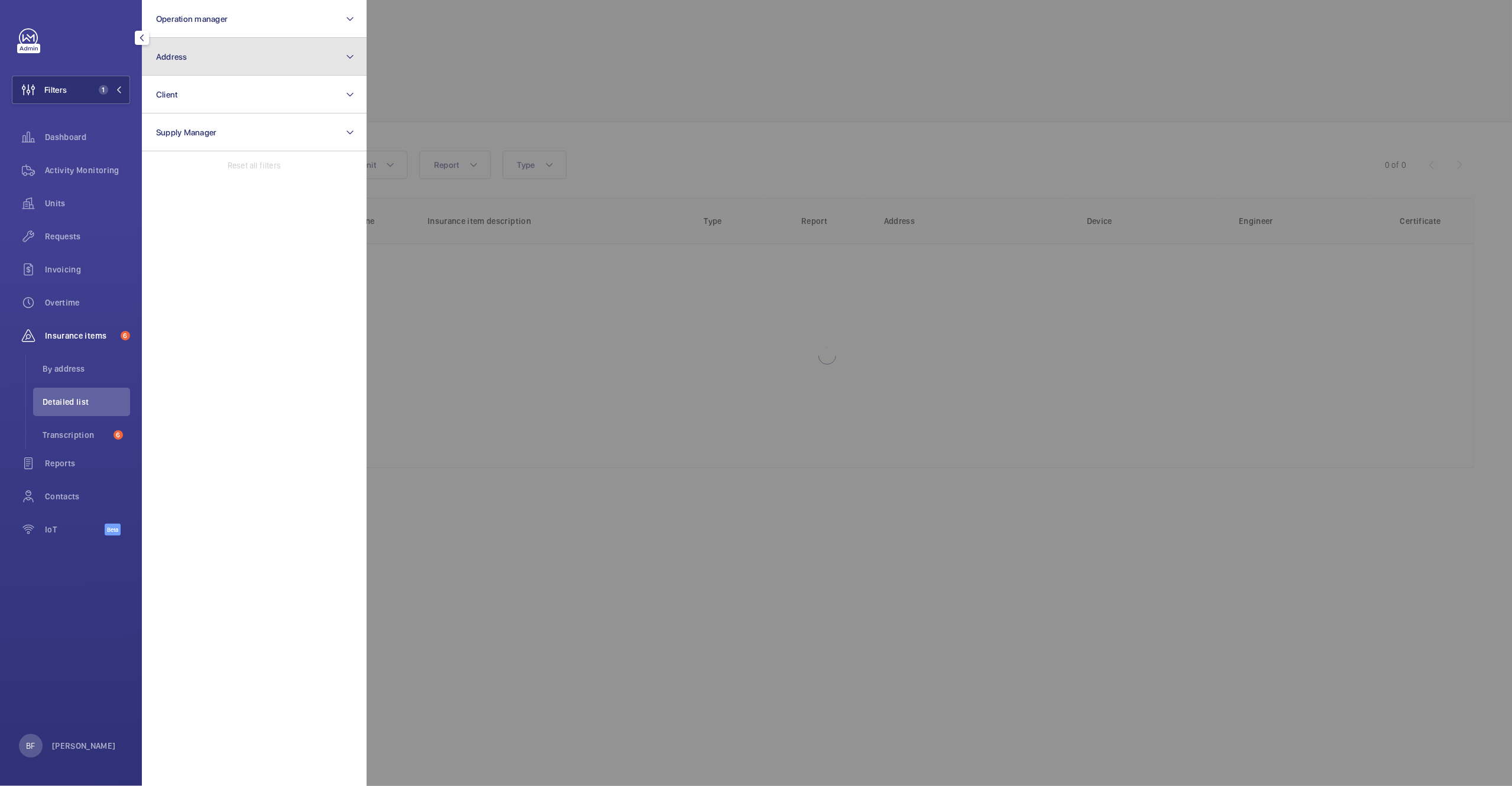
click at [241, 43] on button "Address" at bounding box center [254, 57] width 224 height 38
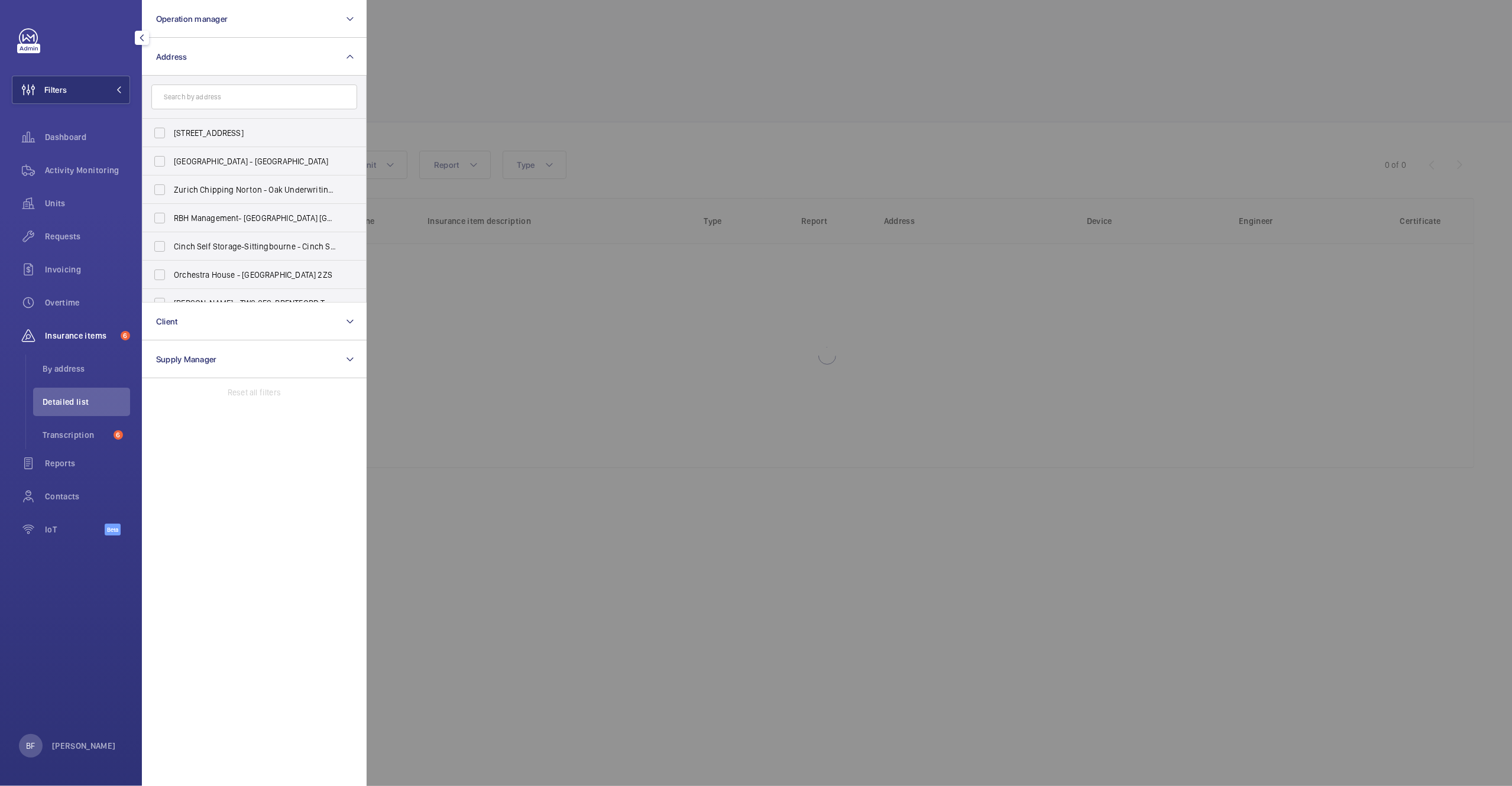
click at [212, 92] on input "text" at bounding box center [254, 97] width 205 height 25
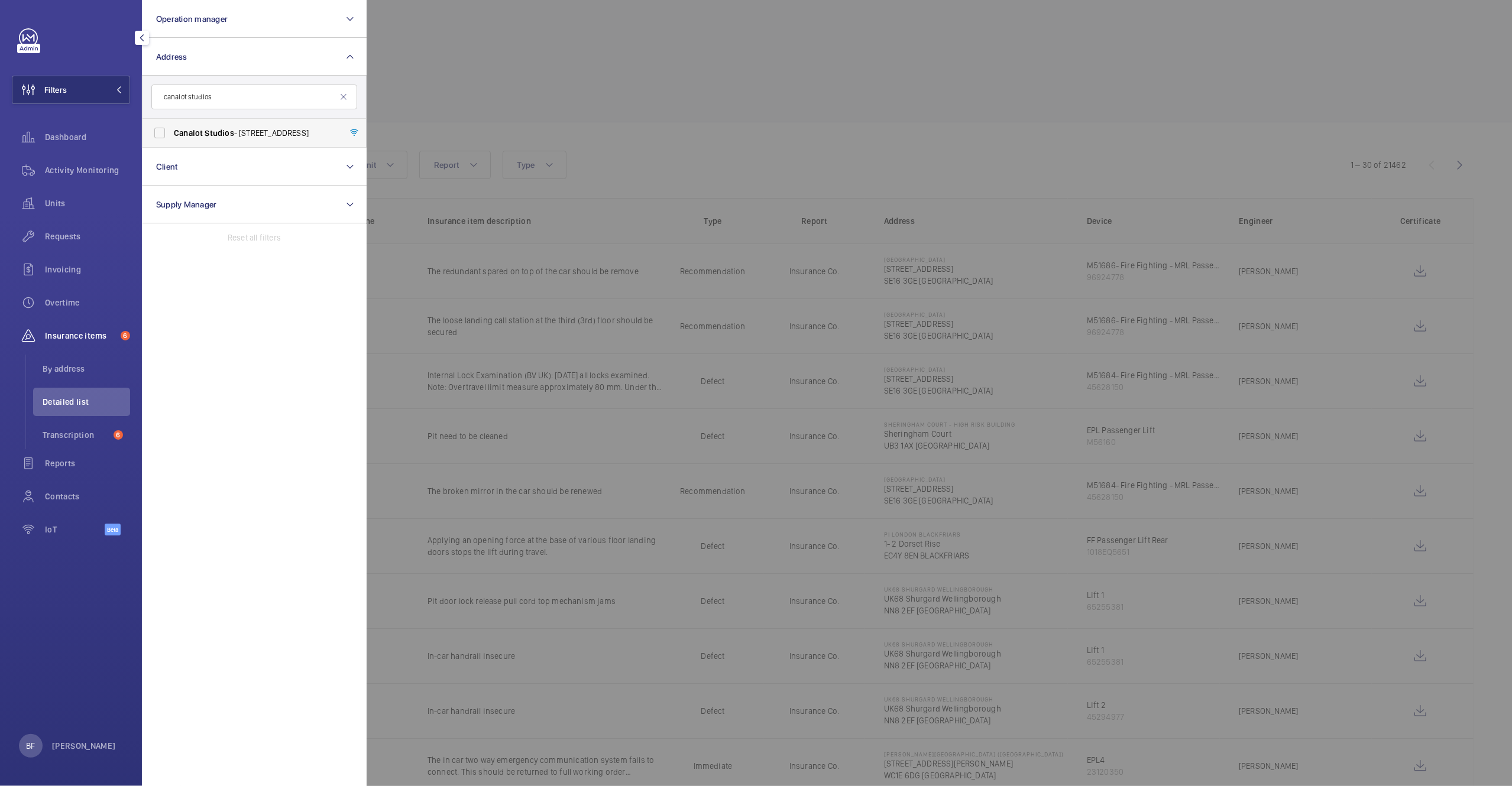
type input "canalot studios"
click at [219, 129] on span "Studios" at bounding box center [219, 133] width 29 height 9
click at [172, 129] on input "Canalot Studios - 222 Kensal Road,, LONDON W10 5BN" at bounding box center [159, 133] width 24 height 24
checkbox input "true"
click at [483, 129] on div at bounding box center [1122, 393] width 1512 height 786
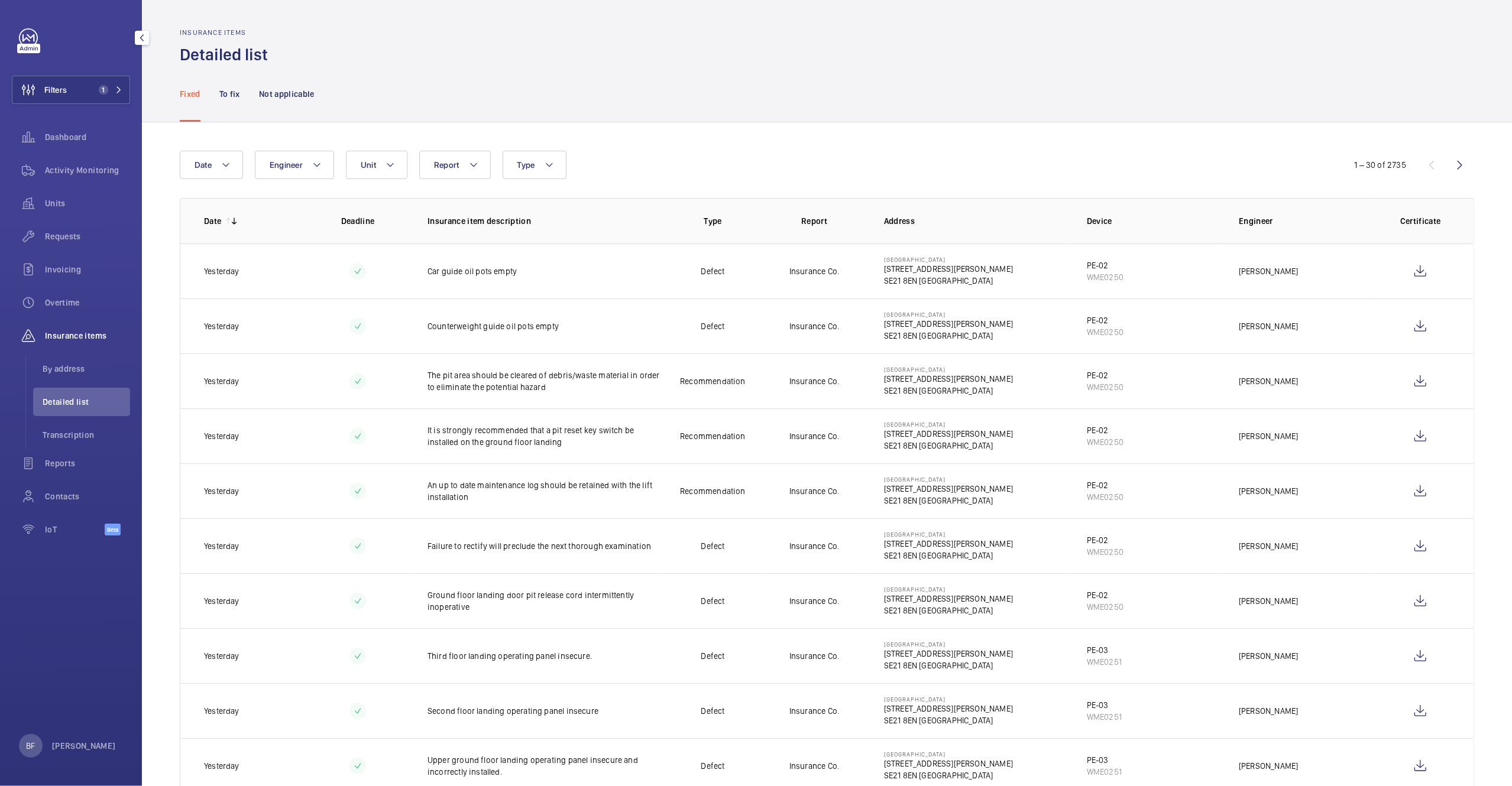
scroll to position [883, 0]
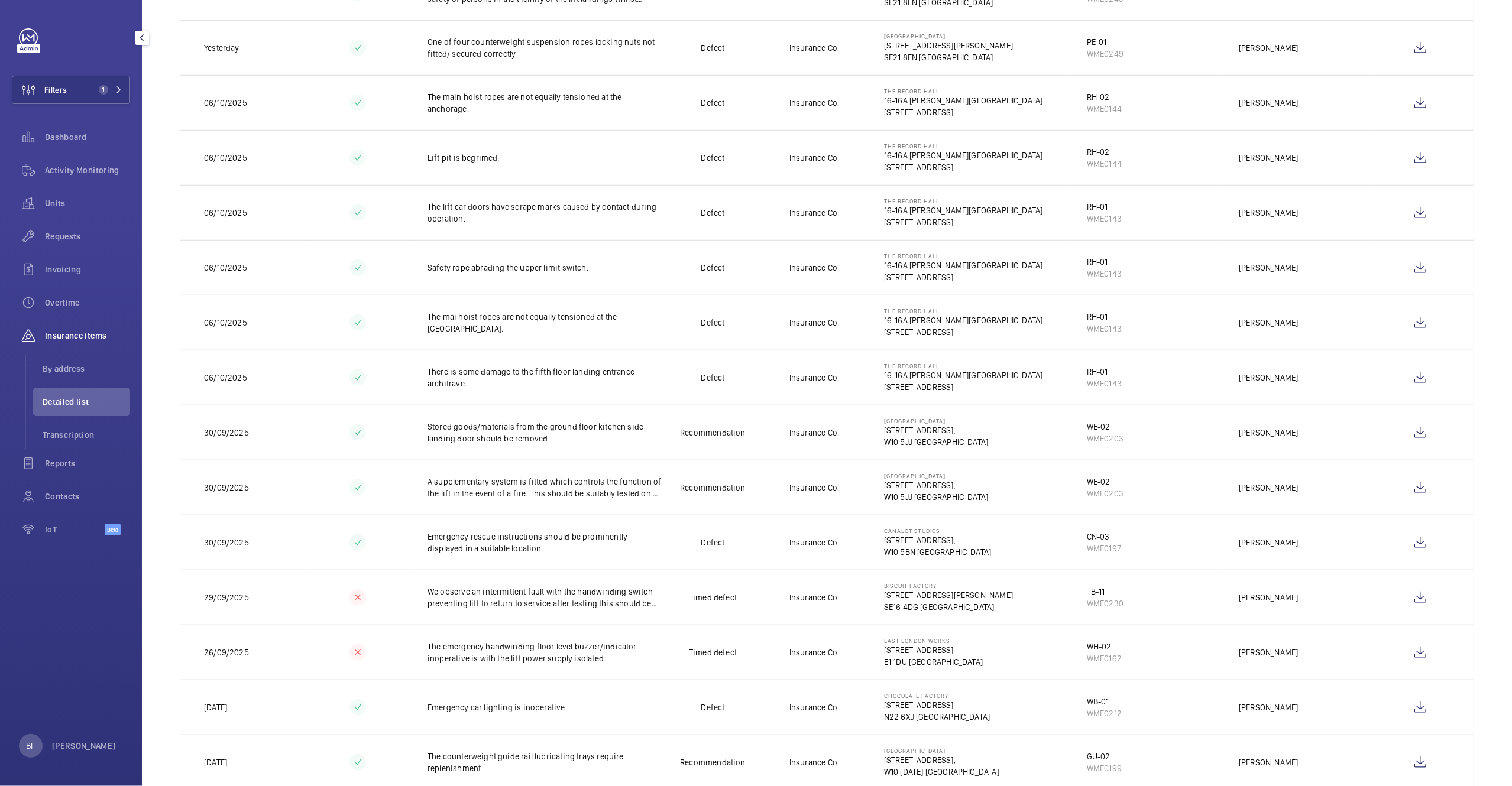
click at [84, 107] on div "Filters 1 Dashboard Activity Monitoring Units Requests Invoicing Overtime Insur…" at bounding box center [70, 288] width 118 height 520
click at [90, 85] on button "Filters 1" at bounding box center [70, 90] width 118 height 28
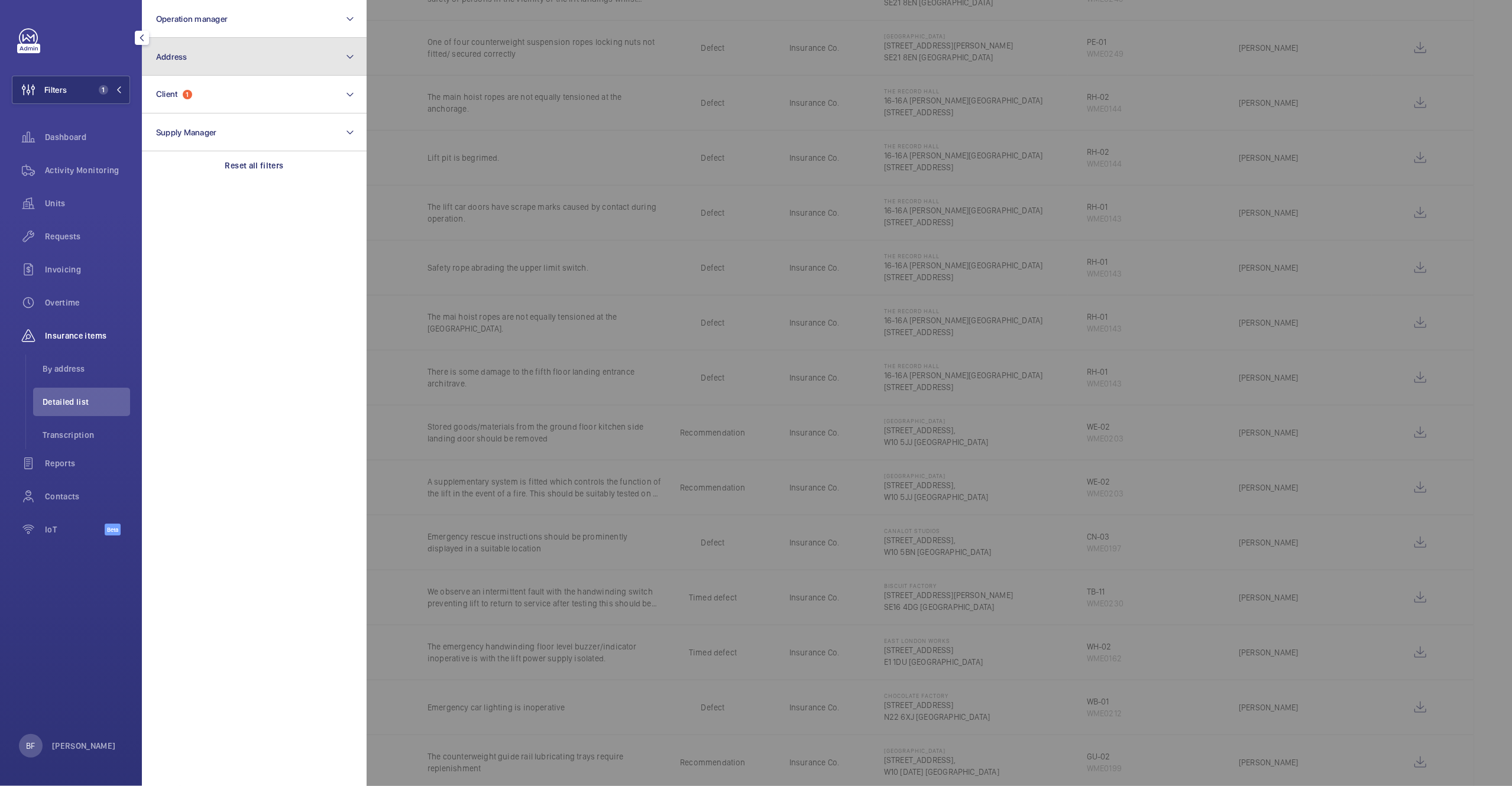
click at [223, 55] on button "Address" at bounding box center [254, 57] width 224 height 38
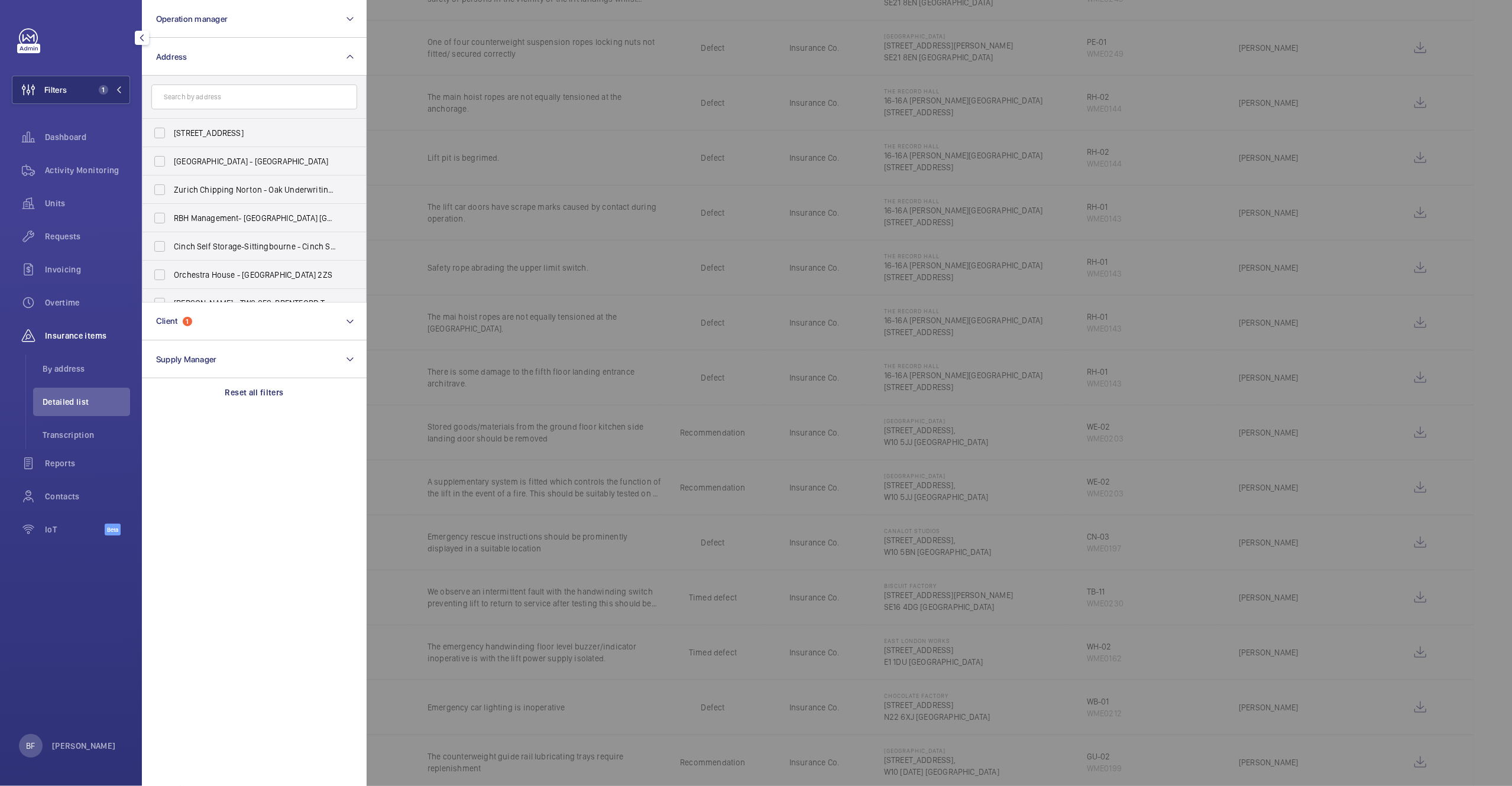
click at [220, 96] on input "text" at bounding box center [254, 97] width 205 height 25
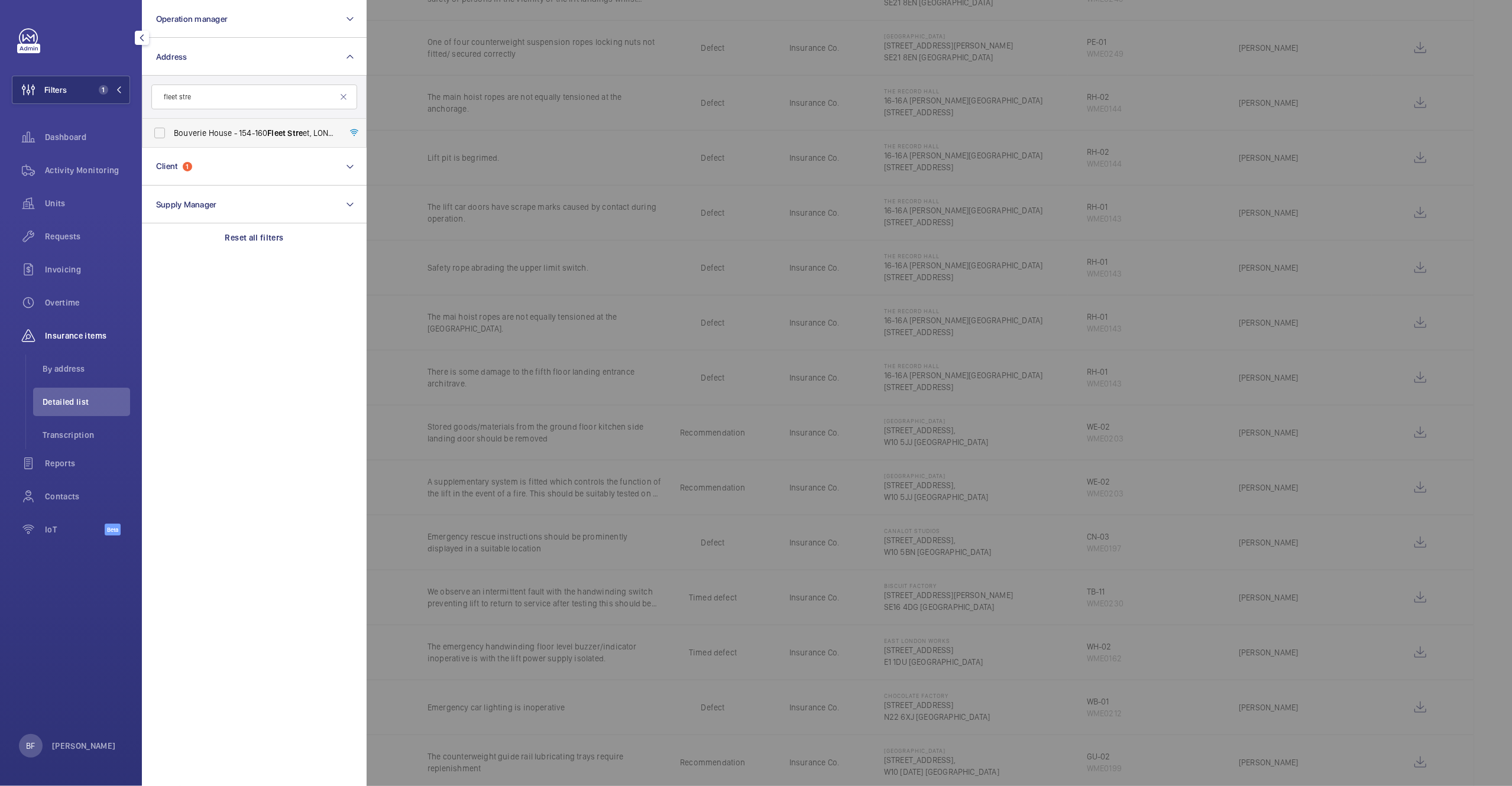
type input "fleet stre"
click at [235, 125] on label "Bouverie House - [STREET_ADDRESS]" at bounding box center [245, 133] width 205 height 28
click at [172, 125] on input "Bouverie House - [STREET_ADDRESS]" at bounding box center [159, 133] width 24 height 24
checkbox input "true"
click at [539, 127] on div at bounding box center [1122, 393] width 1512 height 786
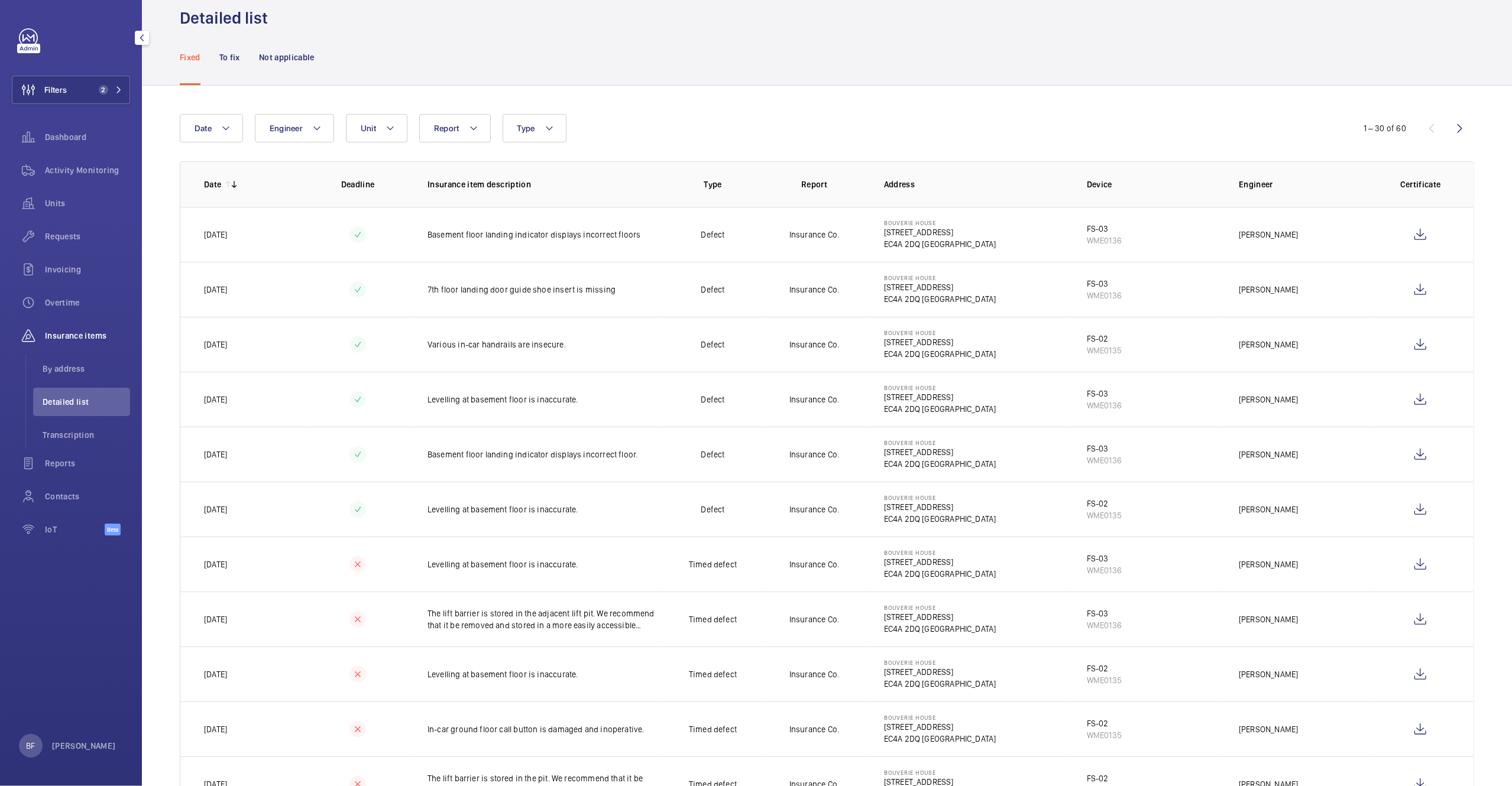
scroll to position [39, 0]
click at [385, 126] on mat-icon at bounding box center [389, 126] width 9 height 14
type input "FS-02"
click at [427, 233] on span "FS-02 , WME0135" at bounding box center [470, 235] width 137 height 12
click at [384, 233] on input "FS-02 , WME0135" at bounding box center [371, 235] width 24 height 24
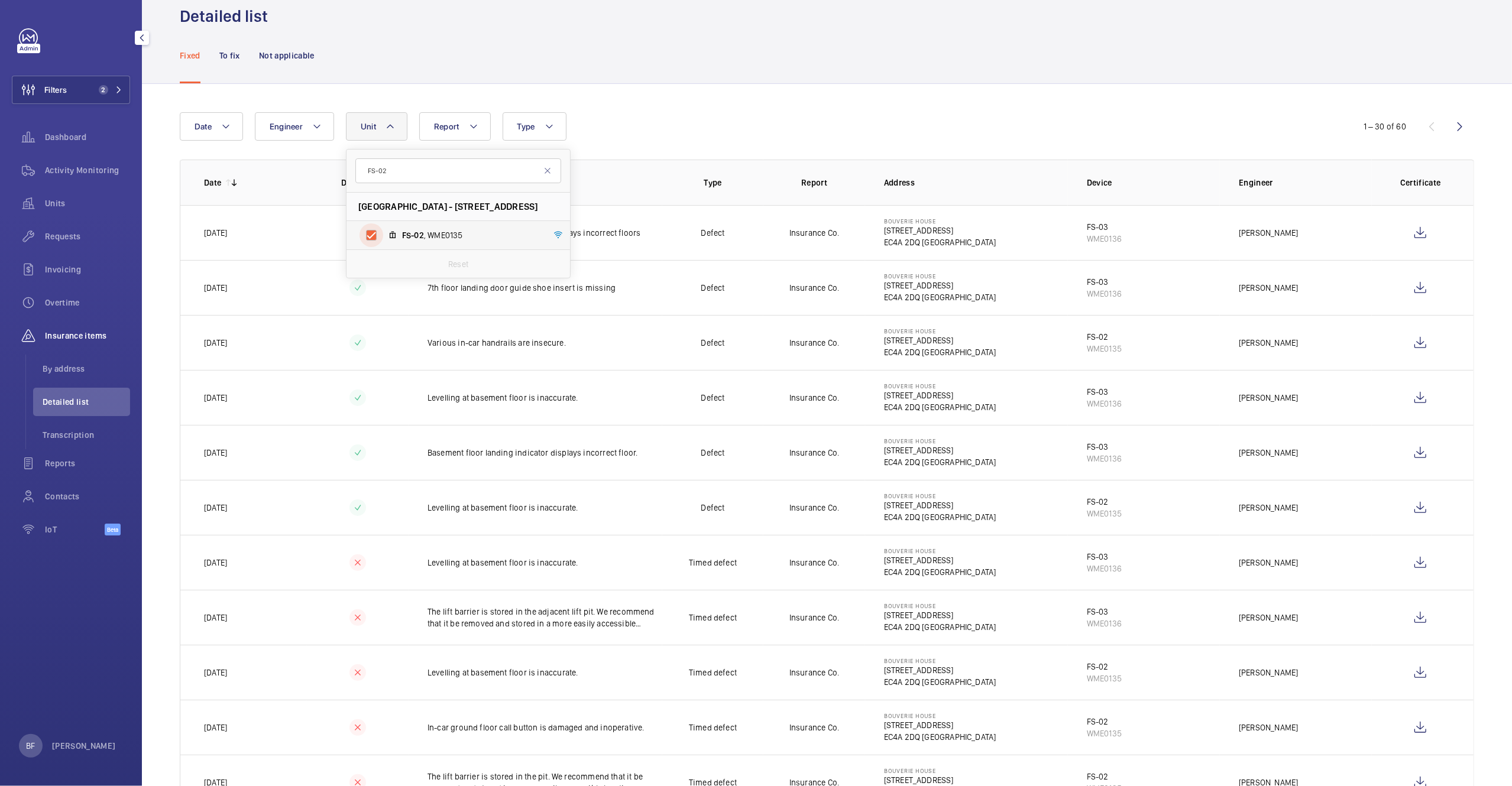
checkbox input "true"
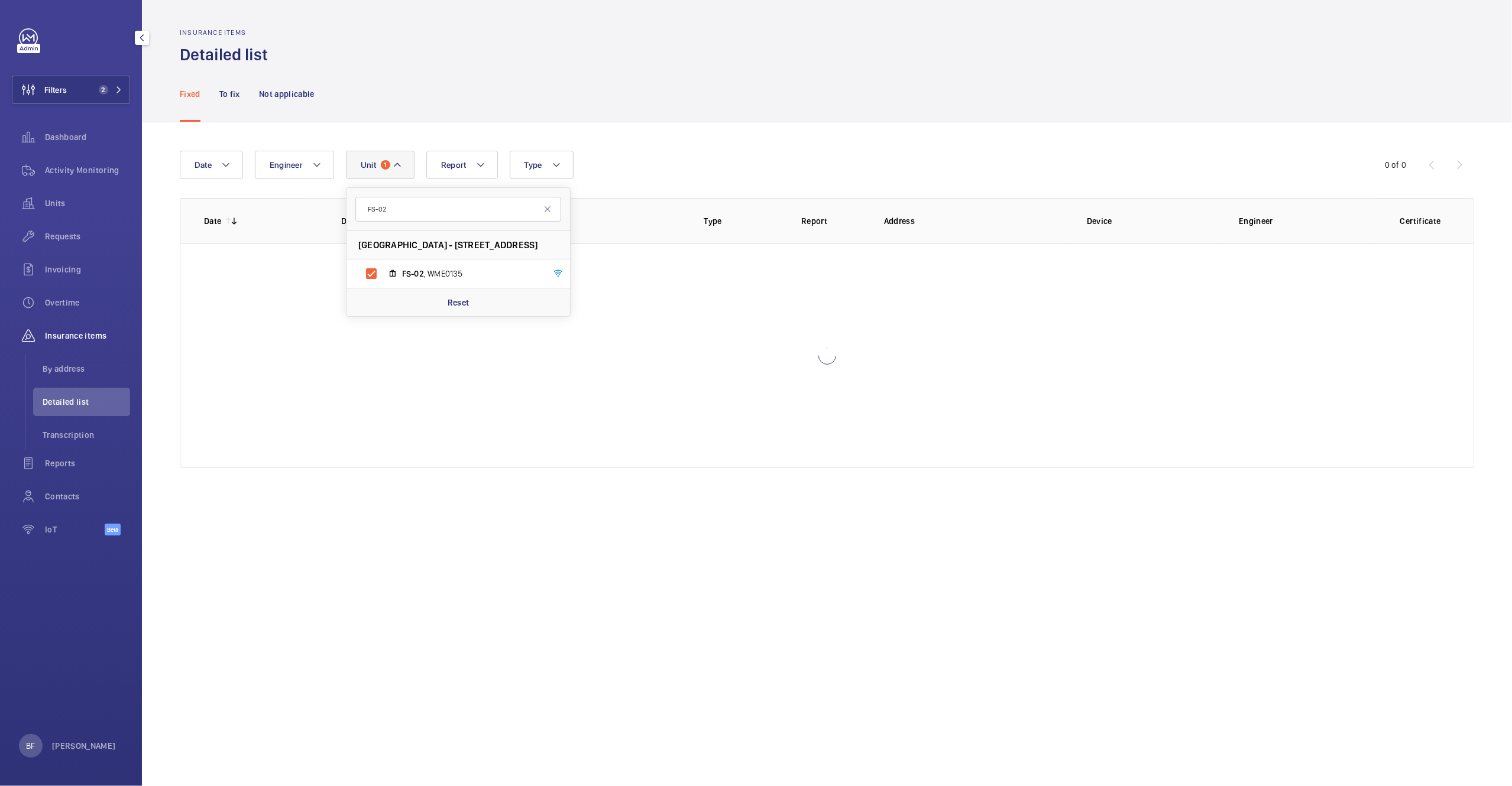
click at [732, 12] on wm-front-admin-header "Insurance items Detailed list" at bounding box center [827, 33] width 1370 height 66
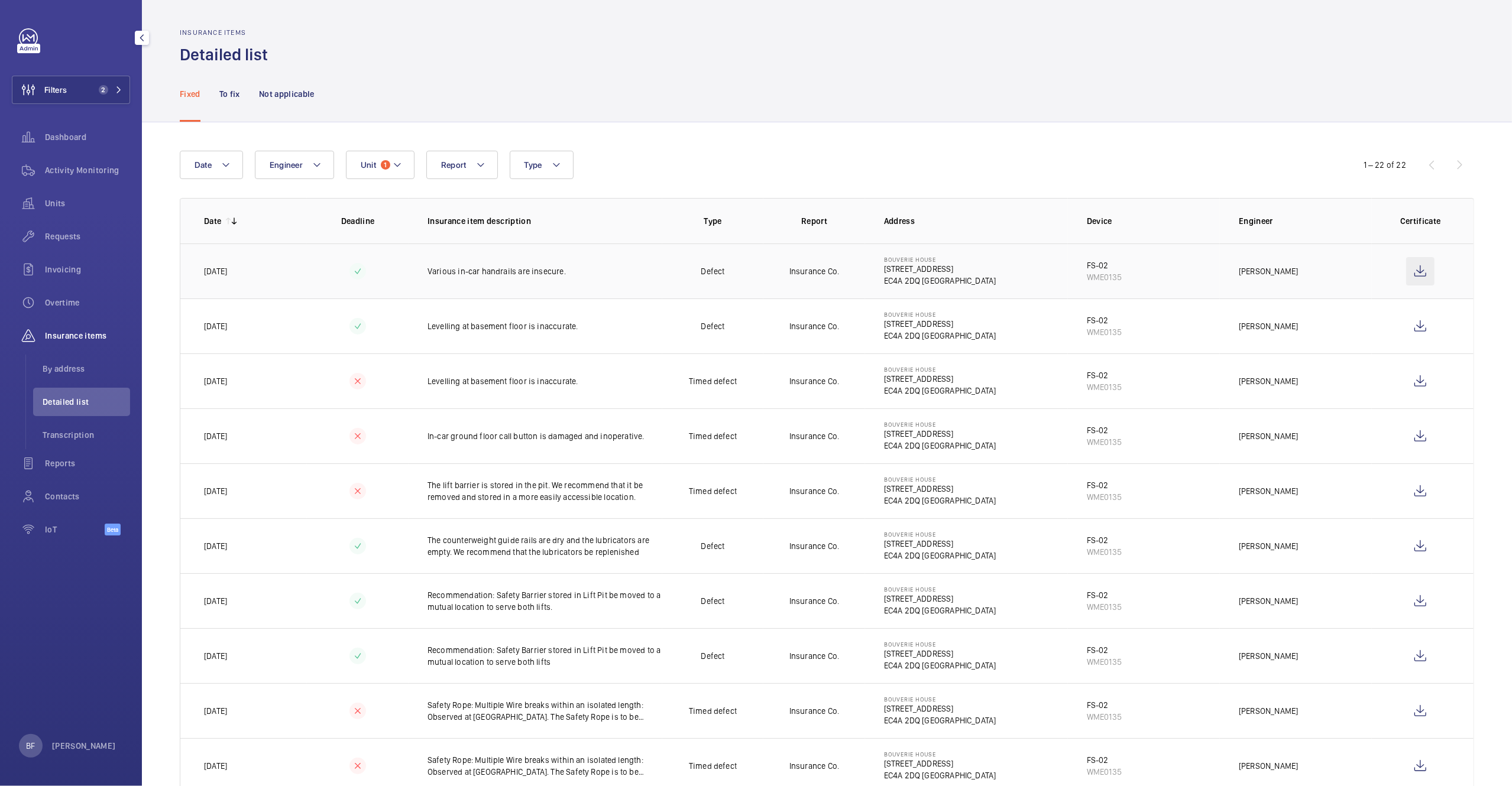
click at [1411, 272] on wm-front-icon-button at bounding box center [1420, 271] width 28 height 28
drag, startPoint x: 556, startPoint y: 271, endPoint x: 425, endPoint y: 273, distance: 131.0
click at [427, 273] on p "Various in-car handrails are insecure." at bounding box center [544, 271] width 235 height 12
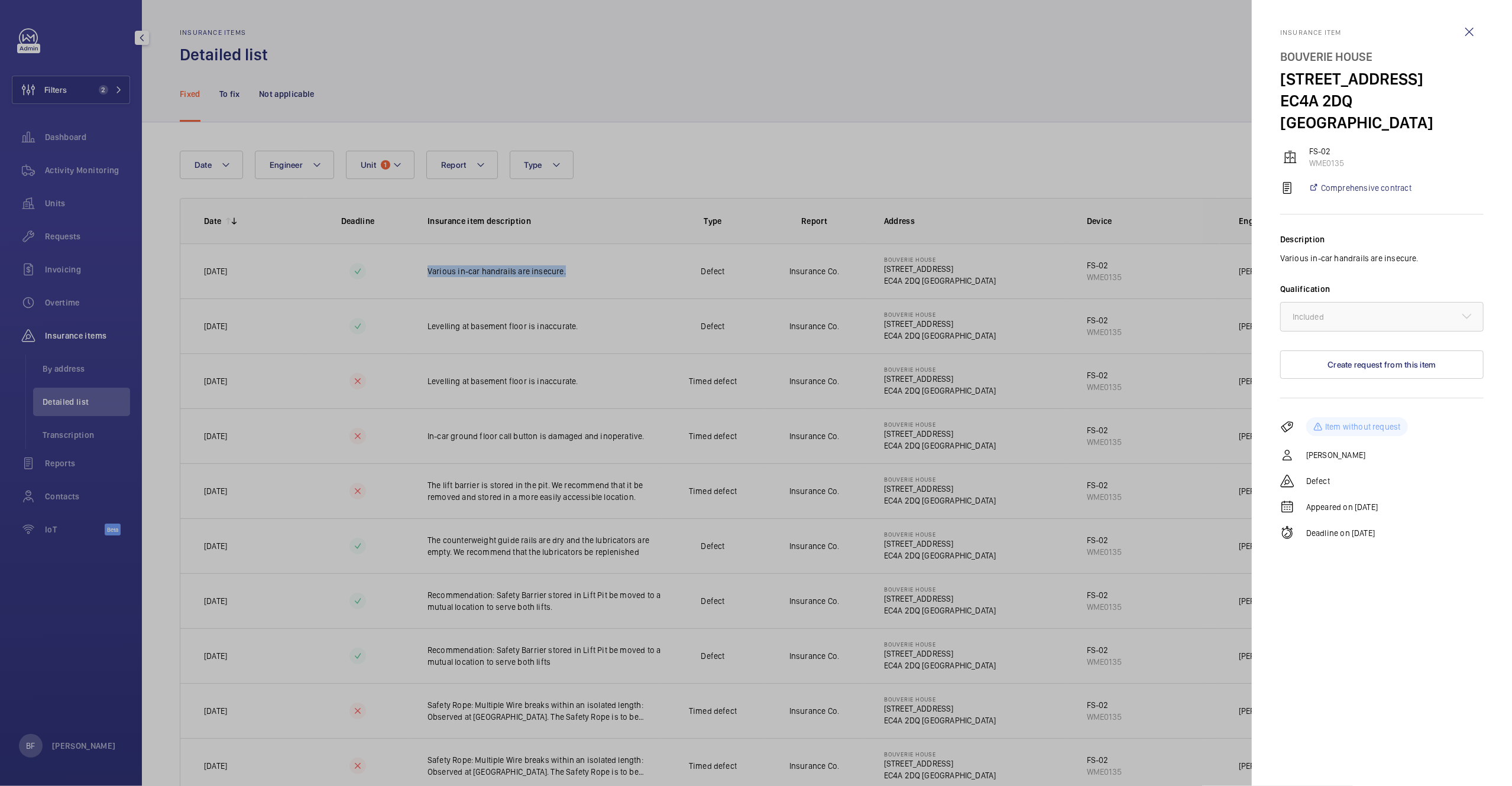
copy p "Various in-car handrails are insecure."
click at [894, 126] on div at bounding box center [756, 393] width 1512 height 786
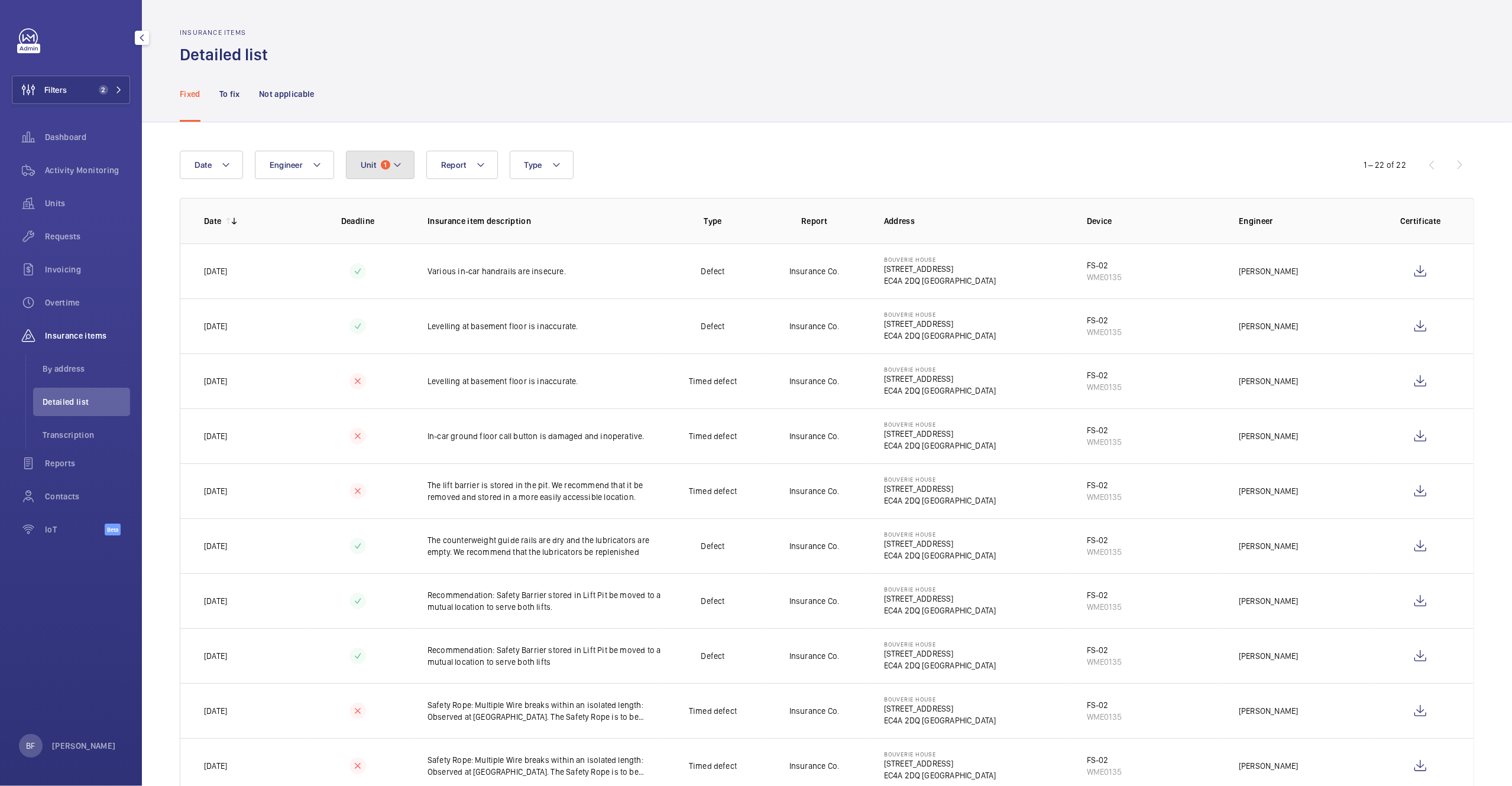
click at [385, 160] on span "1" at bounding box center [385, 164] width 9 height 9
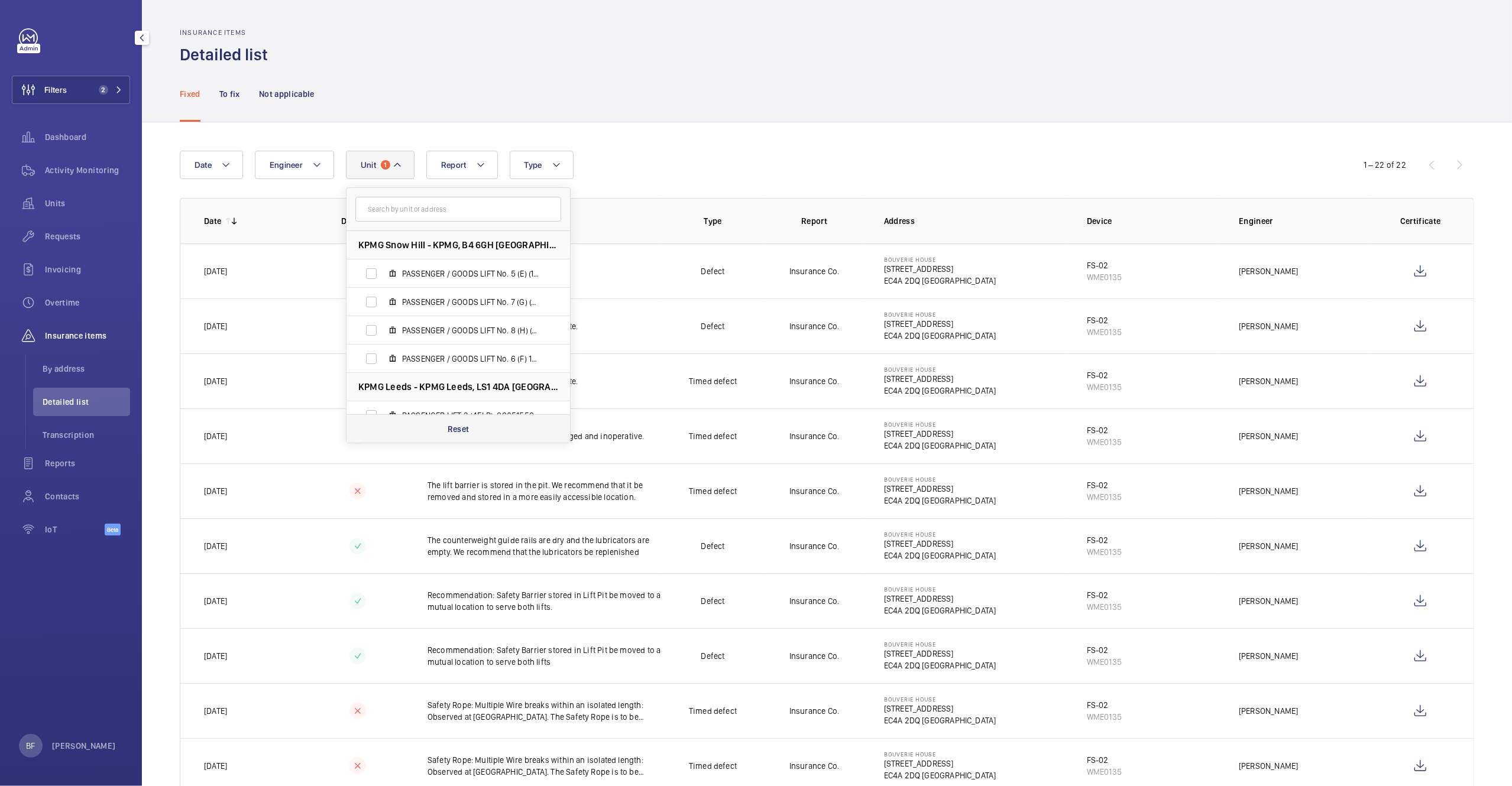
click at [487, 431] on div "Reset" at bounding box center [458, 429] width 224 height 28
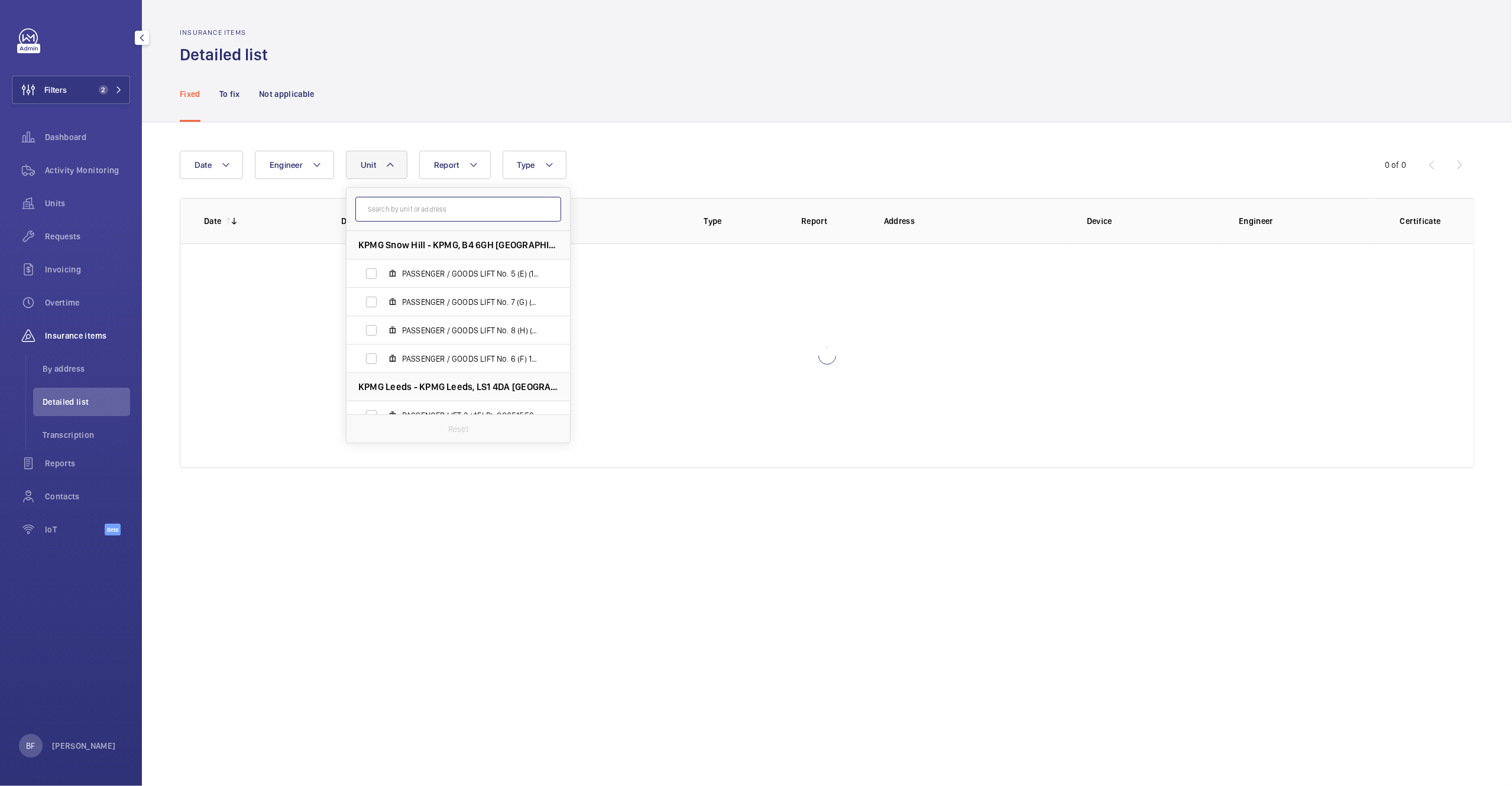
click at [429, 217] on input "text" at bounding box center [458, 209] width 205 height 25
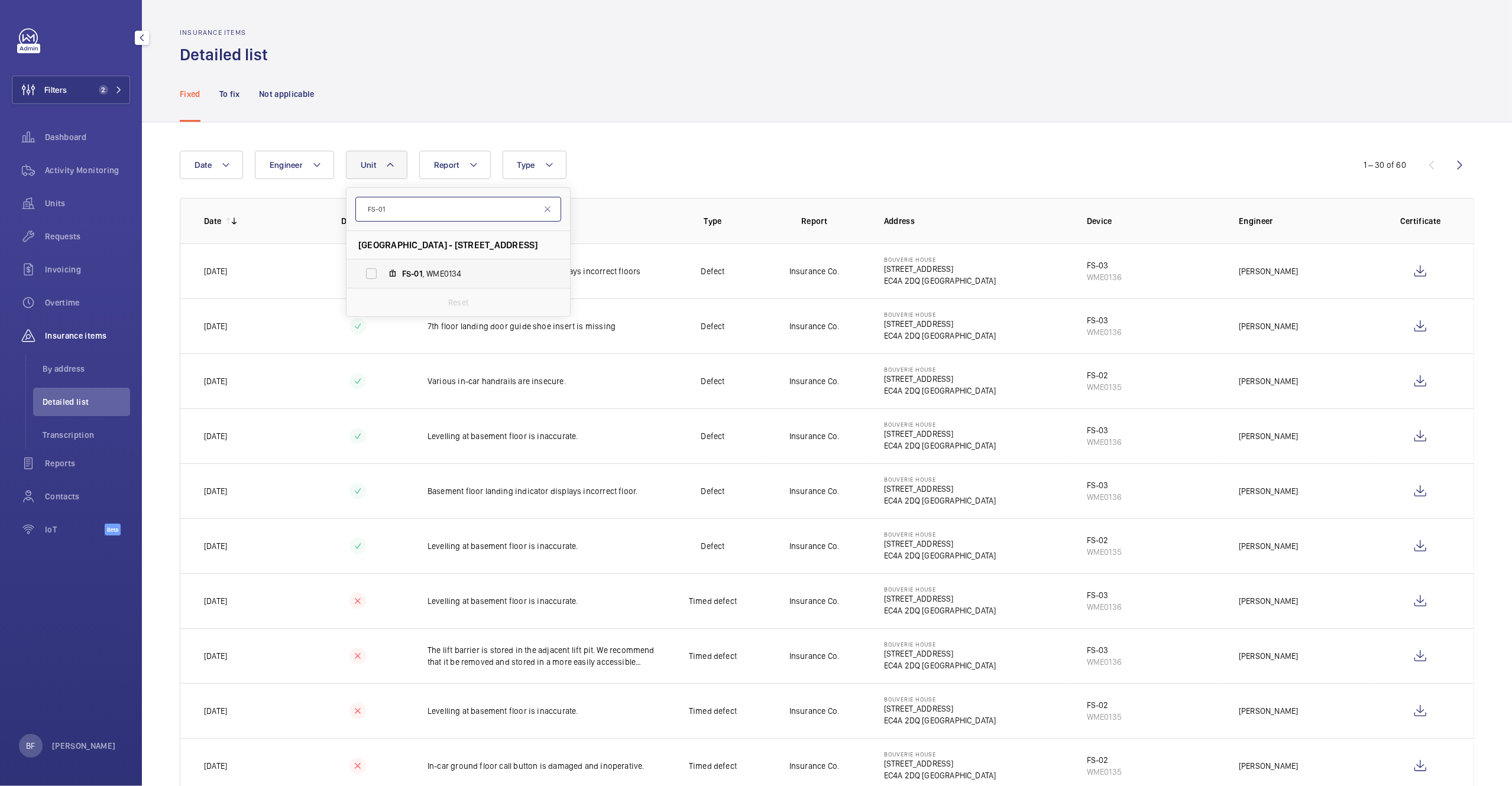
type input "FS-01"
click at [452, 281] on label "FS-01 , WME0134" at bounding box center [449, 274] width 205 height 28
click at [384, 281] on input "FS-01 , WME0134" at bounding box center [371, 274] width 24 height 24
checkbox input "true"
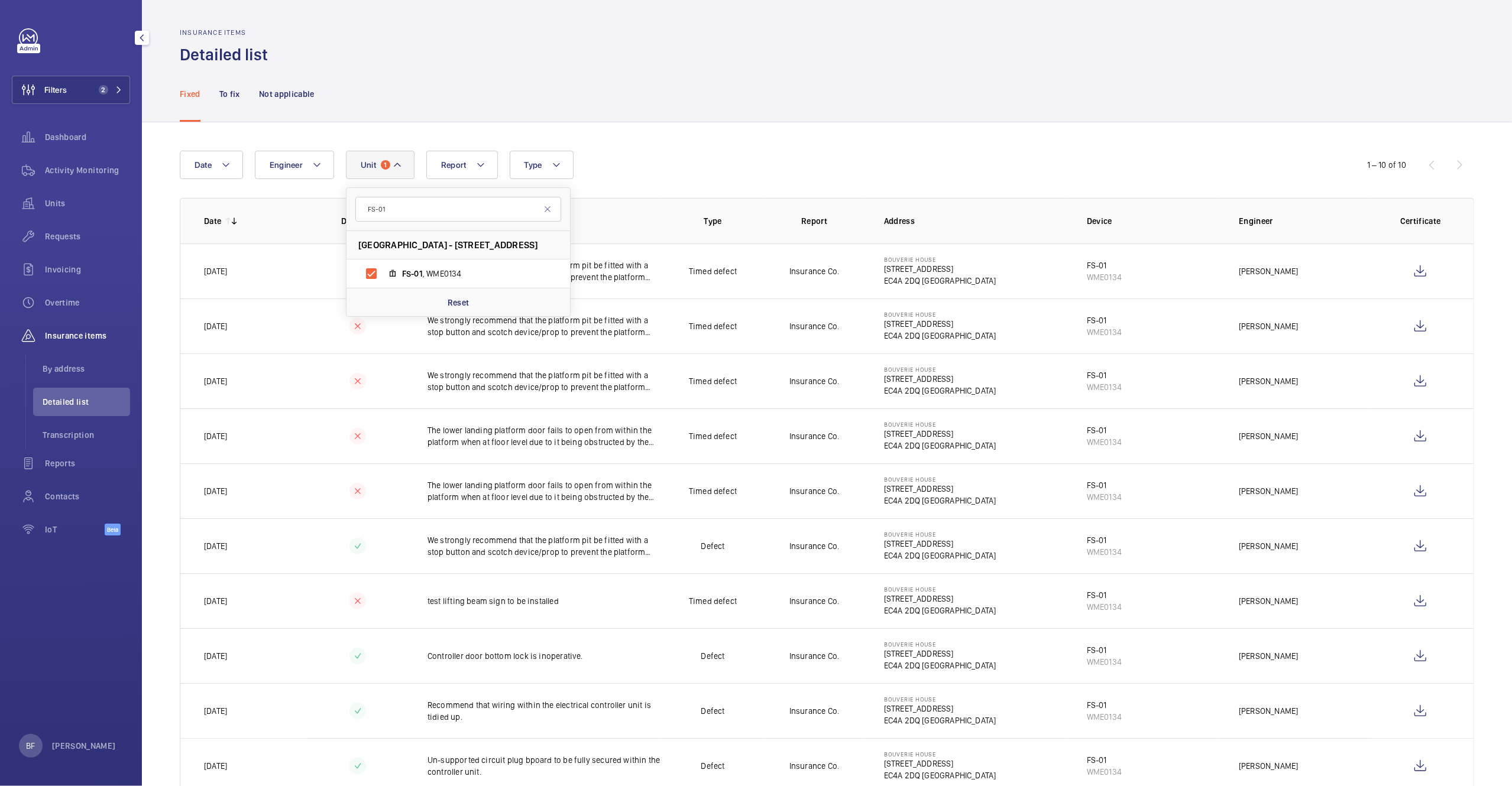
click at [803, 78] on div "Fixed To fix Not applicable" at bounding box center [827, 94] width 1294 height 56
click at [388, 164] on span "1" at bounding box center [385, 164] width 9 height 9
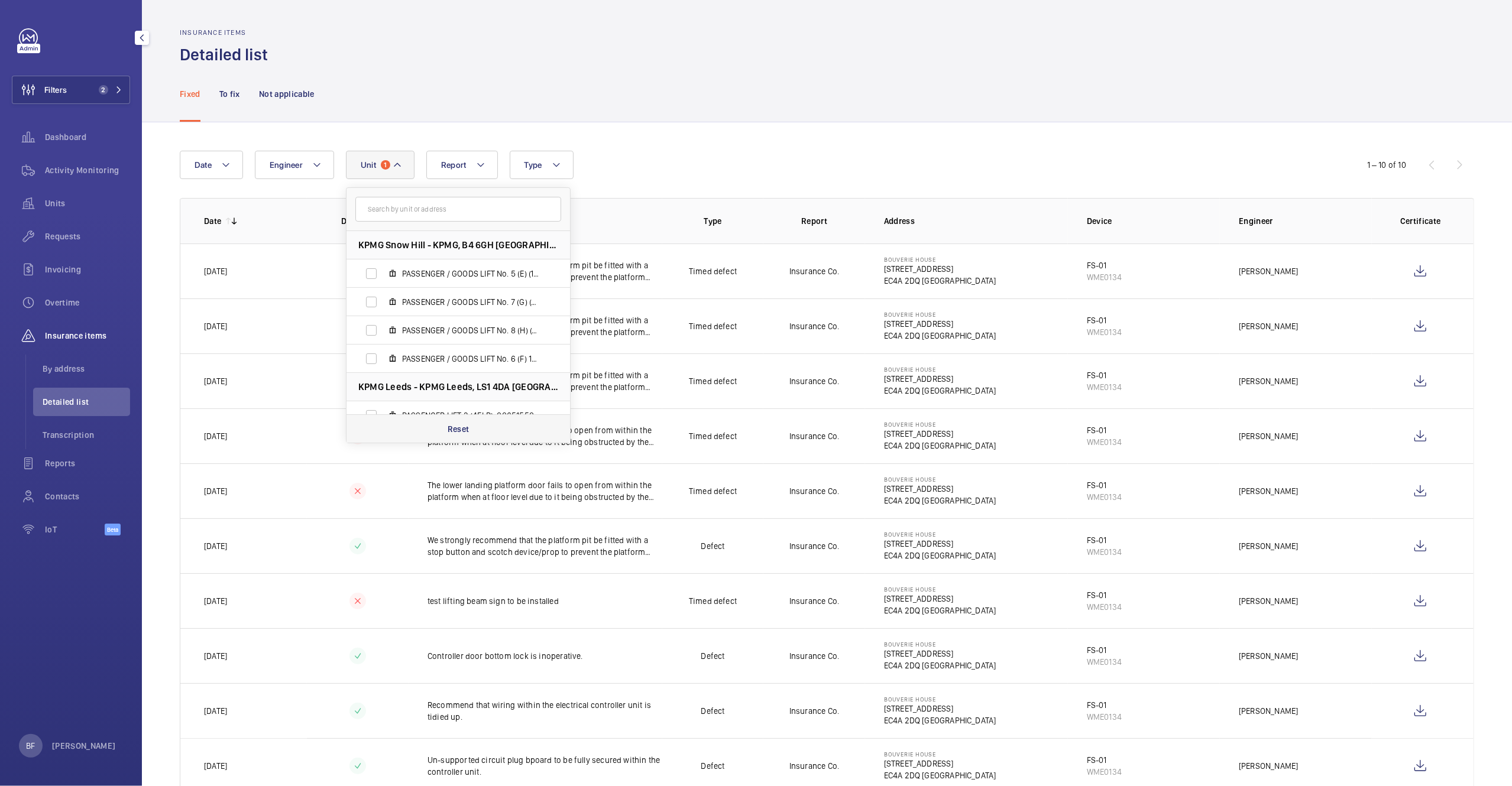
click at [444, 429] on div "Reset" at bounding box center [458, 429] width 224 height 28
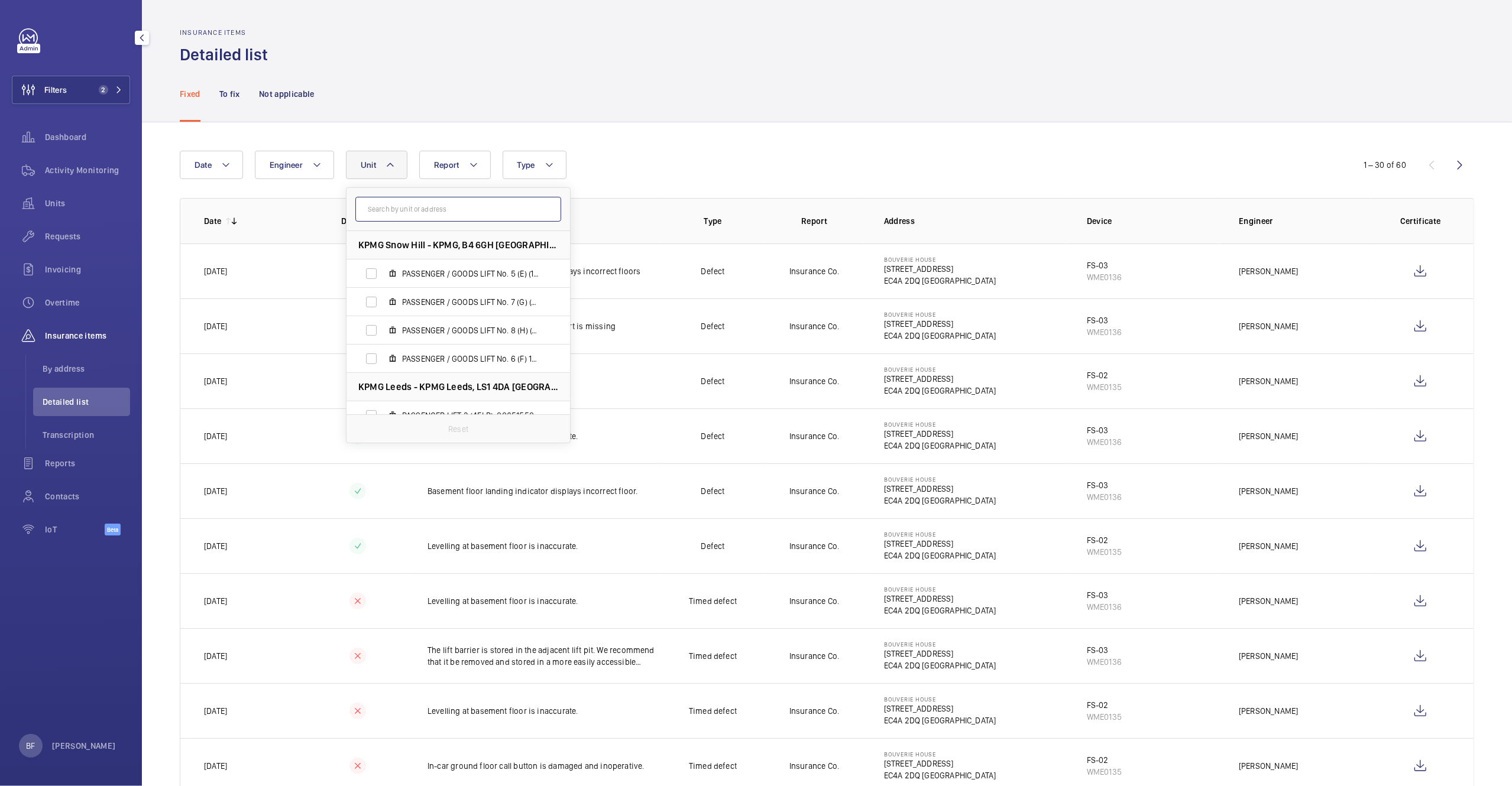
click at [423, 200] on input "text" at bounding box center [458, 209] width 205 height 25
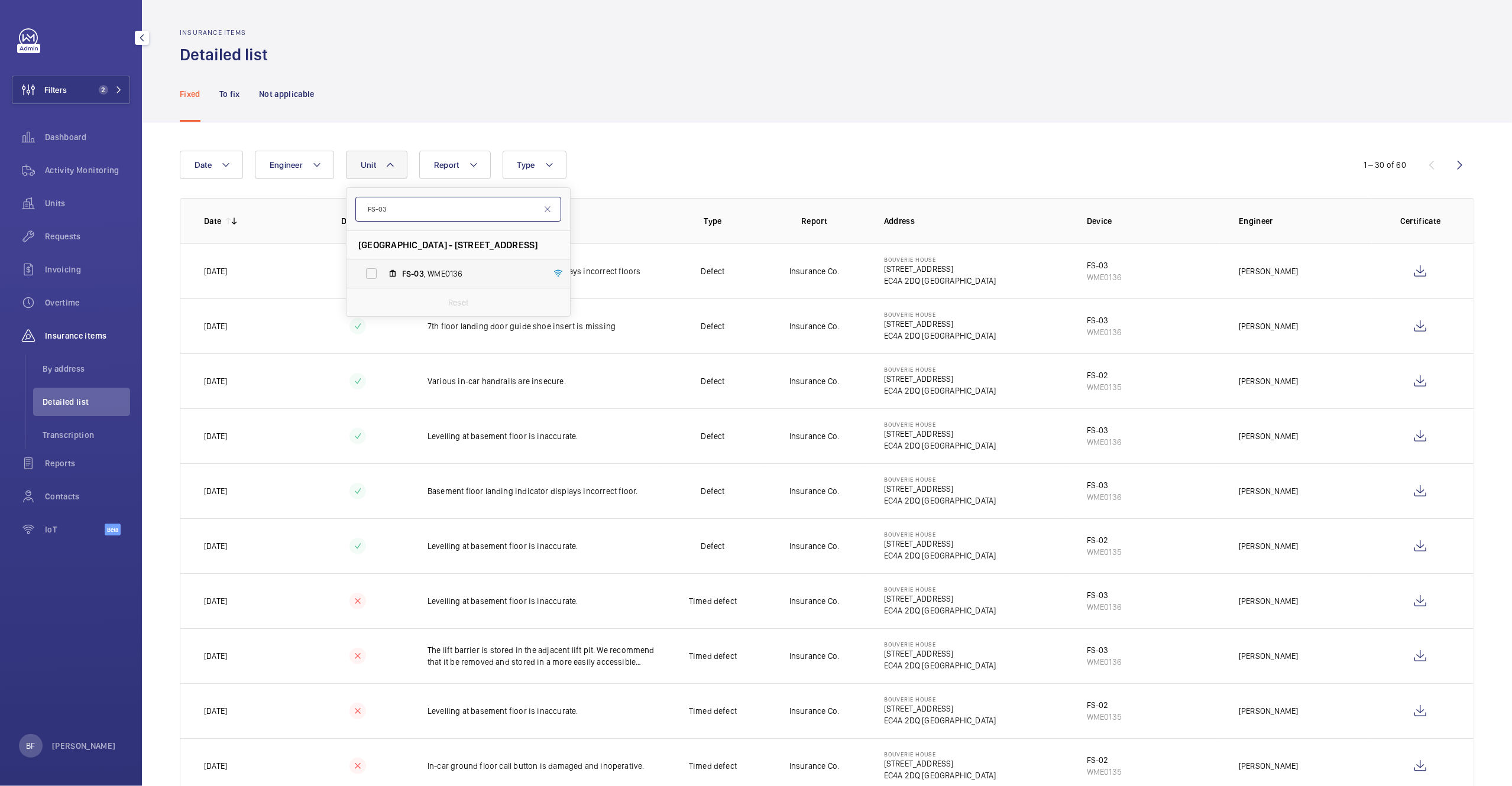
type input "FS-03"
click at [445, 267] on label "FS-03 , WME0136" at bounding box center [449, 274] width 205 height 28
click at [384, 267] on input "FS-03 , WME0136" at bounding box center [371, 274] width 24 height 24
checkbox input "true"
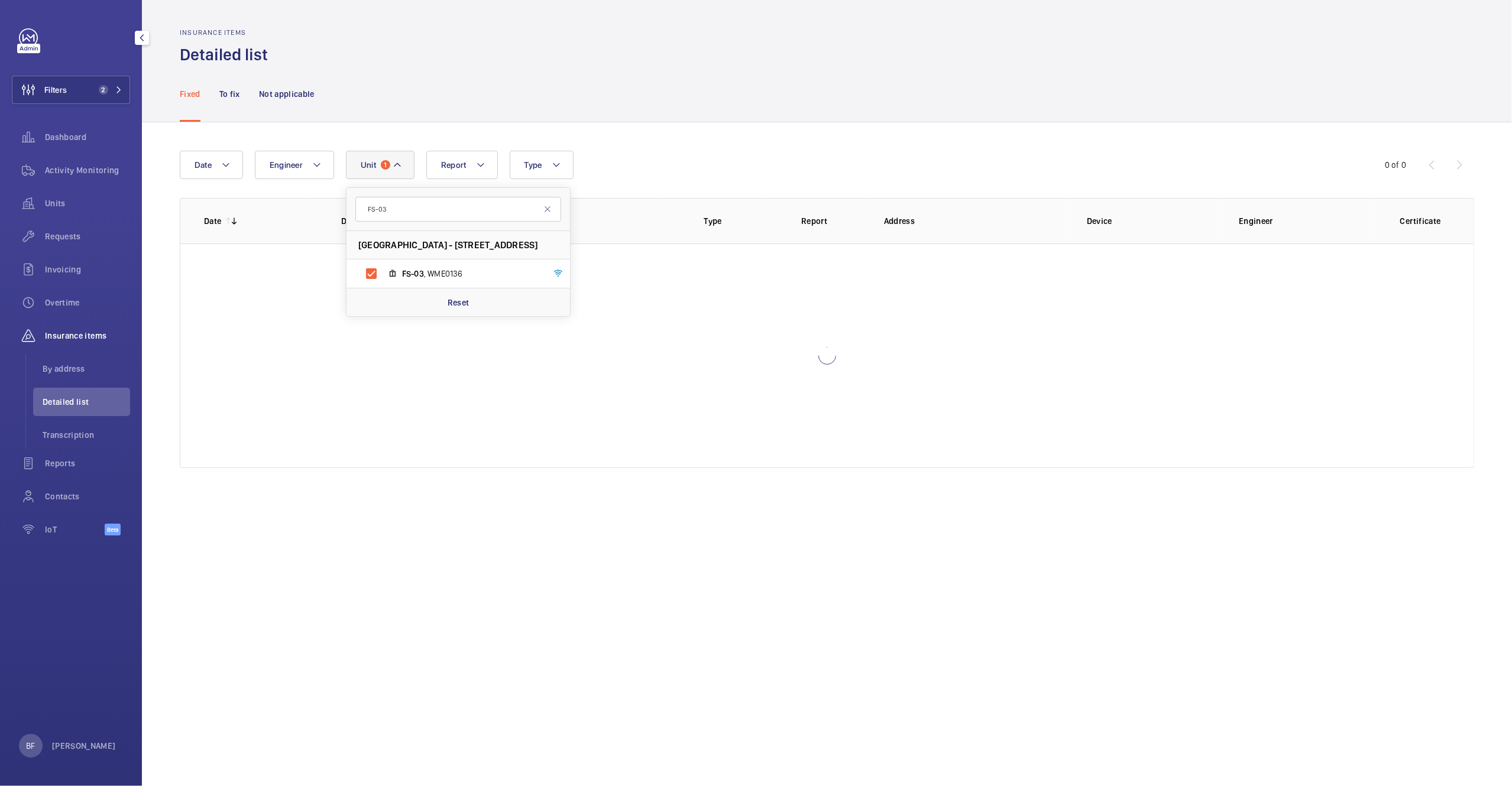
click at [599, 105] on div "Fixed To fix Not applicable" at bounding box center [827, 94] width 1294 height 56
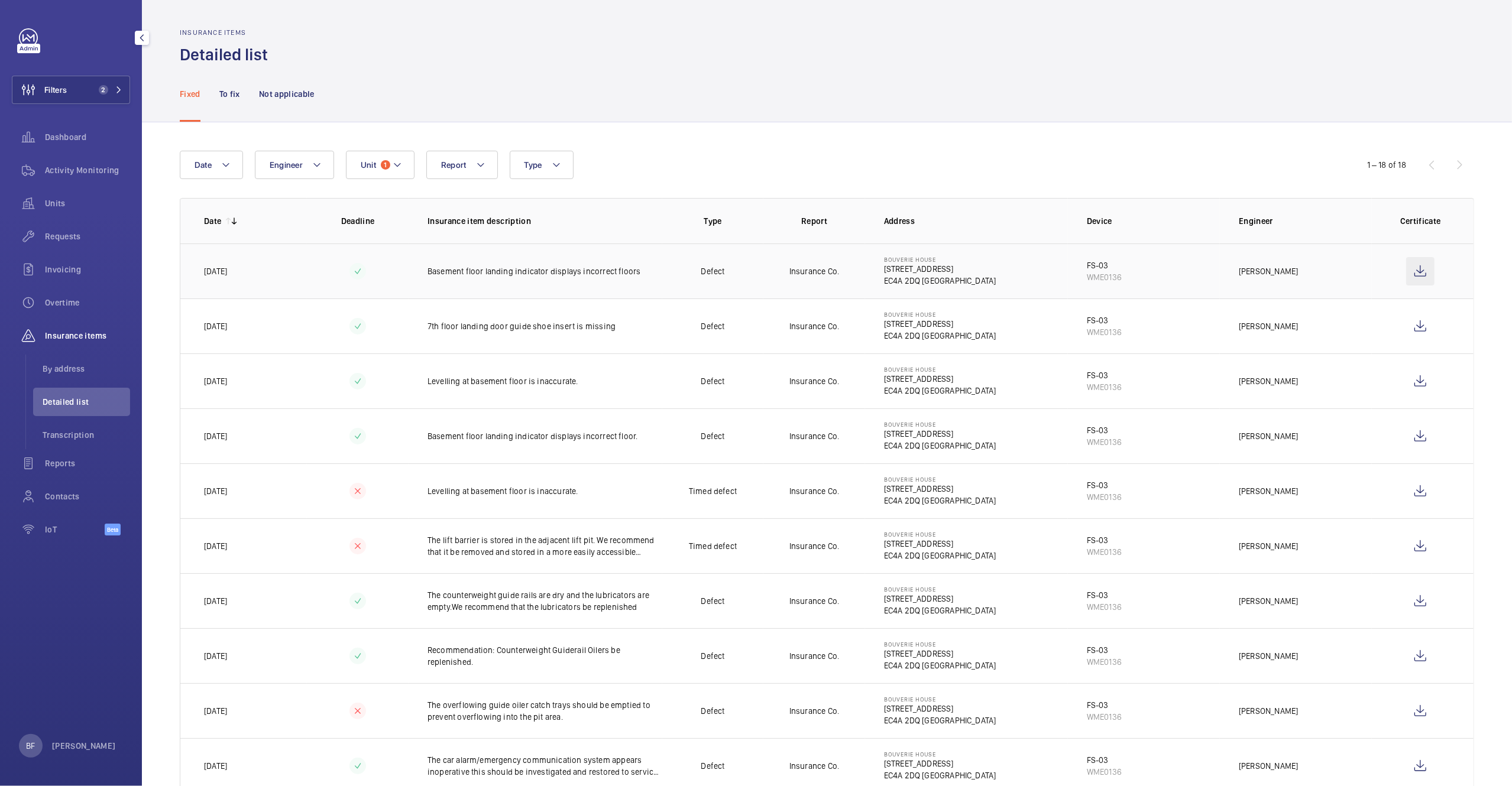
click at [1409, 271] on wm-front-icon-button at bounding box center [1420, 271] width 28 height 28
click at [1413, 331] on wm-front-icon-button at bounding box center [1420, 326] width 28 height 28
click at [440, 279] on td "Basement floor landing indicator displays incorrect floors" at bounding box center [535, 271] width 254 height 55
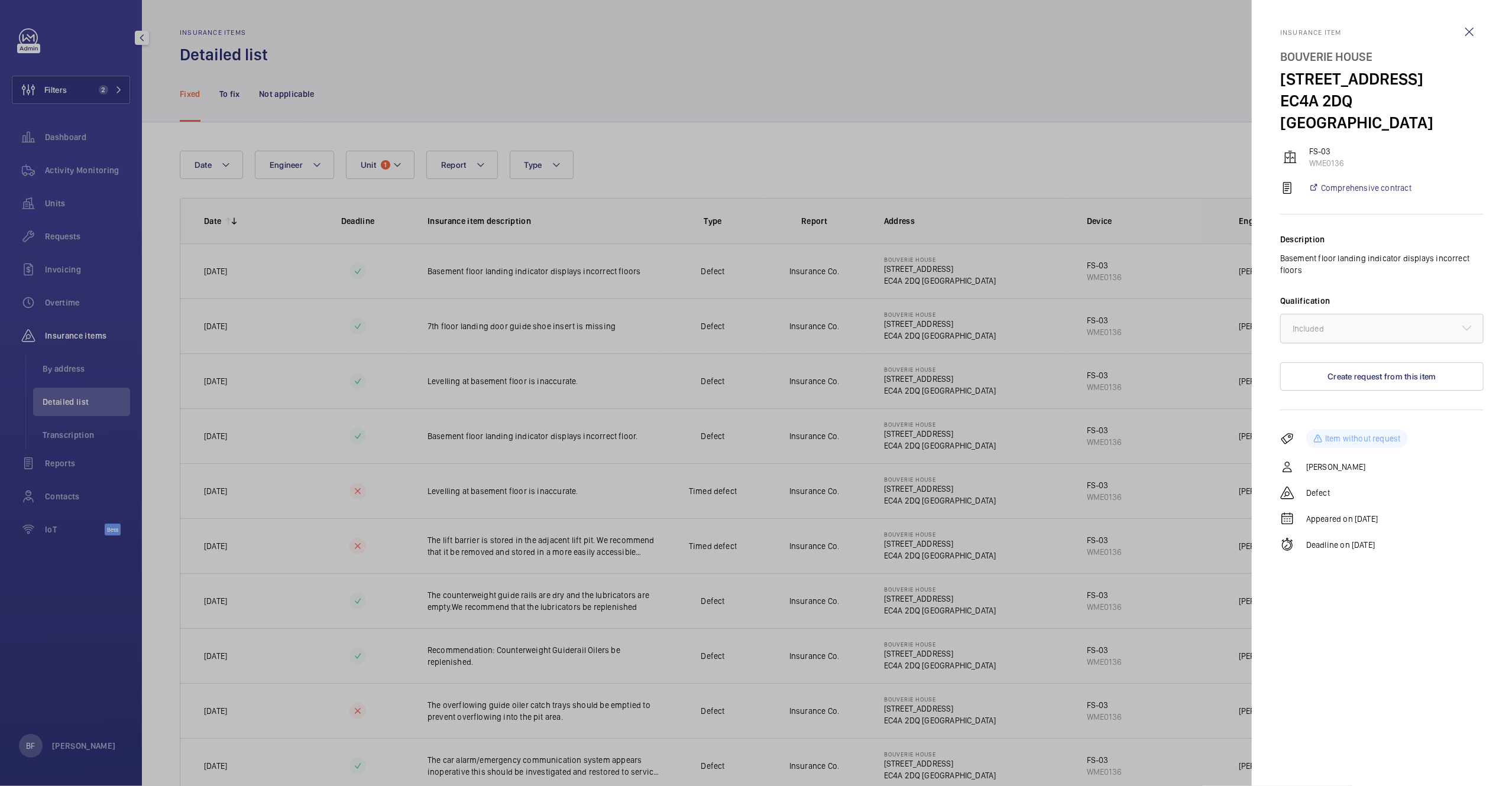
drag, startPoint x: 422, startPoint y: 270, endPoint x: 584, endPoint y: 257, distance: 162.5
click at [541, 272] on div at bounding box center [756, 393] width 1512 height 786
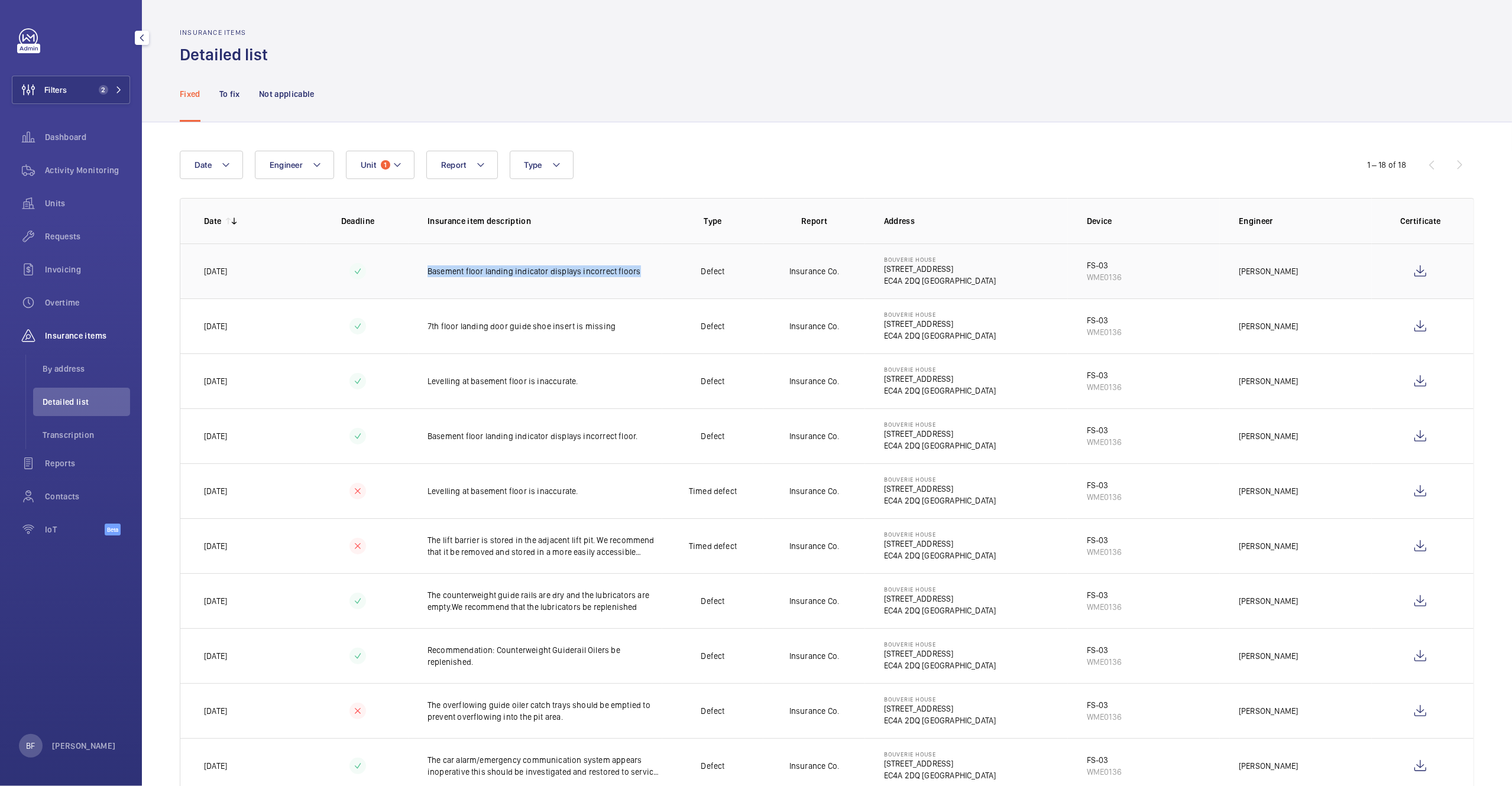
drag, startPoint x: 639, startPoint y: 273, endPoint x: 427, endPoint y: 275, distance: 212.0
click at [427, 275] on p "Basement floor landing indicator displays incorrect floors" at bounding box center [544, 271] width 235 height 12
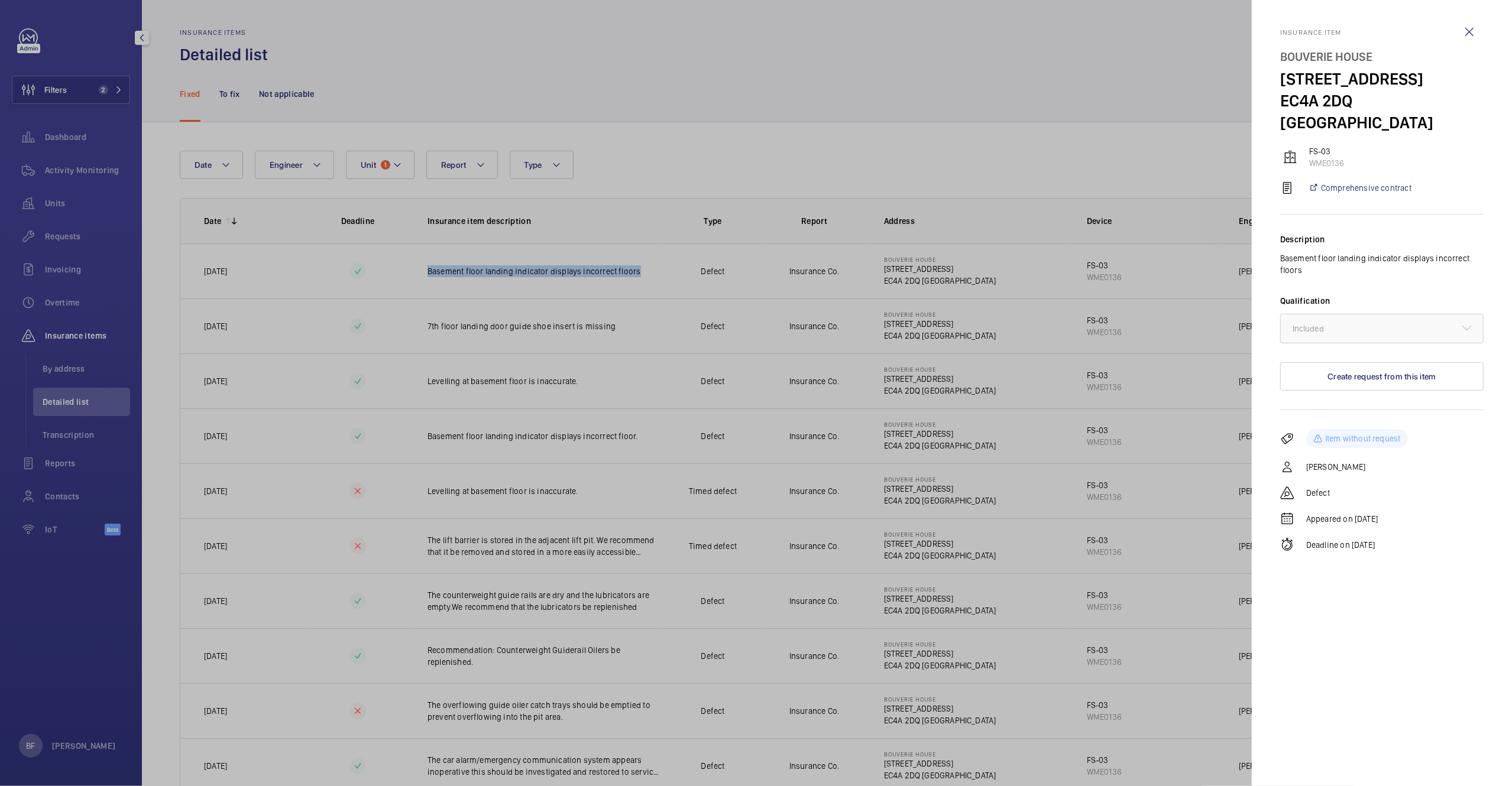
copy p "Basement floor landing indicator displays incorrect floors"
click at [860, 152] on div at bounding box center [756, 393] width 1512 height 786
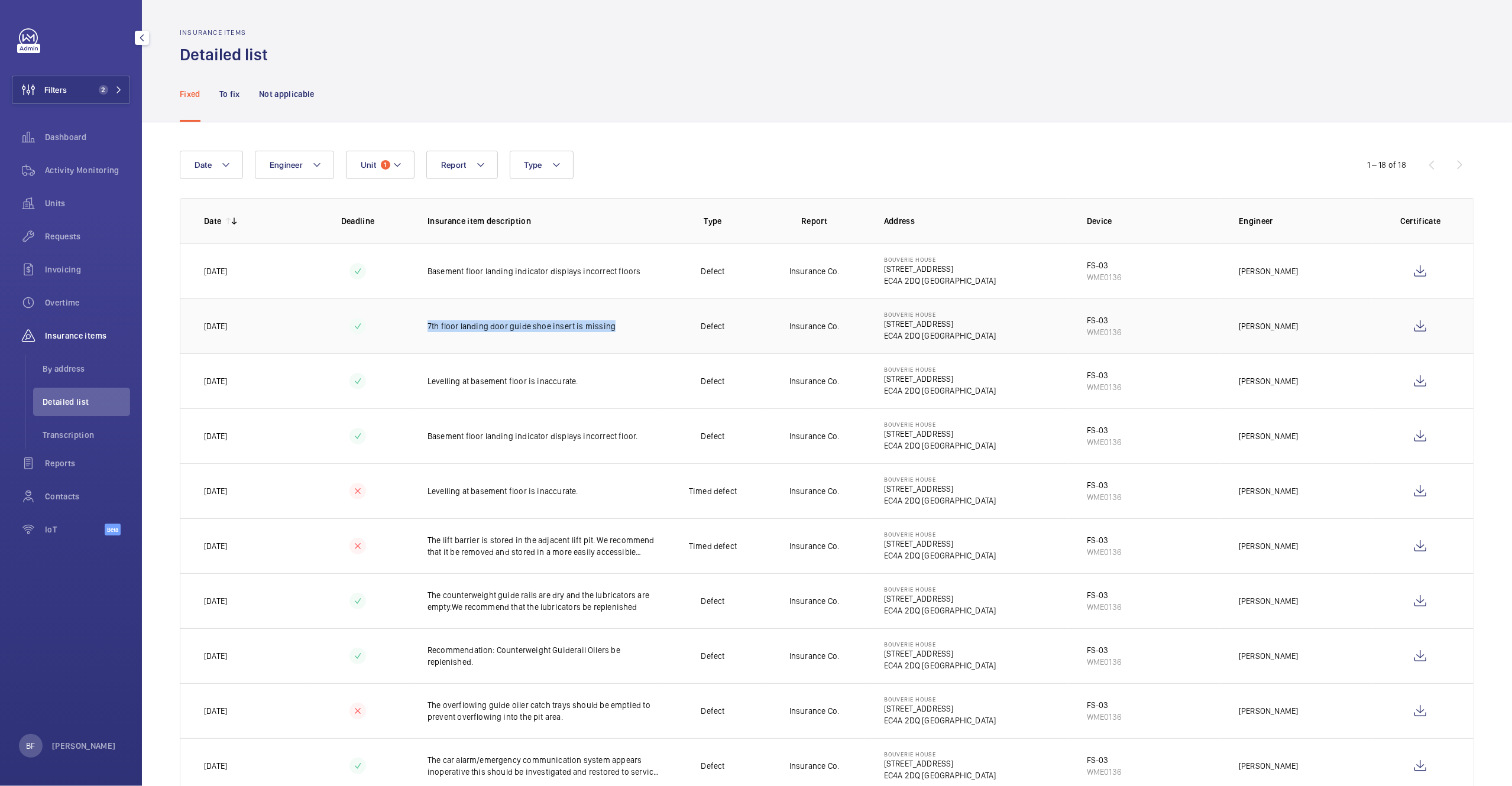
drag, startPoint x: 611, startPoint y: 330, endPoint x: 425, endPoint y: 328, distance: 186.0
click at [427, 328] on p "7th floor landing door guide shoe insert is missing" at bounding box center [544, 327] width 235 height 12
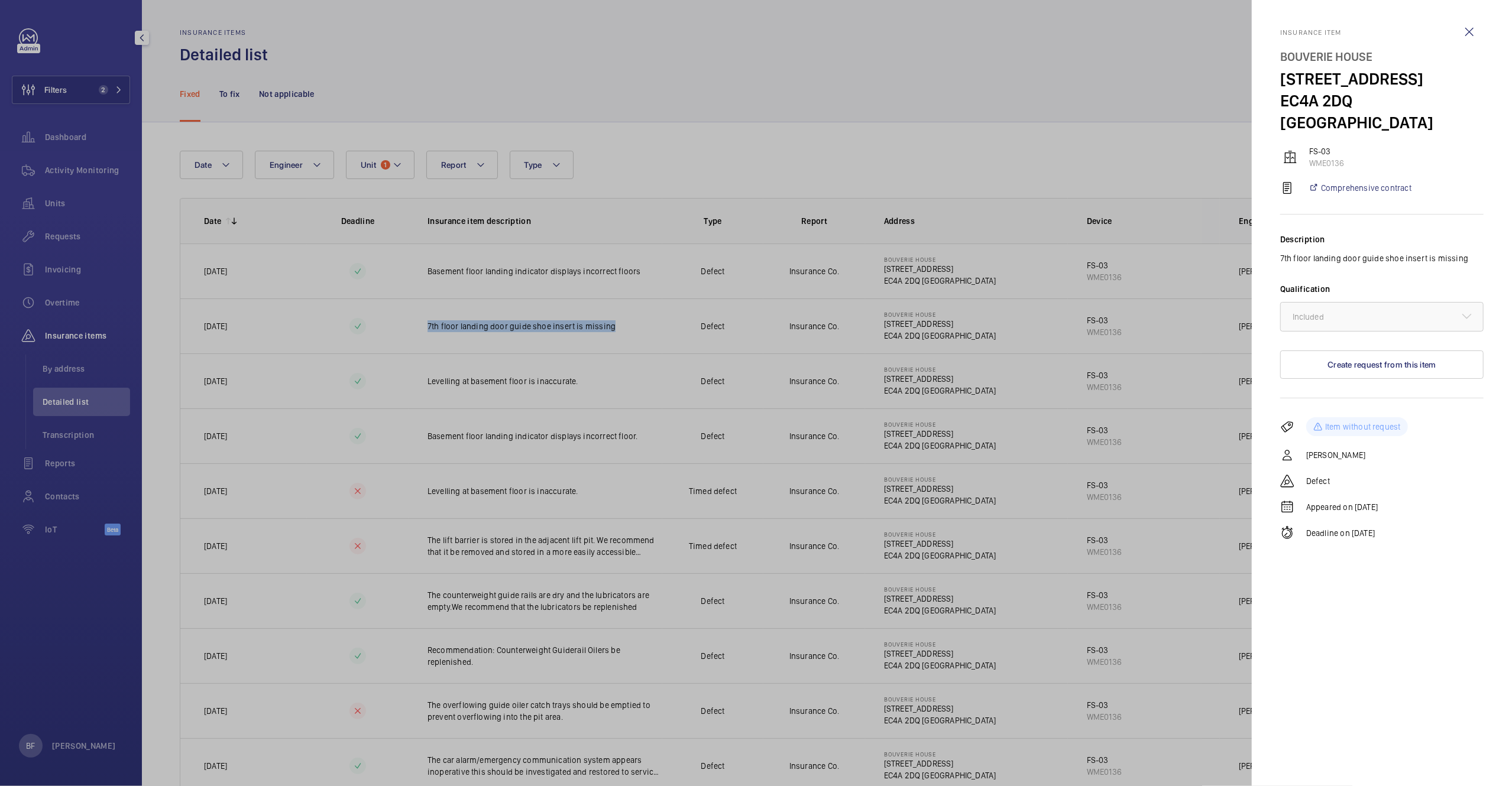
copy p "7th floor landing door guide shoe insert is missing"
click at [1463, 33] on wm-front-icon-button at bounding box center [1469, 32] width 28 height 28
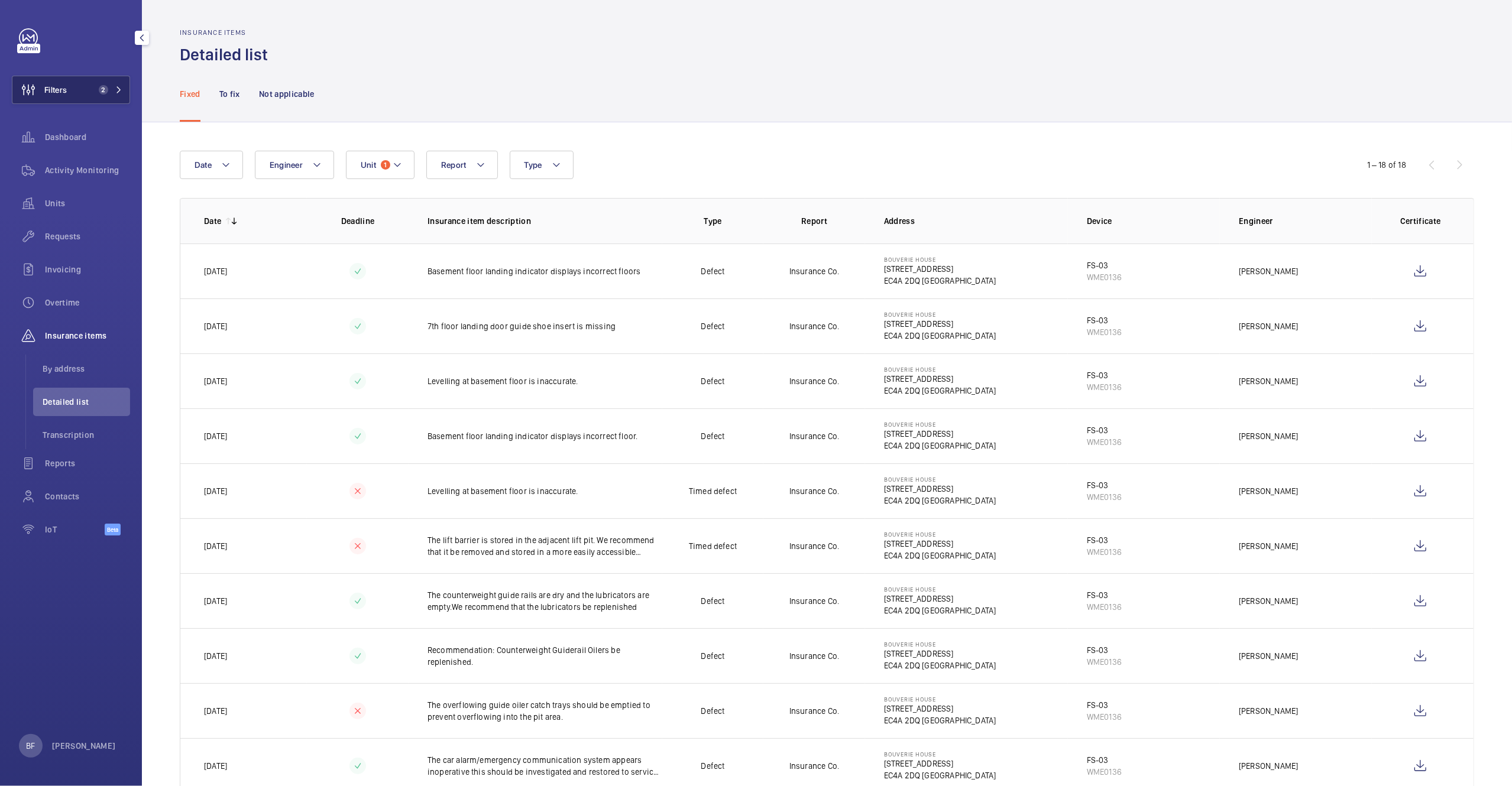
click at [107, 87] on span "2" at bounding box center [101, 89] width 14 height 9
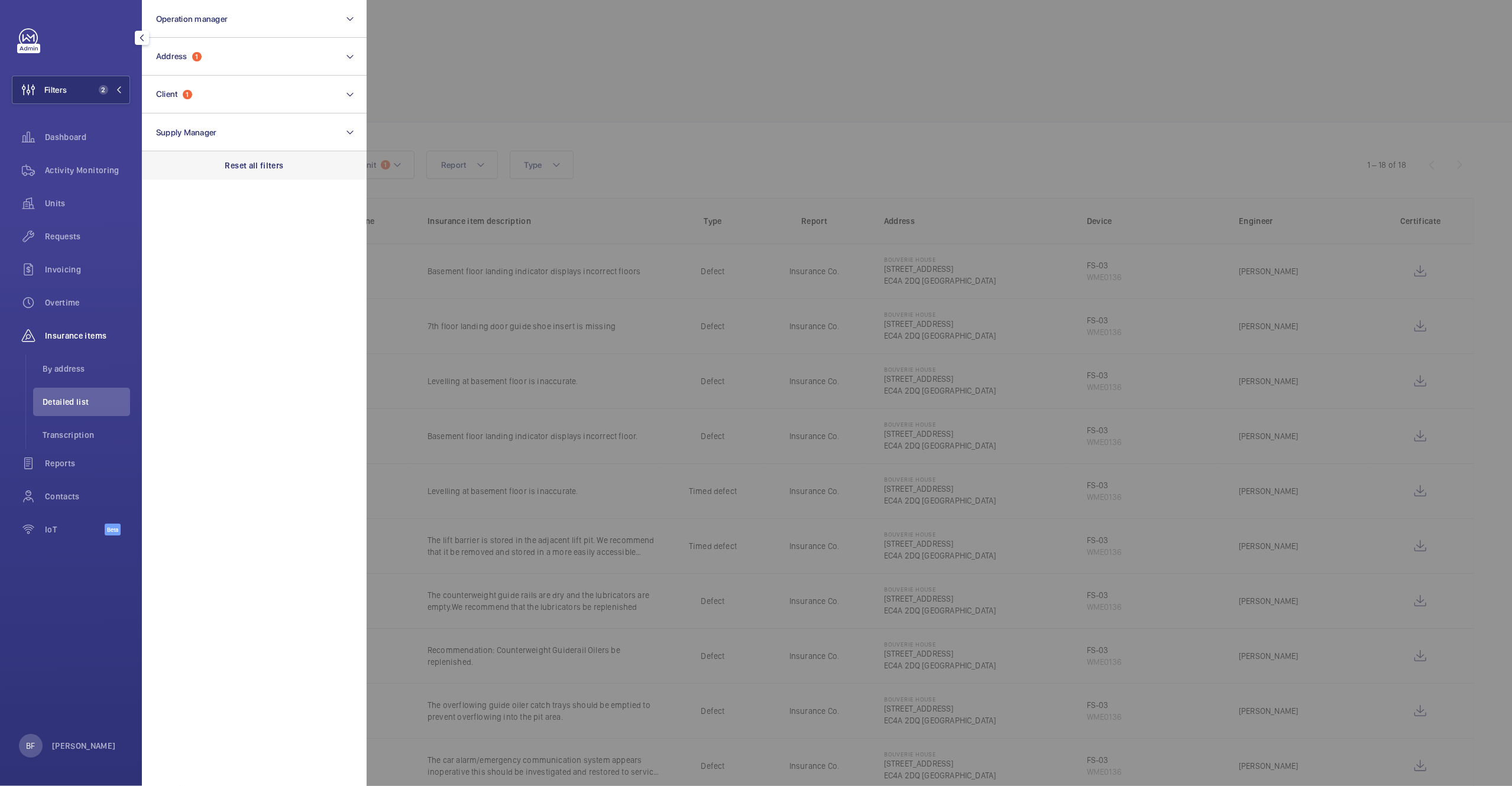
click at [247, 164] on p "Reset all filters" at bounding box center [254, 166] width 59 height 12
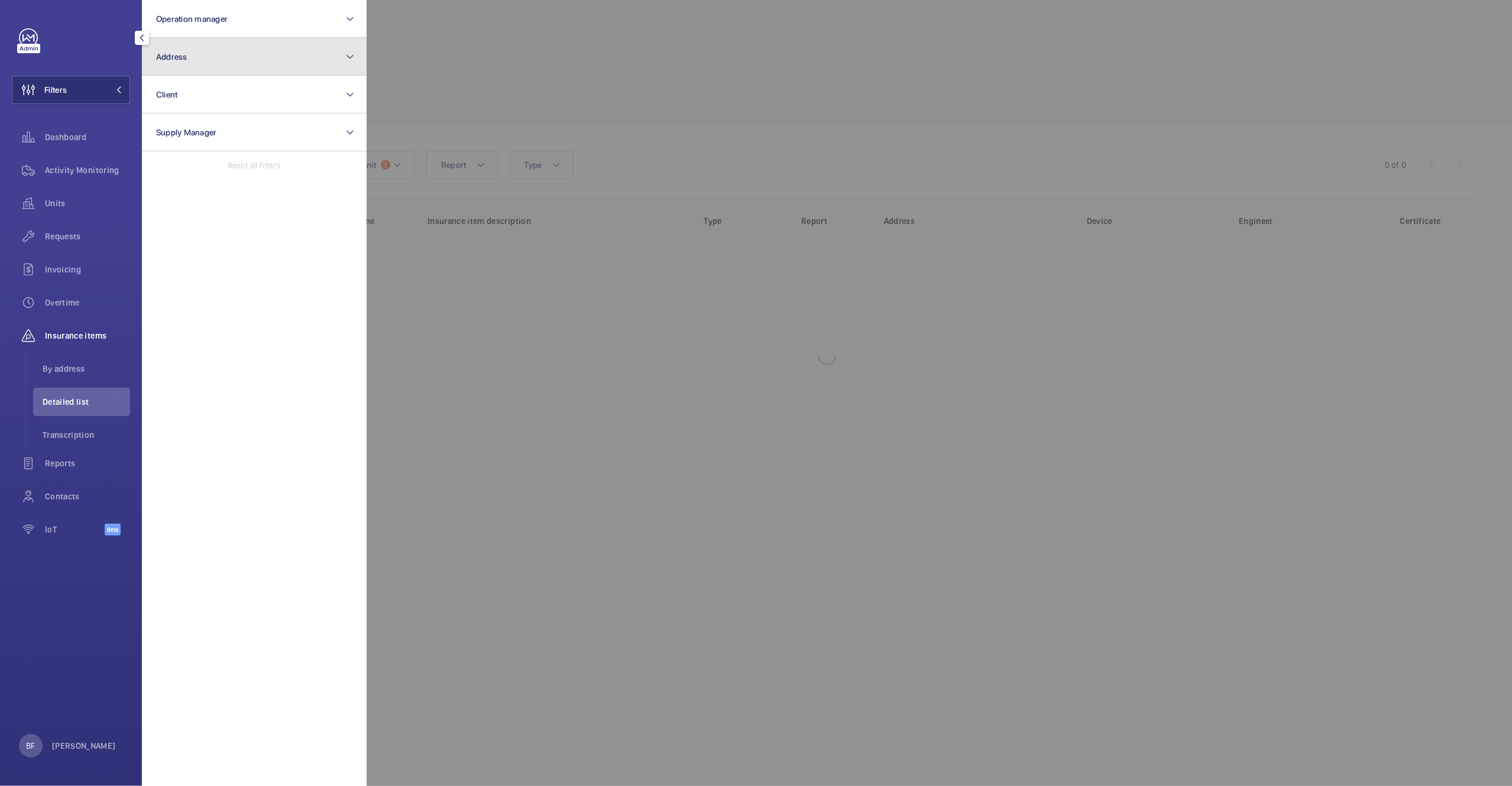
click at [201, 49] on button "Address" at bounding box center [254, 57] width 224 height 38
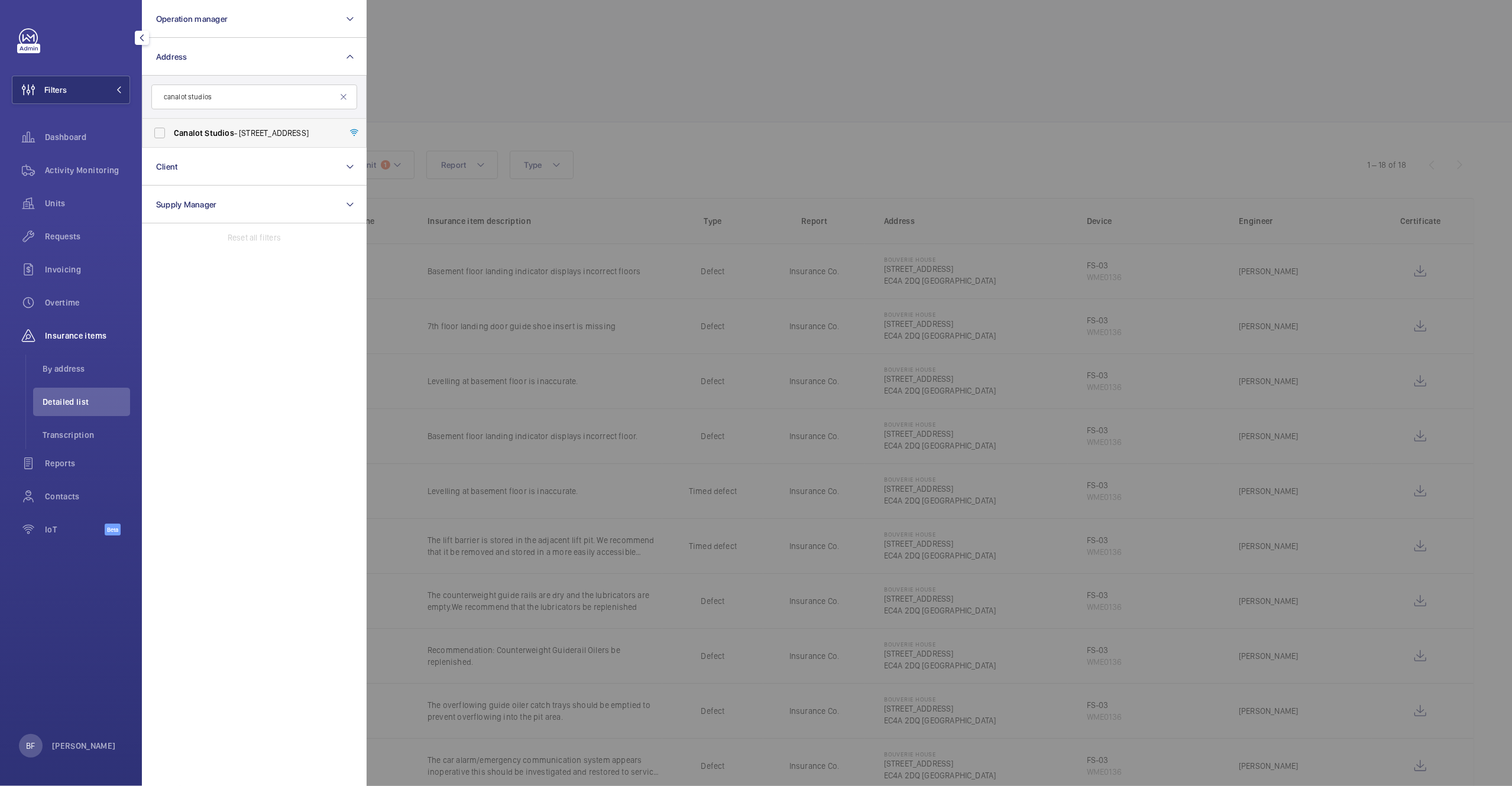
type input "canalot studios"
click at [222, 131] on span "Studios" at bounding box center [219, 133] width 29 height 9
click at [172, 131] on input "[GEOGRAPHIC_DATA] - [STREET_ADDRESS]" at bounding box center [159, 133] width 24 height 24
checkbox input "true"
click at [629, 75] on div at bounding box center [1122, 393] width 1512 height 786
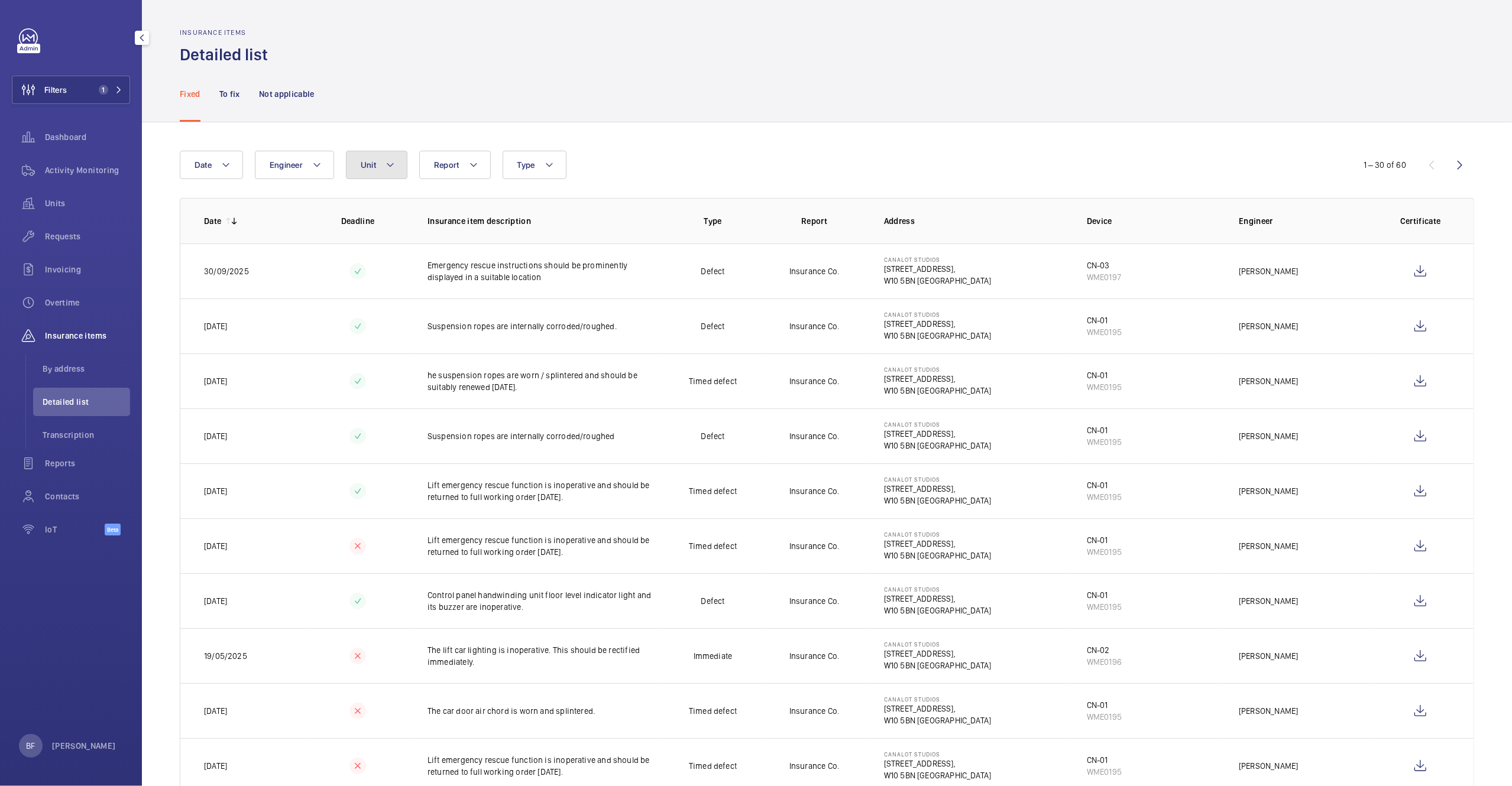
click at [373, 157] on button "Unit" at bounding box center [376, 165] width 62 height 28
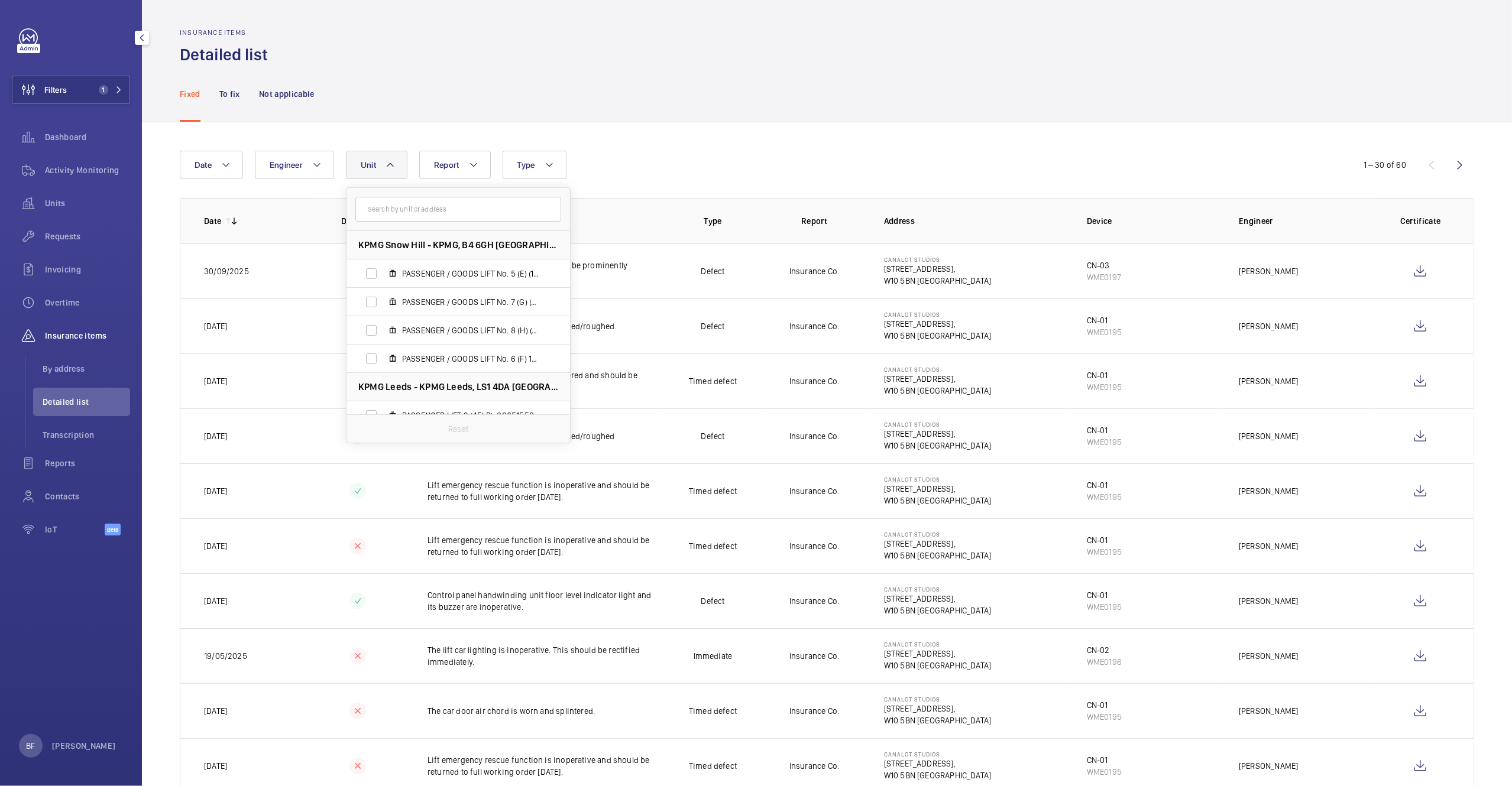
click at [431, 216] on input "text" at bounding box center [458, 209] width 205 height 25
type input "cn-02"
click at [489, 276] on span "CN-02 , WME0196" at bounding box center [470, 274] width 137 height 12
click at [384, 276] on input "CN-02 , WME0196" at bounding box center [371, 274] width 24 height 24
checkbox input "true"
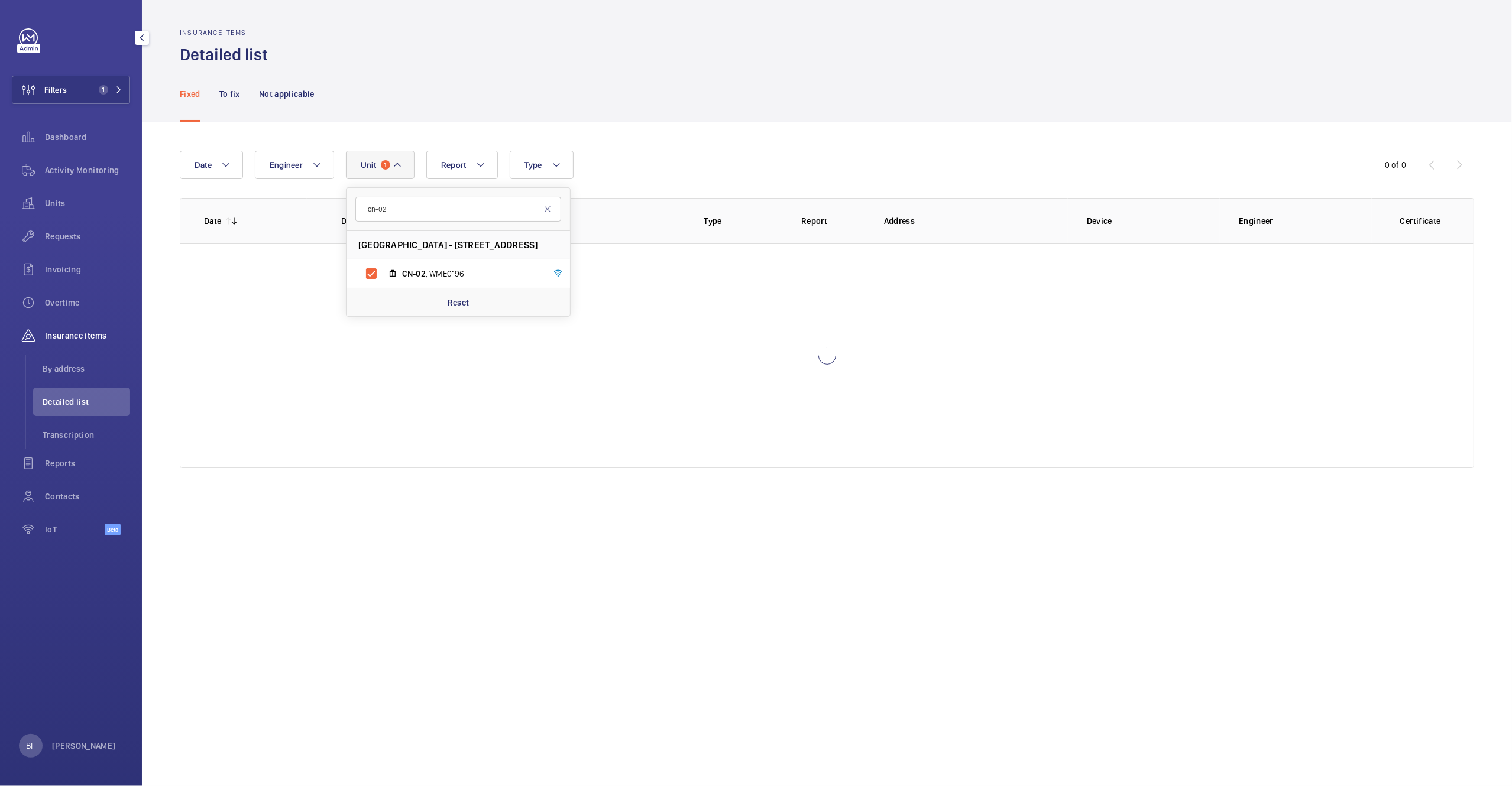
click at [763, 55] on div "Insurance items Detailed list" at bounding box center [827, 46] width 1294 height 37
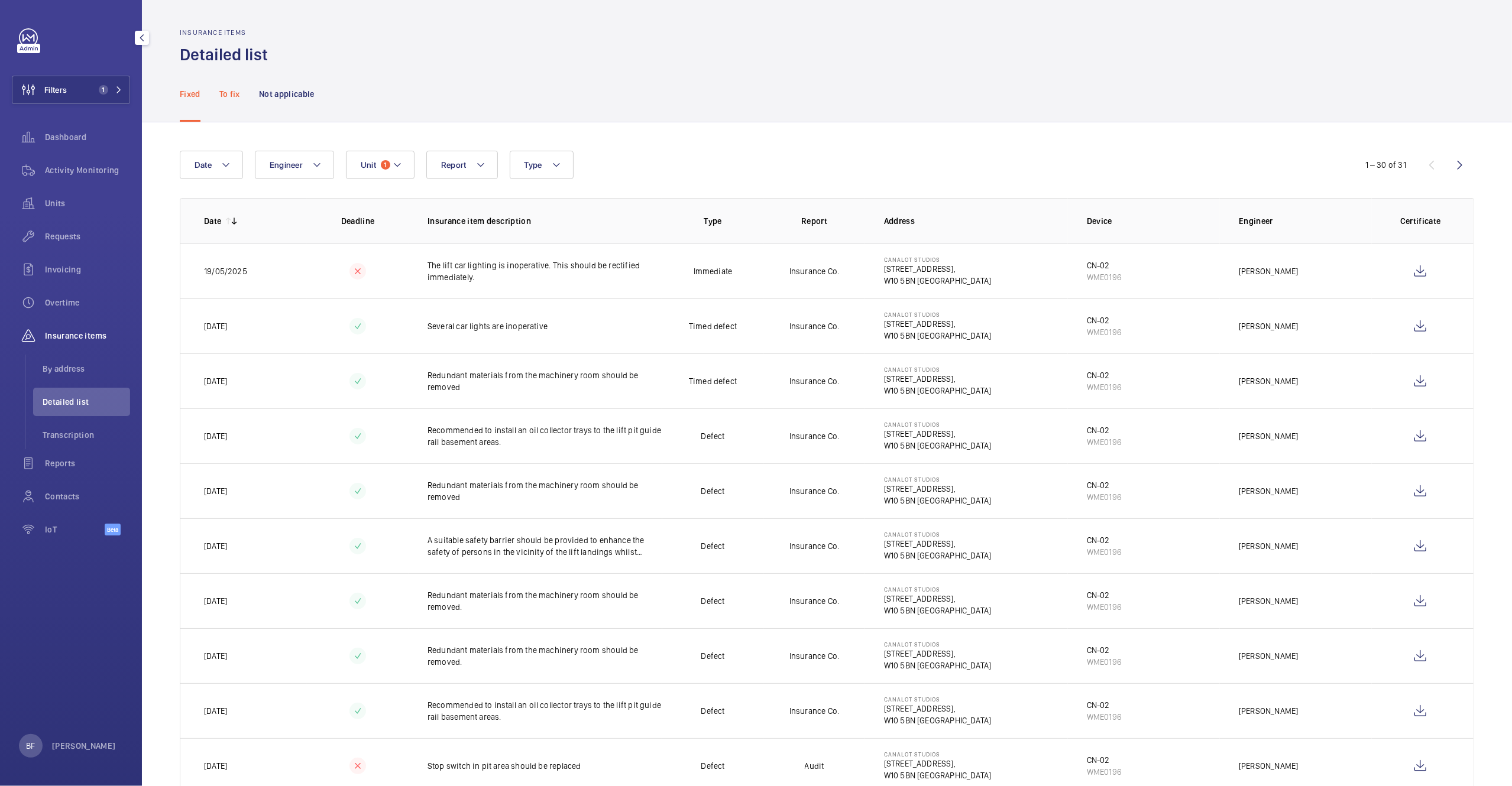
click at [232, 93] on p "To fix" at bounding box center [229, 94] width 21 height 12
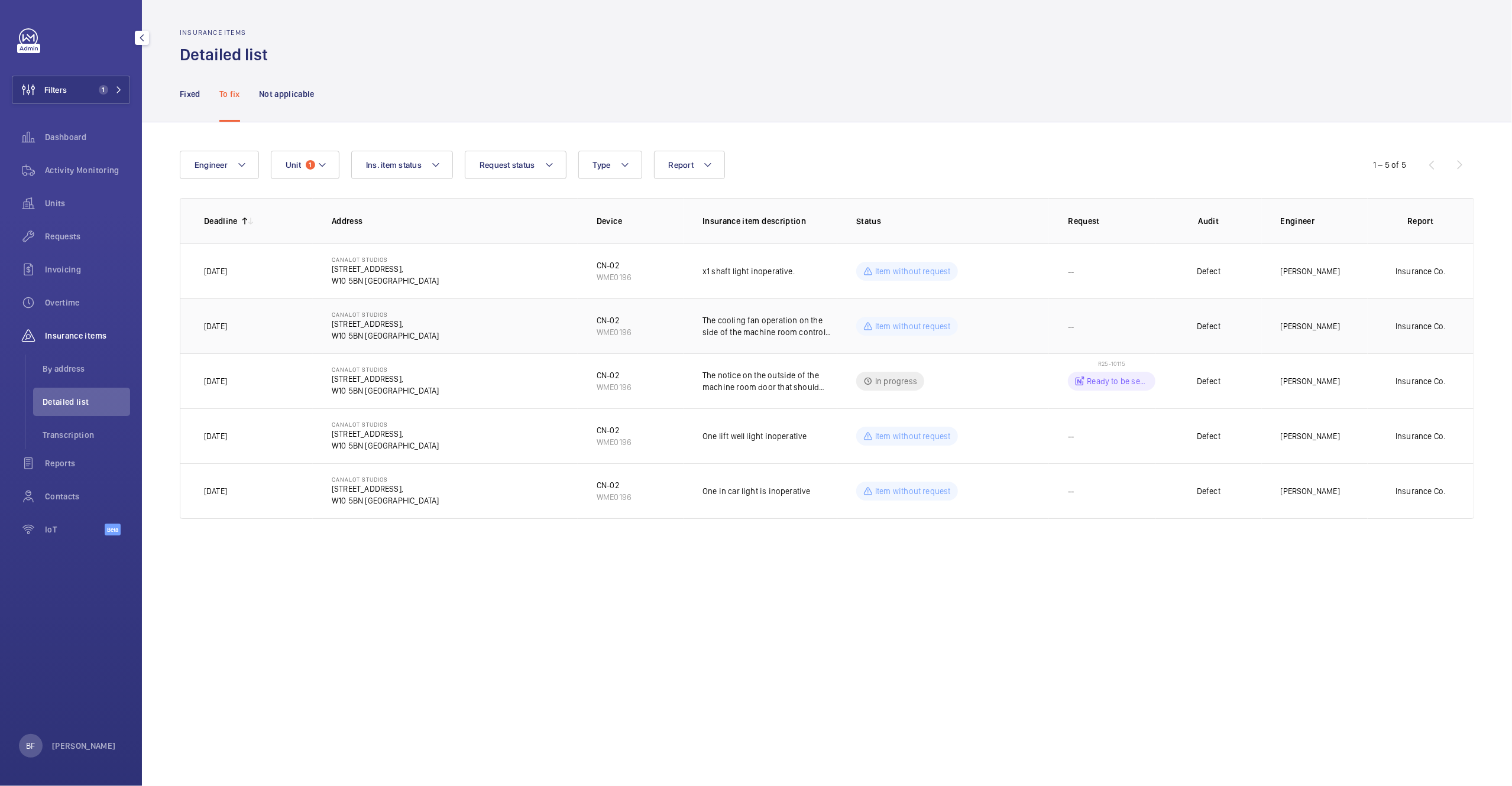
click at [767, 333] on p "The cooling fan operation on the side of the machine room control panel is both…" at bounding box center [770, 326] width 134 height 24
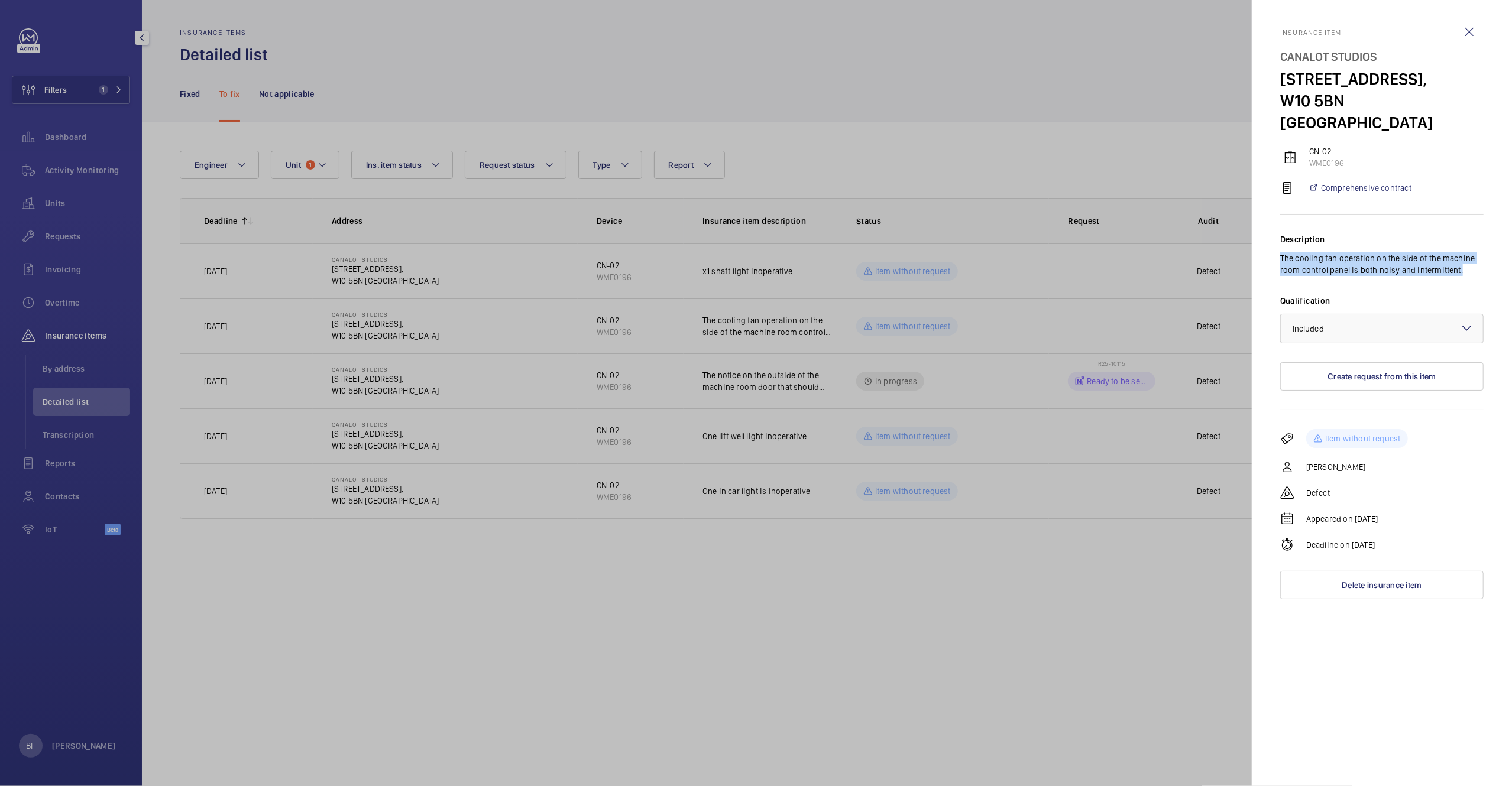
drag, startPoint x: 1474, startPoint y: 254, endPoint x: 1272, endPoint y: 237, distance: 202.7
click at [1272, 237] on mat-sidenav "Insurance item Canalot Studios [STREET_ADDRESS] CN-02 WME0196 Comprehensive con…" at bounding box center [1382, 393] width 260 height 786
copy p "The cooling fan operation on the side of the machine room control panel is both…"
click at [903, 308] on div at bounding box center [756, 393] width 1512 height 786
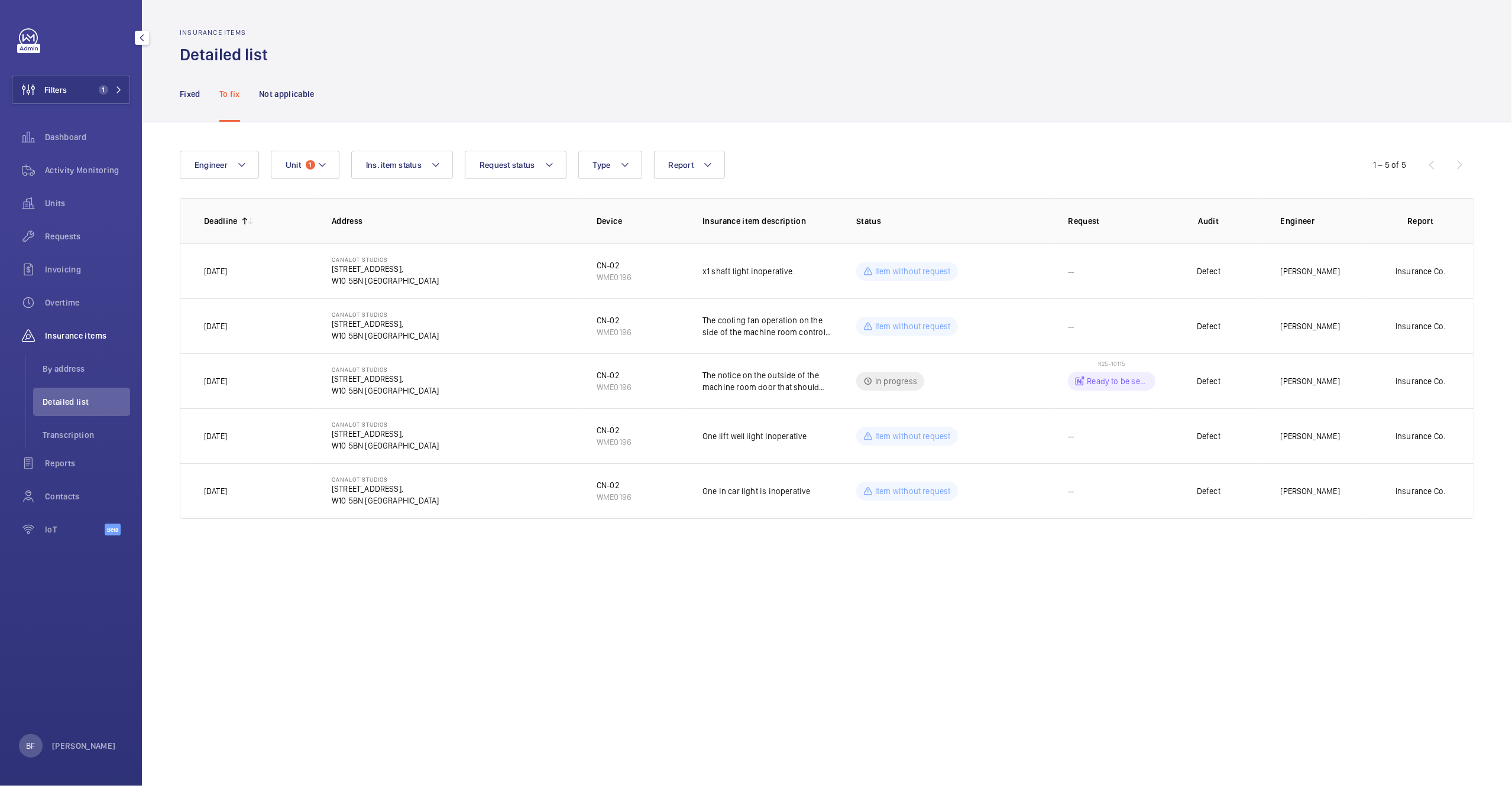
click at [1016, 279] on td "Item without request" at bounding box center [943, 271] width 212 height 55
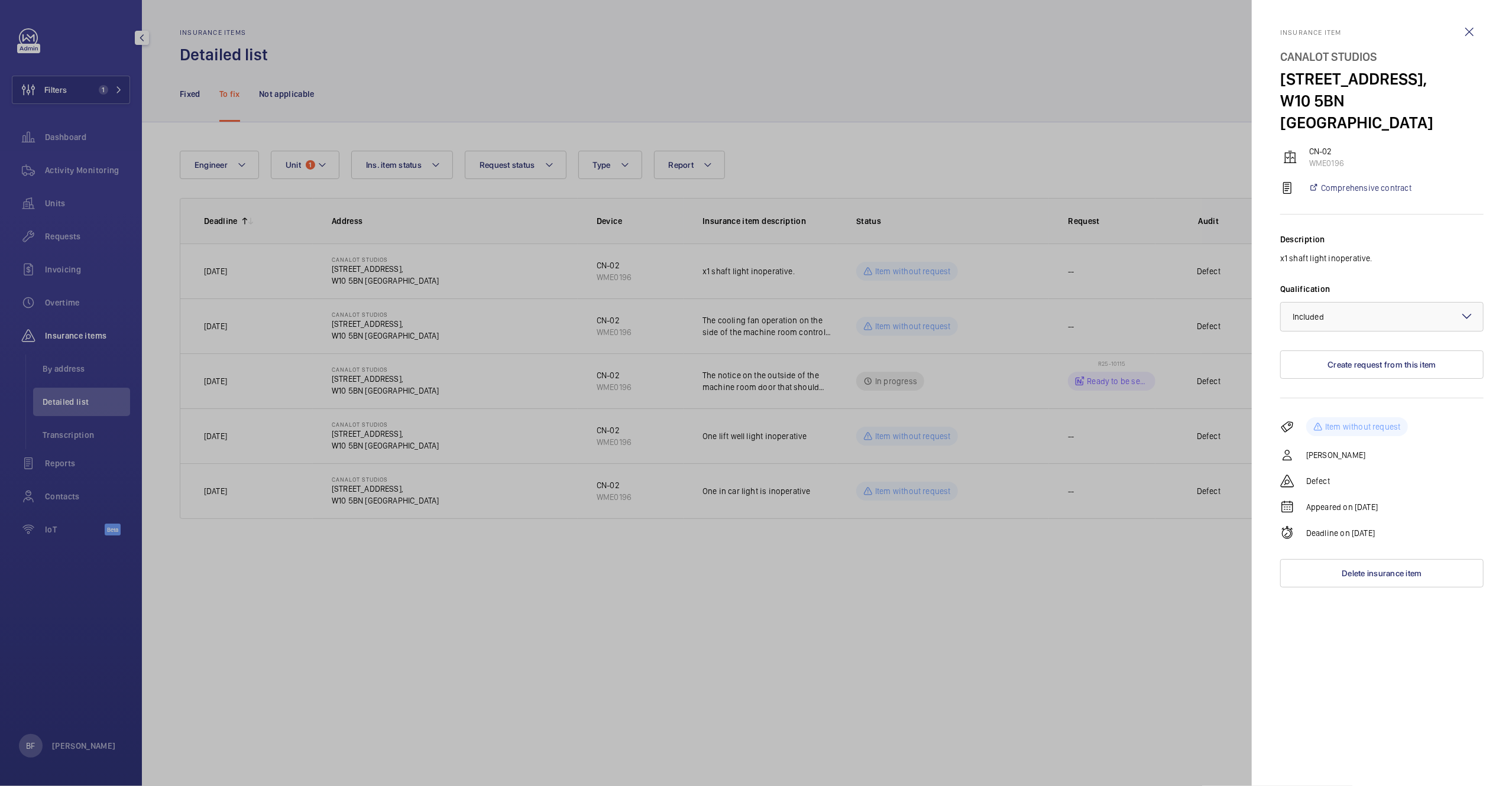
click at [1333, 252] on p "x1 shaft light inoperative." at bounding box center [1382, 258] width 204 height 12
copy p "x1 shaft light inoperative."
click at [845, 569] on div at bounding box center [756, 393] width 1512 height 786
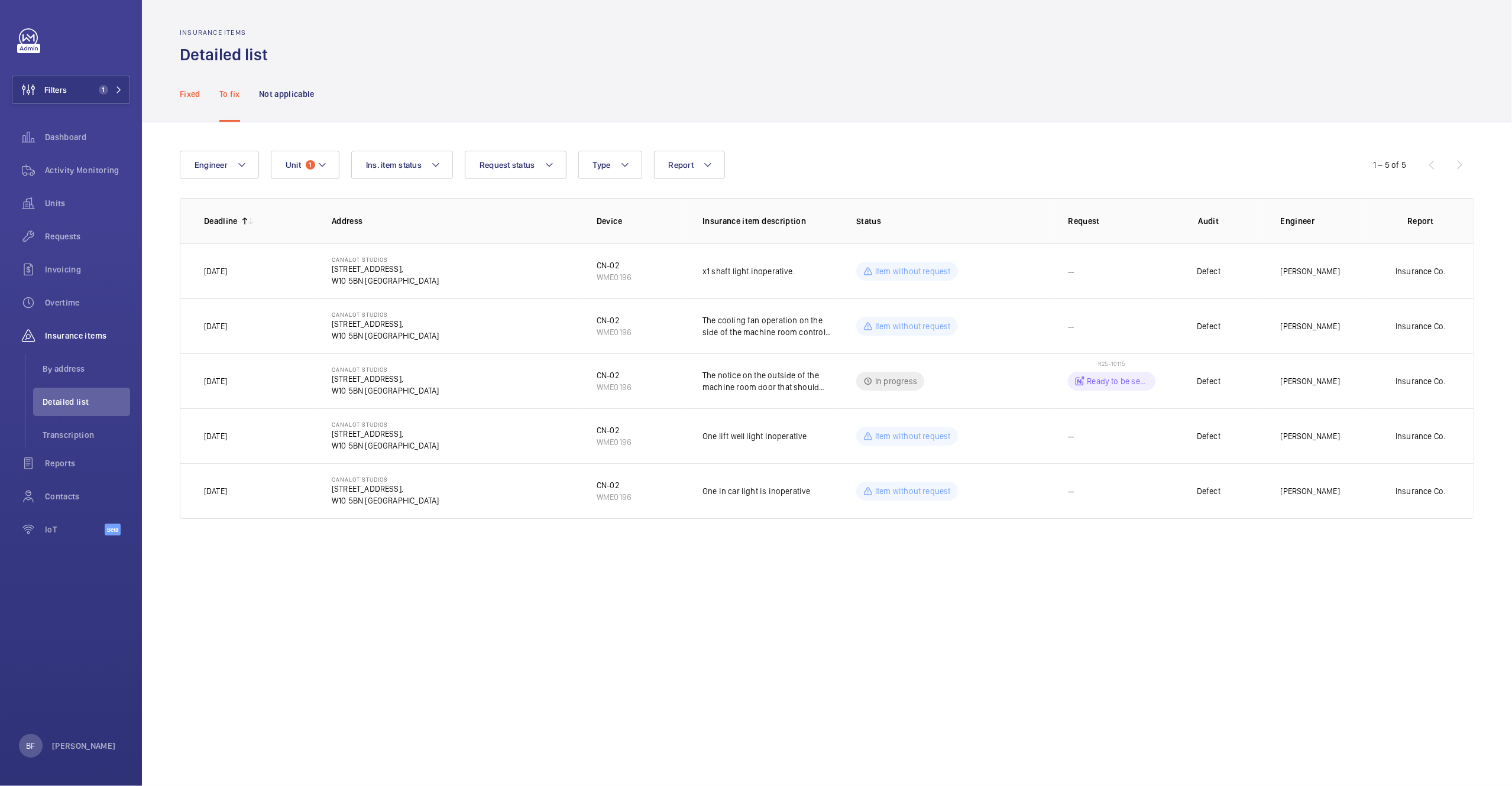
click at [182, 93] on p "Fixed" at bounding box center [190, 94] width 21 height 12
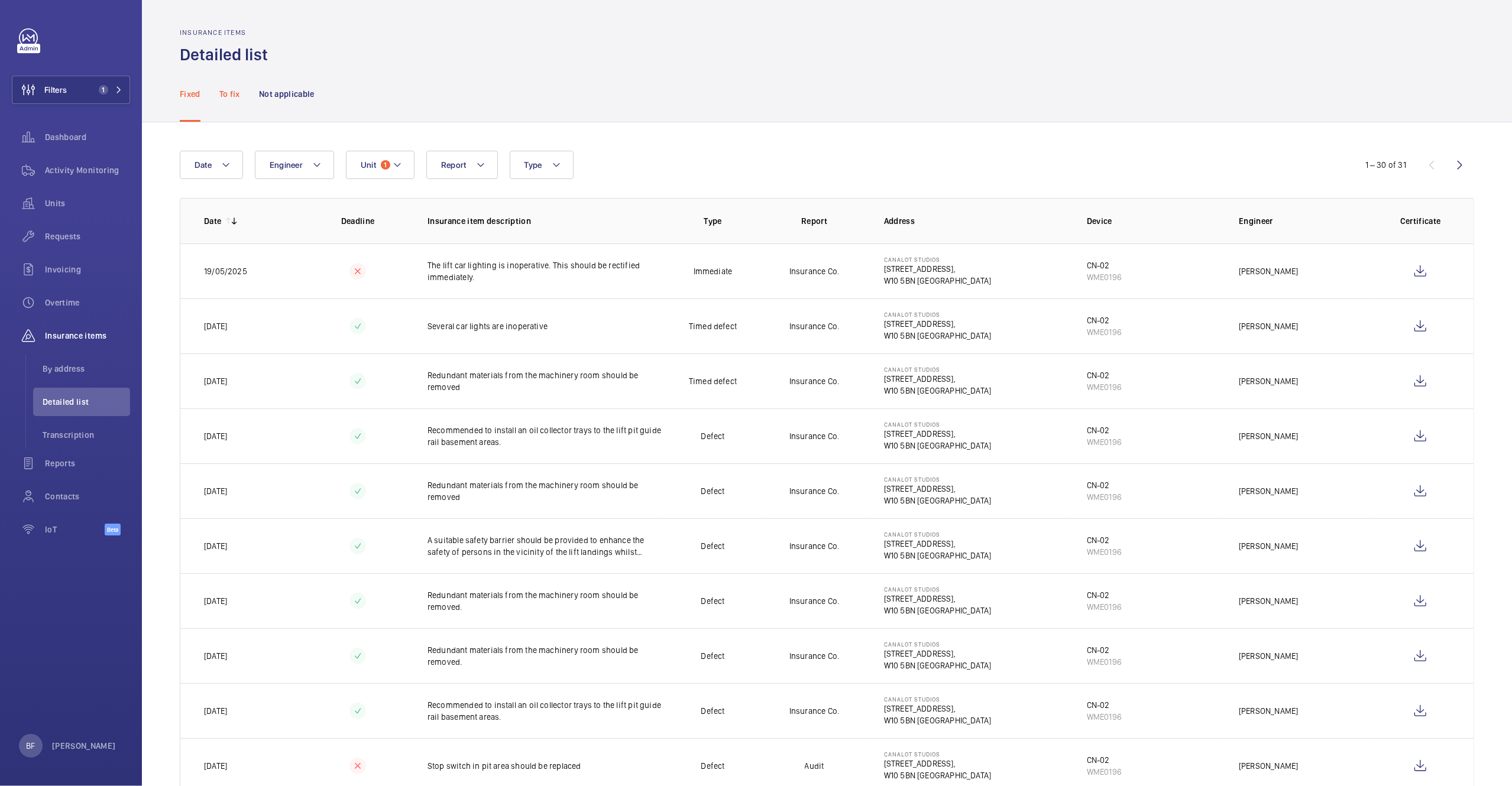
click at [228, 103] on div "To fix" at bounding box center [229, 94] width 21 height 56
